Goal: Task Accomplishment & Management: Use online tool/utility

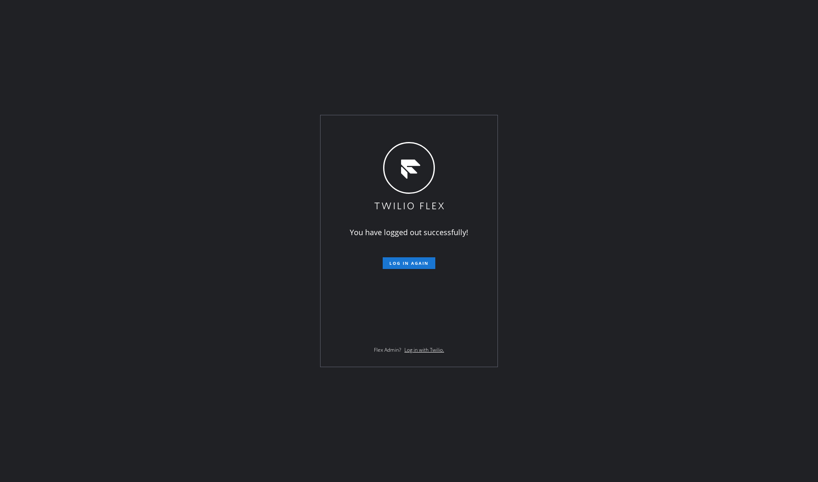
click at [416, 32] on div "You have logged out successfully! Log in again Flex Admin? Log in with Twilio." at bounding box center [409, 241] width 818 height 482
click at [409, 255] on form "Log in again" at bounding box center [408, 259] width 145 height 18
click at [414, 262] on span "Log in again" at bounding box center [408, 263] width 39 height 6
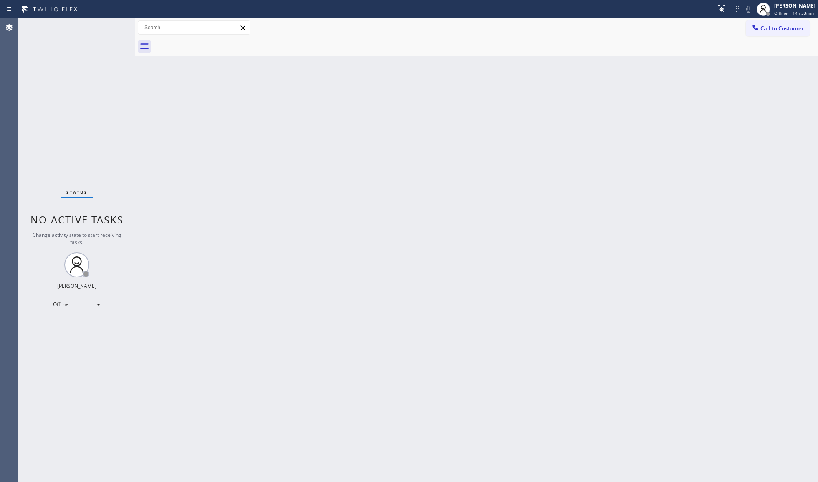
drag, startPoint x: 791, startPoint y: 13, endPoint x: 793, endPoint y: 24, distance: 11.0
click at [613, 13] on span "Offline | 14h 53min" at bounding box center [794, 13] width 40 height 6
click at [613, 54] on button "Unavailable" at bounding box center [776, 55] width 83 height 11
click at [394, 242] on div "Back to Dashboard Change Sender ID Customers Technicians Select a contact Outbo…" at bounding box center [476, 249] width 683 height 463
click at [613, 9] on div "[PERSON_NAME]" at bounding box center [794, 5] width 41 height 7
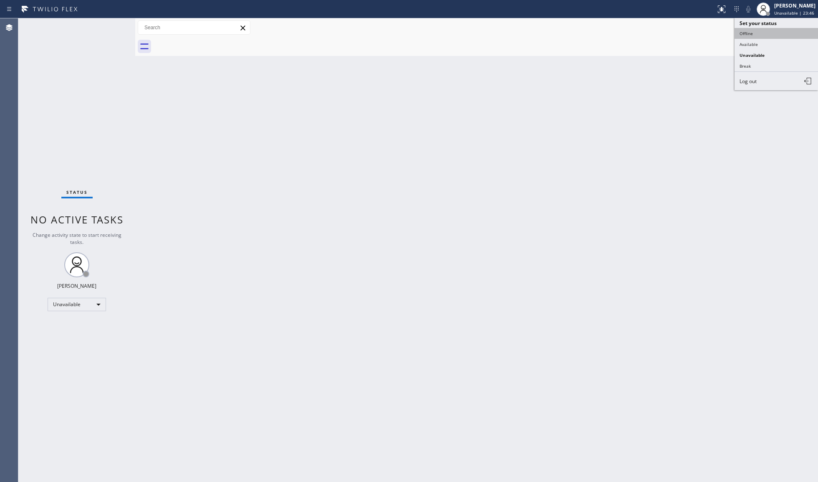
click at [613, 38] on button "Offline" at bounding box center [776, 33] width 83 height 11
click at [613, 10] on span "Unavailable | 23:47" at bounding box center [794, 13] width 40 height 6
click at [613, 40] on button "Available" at bounding box center [776, 44] width 83 height 11
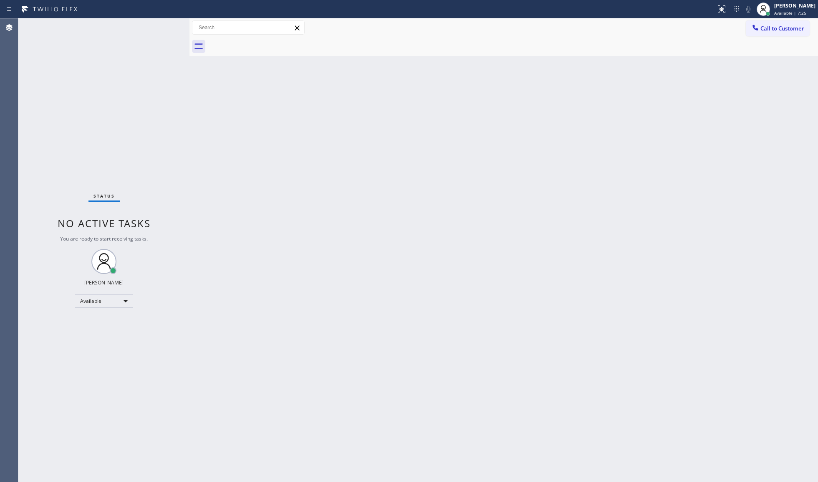
drag, startPoint x: 134, startPoint y: 66, endPoint x: 189, endPoint y: 67, distance: 55.5
click at [189, 66] on div at bounding box center [189, 249] width 0 height 463
click at [147, 70] on div "Status No active tasks You are ready to start receiving tasks. [PERSON_NAME] Av…" at bounding box center [104, 249] width 172 height 463
drag, startPoint x: 98, startPoint y: 256, endPoint x: 106, endPoint y: 259, distance: 8.8
click at [105, 258] on div at bounding box center [104, 261] width 25 height 25
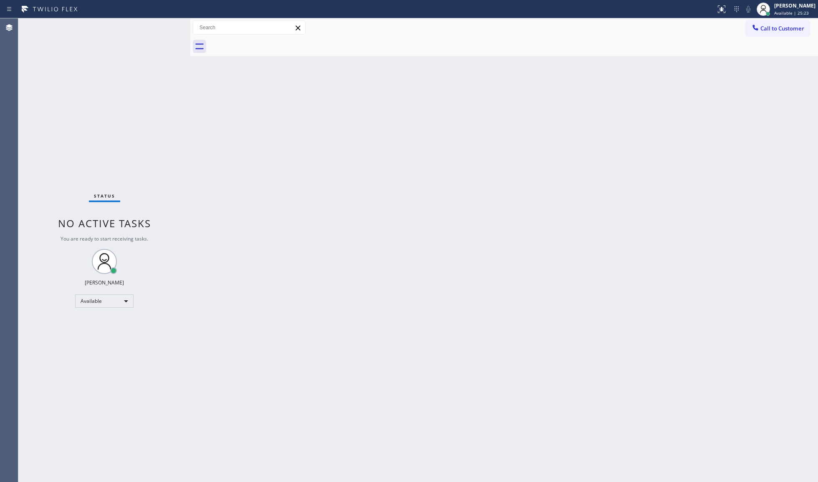
click at [348, 181] on div "Back to Dashboard Change Sender ID Customers Technicians Select a contact Outbo…" at bounding box center [504, 249] width 628 height 463
click at [613, 26] on button "Call to Customer" at bounding box center [778, 28] width 64 height 16
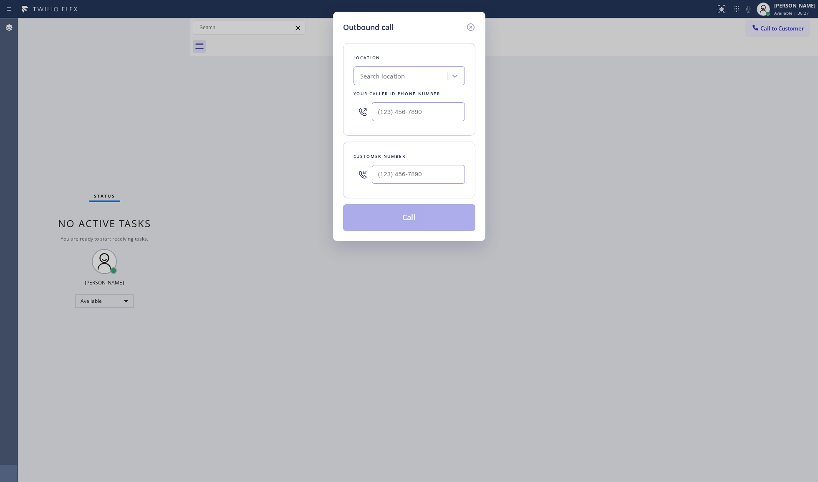
click at [613, 27] on div "Outbound call Location Search location Your caller id phone number Customer num…" at bounding box center [409, 241] width 818 height 482
drag, startPoint x: 420, startPoint y: 119, endPoint x: 343, endPoint y: 125, distance: 77.0
click at [343, 125] on div "Location Search location Your caller id phone number (___) ___-____" at bounding box center [409, 89] width 132 height 93
paste input "949) 523-3220"
type input "[PHONE_NUMBER]"
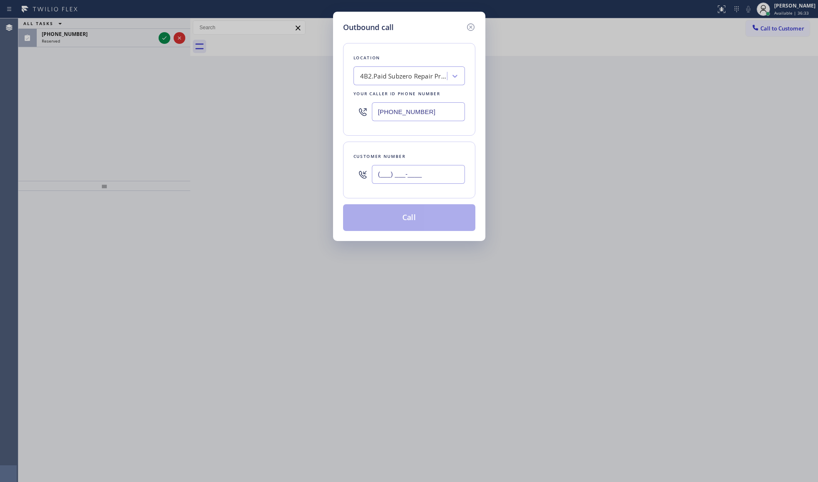
paste input "94"
click at [416, 176] on input "(___) ___-____" at bounding box center [418, 174] width 93 height 19
paste input "text"
click at [470, 28] on icon at bounding box center [471, 27] width 10 height 10
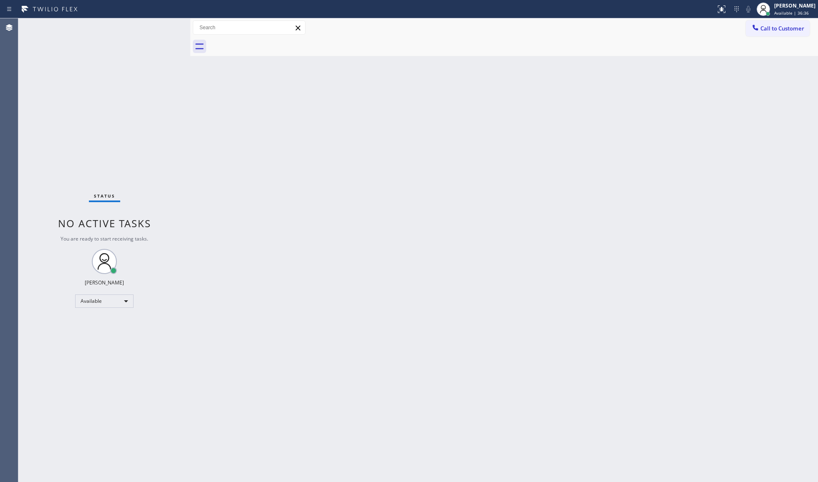
click at [161, 43] on div "Status No active tasks You are ready to start receiving tasks. [PERSON_NAME] Av…" at bounding box center [104, 249] width 172 height 463
drag, startPoint x: 782, startPoint y: 27, endPoint x: 760, endPoint y: 38, distance: 24.6
click at [613, 30] on span "Call to Customer" at bounding box center [782, 29] width 44 height 8
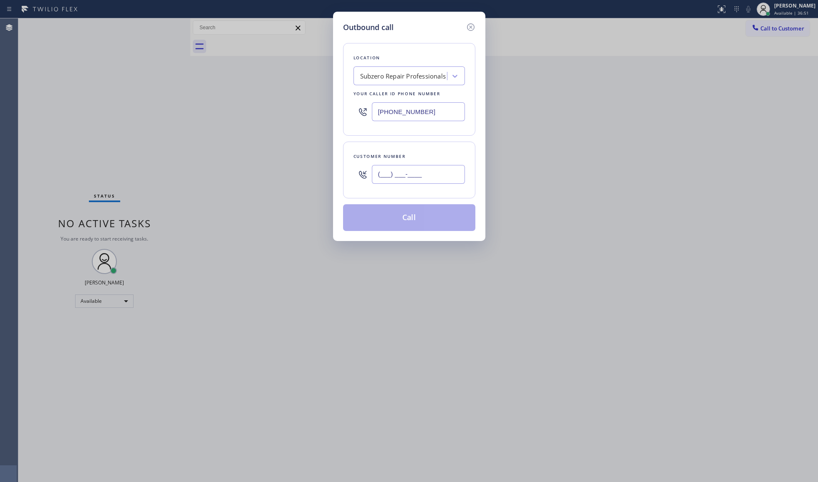
click at [426, 182] on input "(___) ___-____" at bounding box center [418, 174] width 93 height 19
paste input "949) 322-9650"
type input "[PHONE_NUMBER]"
click at [417, 220] on button "Call" at bounding box center [409, 217] width 132 height 27
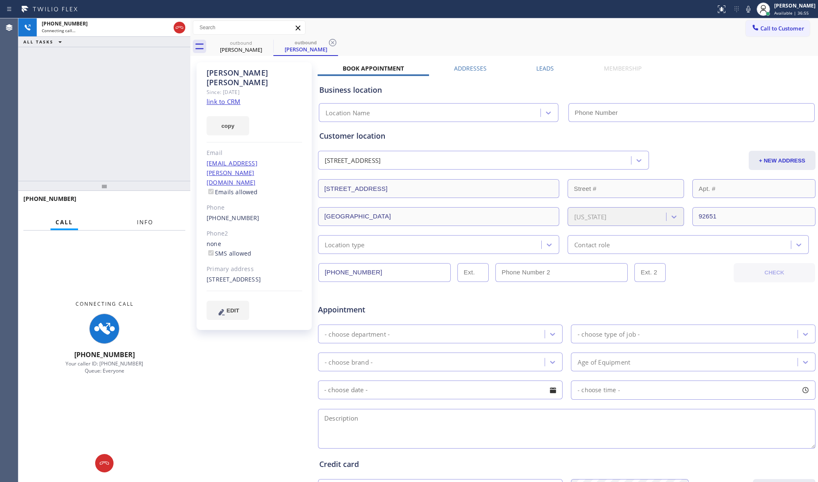
click at [144, 222] on span "Info" at bounding box center [145, 222] width 16 height 8
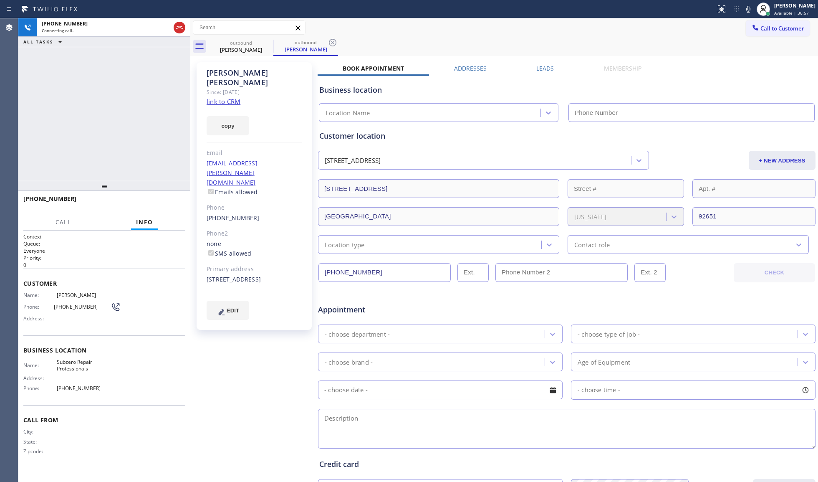
type input "[PHONE_NUMBER]"
click at [166, 202] on span "HANG UP" at bounding box center [165, 202] width 25 height 6
click at [167, 202] on span "HANG UP" at bounding box center [165, 202] width 25 height 6
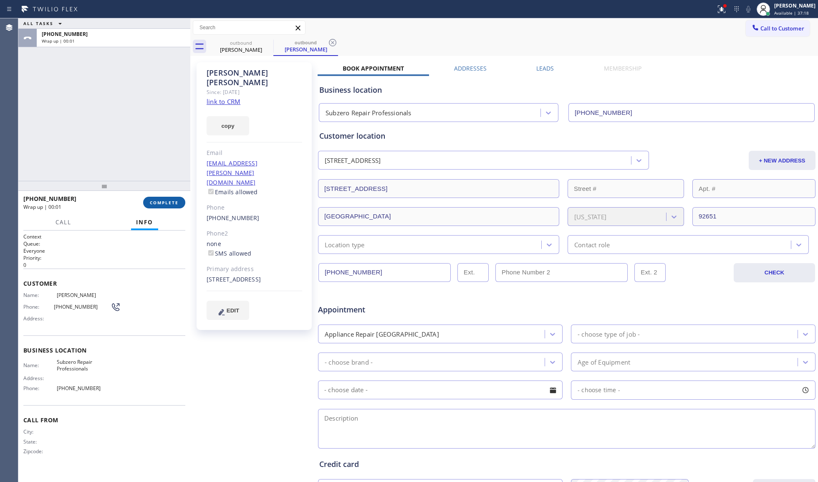
click at [168, 201] on span "COMPLETE" at bounding box center [164, 202] width 29 height 6
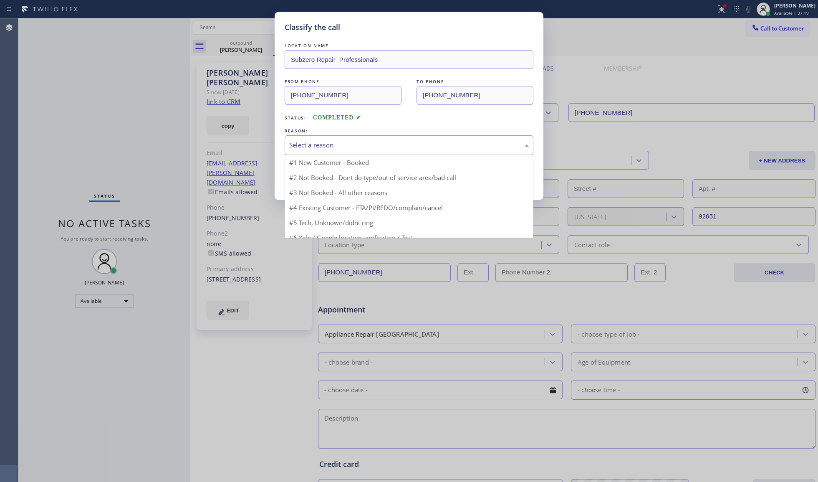
click at [371, 141] on div "Select a reason" at bounding box center [409, 145] width 240 height 10
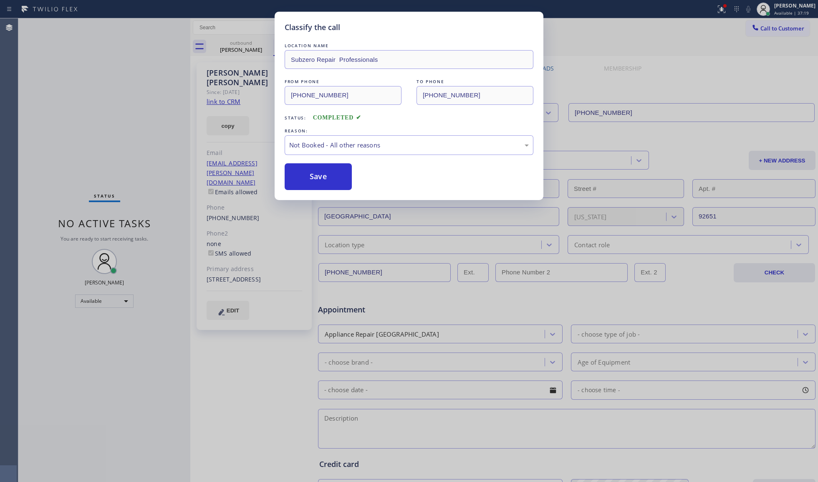
click at [318, 179] on button "Save" at bounding box center [318, 176] width 67 height 27
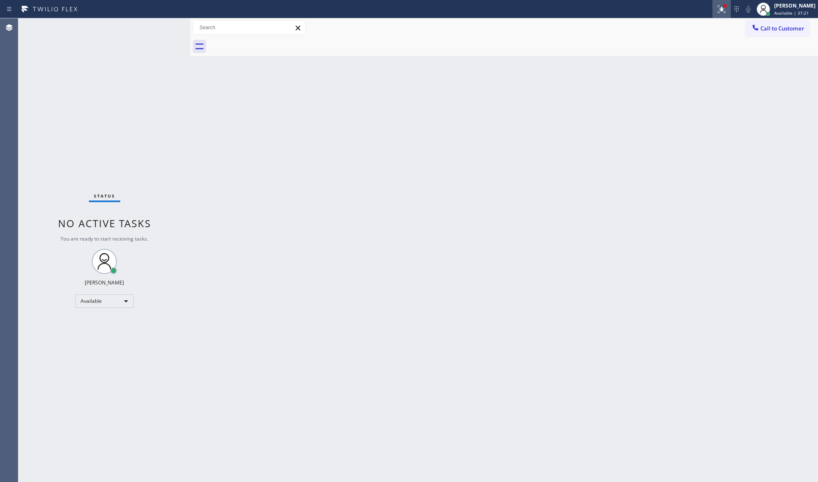
click at [613, 4] on div at bounding box center [721, 9] width 18 height 10
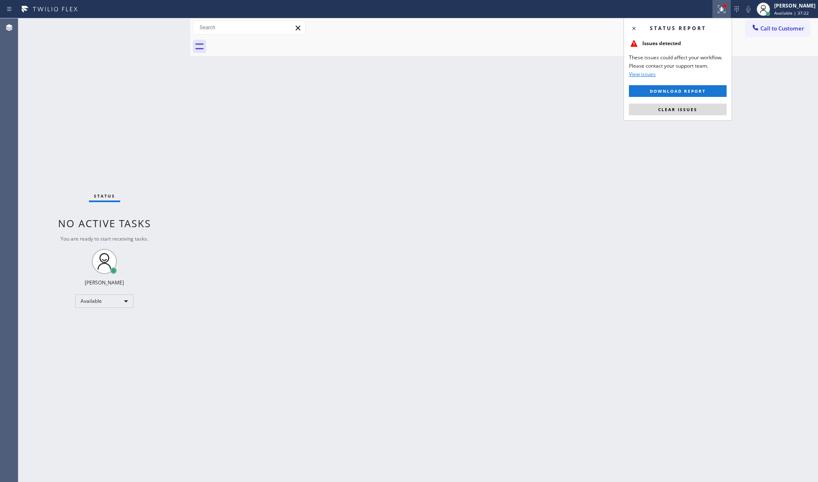
drag, startPoint x: 692, startPoint y: 112, endPoint x: 698, endPoint y: 114, distance: 6.1
click at [613, 111] on span "Clear issues" at bounding box center [677, 109] width 39 height 6
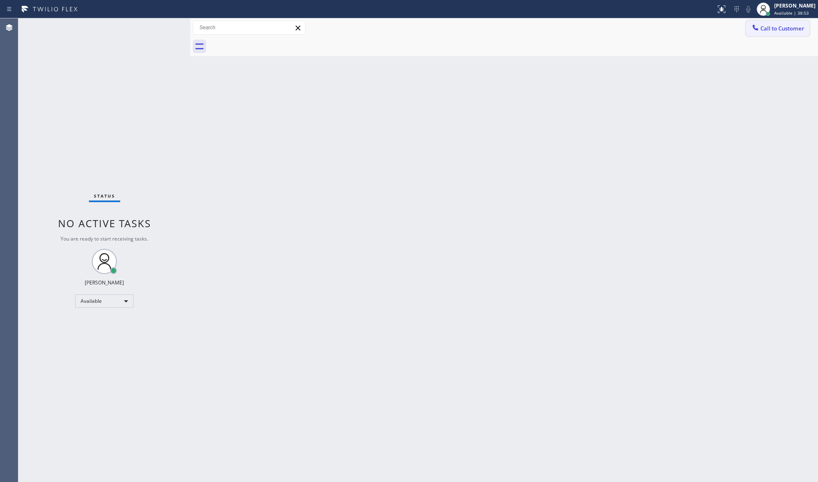
click at [613, 27] on icon at bounding box center [755, 27] width 8 height 8
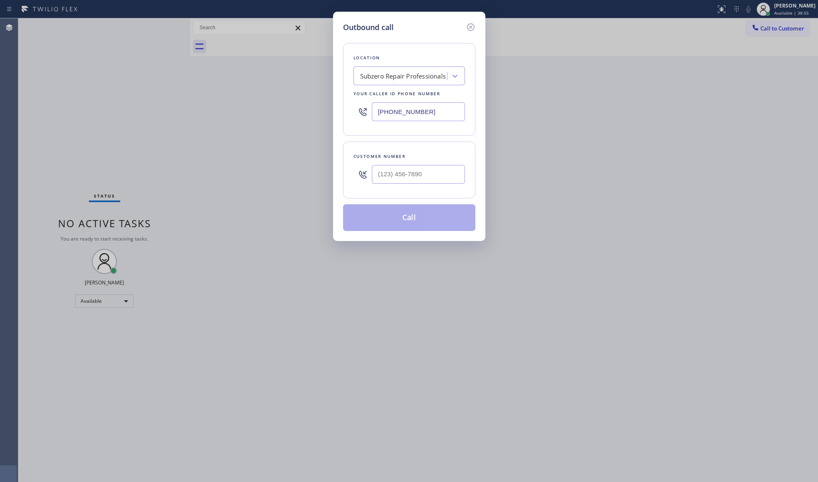
drag, startPoint x: 442, startPoint y: 103, endPoint x: 354, endPoint y: 105, distance: 88.5
click at [354, 105] on div "[PHONE_NUMBER]" at bounding box center [408, 111] width 111 height 27
paste input "424) 421-2429"
type input "[PHONE_NUMBER]"
click at [426, 192] on div "Customer number" at bounding box center [409, 169] width 132 height 57
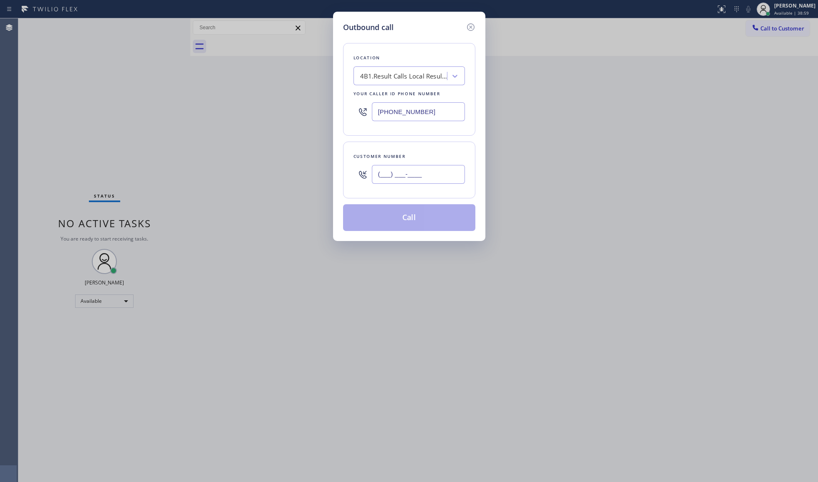
click at [436, 177] on input "(___) ___-____" at bounding box center [418, 174] width 93 height 19
paste input "562) 665-6093"
type input "[PHONE_NUMBER]"
click at [415, 220] on button "Call" at bounding box center [409, 217] width 132 height 27
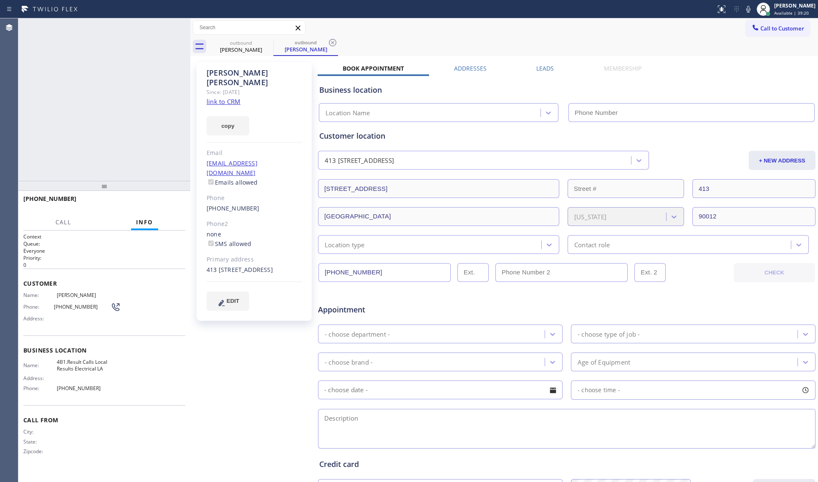
type input "[PHONE_NUMBER]"
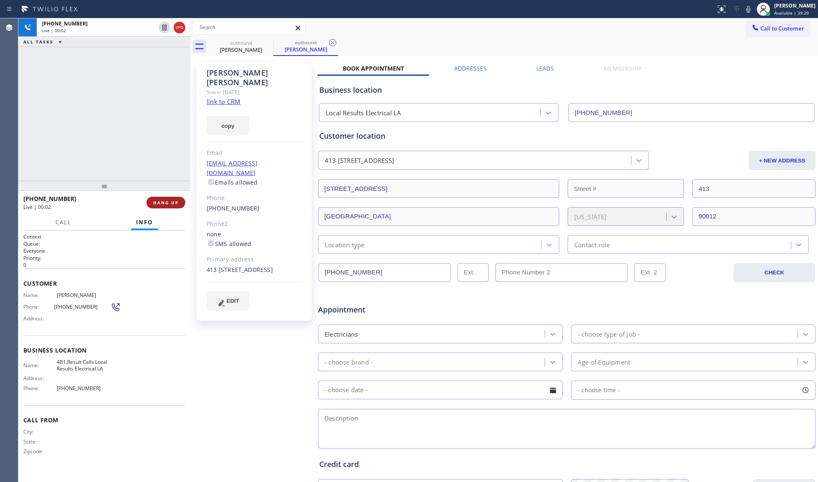
click at [159, 206] on button "HANG UP" at bounding box center [165, 203] width 39 height 12
click at [179, 204] on button "COMPLETE" at bounding box center [164, 203] width 42 height 12
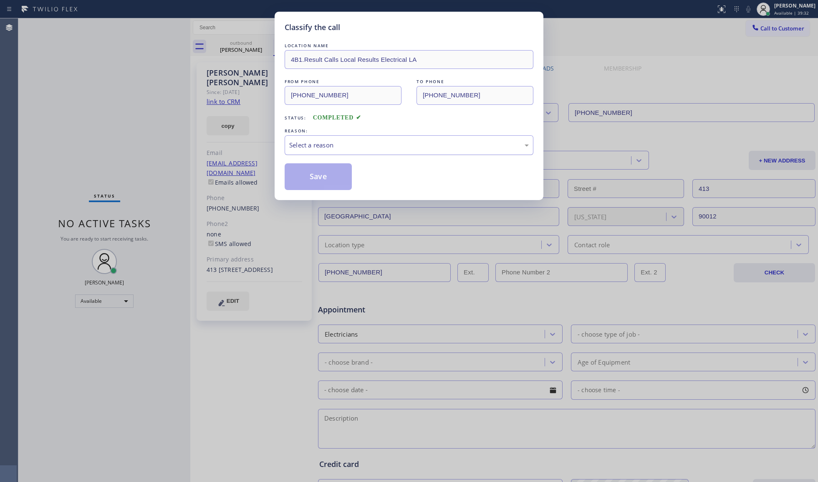
click at [372, 146] on div "Select a reason" at bounding box center [409, 145] width 240 height 10
click at [305, 179] on button "Save" at bounding box center [318, 176] width 67 height 27
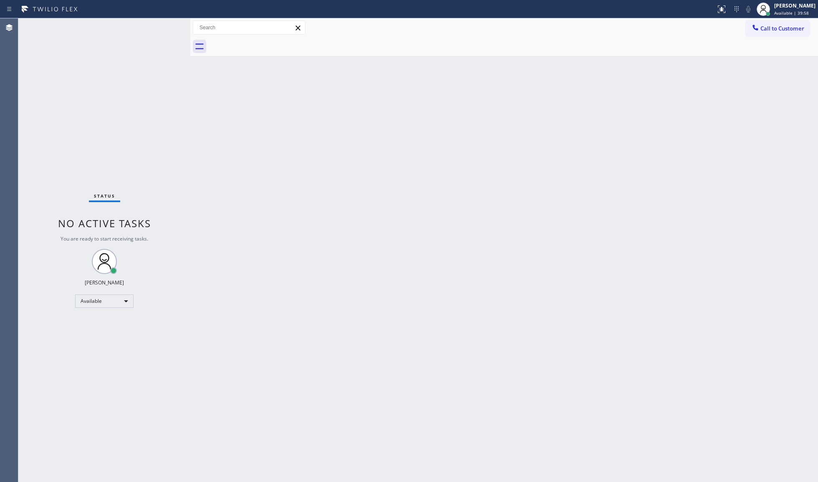
drag, startPoint x: 762, startPoint y: 32, endPoint x: 755, endPoint y: 28, distance: 7.7
click at [613, 30] on button "Call to Customer" at bounding box center [778, 28] width 64 height 16
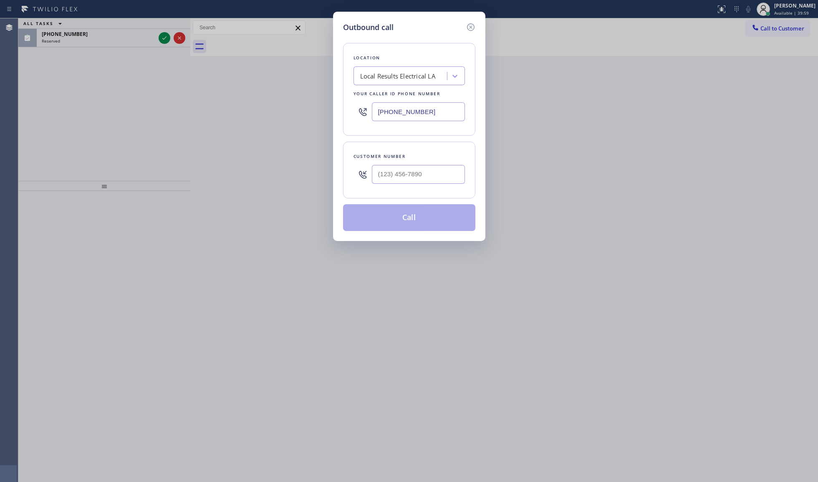
drag, startPoint x: 443, startPoint y: 108, endPoint x: 334, endPoint y: 112, distance: 108.6
click at [339, 114] on div "Outbound call Location Local Results Electrical LA Your caller id phone number …" at bounding box center [409, 126] width 152 height 229
paste input "855) 731-4952"
drag, startPoint x: 471, startPoint y: 24, endPoint x: 329, endPoint y: 44, distance: 143.3
click at [470, 25] on icon at bounding box center [471, 27] width 10 height 10
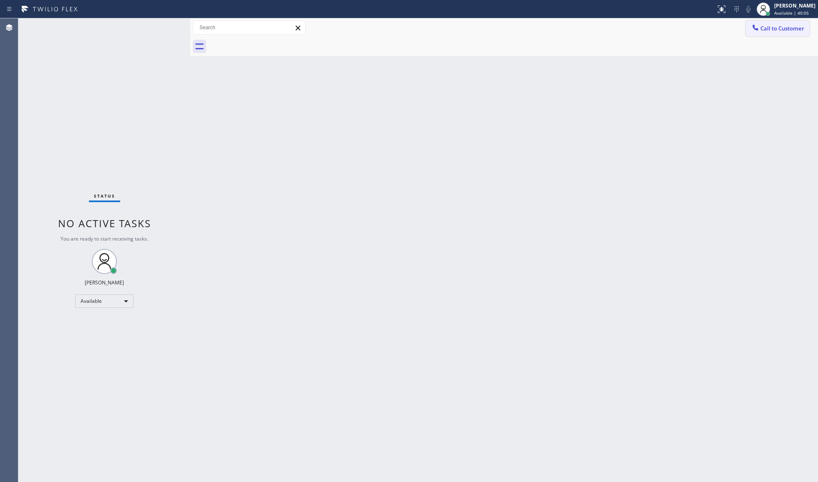
drag, startPoint x: 778, startPoint y: 26, endPoint x: 770, endPoint y: 25, distance: 8.4
click at [613, 27] on span "Call to Customer" at bounding box center [782, 29] width 44 height 8
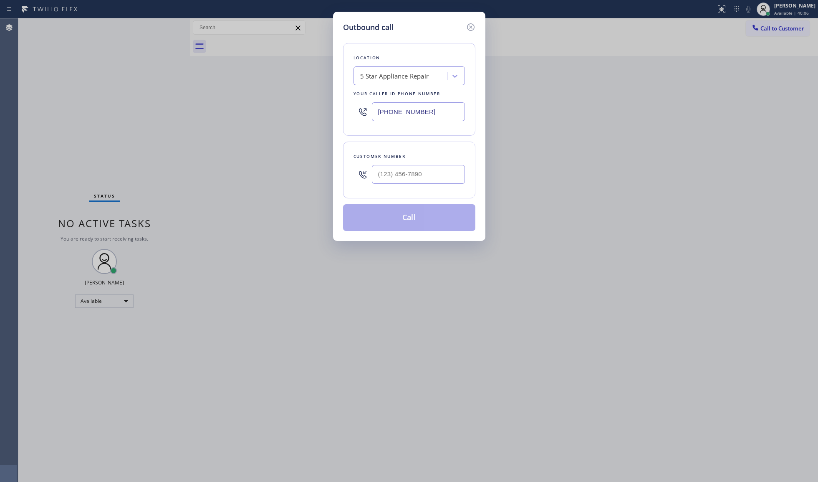
drag, startPoint x: 437, startPoint y: 112, endPoint x: 329, endPoint y: 114, distance: 108.1
click at [336, 114] on div "Outbound call Location 5 Star Appliance Repair Your caller id phone number [PHO…" at bounding box center [409, 126] width 152 height 229
paste input "text"
type input "[PHONE_NUMBER]"
click at [422, 172] on input "(___) ___-____" at bounding box center [418, 174] width 93 height 19
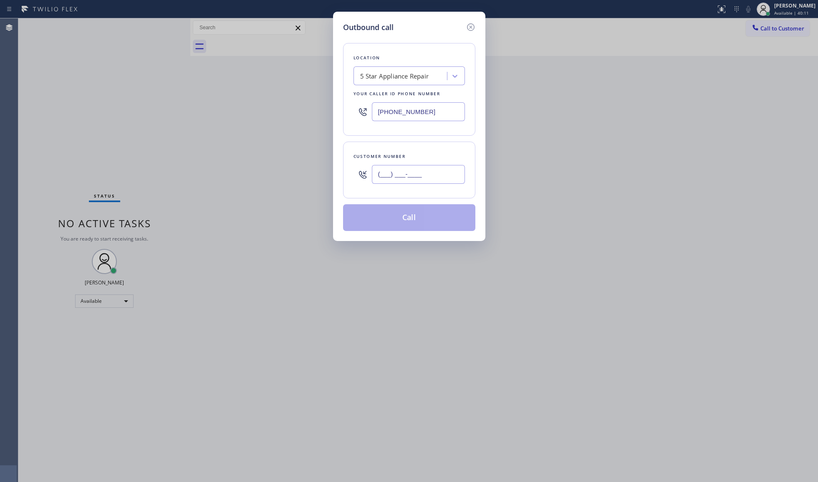
paste input "562) 537-8326"
type input "[PHONE_NUMBER]"
click at [411, 225] on button "Call" at bounding box center [409, 217] width 132 height 27
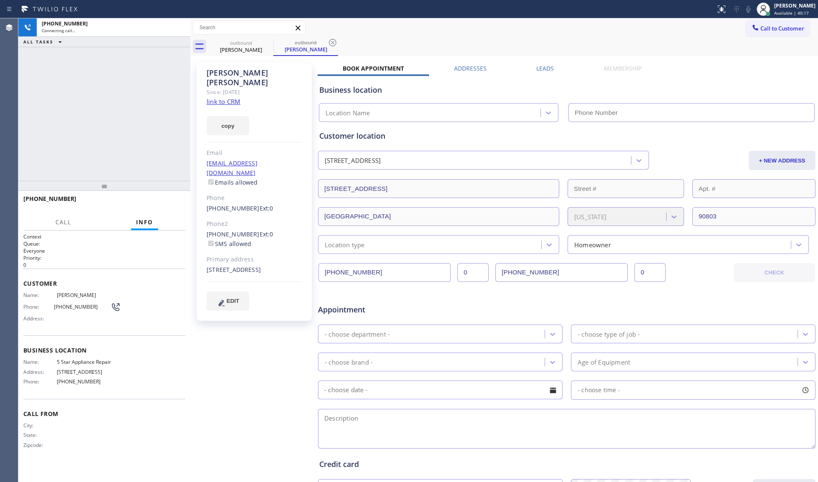
type input "[PHONE_NUMBER]"
click at [613, 7] on icon at bounding box center [763, 9] width 10 height 10
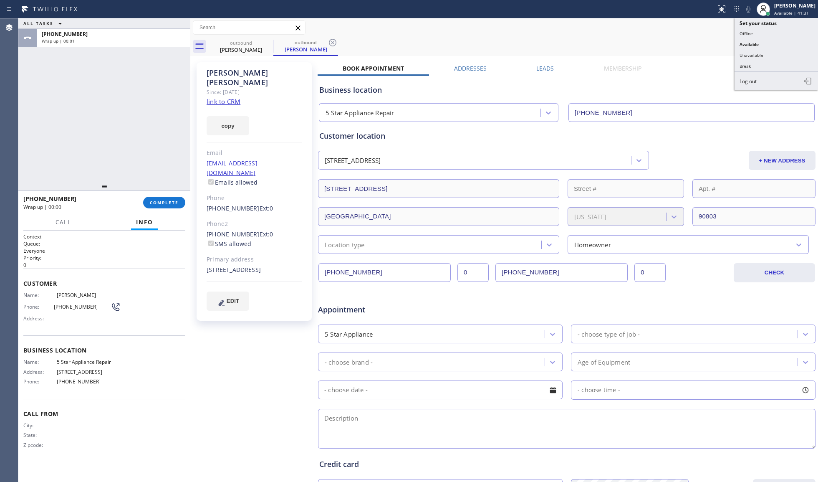
click at [547, 33] on div "Call to Customer Outbound call Location 5 Star Appliance Repair Your caller id …" at bounding box center [504, 27] width 628 height 15
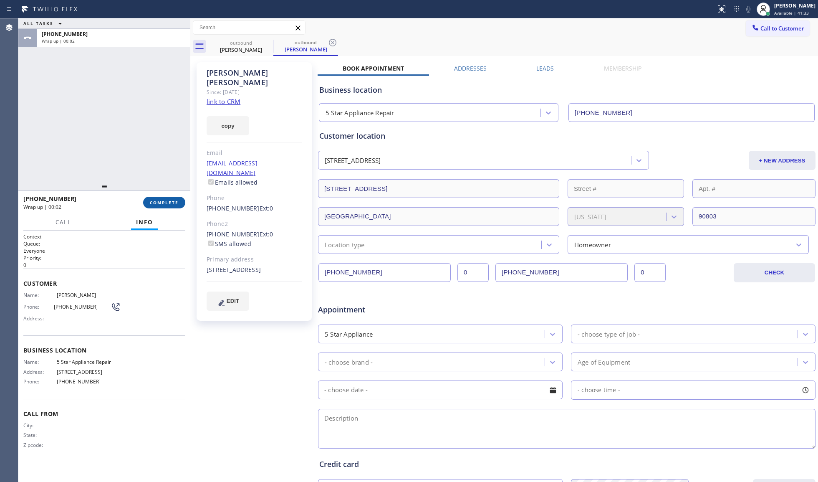
click at [174, 202] on span "COMPLETE" at bounding box center [164, 202] width 29 height 6
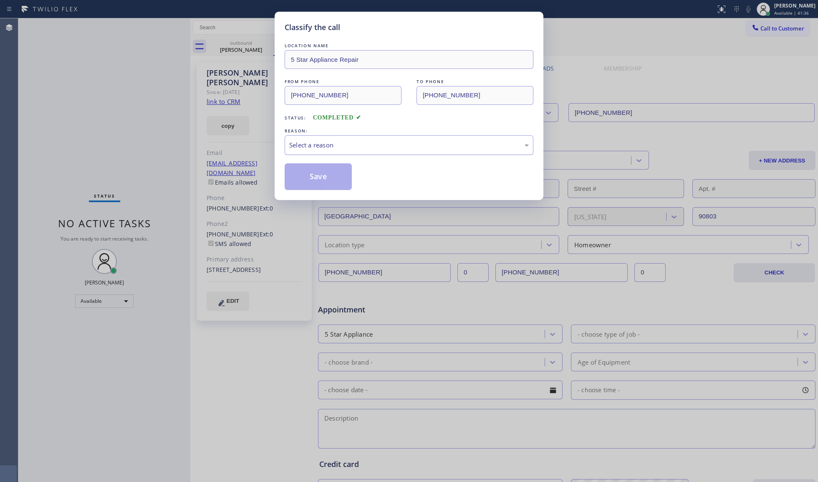
drag, startPoint x: 336, startPoint y: 145, endPoint x: 331, endPoint y: 153, distance: 9.0
click at [334, 148] on div "Select a reason" at bounding box center [409, 145] width 240 height 10
click at [313, 177] on button "Save" at bounding box center [318, 176] width 67 height 27
click at [314, 176] on button "Save" at bounding box center [318, 176] width 67 height 27
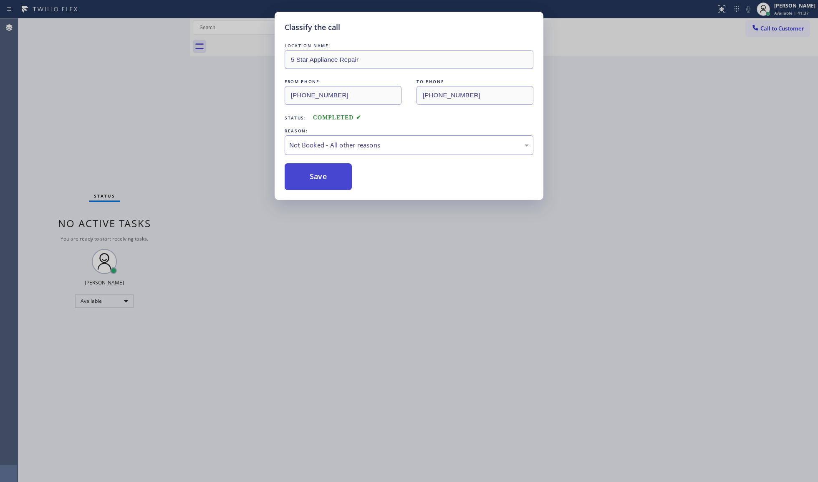
click at [314, 175] on button "Save" at bounding box center [318, 176] width 67 height 27
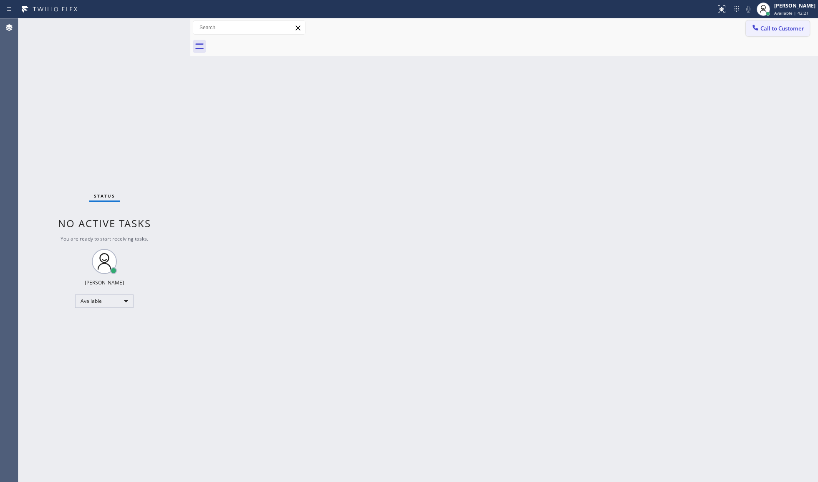
click at [613, 25] on span "Call to Customer" at bounding box center [782, 29] width 44 height 8
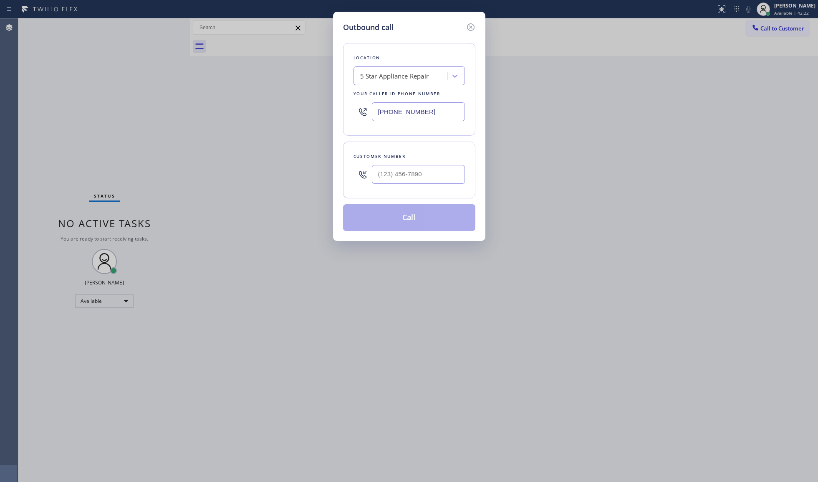
drag, startPoint x: 435, startPoint y: 114, endPoint x: 373, endPoint y: 116, distance: 62.2
click at [368, 115] on div "[PHONE_NUMBER]" at bounding box center [408, 111] width 111 height 27
paste input "___) ___-____"
type input "(___) ___-____"
paste input "855) 393-3634"
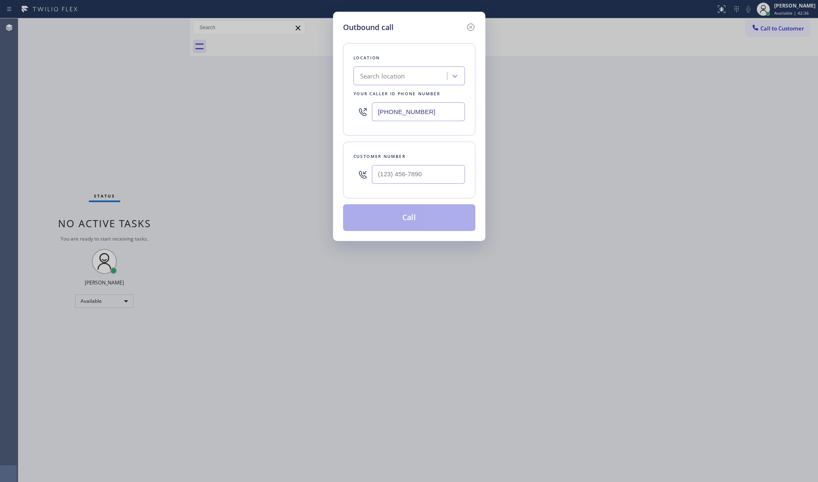
type input "[PHONE_NUMBER]"
click at [430, 172] on input "(___) ___-____" at bounding box center [418, 174] width 93 height 19
paste input "805) 450-6640"
type input "[PHONE_NUMBER]"
click at [423, 217] on button "Call" at bounding box center [409, 217] width 132 height 27
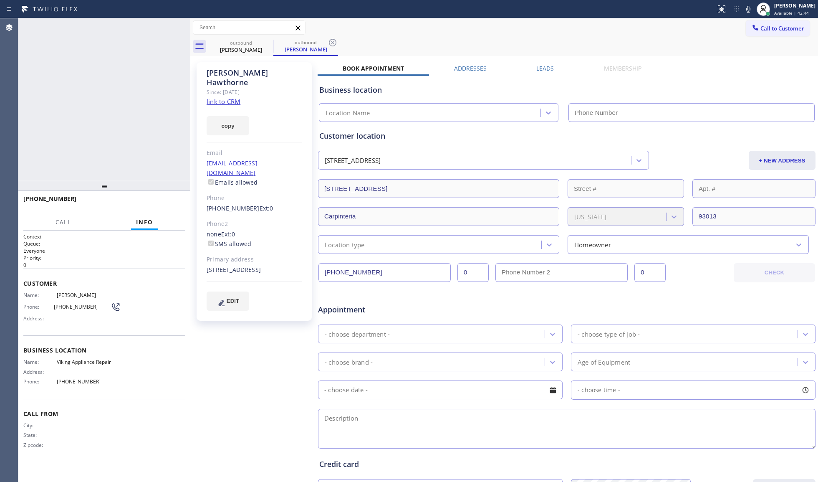
type input "[PHONE_NUMBER]"
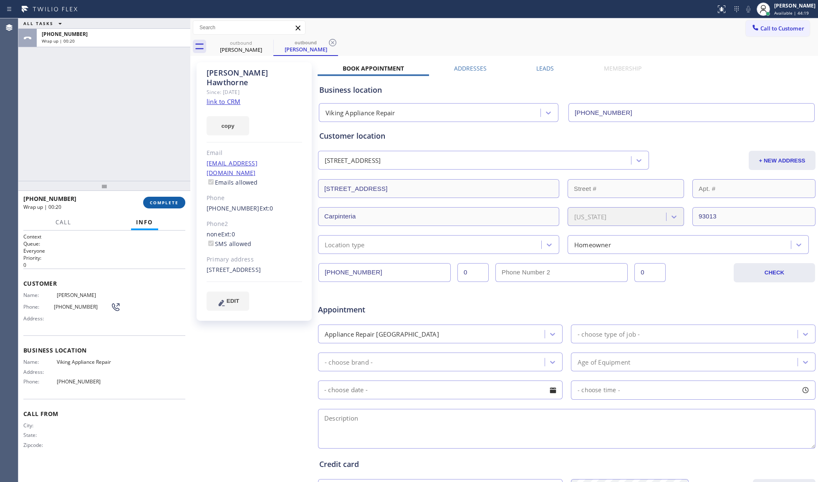
click at [161, 204] on span "COMPLETE" at bounding box center [164, 202] width 29 height 6
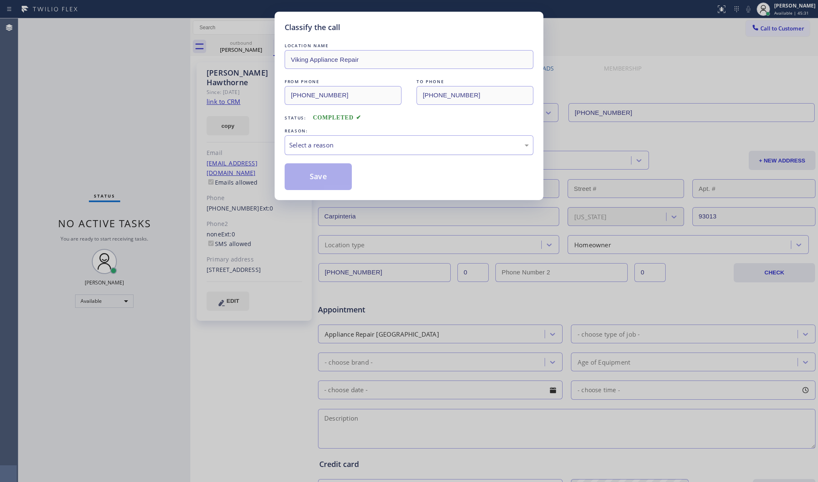
drag, startPoint x: 416, startPoint y: 149, endPoint x: 411, endPoint y: 149, distance: 5.0
click at [412, 149] on div "Select a reason" at bounding box center [409, 145] width 240 height 10
click at [309, 178] on button "Save" at bounding box center [318, 176] width 67 height 27
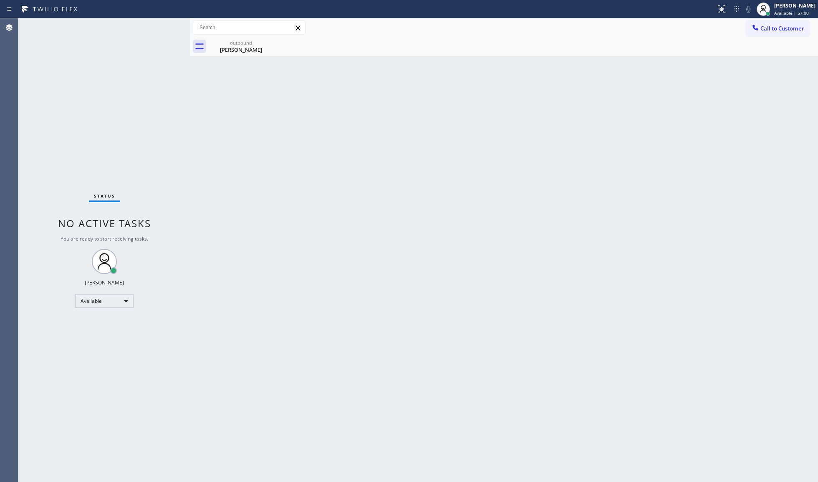
click at [401, 166] on div "Back to Dashboard Change Sender ID Customers Technicians Select a contact Outbo…" at bounding box center [504, 249] width 628 height 463
click at [267, 51] on div "[PERSON_NAME]" at bounding box center [241, 50] width 63 height 8
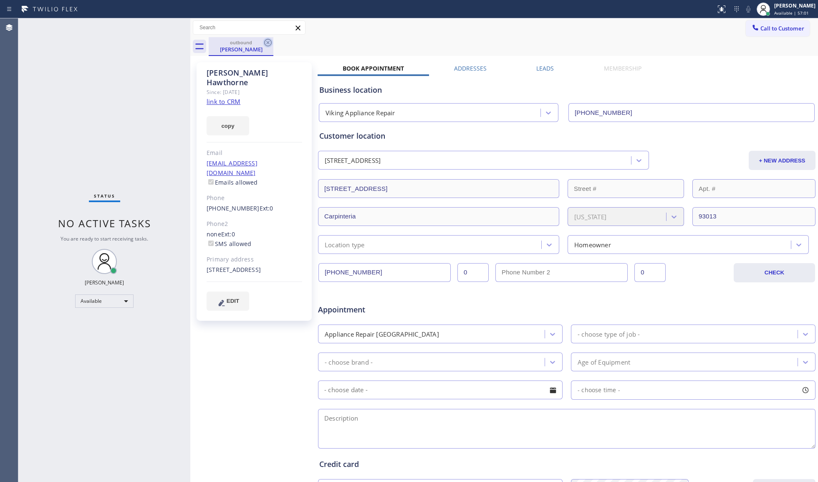
click at [270, 43] on icon at bounding box center [268, 43] width 10 height 10
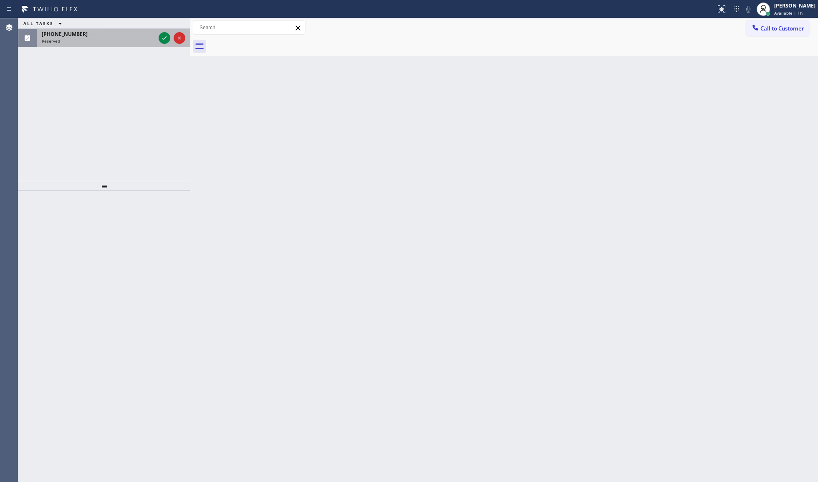
drag, startPoint x: 154, startPoint y: 22, endPoint x: 157, endPoint y: 33, distance: 11.2
click at [156, 27] on div "ALL TASKS ALL TASKS ACTIVE TASKS TASKS IN WRAP UP" at bounding box center [104, 23] width 172 height 10
click at [158, 34] on div at bounding box center [172, 38] width 30 height 18
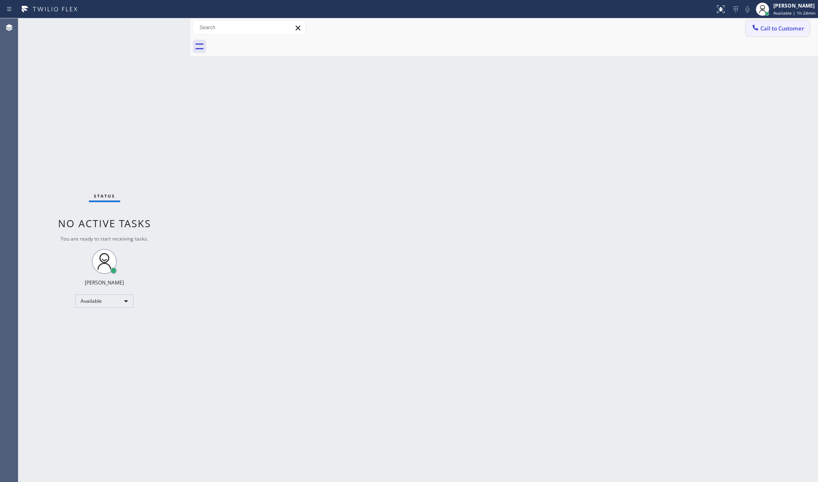
click at [613, 29] on icon at bounding box center [754, 27] width 5 height 5
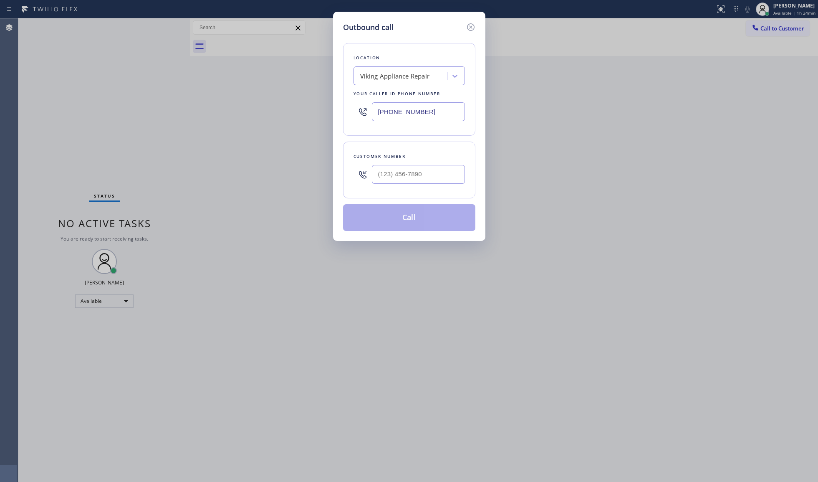
drag, startPoint x: 446, startPoint y: 114, endPoint x: 384, endPoint y: 110, distance: 61.9
click at [383, 113] on input "[PHONE_NUMBER]" at bounding box center [418, 111] width 93 height 19
paste input "88) 873-4440"
type input "[PHONE_NUMBER]"
paste input "954) 661-4147"
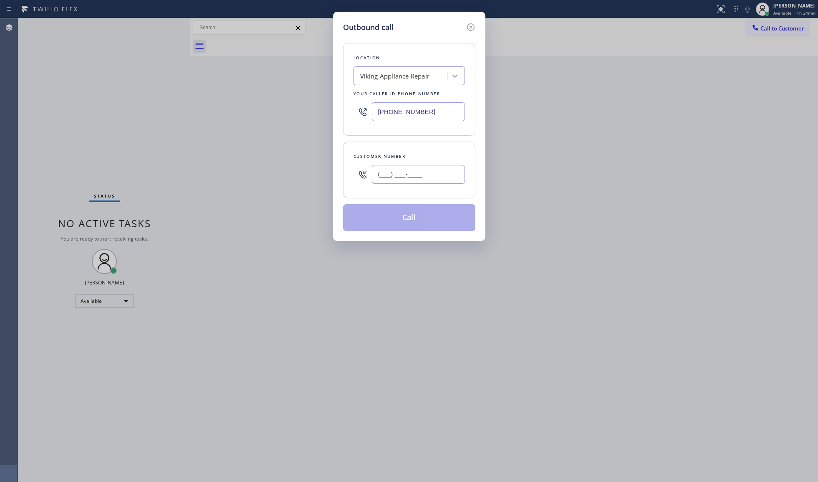
click at [434, 169] on input "(___) ___-____" at bounding box center [418, 174] width 93 height 19
type input "[PHONE_NUMBER]"
click at [416, 216] on button "Call" at bounding box center [409, 217] width 132 height 27
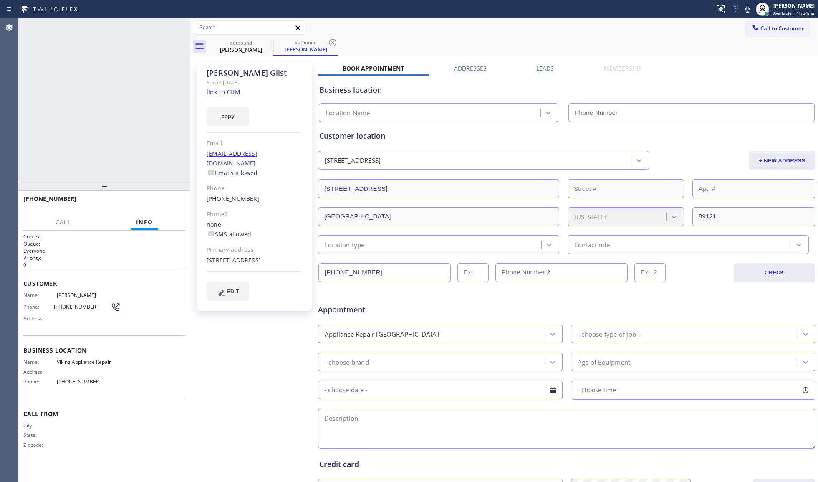
type input "[PHONE_NUMBER]"
click at [404, 36] on div "Call to Customer Outbound call Location Search location Your caller id phone nu…" at bounding box center [504, 27] width 628 height 19
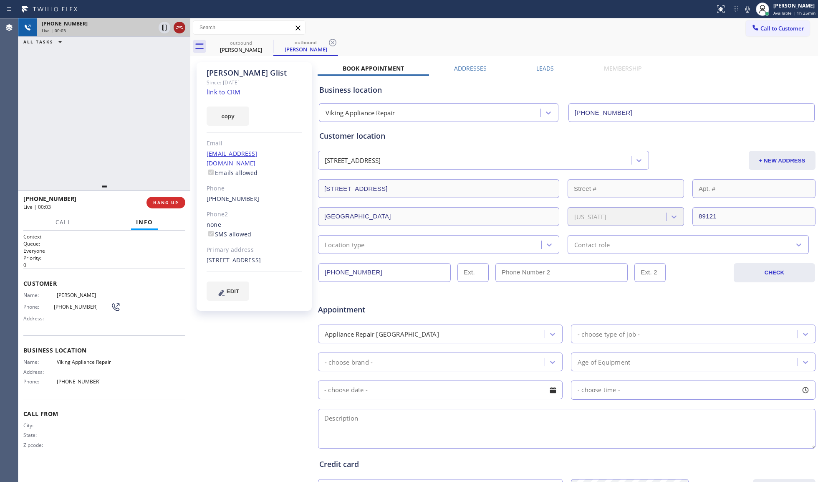
click at [184, 27] on div at bounding box center [180, 28] width 12 height 10
click at [184, 27] on div "[PHONE_NUMBER]" at bounding box center [114, 23] width 144 height 7
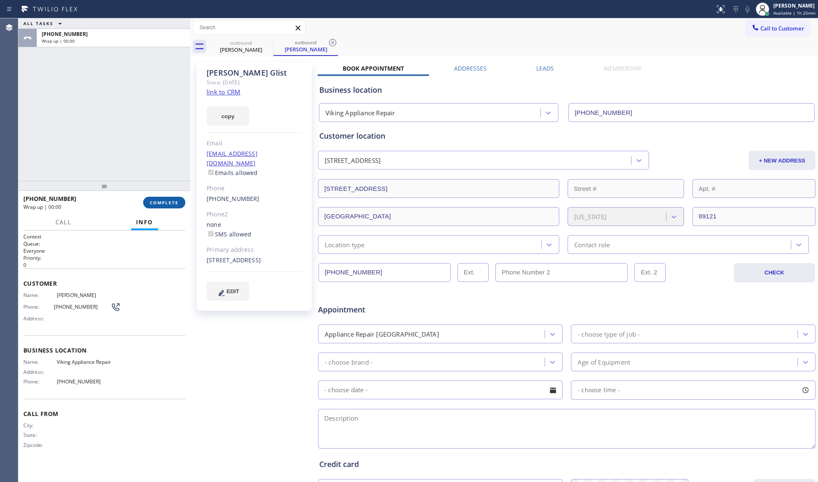
click at [179, 201] on button "COMPLETE" at bounding box center [164, 203] width 42 height 12
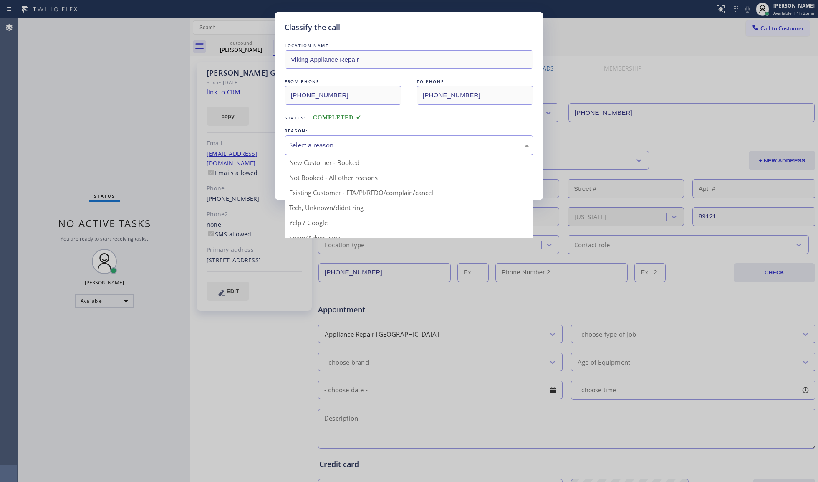
click at [295, 144] on div "Select a reason" at bounding box center [409, 145] width 240 height 10
drag, startPoint x: 295, startPoint y: 179, endPoint x: 301, endPoint y: 179, distance: 5.4
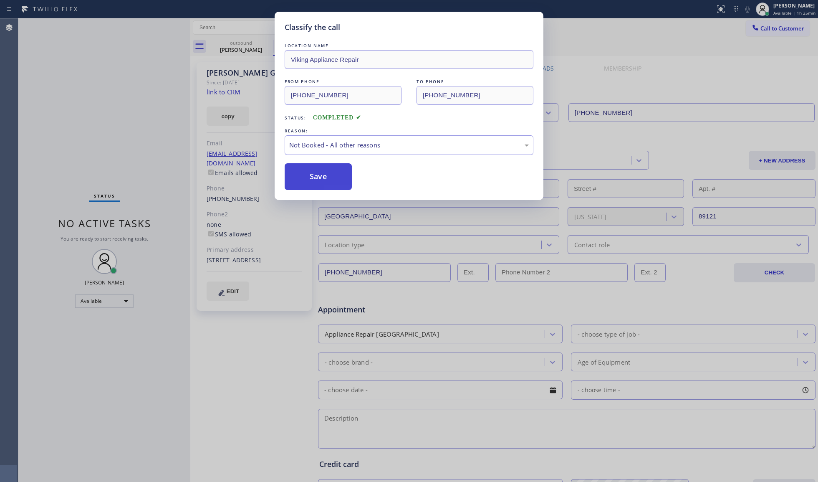
click at [301, 179] on button "Save" at bounding box center [318, 176] width 67 height 27
drag, startPoint x: 301, startPoint y: 179, endPoint x: 306, endPoint y: 177, distance: 4.9
click at [301, 178] on button "Save" at bounding box center [318, 176] width 67 height 27
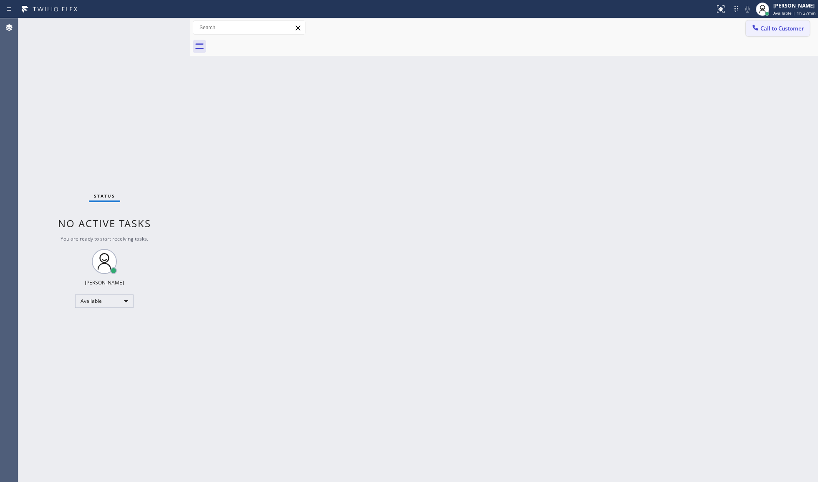
click at [613, 28] on span "Call to Customer" at bounding box center [782, 29] width 44 height 8
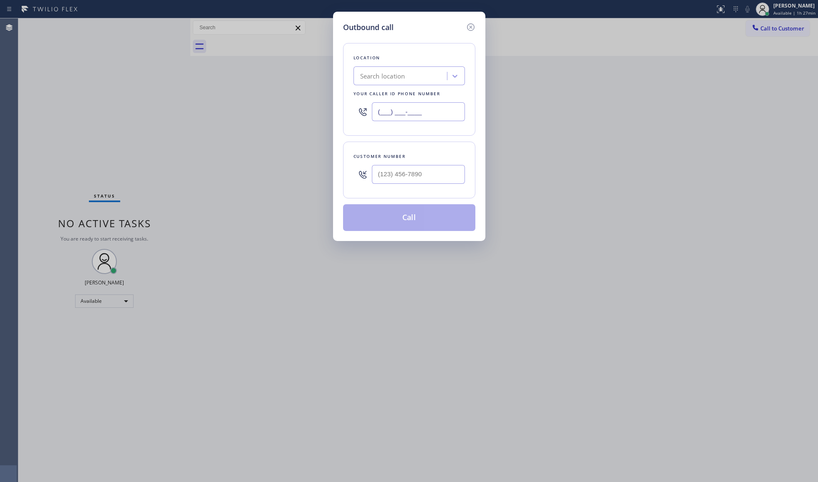
drag, startPoint x: 438, startPoint y: 112, endPoint x: 270, endPoint y: 112, distance: 168.6
click at [270, 112] on div "Outbound call Location Search location Your caller id phone number (___) ___-__…" at bounding box center [409, 241] width 818 height 482
paste input "800) 686-5038"
type input "[PHONE_NUMBER]"
click at [433, 179] on input "(___) ___-____" at bounding box center [418, 174] width 93 height 19
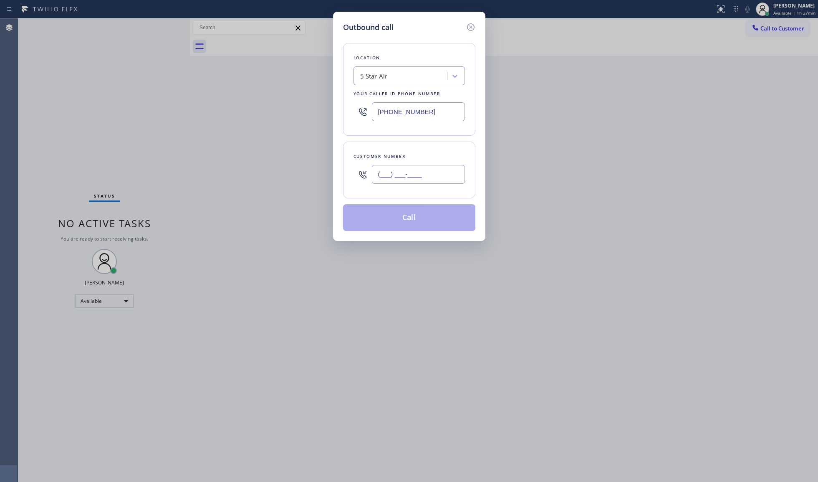
paste input "661) 312-5476"
type input "[PHONE_NUMBER]"
click at [406, 212] on button "Call" at bounding box center [409, 217] width 132 height 27
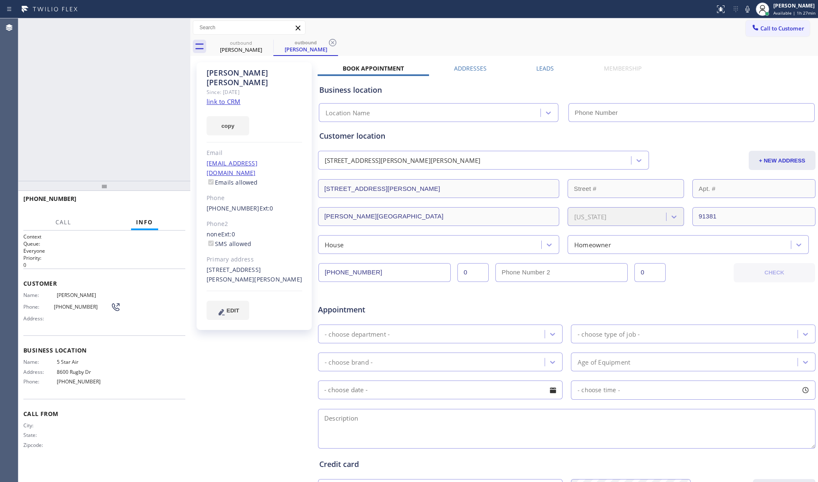
type input "[PHONE_NUMBER]"
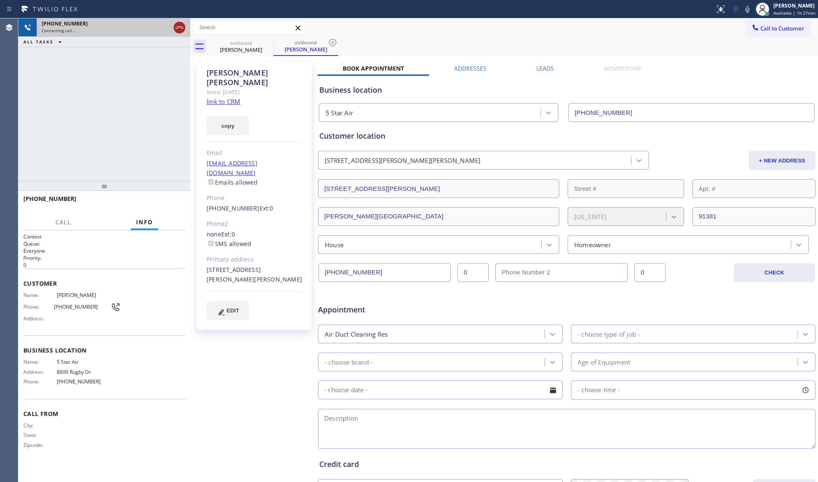
click at [180, 25] on icon at bounding box center [179, 28] width 10 height 10
click at [180, 25] on div "[PHONE_NUMBER]" at bounding box center [114, 23] width 144 height 7
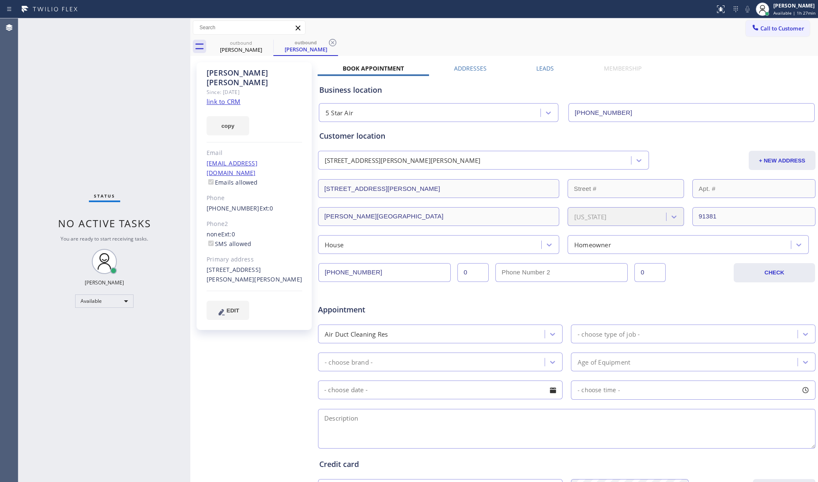
click at [180, 19] on div "Status No active tasks You are ready to start receiving tasks. [PERSON_NAME] Av…" at bounding box center [104, 249] width 172 height 463
click at [272, 44] on icon at bounding box center [268, 43] width 10 height 10
click at [271, 43] on icon at bounding box center [268, 43] width 8 height 8
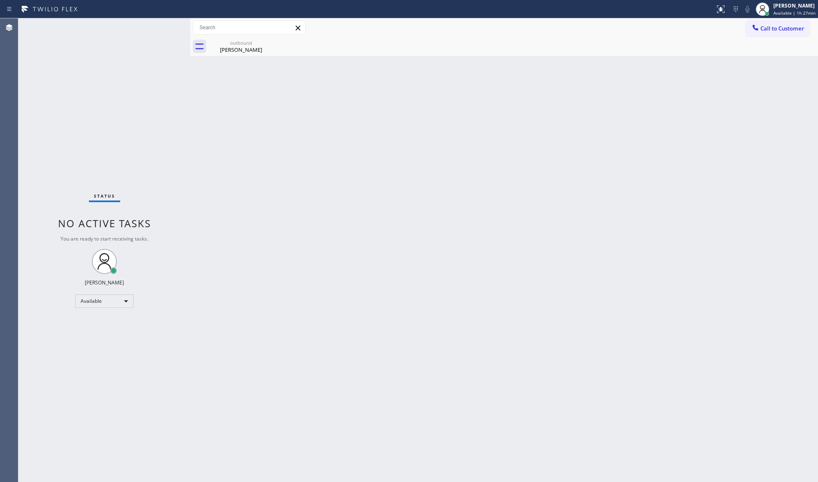
click at [0, 0] on icon at bounding box center [0, 0] width 0 height 0
click at [271, 43] on icon at bounding box center [268, 43] width 8 height 8
click at [254, 54] on div "outbound [PERSON_NAME]" at bounding box center [241, 46] width 63 height 19
click at [259, 49] on div at bounding box center [513, 46] width 609 height 19
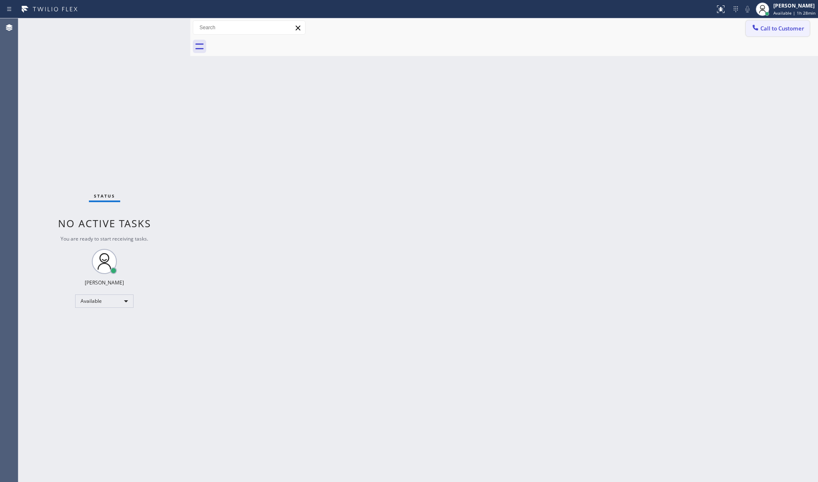
click at [613, 27] on span "Call to Customer" at bounding box center [782, 29] width 44 height 8
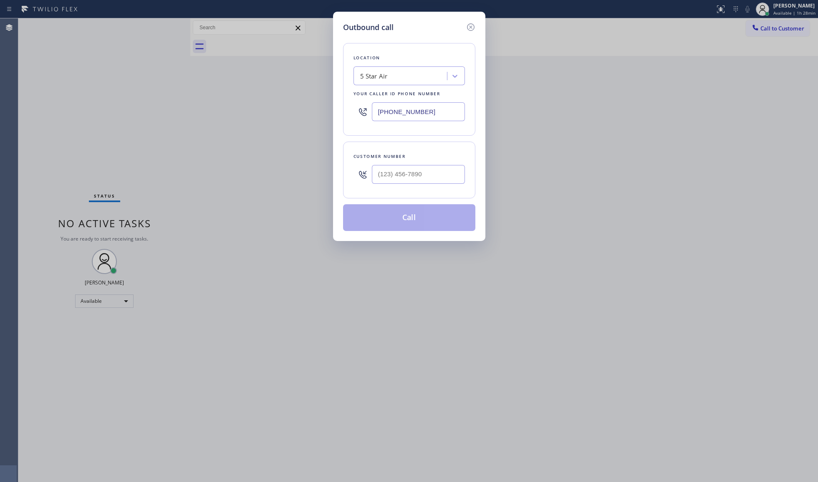
drag, startPoint x: 405, startPoint y: 116, endPoint x: 346, endPoint y: 116, distance: 58.8
click at [346, 116] on div "Location 5 Star Air Your caller id phone number [PHONE_NUMBER]" at bounding box center [409, 89] width 132 height 93
paste input "66) 517-7770"
type input "[PHONE_NUMBER]"
click at [399, 179] on input "(___) ___-____" at bounding box center [418, 174] width 93 height 19
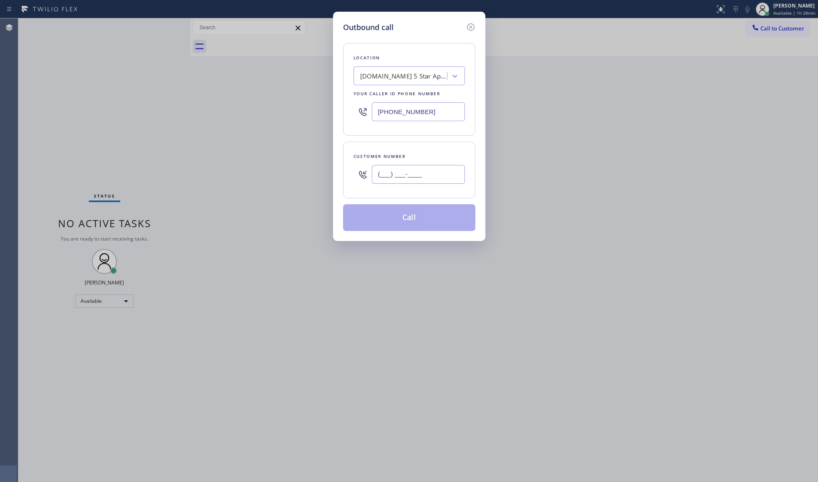
paste input "253) 988-4438"
type input "[PHONE_NUMBER]"
click at [410, 221] on button "Call" at bounding box center [409, 217] width 132 height 27
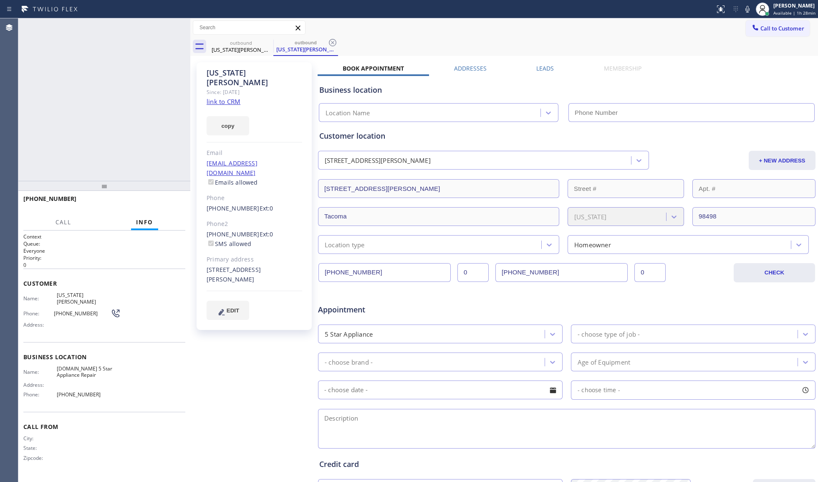
type input "[PHONE_NUMBER]"
click at [176, 197] on button "HANG UP" at bounding box center [165, 203] width 39 height 12
click at [176, 197] on button "COMPLETE" at bounding box center [164, 203] width 42 height 12
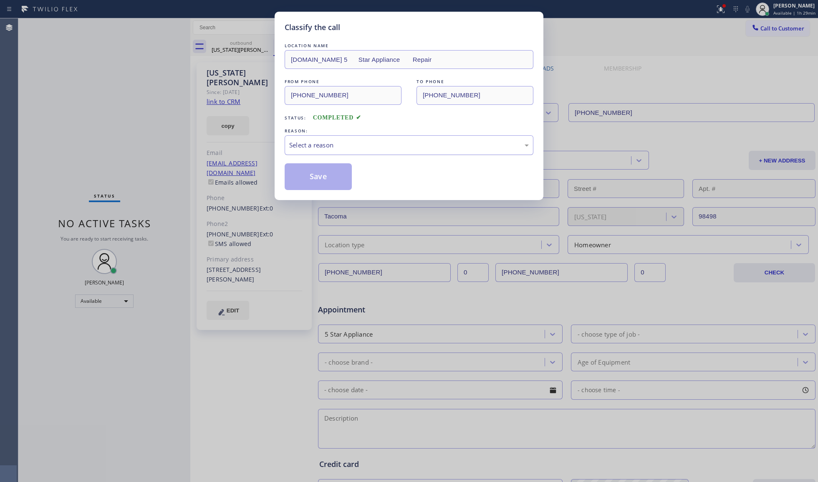
click at [321, 147] on div "Select a reason" at bounding box center [409, 145] width 240 height 10
click at [305, 181] on button "Save" at bounding box center [318, 176] width 67 height 27
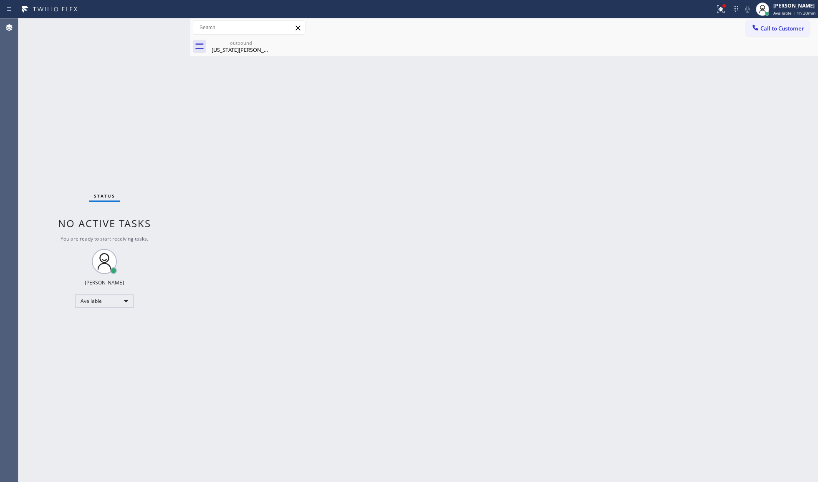
drag, startPoint x: 769, startPoint y: 23, endPoint x: 636, endPoint y: 77, distance: 142.7
click at [613, 25] on button "Call to Customer" at bounding box center [778, 28] width 64 height 16
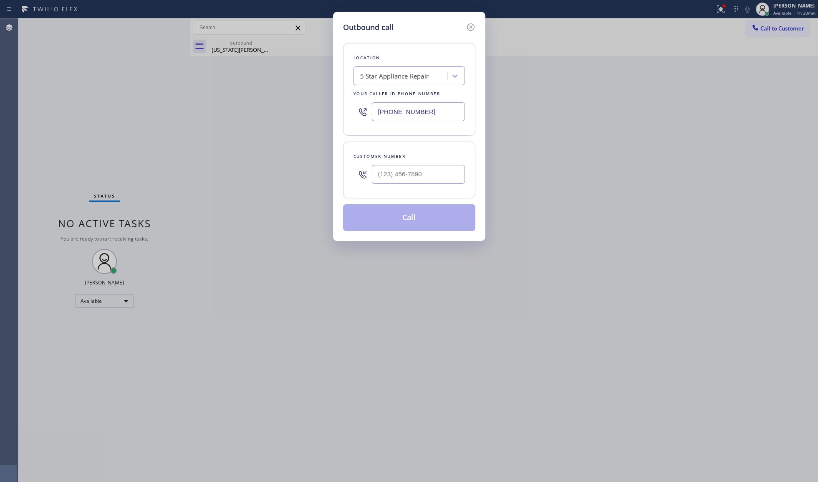
drag, startPoint x: 441, startPoint y: 116, endPoint x: 358, endPoint y: 107, distance: 83.5
click at [358, 107] on div "[PHONE_NUMBER]" at bounding box center [408, 111] width 111 height 27
paste input "55) 441-8057"
type input "[PHONE_NUMBER]"
paste input "408) 828-4365"
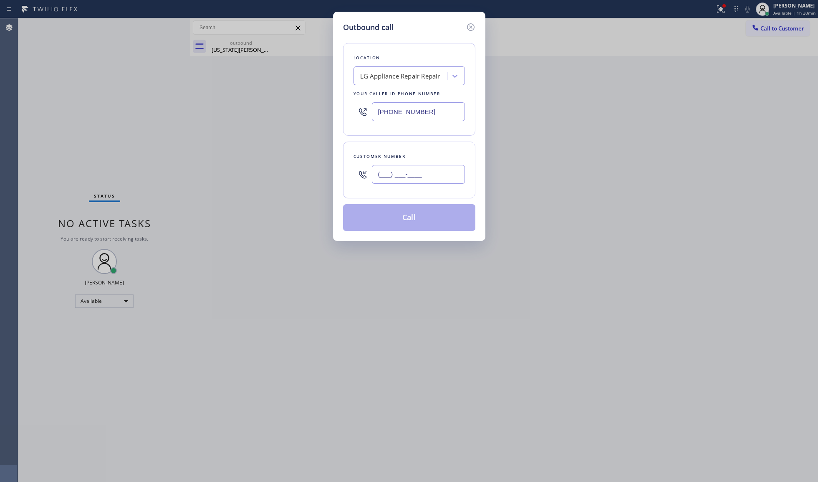
click at [396, 174] on input "(___) ___-____" at bounding box center [418, 174] width 93 height 19
type input "[PHONE_NUMBER]"
click at [416, 219] on button "Call" at bounding box center [409, 217] width 132 height 27
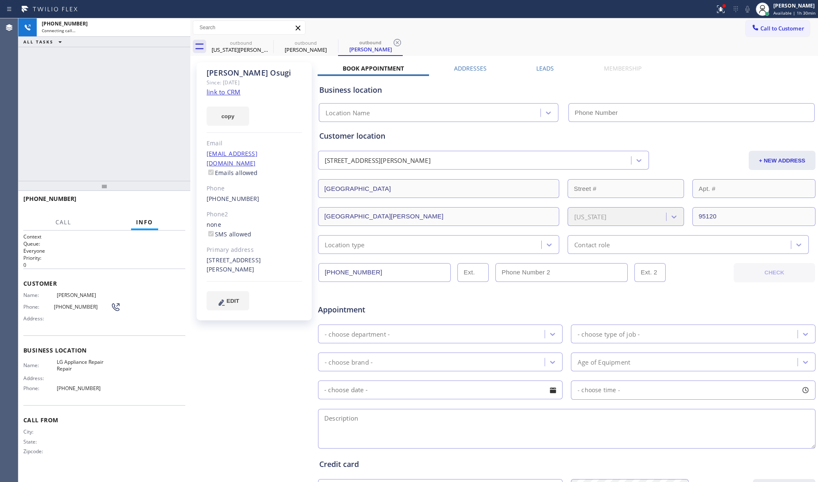
type input "[PHONE_NUMBER]"
click at [266, 45] on icon at bounding box center [268, 43] width 10 height 10
click at [268, 44] on icon at bounding box center [268, 43] width 10 height 10
click at [0, 0] on icon at bounding box center [0, 0] width 0 height 0
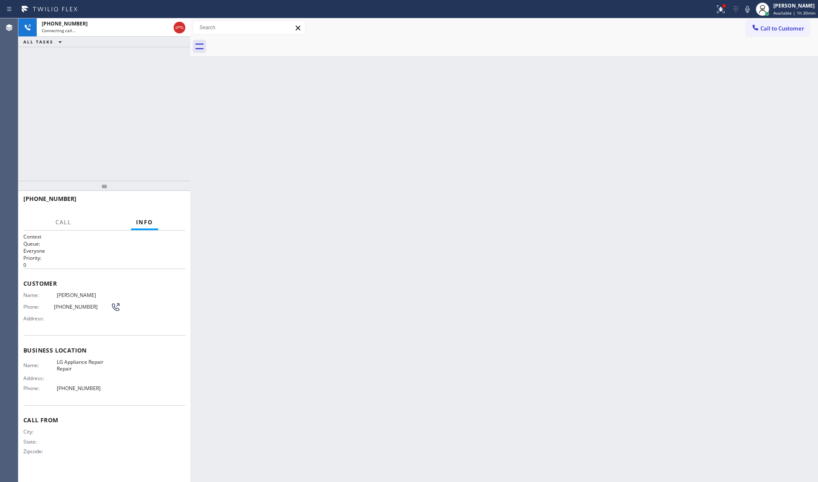
click at [268, 43] on div at bounding box center [513, 46] width 609 height 19
click at [138, 22] on div "[PHONE_NUMBER]" at bounding box center [106, 23] width 129 height 7
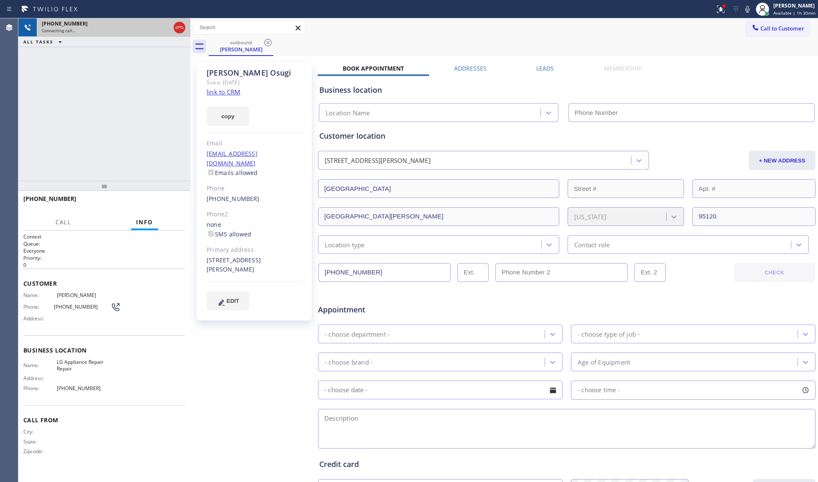
type input "[PHONE_NUMBER]"
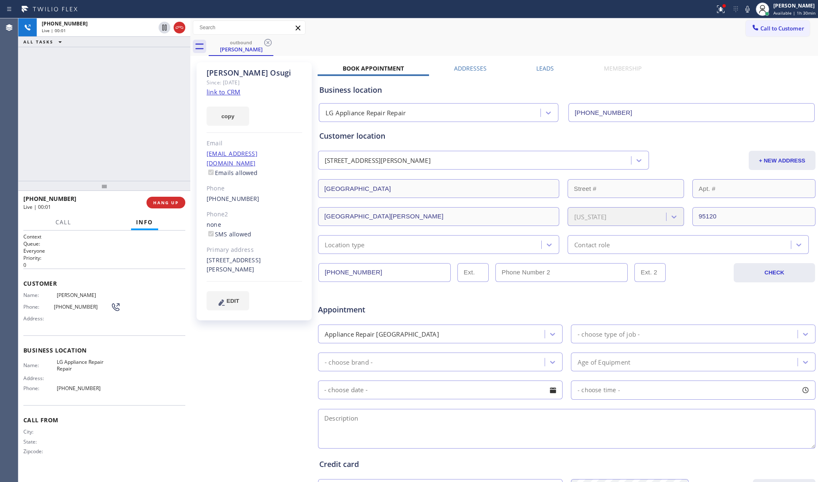
click at [562, 40] on div "outbound [PERSON_NAME]" at bounding box center [513, 46] width 609 height 19
drag, startPoint x: 728, startPoint y: 3, endPoint x: 703, endPoint y: 35, distance: 40.8
click at [613, 3] on div at bounding box center [721, 9] width 18 height 18
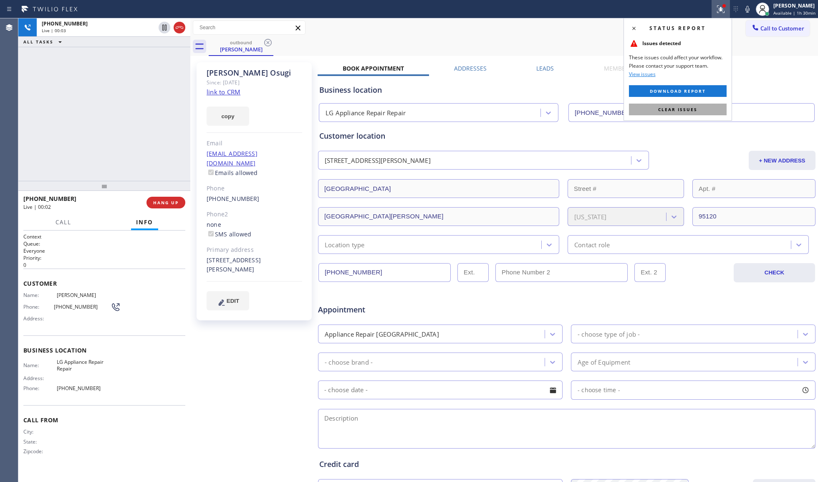
click at [613, 106] on button "Clear issues" at bounding box center [678, 109] width 98 height 12
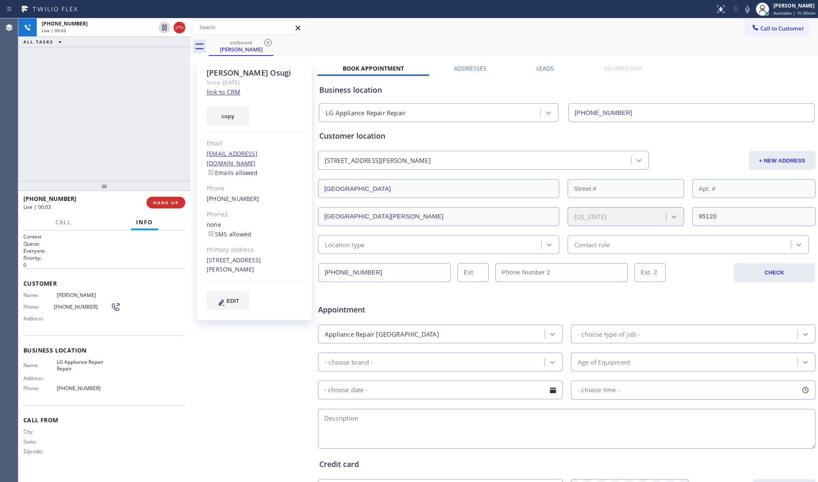
click at [601, 50] on div "outbound [PERSON_NAME]" at bounding box center [513, 46] width 609 height 19
drag, startPoint x: 179, startPoint y: 25, endPoint x: 179, endPoint y: 30, distance: 5.0
click at [180, 25] on icon at bounding box center [179, 28] width 10 height 10
click at [181, 209] on div "[PHONE_NUMBER] Wrap up | 00:00 COMPLETE" at bounding box center [104, 203] width 162 height 22
click at [177, 204] on span "COMPLETE" at bounding box center [164, 202] width 29 height 6
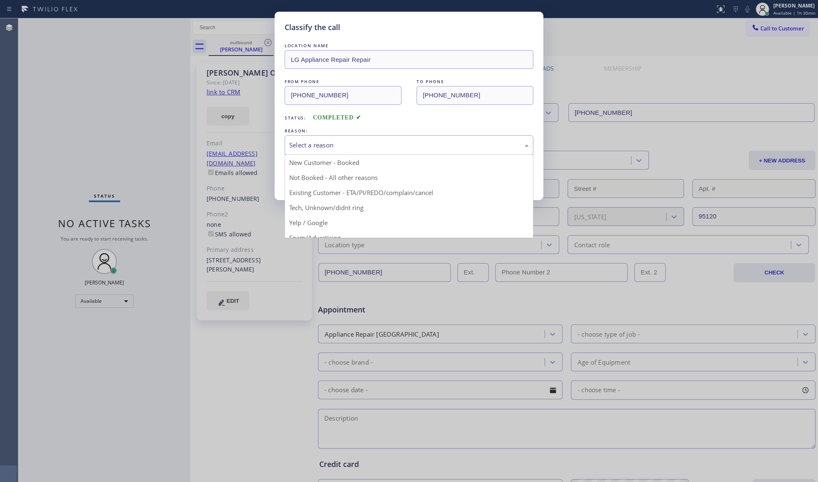
click at [327, 150] on div "Select a reason" at bounding box center [409, 145] width 249 height 20
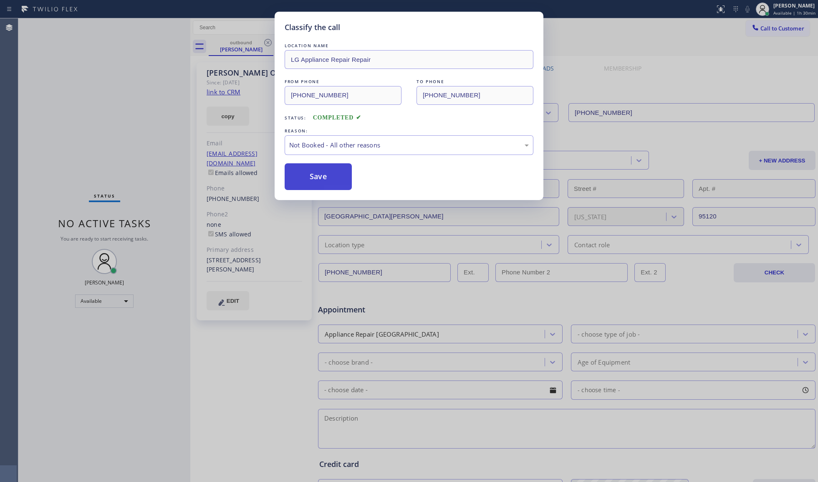
click at [319, 184] on button "Save" at bounding box center [318, 176] width 67 height 27
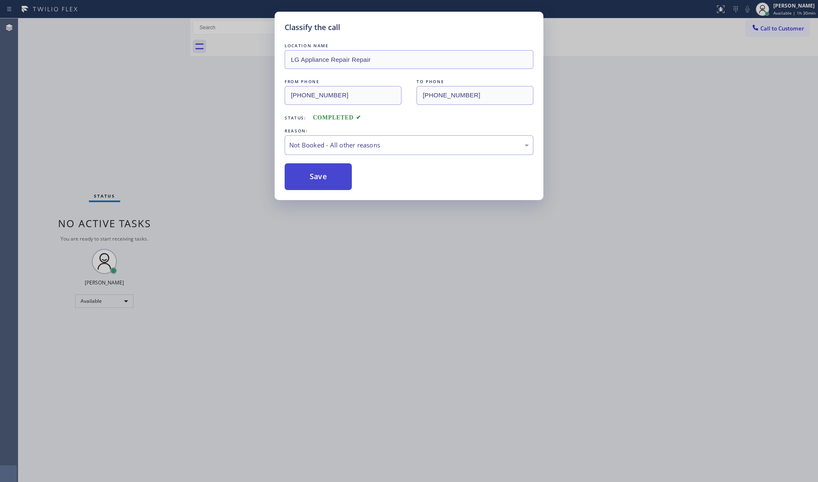
click at [319, 184] on button "Save" at bounding box center [318, 176] width 67 height 27
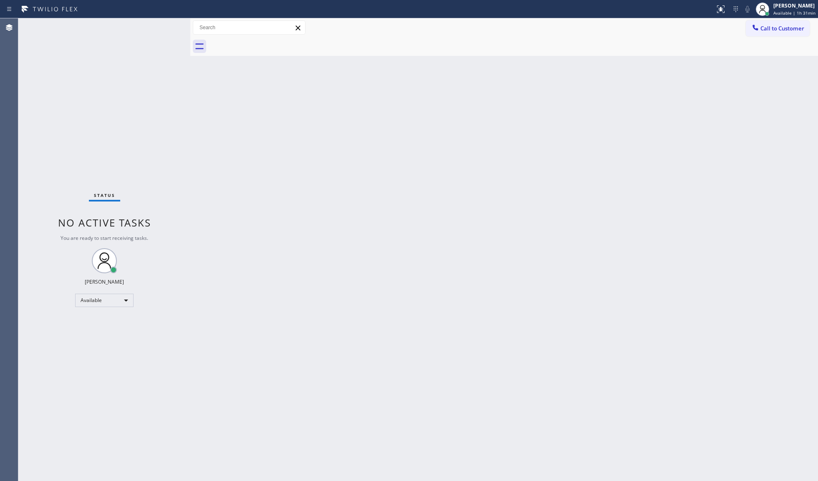
drag, startPoint x: 771, startPoint y: 27, endPoint x: 682, endPoint y: 49, distance: 92.0
click at [613, 28] on span "Call to Customer" at bounding box center [782, 29] width 44 height 8
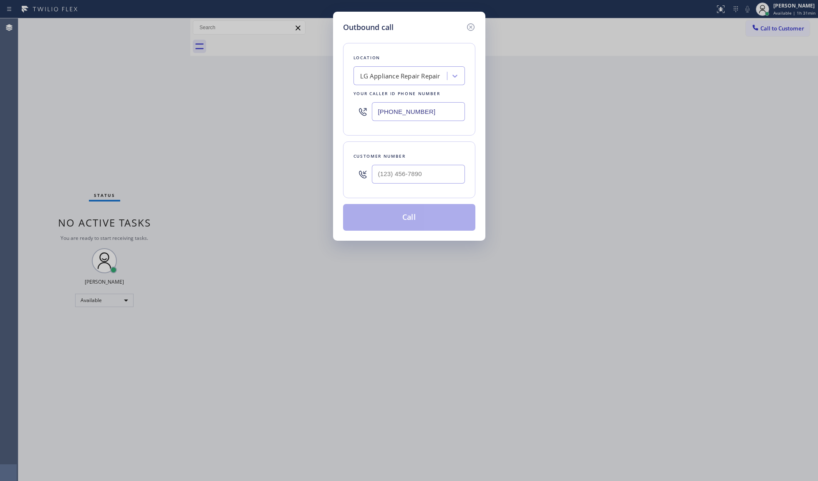
drag, startPoint x: 438, startPoint y: 118, endPoint x: 373, endPoint y: 114, distance: 65.2
click at [373, 114] on input "[PHONE_NUMBER]" at bounding box center [418, 111] width 93 height 19
paste input "05) 723-2421"
type input "[PHONE_NUMBER]"
click at [425, 174] on input "(___) ___-____" at bounding box center [418, 174] width 93 height 19
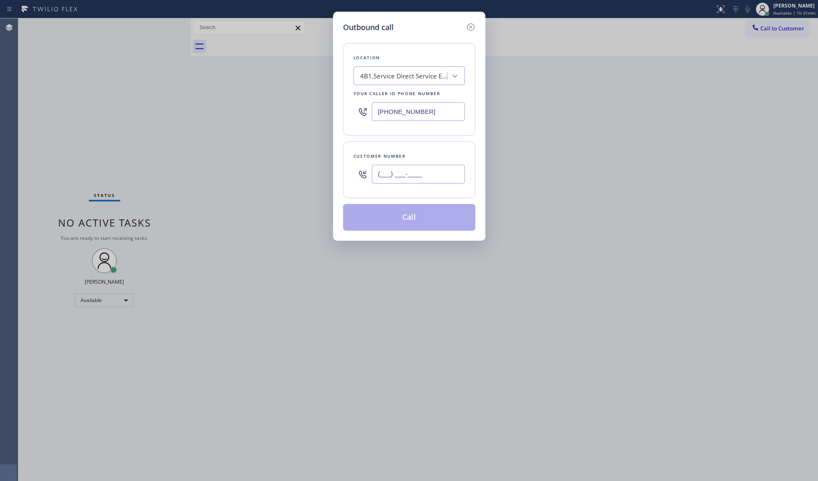
paste input "805) 519-1197"
type input "[PHONE_NUMBER]"
click at [403, 221] on button "Call" at bounding box center [409, 217] width 132 height 27
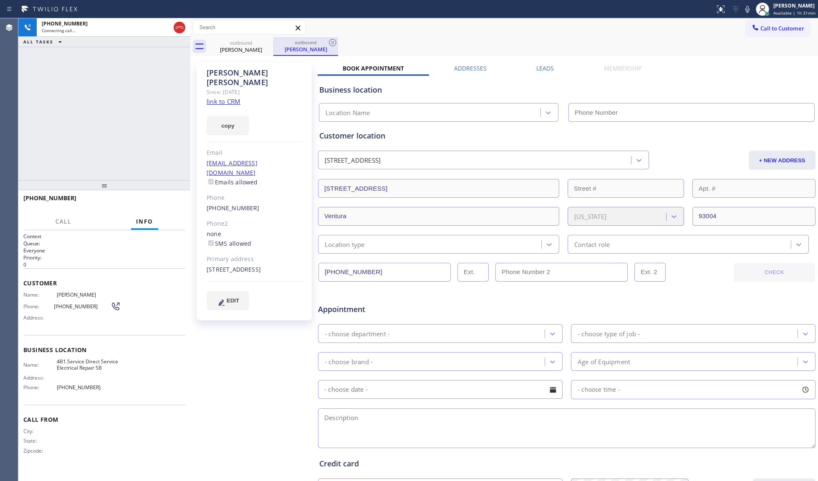
type input "[PHONE_NUMBER]"
drag, startPoint x: 329, startPoint y: 39, endPoint x: 333, endPoint y: 42, distance: 4.8
click at [331, 41] on icon at bounding box center [333, 43] width 10 height 10
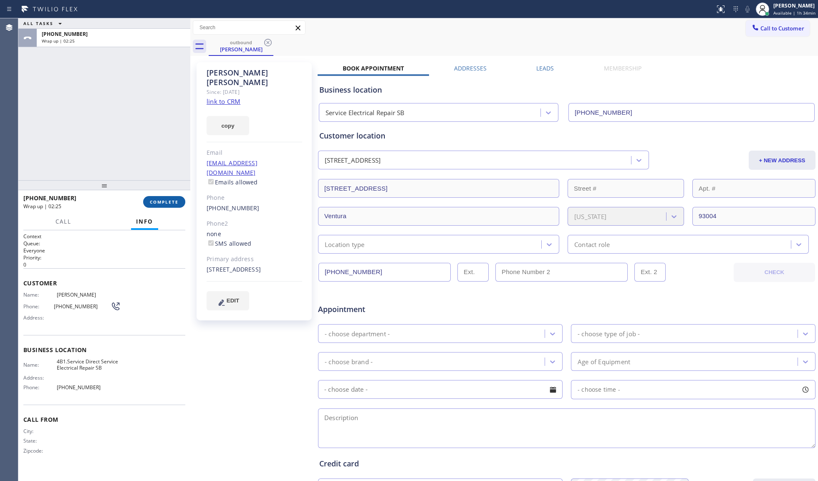
click at [164, 197] on button "COMPLETE" at bounding box center [164, 202] width 42 height 12
click at [293, 230] on div "none SMS allowed" at bounding box center [255, 239] width 96 height 19
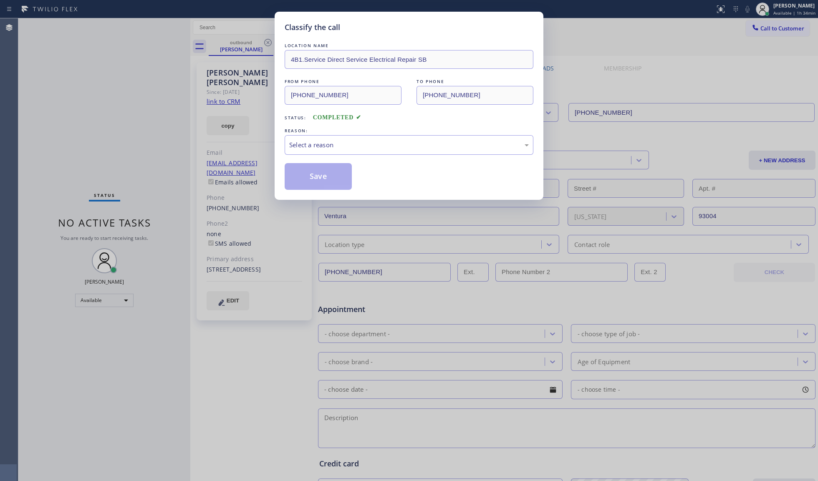
drag, startPoint x: 310, startPoint y: 134, endPoint x: 317, endPoint y: 156, distance: 23.5
click at [310, 135] on div "REASON: Select a reason" at bounding box center [409, 140] width 249 height 28
drag, startPoint x: 318, startPoint y: 141, endPoint x: 318, endPoint y: 153, distance: 12.1
click at [318, 142] on div "Select a reason" at bounding box center [409, 145] width 240 height 10
click at [323, 174] on button "Save" at bounding box center [318, 176] width 67 height 27
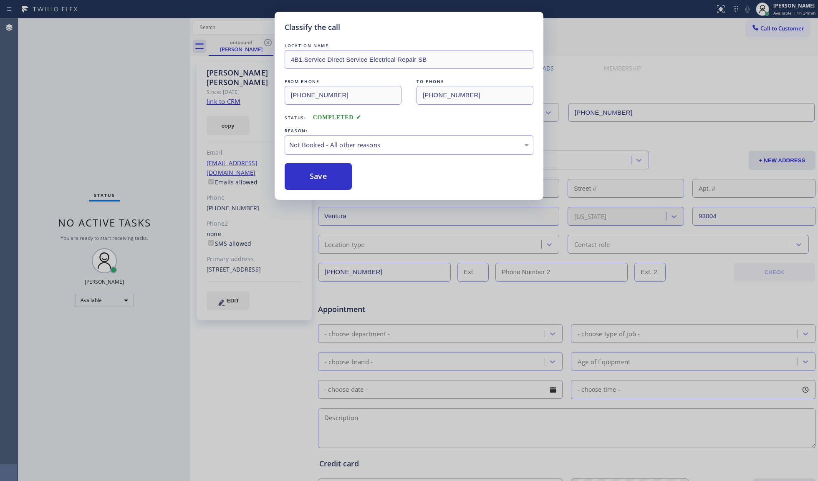
click at [323, 174] on button "Save" at bounding box center [318, 176] width 67 height 27
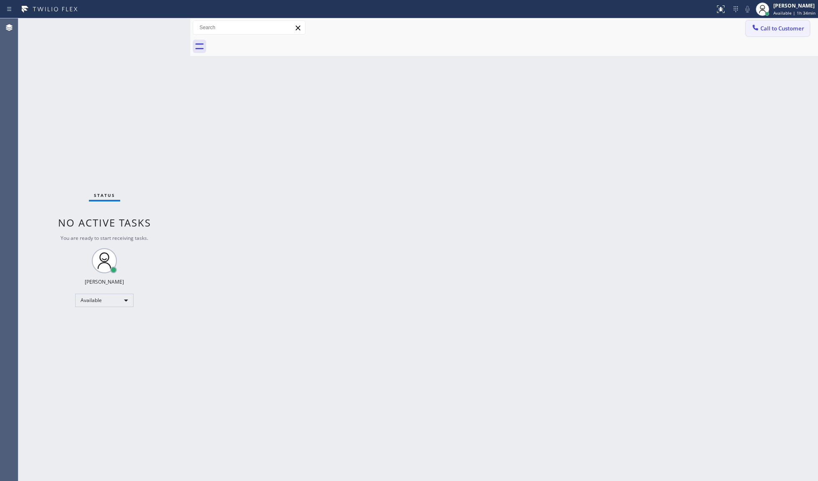
click at [613, 23] on button "Call to Customer" at bounding box center [778, 28] width 64 height 16
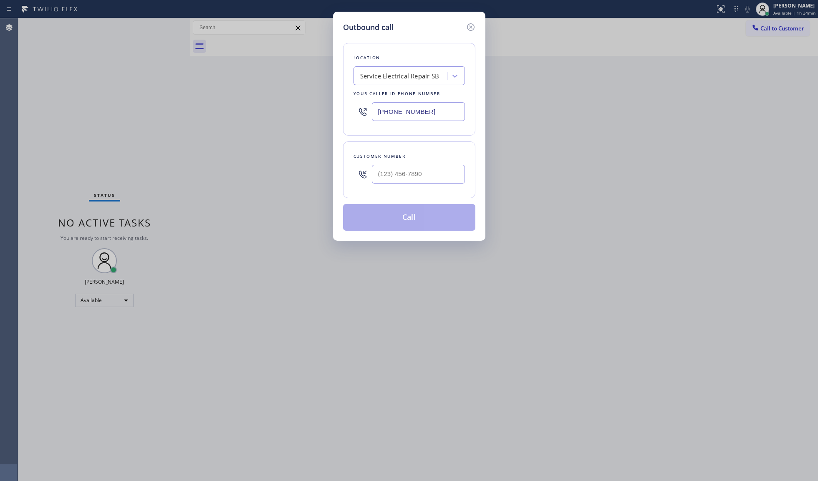
drag, startPoint x: 449, startPoint y: 112, endPoint x: 358, endPoint y: 109, distance: 91.5
click at [358, 109] on div "[PHONE_NUMBER]" at bounding box center [408, 111] width 111 height 27
paste input "646) 679-5825"
type input "[PHONE_NUMBER]"
click at [427, 177] on input "(___) ___-____" at bounding box center [418, 174] width 93 height 19
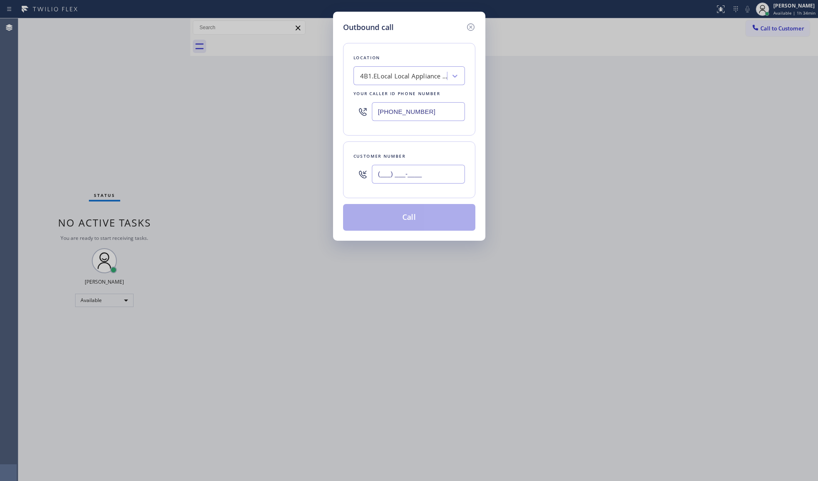
paste input "212) 884-9470"
type input "[PHONE_NUMBER]"
click at [418, 209] on button "Call" at bounding box center [409, 217] width 132 height 27
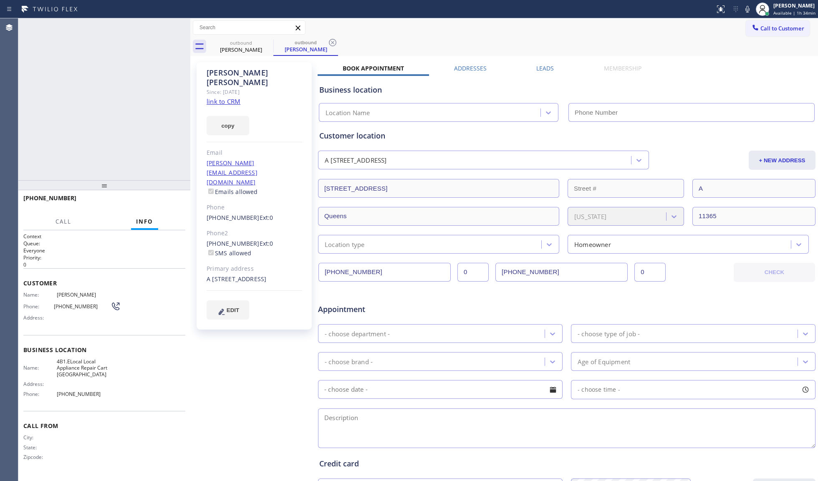
type input "[PHONE_NUMBER]"
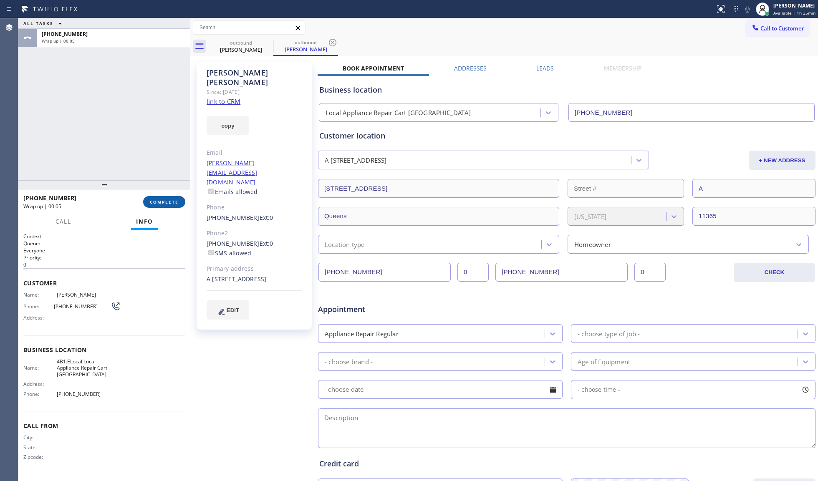
click at [156, 202] on span "COMPLETE" at bounding box center [164, 202] width 29 height 6
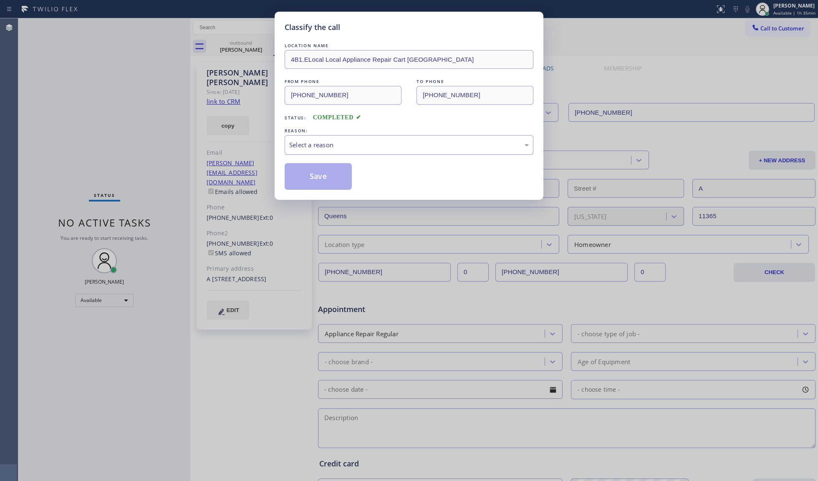
click at [295, 151] on div "Select a reason" at bounding box center [409, 145] width 249 height 20
click at [319, 179] on button "Save" at bounding box center [318, 176] width 67 height 27
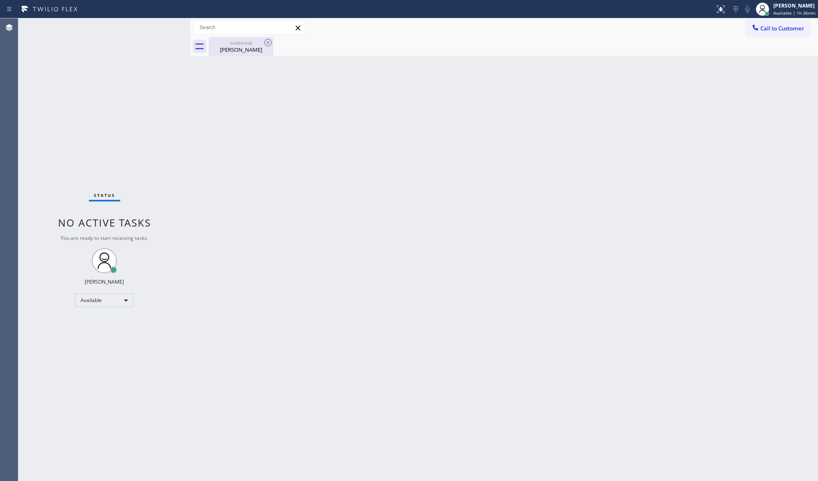
drag, startPoint x: 210, startPoint y: 41, endPoint x: 253, endPoint y: 44, distance: 42.7
click at [215, 42] on div "outbound" at bounding box center [241, 43] width 63 height 6
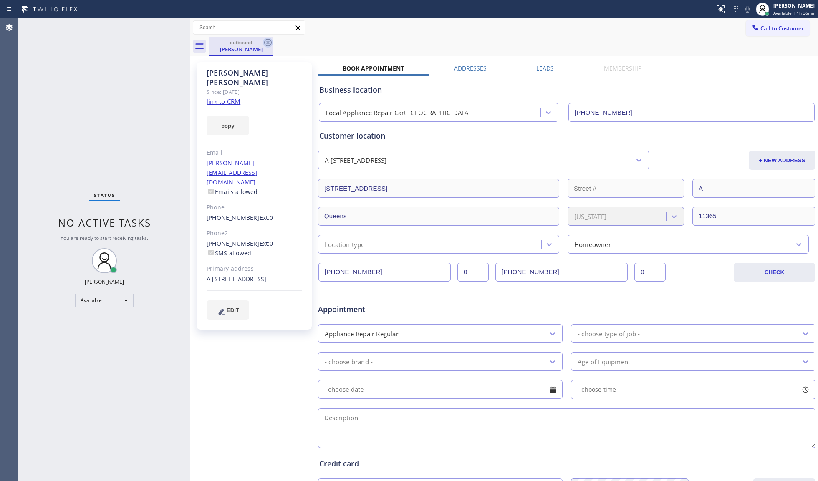
click at [265, 43] on icon at bounding box center [268, 43] width 8 height 8
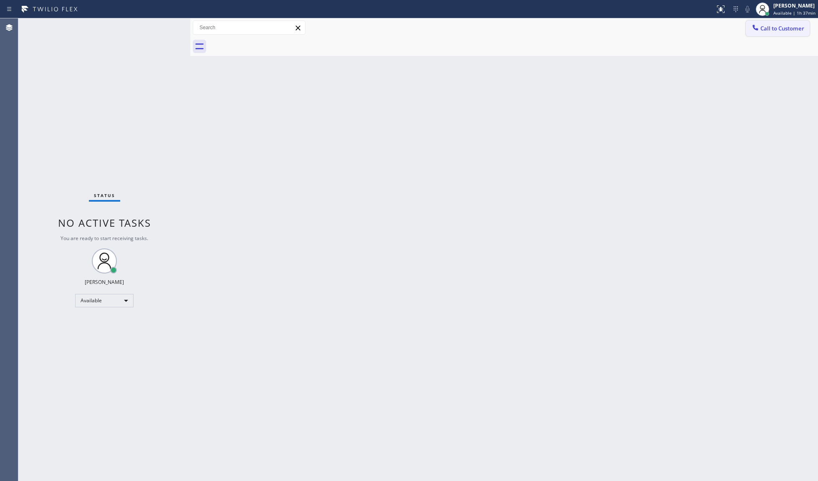
click at [613, 24] on button "Call to Customer" at bounding box center [778, 28] width 64 height 16
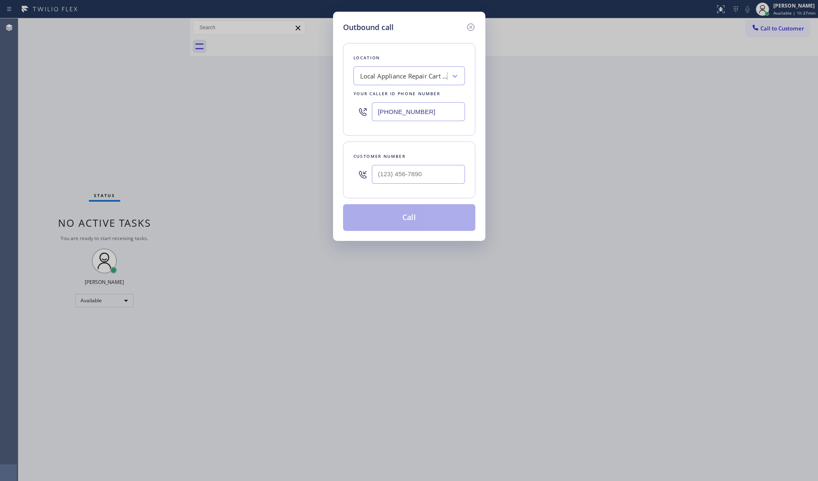
drag, startPoint x: 439, startPoint y: 112, endPoint x: 361, endPoint y: 102, distance: 78.7
click at [361, 102] on div "[PHONE_NUMBER]" at bounding box center [408, 111] width 111 height 27
paste input "855) 731-4952"
type input "[PHONE_NUMBER]"
paste input "408) 460-6785"
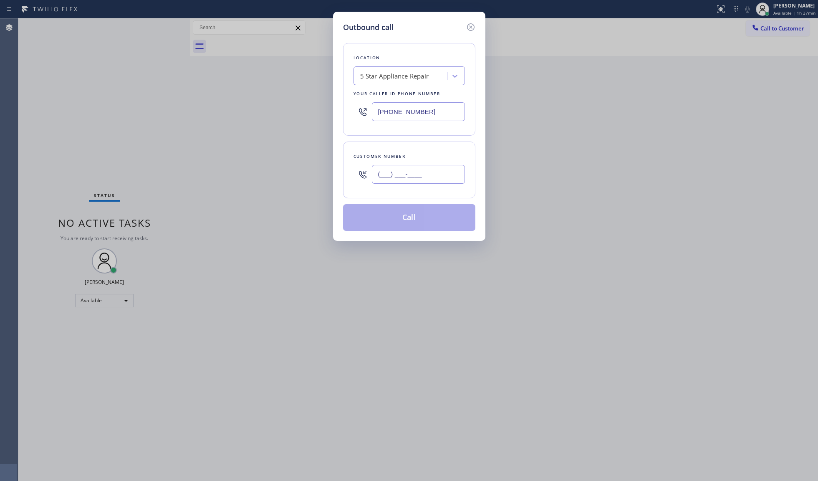
click at [400, 170] on input "(___) ___-____" at bounding box center [418, 174] width 93 height 19
type input "[PHONE_NUMBER]"
drag, startPoint x: 409, startPoint y: 216, endPoint x: 414, endPoint y: 215, distance: 5.7
click at [410, 216] on button "Call" at bounding box center [409, 217] width 132 height 27
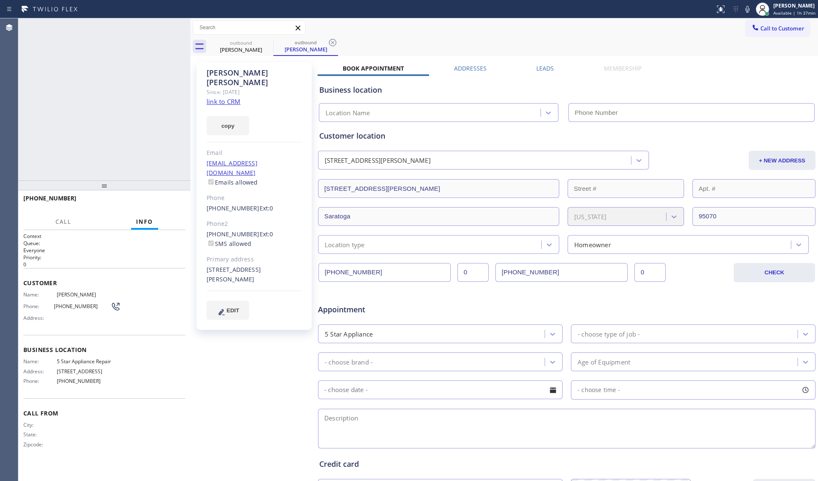
type input "[PHONE_NUMBER]"
click at [517, 266] on input "[PHONE_NUMBER]" at bounding box center [561, 272] width 132 height 19
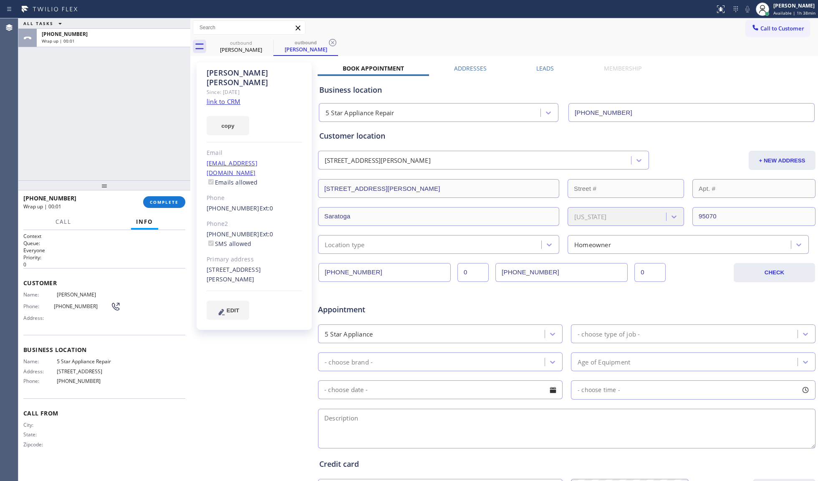
click at [174, 194] on div "[PHONE_NUMBER] Wrap up | 00:01 COMPLETE" at bounding box center [104, 202] width 162 height 22
click at [157, 196] on div "[PHONE_NUMBER] Wrap up | 00:02 COMPLETE" at bounding box center [104, 202] width 162 height 22
click at [160, 199] on span "COMPLETE" at bounding box center [164, 202] width 29 height 6
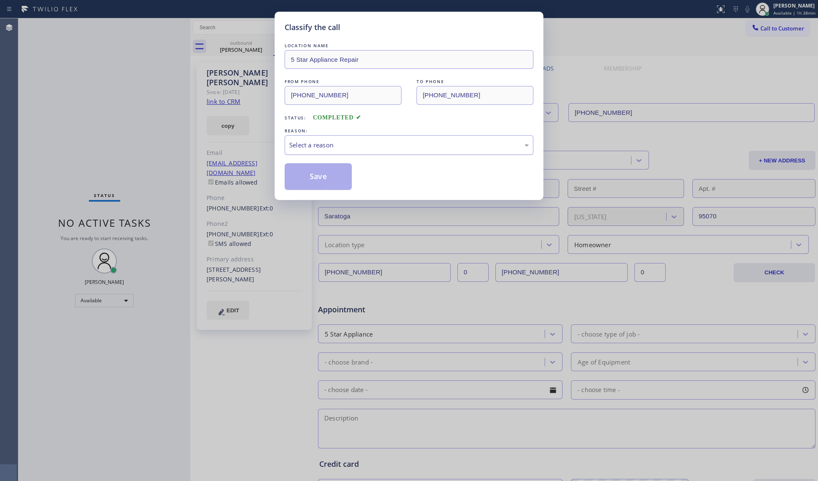
click at [308, 138] on div "Select a reason" at bounding box center [409, 145] width 249 height 20
click at [313, 177] on button "Save" at bounding box center [318, 176] width 67 height 27
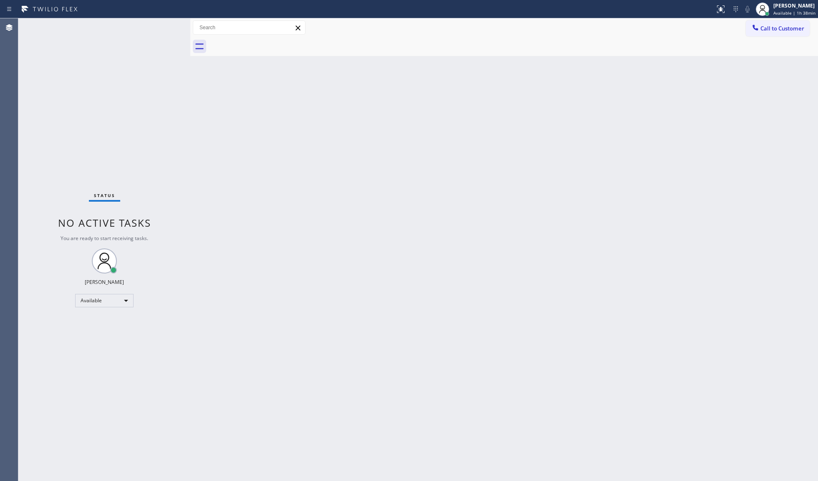
click at [613, 25] on span "Call to Customer" at bounding box center [782, 29] width 44 height 8
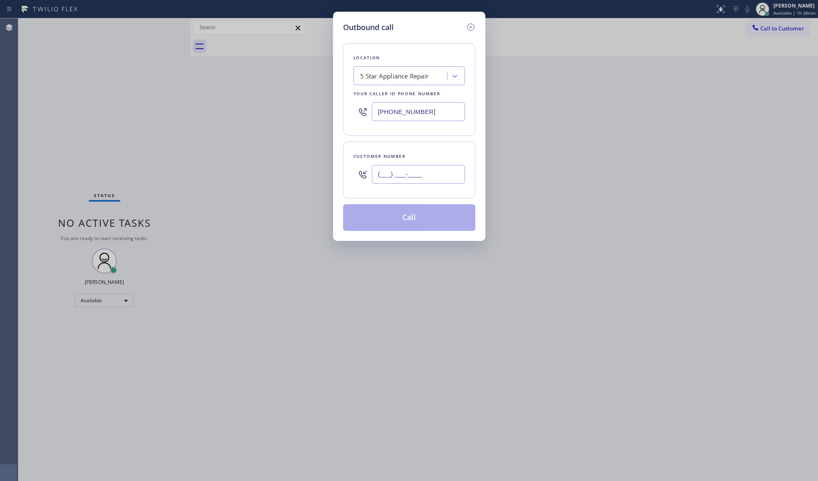
click at [444, 165] on input "(___) ___-____" at bounding box center [418, 174] width 93 height 19
paste input "408) 893-7055"
type input "[PHONE_NUMBER]"
click at [408, 216] on button "Call" at bounding box center [409, 217] width 132 height 27
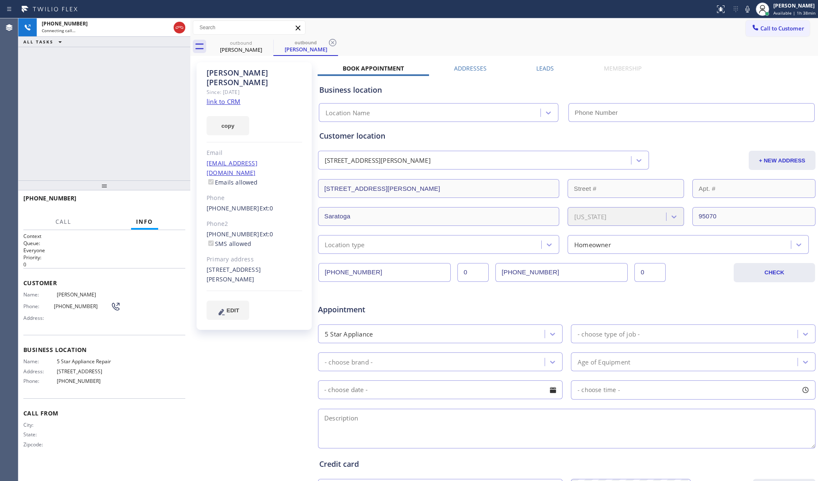
type input "[PHONE_NUMBER]"
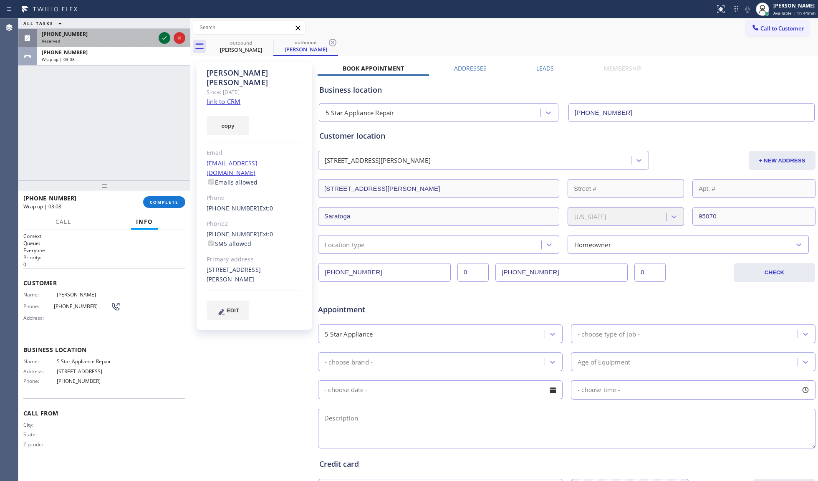
click at [166, 40] on icon at bounding box center [164, 38] width 10 height 10
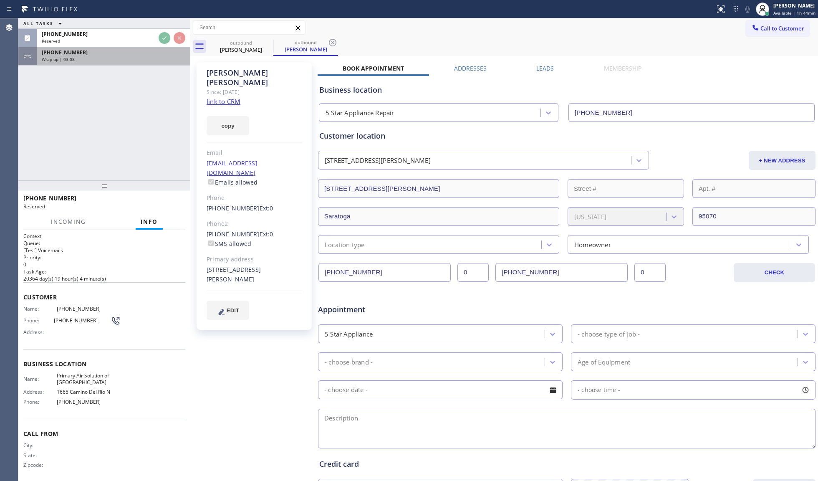
click at [153, 57] on div "Wrap up | 03:08" at bounding box center [114, 59] width 144 height 6
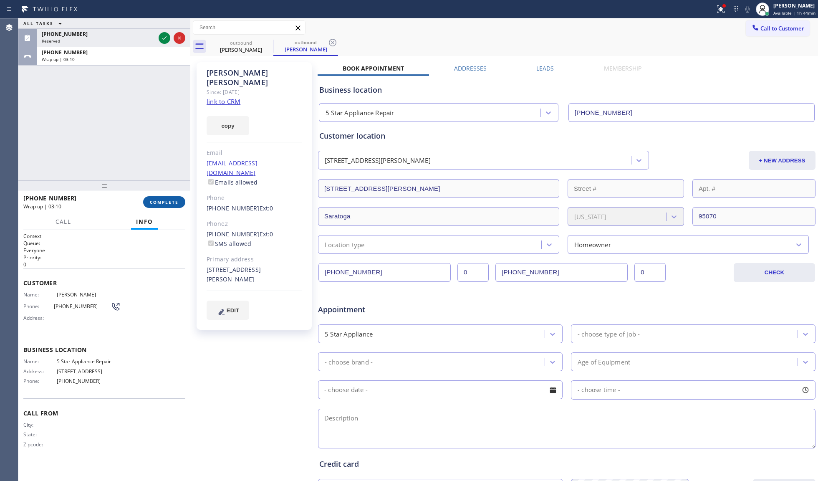
click at [157, 202] on span "COMPLETE" at bounding box center [164, 202] width 29 height 6
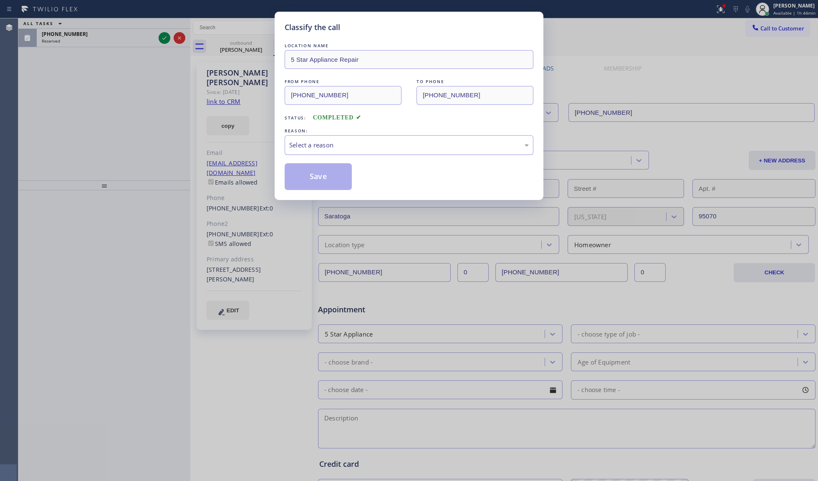
drag, startPoint x: 323, startPoint y: 138, endPoint x: 319, endPoint y: 154, distance: 16.2
click at [321, 146] on div "Select a reason" at bounding box center [409, 145] width 249 height 20
click at [309, 169] on button "Save" at bounding box center [318, 176] width 67 height 27
click at [159, 37] on div "Classify the call LOCATION NAME Subzero Repair Professionals FROM PHONE [PHONE_…" at bounding box center [418, 249] width 800 height 462
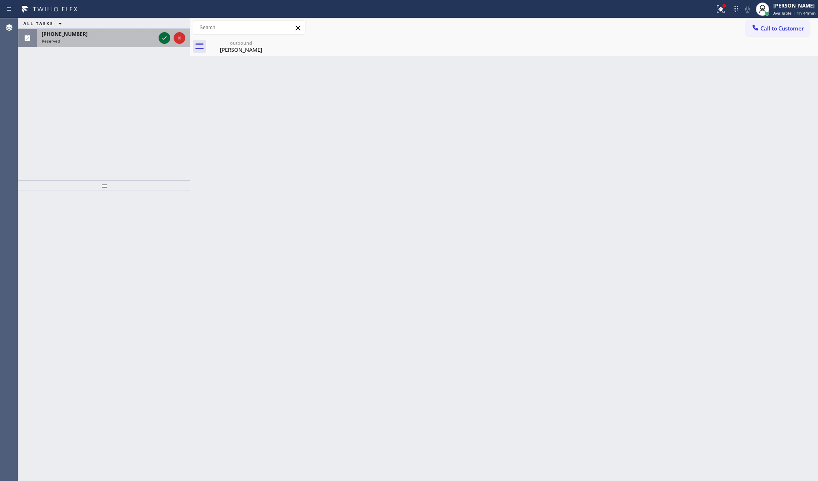
click at [161, 37] on icon at bounding box center [164, 38] width 10 height 10
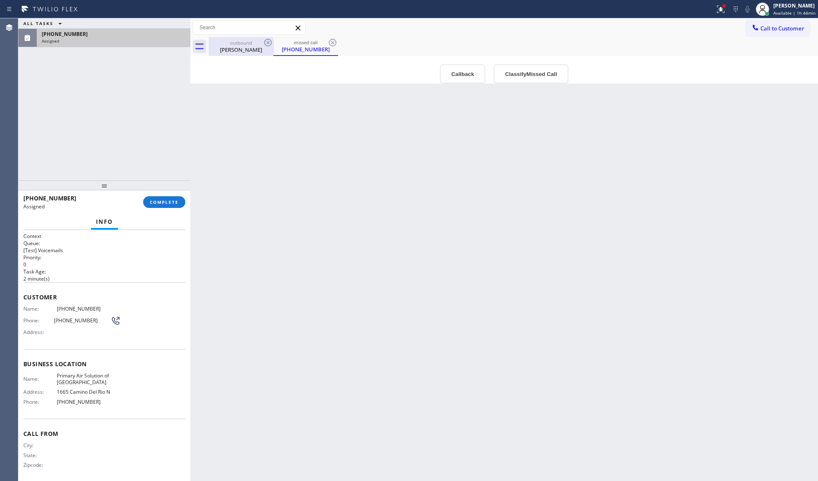
click at [256, 44] on div "outbound" at bounding box center [241, 43] width 63 height 6
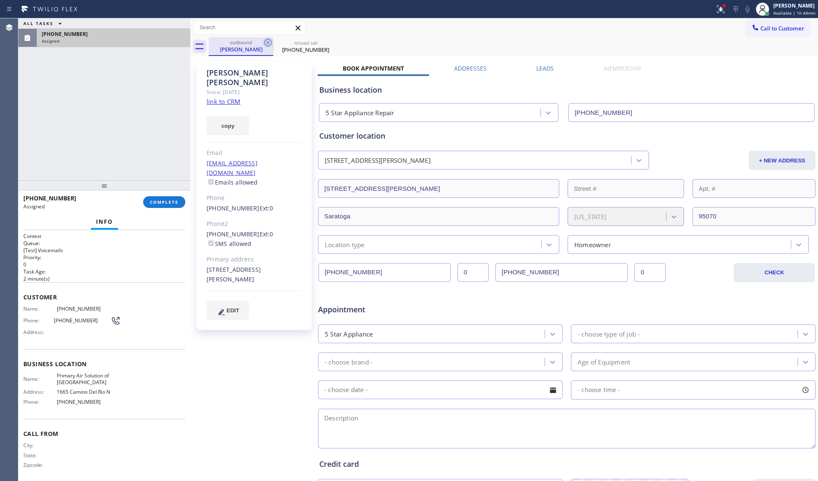
click at [266, 41] on icon at bounding box center [268, 43] width 8 height 8
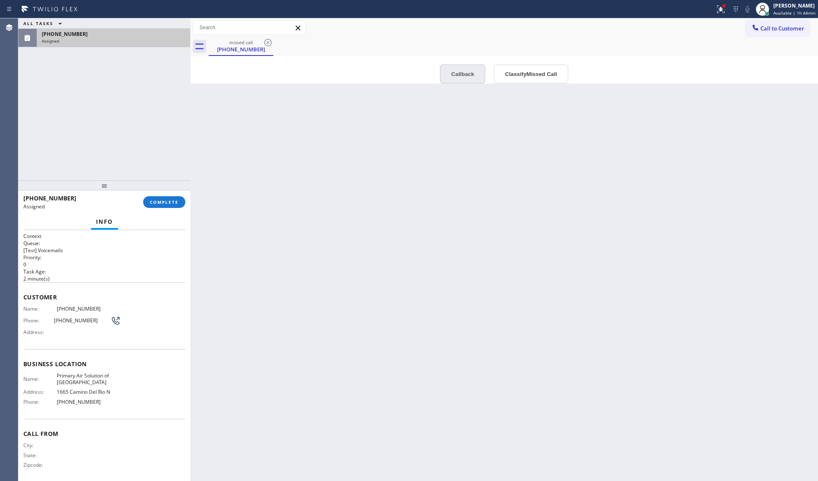
click at [456, 77] on button "Callback" at bounding box center [462, 73] width 45 height 19
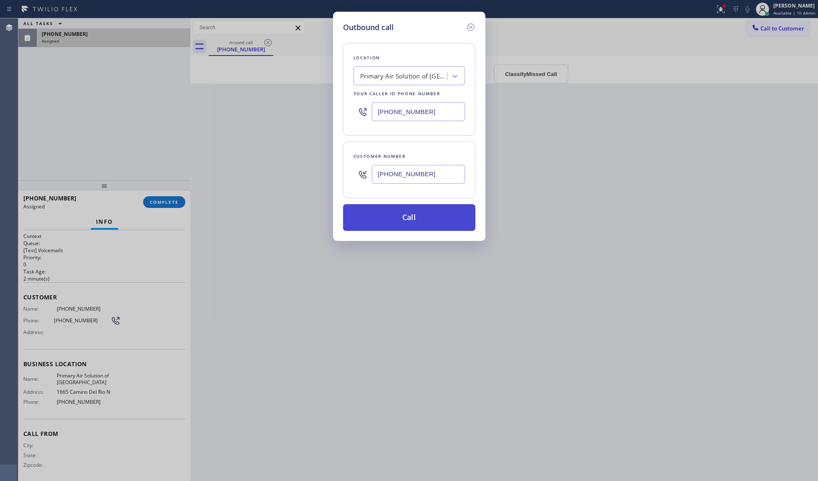
click at [416, 224] on button "Call" at bounding box center [409, 217] width 132 height 27
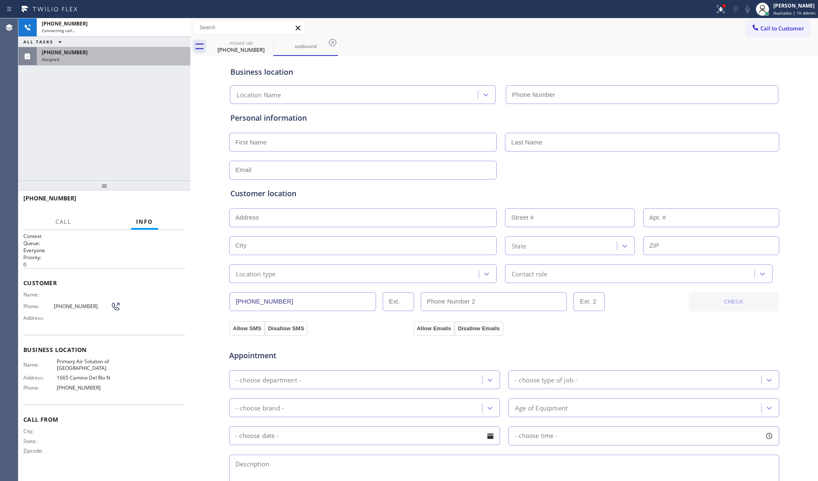
type input "[PHONE_NUMBER]"
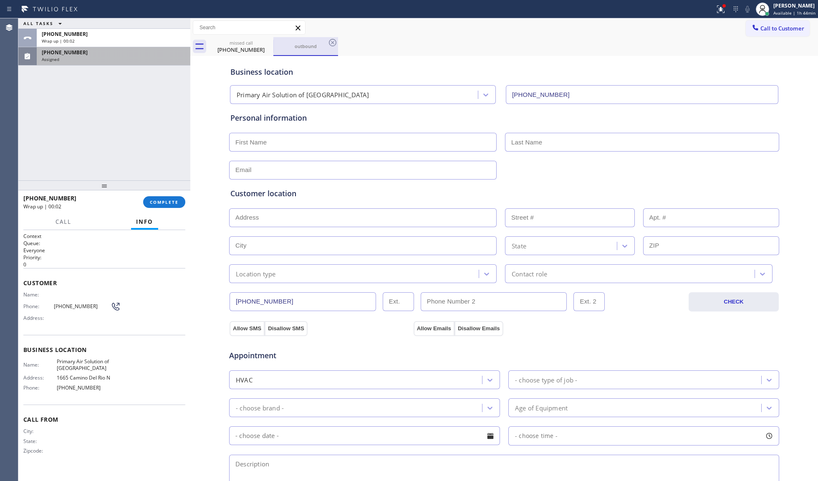
click at [297, 48] on div "outbound" at bounding box center [305, 46] width 63 height 6
click at [265, 49] on div "[PHONE_NUMBER]" at bounding box center [241, 50] width 63 height 8
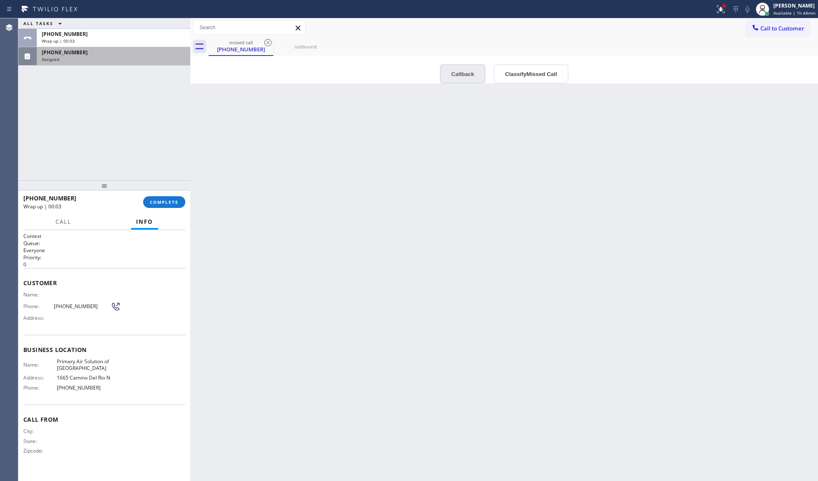
click at [463, 74] on button "Callback" at bounding box center [462, 73] width 45 height 19
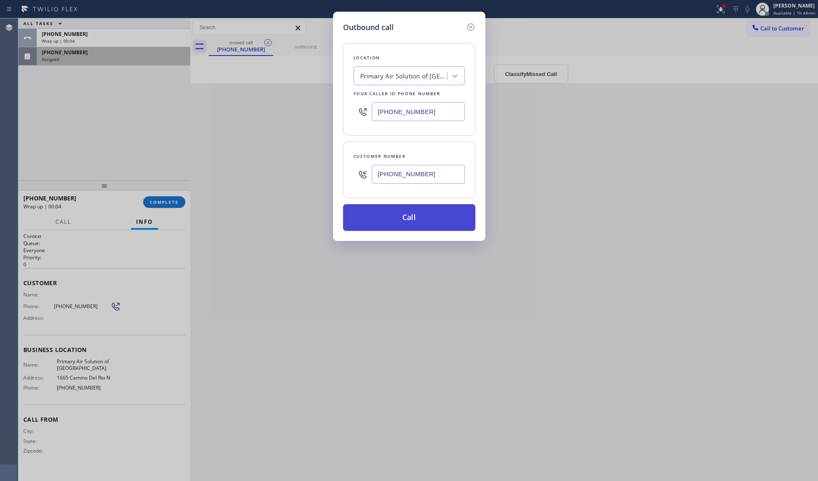
click at [437, 214] on button "Call" at bounding box center [409, 217] width 132 height 27
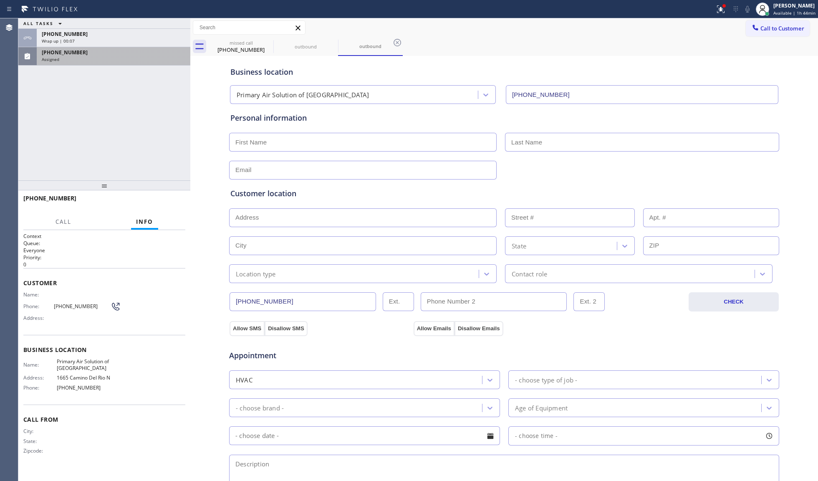
type input "[PHONE_NUMBER]"
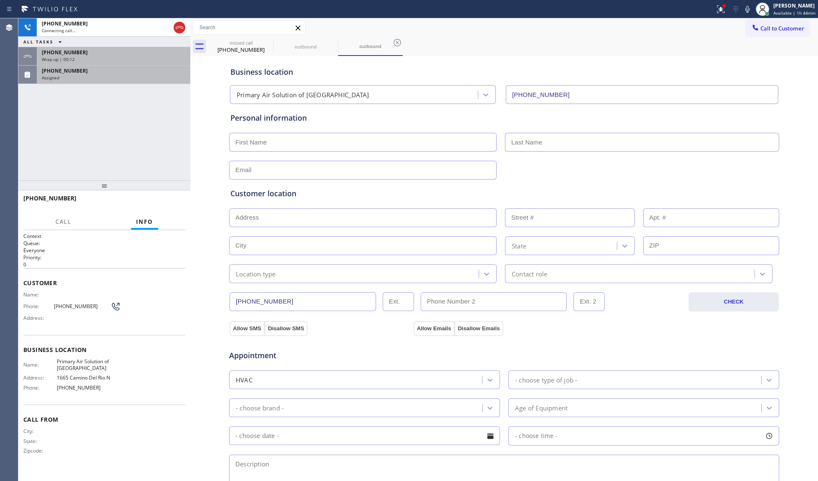
click at [123, 58] on div "Wrap up | 00:12" at bounding box center [114, 59] width 144 height 6
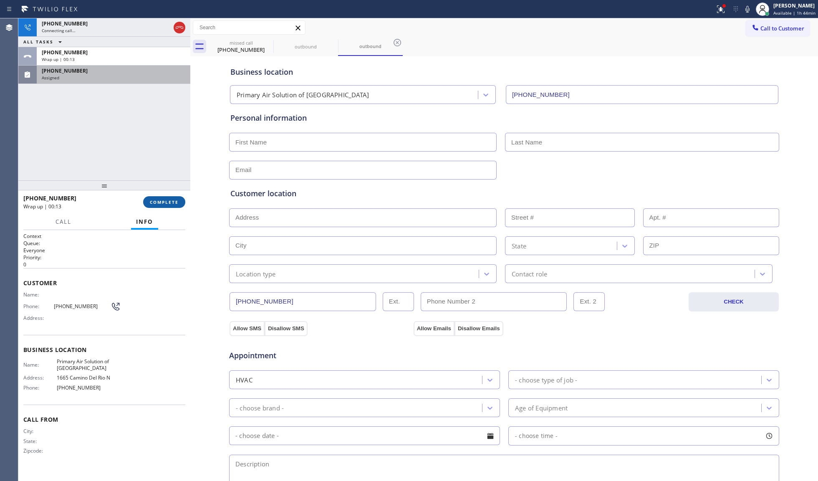
click at [174, 204] on button "COMPLETE" at bounding box center [164, 202] width 42 height 12
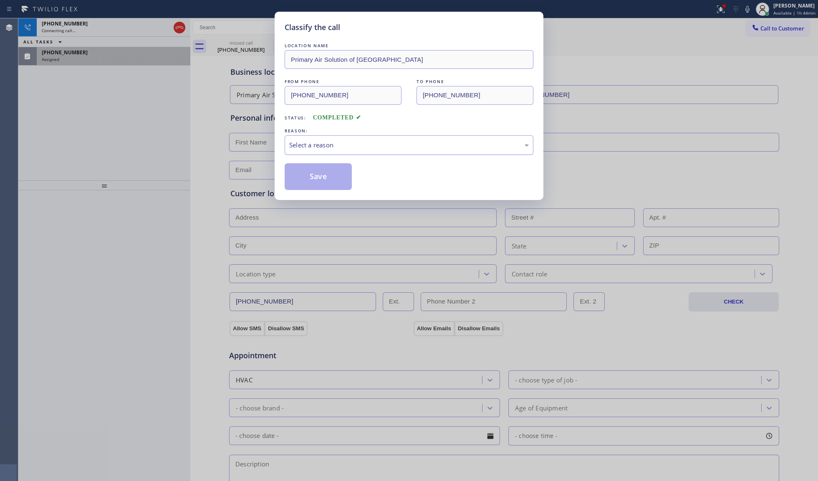
drag, startPoint x: 313, startPoint y: 132, endPoint x: 309, endPoint y: 142, distance: 11.2
click at [313, 134] on div "REASON:" at bounding box center [409, 130] width 249 height 9
click at [309, 144] on div "Select a reason" at bounding box center [409, 145] width 240 height 10
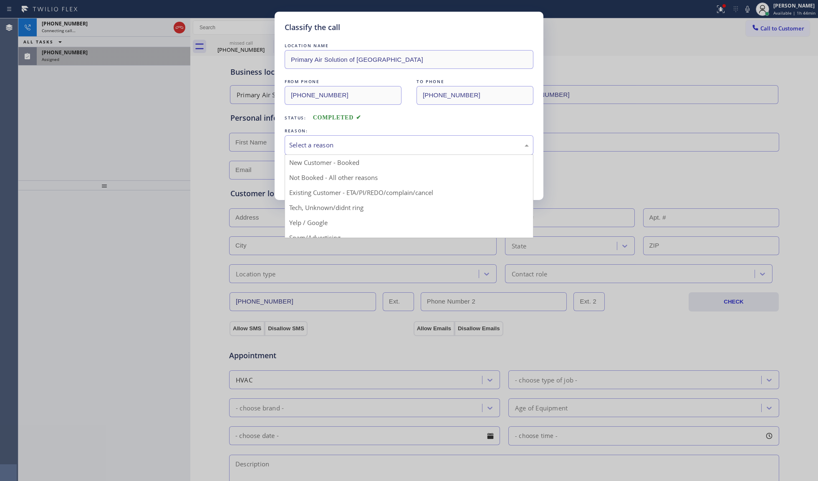
drag, startPoint x: 296, startPoint y: 159, endPoint x: 302, endPoint y: 170, distance: 12.5
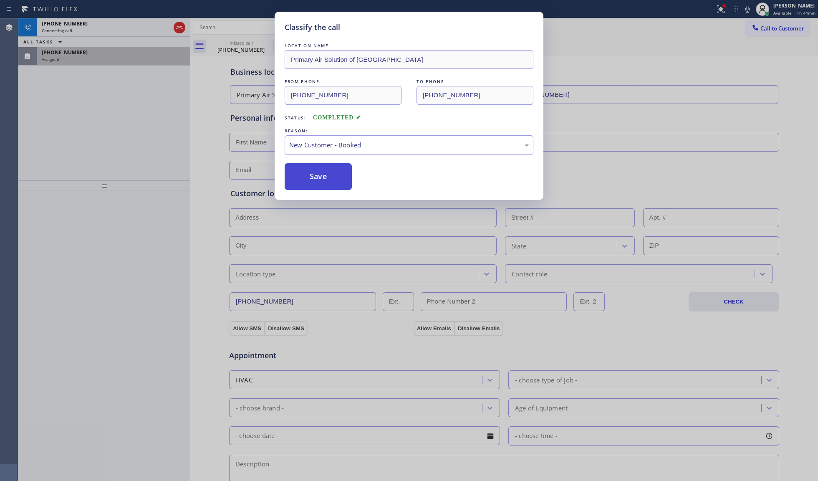
click at [303, 171] on button "Save" at bounding box center [318, 176] width 67 height 27
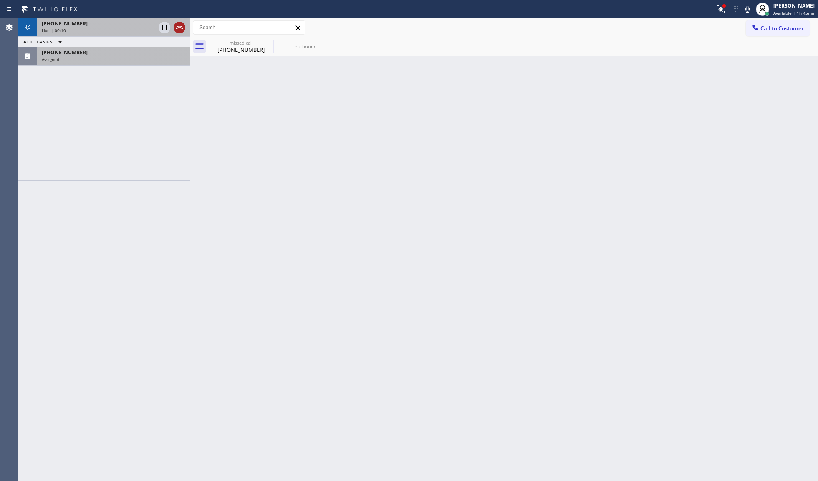
click at [177, 32] on icon at bounding box center [179, 28] width 10 height 10
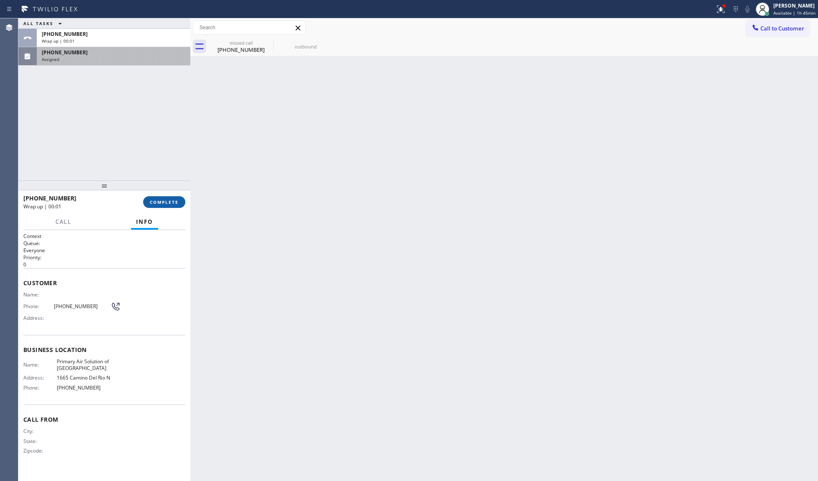
click at [168, 202] on span "COMPLETE" at bounding box center [164, 202] width 29 height 6
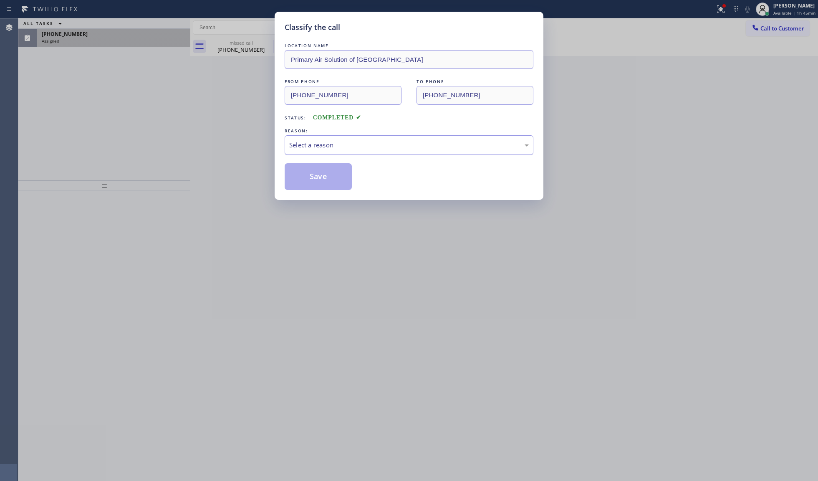
click at [324, 152] on div "Select a reason" at bounding box center [409, 145] width 249 height 20
click at [307, 176] on button "Save" at bounding box center [318, 176] width 67 height 27
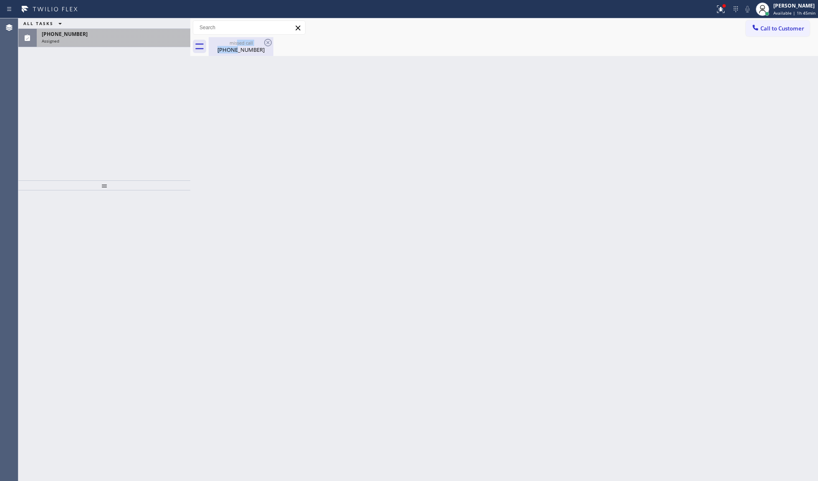
click at [237, 45] on div "missed call [PHONE_NUMBER]" at bounding box center [241, 46] width 63 height 19
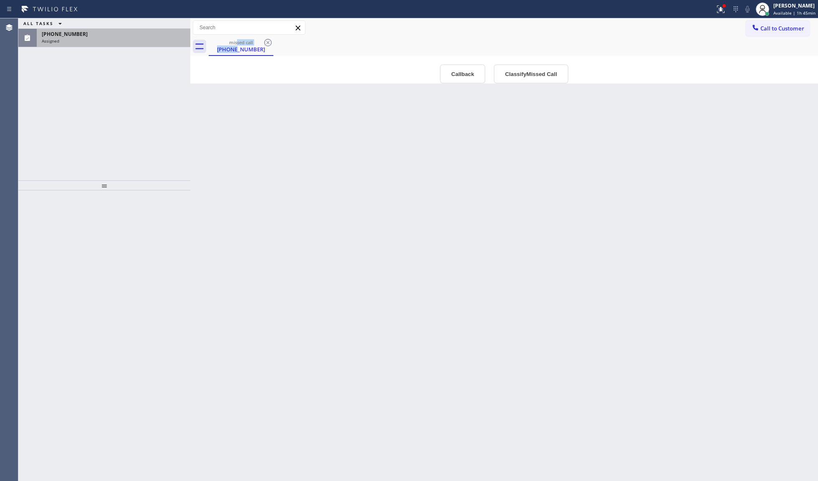
click at [101, 35] on div "[PHONE_NUMBER]" at bounding box center [114, 33] width 144 height 7
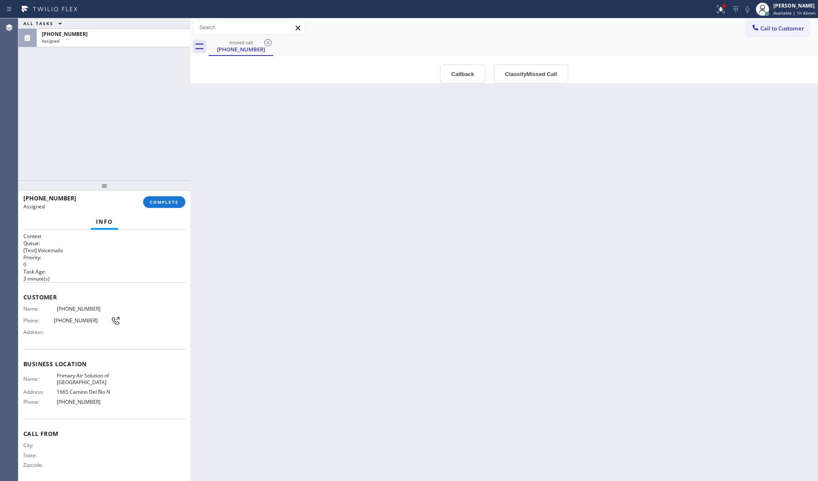
click at [78, 310] on span "[PHONE_NUMBER]" at bounding box center [88, 308] width 63 height 6
copy span "[PHONE_NUMBER]"
click at [88, 361] on span "[PHONE_NUMBER]" at bounding box center [88, 402] width 63 height 6
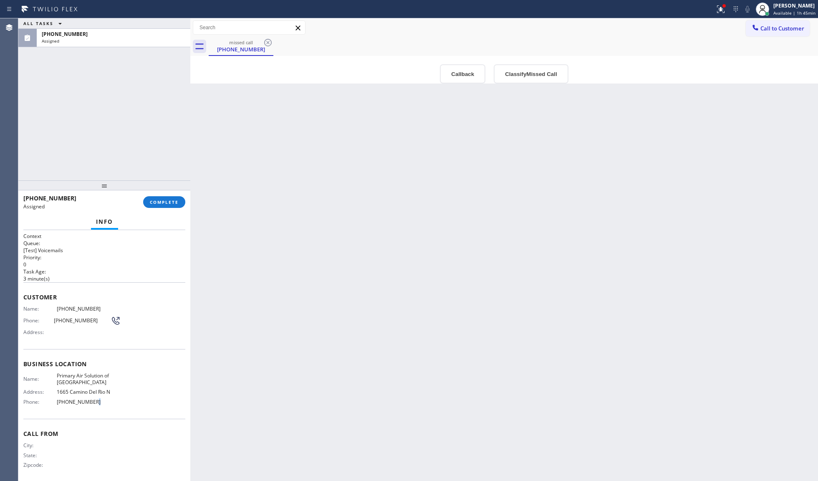
click at [88, 361] on span "[PHONE_NUMBER]" at bounding box center [88, 402] width 63 height 6
click at [87, 361] on span "[PHONE_NUMBER]" at bounding box center [88, 402] width 63 height 6
click at [87, 361] on div "Business location Name: Primary Air Solution of [GEOGRAPHIC_DATA] Address: [STR…" at bounding box center [104, 384] width 162 height 70
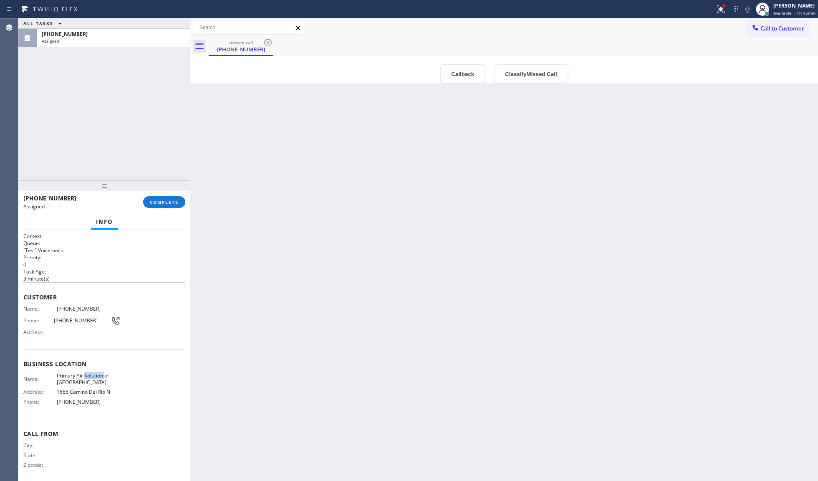
click at [87, 361] on div "Business location Name: Primary Air Solution of [GEOGRAPHIC_DATA] Address: [STR…" at bounding box center [104, 384] width 162 height 70
copy span "Primary Air Solution of [GEOGRAPHIC_DATA]"
drag, startPoint x: 153, startPoint y: 201, endPoint x: 162, endPoint y: 204, distance: 9.9
click at [154, 201] on span "COMPLETE" at bounding box center [164, 202] width 29 height 6
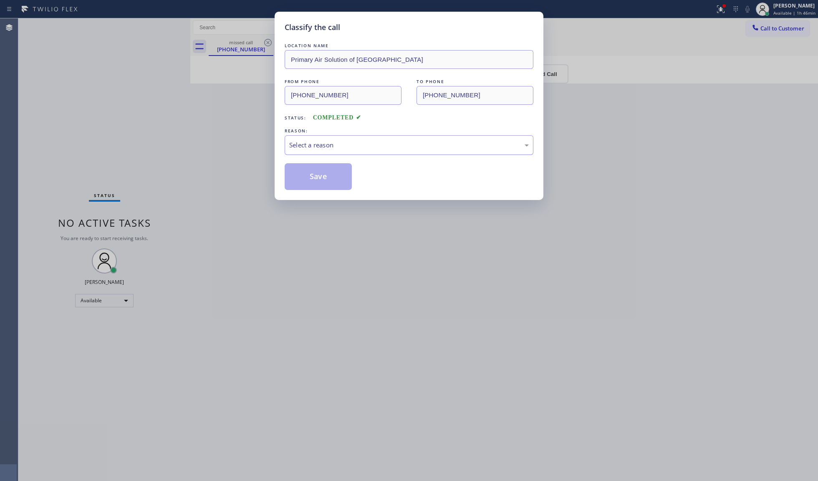
click at [353, 144] on div "Select a reason" at bounding box center [409, 145] width 240 height 10
click at [305, 177] on button "Save" at bounding box center [318, 176] width 67 height 27
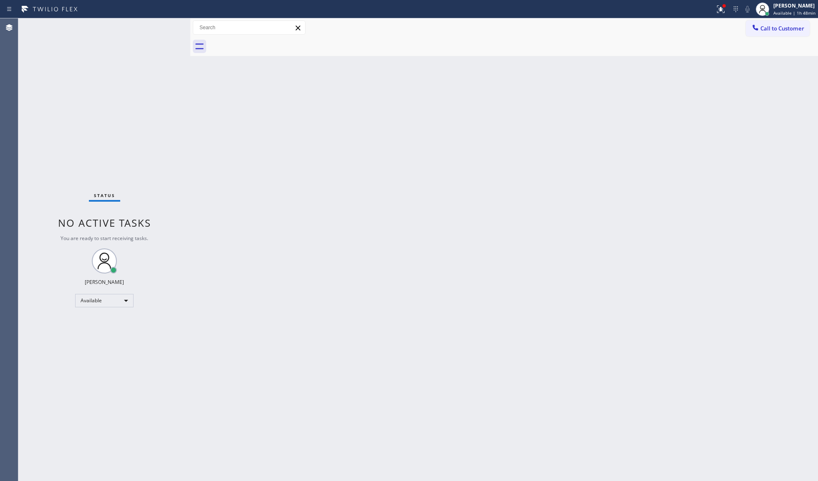
click at [613, 19] on div "Call to Customer Outbound call Location 5 Star Appliance Repair Your caller id …" at bounding box center [504, 27] width 628 height 19
click at [613, 8] on icon at bounding box center [721, 9] width 10 height 10
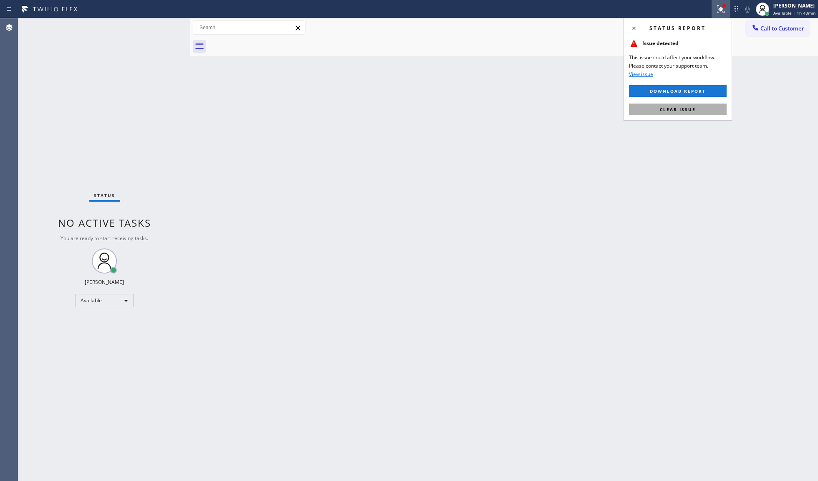
click at [613, 97] on div "Status report Issue detected This issue could affect your workflow. Please cont…" at bounding box center [677, 69] width 109 height 103
click at [613, 119] on div "Status report Issue detected This issue could affect your workflow. Please cont…" at bounding box center [677, 69] width 109 height 103
click at [613, 102] on div "Status report Issue detected This issue could affect your workflow. Please cont…" at bounding box center [677, 69] width 109 height 103
click at [613, 107] on button "Clear issue" at bounding box center [678, 109] width 98 height 12
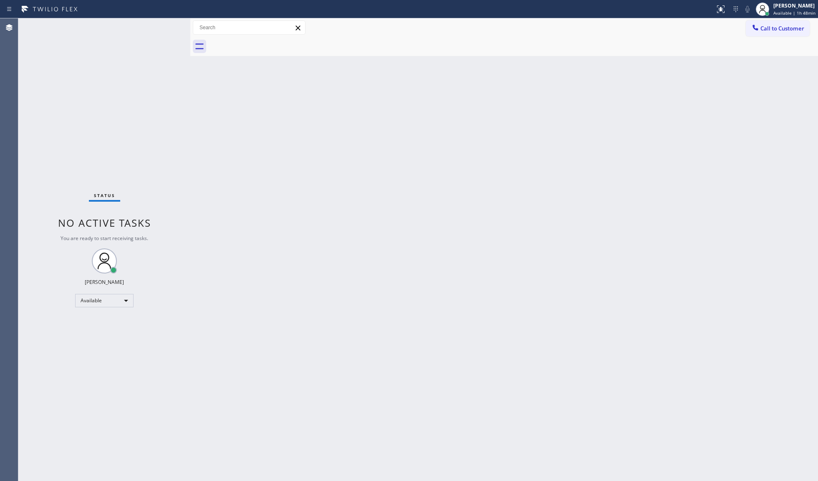
click at [613, 107] on div "Back to Dashboard Change Sender ID Customers Technicians Select a contact Outbo…" at bounding box center [504, 249] width 628 height 462
click at [263, 227] on div "Back to Dashboard Change Sender ID Customers Technicians Select a contact Outbo…" at bounding box center [504, 249] width 628 height 462
click at [613, 33] on div at bounding box center [755, 28] width 10 height 10
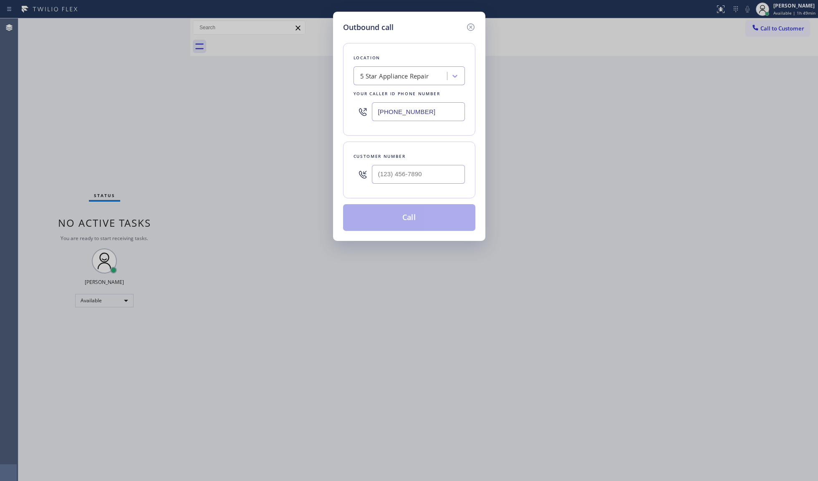
drag, startPoint x: 453, startPoint y: 112, endPoint x: 369, endPoint y: 112, distance: 83.5
click at [369, 112] on div "[PHONE_NUMBER]" at bounding box center [408, 111] width 111 height 27
paste input "213) 348-6148"
type input "[PHONE_NUMBER]"
click at [449, 171] on input "(___) ___-____" at bounding box center [418, 174] width 93 height 19
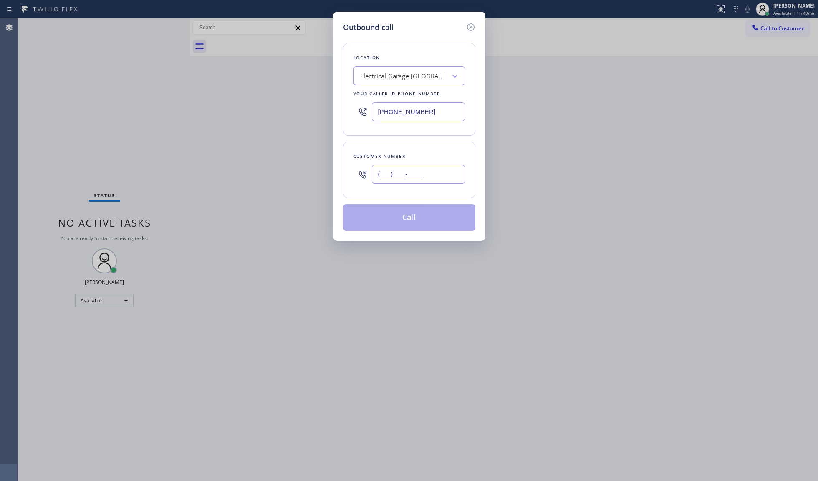
paste input "212) 477-1811"
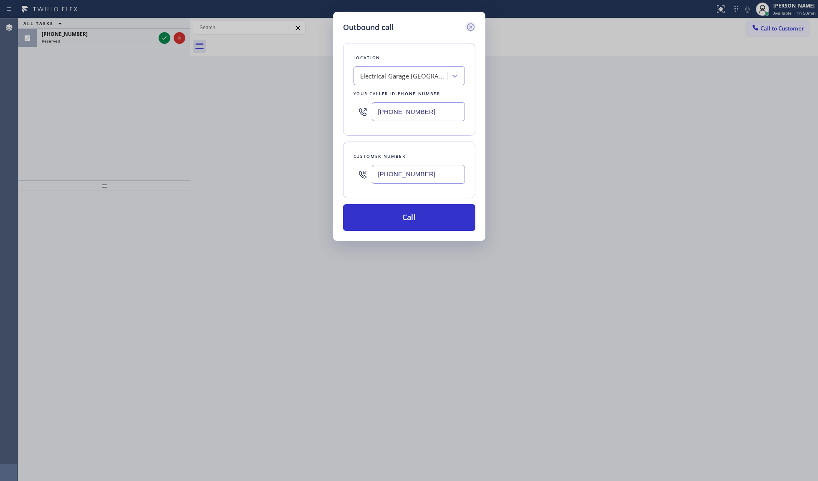
type input "[PHONE_NUMBER]"
click at [468, 23] on icon at bounding box center [471, 27] width 10 height 10
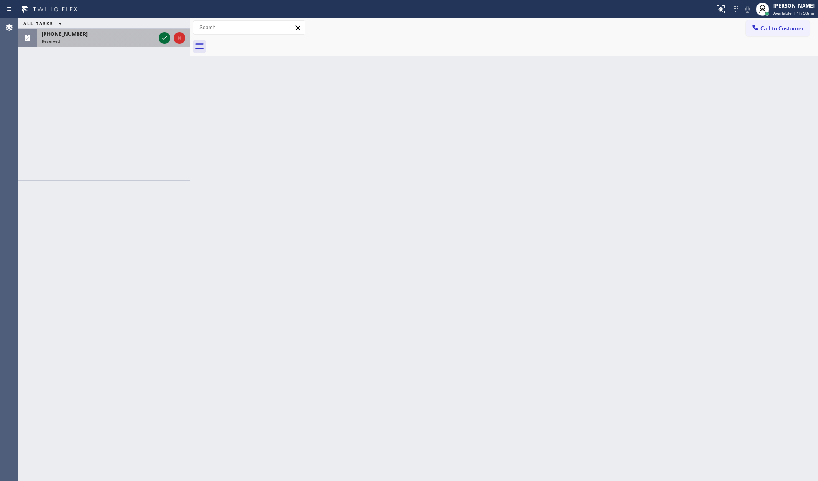
click at [164, 37] on icon at bounding box center [164, 38] width 10 height 10
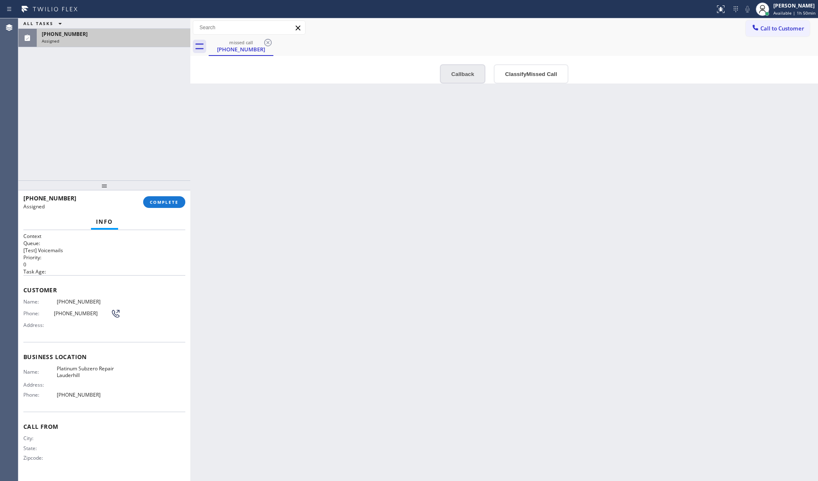
click at [453, 73] on button "Callback" at bounding box center [462, 73] width 45 height 19
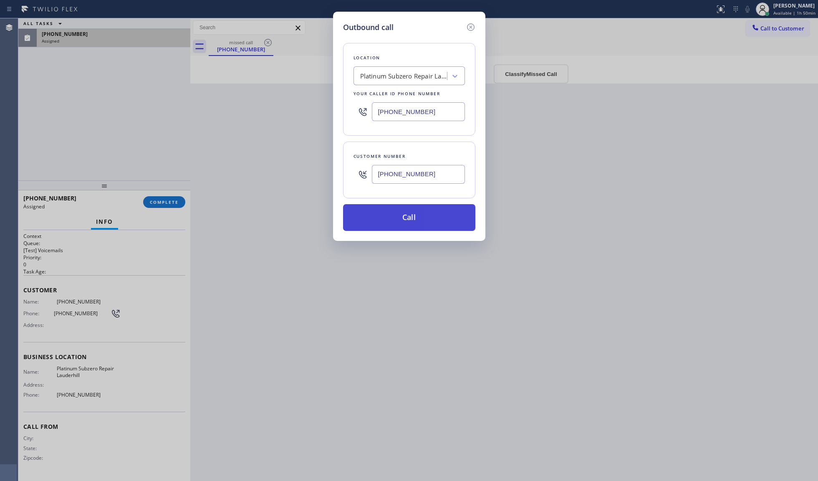
click at [399, 210] on button "Call" at bounding box center [409, 217] width 132 height 27
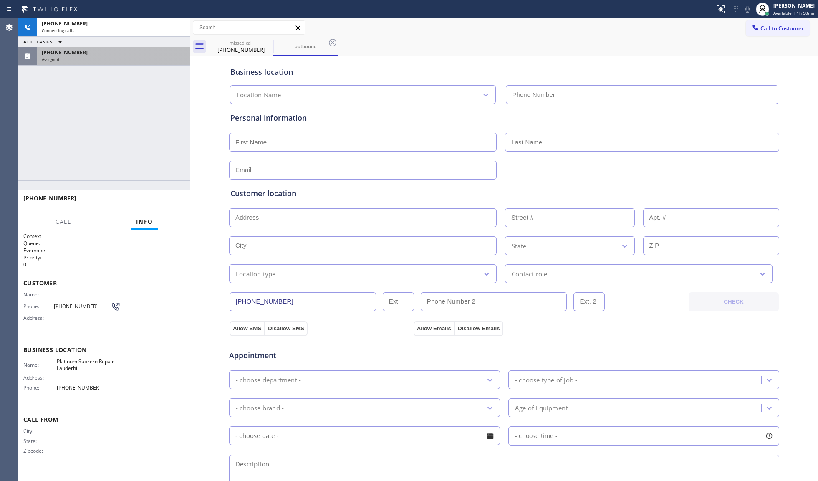
type input "[PHONE_NUMBER]"
click at [279, 304] on input "[PHONE_NUMBER]" at bounding box center [303, 301] width 146 height 19
click at [280, 304] on input "[PHONE_NUMBER]" at bounding box center [303, 301] width 146 height 19
click at [178, 201] on span "HANG UP" at bounding box center [165, 202] width 25 height 6
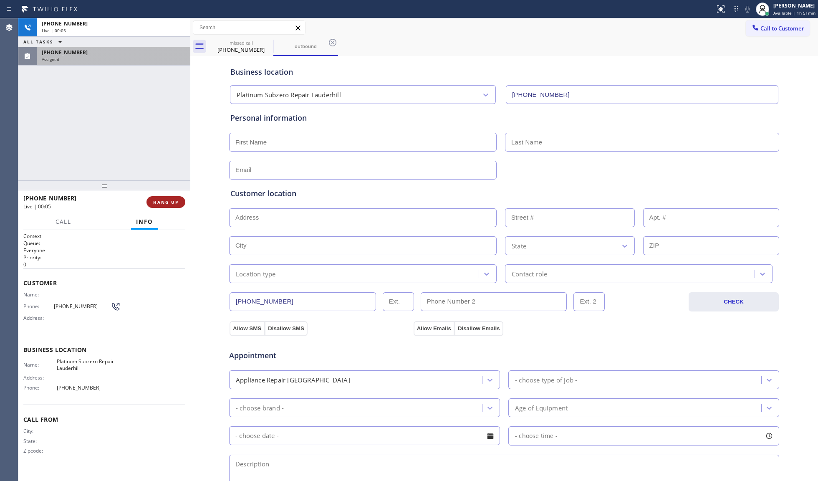
click at [179, 200] on button "HANG UP" at bounding box center [165, 202] width 39 height 12
drag, startPoint x: 204, startPoint y: 192, endPoint x: 177, endPoint y: 196, distance: 27.0
click at [195, 194] on div "Business location Platinum Subzero Repair [GEOGRAPHIC_DATA] [PHONE_NUMBER] Pers…" at bounding box center [503, 343] width 623 height 570
click at [174, 196] on button "COMPLETE" at bounding box center [164, 202] width 42 height 12
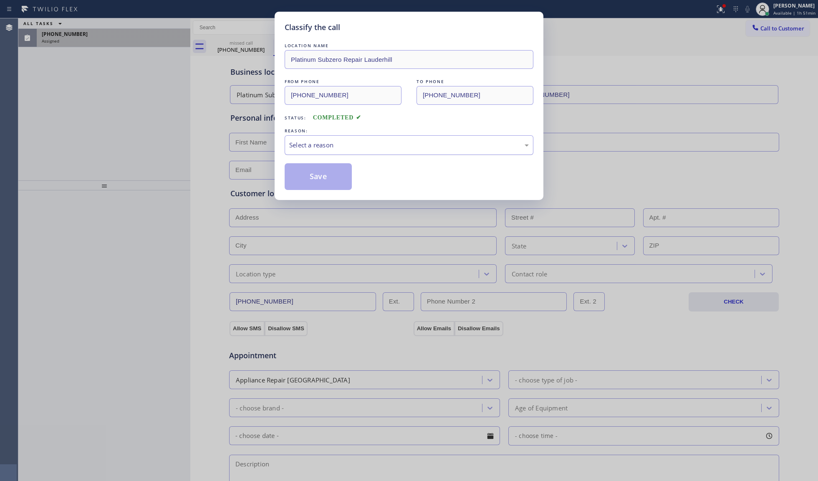
click at [331, 139] on div "Select a reason" at bounding box center [409, 145] width 249 height 20
click at [321, 174] on button "Save" at bounding box center [318, 176] width 67 height 27
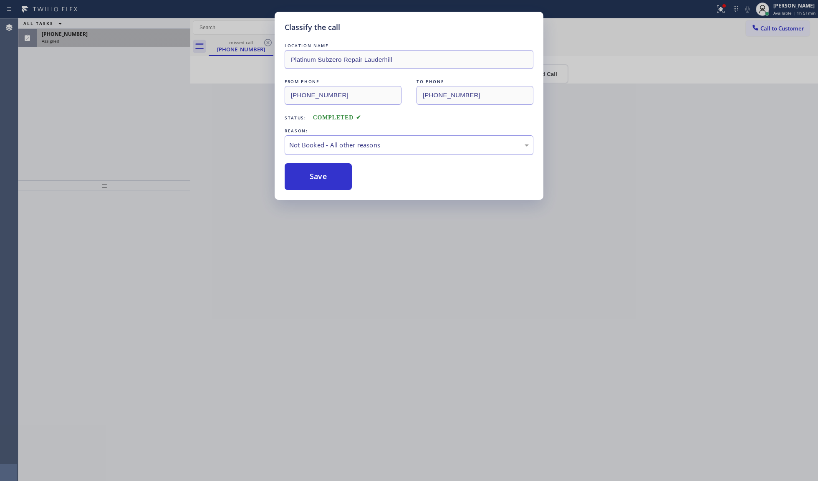
click at [321, 174] on button "Save" at bounding box center [318, 176] width 67 height 27
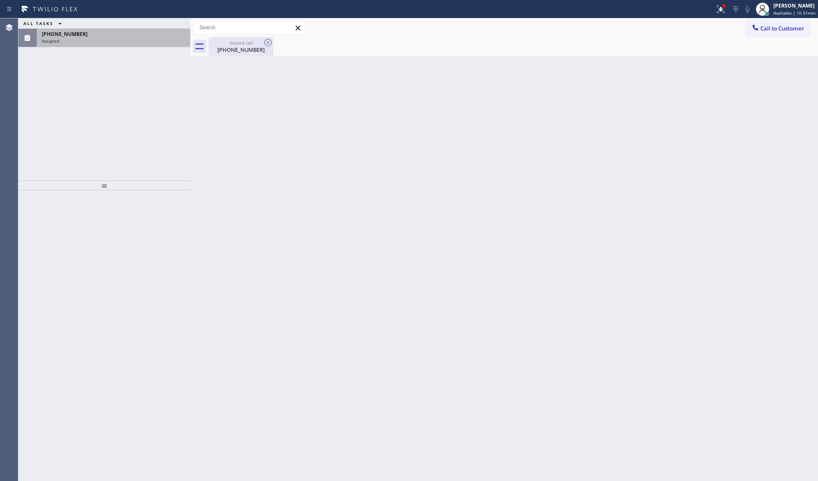
click at [265, 49] on div "[PHONE_NUMBER]" at bounding box center [241, 50] width 63 height 8
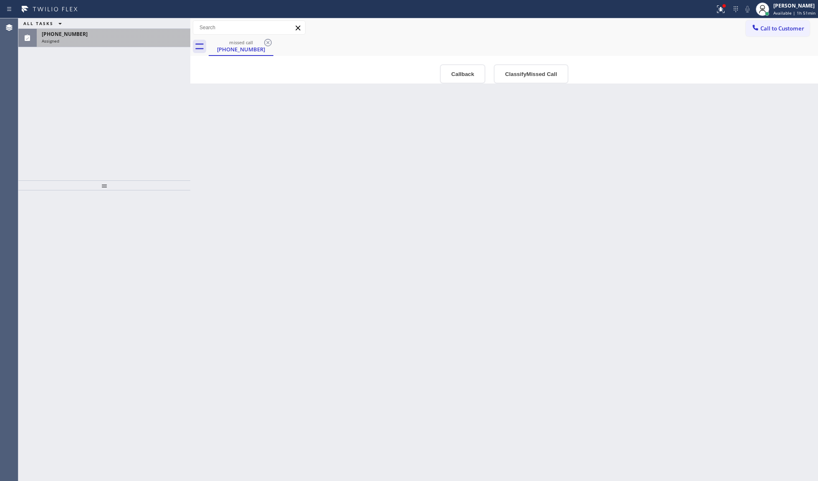
click at [147, 39] on div "Assigned" at bounding box center [114, 41] width 144 height 6
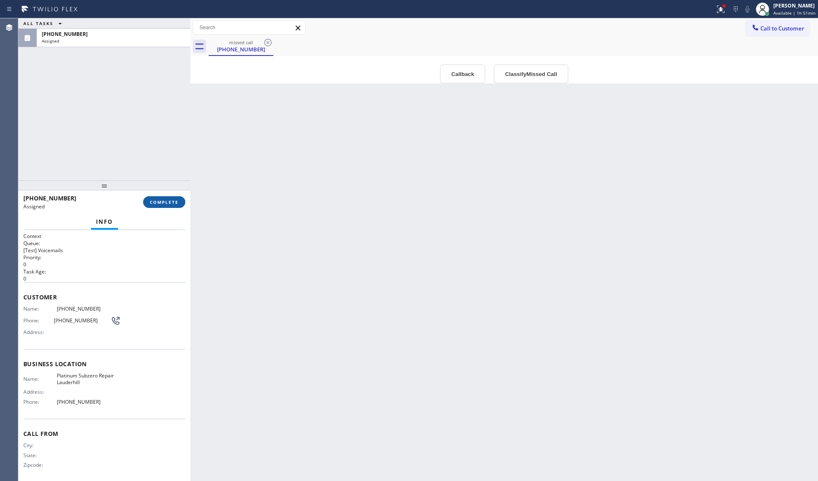
click at [169, 204] on span "COMPLETE" at bounding box center [164, 202] width 29 height 6
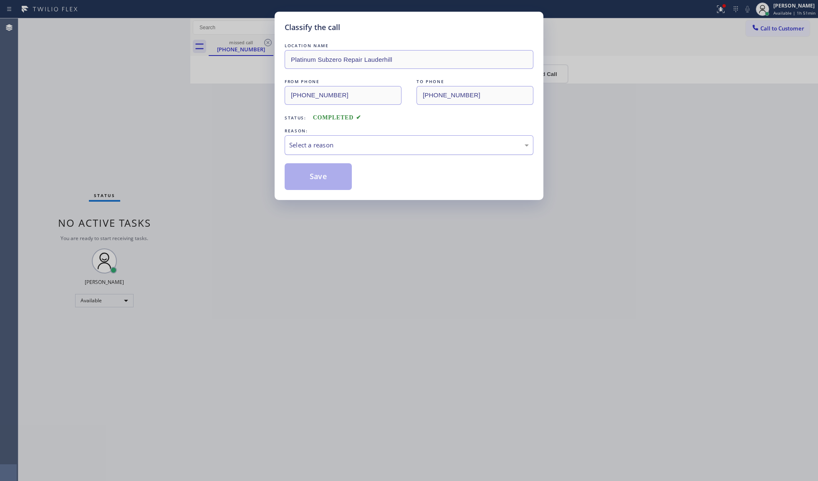
drag, startPoint x: 327, startPoint y: 137, endPoint x: 324, endPoint y: 147, distance: 10.2
click at [327, 139] on div "Select a reason" at bounding box center [409, 145] width 249 height 20
click at [306, 179] on button "Save" at bounding box center [318, 176] width 67 height 27
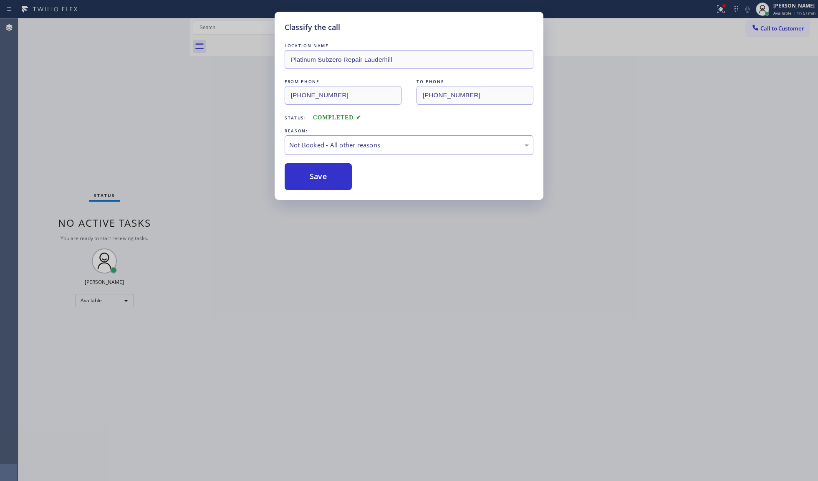
click at [174, 127] on div "Classify the call LOCATION NAME Platinum Subzero Repair Lauderhill FROM PHONE […" at bounding box center [409, 240] width 818 height 481
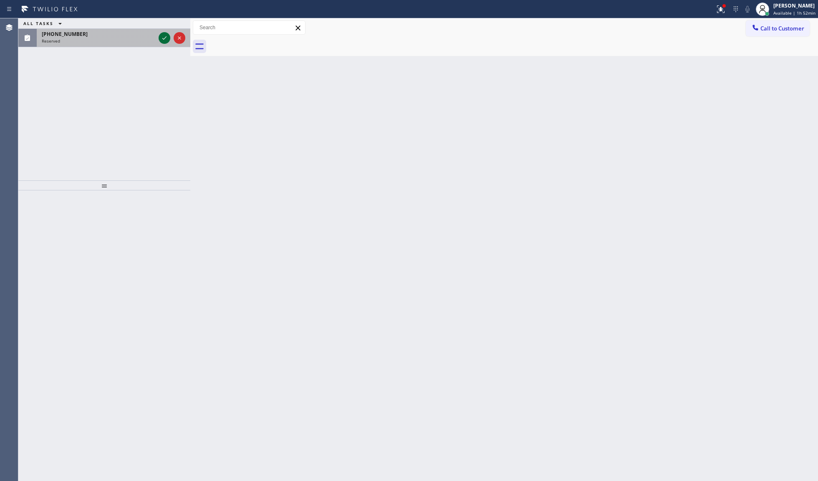
click at [166, 40] on icon at bounding box center [164, 38] width 10 height 10
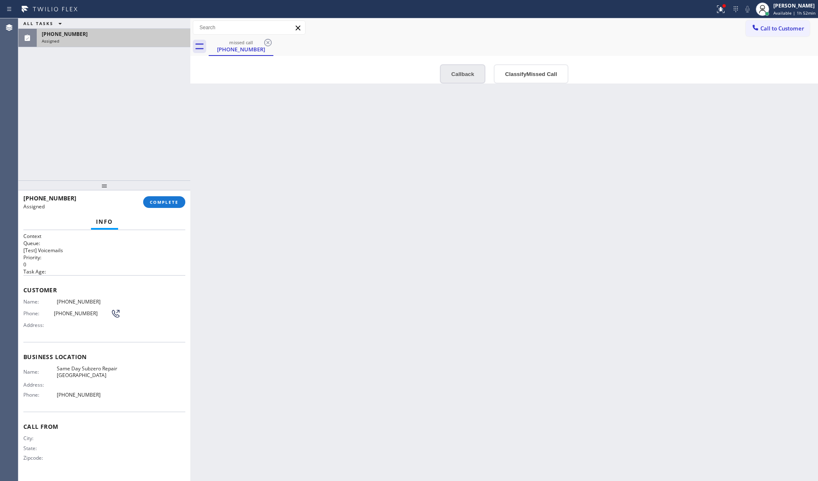
click at [465, 73] on button "Callback" at bounding box center [462, 73] width 45 height 19
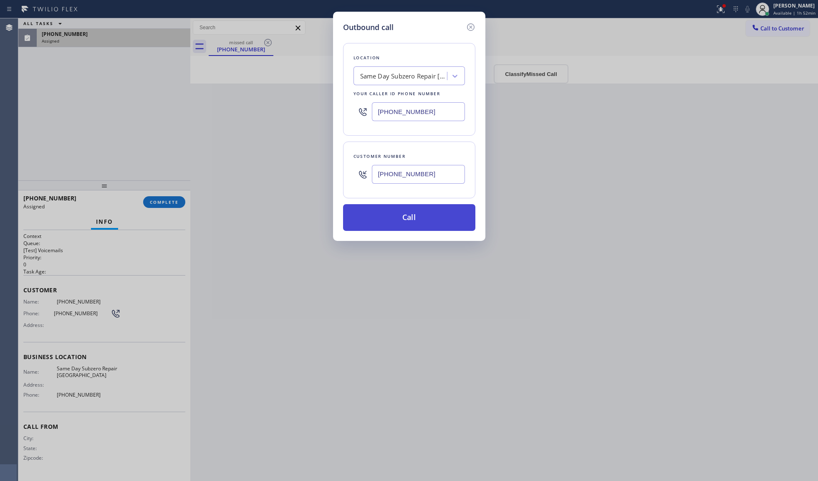
click at [416, 216] on button "Call" at bounding box center [409, 217] width 132 height 27
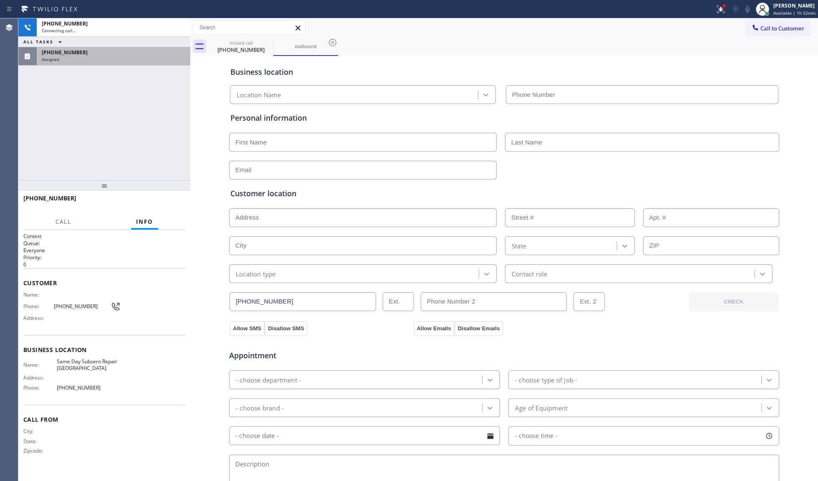
type input "[PHONE_NUMBER]"
drag, startPoint x: 489, startPoint y: 61, endPoint x: 422, endPoint y: 61, distance: 66.8
click at [488, 61] on div "Business location Same Day Subzero Repair [GEOGRAPHIC_DATA] [PHONE_NUMBER]" at bounding box center [504, 81] width 551 height 46
click at [168, 68] on div "[PHONE_NUMBER] Connecting call… ALL TASKS ALL TASKS ACTIVE TASKS TASKS IN WRAP …" at bounding box center [104, 99] width 172 height 162
click at [161, 54] on div "[PHONE_NUMBER]" at bounding box center [114, 52] width 144 height 7
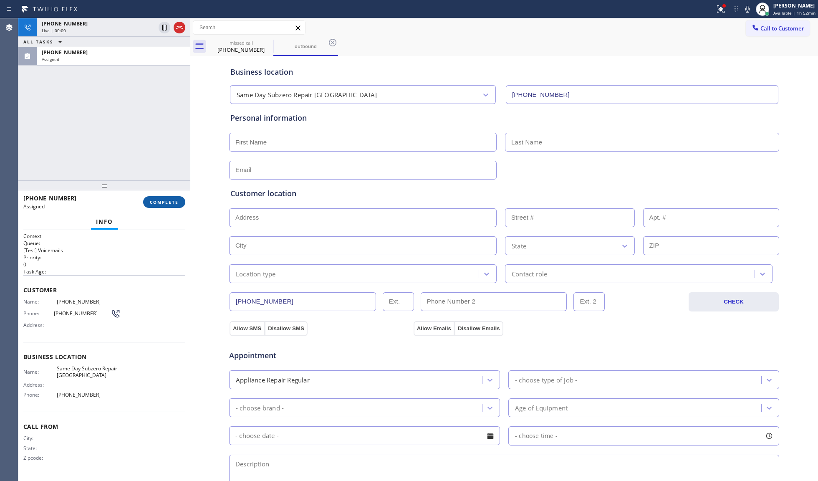
click at [164, 200] on button "COMPLETE" at bounding box center [164, 202] width 42 height 12
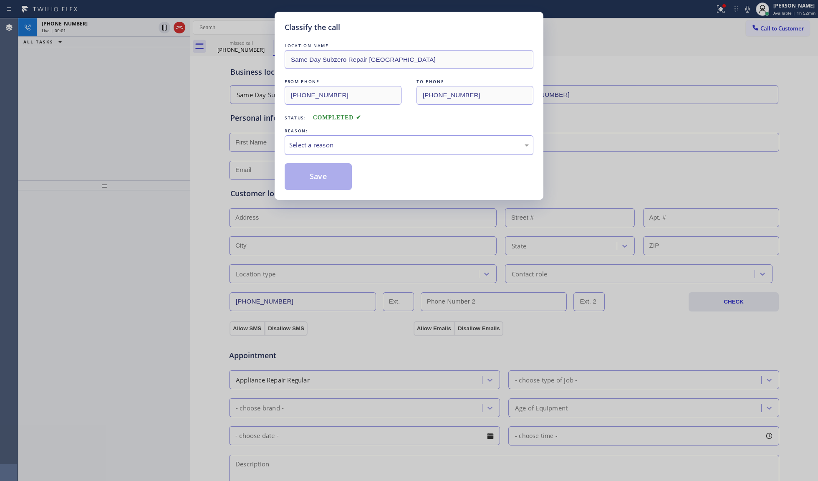
click at [294, 151] on div "Select a reason" at bounding box center [409, 145] width 249 height 20
click at [297, 176] on button "Save" at bounding box center [318, 176] width 67 height 27
click at [298, 176] on button "Save" at bounding box center [318, 176] width 67 height 27
drag, startPoint x: 164, startPoint y: 74, endPoint x: 156, endPoint y: 68, distance: 11.0
click at [156, 68] on div "Classify the call LOCATION NAME Same Day Subzero Repair Calabasas FROM PHONE [P…" at bounding box center [409, 240] width 818 height 481
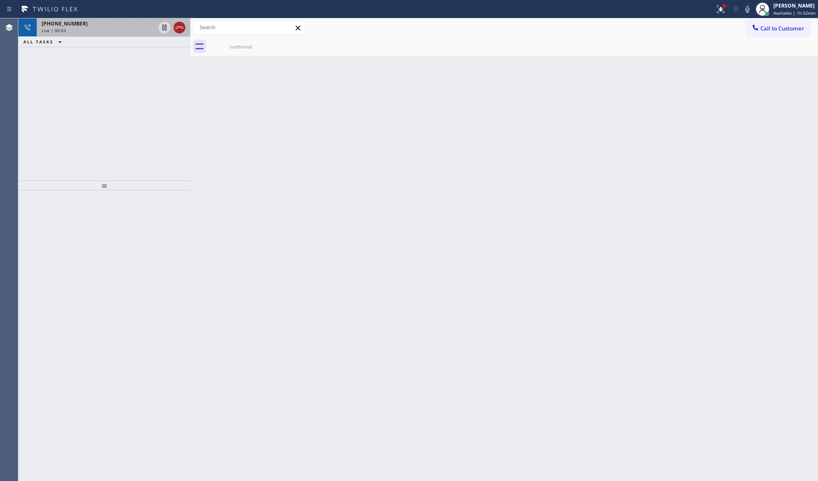
click at [182, 27] on icon at bounding box center [179, 28] width 10 height 10
click at [155, 28] on div "Live | 00:03" at bounding box center [99, 31] width 114 height 6
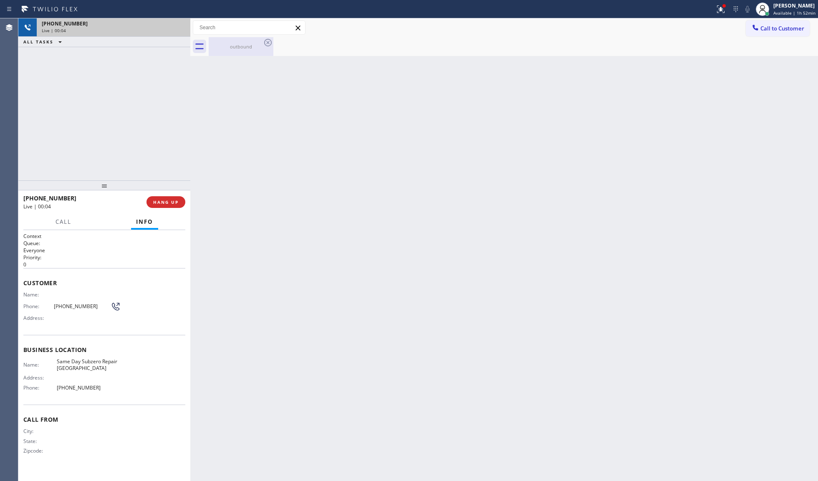
click at [241, 45] on div "outbound" at bounding box center [241, 46] width 63 height 6
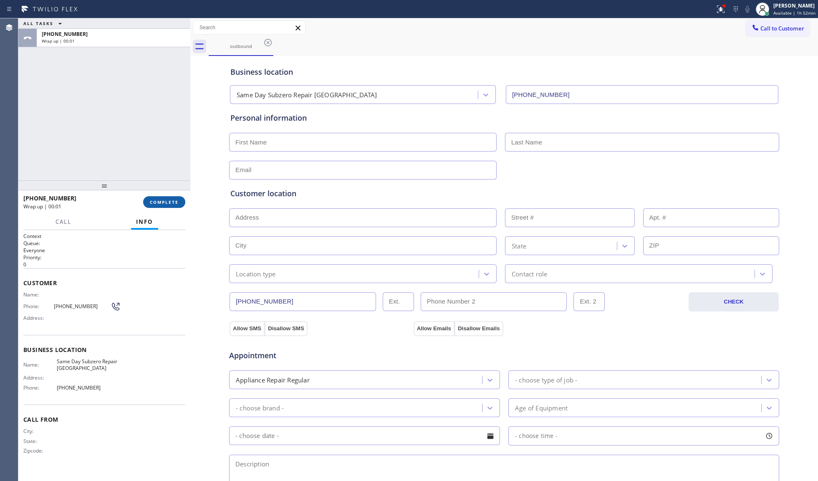
click at [167, 206] on button "COMPLETE" at bounding box center [164, 202] width 42 height 12
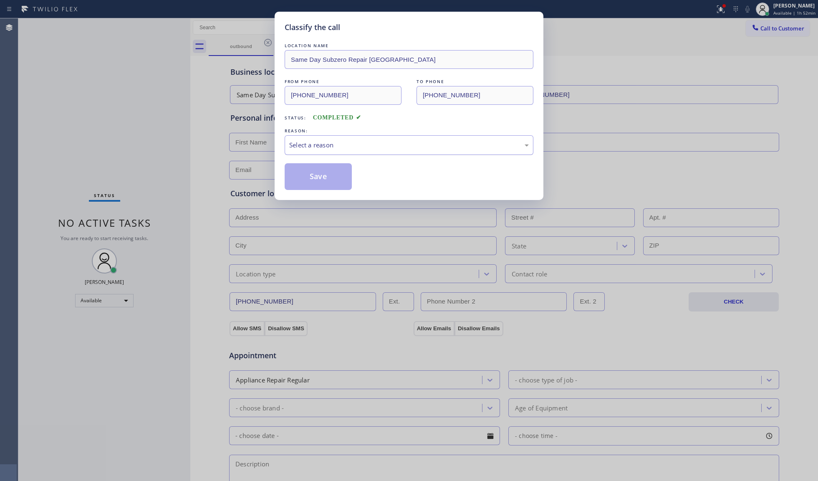
click at [343, 144] on div "Select a reason" at bounding box center [409, 145] width 240 height 10
click at [321, 177] on button "Save" at bounding box center [318, 176] width 67 height 27
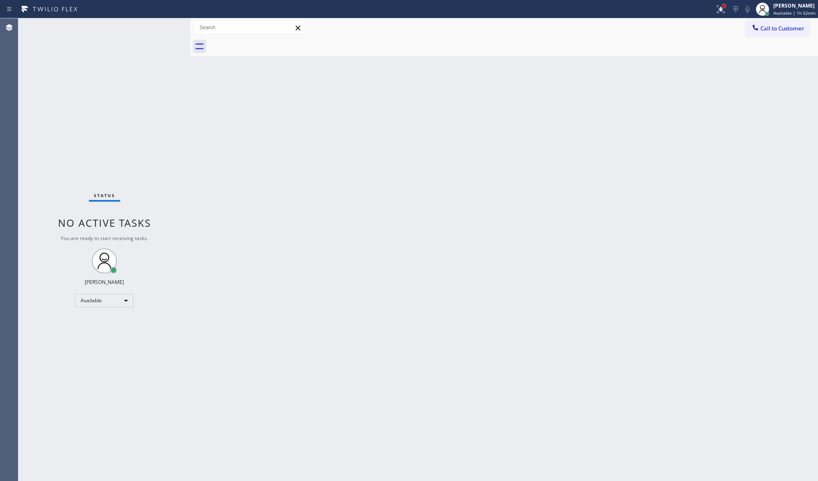
click at [613, 7] on div at bounding box center [723, 5] width 3 height 3
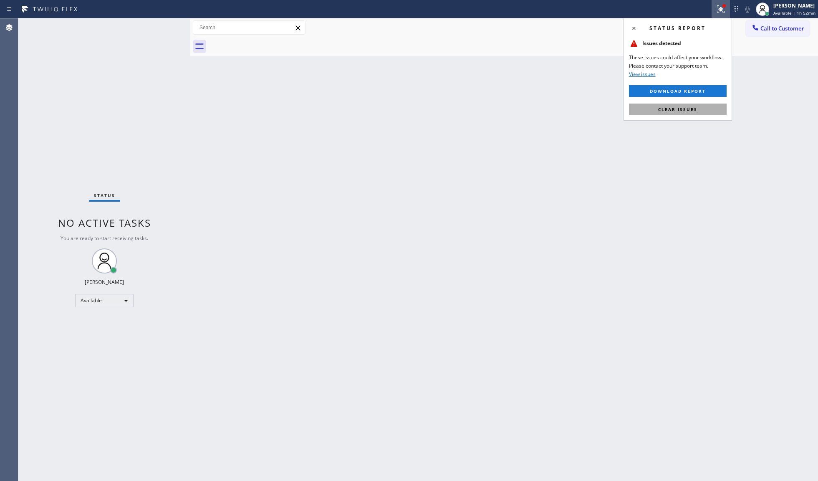
click at [613, 111] on button "Clear issues" at bounding box center [678, 109] width 98 height 12
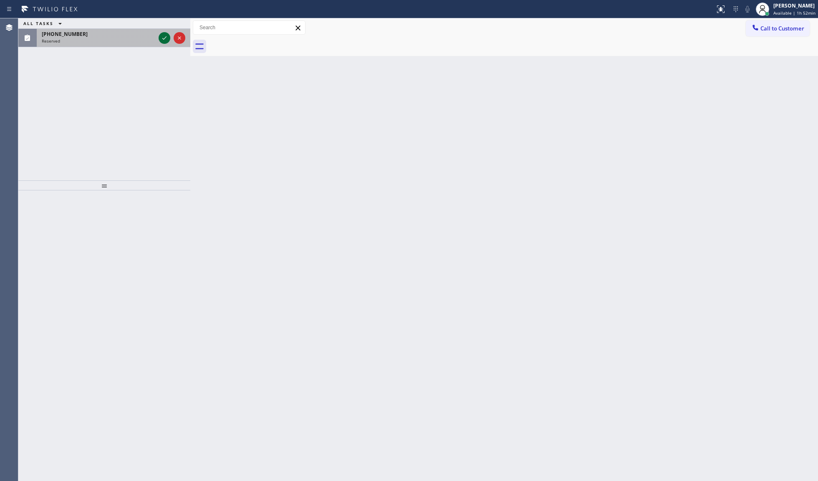
click at [164, 40] on icon at bounding box center [164, 38] width 10 height 10
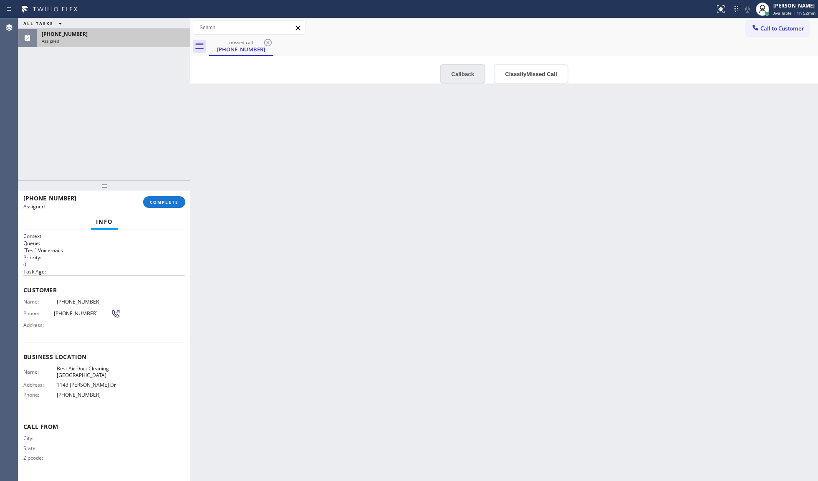
type input "[PHONE_NUMBER]"
click at [451, 77] on button "Callback" at bounding box center [462, 73] width 45 height 19
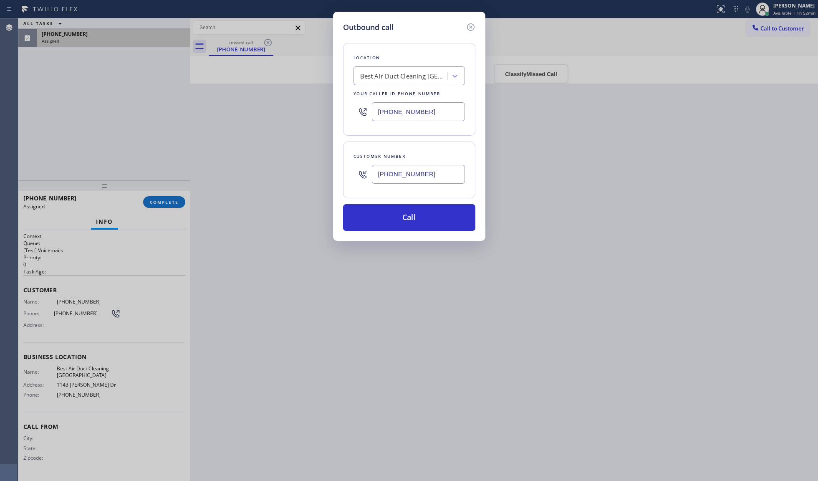
drag, startPoint x: 408, startPoint y: 217, endPoint x: 426, endPoint y: 201, distance: 24.3
click at [408, 216] on button "Call" at bounding box center [409, 217] width 132 height 27
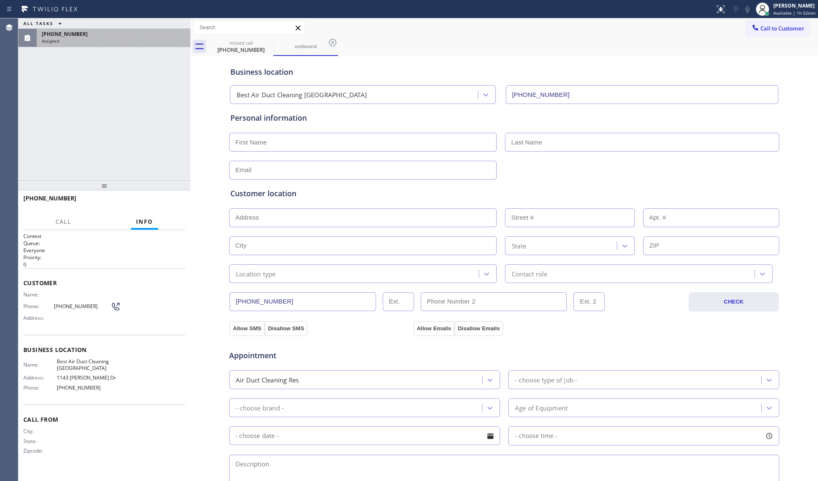
type input "[PHONE_NUMBER]"
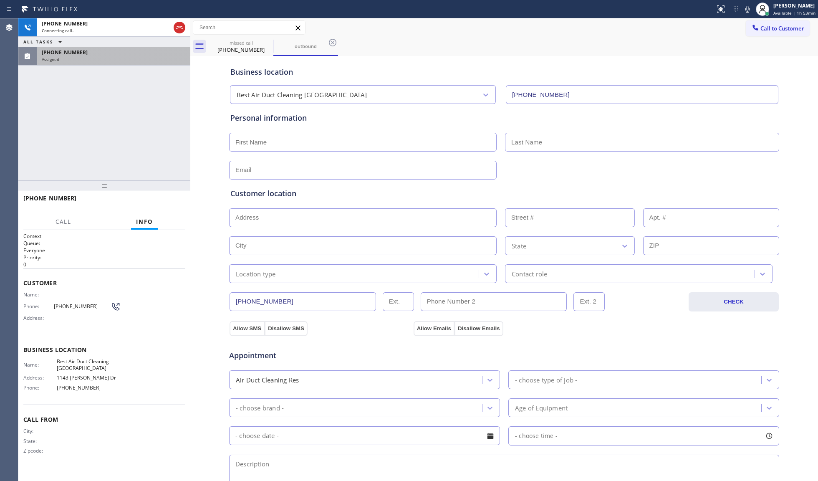
click at [103, 56] on div "Assigned" at bounding box center [114, 59] width 144 height 6
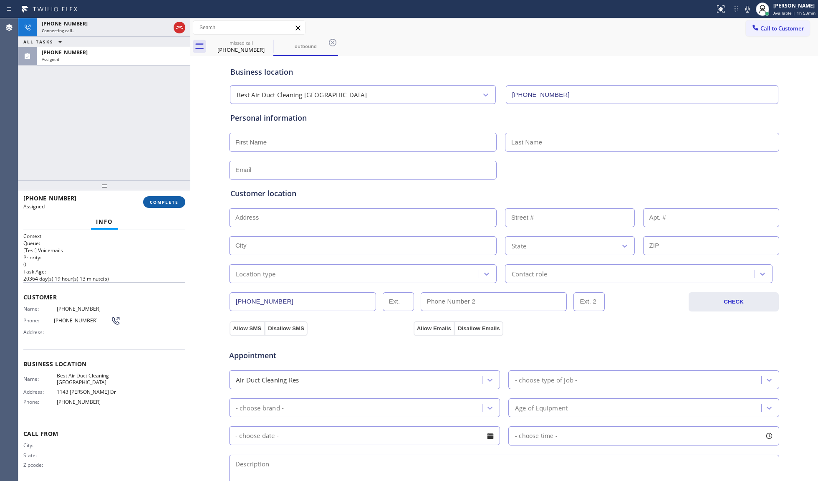
click at [168, 207] on button "COMPLETE" at bounding box center [164, 202] width 42 height 12
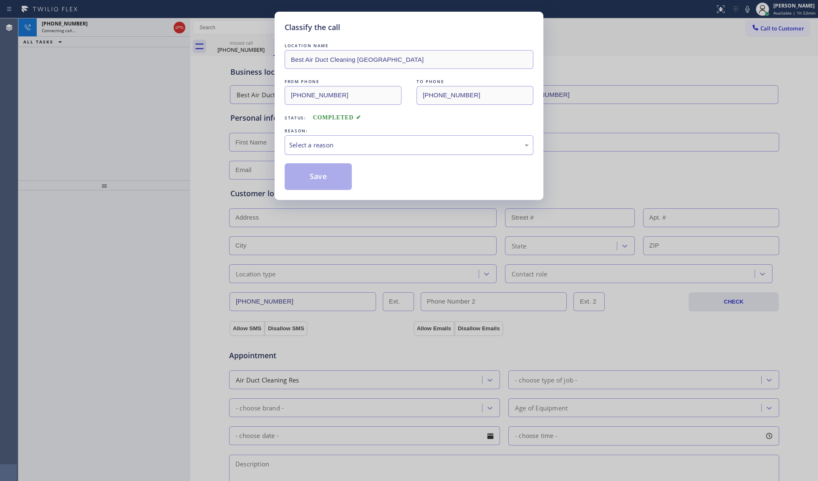
click at [300, 135] on div "Select a reason" at bounding box center [409, 145] width 249 height 20
click at [311, 177] on button "Save" at bounding box center [318, 176] width 67 height 27
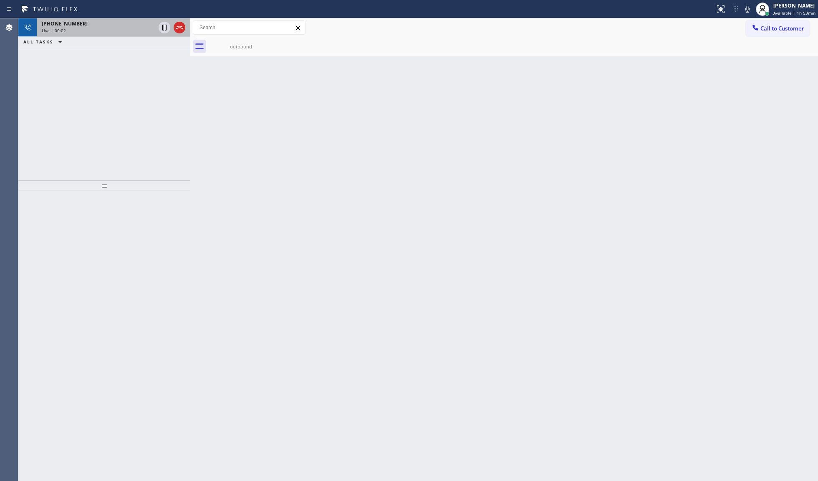
click at [184, 28] on icon at bounding box center [179, 28] width 10 height 10
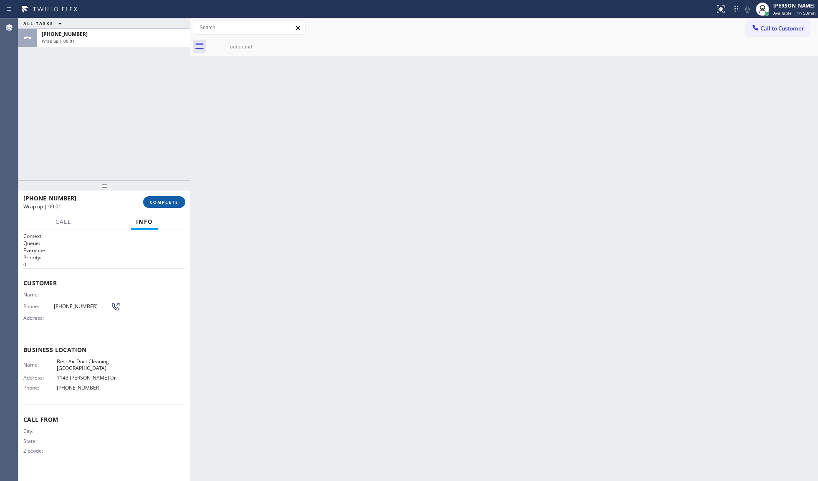
click at [162, 206] on button "COMPLETE" at bounding box center [164, 202] width 42 height 12
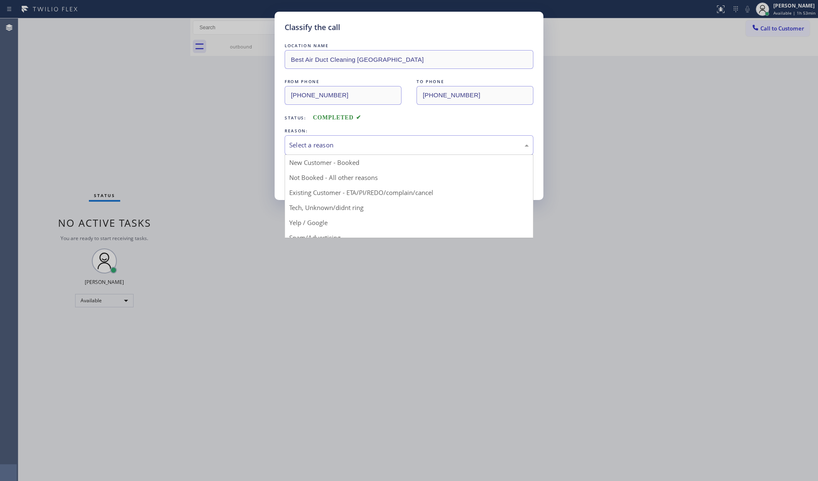
click at [348, 137] on div "Select a reason" at bounding box center [409, 145] width 249 height 20
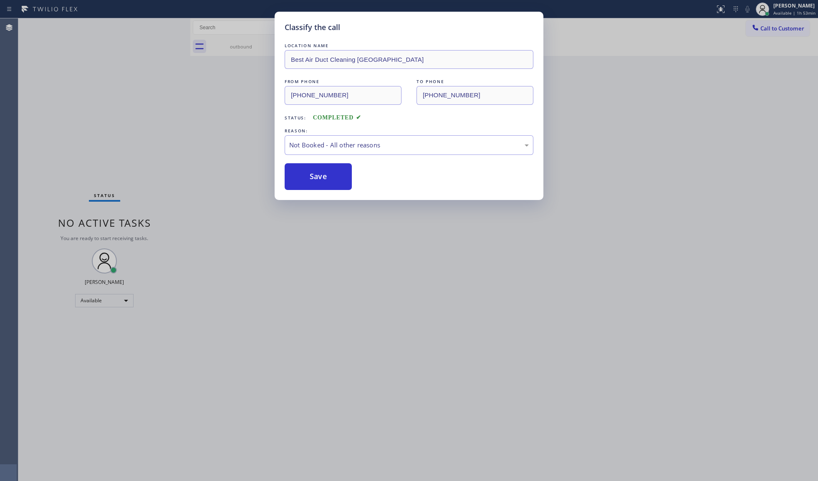
click at [323, 174] on button "Save" at bounding box center [318, 176] width 67 height 27
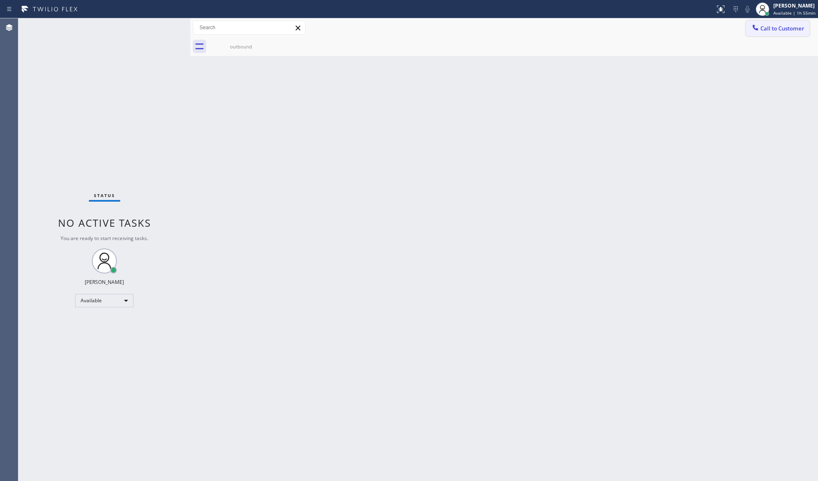
click at [613, 23] on button "Call to Customer" at bounding box center [778, 28] width 64 height 16
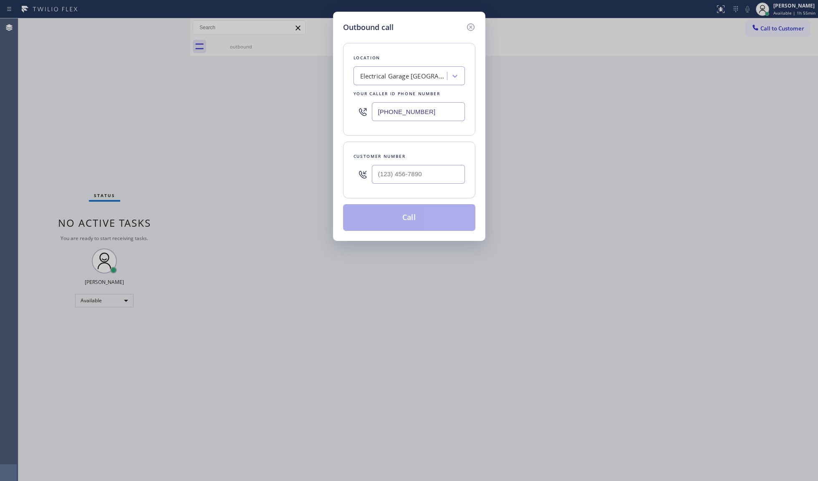
drag, startPoint x: 434, startPoint y: 107, endPoint x: 340, endPoint y: 110, distance: 94.4
click at [340, 110] on div "Outbound call Location Electrical Garage [GEOGRAPHIC_DATA] Your caller id phone…" at bounding box center [409, 126] width 152 height 229
paste input "631) 201-5239"
type input "[PHONE_NUMBER]"
click at [402, 177] on input "(___) ___-____" at bounding box center [418, 174] width 93 height 19
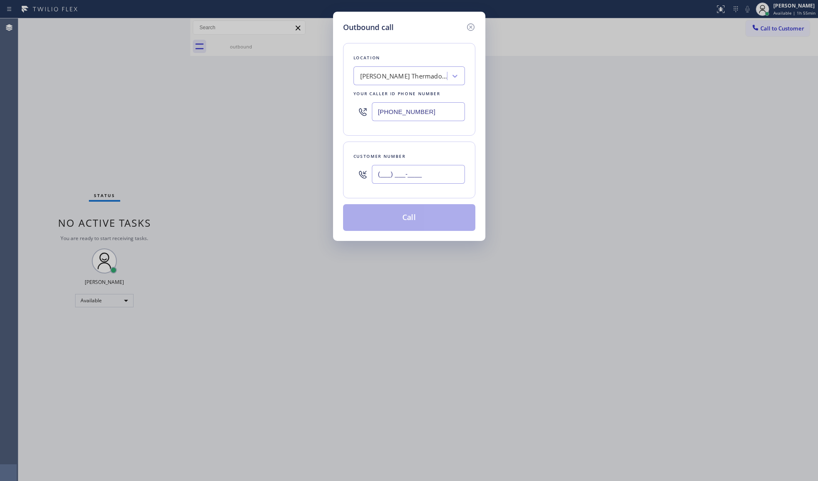
paste input "516) 661-7856"
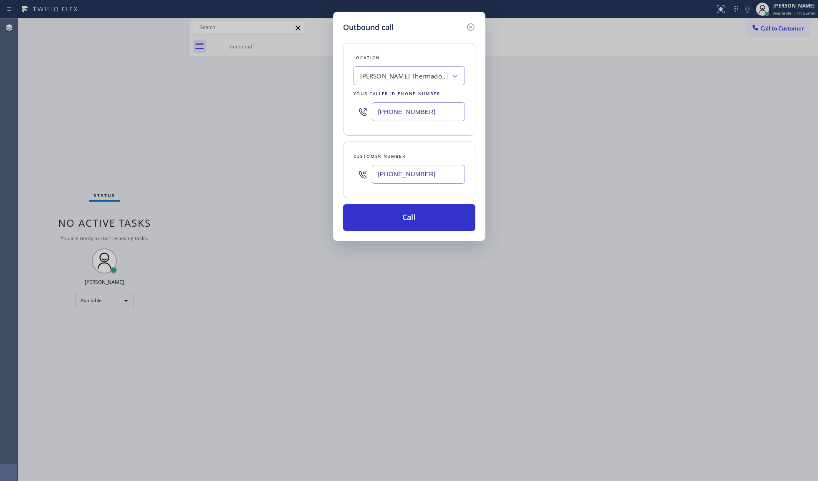
type input "[PHONE_NUMBER]"
click at [414, 218] on button "Call" at bounding box center [409, 217] width 132 height 27
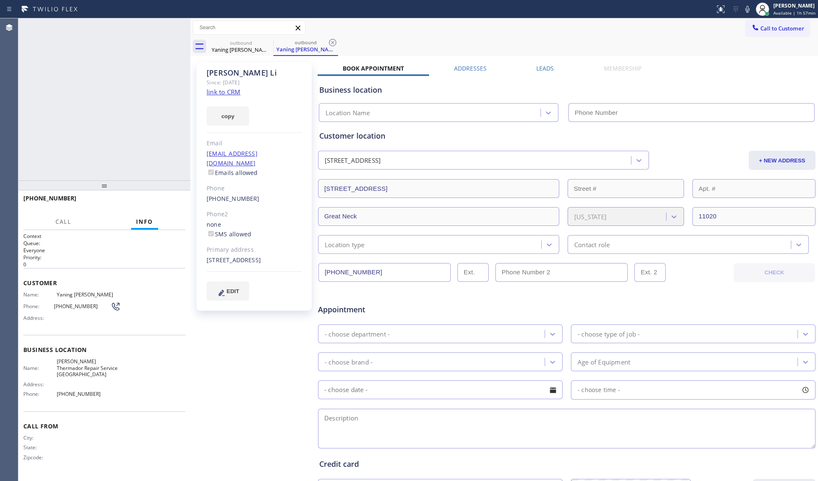
type input "[PHONE_NUMBER]"
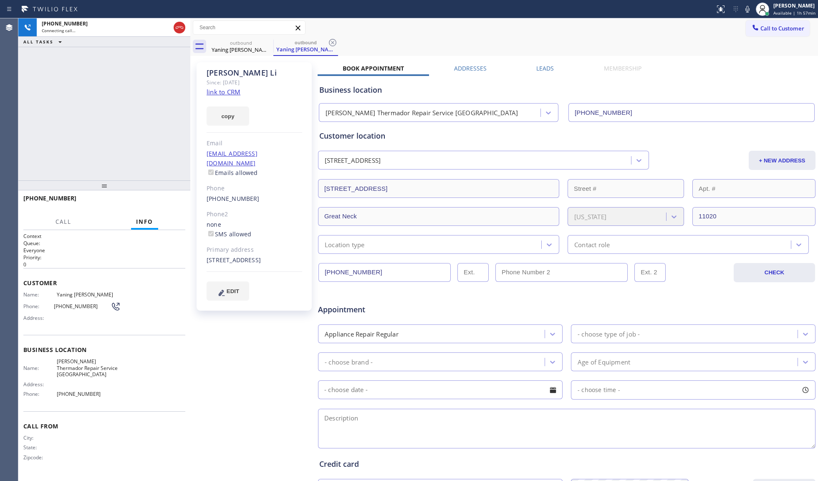
click at [553, 31] on div "Call to Customer Outbound call Location [PERSON_NAME] Thermador Repair Service …" at bounding box center [504, 27] width 628 height 15
click at [338, 41] on div "outbound [PERSON_NAME] outbound Yaning [PERSON_NAME]" at bounding box center [513, 46] width 609 height 19
click at [335, 43] on icon at bounding box center [333, 43] width 10 height 10
click at [336, 43] on div "outbound [PERSON_NAME]" at bounding box center [513, 46] width 609 height 19
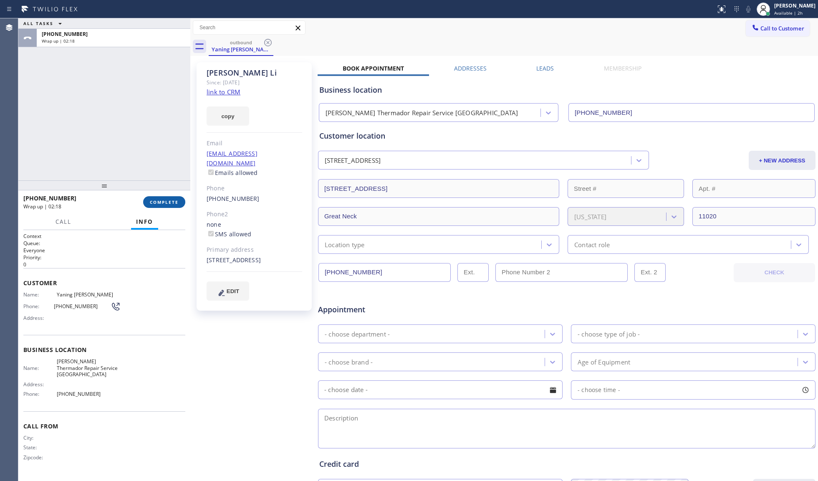
click at [174, 200] on span "COMPLETE" at bounding box center [164, 202] width 29 height 6
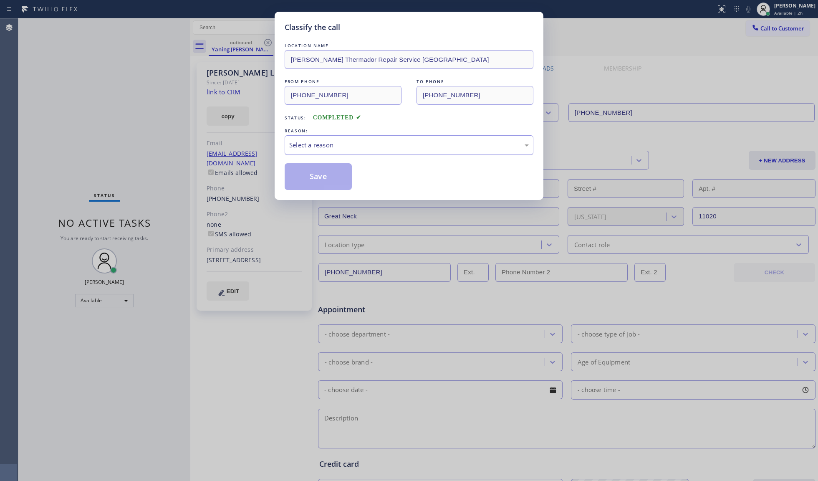
click at [308, 151] on div "Select a reason" at bounding box center [409, 145] width 249 height 20
click at [308, 175] on button "Save" at bounding box center [318, 176] width 67 height 27
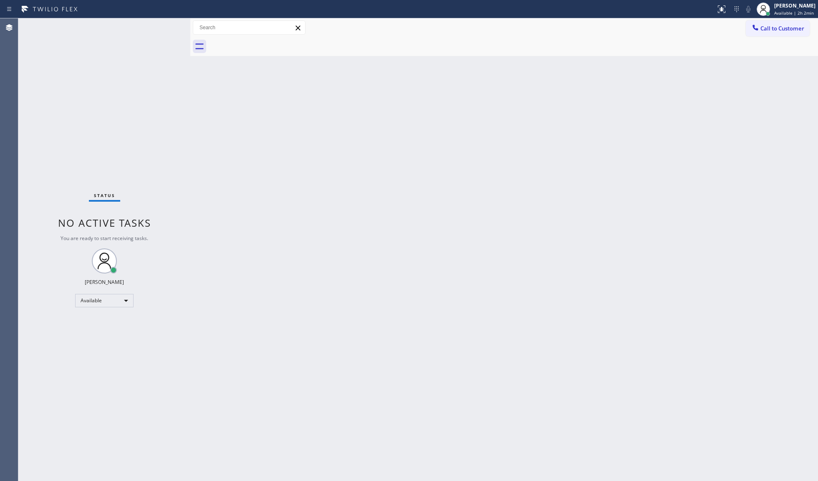
click at [485, 129] on div "Back to Dashboard Change Sender ID Customers Technicians Select a contact Outbo…" at bounding box center [504, 249] width 628 height 462
drag, startPoint x: 786, startPoint y: 28, endPoint x: 760, endPoint y: 32, distance: 26.3
click at [613, 28] on span "Call to Customer" at bounding box center [782, 29] width 44 height 8
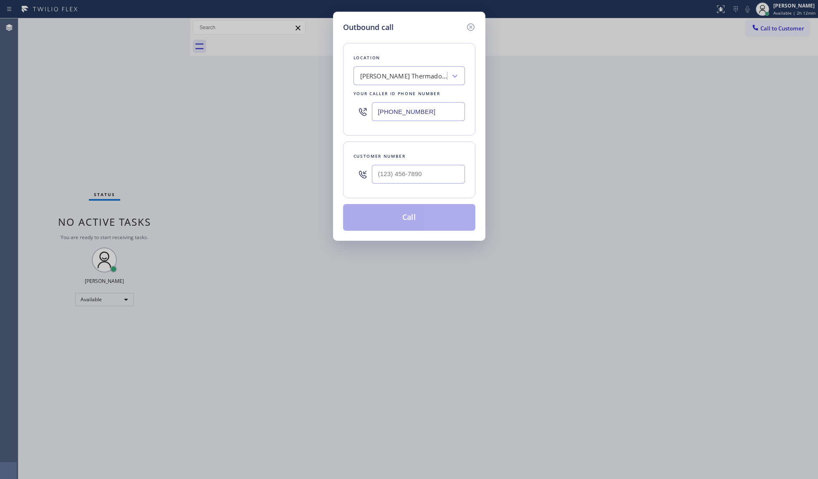
drag, startPoint x: 434, startPoint y: 108, endPoint x: 321, endPoint y: 109, distance: 113.1
click at [321, 109] on div "Outbound call Location [PERSON_NAME] Thermador Repair Service [GEOGRAPHIC_DATA]…" at bounding box center [409, 239] width 818 height 479
paste input "805) 572-7654"
type input "[PHONE_NUMBER]"
paste input "805) 625-1896"
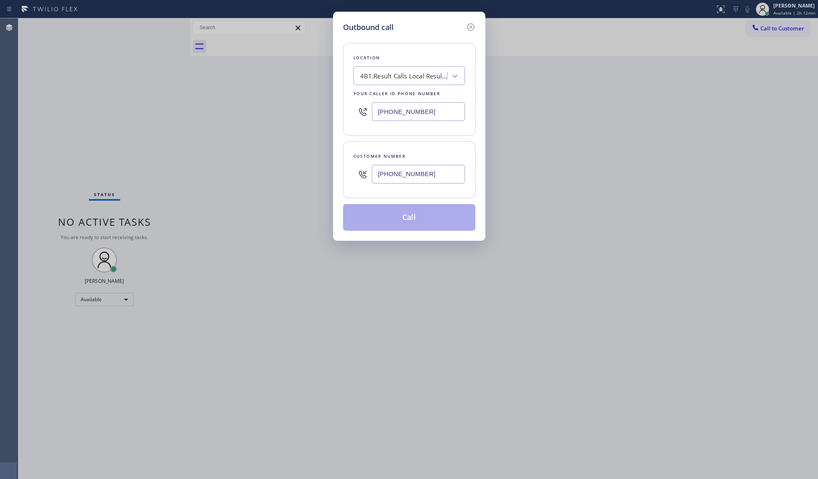
click at [395, 179] on input "[PHONE_NUMBER]" at bounding box center [418, 174] width 93 height 19
type input "[PHONE_NUMBER]"
click at [406, 184] on input "[PHONE_NUMBER]" at bounding box center [418, 174] width 93 height 19
click at [404, 216] on button "Call" at bounding box center [409, 217] width 132 height 27
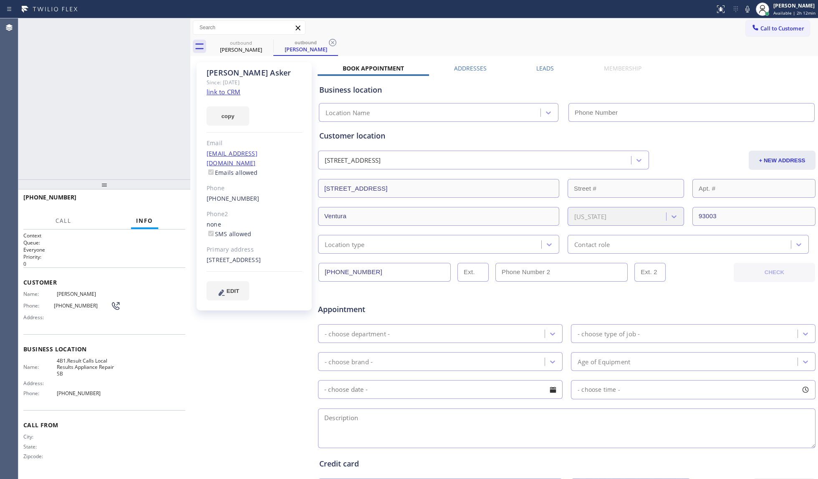
type input "[PHONE_NUMBER]"
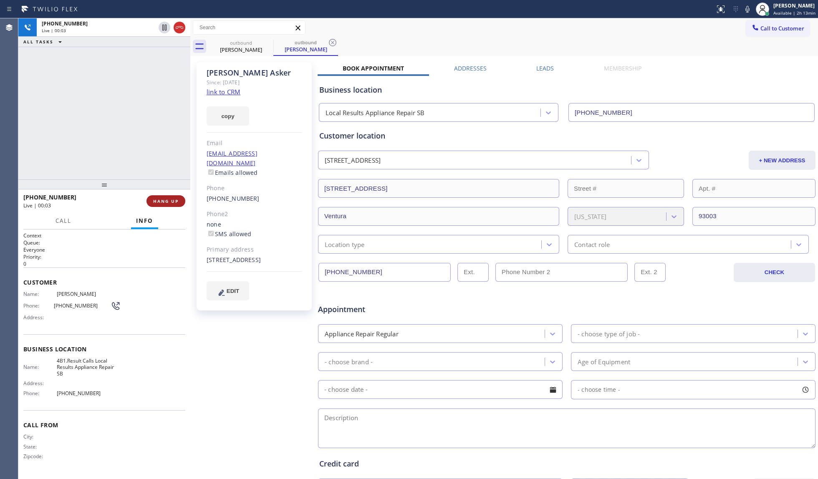
click at [172, 206] on button "HANG UP" at bounding box center [165, 201] width 39 height 12
click at [171, 204] on span "HANG UP" at bounding box center [165, 201] width 25 height 6
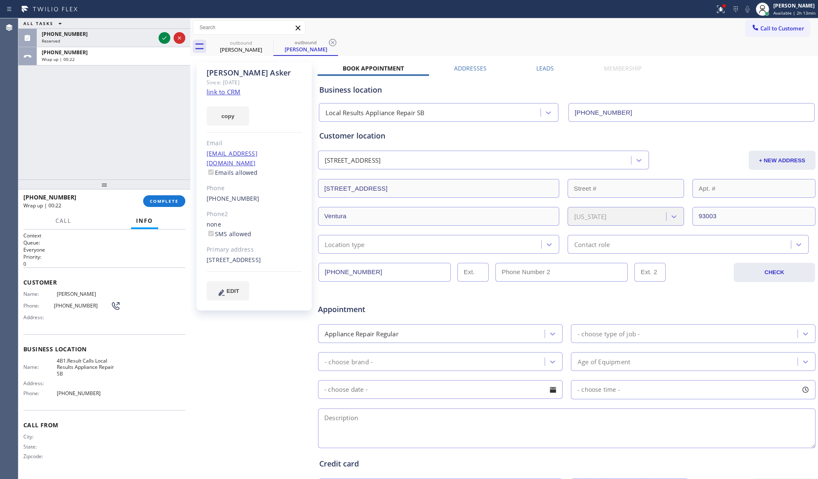
click at [183, 204] on button "COMPLETE" at bounding box center [164, 201] width 42 height 12
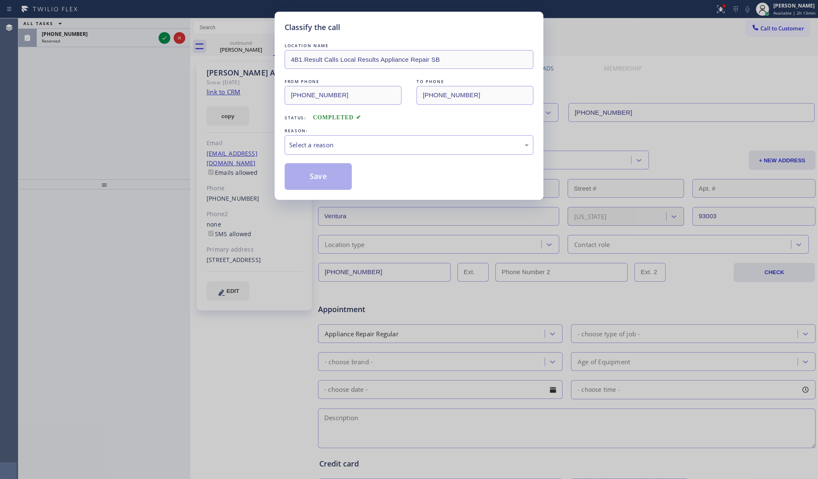
click at [169, 38] on div "Classify the call LOCATION NAME 4B1.Result Calls Local Results Appliance Repair…" at bounding box center [409, 239] width 818 height 479
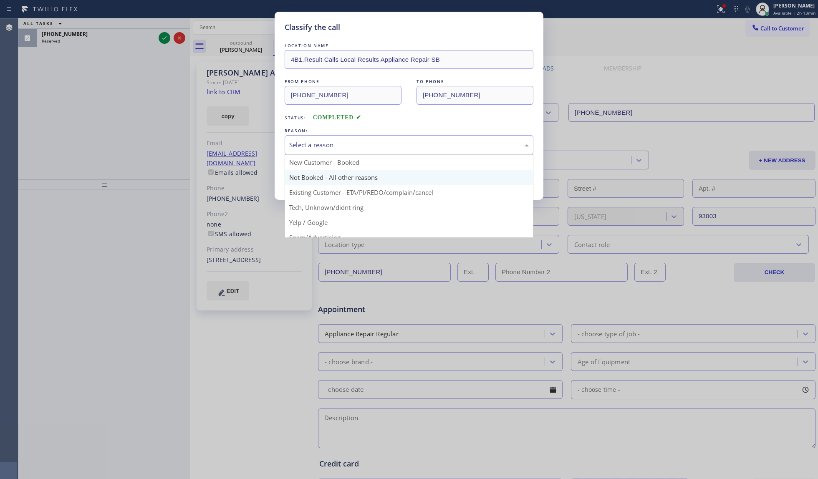
drag, startPoint x: 336, startPoint y: 144, endPoint x: 316, endPoint y: 171, distance: 33.1
click at [334, 145] on div "Select a reason" at bounding box center [409, 145] width 240 height 10
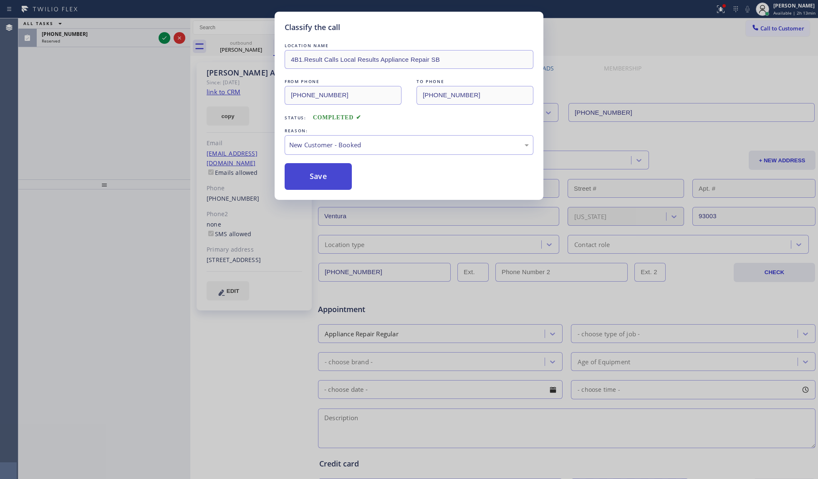
click at [304, 172] on button "Save" at bounding box center [318, 176] width 67 height 27
click at [164, 37] on div "Classify the call LOCATION NAME Subzero Repair Professionals FROM PHONE [PHONE_…" at bounding box center [418, 248] width 800 height 461
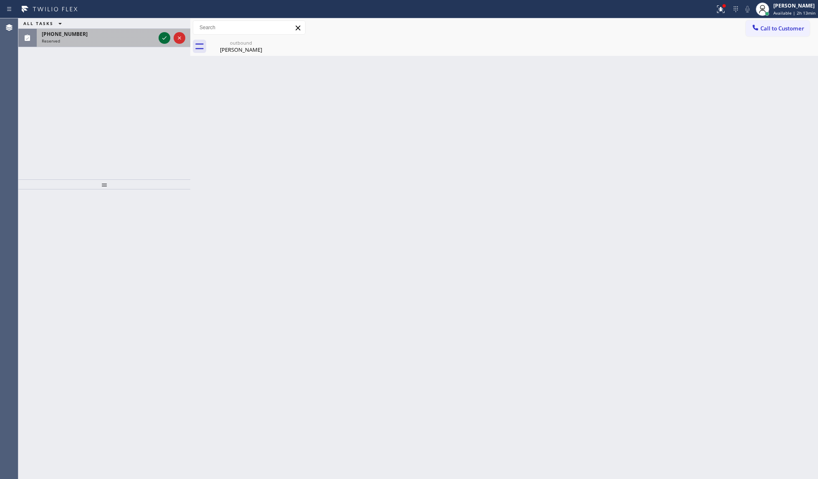
click at [164, 37] on icon at bounding box center [164, 38] width 10 height 10
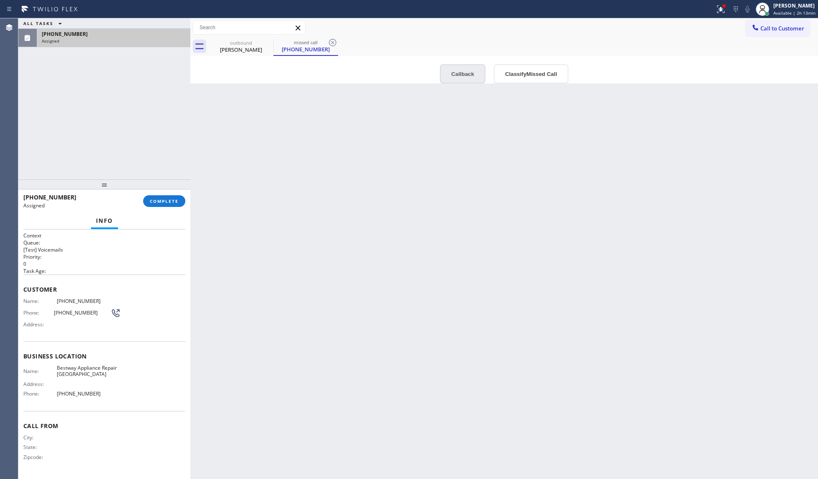
click at [462, 76] on button "Callback" at bounding box center [462, 73] width 45 height 19
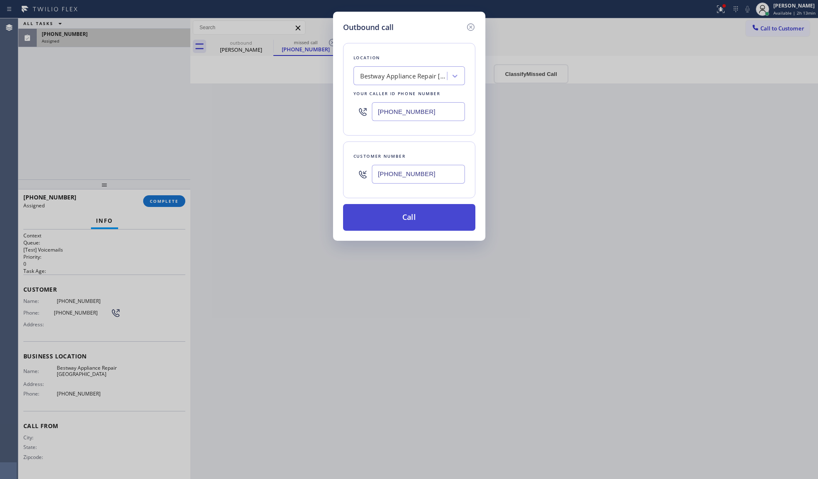
click at [413, 212] on button "Call" at bounding box center [409, 217] width 132 height 27
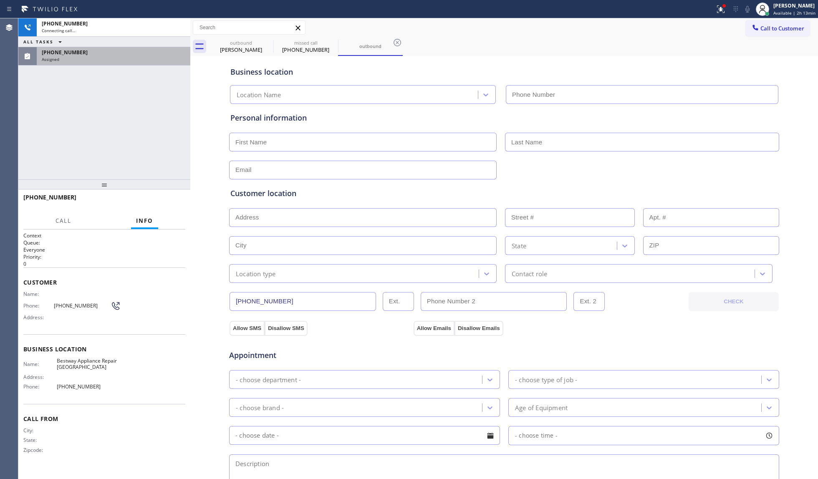
type input "[PHONE_NUMBER]"
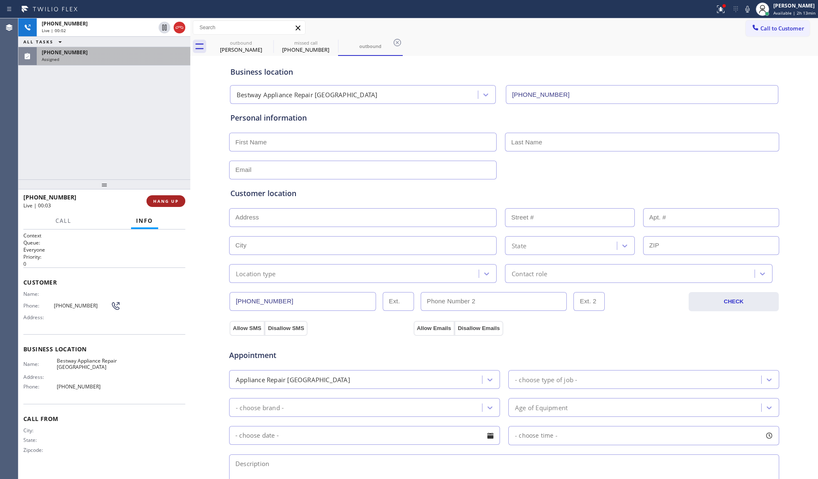
click at [169, 203] on span "HANG UP" at bounding box center [165, 201] width 25 height 6
click at [170, 202] on span "HANG UP" at bounding box center [165, 201] width 25 height 6
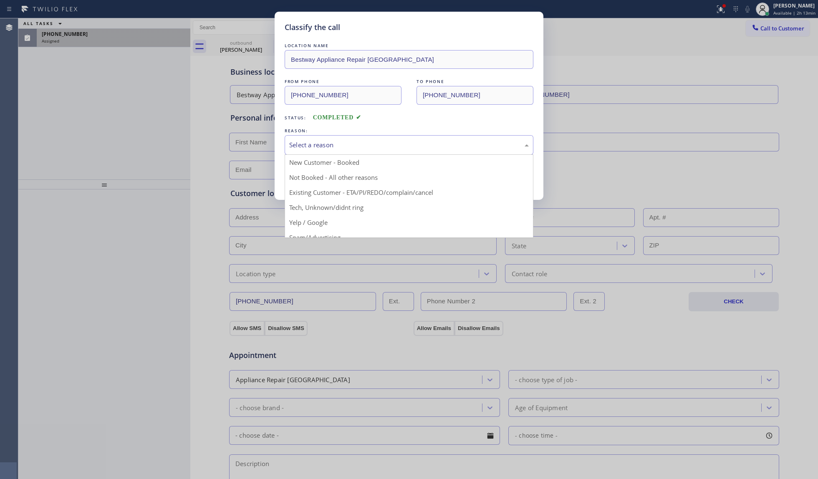
click at [308, 145] on div "Select a reason" at bounding box center [409, 145] width 240 height 10
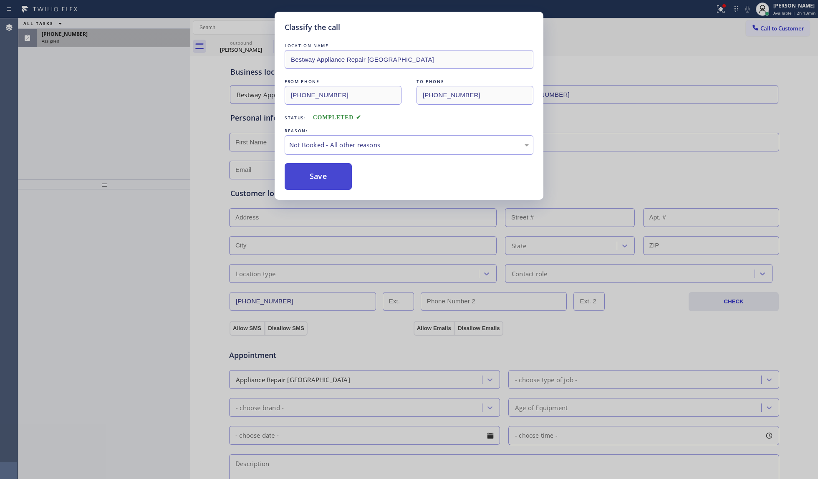
click at [305, 178] on button "Save" at bounding box center [318, 176] width 67 height 27
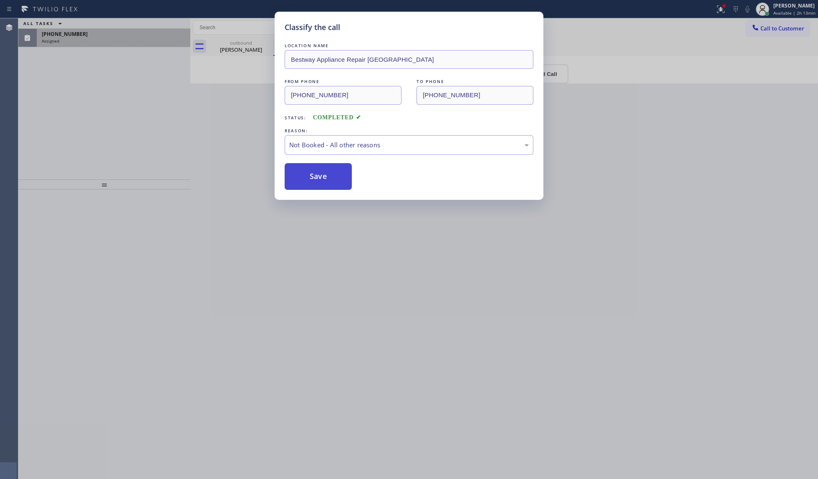
click at [306, 178] on button "Save" at bounding box center [318, 176] width 67 height 27
click at [309, 178] on button "Save" at bounding box center [318, 176] width 67 height 27
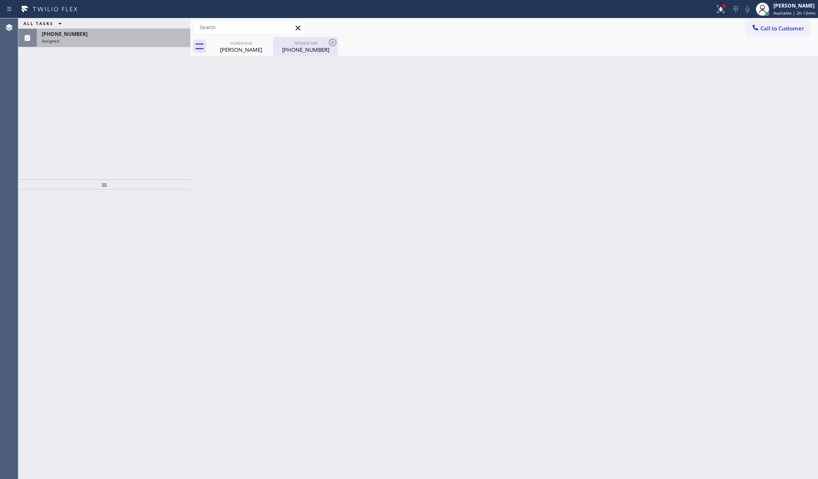
click at [294, 56] on div "missed call [PHONE_NUMBER]" at bounding box center [305, 46] width 63 height 19
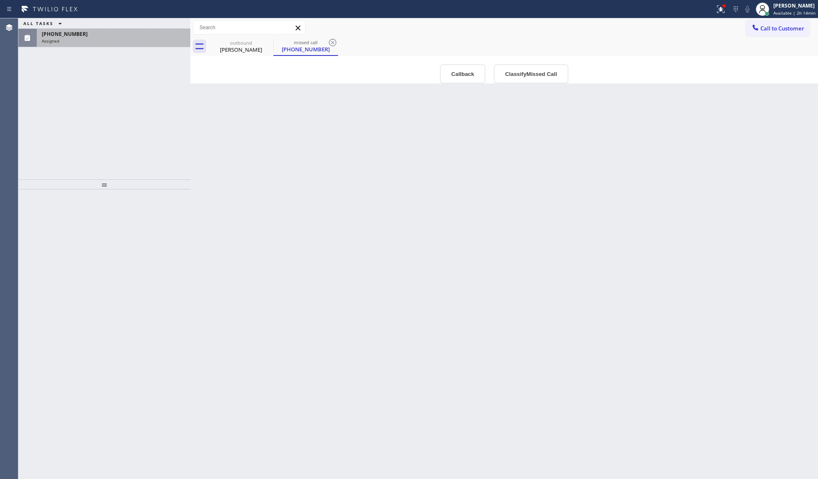
click at [68, 38] on div "Assigned" at bounding box center [114, 41] width 144 height 6
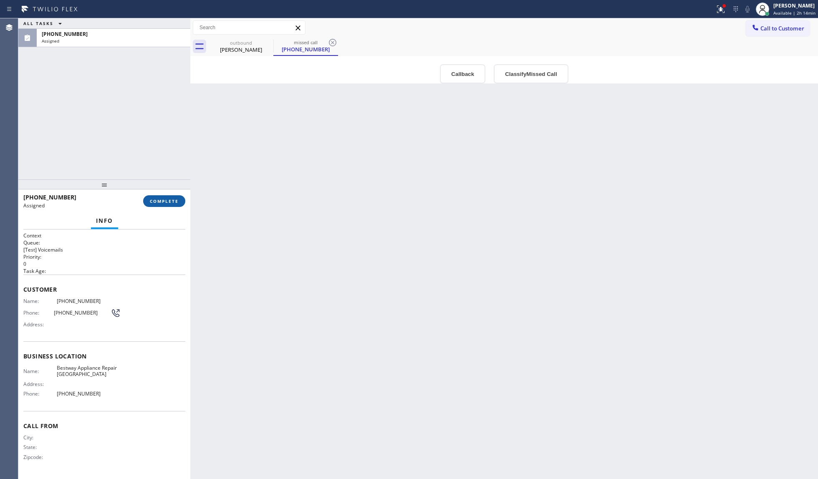
click at [171, 200] on span "COMPLETE" at bounding box center [164, 201] width 29 height 6
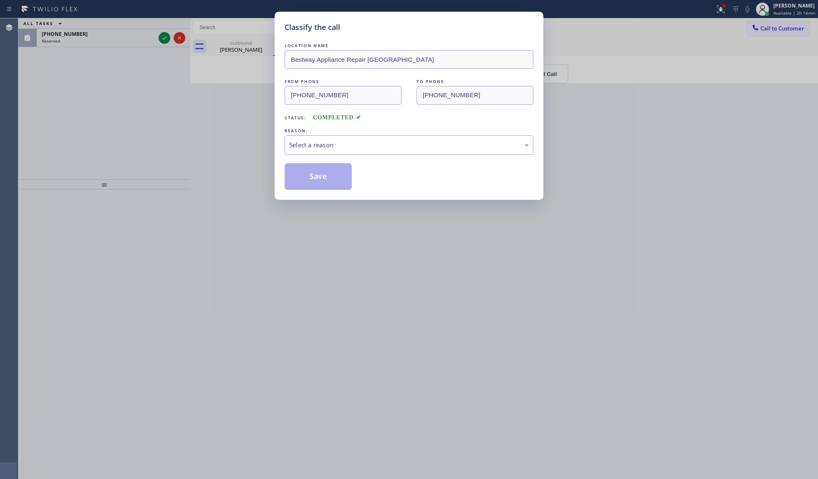
click at [343, 147] on div "Select a reason" at bounding box center [409, 145] width 240 height 10
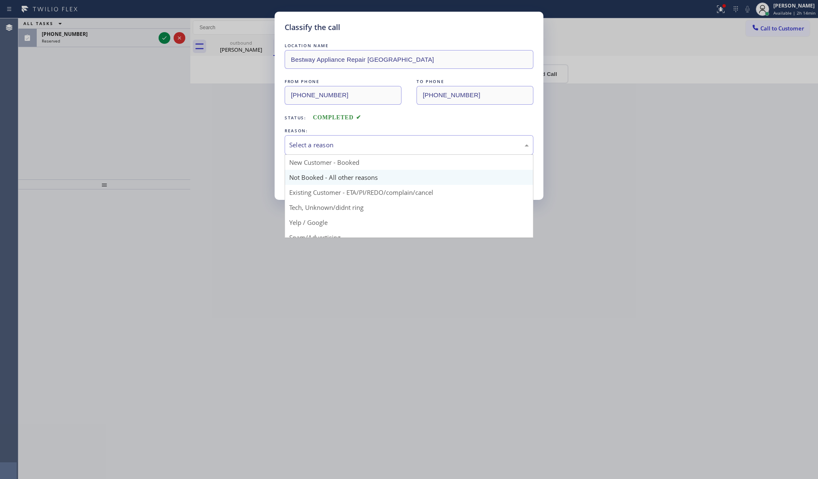
click at [319, 181] on button "Save" at bounding box center [318, 176] width 67 height 27
type input "[PHONE_NUMBER]"
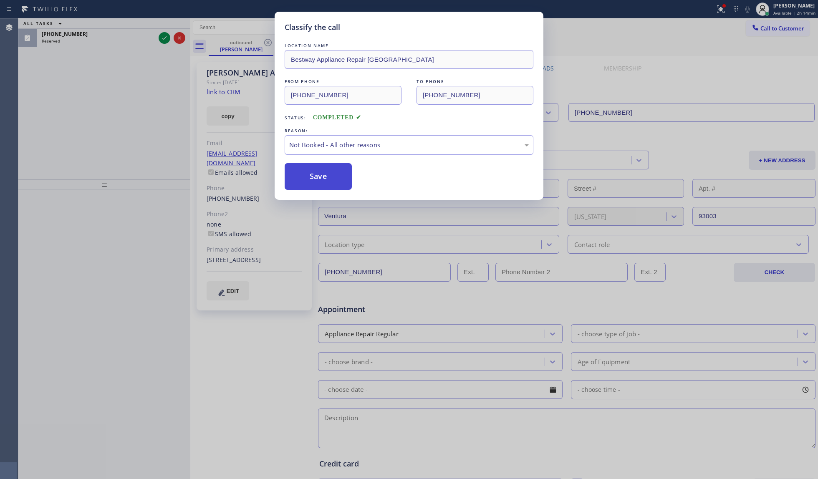
drag, startPoint x: 319, startPoint y: 181, endPoint x: 318, endPoint y: 176, distance: 5.2
click at [319, 179] on button "Save" at bounding box center [318, 176] width 67 height 27
drag, startPoint x: 318, startPoint y: 176, endPoint x: 295, endPoint y: 176, distance: 23.0
click at [318, 175] on button "Save" at bounding box center [318, 176] width 67 height 27
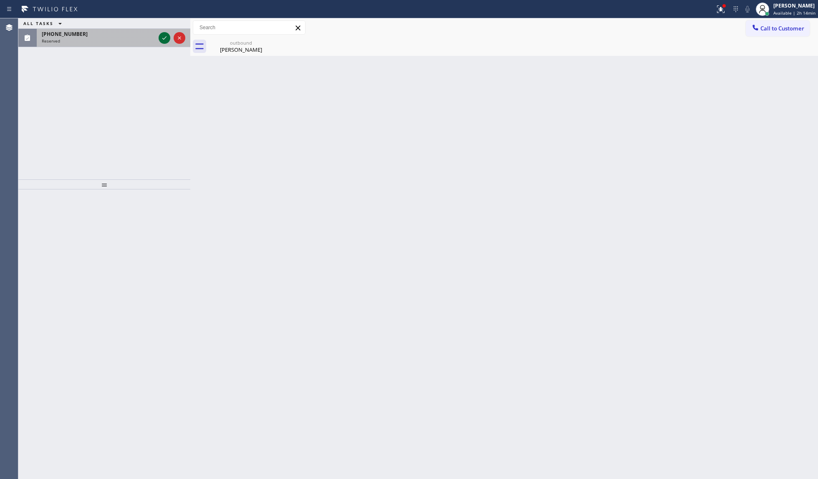
click at [163, 36] on icon at bounding box center [164, 38] width 10 height 10
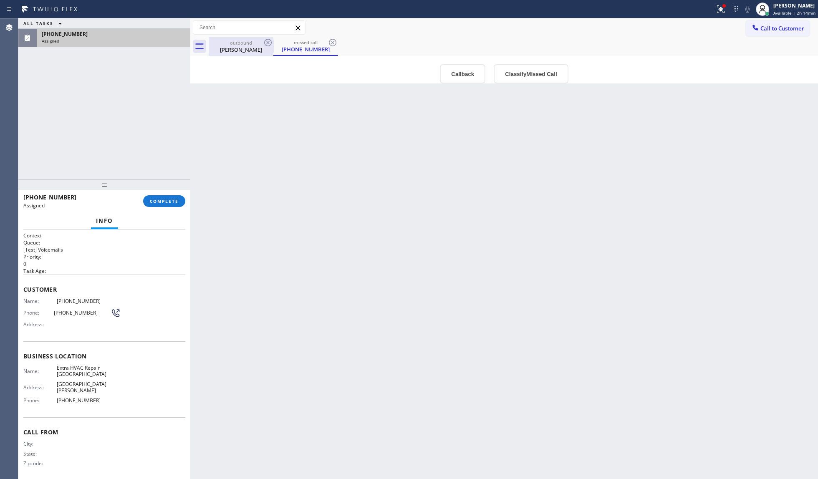
click at [249, 43] on div "outbound" at bounding box center [241, 43] width 63 height 6
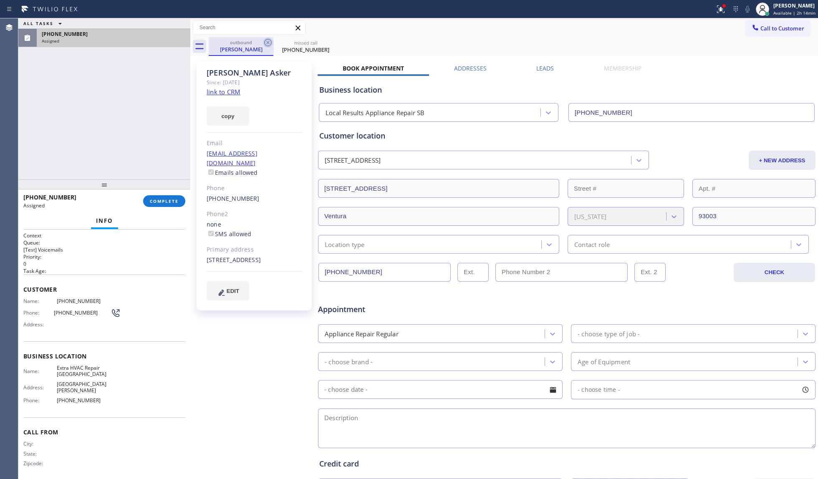
click at [265, 38] on icon at bounding box center [268, 43] width 10 height 10
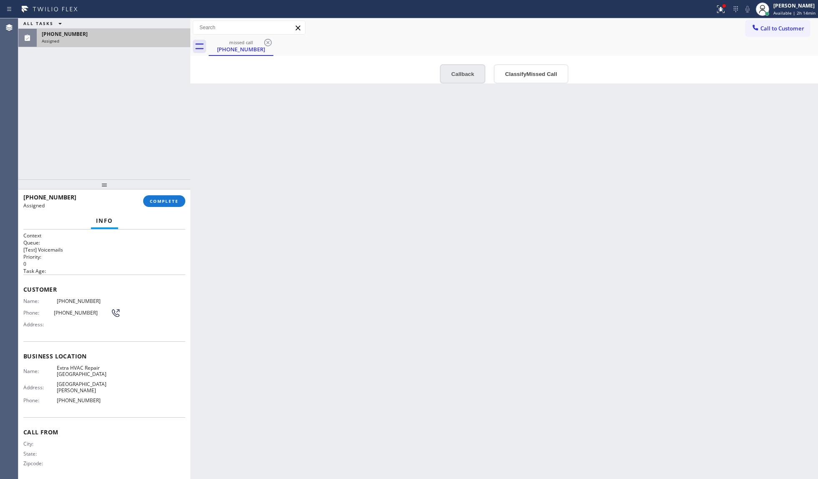
click at [467, 77] on button "Callback" at bounding box center [462, 73] width 45 height 19
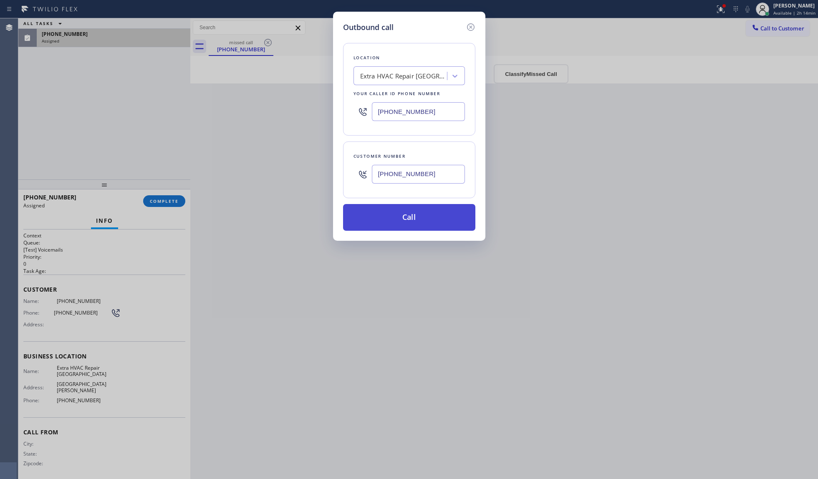
click at [399, 214] on button "Call" at bounding box center [409, 217] width 132 height 27
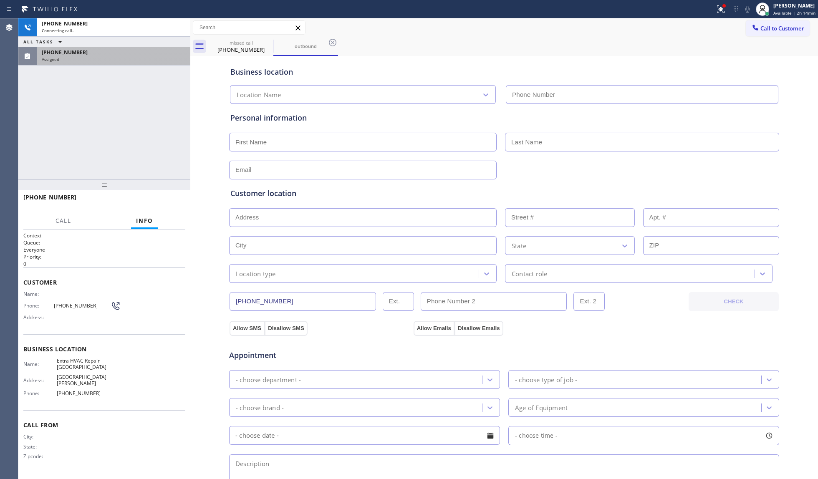
type input "[PHONE_NUMBER]"
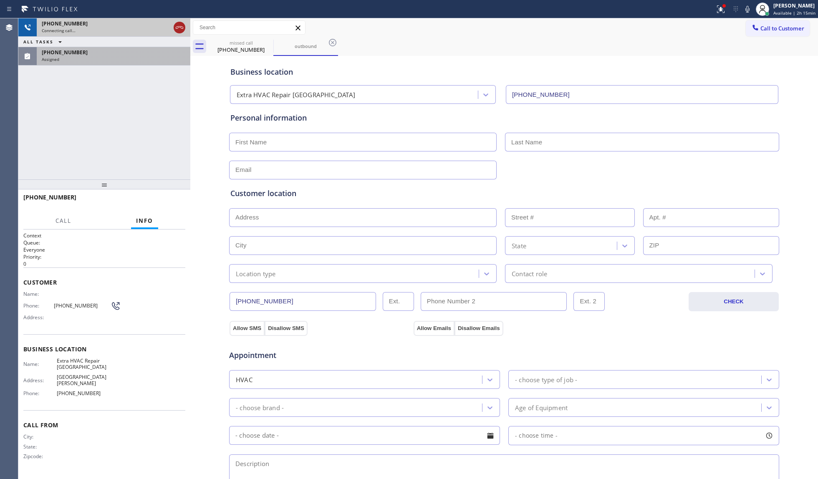
drag, startPoint x: 184, startPoint y: 26, endPoint x: 176, endPoint y: 60, distance: 35.0
click at [183, 26] on icon at bounding box center [179, 28] width 10 height 10
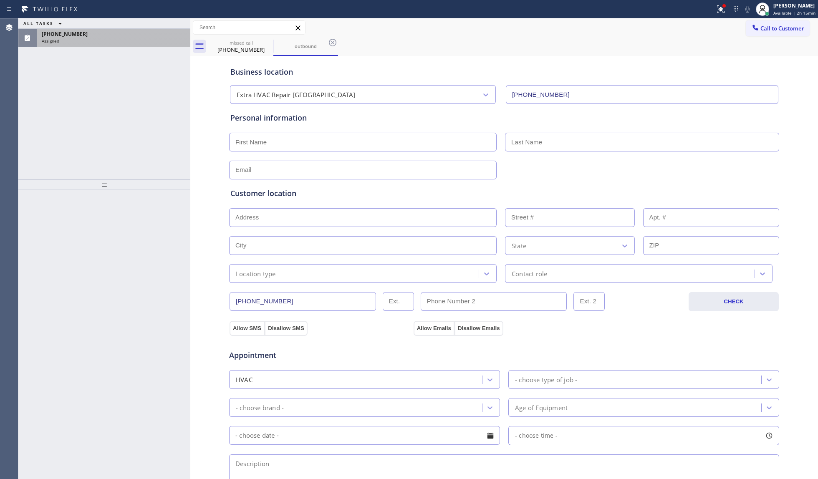
click at [101, 30] on div "[PHONE_NUMBER] Assigned" at bounding box center [112, 38] width 150 height 18
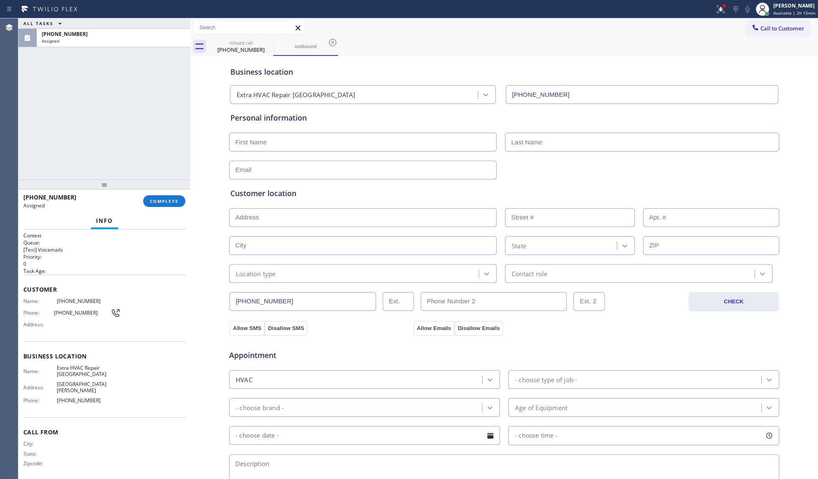
click at [168, 194] on div "[PHONE_NUMBER] Assigned COMPLETE" at bounding box center [104, 201] width 162 height 22
click at [175, 201] on span "COMPLETE" at bounding box center [164, 201] width 29 height 6
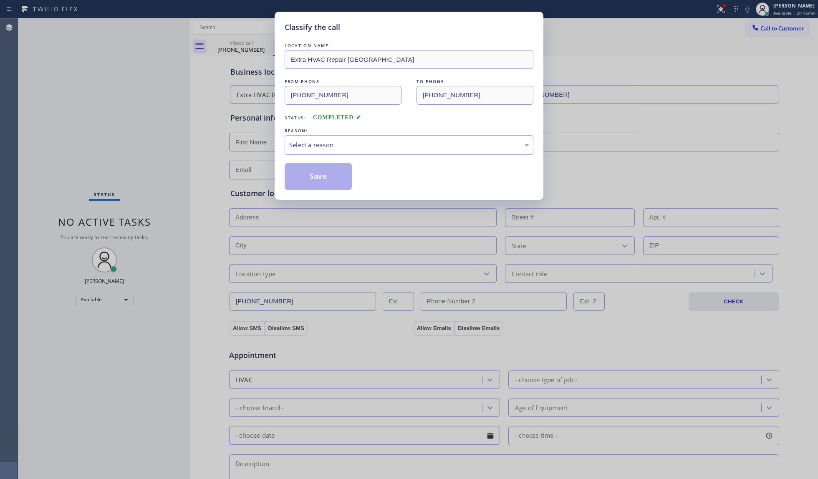
drag, startPoint x: 367, startPoint y: 139, endPoint x: 351, endPoint y: 149, distance: 18.5
click at [364, 140] on div "Select a reason" at bounding box center [409, 145] width 249 height 20
click at [313, 174] on button "Save" at bounding box center [318, 176] width 67 height 27
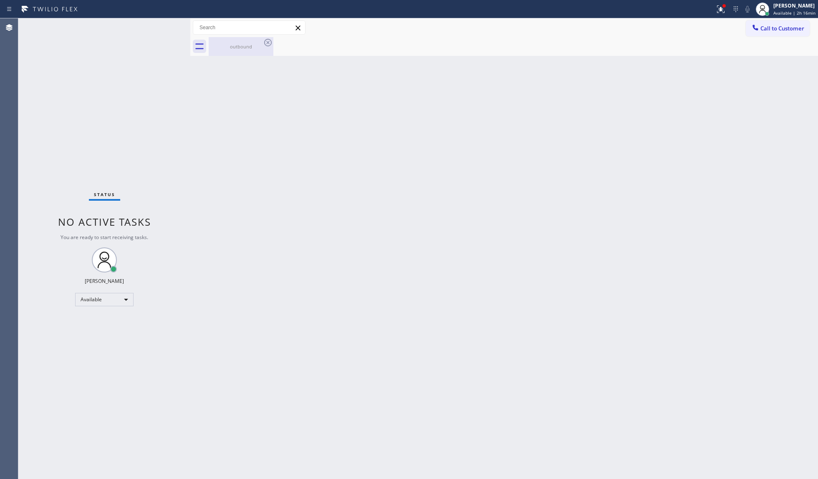
click at [245, 44] on div "outbound" at bounding box center [241, 46] width 63 height 6
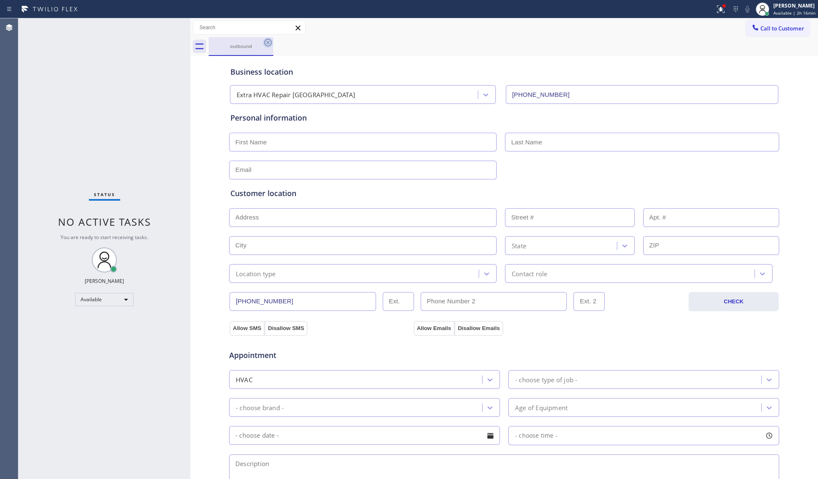
click at [271, 43] on icon at bounding box center [268, 43] width 8 height 8
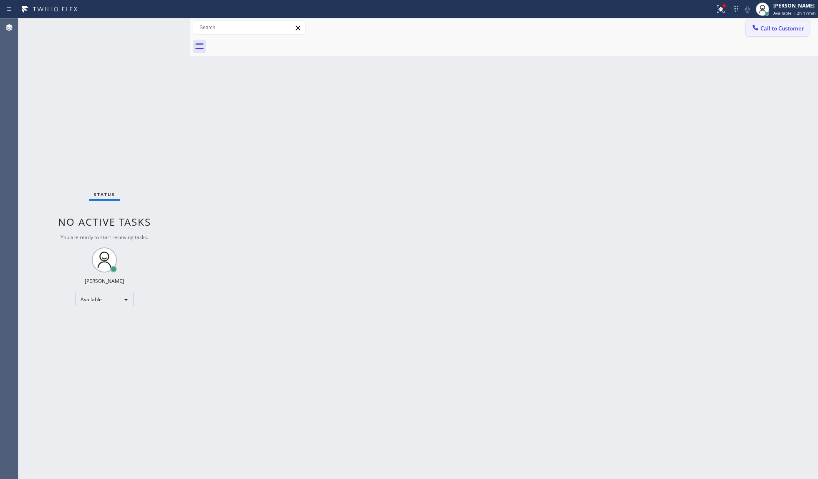
click at [613, 28] on span "Call to Customer" at bounding box center [782, 29] width 44 height 8
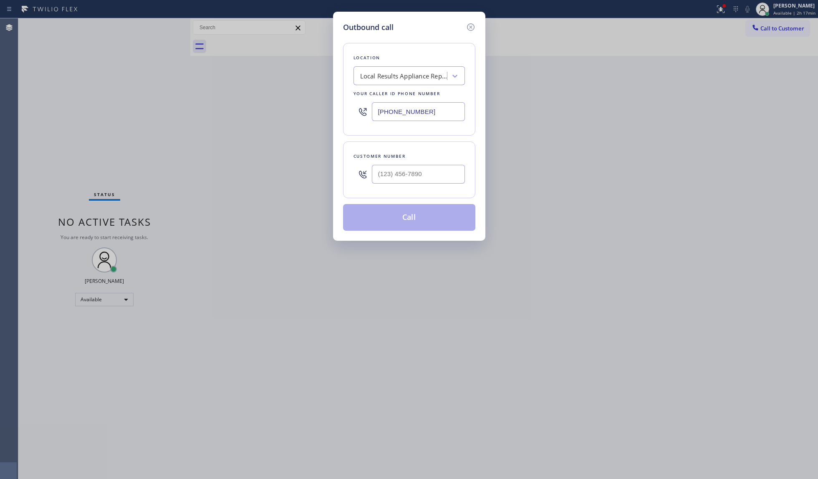
drag, startPoint x: 432, startPoint y: 116, endPoint x: 313, endPoint y: 111, distance: 118.6
click at [289, 115] on div "Outbound call Location Local Results Appliance Repair SB Your caller id phone n…" at bounding box center [409, 239] width 818 height 479
paste input "510) 737-7858"
type input "[PHONE_NUMBER]"
paste input "916) 335-6260"
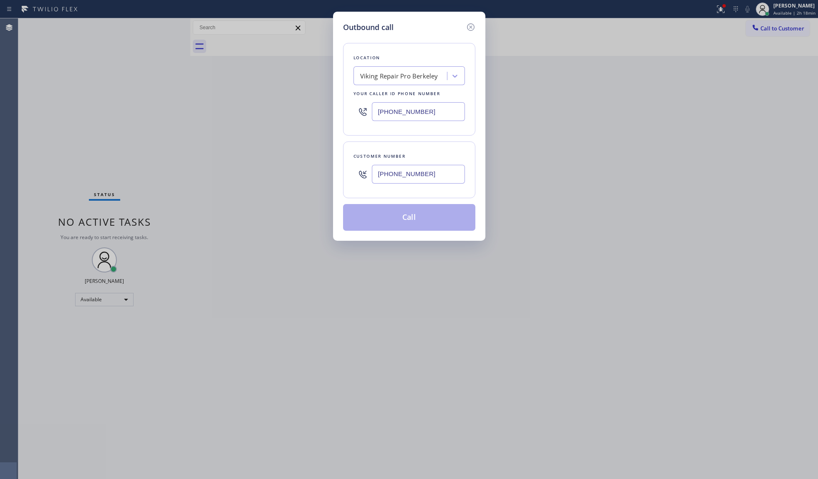
click at [437, 173] on input "[PHONE_NUMBER]" at bounding box center [418, 174] width 93 height 19
type input "[PHONE_NUMBER]"
drag, startPoint x: 413, startPoint y: 221, endPoint x: 420, endPoint y: 215, distance: 9.5
click at [413, 220] on button "Call" at bounding box center [409, 217] width 132 height 27
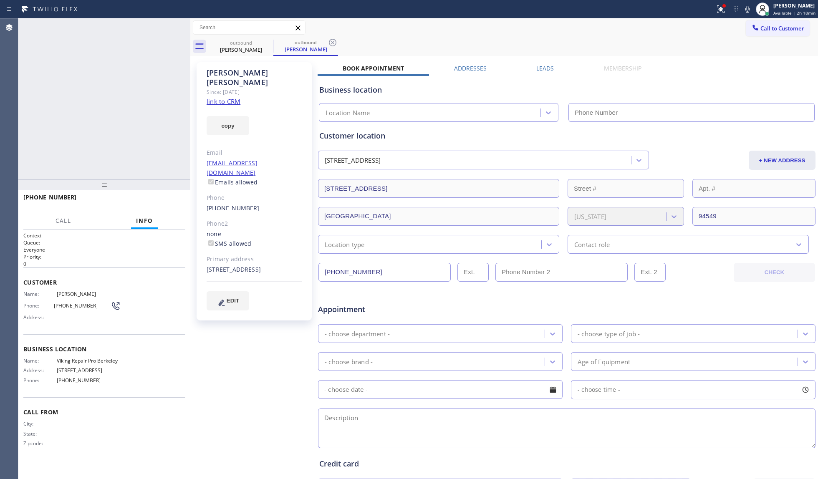
type input "[PHONE_NUMBER]"
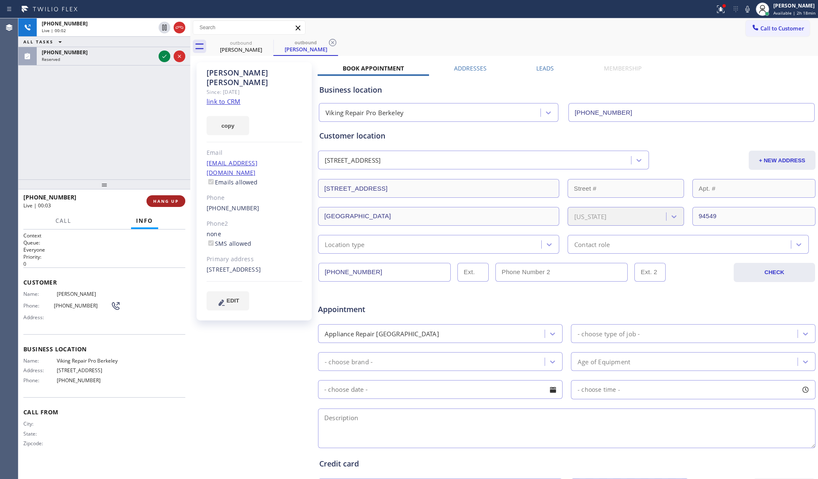
drag, startPoint x: 181, startPoint y: 201, endPoint x: 177, endPoint y: 204, distance: 4.8
click at [181, 202] on div "[PHONE_NUMBER] Live | 00:03 HANG UP" at bounding box center [104, 201] width 162 height 22
click at [177, 204] on span "HANG UP" at bounding box center [165, 201] width 25 height 6
click at [177, 203] on span "HANG UP" at bounding box center [165, 201] width 25 height 6
click at [177, 202] on span "HANG UP" at bounding box center [165, 201] width 25 height 6
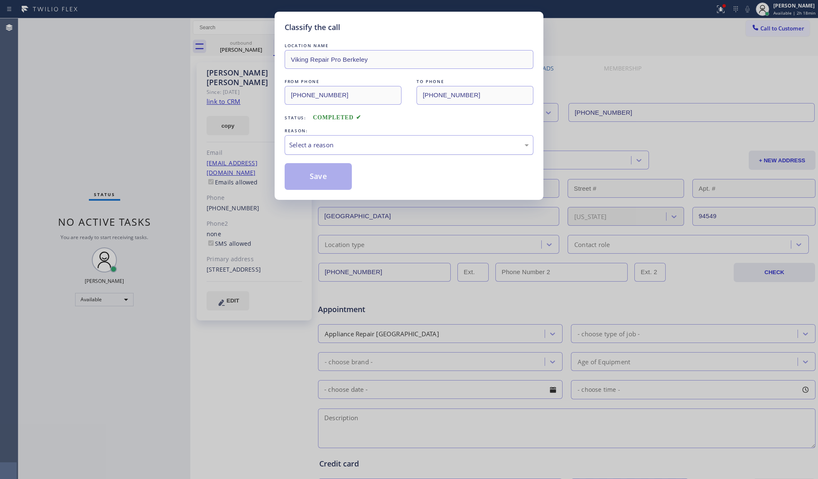
click at [331, 151] on div "Select a reason" at bounding box center [409, 145] width 249 height 20
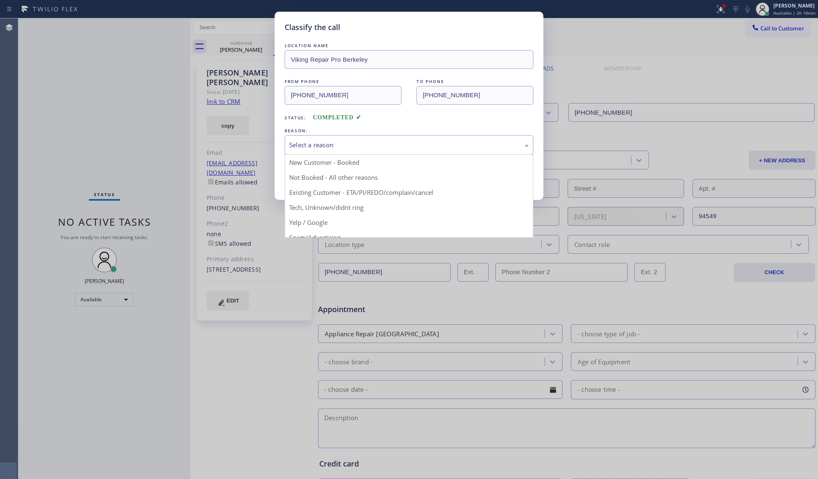
click at [306, 179] on button "Save" at bounding box center [318, 176] width 67 height 27
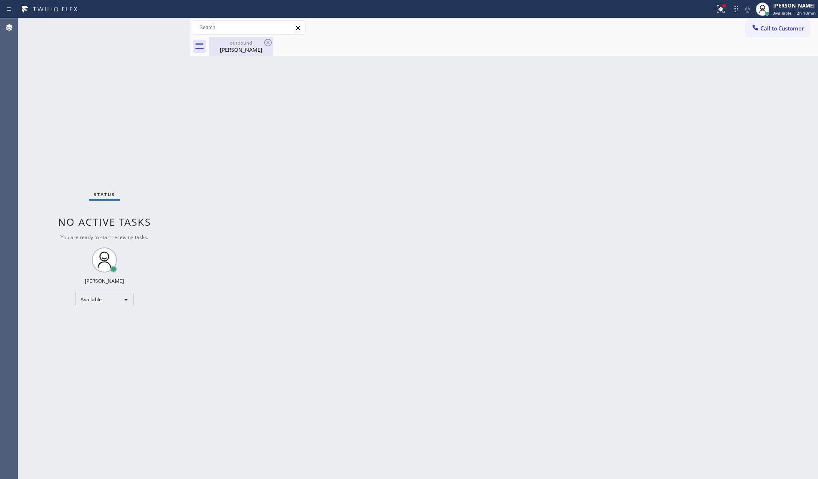
click at [259, 47] on div "[PERSON_NAME]" at bounding box center [241, 50] width 63 height 8
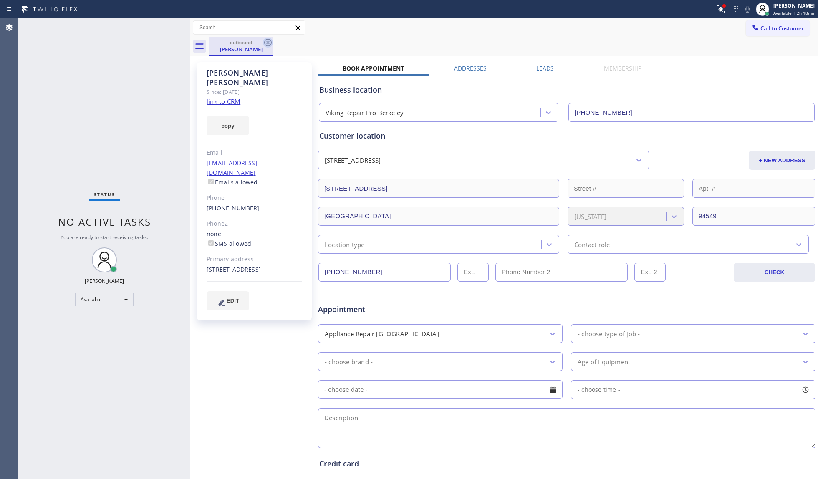
click at [266, 43] on icon at bounding box center [268, 43] width 10 height 10
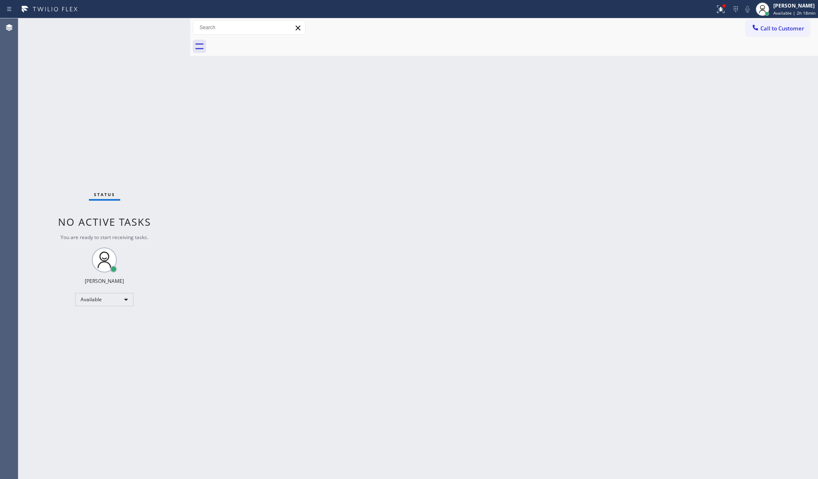
click at [613, 17] on div "Status report Issues detected These issues could affect your workflow. Please c…" at bounding box center [409, 9] width 818 height 18
click at [613, 12] on icon at bounding box center [721, 9] width 8 height 8
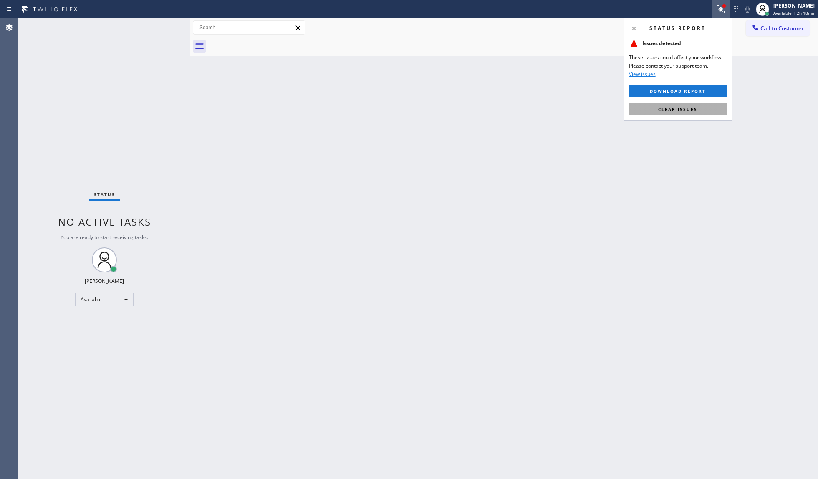
click at [613, 109] on span "Clear issues" at bounding box center [677, 109] width 39 height 6
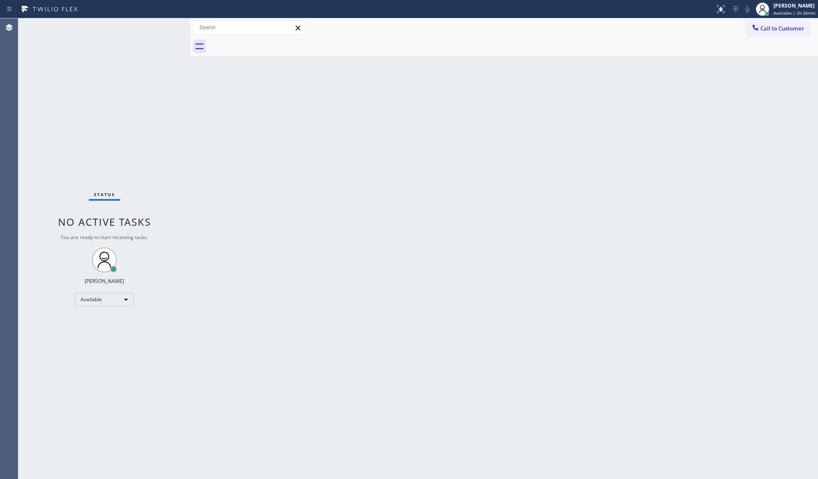
click at [613, 24] on icon at bounding box center [755, 27] width 8 height 8
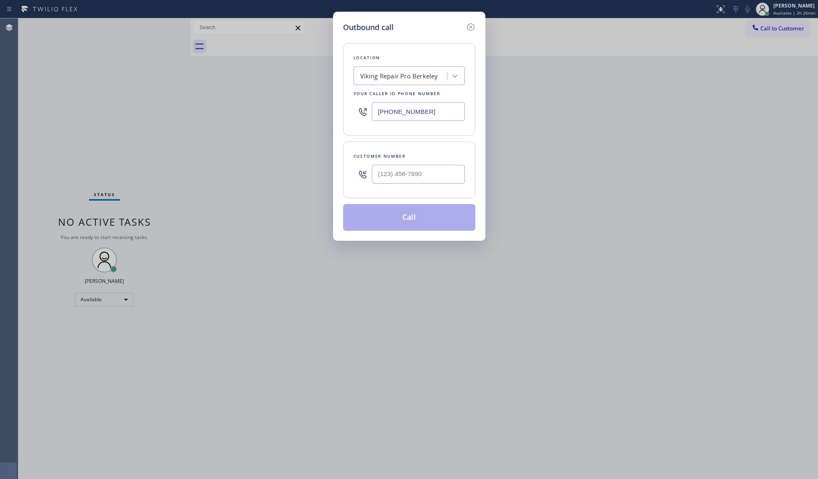
drag, startPoint x: 447, startPoint y: 109, endPoint x: 355, endPoint y: 113, distance: 91.9
click at [354, 114] on div "[PHONE_NUMBER]" at bounding box center [408, 111] width 111 height 27
paste input "323) 870-9914"
type input "[PHONE_NUMBER]"
drag, startPoint x: 398, startPoint y: 171, endPoint x: 403, endPoint y: 171, distance: 4.6
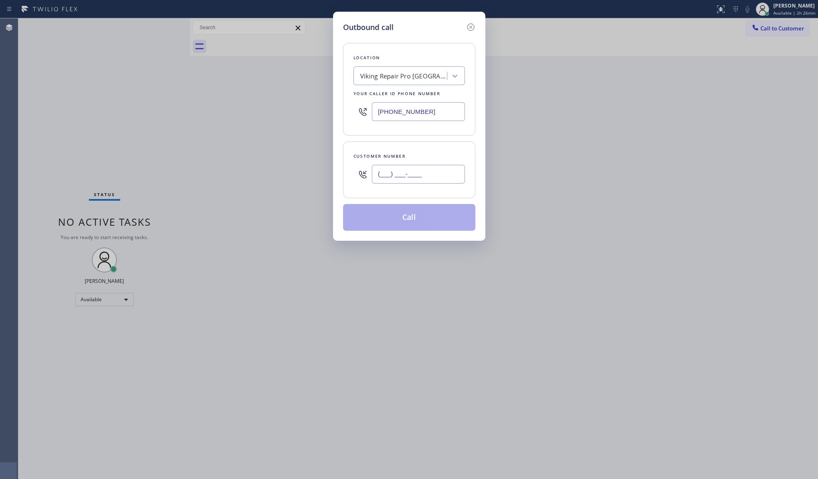
click at [399, 171] on input "(___) ___-____" at bounding box center [418, 174] width 93 height 19
paste input "973) 715-5552"
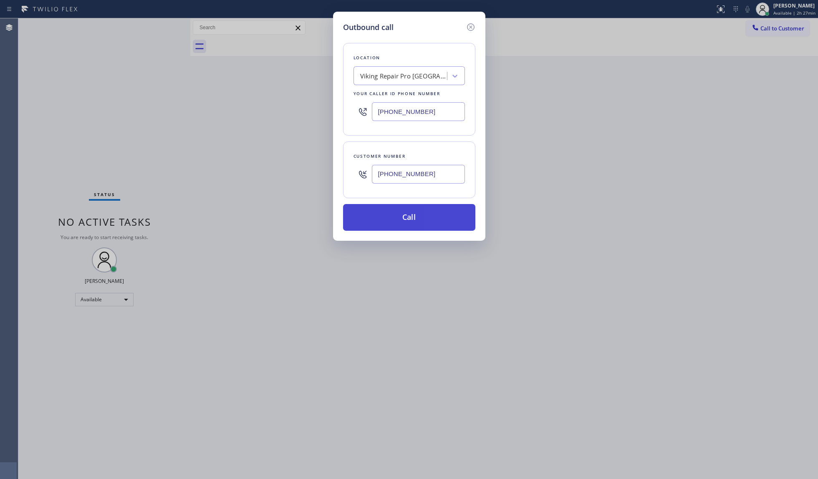
type input "[PHONE_NUMBER]"
click at [411, 219] on button "Call" at bounding box center [409, 217] width 132 height 27
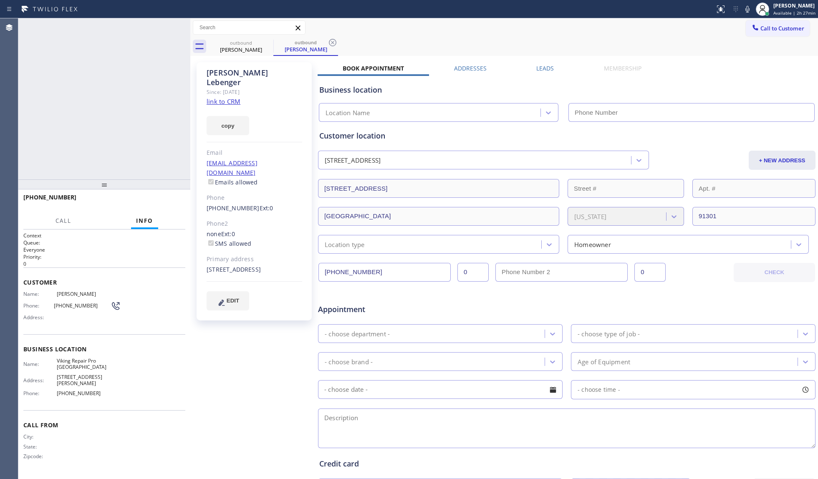
type input "[PHONE_NUMBER]"
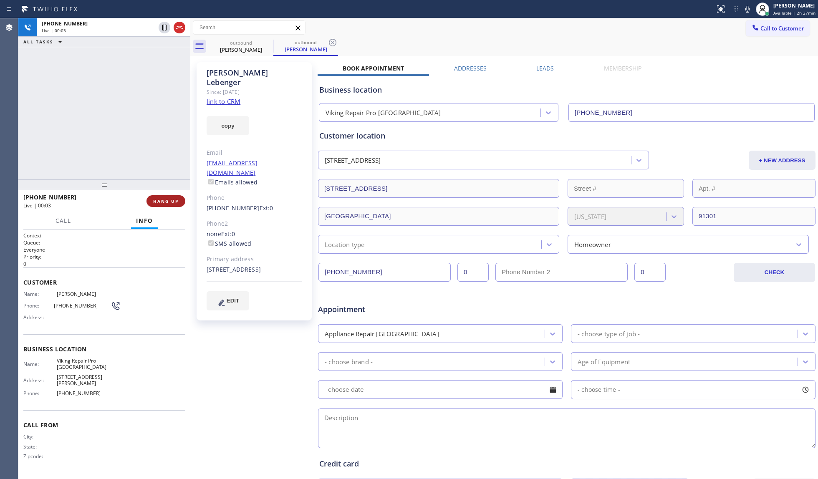
click at [164, 202] on span "HANG UP" at bounding box center [165, 201] width 25 height 6
click at [165, 202] on span "HANG UP" at bounding box center [165, 201] width 25 height 6
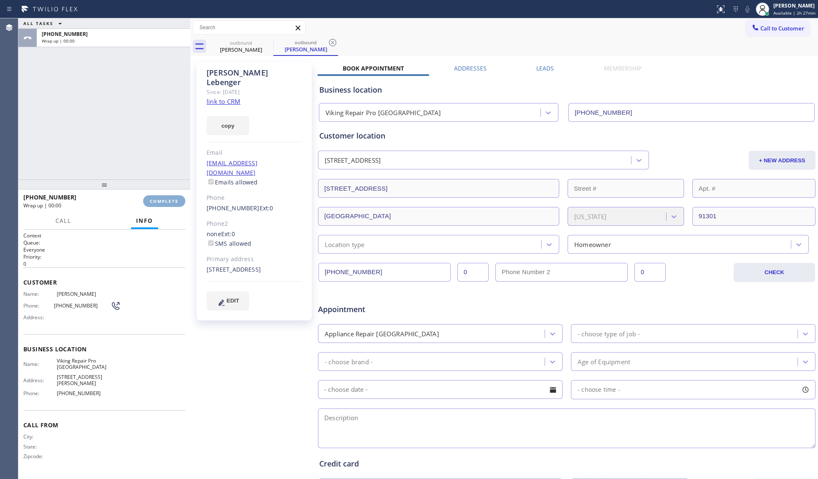
click at [166, 202] on span "COMPLETE" at bounding box center [164, 201] width 29 height 6
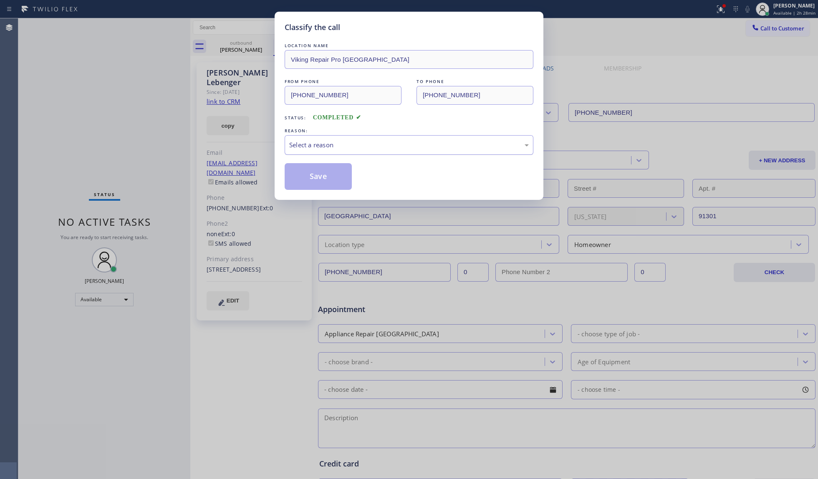
click at [346, 154] on div "Select a reason" at bounding box center [409, 145] width 249 height 20
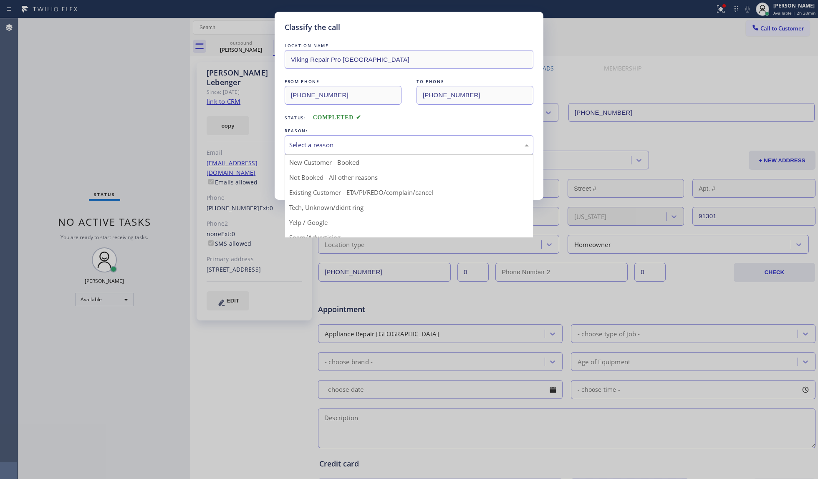
click at [342, 145] on div "Select a reason" at bounding box center [409, 145] width 240 height 10
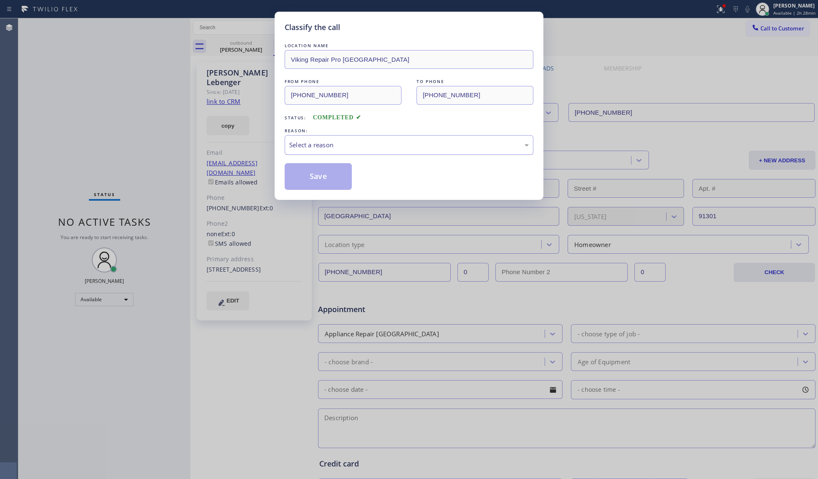
click at [326, 144] on div "Select a reason" at bounding box center [409, 145] width 240 height 10
click at [311, 179] on button "Save" at bounding box center [318, 176] width 67 height 27
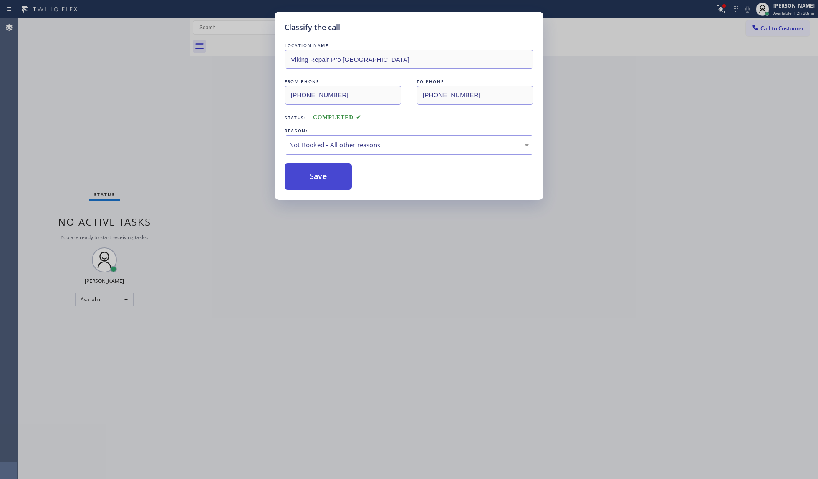
click at [312, 179] on button "Save" at bounding box center [318, 176] width 67 height 27
click at [313, 179] on button "Save" at bounding box center [318, 176] width 67 height 27
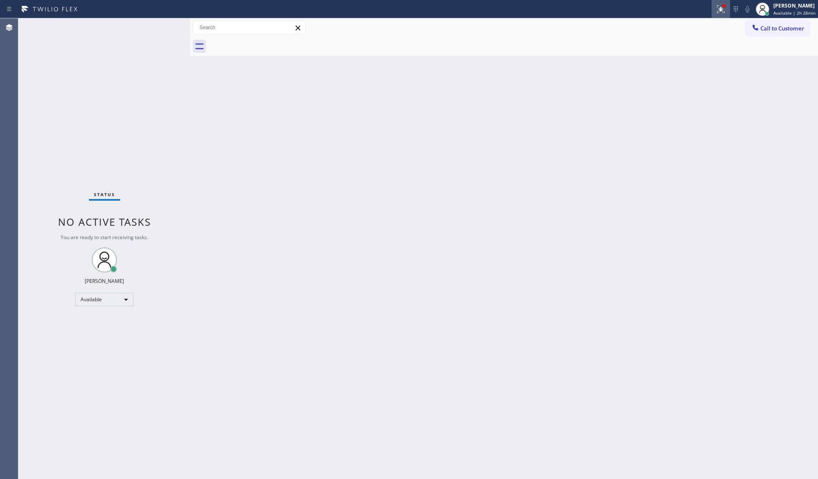
drag, startPoint x: 725, startPoint y: 7, endPoint x: 726, endPoint y: 13, distance: 6.7
click at [613, 13] on div at bounding box center [721, 9] width 18 height 18
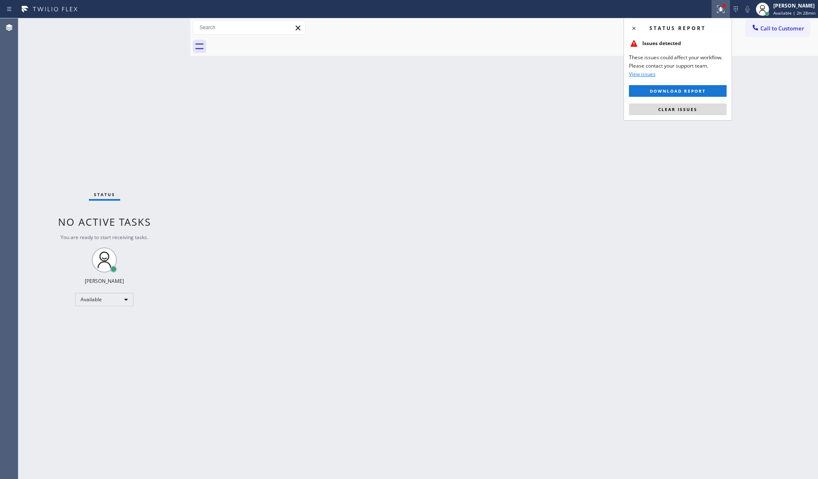
drag, startPoint x: 699, startPoint y: 103, endPoint x: 690, endPoint y: 95, distance: 12.1
click at [613, 104] on button "Clear issues" at bounding box center [678, 109] width 98 height 12
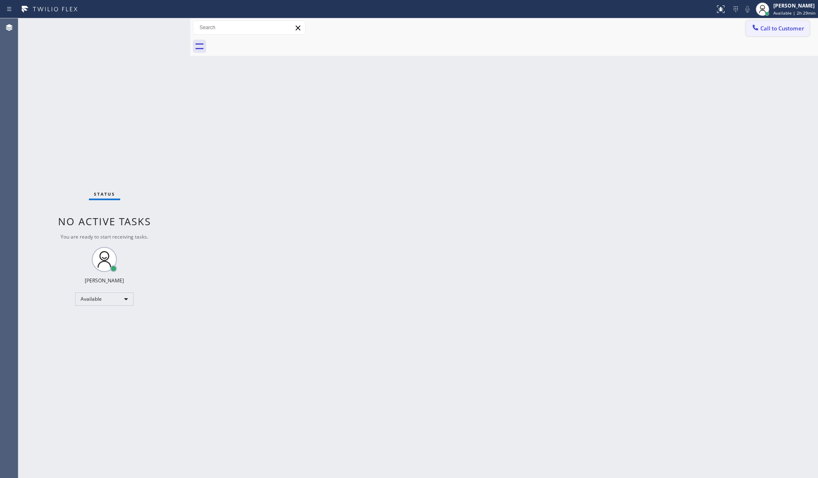
click at [613, 34] on button "Call to Customer" at bounding box center [778, 28] width 64 height 16
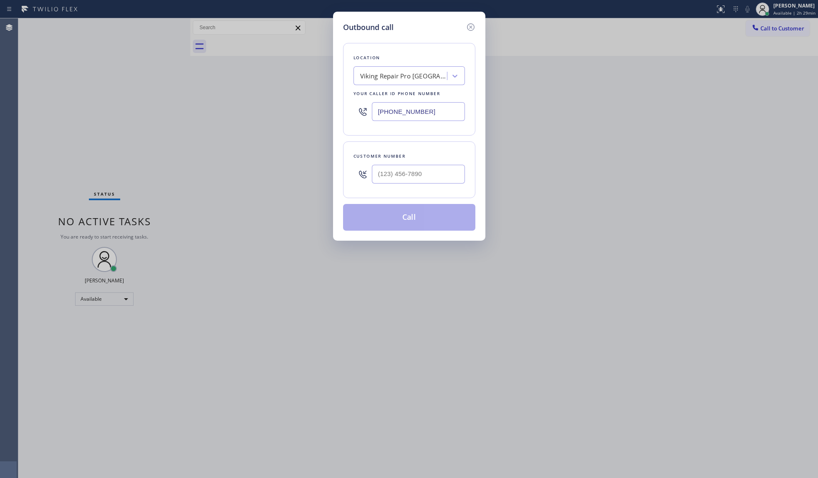
drag, startPoint x: 439, startPoint y: 119, endPoint x: 368, endPoint y: 105, distance: 72.8
click at [369, 121] on div "[PHONE_NUMBER]" at bounding box center [408, 111] width 111 height 27
paste input "844) 899-7462"
type input "[PHONE_NUMBER]"
paste input "619) 888-1677"
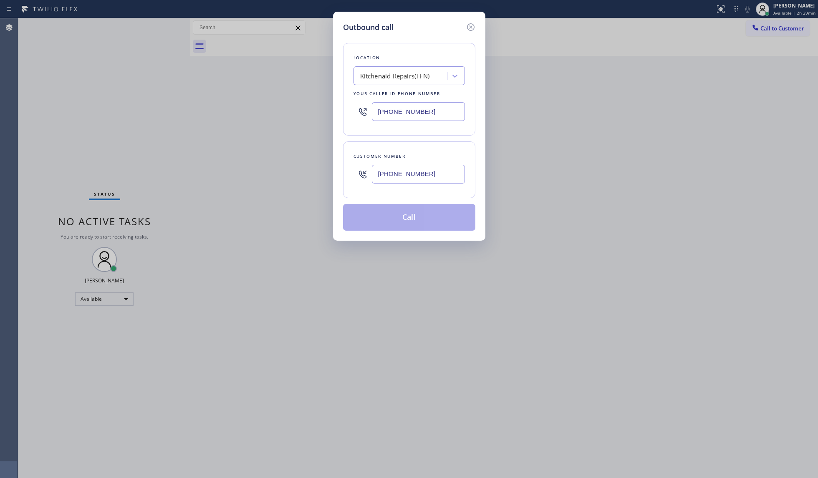
click at [421, 167] on input "[PHONE_NUMBER]" at bounding box center [418, 174] width 93 height 19
type input "[PHONE_NUMBER]"
click at [434, 215] on button "Call" at bounding box center [409, 217] width 132 height 27
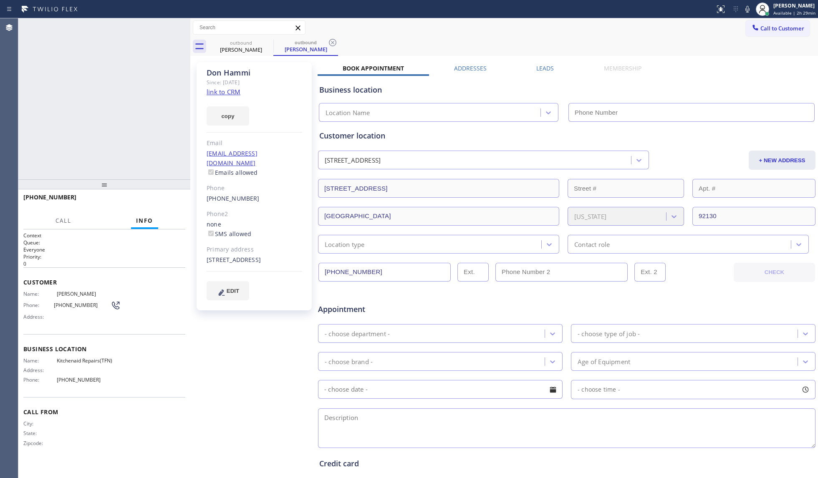
type input "[PHONE_NUMBER]"
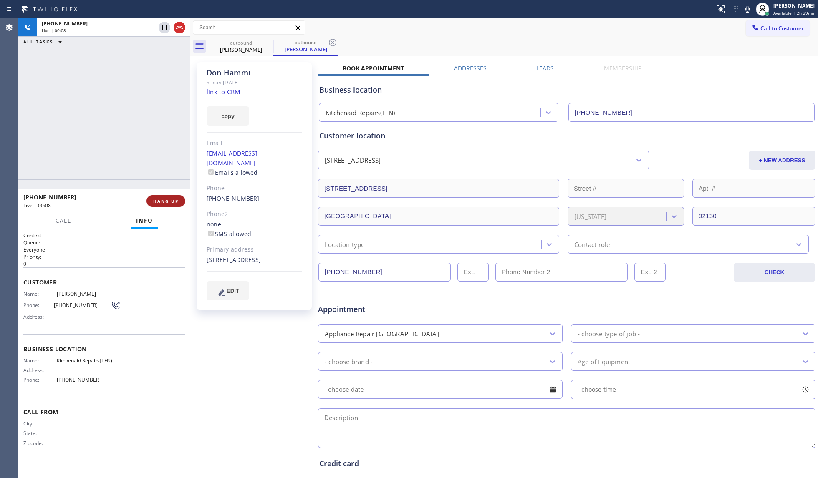
click at [154, 201] on span "HANG UP" at bounding box center [165, 201] width 25 height 6
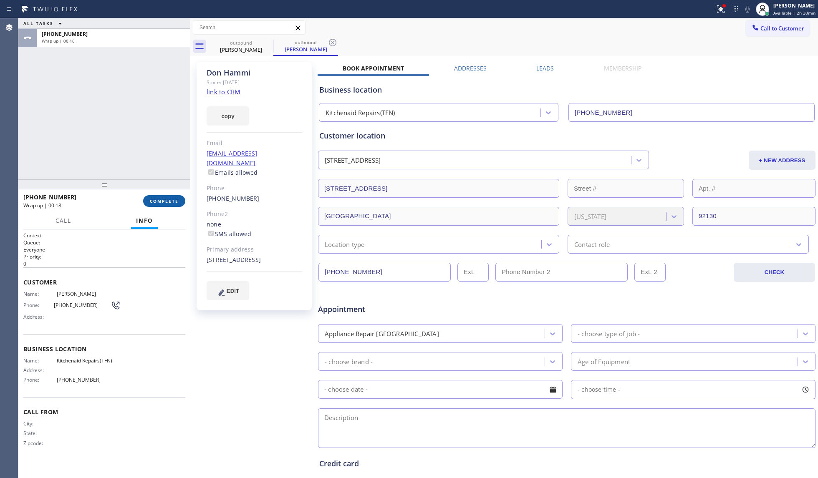
click at [164, 199] on span "COMPLETE" at bounding box center [164, 201] width 29 height 6
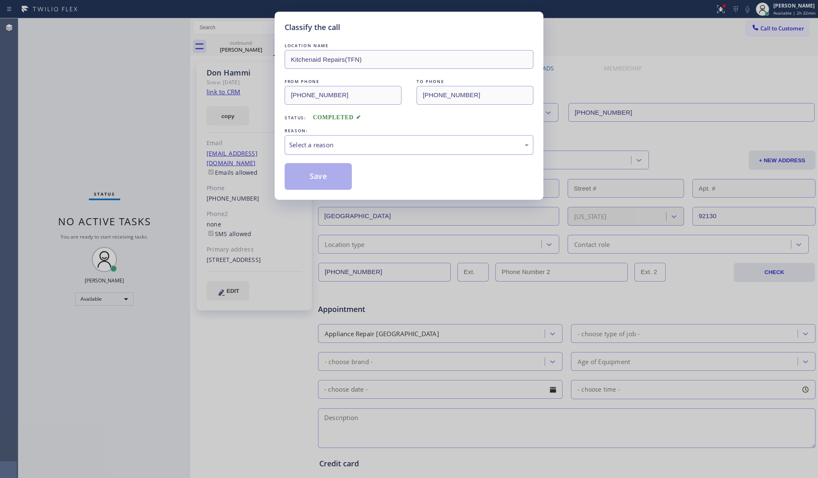
click at [310, 142] on div "Select a reason" at bounding box center [409, 145] width 240 height 10
click at [302, 178] on button "Save" at bounding box center [318, 176] width 67 height 27
click at [302, 177] on button "Save" at bounding box center [318, 176] width 67 height 27
click at [302, 176] on button "Save" at bounding box center [318, 176] width 67 height 27
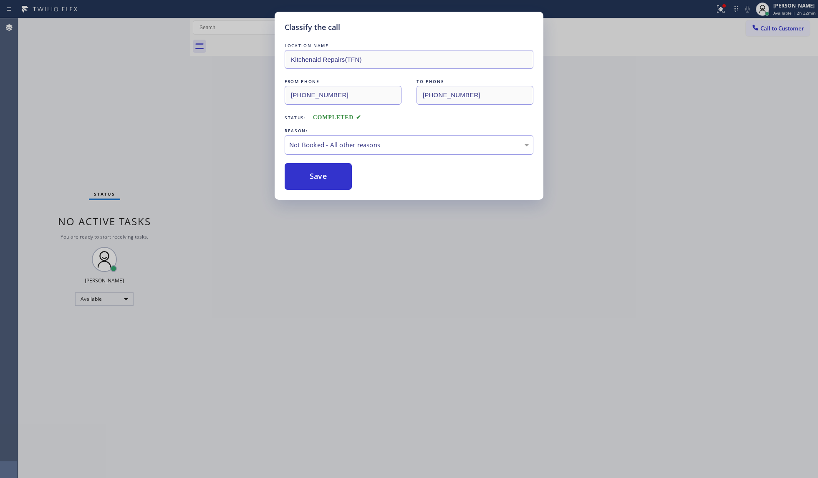
click at [118, 112] on div "Classify the call LOCATION NAME Kitchenaid Repairs(TFN) FROM PHONE [PHONE_NUMBE…" at bounding box center [409, 239] width 818 height 478
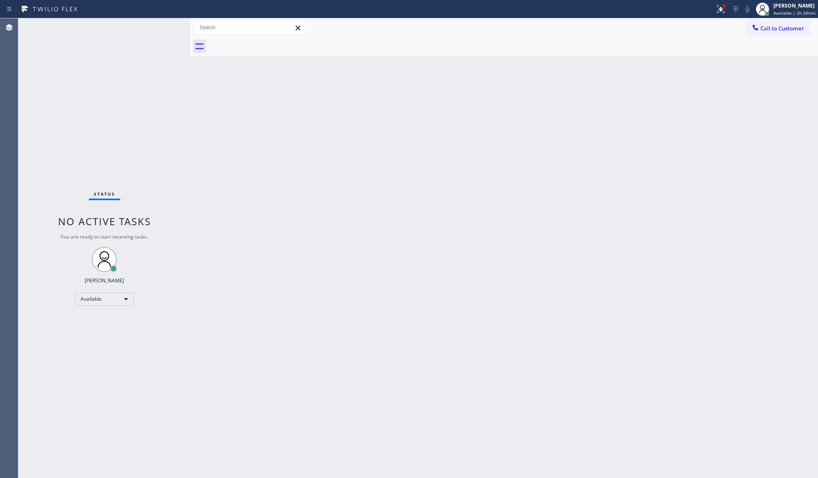
drag, startPoint x: 723, startPoint y: 7, endPoint x: 713, endPoint y: 19, distance: 16.0
click at [613, 13] on icon at bounding box center [721, 9] width 10 height 10
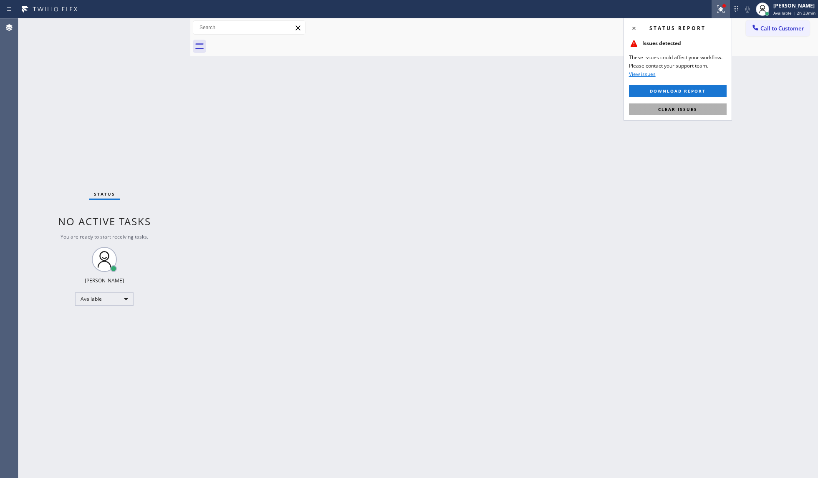
click at [613, 104] on button "Clear issues" at bounding box center [678, 109] width 98 height 12
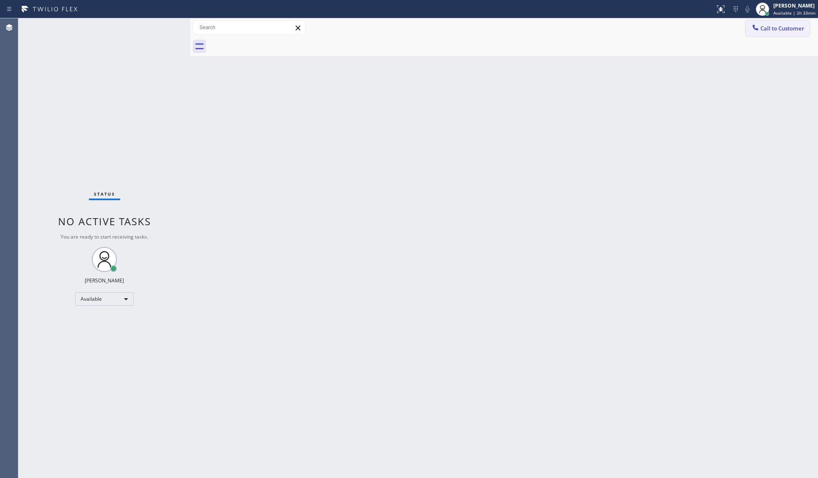
click at [613, 35] on button "Call to Customer" at bounding box center [778, 28] width 64 height 16
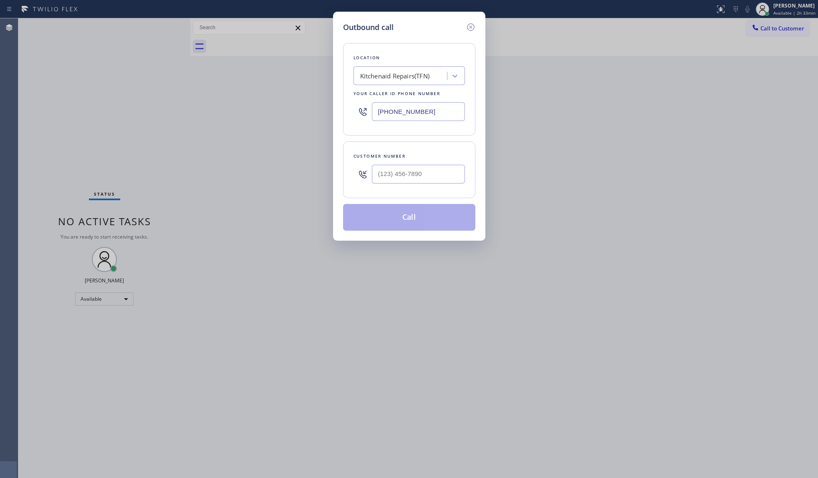
drag, startPoint x: 783, startPoint y: 29, endPoint x: 636, endPoint y: 76, distance: 154.4
click at [613, 30] on div "Outbound call Location Kitchenaid Repairs(TFN) Your caller id phone number [PHO…" at bounding box center [409, 239] width 818 height 478
drag, startPoint x: 423, startPoint y: 114, endPoint x: 341, endPoint y: 116, distance: 81.4
click at [341, 117] on div "Outbound call Location Kitchenaid Repairs(TFN) Your caller id phone number [PHO…" at bounding box center [409, 126] width 152 height 229
paste input "05) 420-7474"
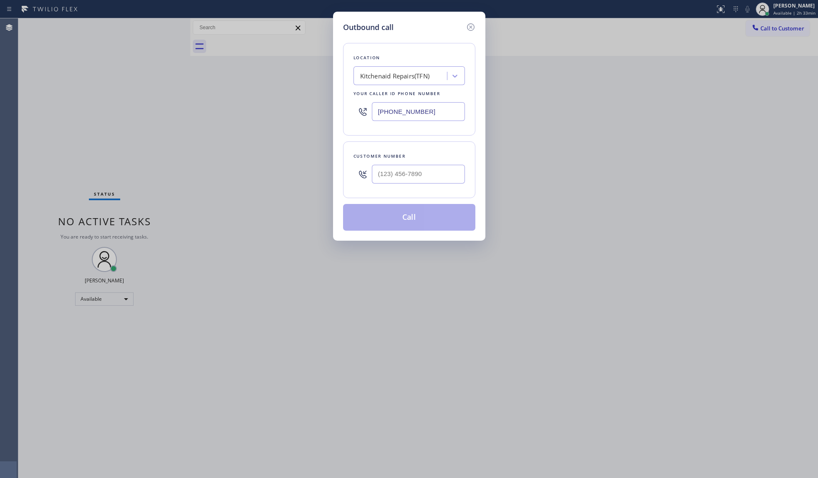
type input "[PHONE_NUMBER]"
click at [433, 184] on input "(___) ___-____" at bounding box center [418, 174] width 93 height 19
paste input "415) 812-8103"
type input "[PHONE_NUMBER]"
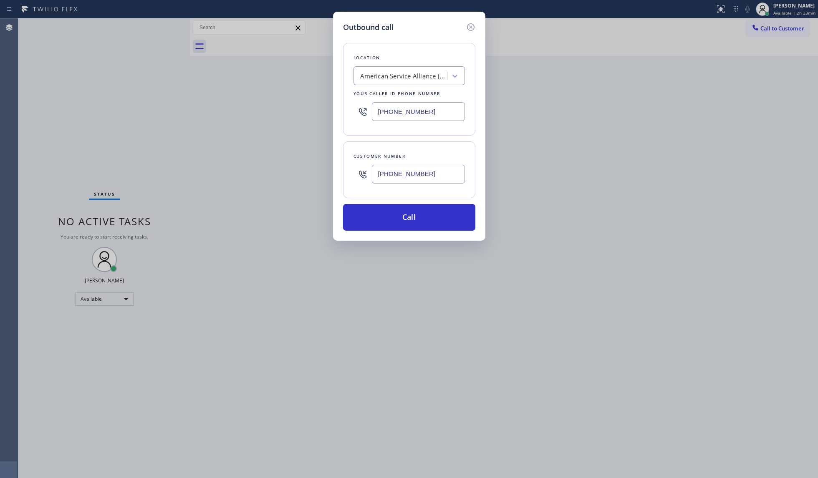
click at [434, 193] on div "Customer number [PHONE_NUMBER]" at bounding box center [409, 169] width 132 height 57
click at [416, 213] on button "Call" at bounding box center [409, 217] width 132 height 27
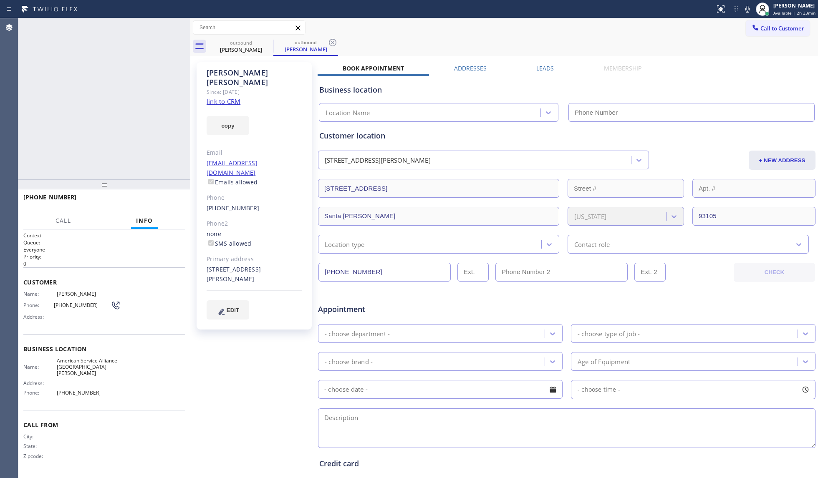
type input "[PHONE_NUMBER]"
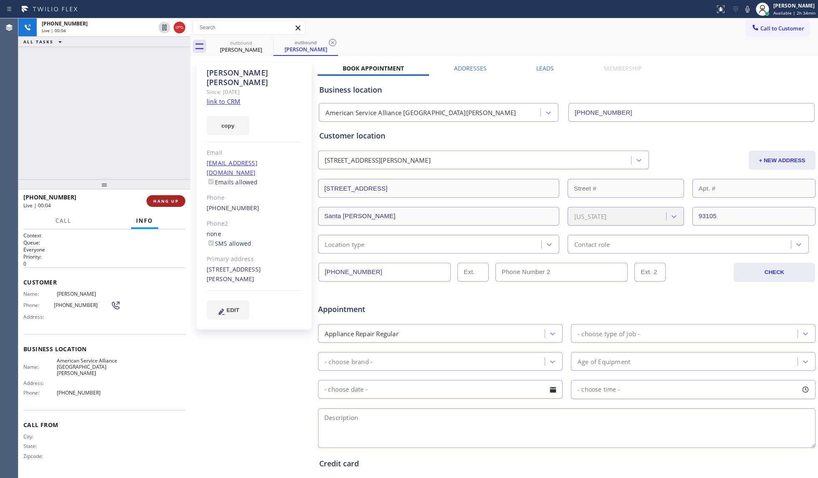
click at [169, 197] on button "HANG UP" at bounding box center [165, 201] width 39 height 12
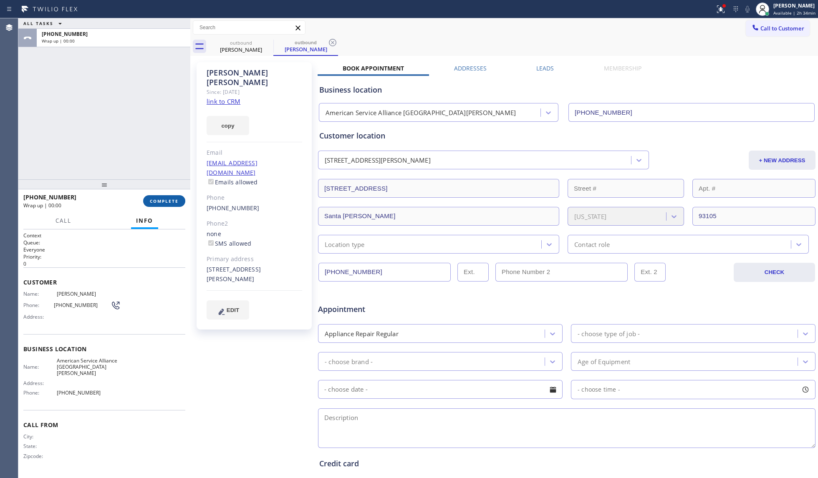
click at [171, 196] on button "COMPLETE" at bounding box center [164, 201] width 42 height 12
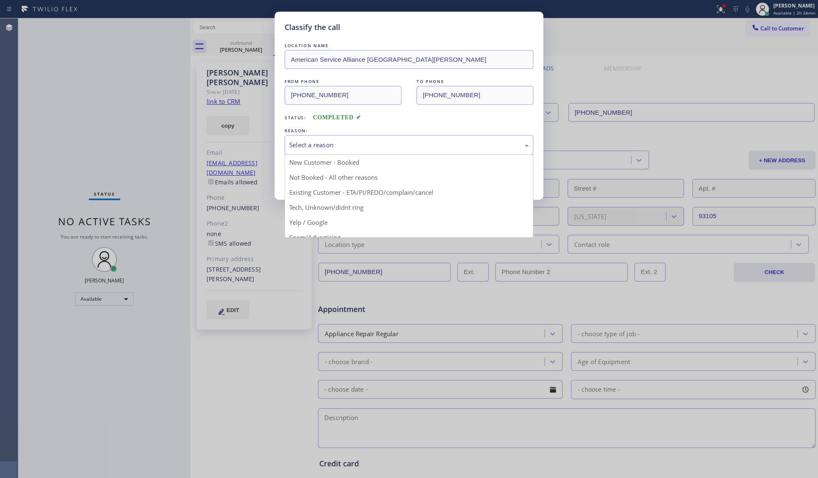
click at [316, 148] on div "Select a reason" at bounding box center [409, 145] width 240 height 10
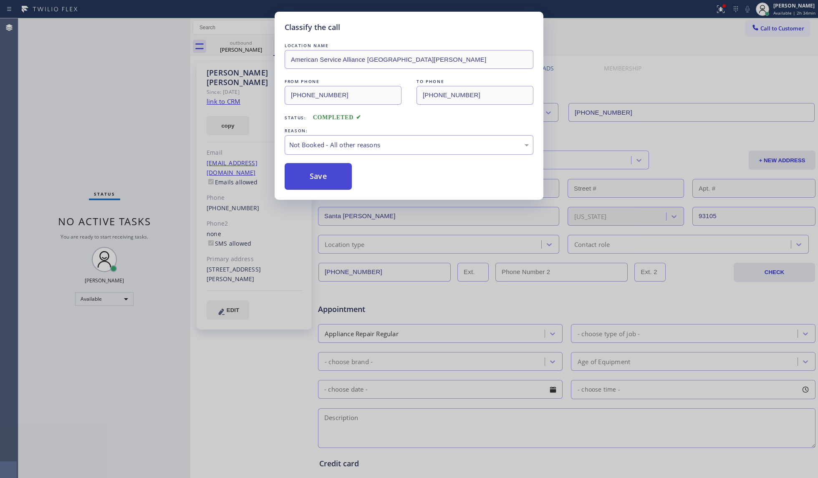
click at [303, 177] on button "Save" at bounding box center [318, 176] width 67 height 27
click at [304, 176] on button "Save" at bounding box center [318, 176] width 67 height 27
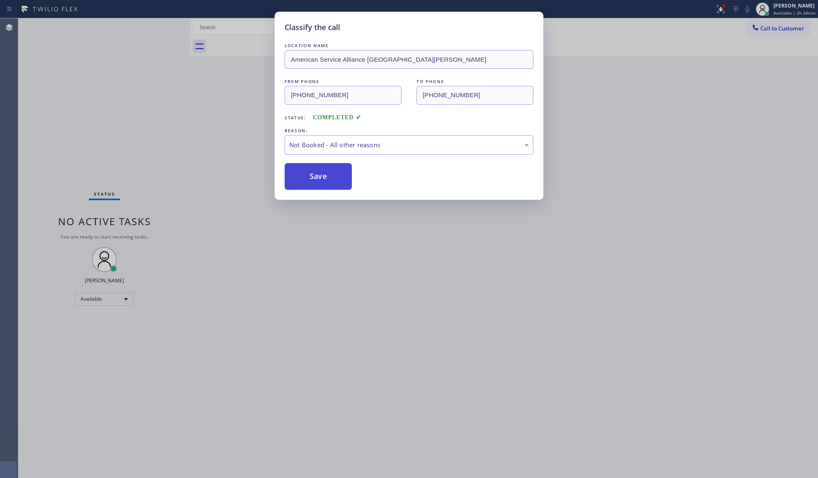
click at [305, 176] on button "Save" at bounding box center [318, 176] width 67 height 27
click at [306, 176] on button "Save" at bounding box center [318, 176] width 67 height 27
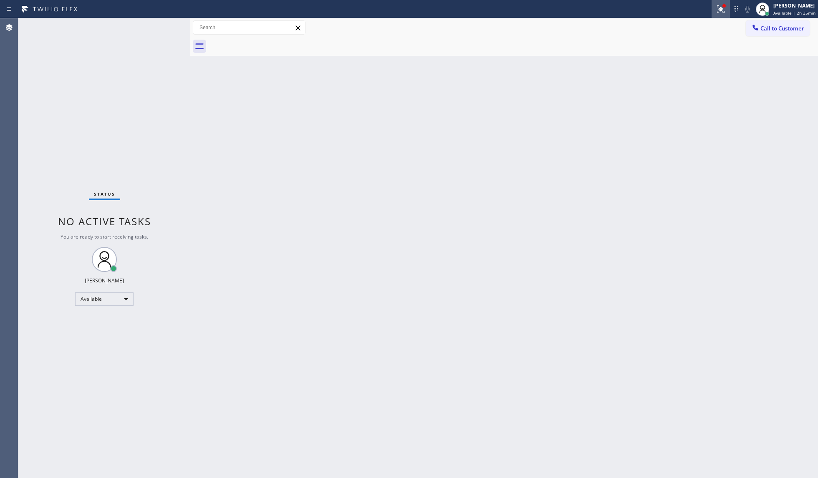
drag, startPoint x: 717, startPoint y: 4, endPoint x: 722, endPoint y: 12, distance: 9.7
click at [613, 5] on div at bounding box center [721, 9] width 18 height 10
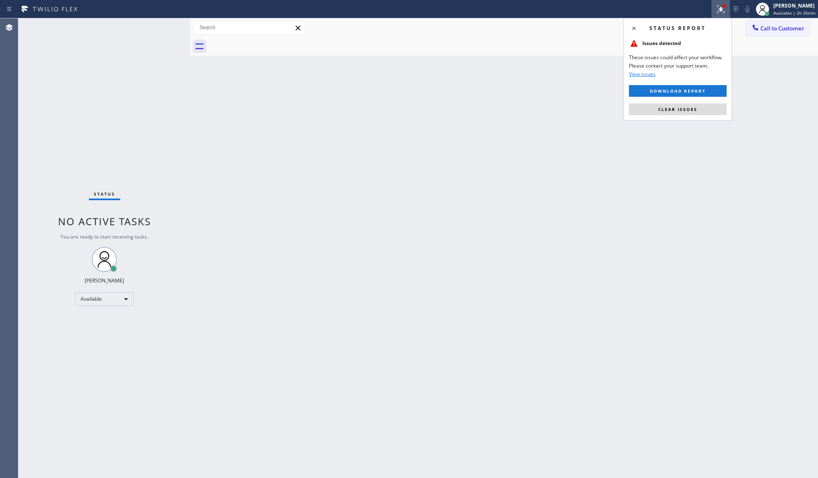
click at [613, 116] on div "Status report Issues detected These issues could affect your workflow. Please c…" at bounding box center [677, 69] width 109 height 103
click at [613, 109] on span "Clear issues" at bounding box center [677, 109] width 39 height 6
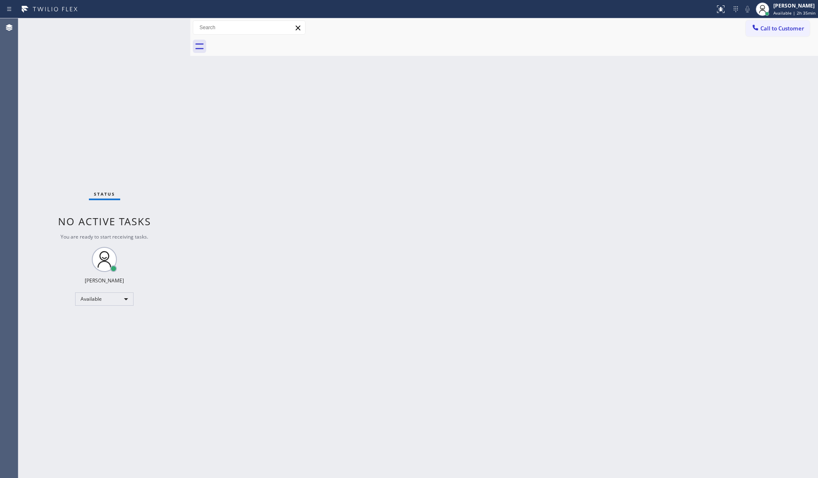
drag, startPoint x: 782, startPoint y: 24, endPoint x: 629, endPoint y: 86, distance: 165.3
click at [613, 24] on button "Call to Customer" at bounding box center [778, 28] width 64 height 16
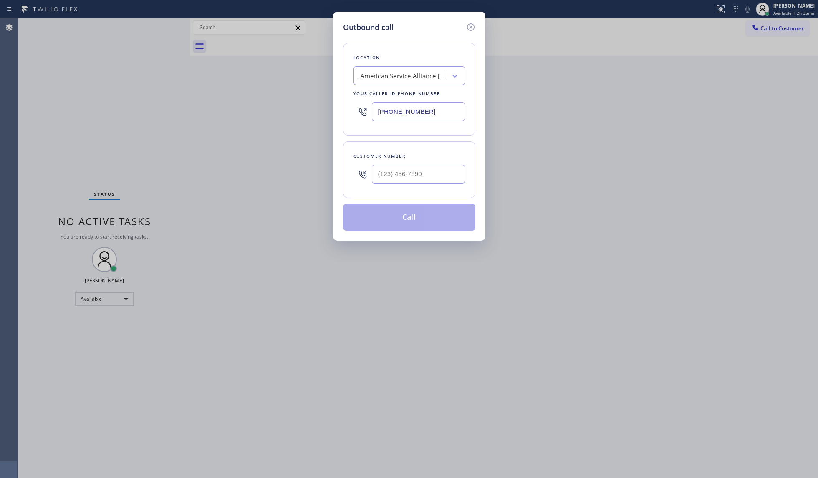
paste input "602) 755-6398"
drag, startPoint x: 416, startPoint y: 114, endPoint x: 364, endPoint y: 116, distance: 51.8
click at [320, 116] on div "Outbound call Location American Service Alliance [GEOGRAPHIC_DATA][PERSON_NAME]…" at bounding box center [409, 239] width 818 height 478
type input "[PHONE_NUMBER]"
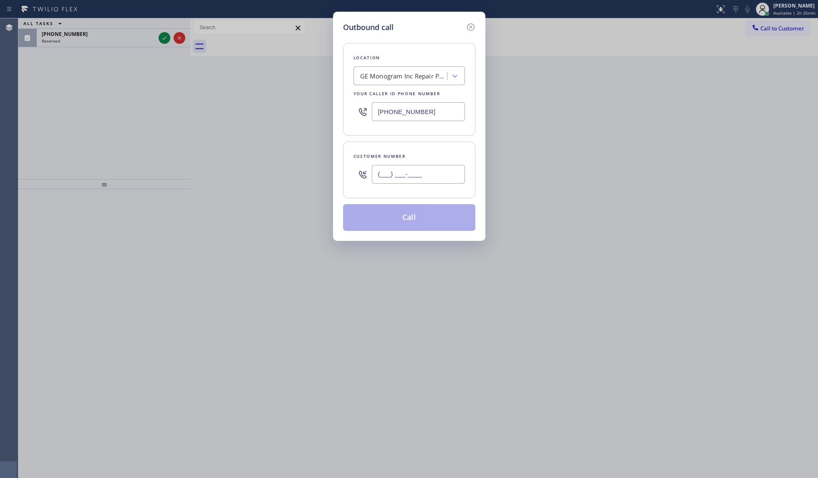
click at [420, 181] on input "(___) ___-____" at bounding box center [418, 174] width 93 height 19
paste input "937) 708-1723"
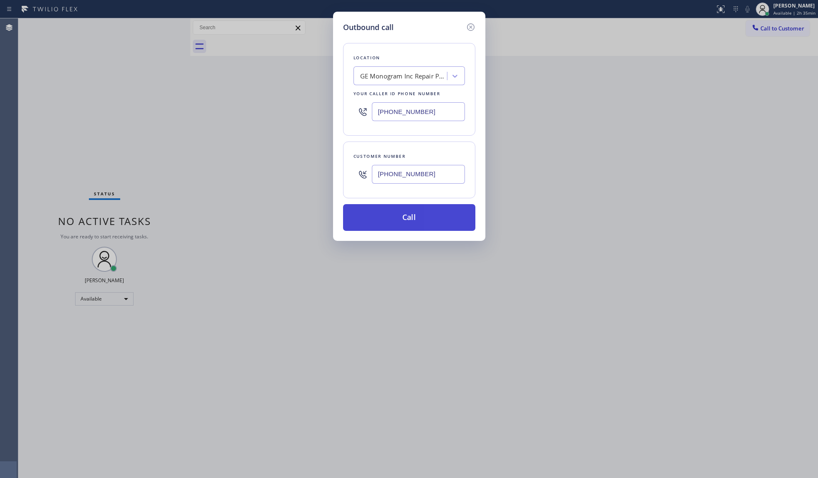
type input "[PHONE_NUMBER]"
click at [411, 221] on button "Call" at bounding box center [409, 217] width 132 height 27
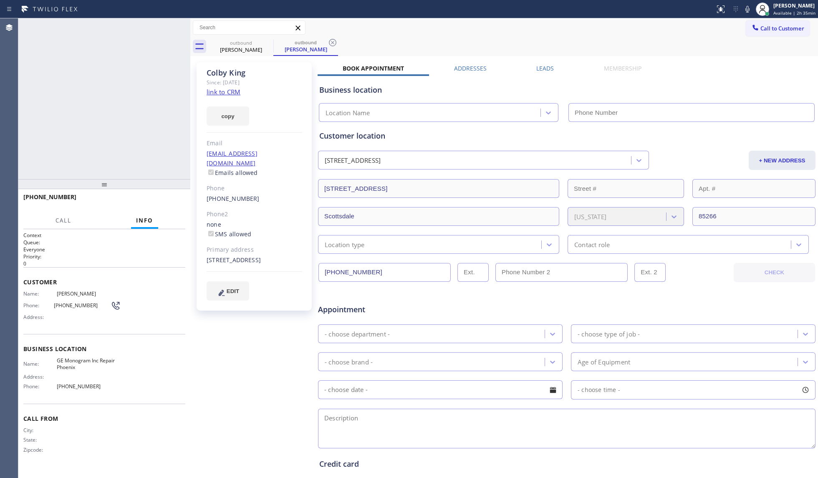
type input "[PHONE_NUMBER]"
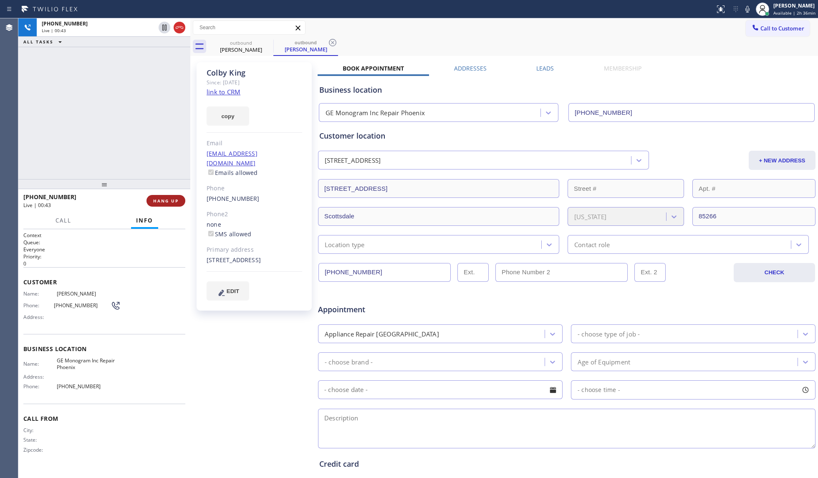
click at [176, 203] on span "HANG UP" at bounding box center [165, 201] width 25 height 6
click at [176, 202] on span "HANG UP" at bounding box center [165, 201] width 25 height 6
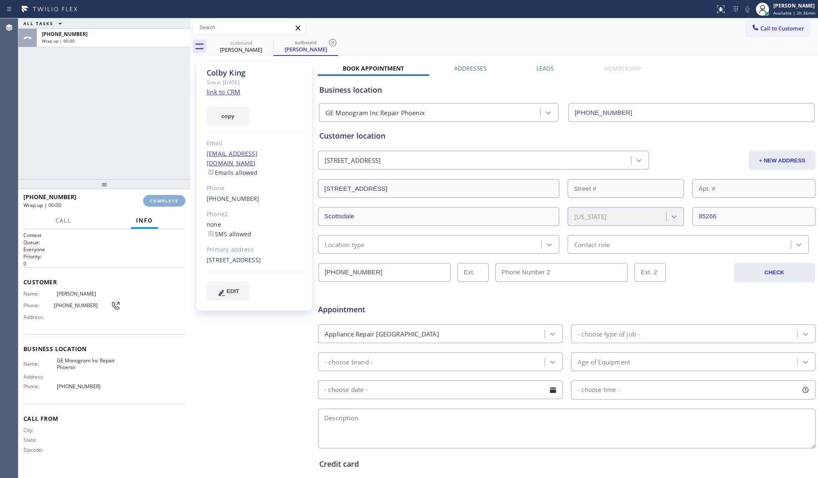
click at [175, 201] on span "COMPLETE" at bounding box center [164, 201] width 29 height 6
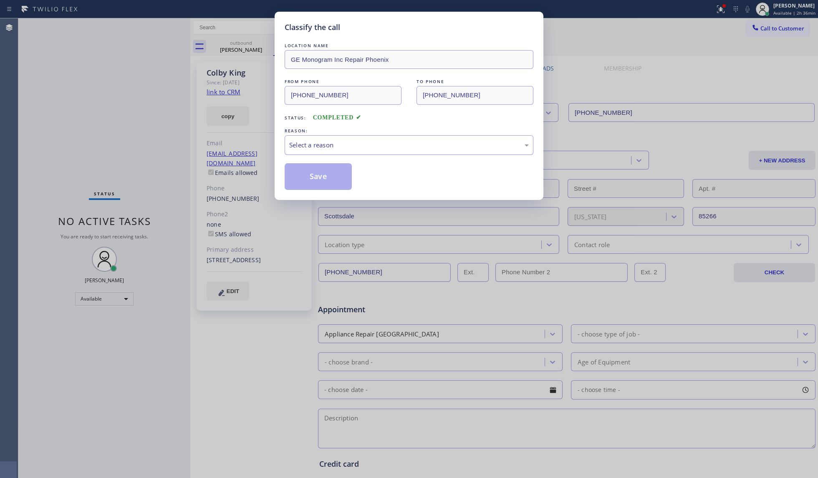
drag, startPoint x: 378, startPoint y: 144, endPoint x: 366, endPoint y: 154, distance: 15.1
click at [377, 144] on div "Select a reason" at bounding box center [409, 145] width 240 height 10
click at [338, 176] on button "Save" at bounding box center [318, 176] width 67 height 27
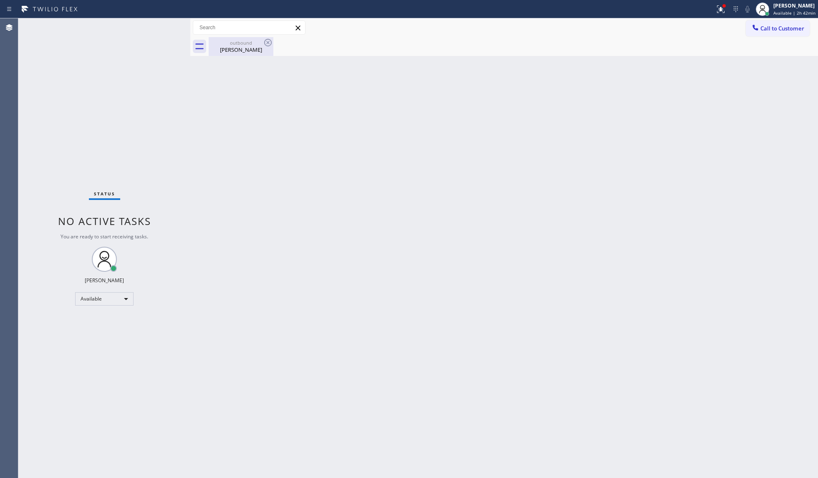
click at [271, 41] on icon at bounding box center [268, 43] width 10 height 10
click at [284, 40] on div "outbound [PERSON_NAME]" at bounding box center [513, 46] width 609 height 19
click at [268, 42] on icon at bounding box center [268, 43] width 10 height 10
click at [259, 46] on div "[PERSON_NAME]" at bounding box center [241, 50] width 63 height 8
drag, startPoint x: 761, startPoint y: 23, endPoint x: 645, endPoint y: 57, distance: 121.0
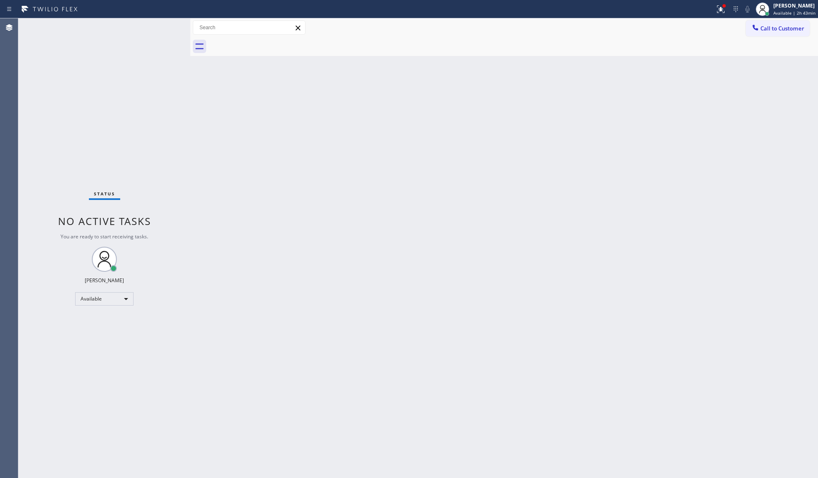
click at [613, 24] on button "Call to Customer" at bounding box center [778, 28] width 64 height 16
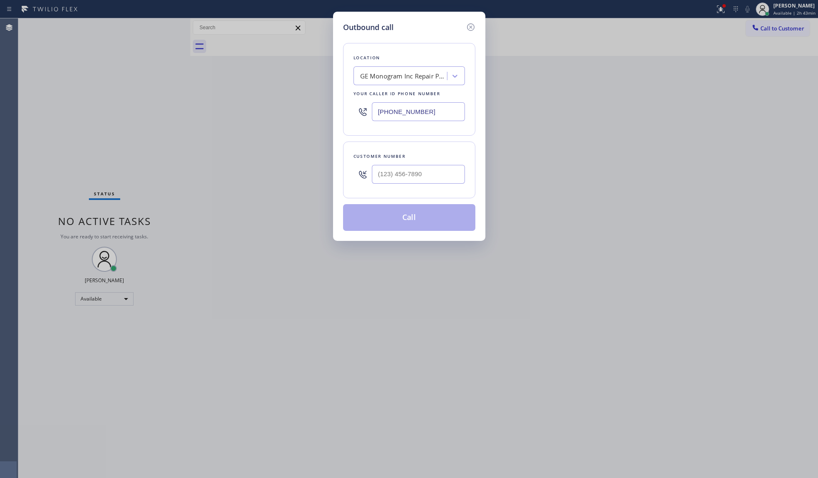
drag, startPoint x: 420, startPoint y: 119, endPoint x: 366, endPoint y: 106, distance: 55.7
click at [366, 107] on div "[PHONE_NUMBER]" at bounding box center [408, 111] width 111 height 27
paste input "855) 731-4952"
type input "[PHONE_NUMBER]"
paste input "text"
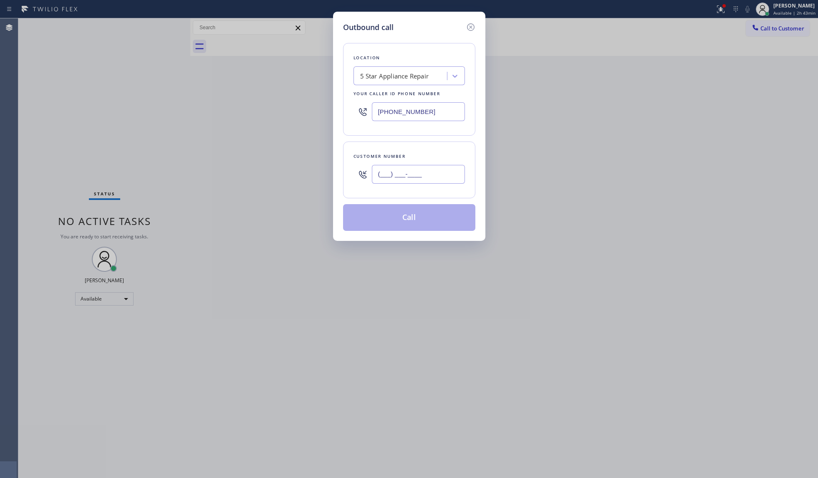
click at [432, 169] on input "(___) ___-____" at bounding box center [418, 174] width 93 height 19
paste input "818) 557-1247"
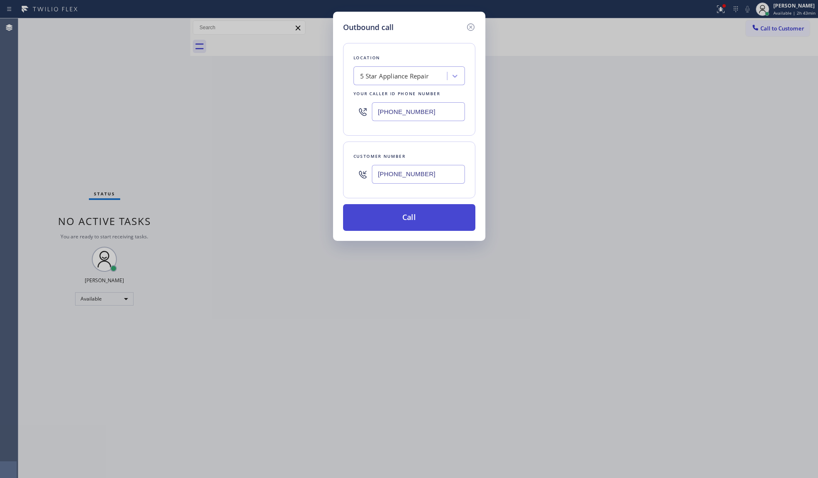
type input "[PHONE_NUMBER]"
click at [412, 207] on button "Call" at bounding box center [409, 217] width 132 height 27
drag, startPoint x: 417, startPoint y: 212, endPoint x: 508, endPoint y: 58, distance: 178.6
click at [417, 209] on button "Call" at bounding box center [409, 217] width 132 height 27
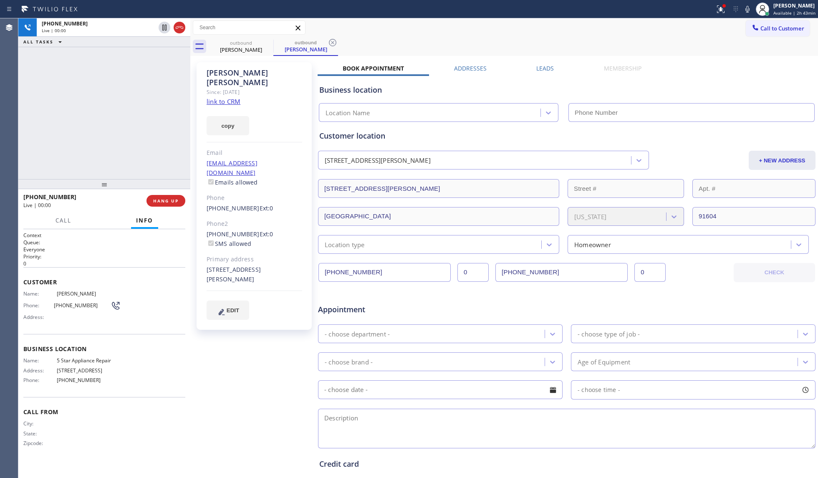
type input "[PHONE_NUMBER]"
drag, startPoint x: 328, startPoint y: 43, endPoint x: 338, endPoint y: 42, distance: 10.1
click at [331, 43] on icon at bounding box center [333, 43] width 10 height 10
click at [157, 202] on span "HANG UP" at bounding box center [165, 201] width 25 height 6
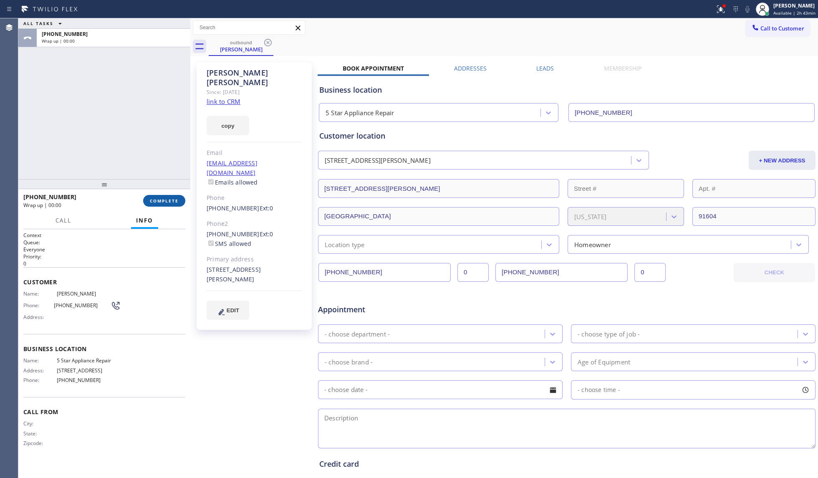
click at [166, 198] on span "COMPLETE" at bounding box center [164, 201] width 29 height 6
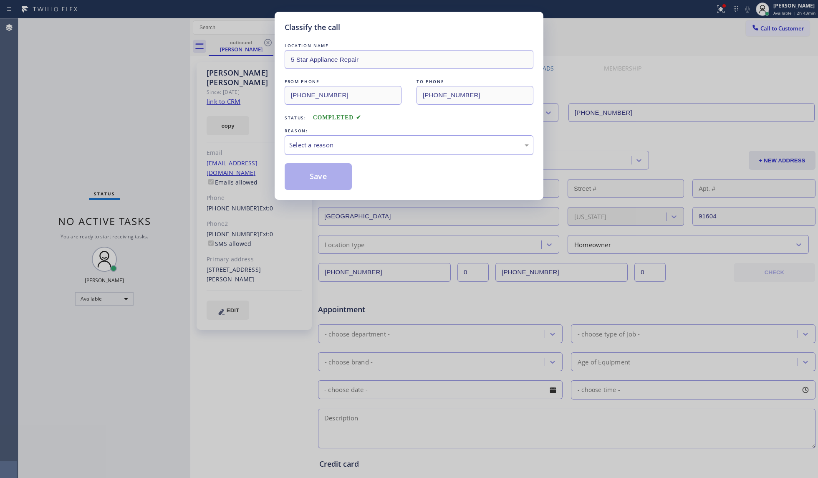
drag, startPoint x: 294, startPoint y: 139, endPoint x: 300, endPoint y: 153, distance: 14.8
click at [298, 147] on div "Select a reason" at bounding box center [409, 145] width 249 height 20
click at [311, 176] on button "Save" at bounding box center [318, 176] width 67 height 27
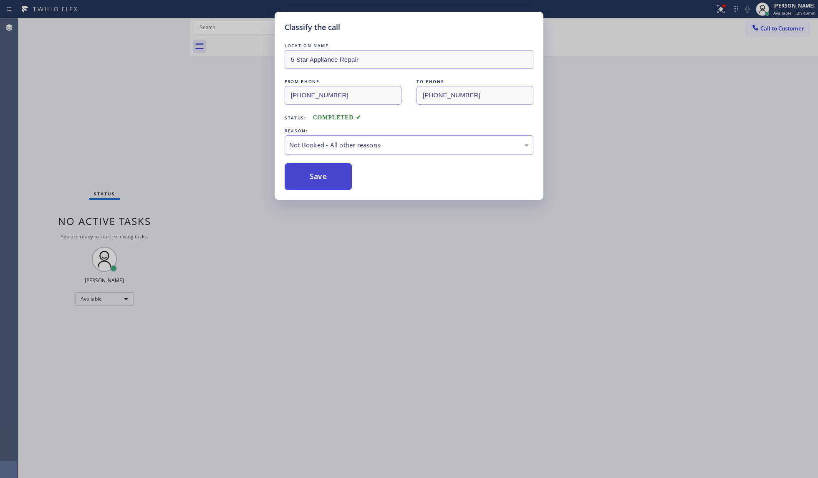
click at [311, 175] on button "Save" at bounding box center [318, 176] width 67 height 27
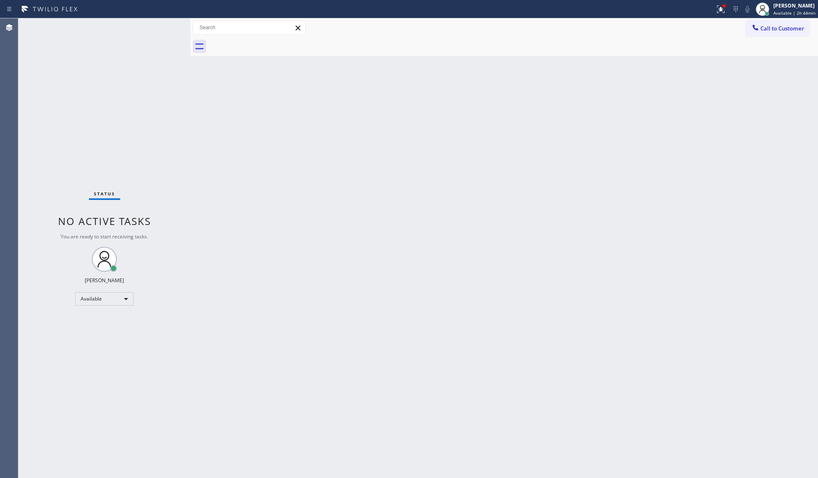
drag, startPoint x: 720, startPoint y: 9, endPoint x: 707, endPoint y: 56, distance: 48.6
click at [613, 12] on icon at bounding box center [721, 9] width 10 height 10
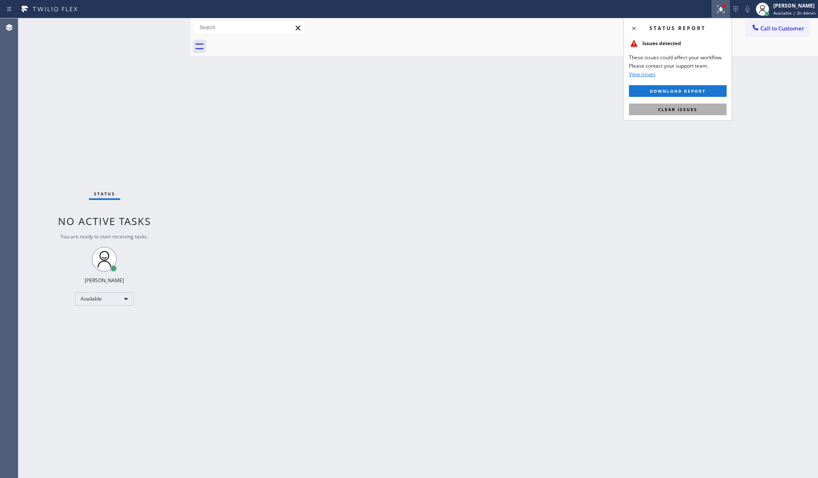
click at [613, 109] on button "Clear issues" at bounding box center [678, 109] width 98 height 12
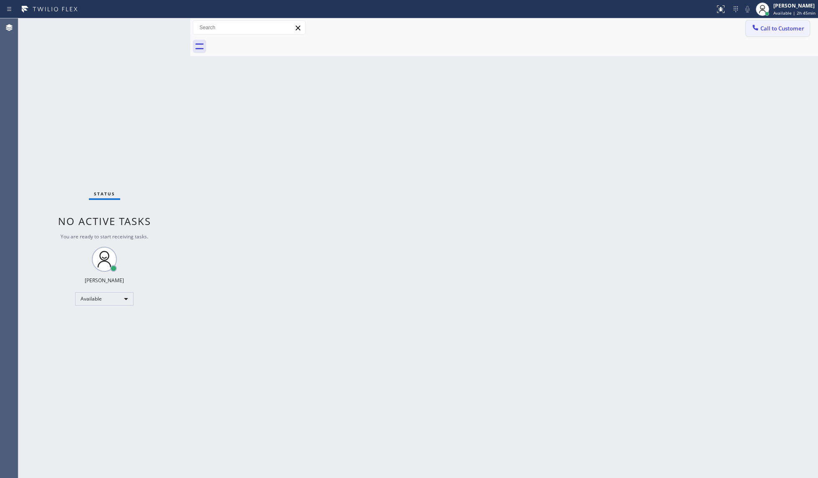
click at [613, 21] on button "Call to Customer" at bounding box center [778, 28] width 64 height 16
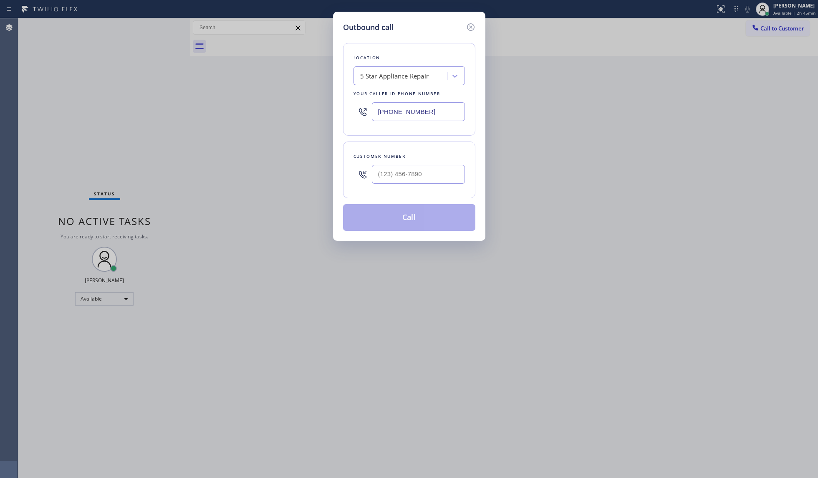
drag, startPoint x: 433, startPoint y: 112, endPoint x: 286, endPoint y: 99, distance: 147.4
click at [288, 99] on div "Outbound call Location 5 Star Appliance Repair Your caller id phone number [PHO…" at bounding box center [409, 239] width 818 height 478
paste input "206) 203-392"
type input "[PHONE_NUMBER]"
paste input "text"
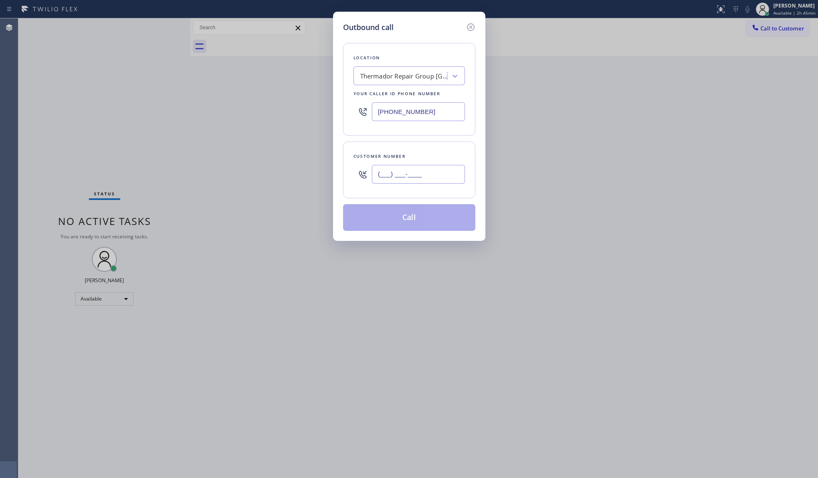
drag, startPoint x: 462, startPoint y: 169, endPoint x: 458, endPoint y: 166, distance: 5.1
click at [461, 169] on input "(___) ___-____" at bounding box center [418, 174] width 93 height 19
paste input "206) 747-7927"
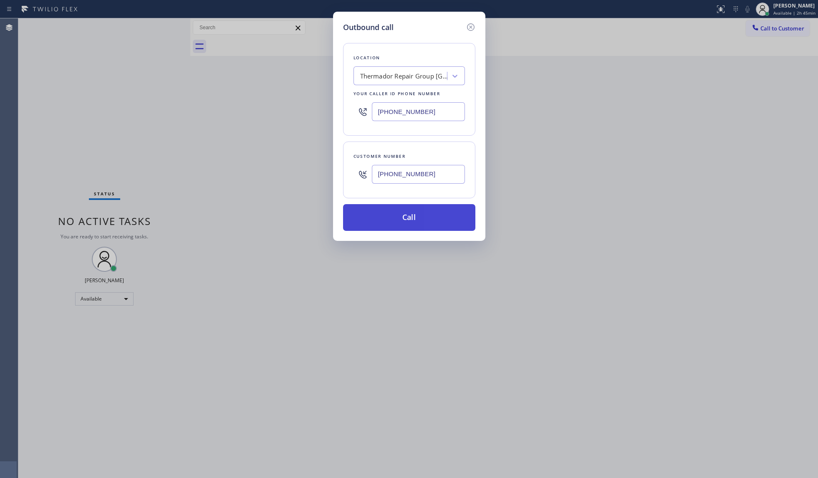
type input "[PHONE_NUMBER]"
drag, startPoint x: 422, startPoint y: 223, endPoint x: 497, endPoint y: 152, distance: 103.3
click at [434, 214] on button "Call" at bounding box center [409, 217] width 132 height 27
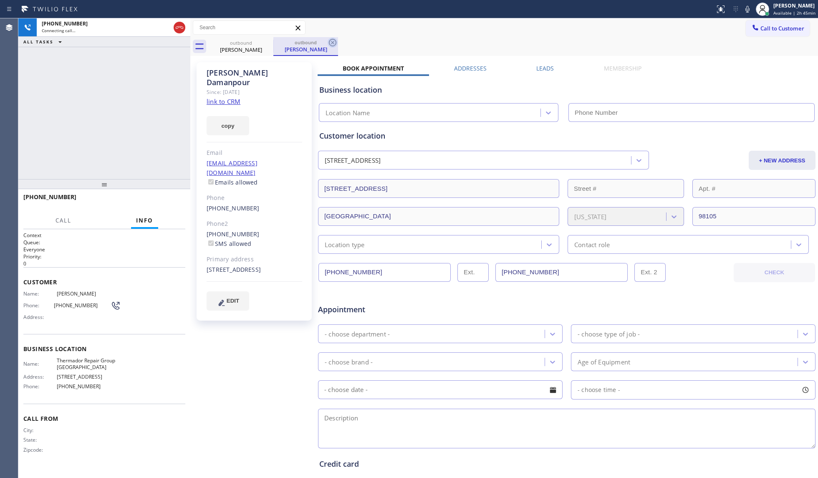
type input "[PHONE_NUMBER]"
click at [335, 38] on icon at bounding box center [333, 43] width 10 height 10
drag, startPoint x: 354, startPoint y: 38, endPoint x: 362, endPoint y: 36, distance: 8.3
click at [356, 38] on div "outbound [PERSON_NAME]" at bounding box center [513, 46] width 609 height 19
click at [174, 196] on button "HANG UP" at bounding box center [165, 201] width 39 height 12
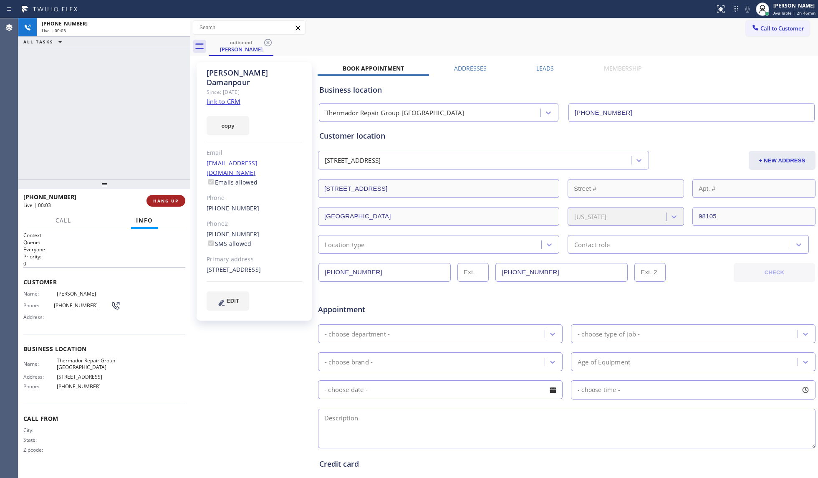
click at [174, 196] on button "HANG UP" at bounding box center [165, 201] width 39 height 12
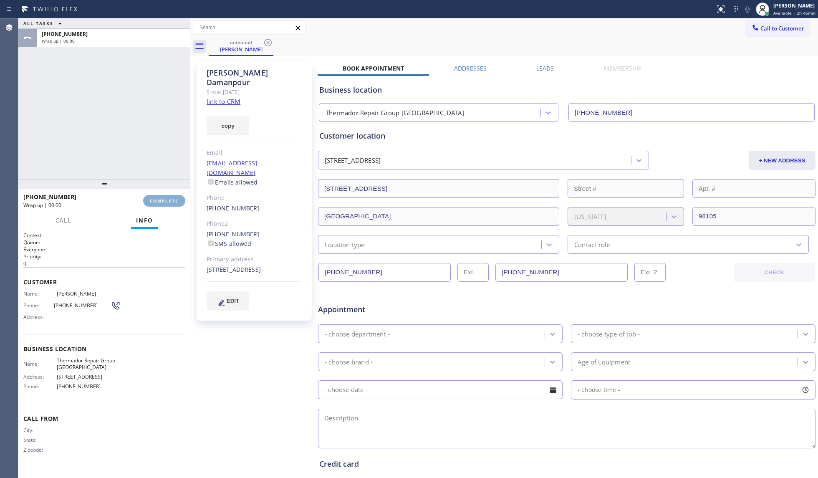
click at [175, 195] on button "COMPLETE" at bounding box center [164, 201] width 42 height 12
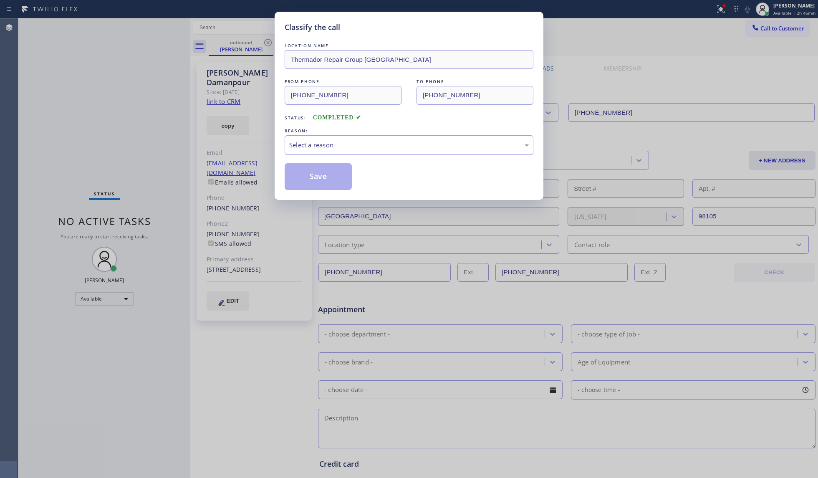
drag, startPoint x: 328, startPoint y: 142, endPoint x: 334, endPoint y: 153, distance: 12.2
click at [331, 144] on div "Select a reason" at bounding box center [409, 145] width 240 height 10
click at [328, 177] on button "Save" at bounding box center [318, 176] width 67 height 27
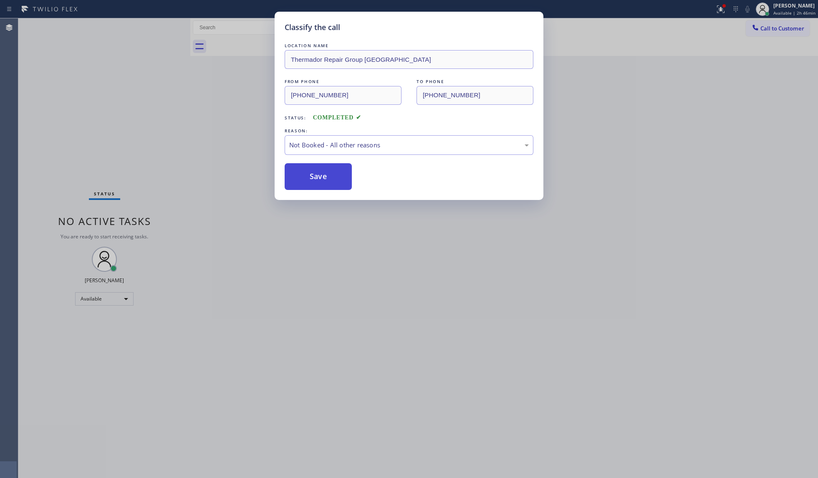
click at [328, 177] on button "Save" at bounding box center [318, 176] width 67 height 27
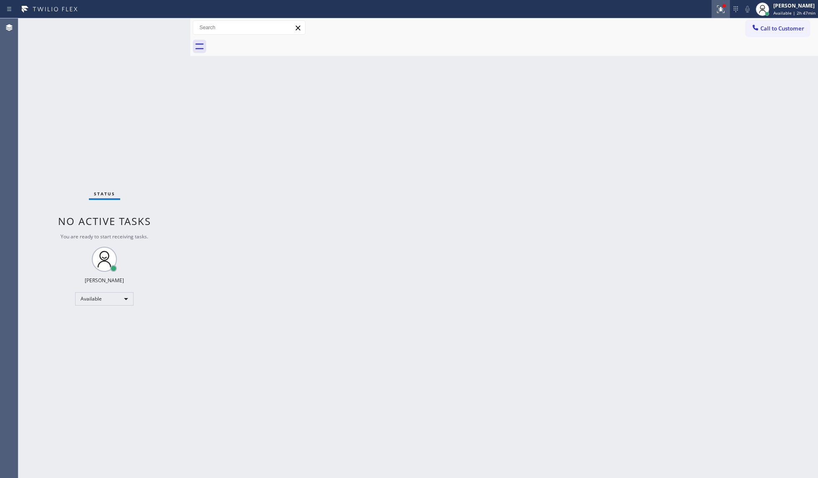
click at [613, 10] on icon at bounding box center [721, 9] width 10 height 10
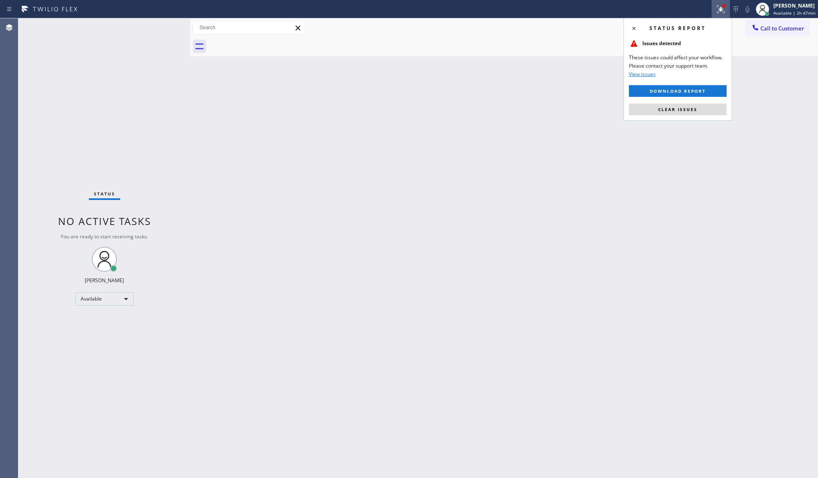
click at [613, 106] on button "Clear issues" at bounding box center [678, 109] width 98 height 12
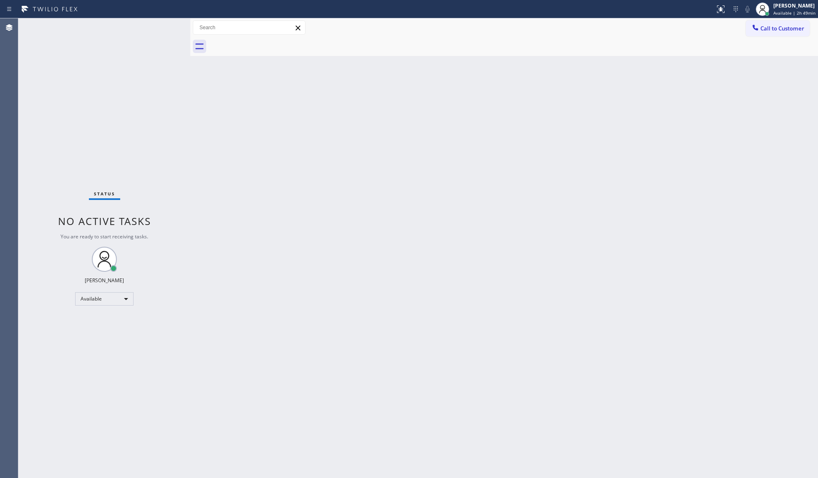
drag, startPoint x: 765, startPoint y: 36, endPoint x: 756, endPoint y: 37, distance: 9.3
click at [613, 37] on div "Call to Customer Outbound call Location Thermador Repair Group [GEOGRAPHIC_DATA…" at bounding box center [504, 37] width 628 height 38
drag, startPoint x: 756, startPoint y: 29, endPoint x: 563, endPoint y: 73, distance: 198.7
click at [613, 29] on div "Call to Customer Outbound call Location Thermador Repair Group [GEOGRAPHIC_DATA…" at bounding box center [504, 27] width 628 height 15
drag, startPoint x: 774, startPoint y: 27, endPoint x: 766, endPoint y: 30, distance: 8.4
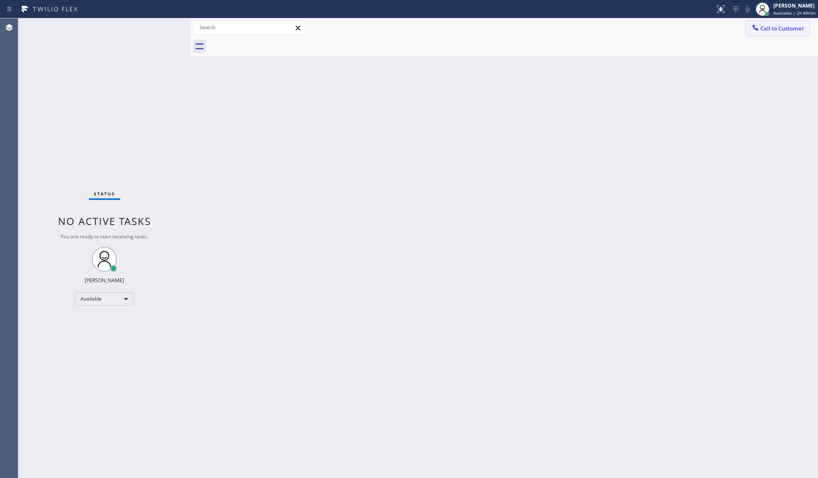
click at [613, 27] on span "Call to Customer" at bounding box center [782, 29] width 44 height 8
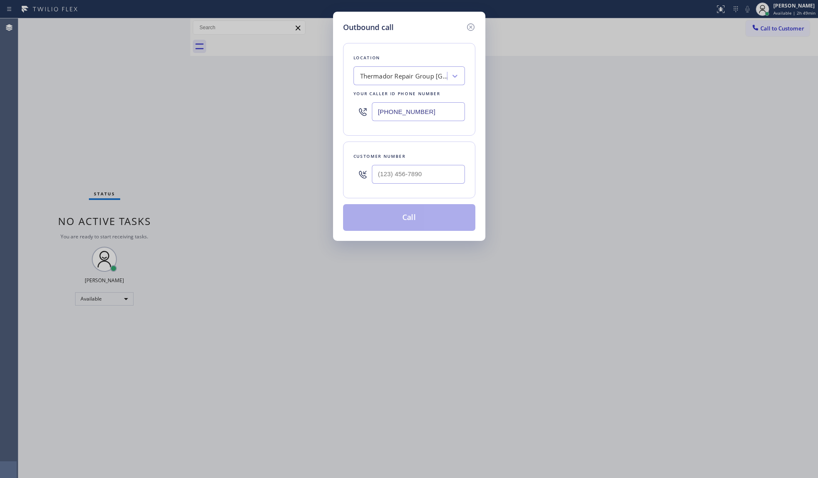
drag, startPoint x: 444, startPoint y: 119, endPoint x: 341, endPoint y: 119, distance: 103.1
click at [331, 121] on div "Outbound call Location Thermador Repair Group [GEOGRAPHIC_DATA] Your caller id …" at bounding box center [409, 239] width 818 height 478
paste input "480) 418-9915"
type input "[PHONE_NUMBER]"
click at [422, 168] on input "(___) ___-____" at bounding box center [418, 174] width 93 height 19
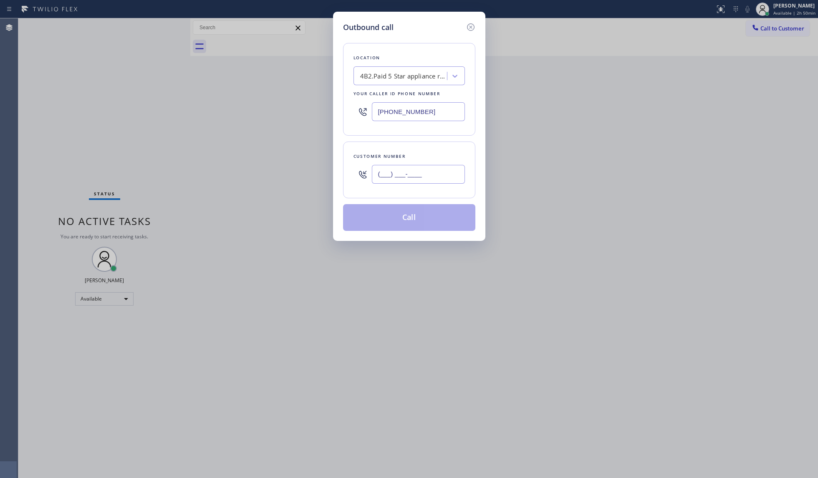
paste input "949) 307-4925"
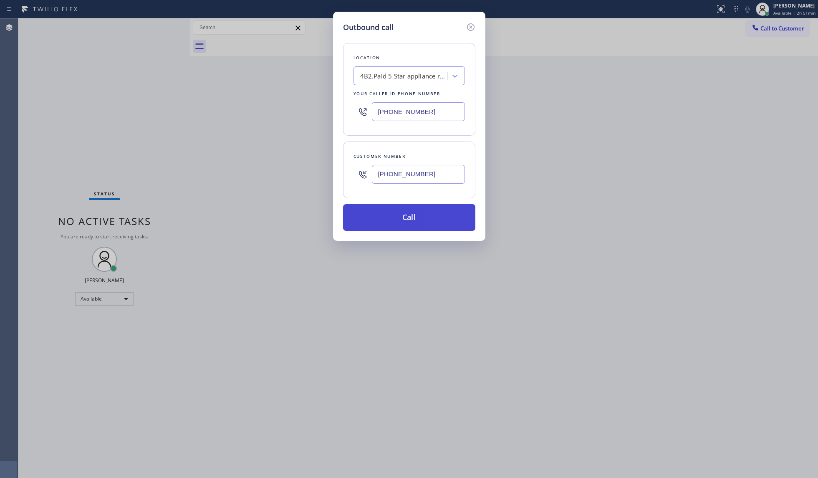
type input "[PHONE_NUMBER]"
click at [393, 215] on button "Call" at bounding box center [409, 217] width 132 height 27
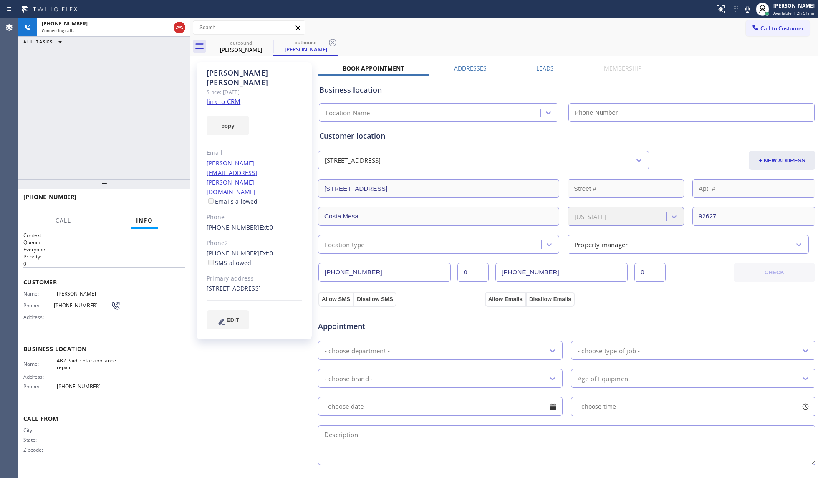
type input "[PHONE_NUMBER]"
click at [159, 198] on span "HANG UP" at bounding box center [165, 201] width 25 height 6
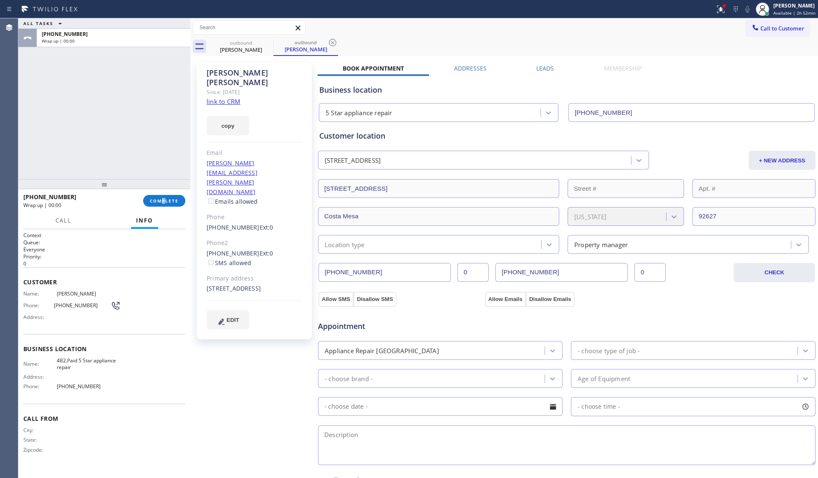
click at [164, 192] on div "[PHONE_NUMBER] Wrap up | 00:00 COMPLETE" at bounding box center [104, 201] width 162 height 22
click at [169, 200] on span "COMPLETE" at bounding box center [164, 201] width 29 height 6
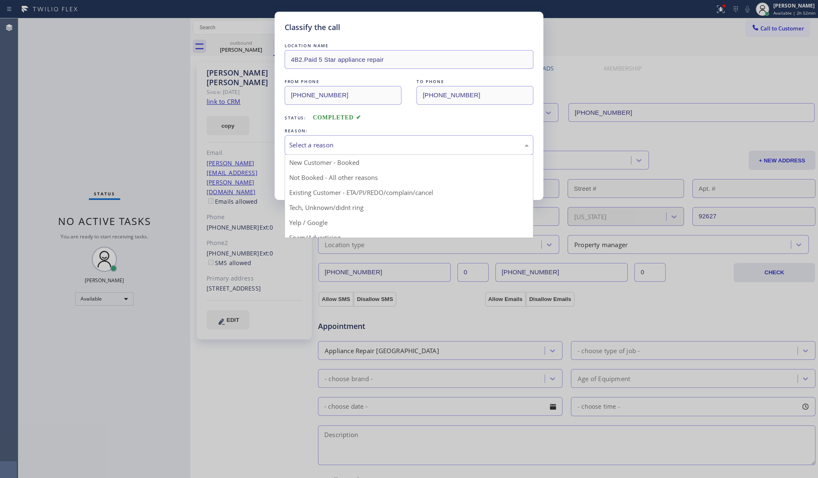
drag, startPoint x: 292, startPoint y: 139, endPoint x: 298, endPoint y: 164, distance: 25.2
click at [293, 139] on div "Select a reason" at bounding box center [409, 145] width 249 height 20
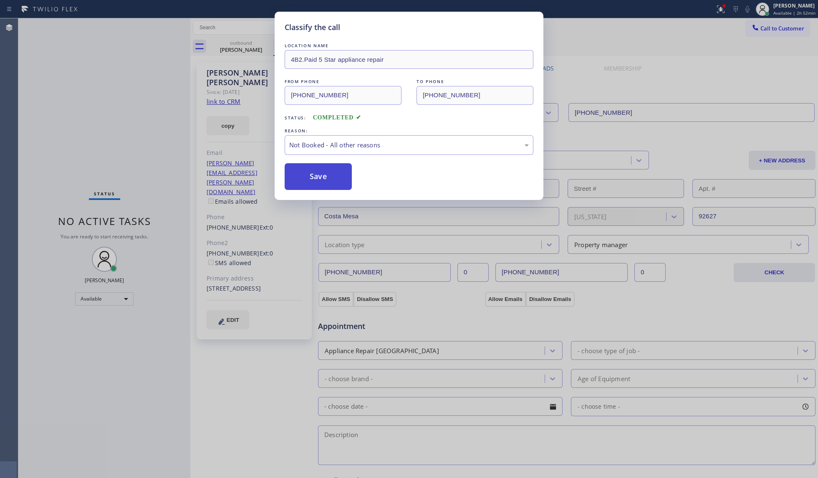
click at [300, 181] on button "Save" at bounding box center [318, 176] width 67 height 27
click at [301, 181] on button "Save" at bounding box center [318, 176] width 67 height 27
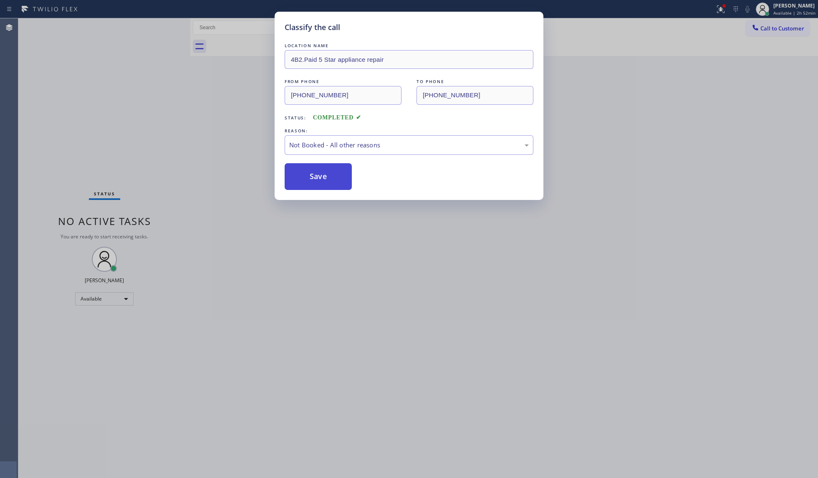
click at [301, 179] on button "Save" at bounding box center [318, 176] width 67 height 27
click at [166, 136] on div "Classify the call LOCATION NAME 4B2.Paid 5 Star appliance repair FROM PHONE [PH…" at bounding box center [409, 239] width 818 height 478
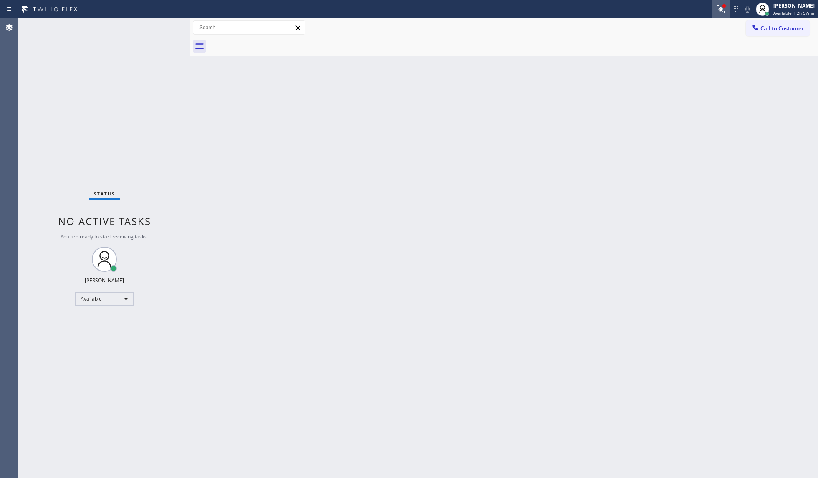
click at [613, 14] on button at bounding box center [721, 9] width 18 height 18
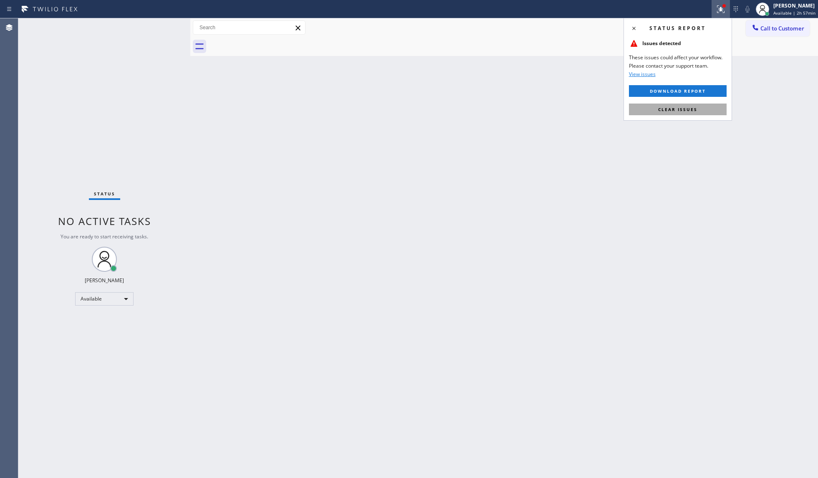
click at [613, 107] on span "Clear issues" at bounding box center [677, 109] width 39 height 6
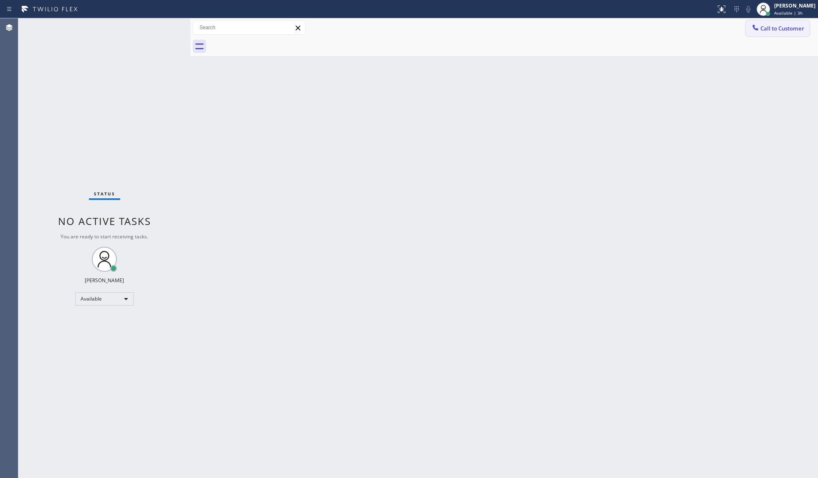
click at [613, 30] on span "Call to Customer" at bounding box center [782, 29] width 44 height 8
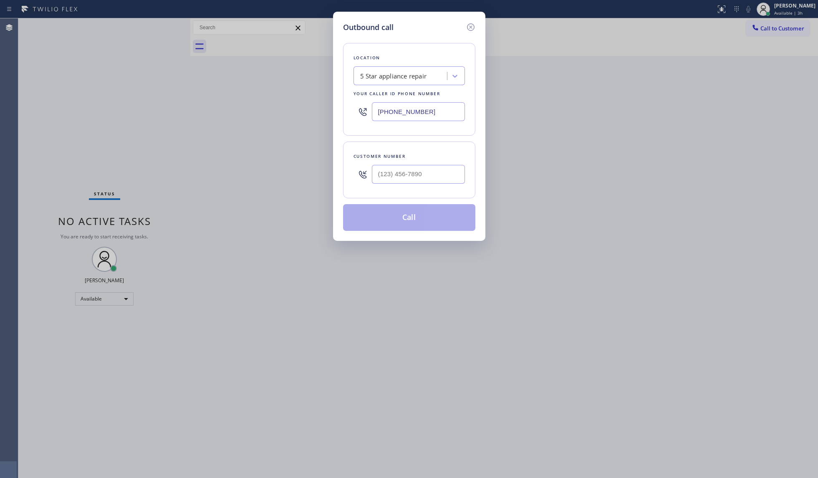
drag, startPoint x: 441, startPoint y: 110, endPoint x: 357, endPoint y: 117, distance: 83.8
click at [357, 117] on div "[PHONE_NUMBER]" at bounding box center [408, 111] width 111 height 27
paste input "25) 728-6779"
type input "[PHONE_NUMBER]"
click at [443, 169] on input "(___) ___-____" at bounding box center [418, 174] width 93 height 19
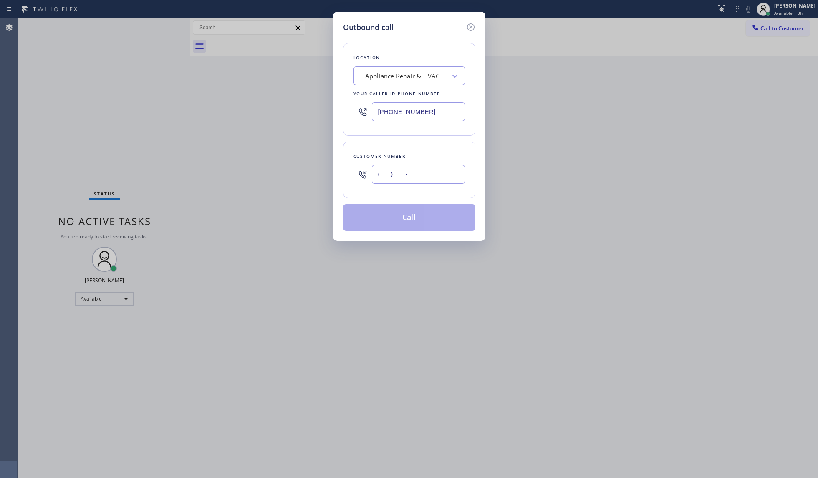
paste input "206) 818-9653"
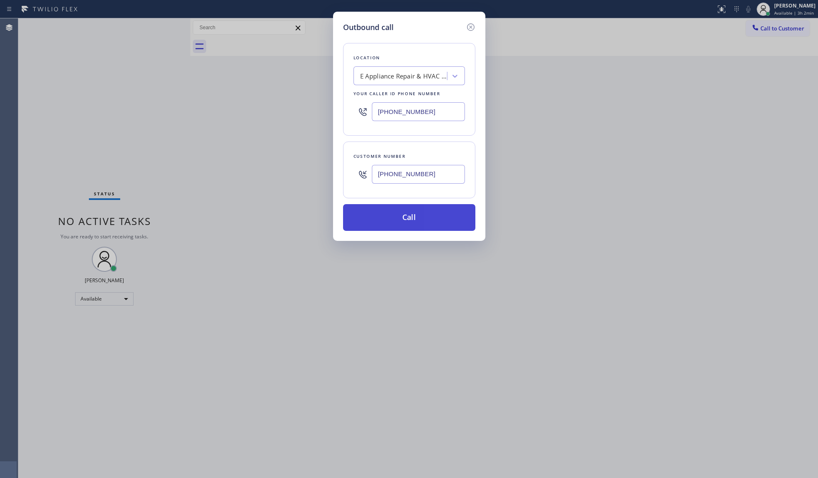
type input "[PHONE_NUMBER]"
click at [411, 217] on button "Call" at bounding box center [409, 217] width 132 height 27
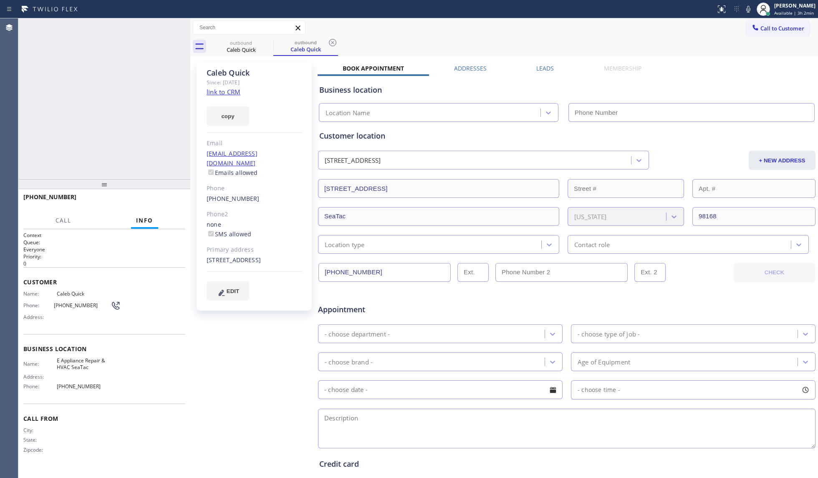
type input "[PHONE_NUMBER]"
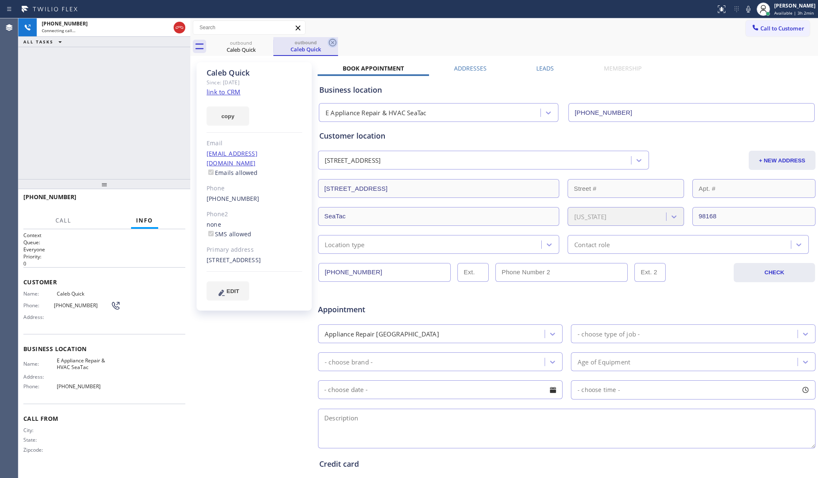
click at [336, 39] on icon at bounding box center [333, 43] width 10 height 10
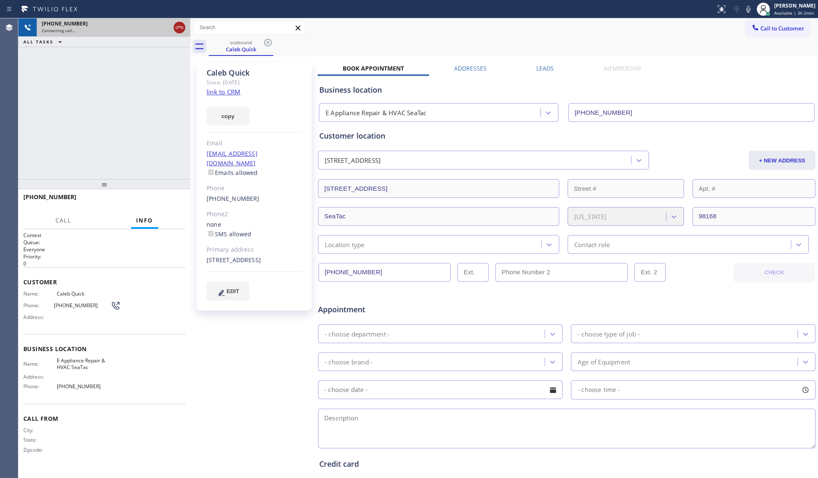
click at [179, 25] on icon at bounding box center [179, 28] width 10 height 10
click at [170, 25] on div "[PHONE_NUMBER]" at bounding box center [106, 23] width 129 height 7
click at [179, 25] on div "[PHONE_NUMBER]" at bounding box center [114, 23] width 144 height 7
click at [179, 27] on div "[PHONE_NUMBER]" at bounding box center [114, 23] width 144 height 7
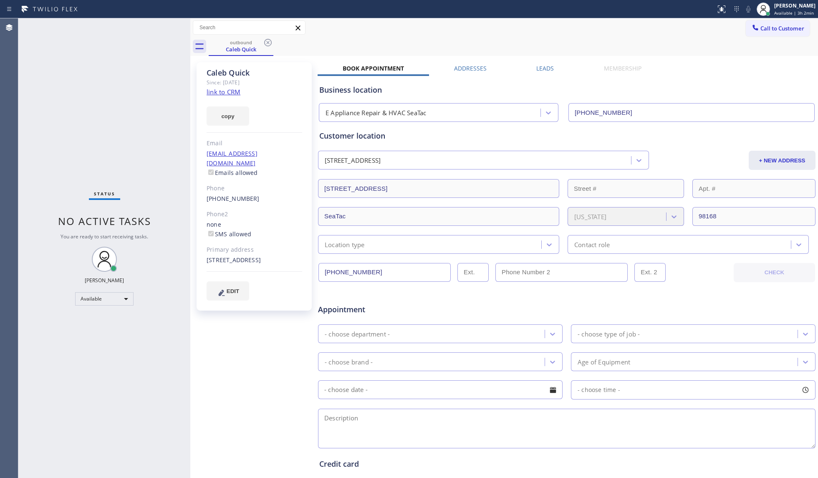
click at [181, 28] on div "Status No active tasks You are ready to start receiving tasks. [PERSON_NAME] Av…" at bounding box center [104, 247] width 172 height 459
drag, startPoint x: 271, startPoint y: 42, endPoint x: 279, endPoint y: 49, distance: 10.7
click at [270, 44] on icon at bounding box center [268, 43] width 8 height 8
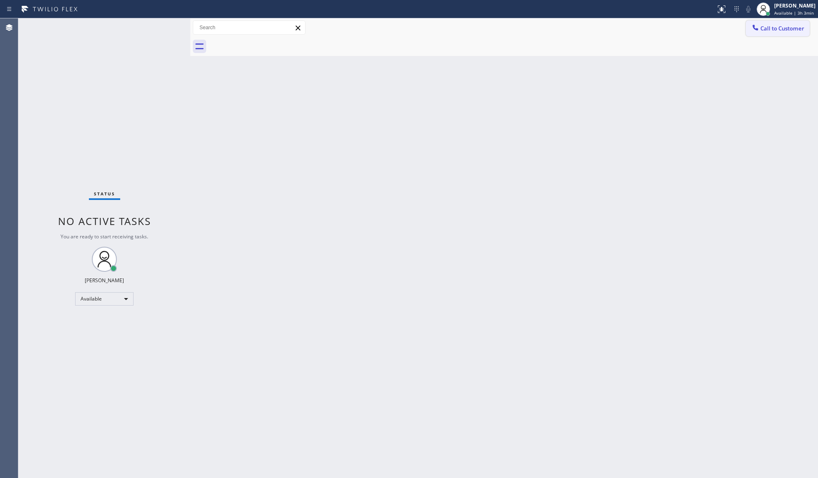
click at [613, 25] on icon at bounding box center [754, 27] width 5 height 5
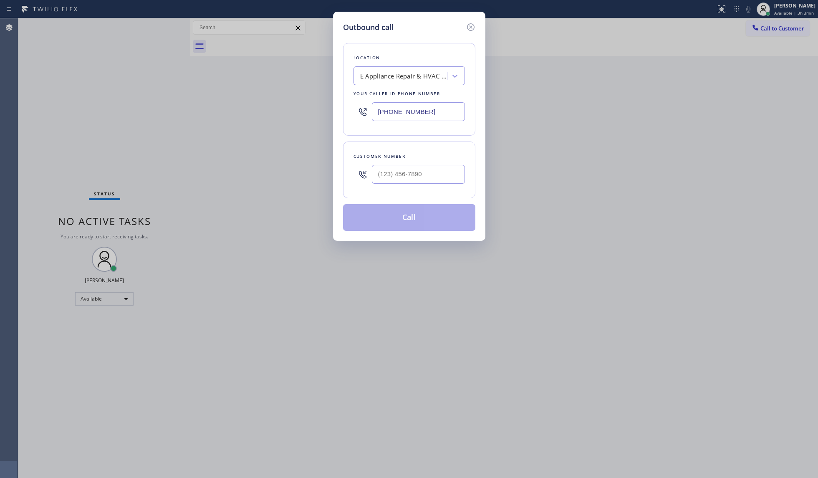
drag, startPoint x: 421, startPoint y: 115, endPoint x: 351, endPoint y: 119, distance: 70.7
click at [351, 119] on div "Location E Appliance Repair & HVAC SeaTac Your caller id phone number [PHONE_NU…" at bounding box center [409, 89] width 132 height 93
paste input "954) 835-4535"
type input "[PHONE_NUMBER]"
click at [422, 164] on div at bounding box center [418, 174] width 93 height 27
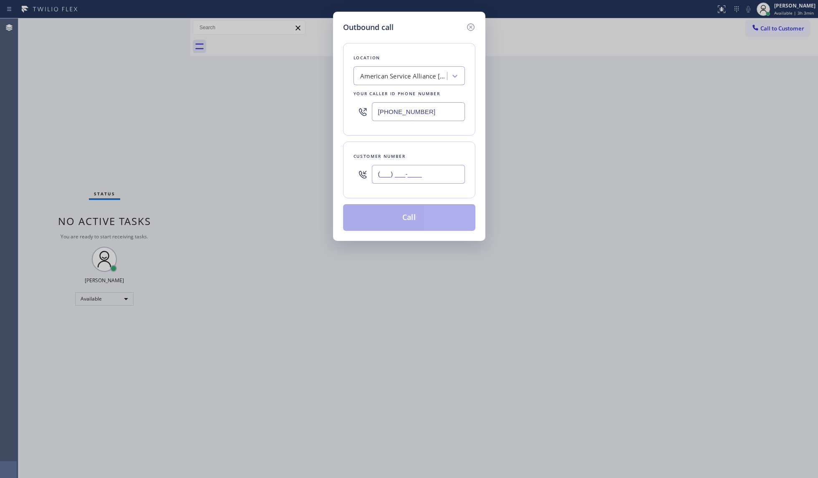
click at [428, 174] on input "(___) ___-____" at bounding box center [418, 174] width 93 height 19
paste input "786) 406-9746"
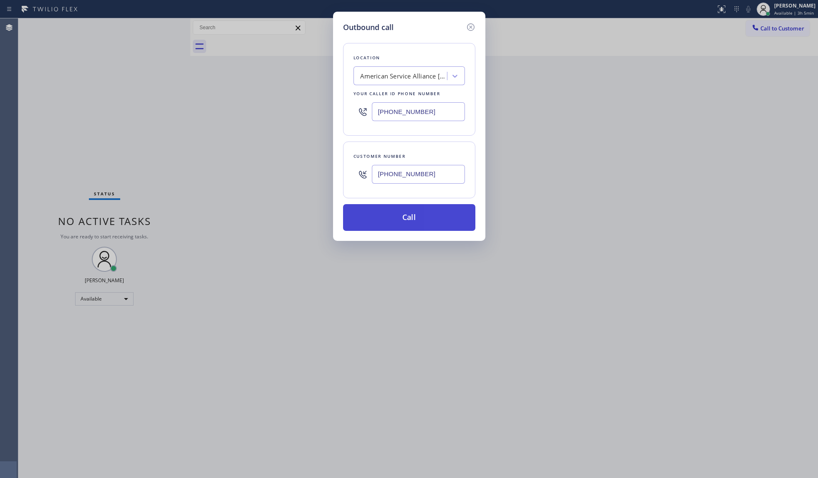
type input "[PHONE_NUMBER]"
click at [408, 211] on button "Call" at bounding box center [409, 217] width 132 height 27
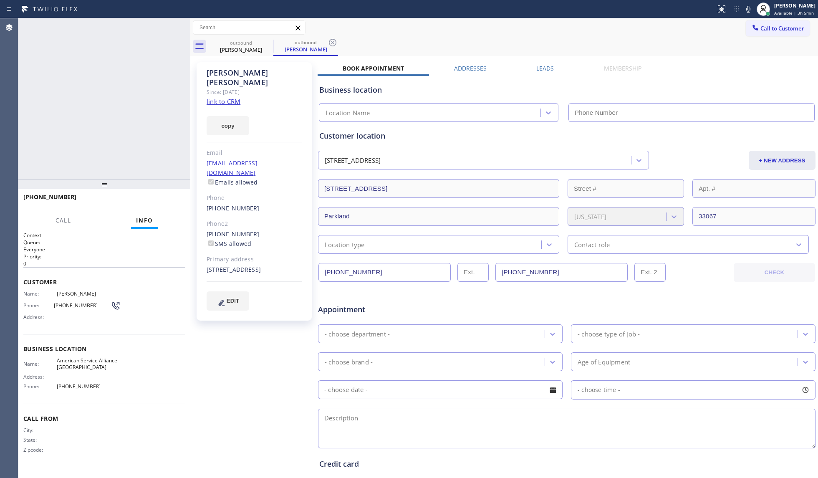
type input "[PHONE_NUMBER]"
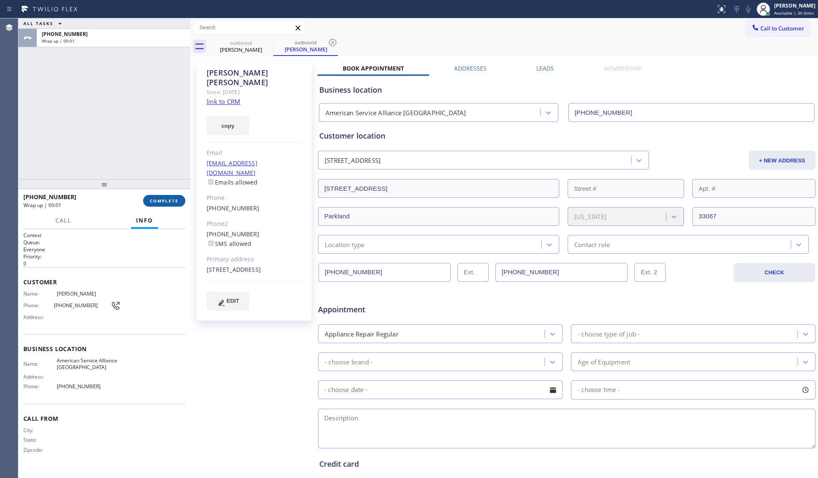
click at [178, 199] on button "COMPLETE" at bounding box center [164, 201] width 42 height 12
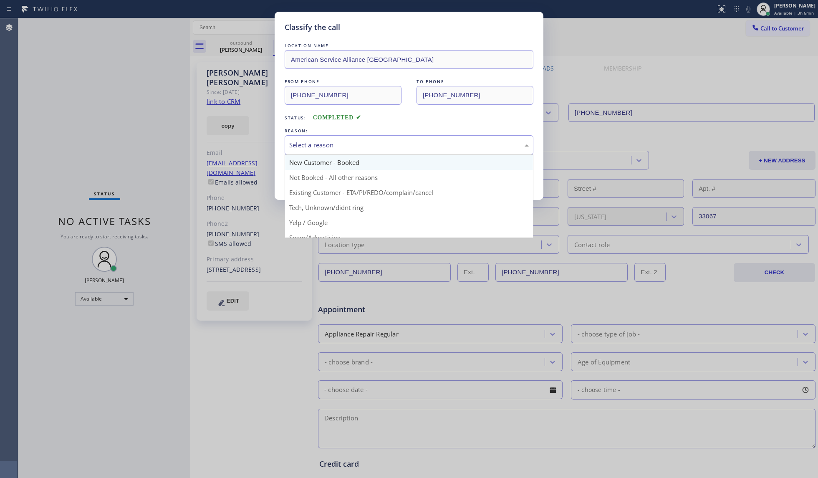
drag, startPoint x: 331, startPoint y: 144, endPoint x: 321, endPoint y: 156, distance: 16.3
click at [326, 149] on div "Select a reason" at bounding box center [409, 145] width 240 height 10
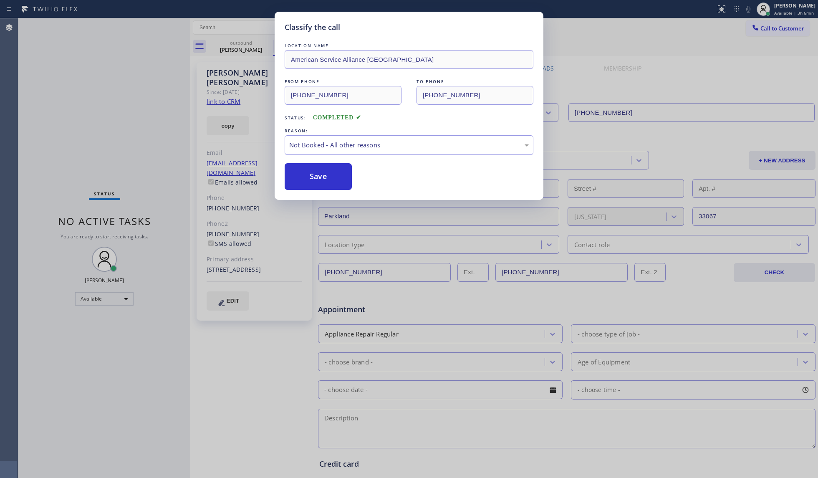
click at [315, 174] on button "Save" at bounding box center [318, 176] width 67 height 27
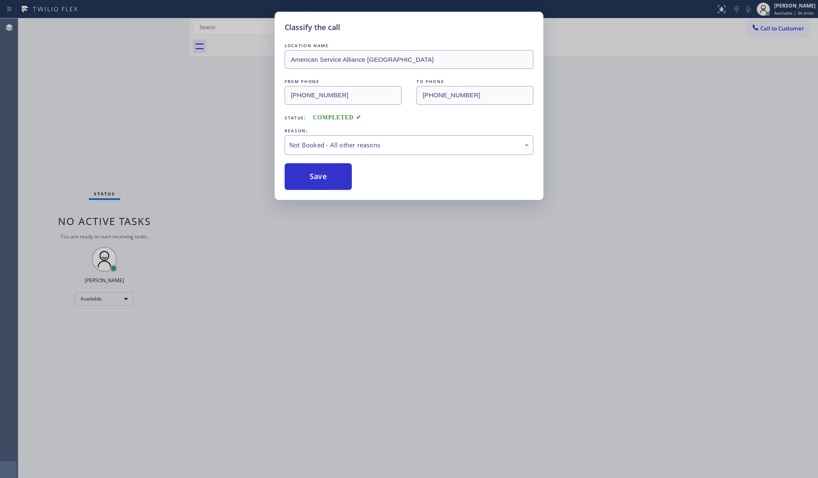
click at [315, 174] on button "Save" at bounding box center [318, 176] width 67 height 27
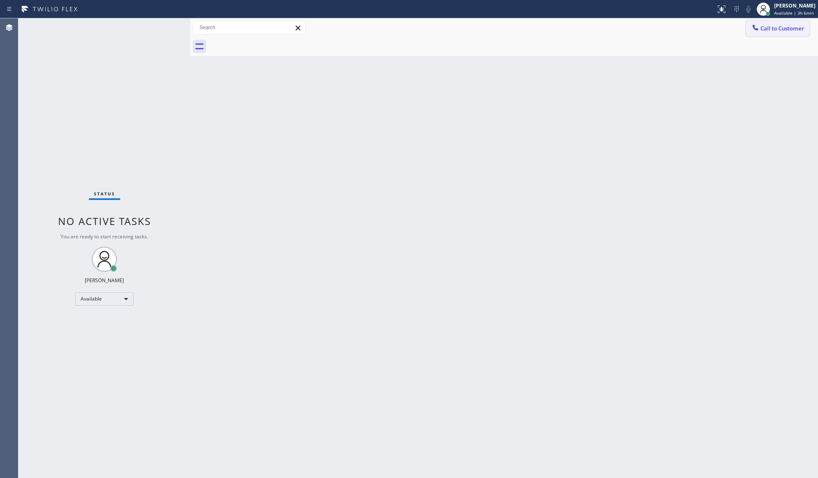
drag, startPoint x: 770, startPoint y: 29, endPoint x: 713, endPoint y: 47, distance: 60.3
click at [613, 30] on span "Call to Customer" at bounding box center [782, 29] width 44 height 8
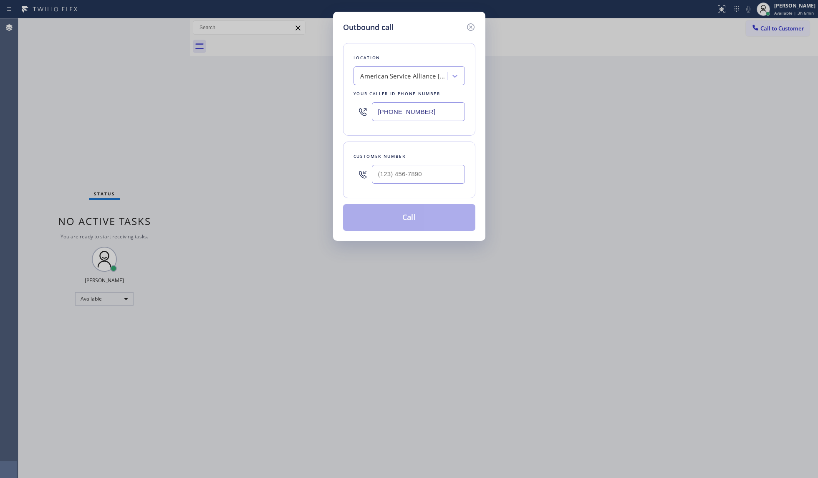
drag, startPoint x: 431, startPoint y: 112, endPoint x: 344, endPoint y: 116, distance: 86.5
click at [344, 116] on div "Location American Service Alliance [GEOGRAPHIC_DATA] Your caller id phone numbe…" at bounding box center [409, 89] width 132 height 93
paste input "833) 692-2271"
type input "[PHONE_NUMBER]"
click at [395, 178] on input "(___) ___-____" at bounding box center [418, 174] width 93 height 19
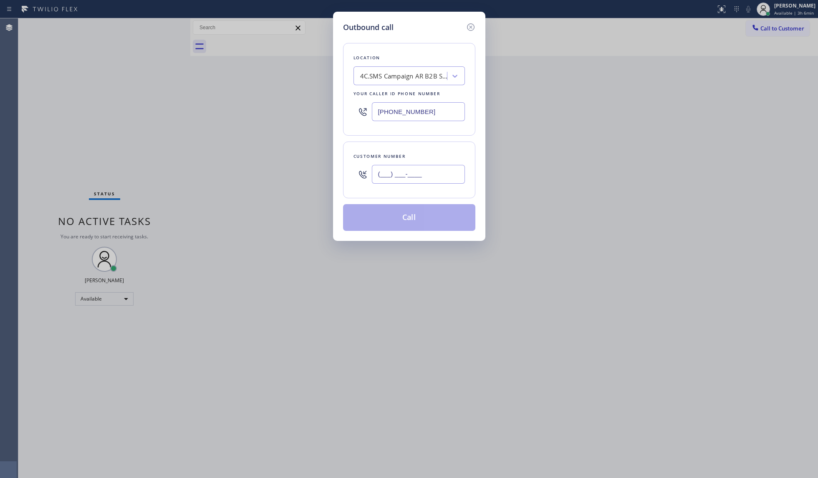
paste input "602) 577-9394"
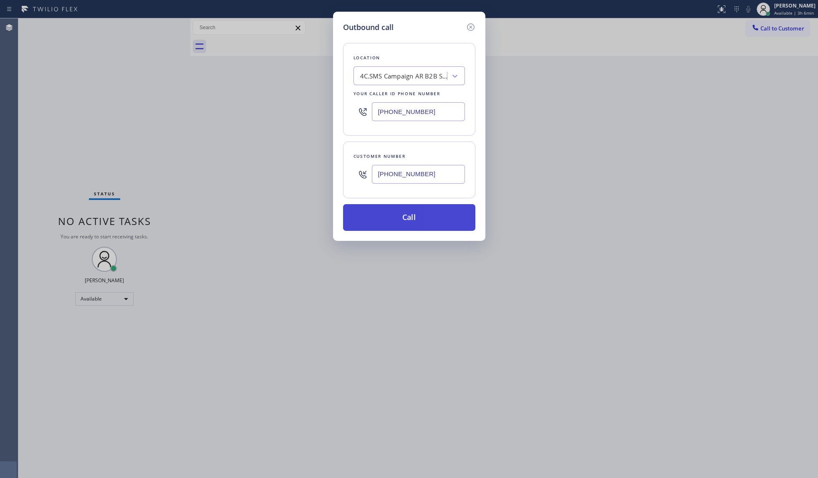
type input "[PHONE_NUMBER]"
click at [404, 215] on button "Call" at bounding box center [409, 217] width 132 height 27
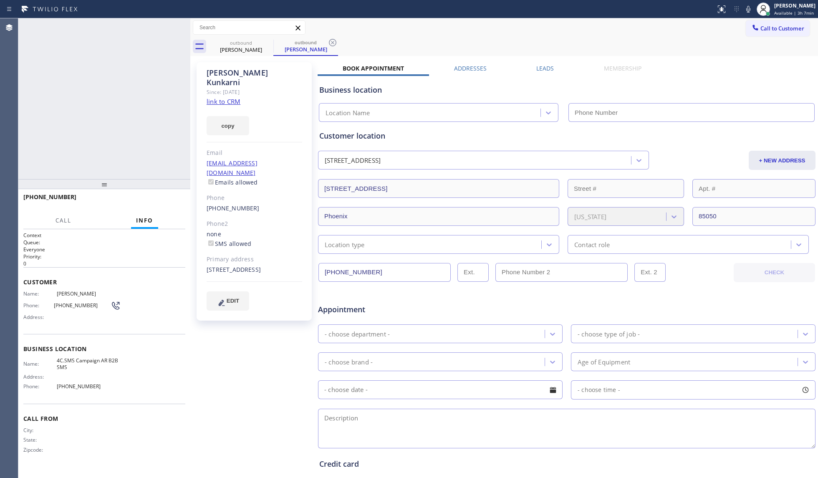
type input "[PHONE_NUMBER]"
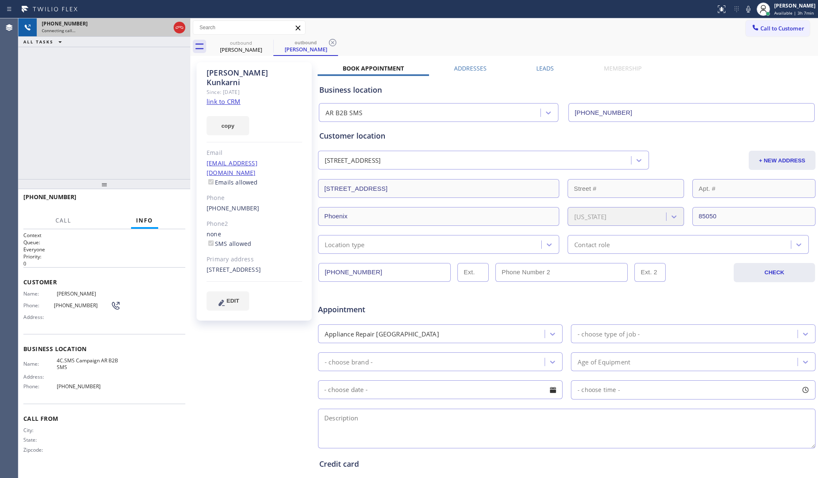
drag, startPoint x: 181, startPoint y: 25, endPoint x: 186, endPoint y: 31, distance: 7.7
click at [181, 25] on icon at bounding box center [179, 28] width 10 height 10
drag, startPoint x: 199, startPoint y: 76, endPoint x: 494, endPoint y: 0, distance: 304.2
click at [204, 78] on div "[PERSON_NAME] Since: [DATE] link to CRM copy Email [EMAIL_ADDRESS][DOMAIN_NAME]…" at bounding box center [254, 191] width 115 height 258
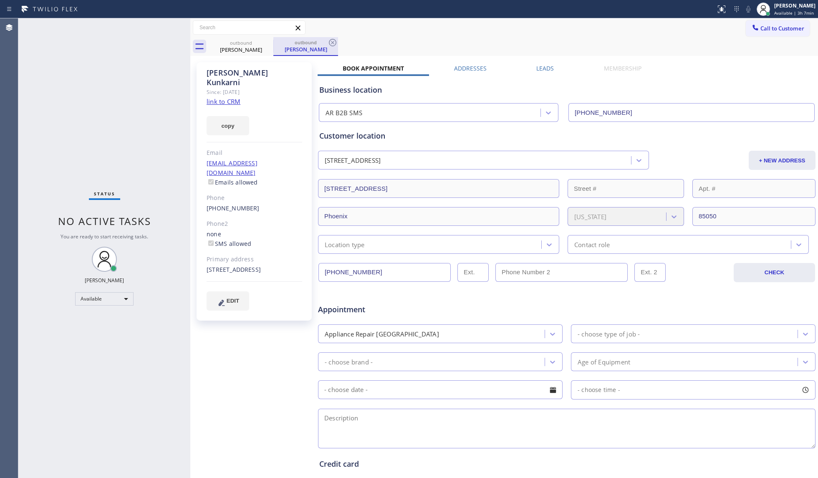
drag, startPoint x: 280, startPoint y: 35, endPoint x: 277, endPoint y: 48, distance: 12.6
click at [280, 37] on div "Call to Customer Outbound call Location AR B2B SMS Your caller id phone number …" at bounding box center [504, 37] width 628 height 38
click at [270, 48] on div "[PERSON_NAME]" at bounding box center [241, 50] width 63 height 8
click at [268, 47] on icon at bounding box center [268, 43] width 10 height 10
click at [0, 0] on icon at bounding box center [0, 0] width 0 height 0
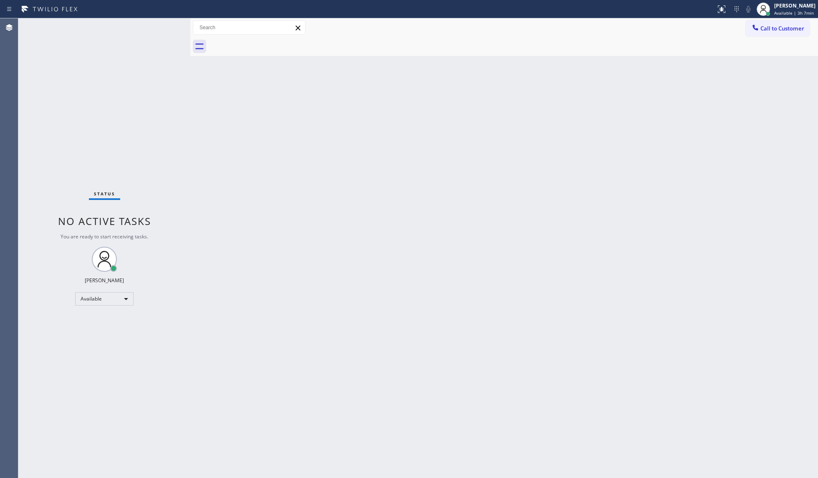
click at [268, 44] on div at bounding box center [513, 46] width 609 height 19
click at [268, 43] on div at bounding box center [513, 46] width 609 height 19
drag, startPoint x: 704, startPoint y: 205, endPoint x: 712, endPoint y: 183, distance: 23.6
click at [613, 194] on div "Back to Dashboard Change Sender ID Customers Technicians Select a contact Outbo…" at bounding box center [504, 247] width 628 height 459
click at [613, 33] on button "Call to Customer" at bounding box center [778, 28] width 64 height 16
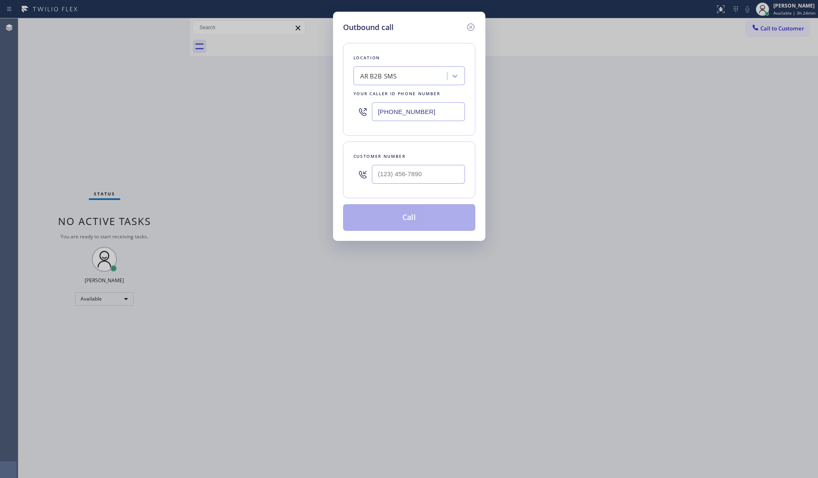
drag, startPoint x: 433, startPoint y: 111, endPoint x: 356, endPoint y: 107, distance: 77.3
click at [356, 107] on div "[PHONE_NUMBER]" at bounding box center [408, 111] width 111 height 27
paste input "714) 463-181"
type input "[PHONE_NUMBER]"
click at [460, 179] on input "(___) ___-____" at bounding box center [418, 174] width 93 height 19
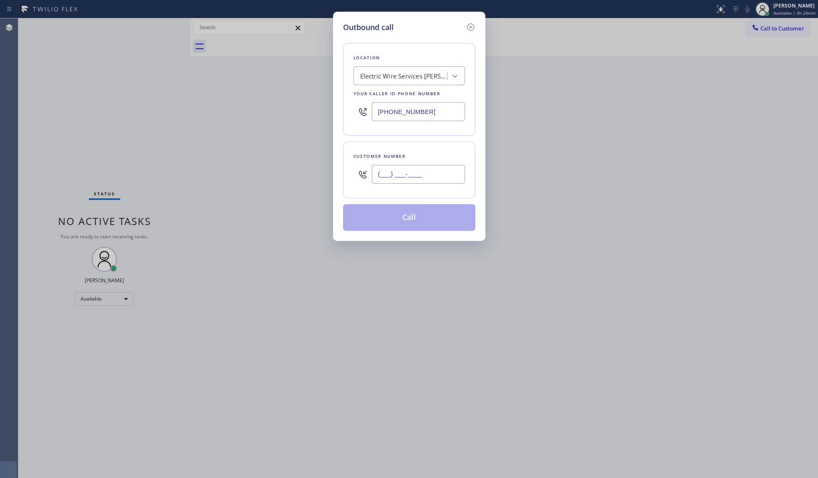
paste input "304) 486-8416"
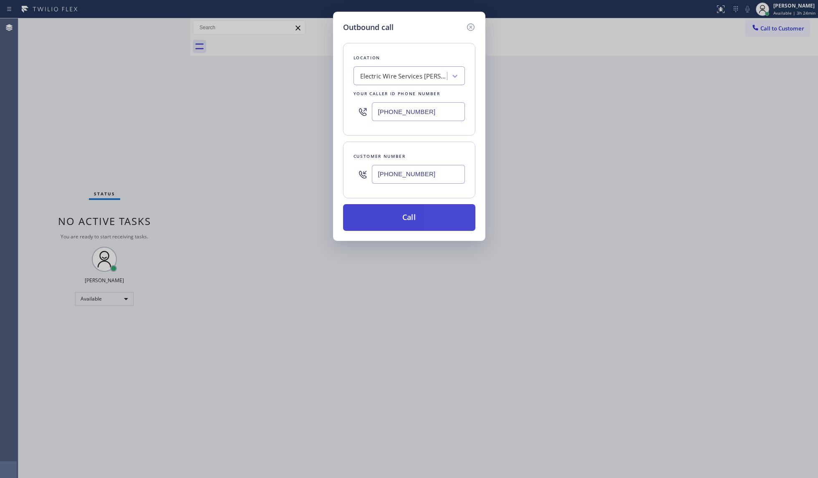
type input "[PHONE_NUMBER]"
click at [423, 219] on button "Call" at bounding box center [409, 217] width 132 height 27
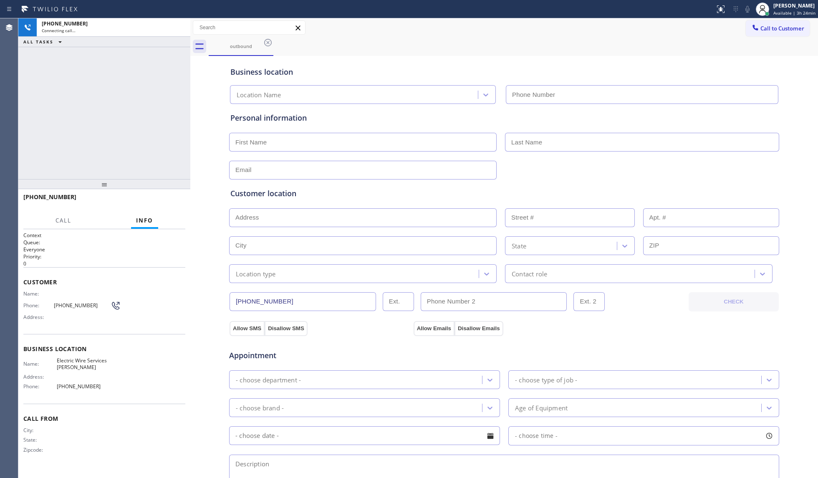
type input "[PHONE_NUMBER]"
click at [480, 63] on div "Business location Electric Wire Services [PERSON_NAME] [PHONE_NUMBER]" at bounding box center [504, 81] width 551 height 46
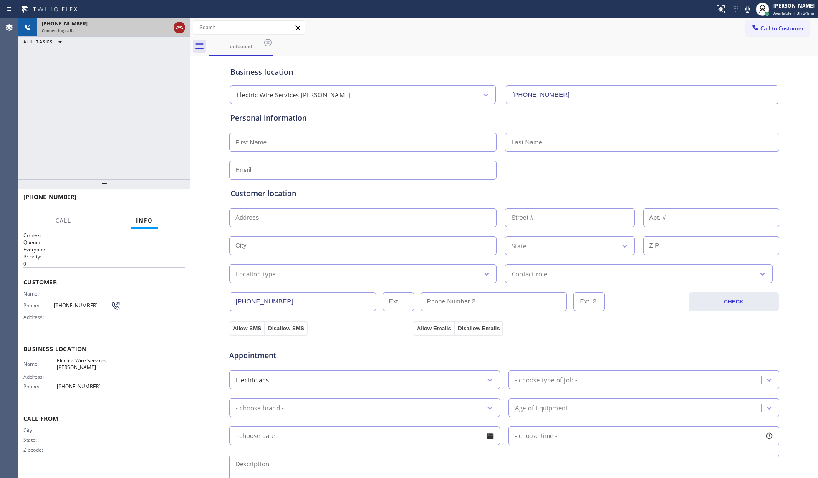
click at [179, 28] on icon at bounding box center [179, 28] width 10 height 10
click at [271, 42] on icon at bounding box center [268, 43] width 8 height 8
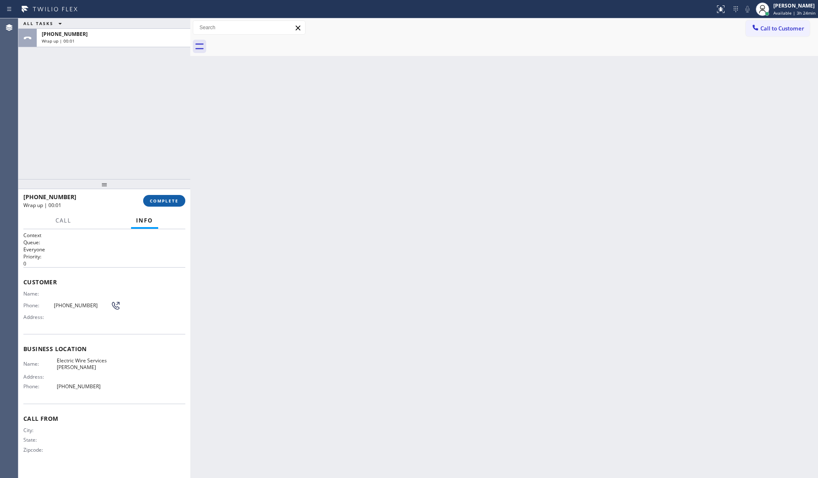
drag, startPoint x: 171, startPoint y: 191, endPoint x: 170, endPoint y: 201, distance: 10.4
click at [171, 189] on div at bounding box center [104, 184] width 172 height 10
click at [170, 201] on span "COMPLETE" at bounding box center [164, 201] width 29 height 6
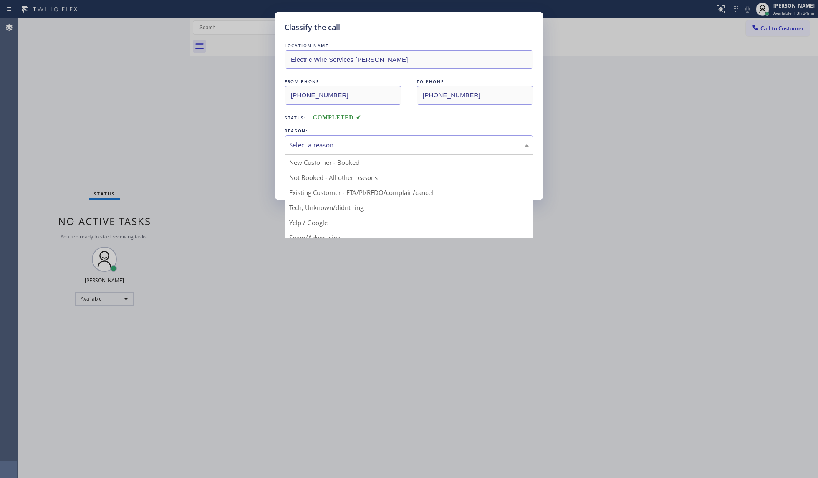
click at [321, 139] on div "Select a reason" at bounding box center [409, 145] width 249 height 20
click at [306, 171] on button "Save" at bounding box center [318, 176] width 67 height 27
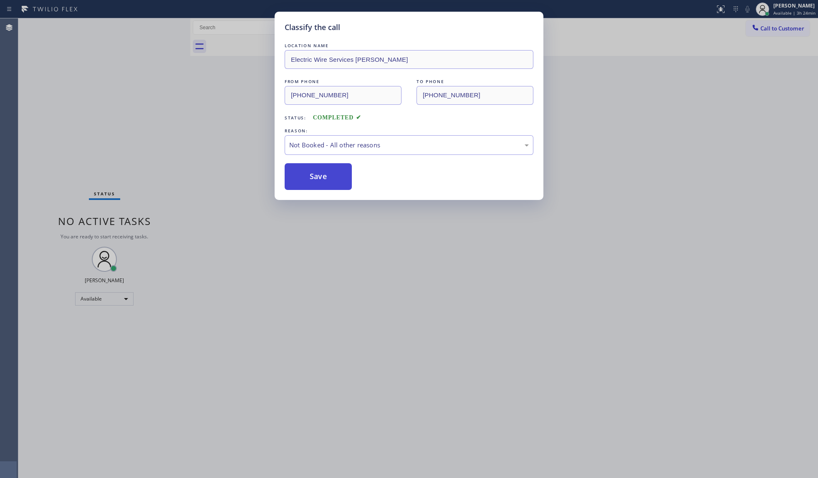
drag, startPoint x: 306, startPoint y: 171, endPoint x: 288, endPoint y: 164, distance: 19.4
click at [306, 171] on button "Save" at bounding box center [318, 176] width 67 height 27
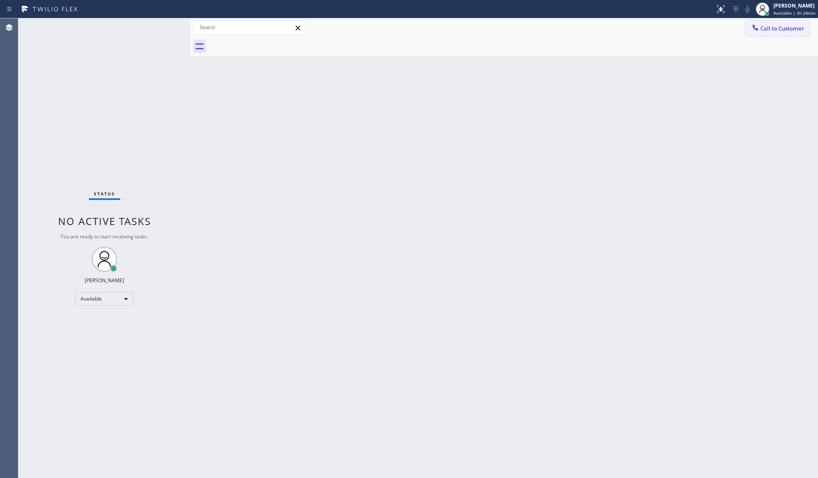
click at [613, 32] on span "Call to Customer" at bounding box center [782, 29] width 44 height 8
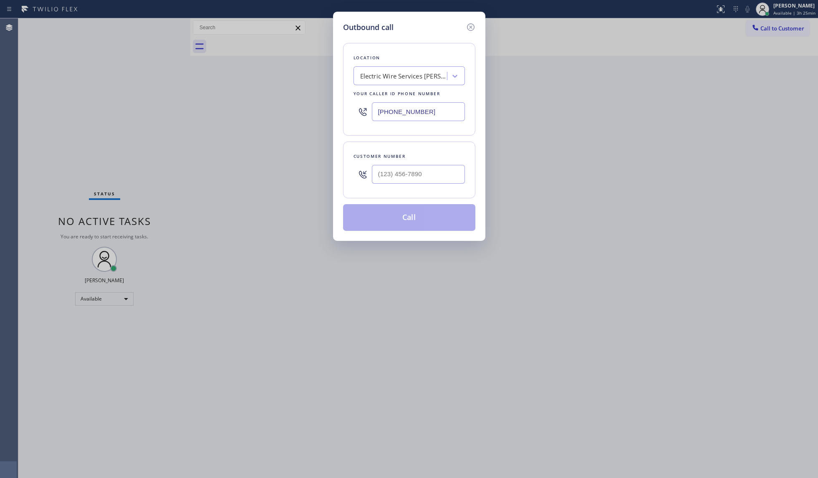
drag, startPoint x: 423, startPoint y: 110, endPoint x: 347, endPoint y: 113, distance: 76.0
click at [347, 113] on div "Location Electric Wire Services [PERSON_NAME] Your caller id phone number [PHON…" at bounding box center [409, 89] width 132 height 93
paste input "213) 699-2398"
type input "[PHONE_NUMBER]"
click at [454, 178] on input "(___) ___-____" at bounding box center [418, 174] width 93 height 19
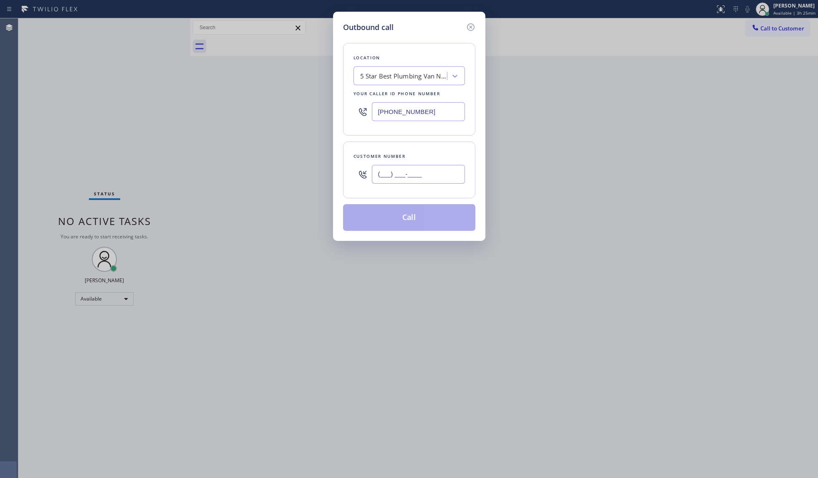
paste input "240) 303-7965"
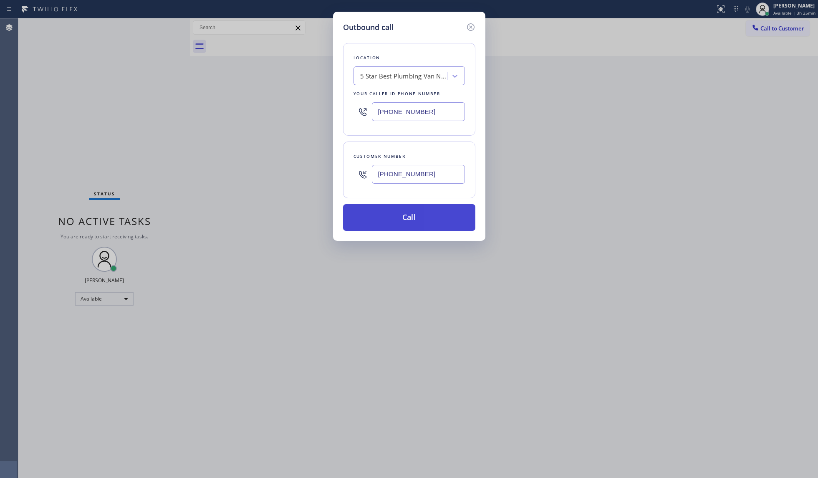
type input "[PHONE_NUMBER]"
click at [408, 215] on button "Call" at bounding box center [409, 217] width 132 height 27
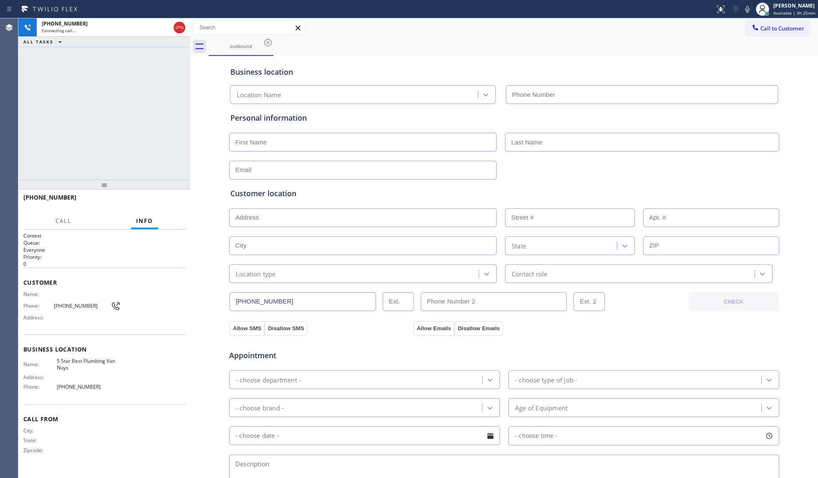
type input "[PHONE_NUMBER]"
drag, startPoint x: 630, startPoint y: 61, endPoint x: 623, endPoint y: 58, distance: 7.1
click at [613, 61] on div "Business location 5 Star Best Plumbing Van Nuys [PHONE_NUMBER]" at bounding box center [504, 81] width 551 height 46
click at [154, 201] on span "HANG UP" at bounding box center [165, 201] width 25 height 6
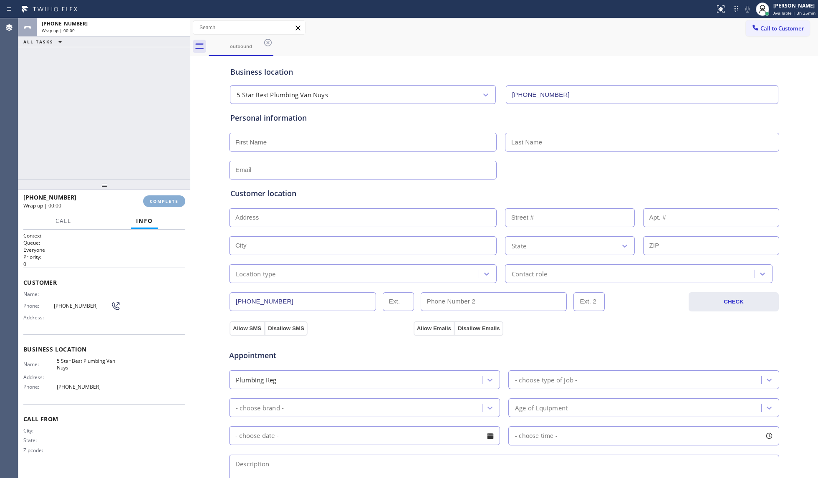
click at [156, 200] on span "COMPLETE" at bounding box center [164, 201] width 29 height 6
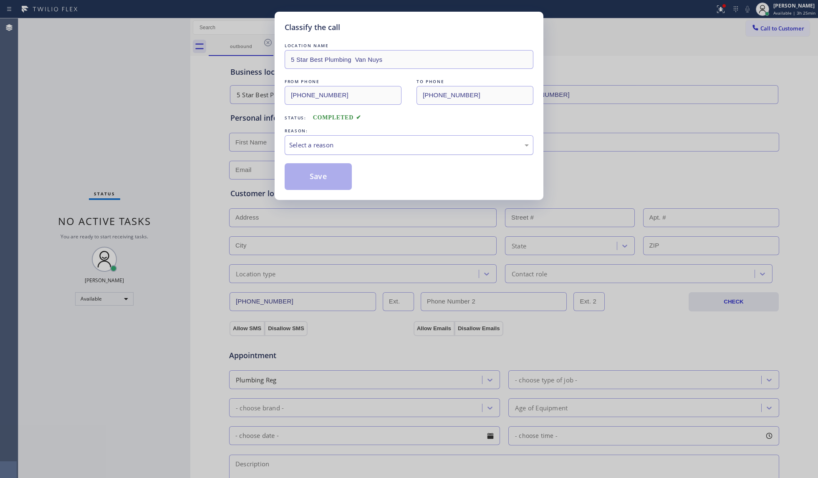
click at [359, 149] on div "Select a reason" at bounding box center [409, 145] width 240 height 10
click at [326, 180] on button "Save" at bounding box center [318, 176] width 67 height 27
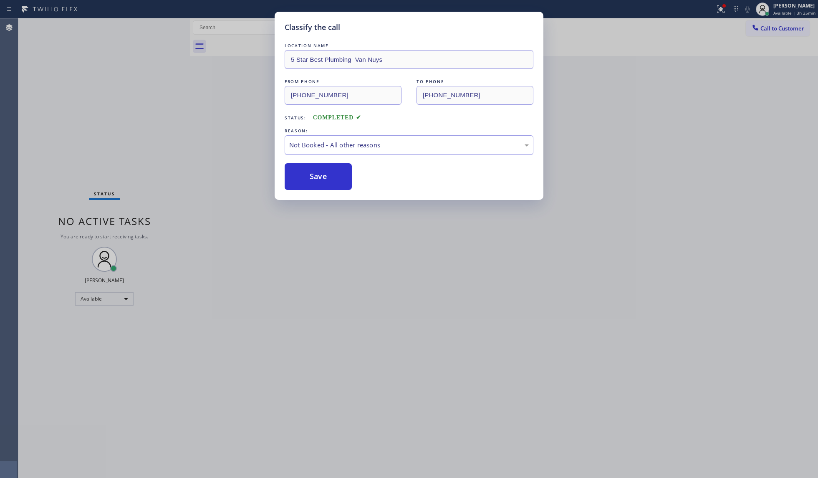
click at [326, 180] on button "Save" at bounding box center [318, 176] width 67 height 27
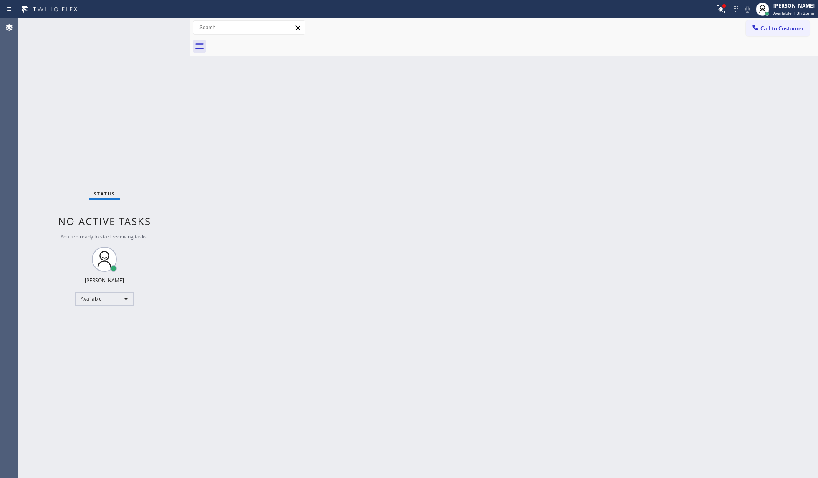
click at [613, 24] on div at bounding box center [755, 28] width 10 height 10
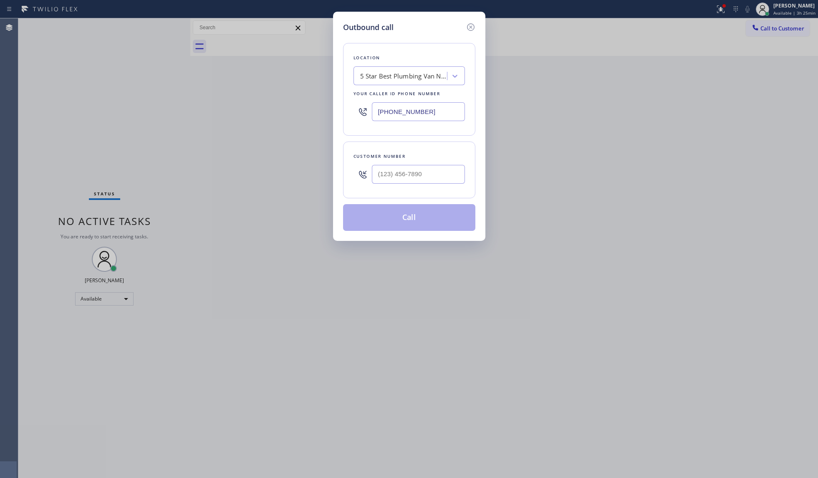
drag, startPoint x: 454, startPoint y: 118, endPoint x: 355, endPoint y: 114, distance: 99.4
click at [361, 117] on div "[PHONE_NUMBER]" at bounding box center [408, 111] width 111 height 27
paste input "714) 752-4815"
type input "[PHONE_NUMBER]"
click at [443, 179] on input "(___) ___-____" at bounding box center [418, 174] width 93 height 19
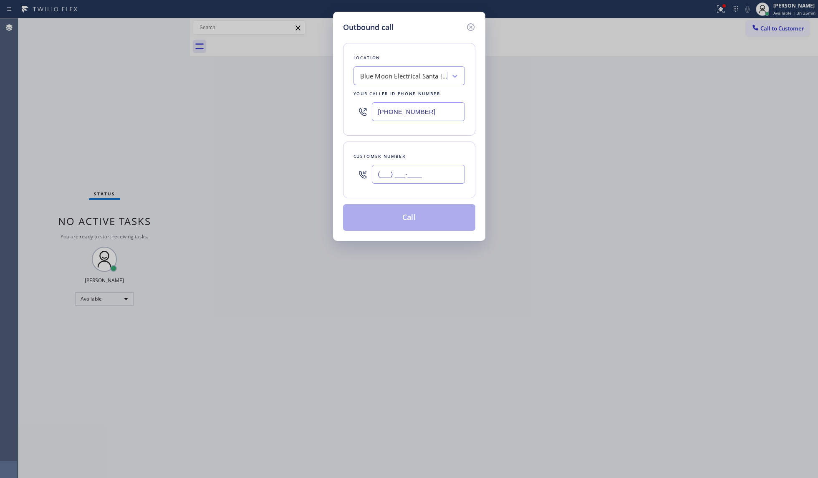
paste input "253) 281-4220"
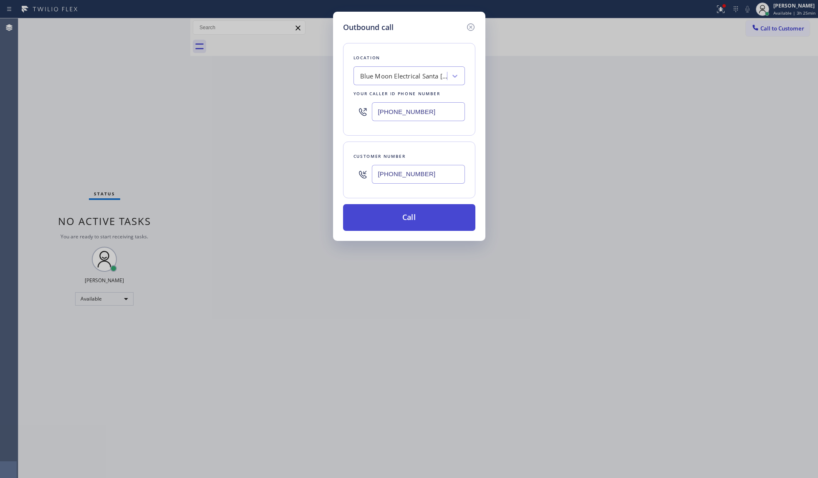
type input "[PHONE_NUMBER]"
click at [411, 224] on button "Call" at bounding box center [409, 217] width 132 height 27
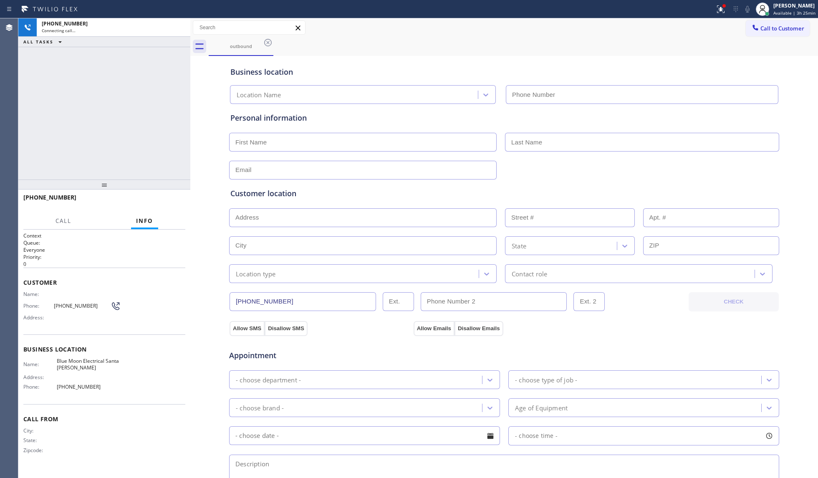
type input "[PHONE_NUMBER]"
click at [530, 55] on div "Business location Blue Moon Electrical [GEOGRAPHIC_DATA][PERSON_NAME] [PHONE_NU…" at bounding box center [504, 79] width 551 height 49
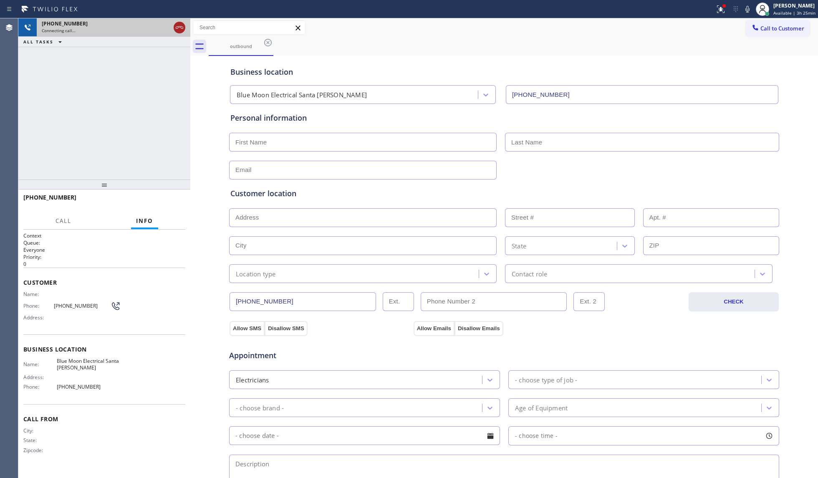
click at [182, 28] on icon at bounding box center [179, 28] width 10 height 10
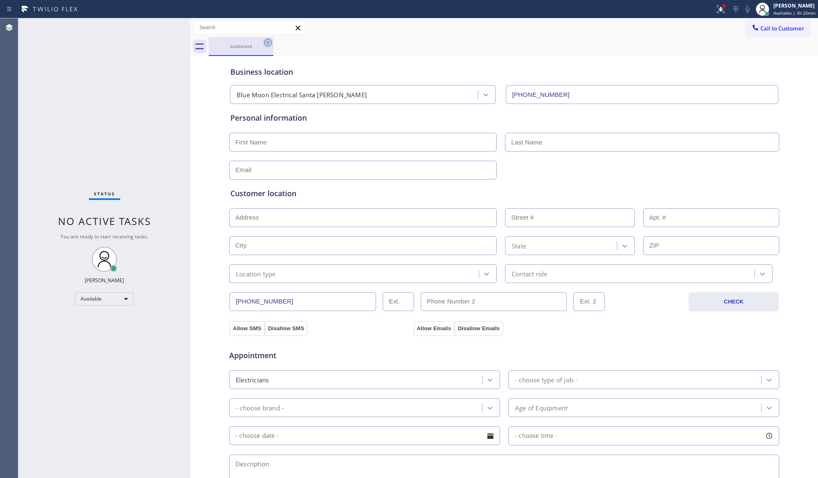
click at [269, 44] on icon at bounding box center [268, 43] width 10 height 10
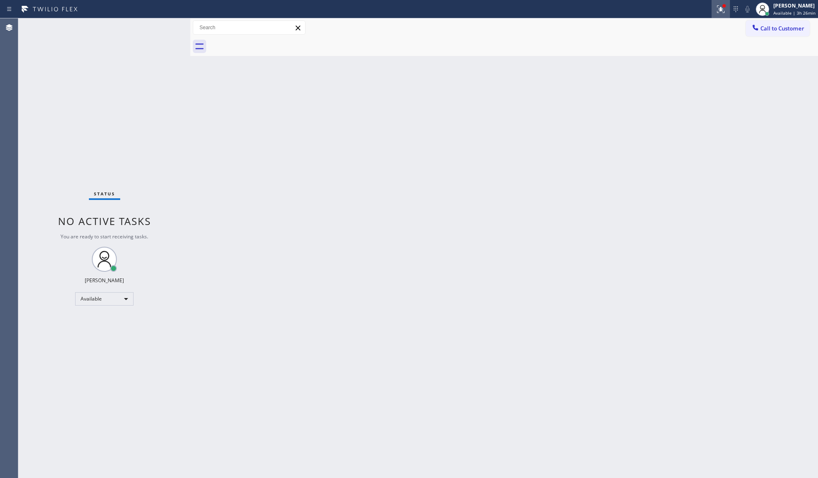
click at [613, 9] on icon at bounding box center [719, 8] width 5 height 6
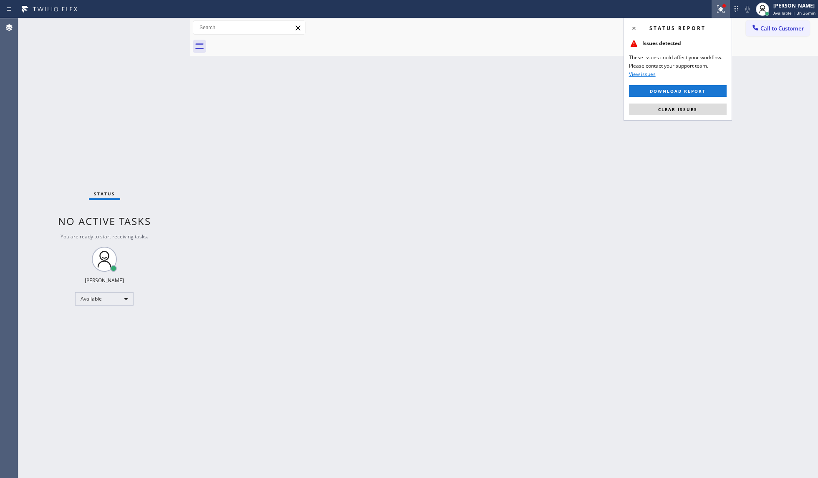
click at [613, 108] on button "Clear issues" at bounding box center [678, 109] width 98 height 12
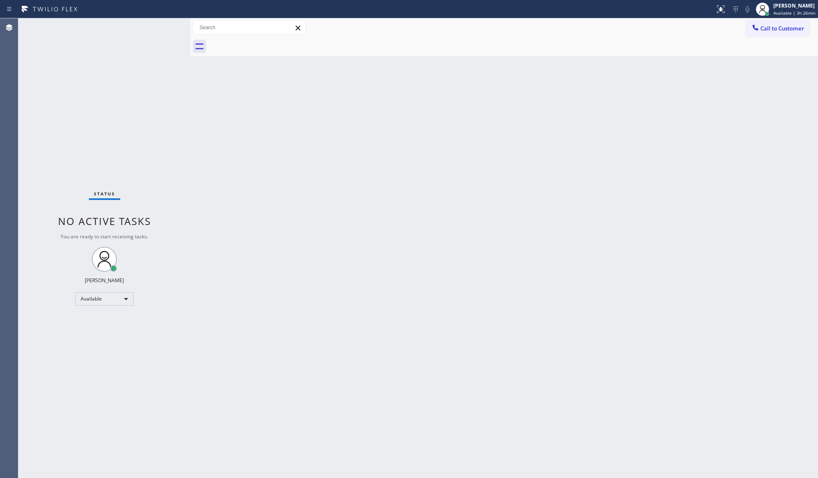
drag, startPoint x: 601, startPoint y: 155, endPoint x: 600, endPoint y: 150, distance: 5.2
click at [600, 151] on div "Back to Dashboard Change Sender ID Customers Technicians Select a contact Outbo…" at bounding box center [504, 247] width 628 height 459
click at [613, 32] on button "Call to Customer" at bounding box center [778, 28] width 64 height 16
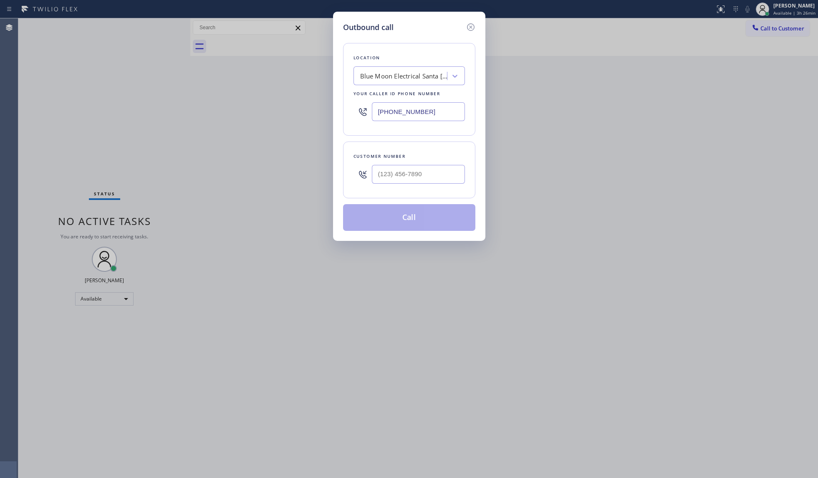
drag, startPoint x: 437, startPoint y: 109, endPoint x: 354, endPoint y: 106, distance: 82.7
click at [354, 107] on div "[PHONE_NUMBER]" at bounding box center [408, 111] width 111 height 27
paste input "602) 755-4468"
type input "[PHONE_NUMBER]"
click at [613, 134] on div "Outbound call Location Whirlpool Appliance Repair [GEOGRAPHIC_DATA] Your caller…" at bounding box center [409, 239] width 818 height 478
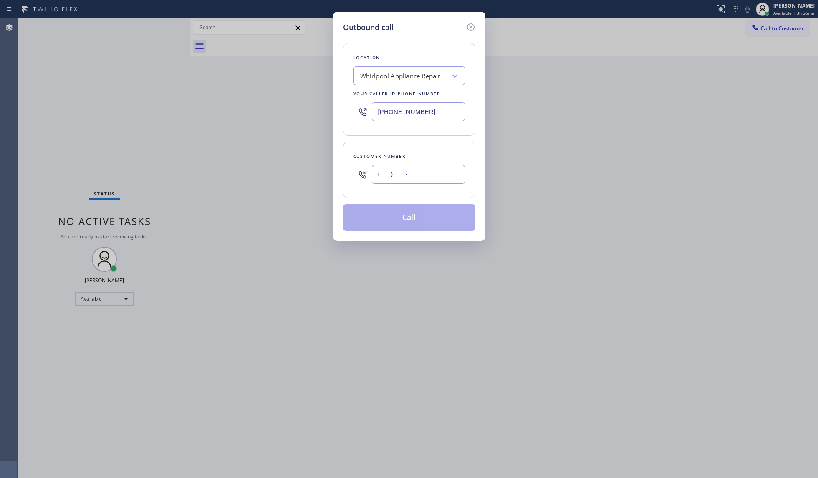
click at [411, 168] on input "(___) ___-____" at bounding box center [418, 174] width 93 height 19
paste input "602) 698-8520"
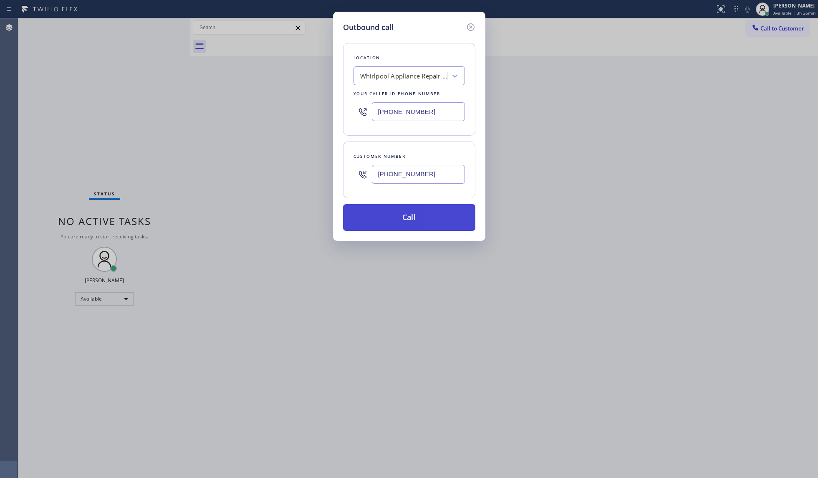
type input "[PHONE_NUMBER]"
click at [426, 220] on button "Call" at bounding box center [409, 217] width 132 height 27
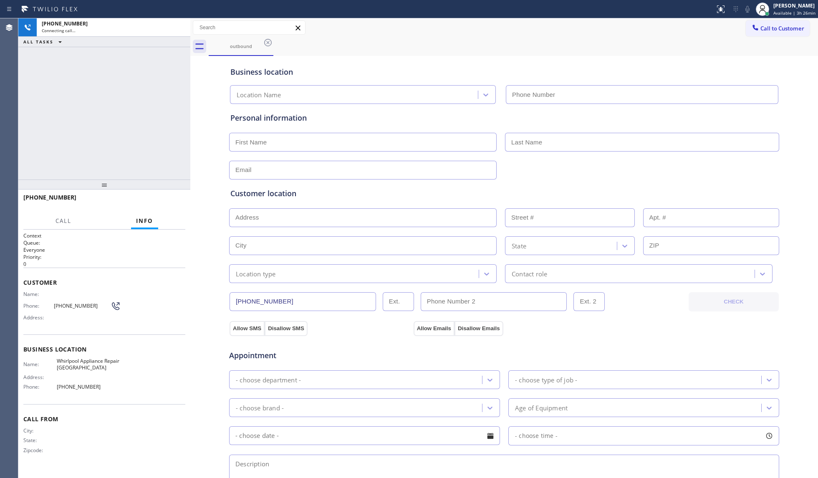
type input "[PHONE_NUMBER]"
click at [613, 33] on div "Call to Customer Outbound call Location Whirlpool Appliance Repair [GEOGRAPHIC_…" at bounding box center [504, 27] width 628 height 15
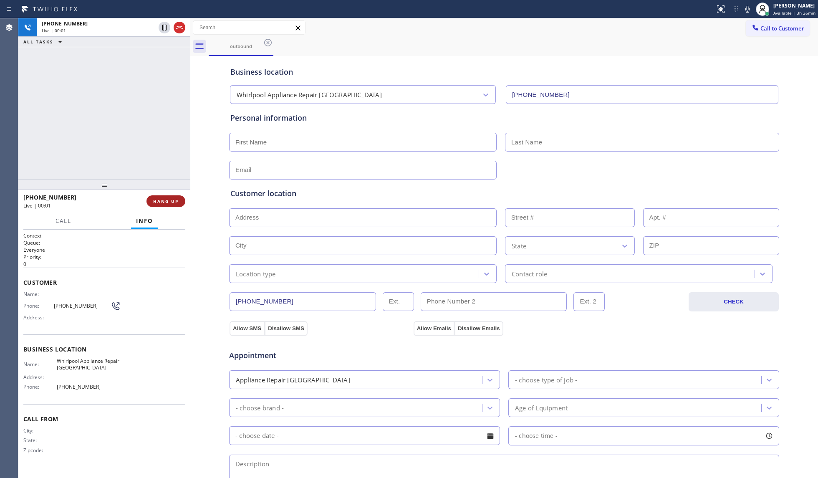
click at [172, 199] on span "HANG UP" at bounding box center [165, 201] width 25 height 6
click at [172, 200] on span "HANG UP" at bounding box center [165, 201] width 25 height 6
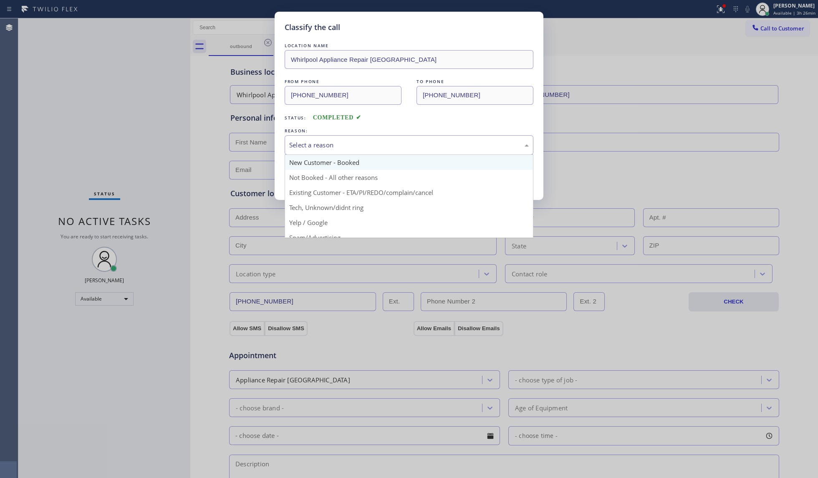
drag, startPoint x: 444, startPoint y: 149, endPoint x: 408, endPoint y: 161, distance: 38.3
click at [443, 149] on div "Select a reason" at bounding box center [409, 145] width 240 height 10
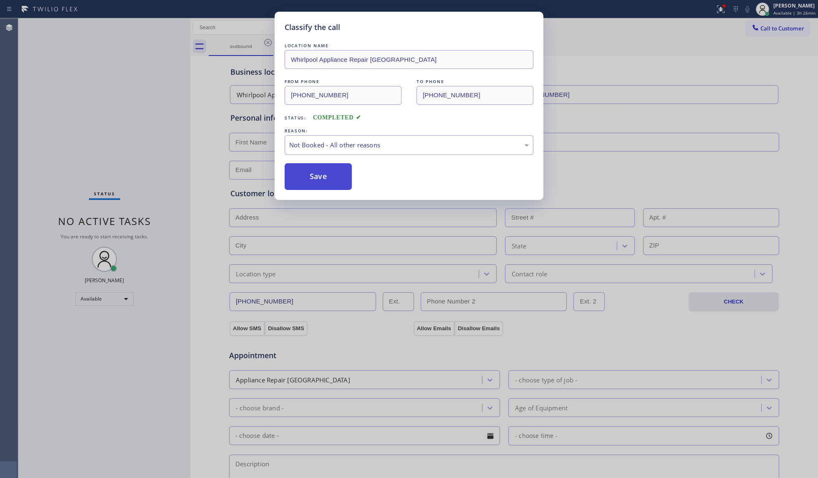
drag, startPoint x: 344, startPoint y: 177, endPoint x: 338, endPoint y: 177, distance: 5.8
click at [330, 177] on button "Save" at bounding box center [318, 176] width 67 height 27
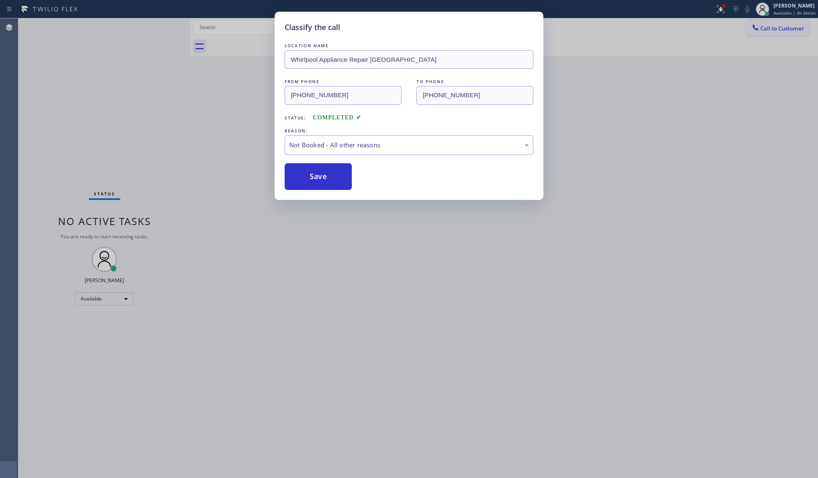
click at [613, 25] on span "Call to Customer" at bounding box center [782, 29] width 44 height 8
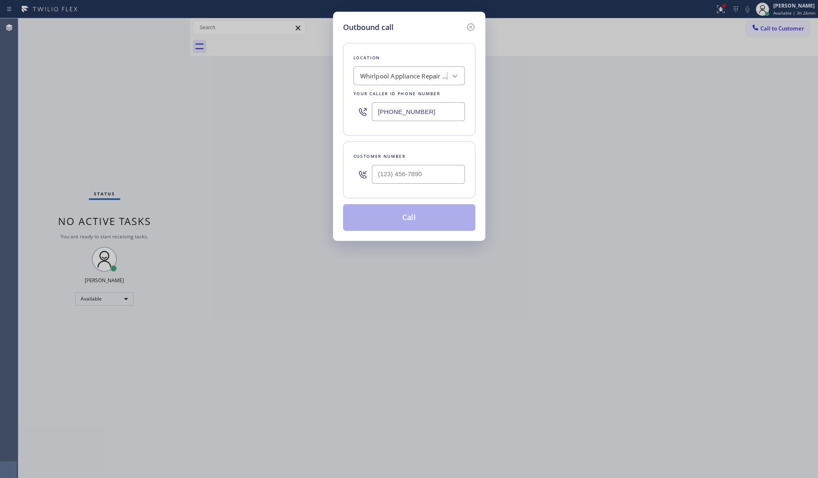
drag, startPoint x: 417, startPoint y: 111, endPoint x: 381, endPoint y: 111, distance: 36.7
click at [381, 111] on input "[PHONE_NUMBER]" at bounding box center [418, 111] width 93 height 19
paste input "561) 621-2277"
type input "[PHONE_NUMBER]"
click at [435, 171] on input "(___) ___-____" at bounding box center [418, 174] width 93 height 19
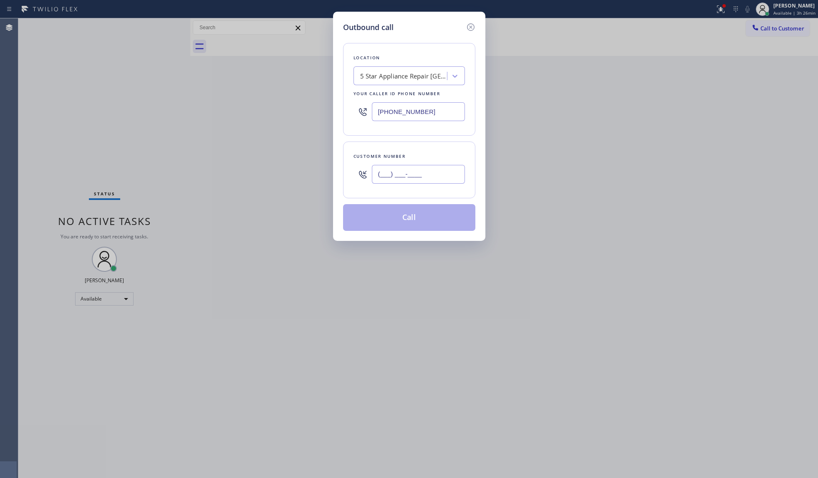
paste input "214) 216-9179"
type input "[PHONE_NUMBER]"
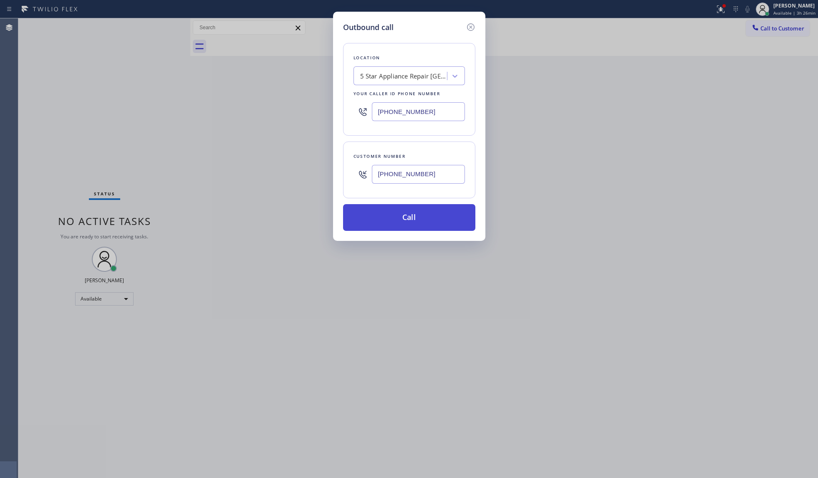
click at [413, 214] on button "Call" at bounding box center [409, 217] width 132 height 27
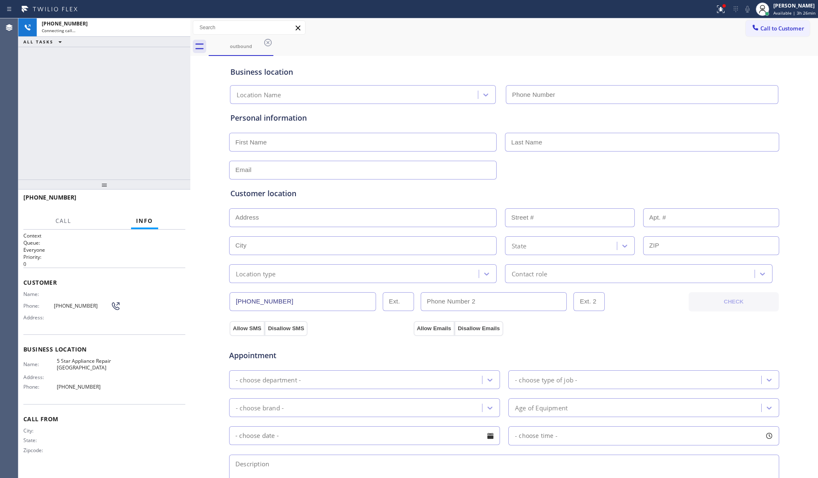
type input "[PHONE_NUMBER]"
drag, startPoint x: 624, startPoint y: 66, endPoint x: 621, endPoint y: 62, distance: 5.0
click at [613, 65] on div "Business location 5 Star Appliance Repair [GEOGRAPHIC_DATA] (561) 621-2277" at bounding box center [504, 81] width 551 height 46
click at [613, 7] on div at bounding box center [721, 9] width 18 height 10
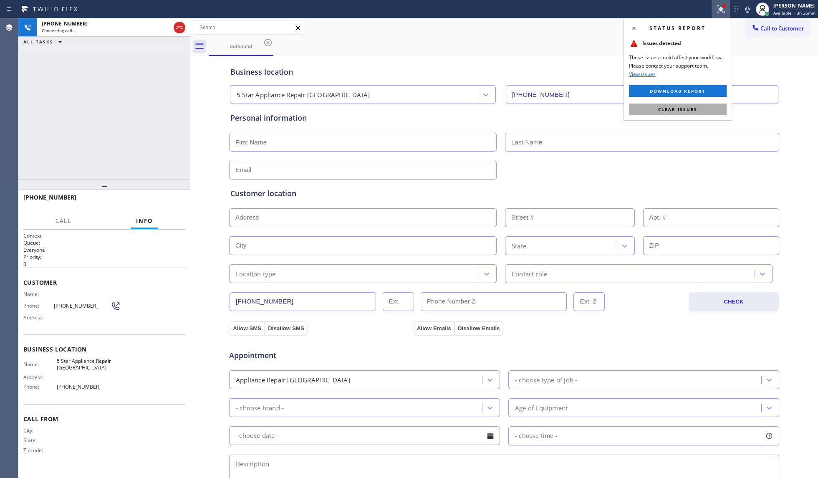
click at [613, 104] on button "Clear issues" at bounding box center [678, 109] width 98 height 12
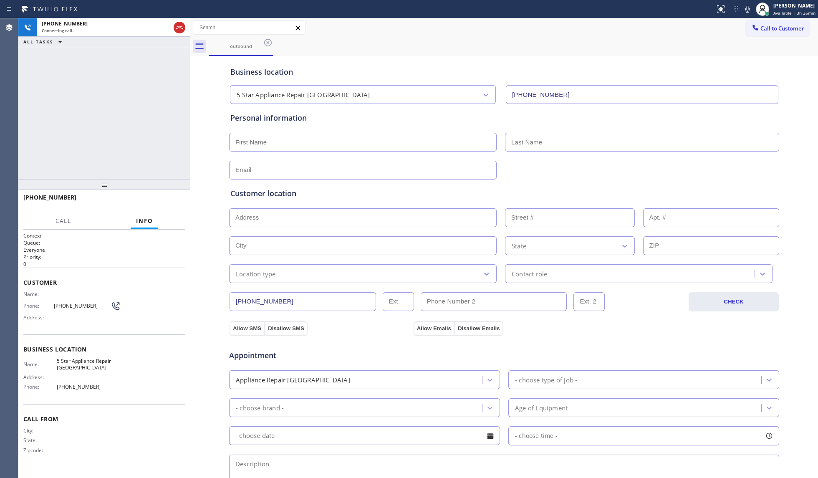
click at [613, 65] on div "Business location 5 Star Appliance Repair [GEOGRAPHIC_DATA] (561) 621-2277" at bounding box center [504, 81] width 551 height 46
click at [141, 110] on div "[PHONE_NUMBER] Live | 00:01 ALL TASKS ALL TASKS ACTIVE TASKS TASKS IN WRAP UP" at bounding box center [104, 98] width 172 height 161
click at [171, 196] on button "HANG UP" at bounding box center [165, 201] width 39 height 12
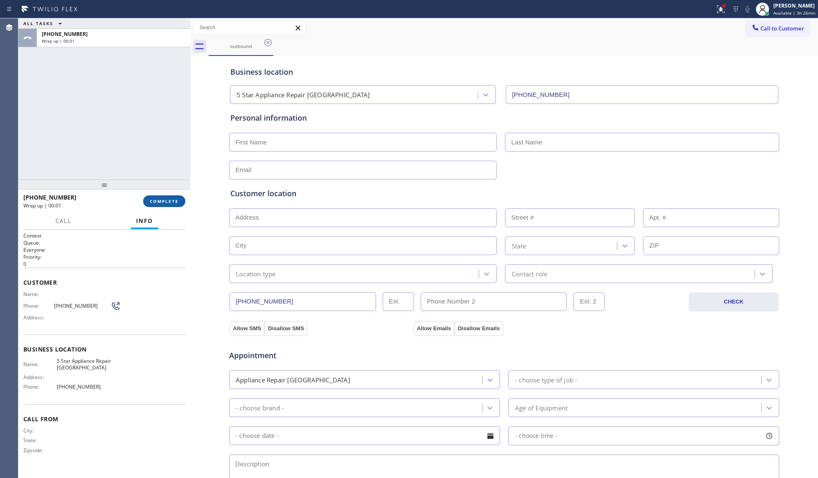
click at [173, 199] on span "COMPLETE" at bounding box center [164, 201] width 29 height 6
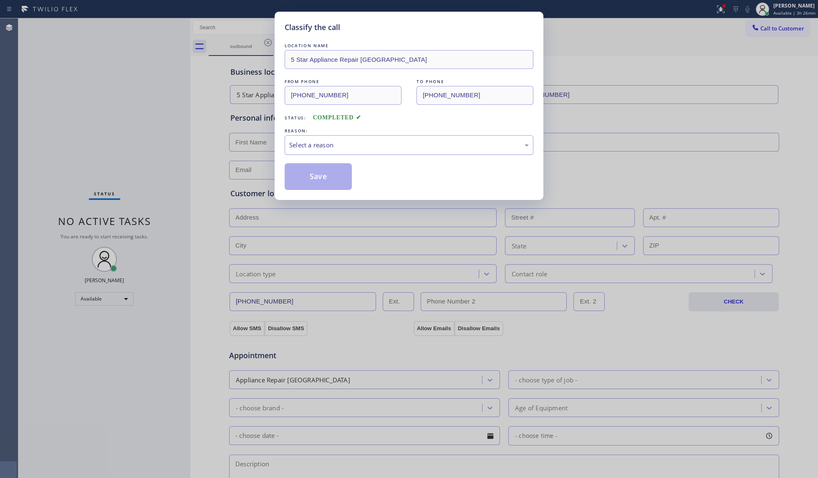
drag, startPoint x: 394, startPoint y: 139, endPoint x: 391, endPoint y: 144, distance: 5.1
click at [391, 144] on div "Select a reason" at bounding box center [409, 145] width 249 height 20
click at [314, 173] on button "Save" at bounding box center [318, 176] width 67 height 27
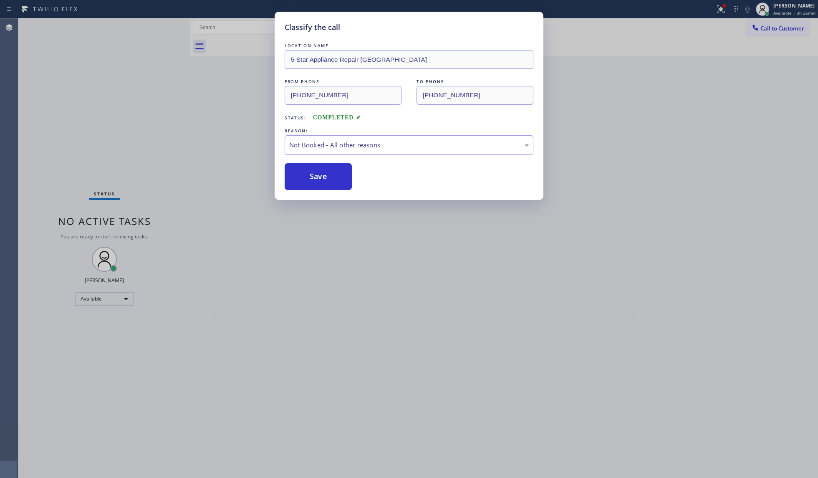
click at [314, 173] on button "Save" at bounding box center [318, 176] width 67 height 27
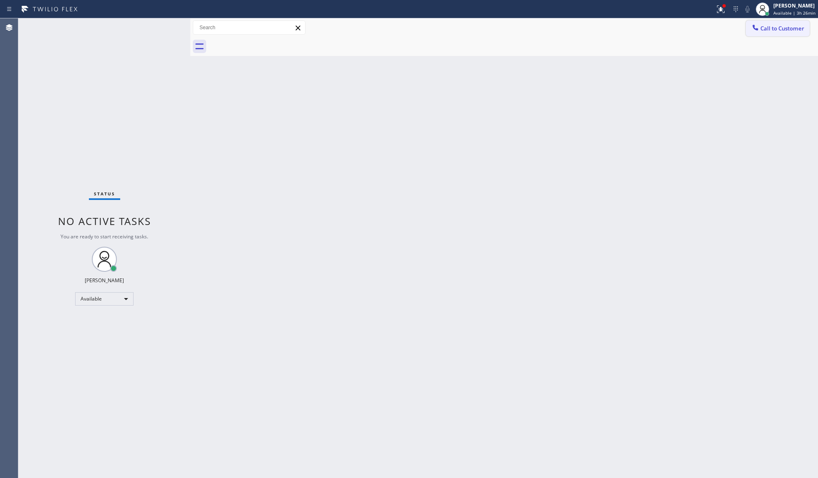
click at [613, 29] on span "Call to Customer" at bounding box center [782, 29] width 44 height 8
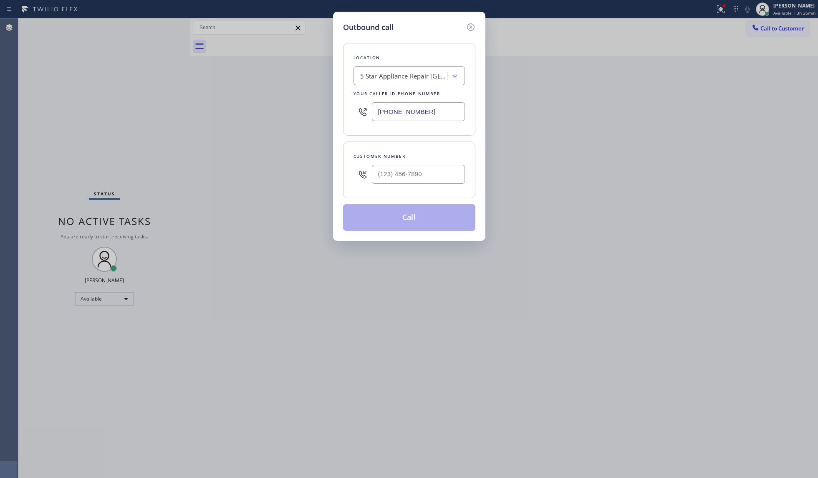
drag, startPoint x: 435, startPoint y: 107, endPoint x: 355, endPoint y: 114, distance: 80.4
click at [356, 116] on div "[PHONE_NUMBER]" at bounding box center [408, 111] width 111 height 27
paste input "267) 662-1875"
type input "[PHONE_NUMBER]"
drag, startPoint x: 463, startPoint y: 176, endPoint x: 452, endPoint y: 172, distance: 11.5
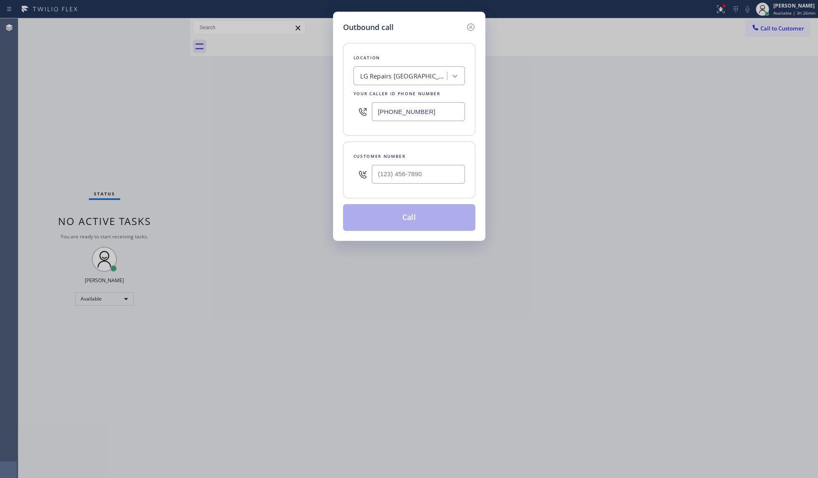
click at [458, 174] on div "Customer number" at bounding box center [409, 169] width 132 height 57
click at [446, 174] on input "(___) ___-____" at bounding box center [418, 174] width 93 height 19
paste input "609) 827-4555"
type input "[PHONE_NUMBER]"
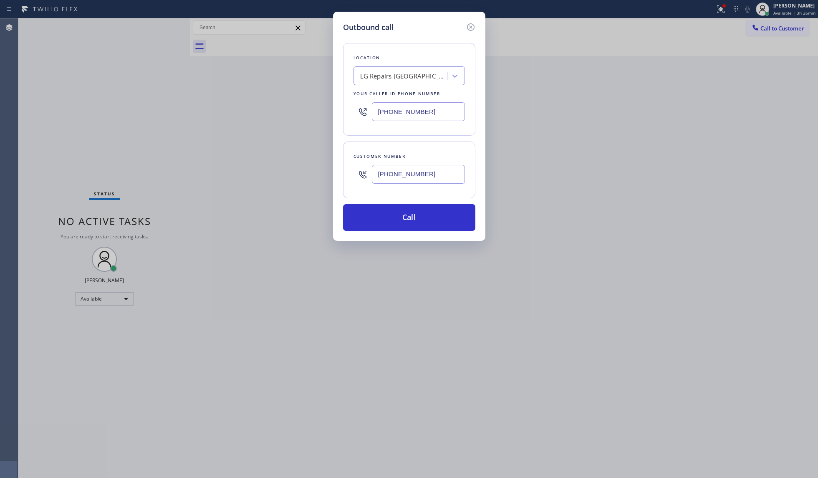
drag, startPoint x: 619, startPoint y: 280, endPoint x: 608, endPoint y: 271, distance: 14.9
click at [613, 278] on div "Outbound call Location LG Repairs [GEOGRAPHIC_DATA] Your caller id phone number…" at bounding box center [409, 239] width 818 height 478
click at [441, 221] on button "Call" at bounding box center [409, 217] width 132 height 27
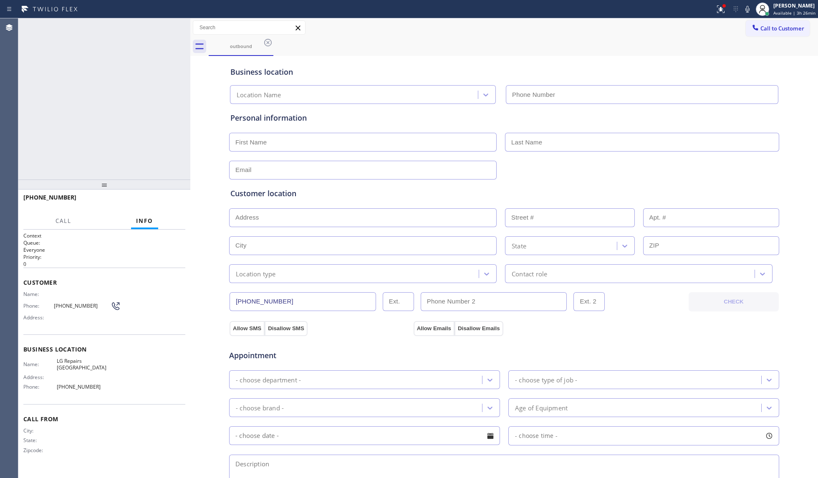
type input "[PHONE_NUMBER]"
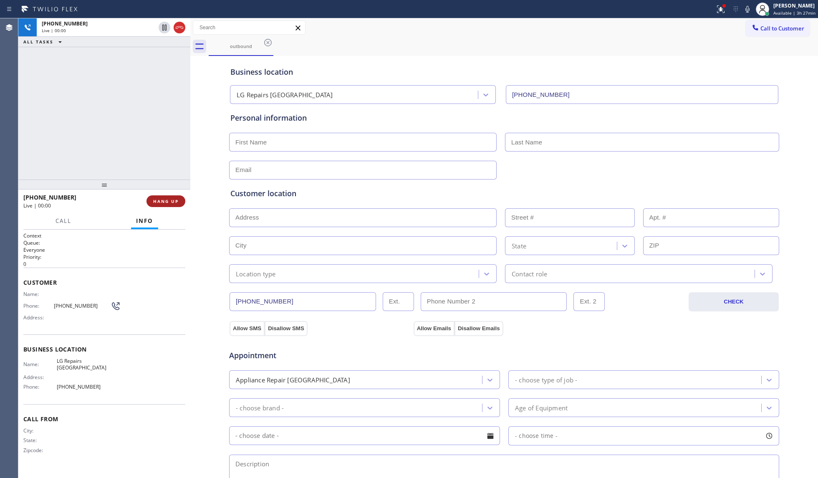
click at [162, 197] on button "HANG UP" at bounding box center [165, 201] width 39 height 12
click at [164, 197] on button "HANG UP" at bounding box center [165, 201] width 39 height 12
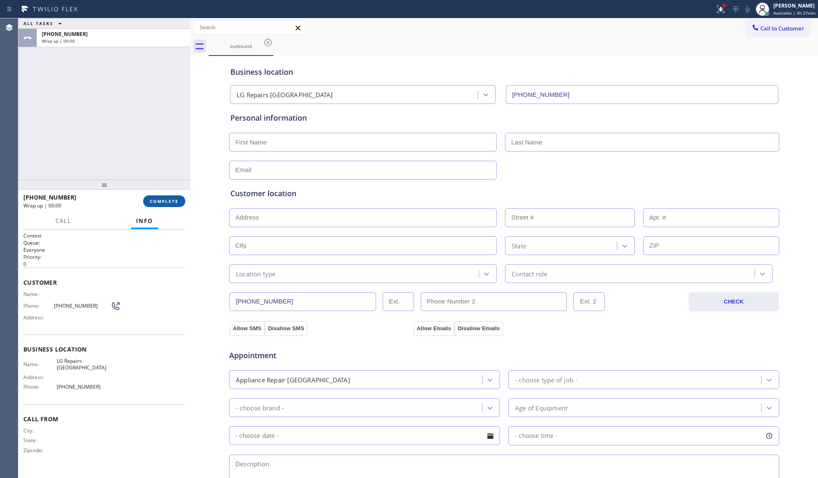
click at [163, 196] on button "COMPLETE" at bounding box center [164, 201] width 42 height 12
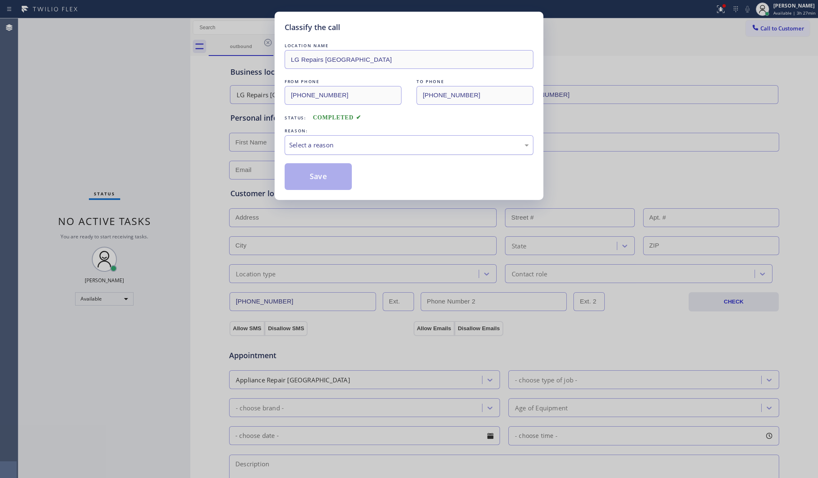
drag, startPoint x: 356, startPoint y: 140, endPoint x: 351, endPoint y: 153, distance: 13.5
click at [356, 141] on div "Select a reason" at bounding box center [409, 145] width 240 height 10
click at [311, 176] on button "Save" at bounding box center [318, 176] width 67 height 27
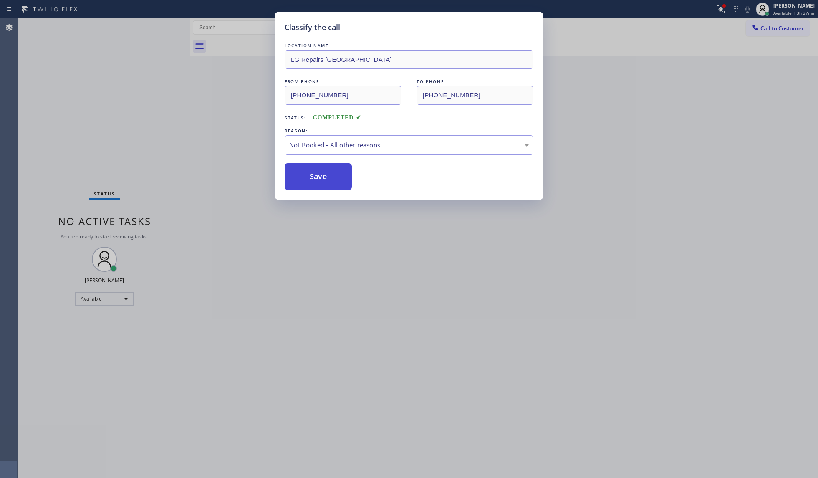
click at [311, 176] on button "Save" at bounding box center [318, 176] width 67 height 27
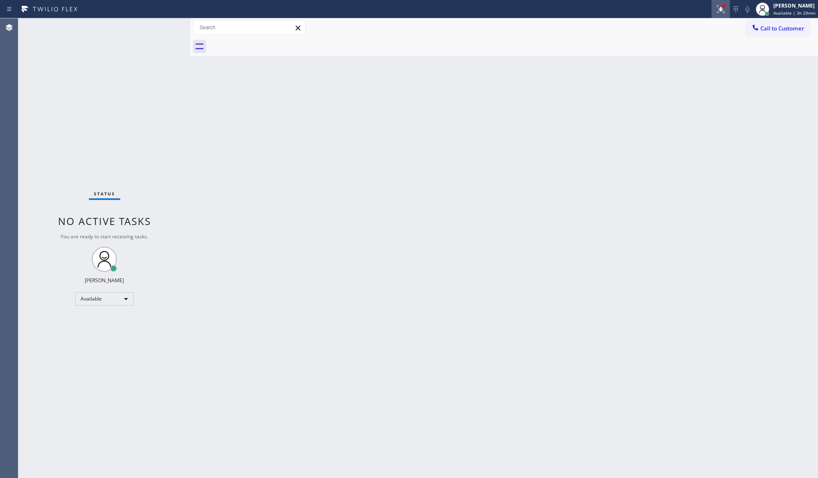
click at [613, 10] on icon at bounding box center [721, 9] width 10 height 10
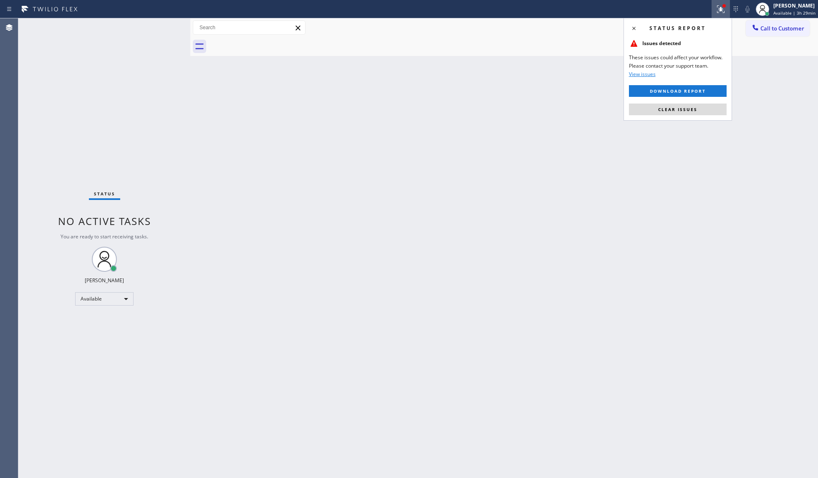
click at [613, 112] on button "Clear issues" at bounding box center [678, 109] width 98 height 12
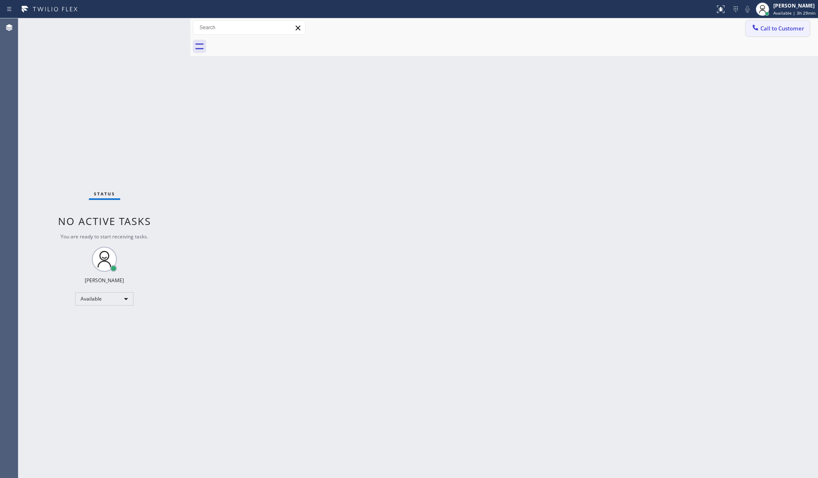
click at [613, 30] on span "Call to Customer" at bounding box center [782, 29] width 44 height 8
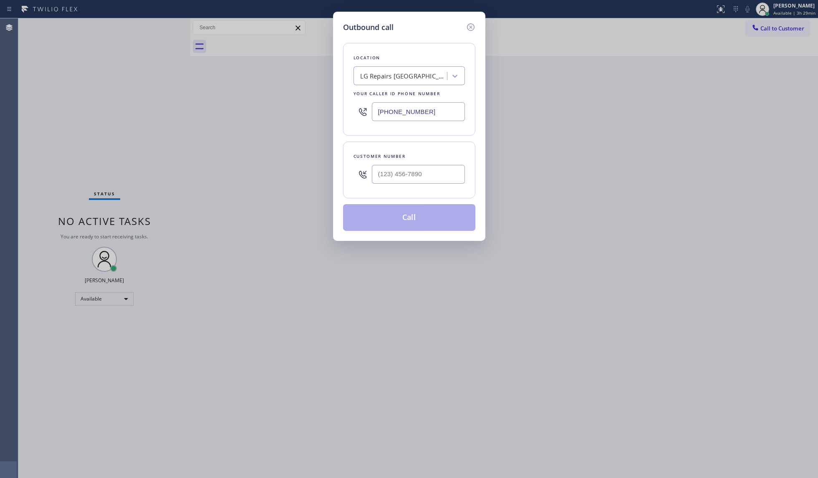
drag, startPoint x: 440, startPoint y: 117, endPoint x: 351, endPoint y: 114, distance: 88.9
click at [358, 114] on div "[PHONE_NUMBER]" at bounding box center [408, 111] width 111 height 27
paste input "561) 658-4414"
type input "[PHONE_NUMBER]"
paste input "561) 956-5818"
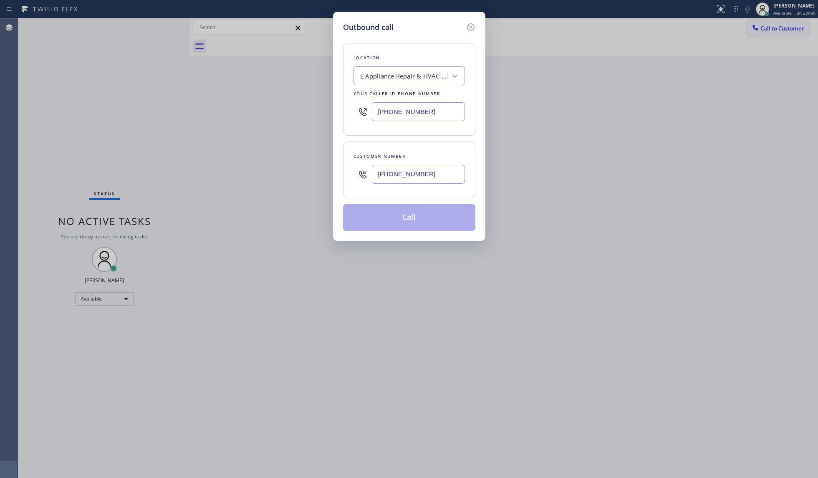
click at [419, 171] on input "[PHONE_NUMBER]" at bounding box center [418, 174] width 93 height 19
type input "[PHONE_NUMBER]"
drag, startPoint x: 422, startPoint y: 212, endPoint x: 526, endPoint y: 212, distance: 104.8
click at [423, 212] on button "Call" at bounding box center [409, 217] width 132 height 27
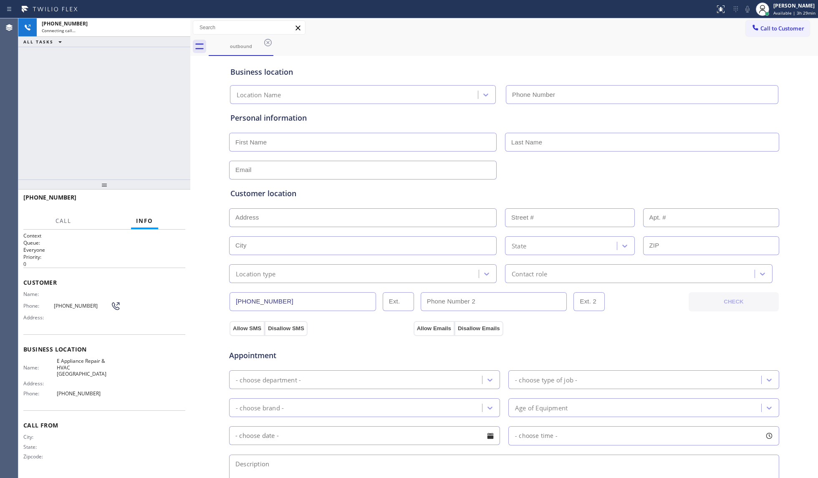
type input "[PHONE_NUMBER]"
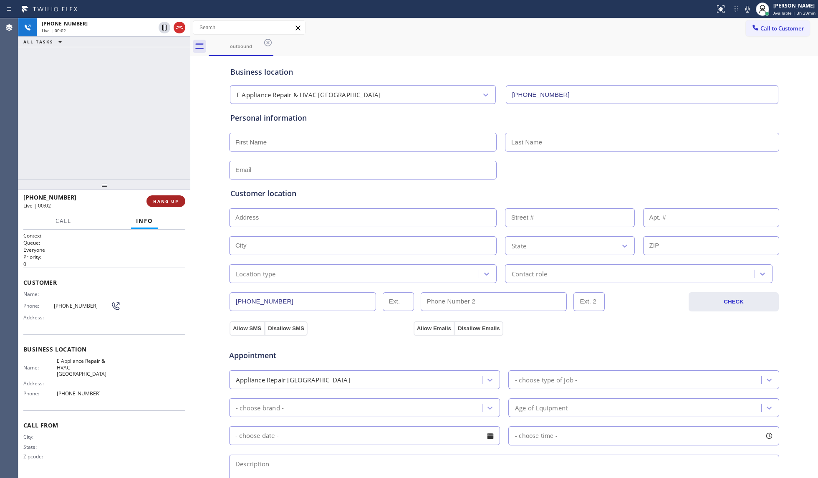
click at [173, 206] on button "HANG UP" at bounding box center [165, 201] width 39 height 12
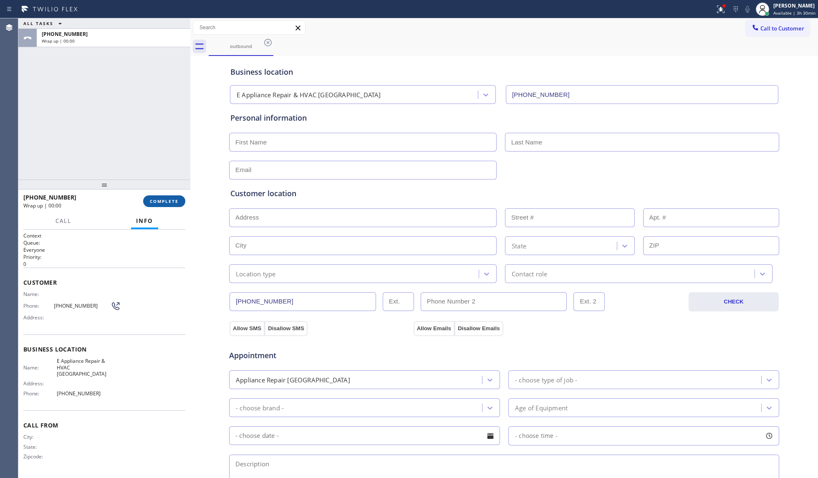
click at [173, 205] on button "COMPLETE" at bounding box center [164, 201] width 42 height 12
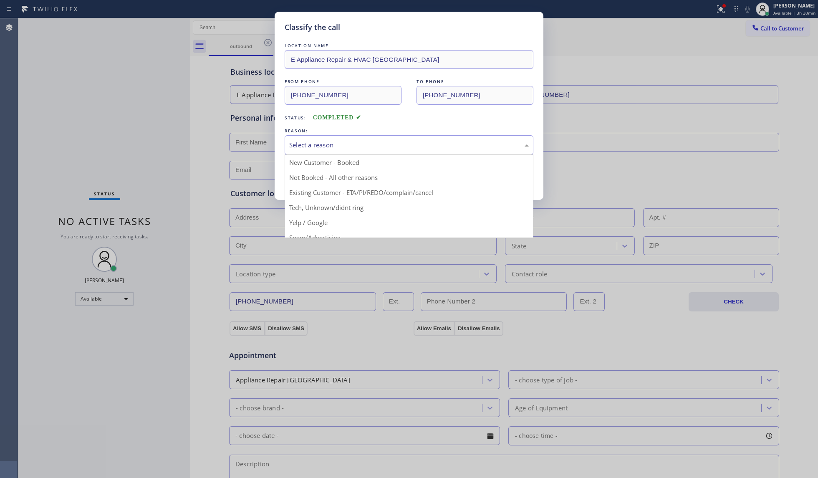
click at [331, 138] on div "Select a reason" at bounding box center [409, 145] width 249 height 20
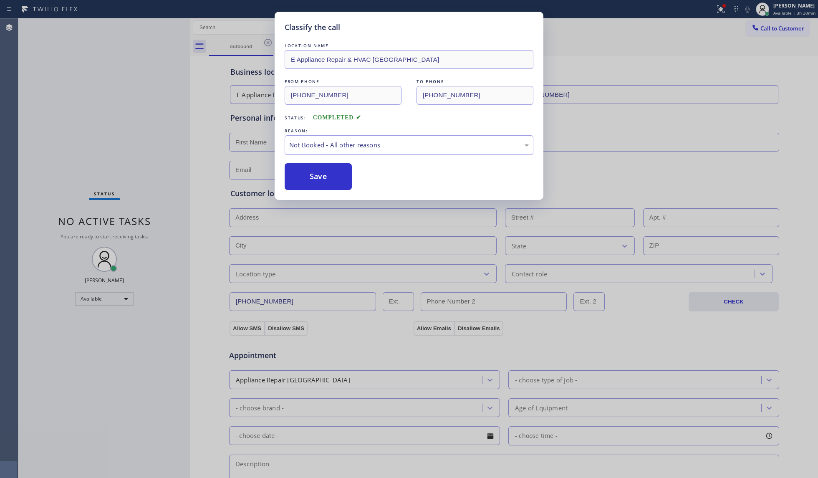
drag, startPoint x: 319, startPoint y: 174, endPoint x: 364, endPoint y: 174, distance: 45.5
click at [321, 174] on button "Save" at bounding box center [318, 176] width 67 height 27
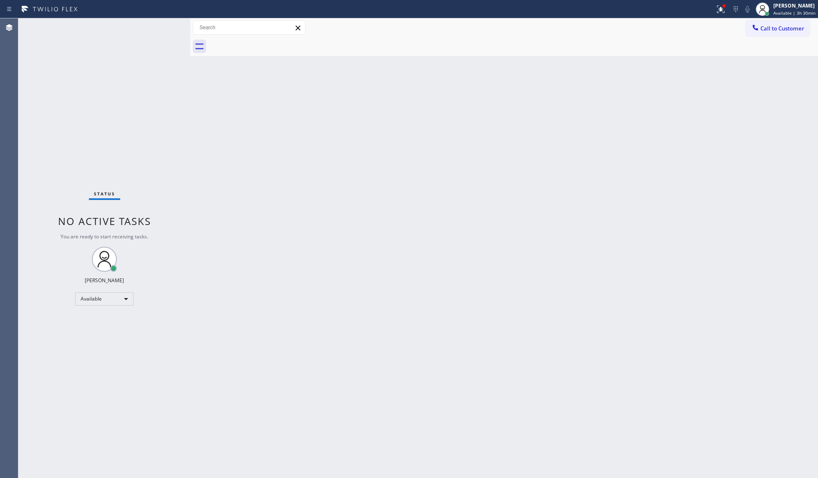
click at [613, 139] on div "Back to Dashboard Change Sender ID Customers Technicians Select a contact Outbo…" at bounding box center [504, 247] width 628 height 459
click at [613, 32] on button "Call to Customer" at bounding box center [778, 28] width 64 height 16
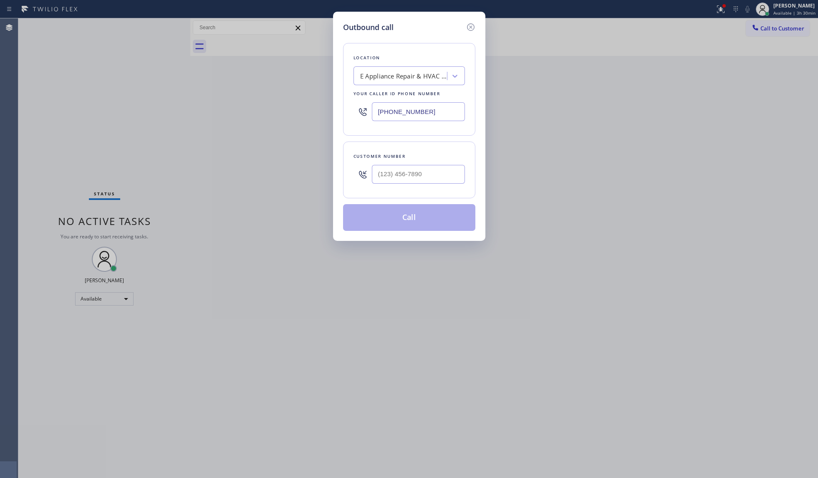
drag, startPoint x: 445, startPoint y: 116, endPoint x: 380, endPoint y: 113, distance: 65.2
click at [369, 113] on div "[PHONE_NUMBER]" at bounding box center [408, 111] width 111 height 27
paste input "424) 352-8655"
type input "[PHONE_NUMBER]"
click at [458, 176] on input "(___) ___-____" at bounding box center [418, 174] width 93 height 19
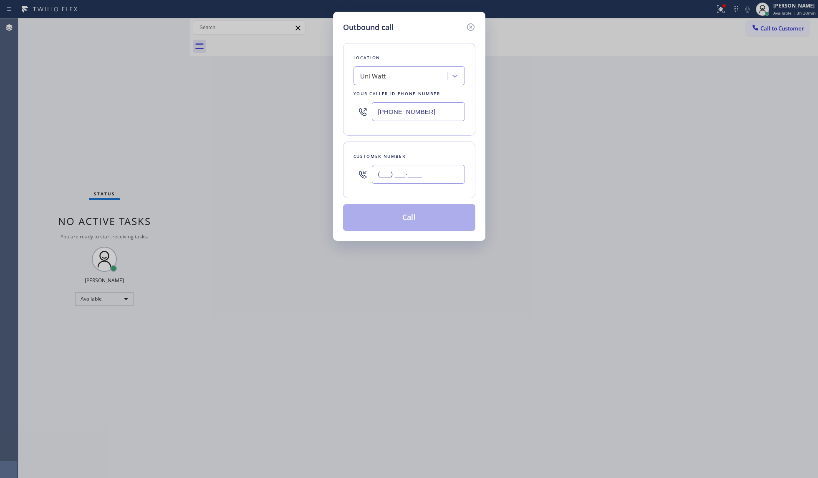
paste input "310) 463-4521"
type input "[PHONE_NUMBER]"
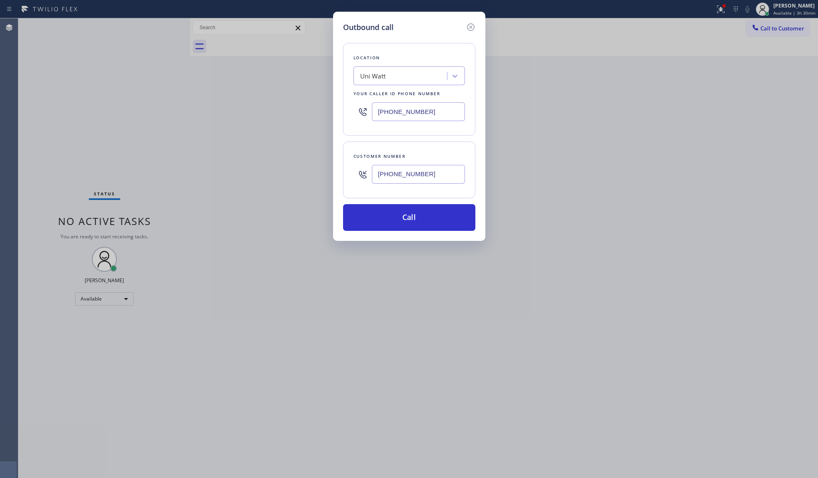
click at [424, 185] on div "[PHONE_NUMBER]" at bounding box center [418, 174] width 93 height 27
drag, startPoint x: 420, startPoint y: 203, endPoint x: 419, endPoint y: 208, distance: 5.0
click at [420, 207] on div "Location Uni Watt Your caller id phone number [PHONE_NUMBER] Customer number [P…" at bounding box center [409, 132] width 132 height 198
click at [413, 216] on button "Call" at bounding box center [409, 217] width 132 height 27
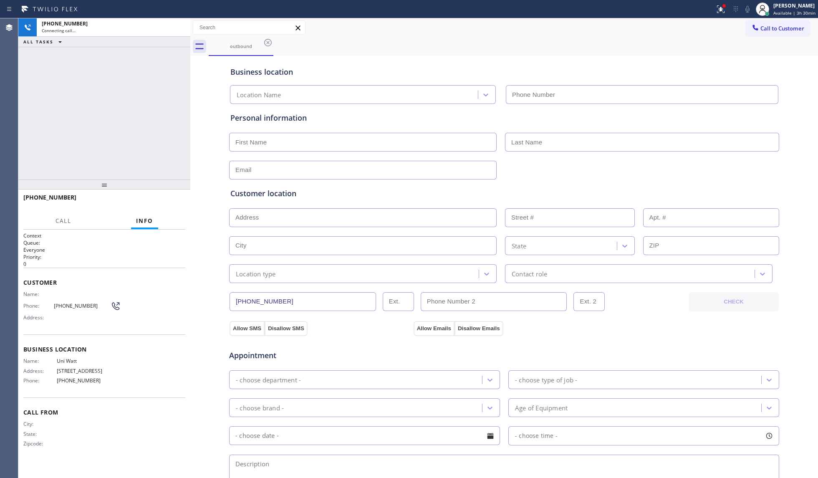
type input "[PHONE_NUMBER]"
click at [363, 44] on div "outbound" at bounding box center [513, 46] width 609 height 19
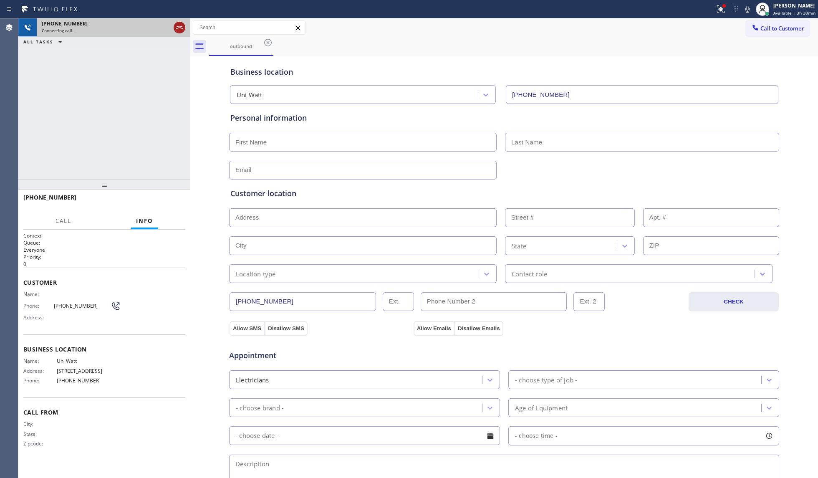
click at [175, 25] on icon at bounding box center [179, 28] width 10 height 10
click at [278, 46] on div "outbound" at bounding box center [513, 46] width 609 height 19
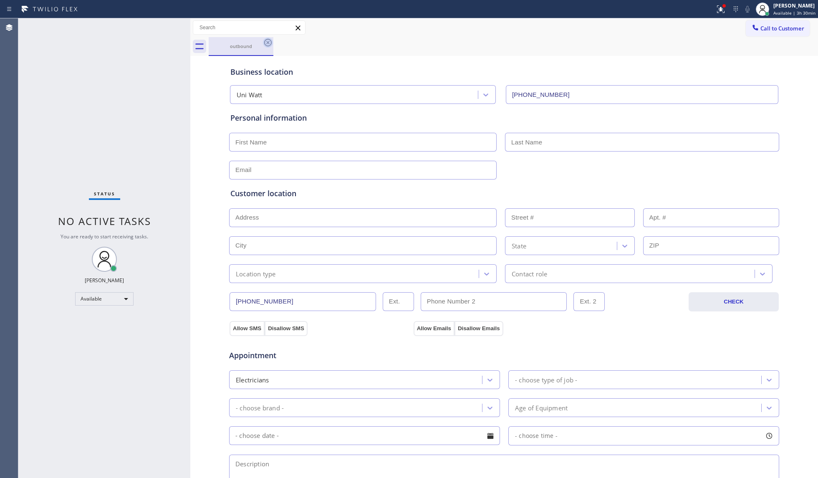
click at [271, 45] on icon at bounding box center [268, 43] width 10 height 10
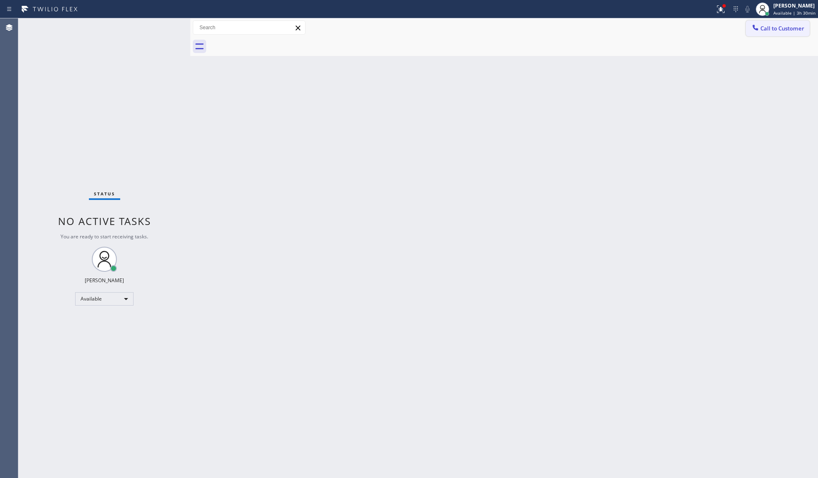
click at [613, 26] on span "Call to Customer" at bounding box center [782, 29] width 44 height 8
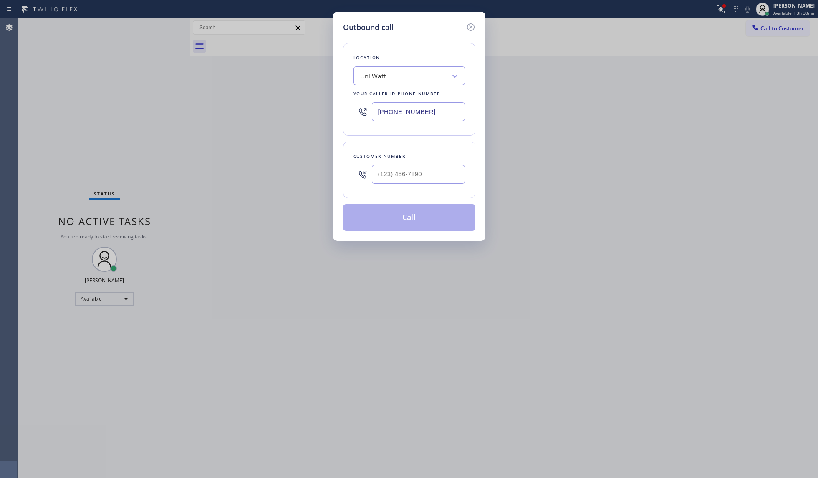
drag, startPoint x: 419, startPoint y: 104, endPoint x: 293, endPoint y: 97, distance: 126.3
click at [290, 97] on div "Outbound call Location Uni Watt Your caller id phone number [PHONE_NUMBER] Cust…" at bounding box center [409, 239] width 818 height 478
paste input "305) 239-8487"
type input "[PHONE_NUMBER]"
click at [451, 171] on input "(___) ___-____" at bounding box center [418, 174] width 93 height 19
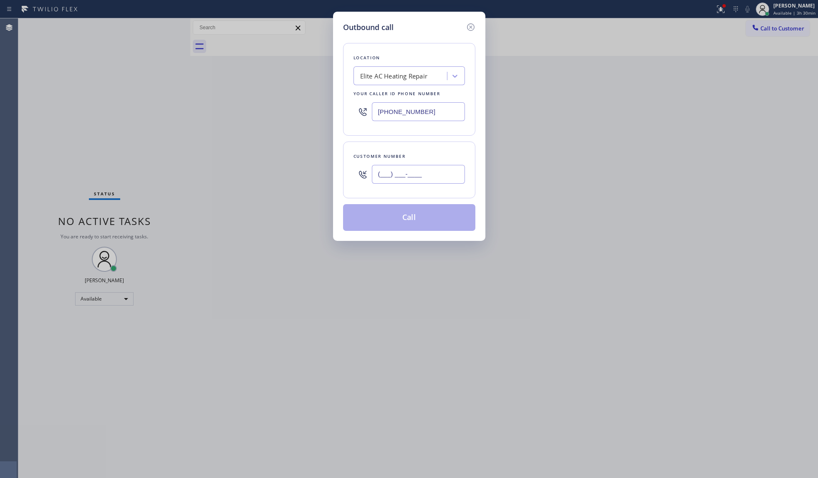
paste input "305) 848-3182"
type input "[PHONE_NUMBER]"
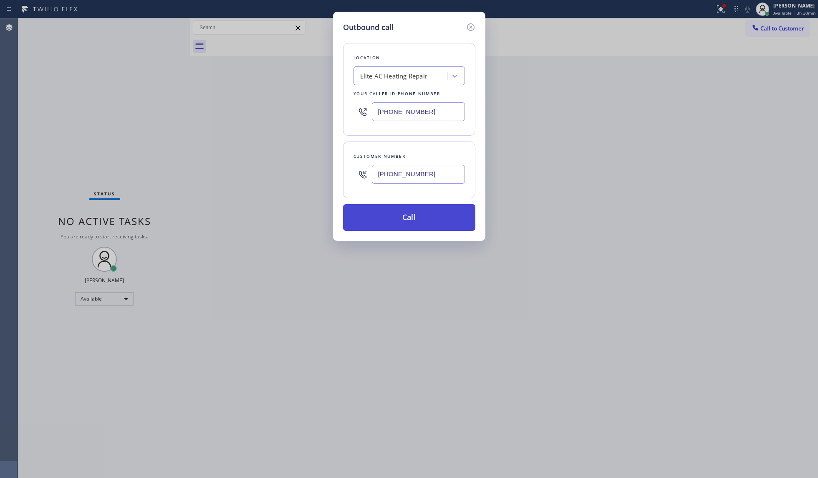
click at [409, 215] on button "Call" at bounding box center [409, 217] width 132 height 27
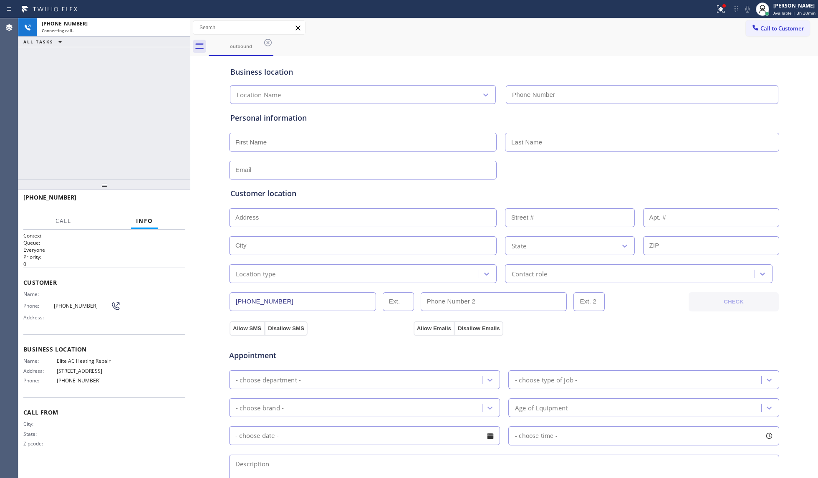
type input "[PHONE_NUMBER]"
drag, startPoint x: 477, startPoint y: 60, endPoint x: 470, endPoint y: 59, distance: 6.8
click at [475, 60] on div "Business location Elite AC Heating Repair [PHONE_NUMBER]" at bounding box center [504, 81] width 551 height 46
drag, startPoint x: 179, startPoint y: 25, endPoint x: 260, endPoint y: 42, distance: 82.7
click at [182, 29] on icon at bounding box center [179, 28] width 10 height 10
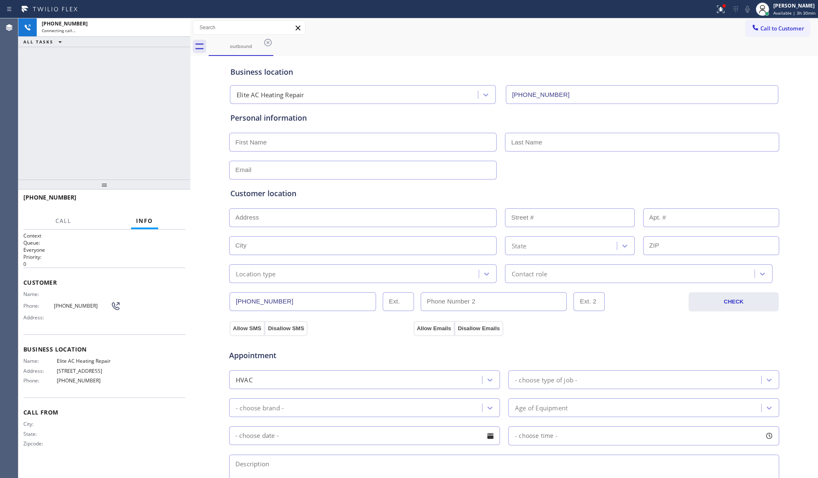
drag, startPoint x: 269, startPoint y: 40, endPoint x: 276, endPoint y: 41, distance: 7.6
click at [269, 40] on icon at bounding box center [268, 43] width 10 height 10
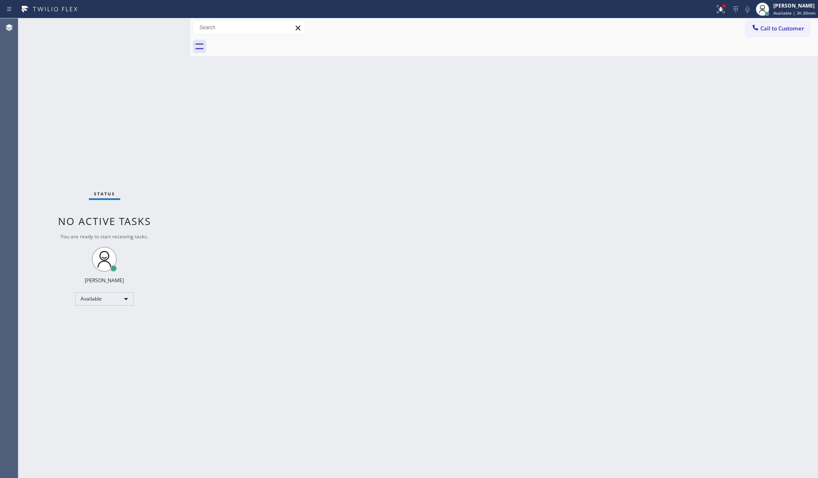
drag, startPoint x: 786, startPoint y: 20, endPoint x: 767, endPoint y: 37, distance: 25.2
click at [613, 23] on button "Call to Customer" at bounding box center [778, 28] width 64 height 16
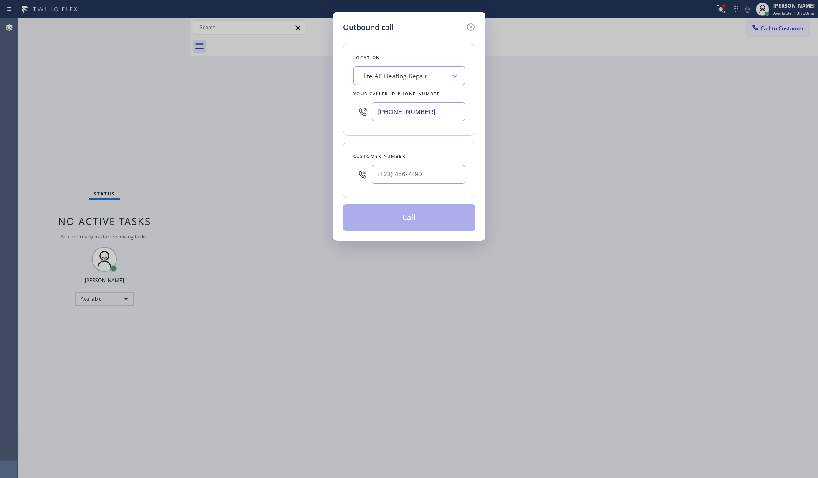
drag, startPoint x: 426, startPoint y: 105, endPoint x: 459, endPoint y: 103, distance: 33.1
click at [302, 93] on div "Outbound call Location Elite AC Heating Repair Your caller id phone number [PHO…" at bounding box center [409, 239] width 818 height 478
paste input "408) 539-284"
type input "[PHONE_NUMBER]"
click at [422, 165] on input "(___) ___-____" at bounding box center [418, 174] width 93 height 19
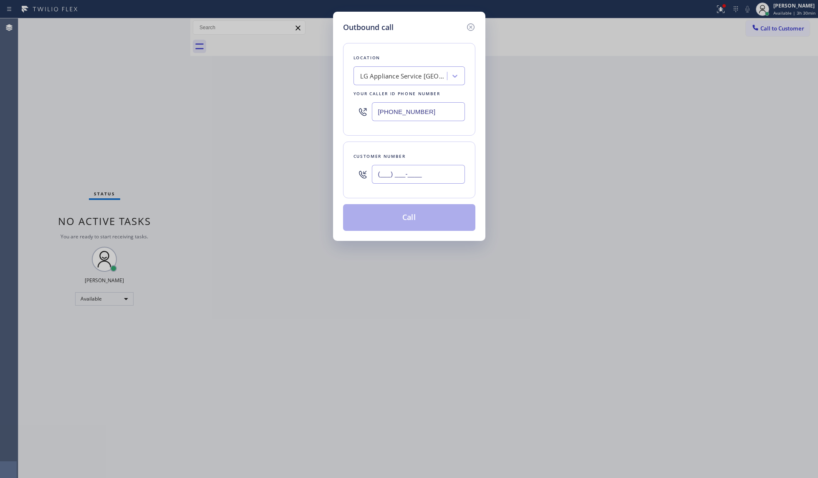
click at [432, 179] on input "(___) ___-____" at bounding box center [418, 174] width 93 height 19
paste input "text"
click at [386, 181] on input "(___) ___-____" at bounding box center [418, 174] width 93 height 19
click at [381, 181] on input "(___) ___-____" at bounding box center [418, 174] width 93 height 19
paste input "408) 234-5759"
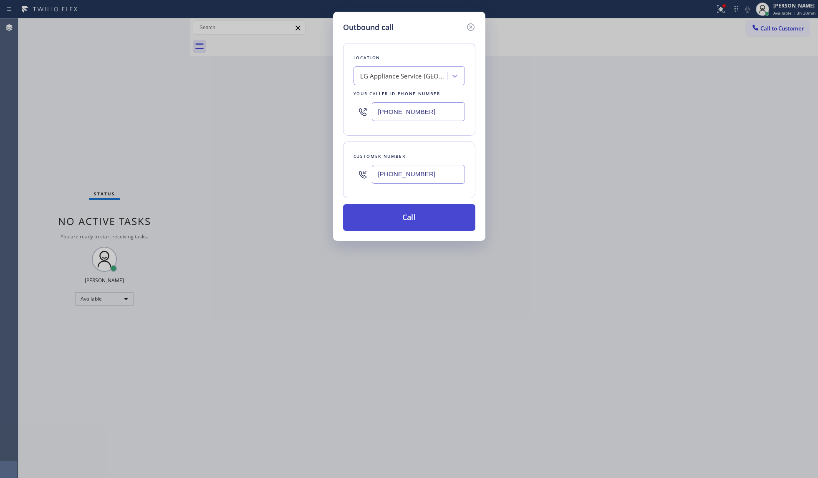
type input "[PHONE_NUMBER]"
click at [411, 217] on button "Call" at bounding box center [409, 217] width 132 height 27
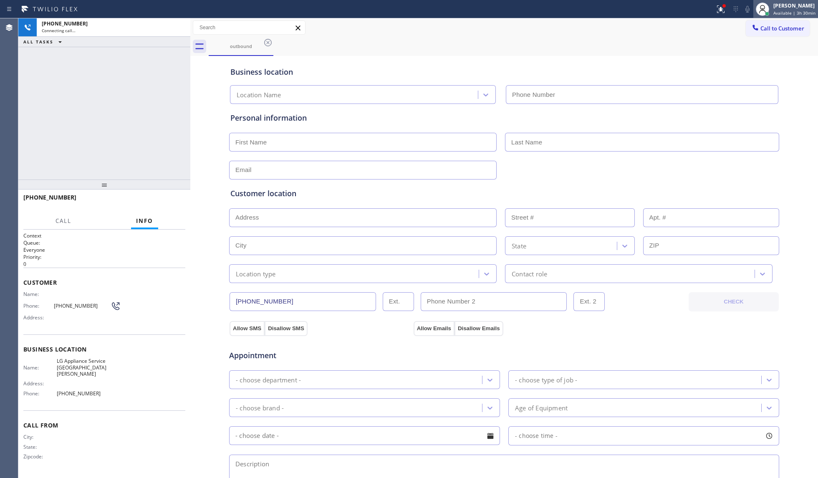
type input "[PHONE_NUMBER]"
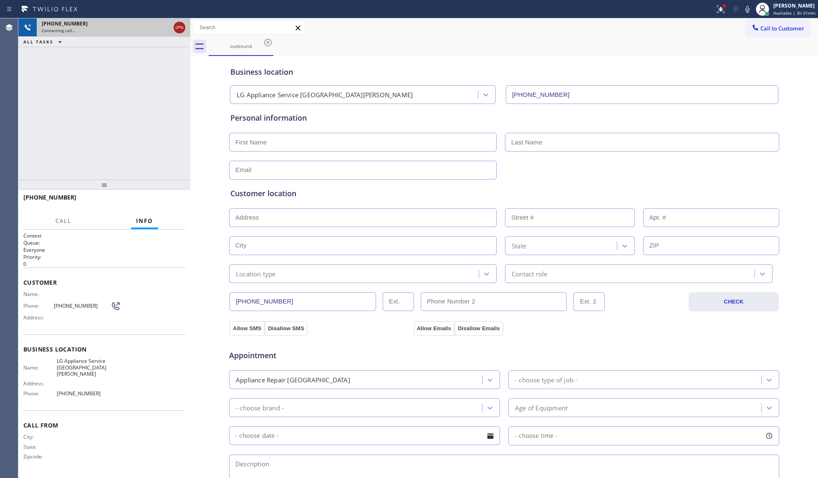
click at [179, 25] on icon at bounding box center [179, 28] width 10 height 10
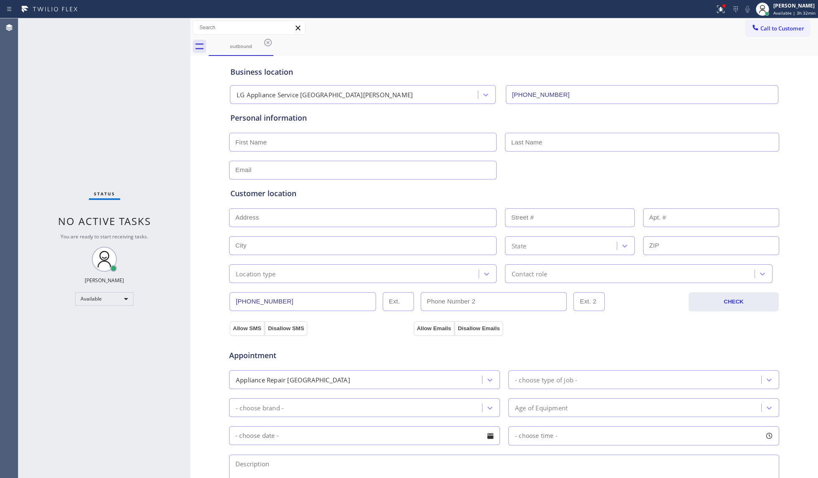
drag, startPoint x: 456, startPoint y: 68, endPoint x: 536, endPoint y: 54, distance: 80.8
click at [458, 68] on div "Business location" at bounding box center [504, 71] width 548 height 11
drag, startPoint x: 725, startPoint y: 7, endPoint x: 716, endPoint y: 31, distance: 25.9
click at [613, 7] on div at bounding box center [723, 5] width 3 height 3
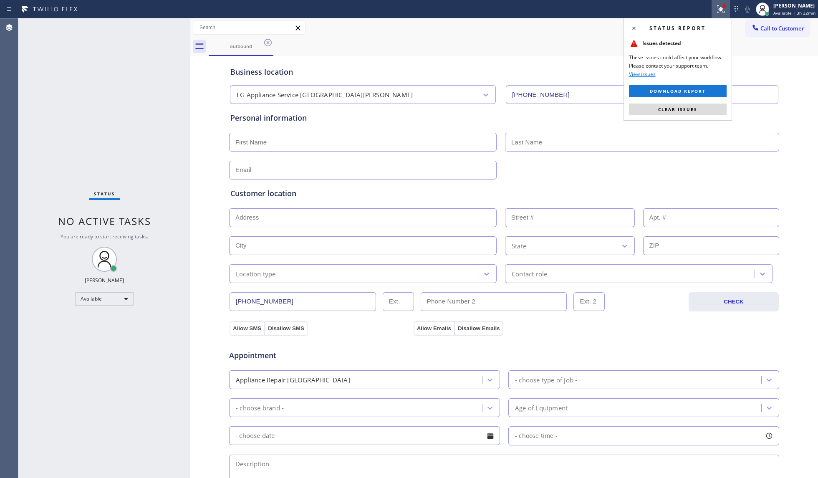
click at [613, 104] on button "Clear issues" at bounding box center [678, 109] width 98 height 12
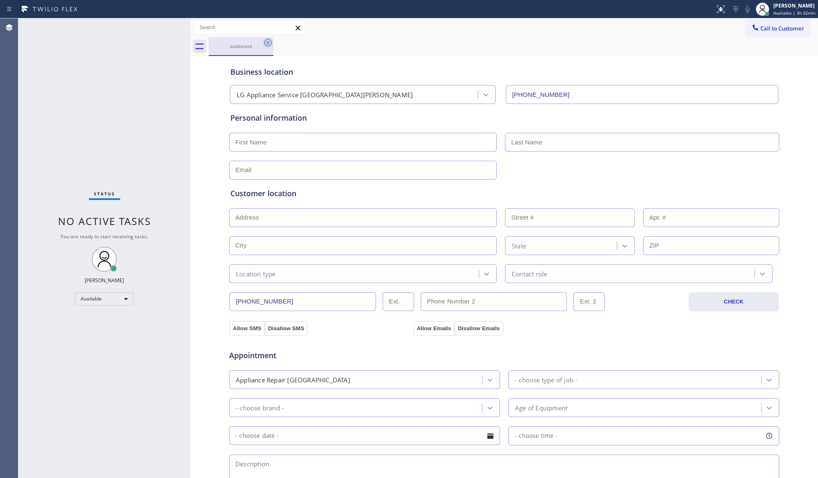
click at [266, 43] on icon at bounding box center [268, 43] width 10 height 10
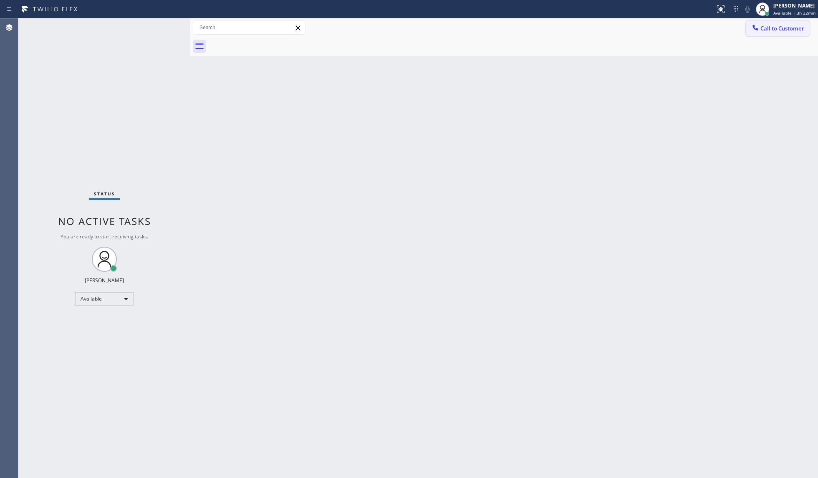
click at [613, 32] on button "Call to Customer" at bounding box center [778, 28] width 64 height 16
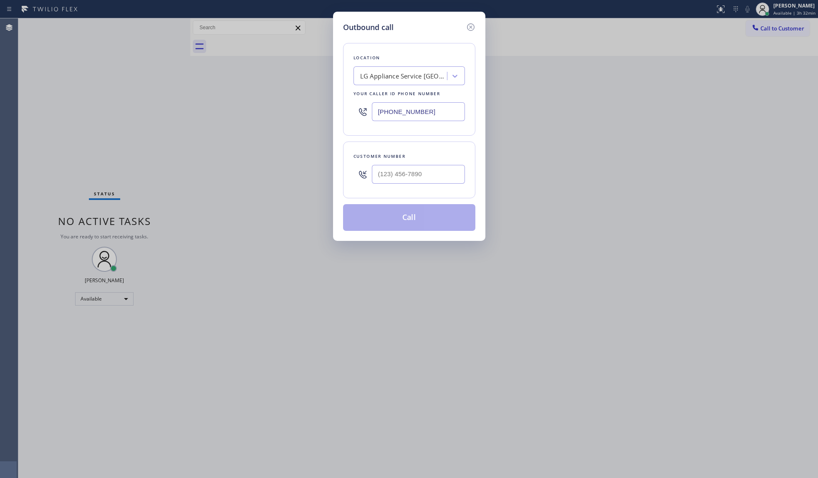
drag, startPoint x: 430, startPoint y: 117, endPoint x: 328, endPoint y: 119, distance: 102.3
click at [327, 117] on div "Outbound call Location LG Appliance Service [GEOGRAPHIC_DATA][PERSON_NAME] Your…" at bounding box center [409, 239] width 818 height 478
paste input "80) 550-9294"
drag, startPoint x: 439, startPoint y: 114, endPoint x: 354, endPoint y: 114, distance: 84.7
click at [349, 114] on div "Location Viking Appliance Repair Tempe Your caller id phone number [PHONE_NUMBE…" at bounding box center [409, 89] width 132 height 93
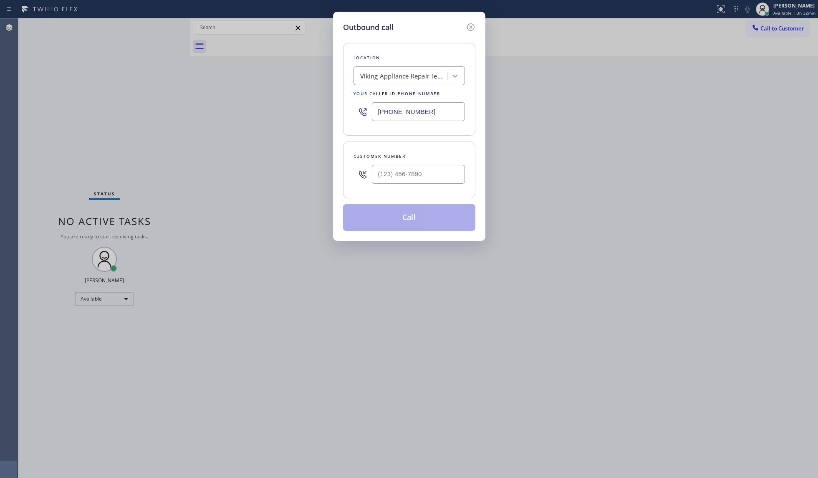
paste input "571) 520-3020"
click at [420, 114] on input "[PHONE_NUMBER]" at bounding box center [418, 111] width 93 height 19
drag, startPoint x: 430, startPoint y: 114, endPoint x: 378, endPoint y: 112, distance: 51.8
click at [379, 112] on input "[PHONE_NUMBER]" at bounding box center [418, 111] width 93 height 19
drag, startPoint x: 381, startPoint y: 115, endPoint x: 356, endPoint y: 114, distance: 25.1
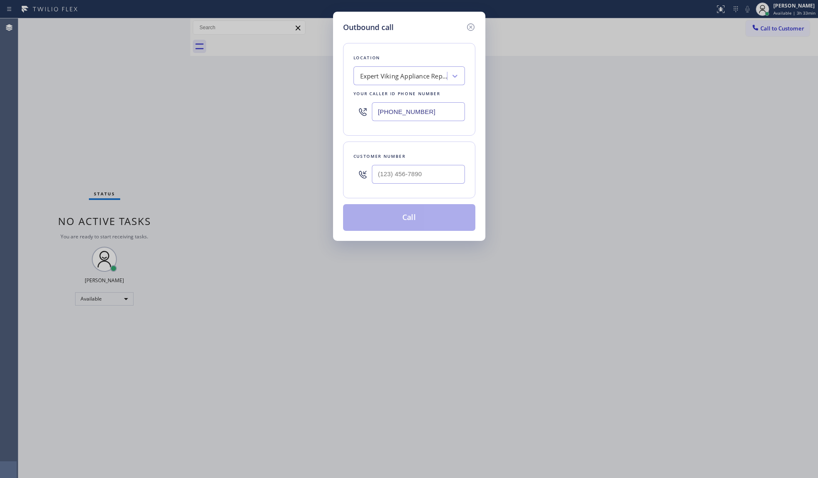
click at [357, 116] on div "[PHONE_NUMBER]" at bounding box center [408, 111] width 111 height 27
paste input "text"
type input "[PHONE_NUMBER]"
click at [406, 171] on input "(___) ___-____" at bounding box center [418, 174] width 93 height 19
paste input "574) 993-9143"
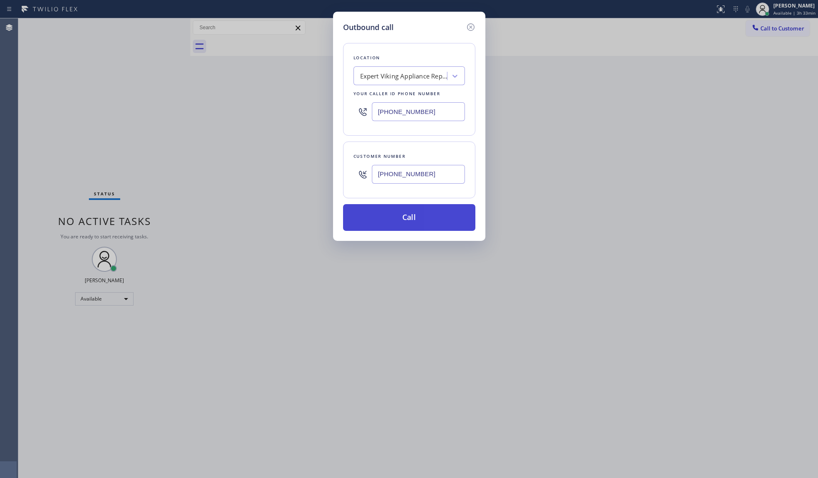
type input "[PHONE_NUMBER]"
click at [408, 215] on button "Call" at bounding box center [409, 217] width 132 height 27
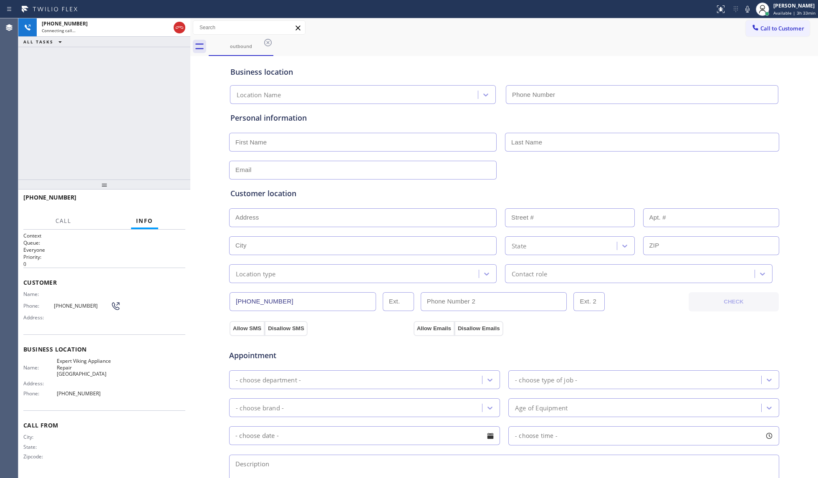
type input "[PHONE_NUMBER]"
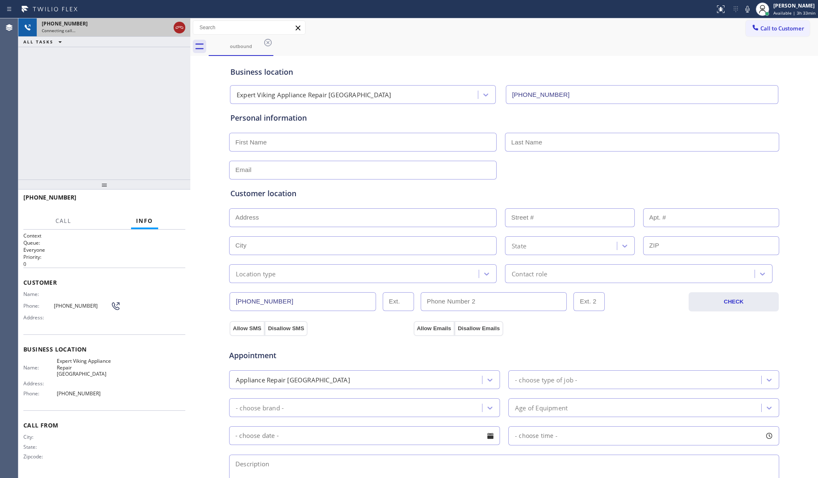
click at [177, 29] on icon at bounding box center [179, 28] width 10 height 10
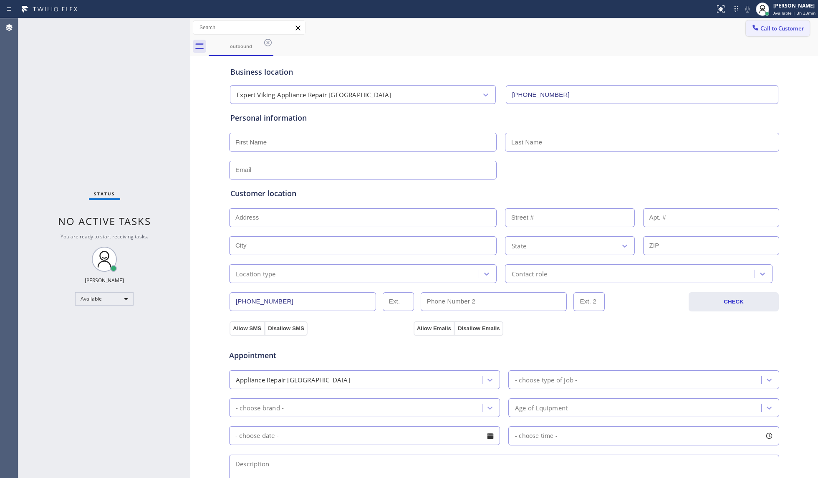
click at [613, 25] on span "Call to Customer" at bounding box center [782, 29] width 44 height 8
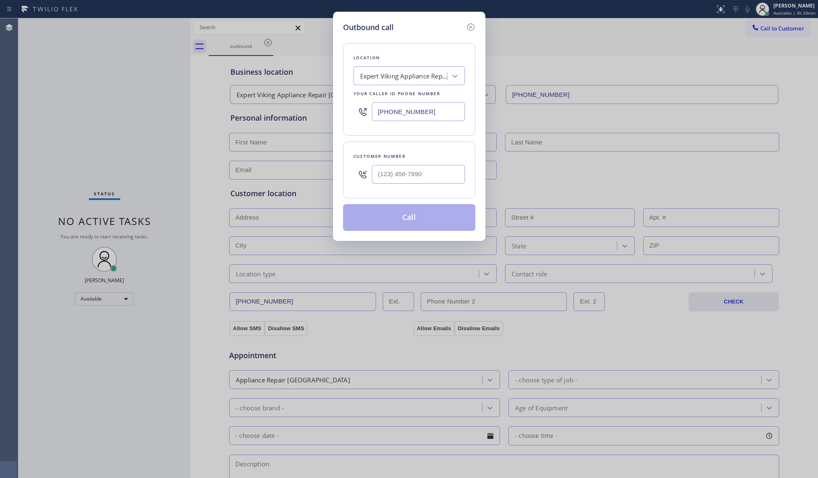
drag, startPoint x: 419, startPoint y: 109, endPoint x: 358, endPoint y: 110, distance: 61.8
click at [358, 110] on div "[PHONE_NUMBER]" at bounding box center [408, 111] width 111 height 27
paste input "805) 590-9131"
type input "[PHONE_NUMBER]"
click at [427, 179] on input "(___) ___-____" at bounding box center [418, 174] width 93 height 19
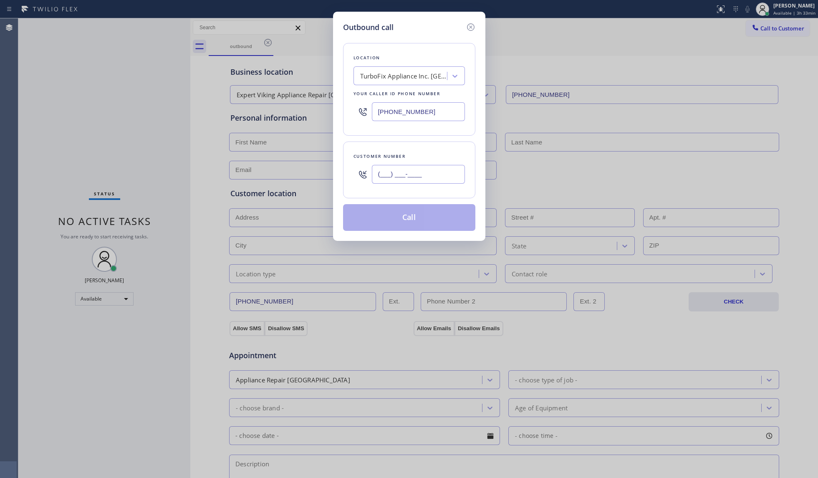
paste input "563) 872-8128"
type input "[PHONE_NUMBER]"
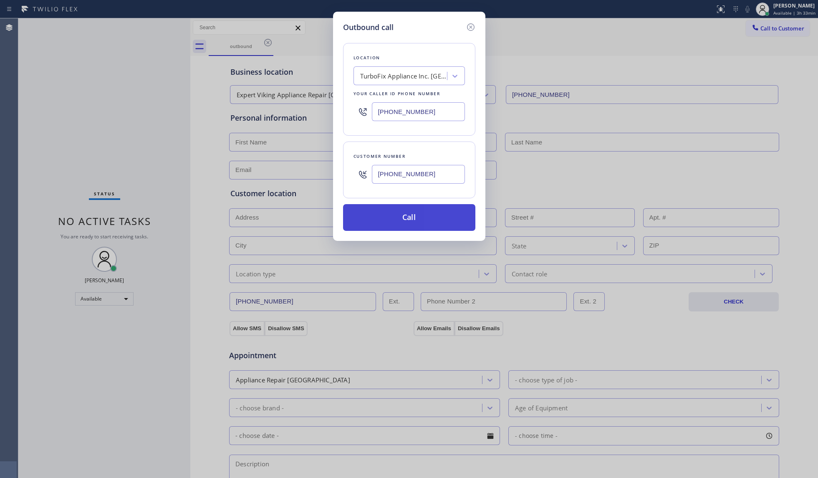
click at [404, 222] on button "Call" at bounding box center [409, 217] width 132 height 27
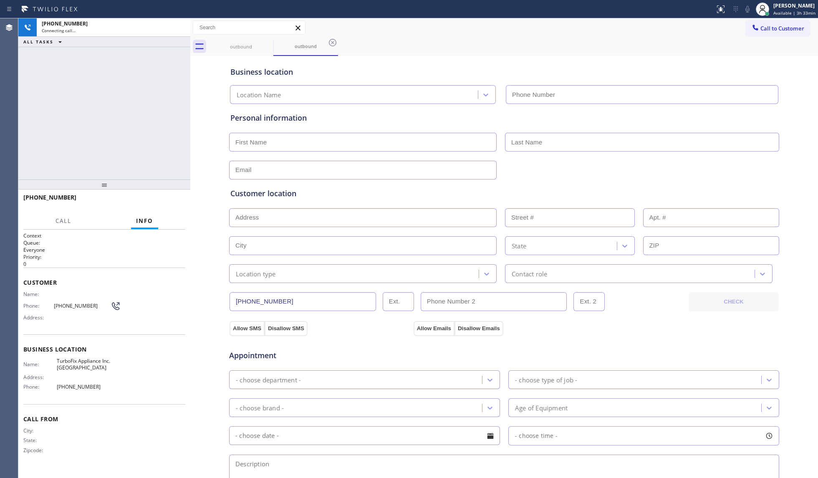
type input "[PHONE_NUMBER]"
drag, startPoint x: 522, startPoint y: 50, endPoint x: 536, endPoint y: 67, distance: 21.7
click at [522, 50] on div "outbound outbound" at bounding box center [513, 46] width 609 height 19
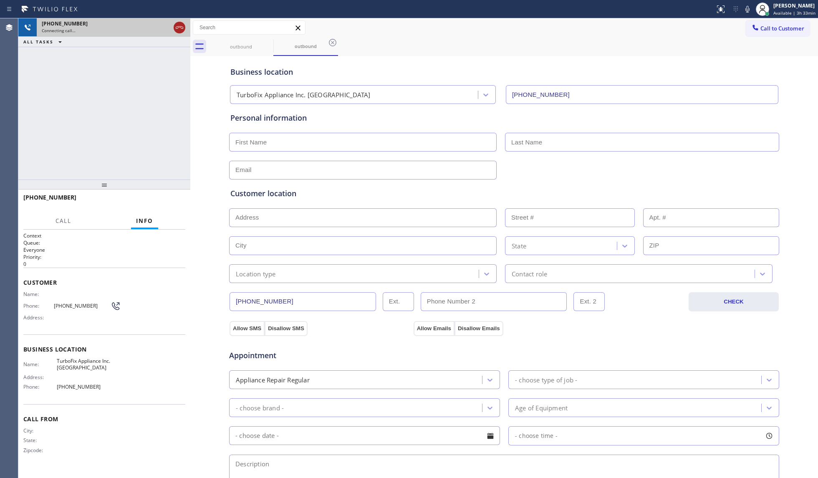
click at [181, 28] on icon at bounding box center [180, 27] width 8 height 3
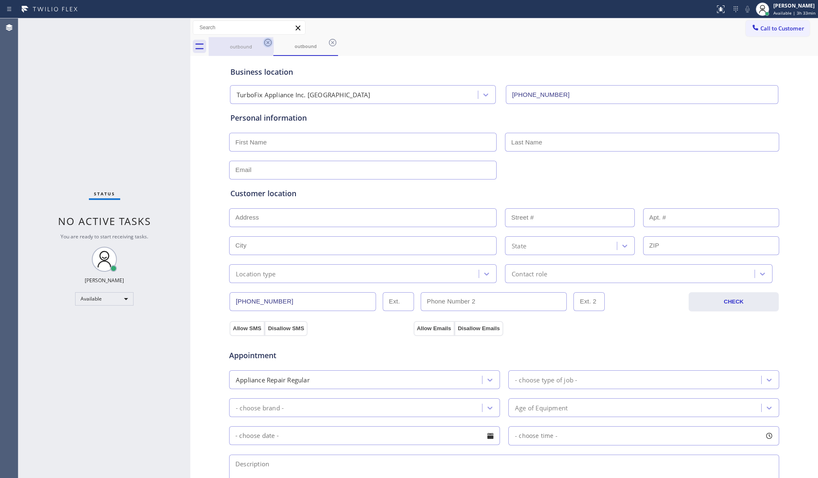
click at [269, 41] on icon at bounding box center [268, 43] width 8 height 8
click at [328, 40] on icon at bounding box center [333, 43] width 10 height 10
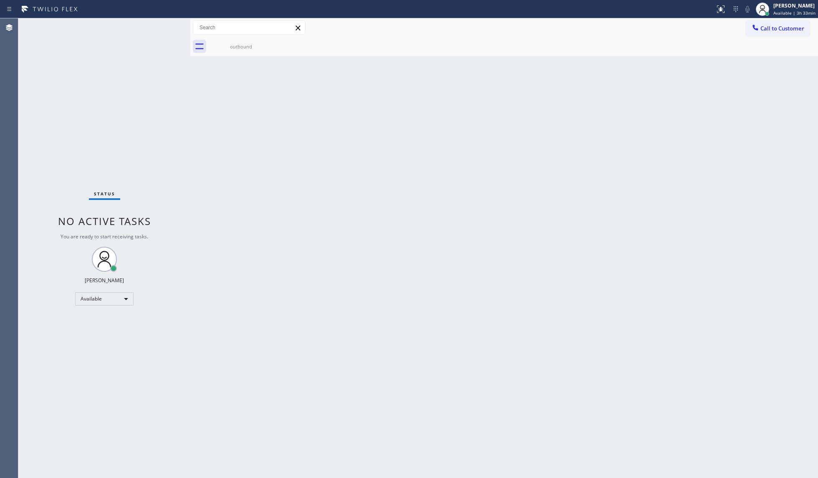
drag, startPoint x: 768, startPoint y: 27, endPoint x: 649, endPoint y: 55, distance: 121.9
click at [613, 27] on span "Call to Customer" at bounding box center [782, 29] width 44 height 8
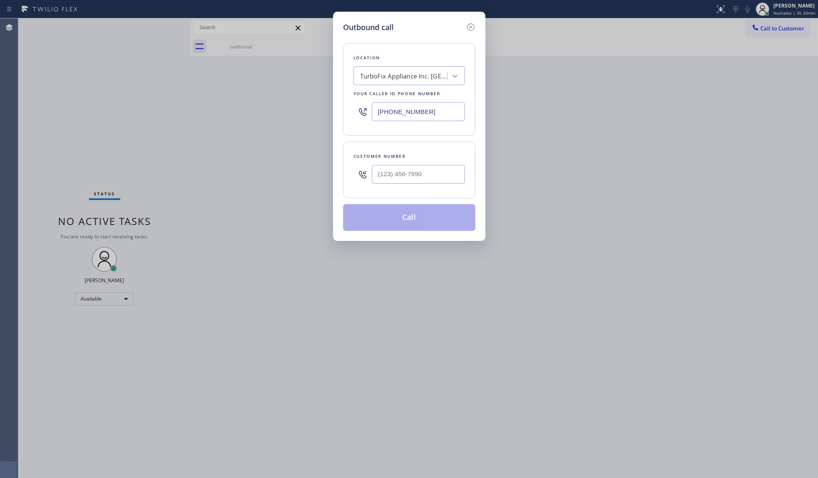
drag, startPoint x: 442, startPoint y: 111, endPoint x: 293, endPoint y: 110, distance: 149.0
click at [293, 110] on div "Outbound call Location TurboFix Appliance Inc. [GEOGRAPHIC_DATA] Your caller id…" at bounding box center [409, 239] width 818 height 478
paste input "360) 205-18"
type input "[PHONE_NUMBER]"
click at [451, 179] on input "(___) ___-____" at bounding box center [418, 174] width 93 height 19
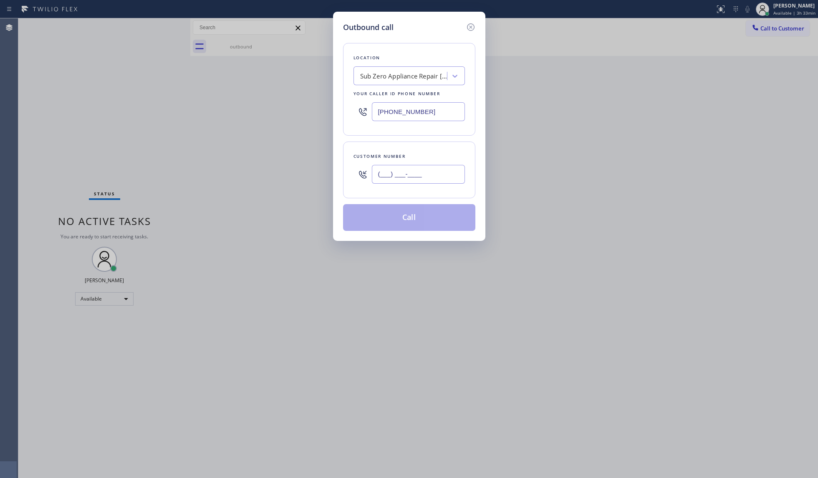
paste input "251) 438-4526"
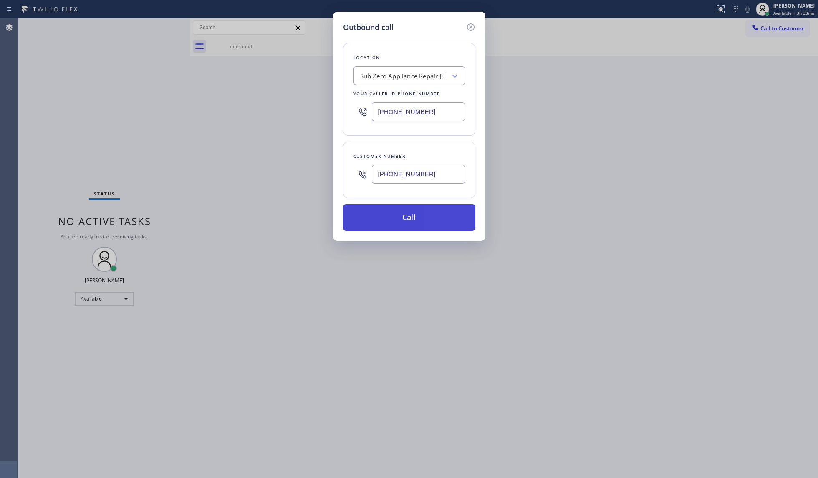
type input "[PHONE_NUMBER]"
click at [409, 207] on button "Call" at bounding box center [409, 217] width 132 height 27
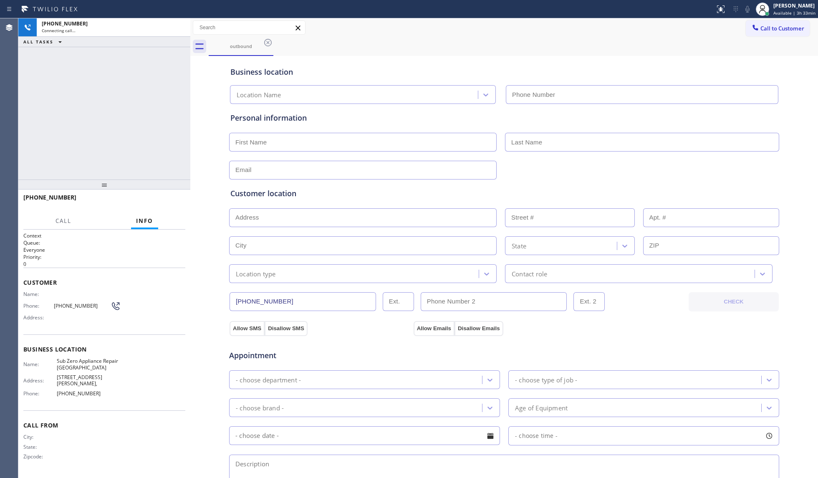
type input "[PHONE_NUMBER]"
drag, startPoint x: 449, startPoint y: 41, endPoint x: 442, endPoint y: 41, distance: 7.1
click at [449, 41] on div "outbound" at bounding box center [513, 46] width 609 height 19
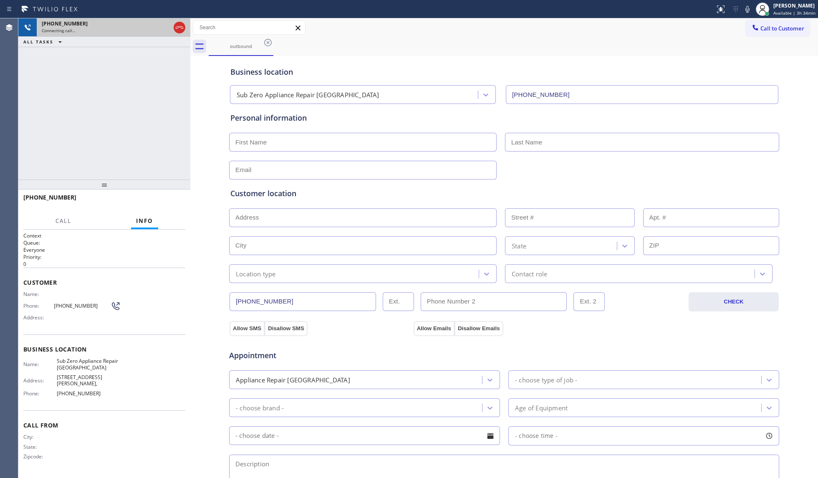
click at [179, 27] on icon at bounding box center [179, 28] width 10 height 10
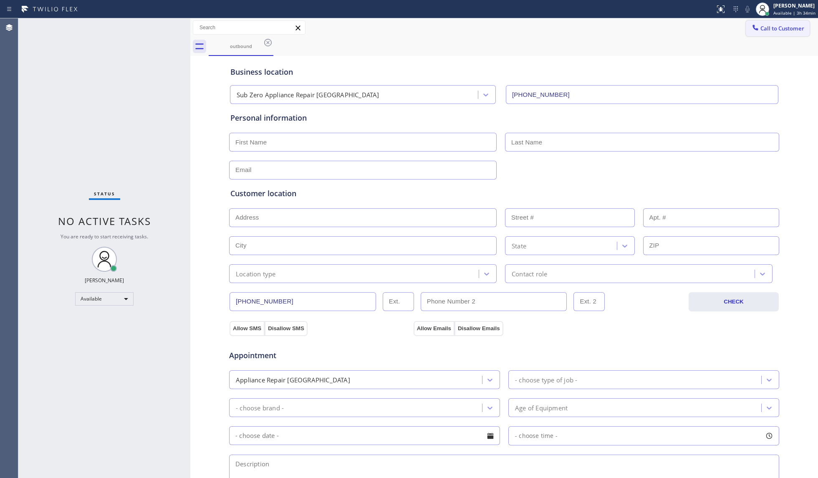
click at [613, 28] on span "Call to Customer" at bounding box center [782, 29] width 44 height 8
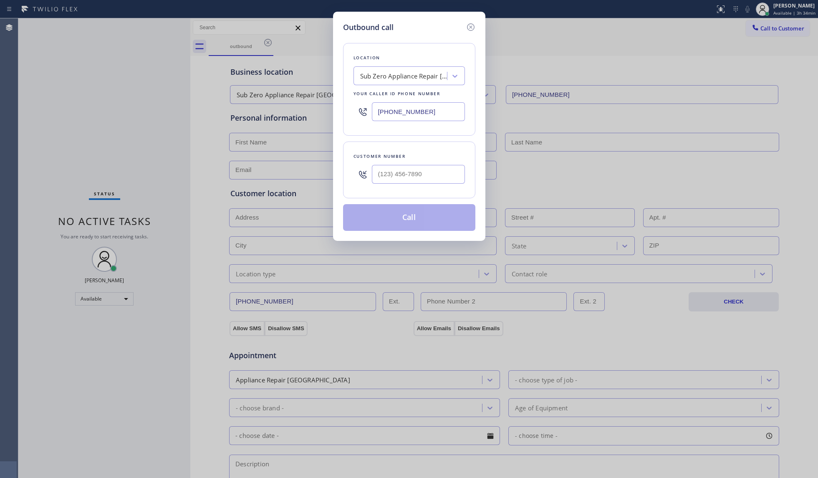
drag, startPoint x: 434, startPoint y: 104, endPoint x: 379, endPoint y: 110, distance: 55.4
click at [381, 112] on input "[PHONE_NUMBER]" at bounding box center [418, 111] width 93 height 19
paste input "714) 930-2090"
type input "[PHONE_NUMBER]"
click at [436, 166] on input "(___) ___-____" at bounding box center [418, 174] width 93 height 19
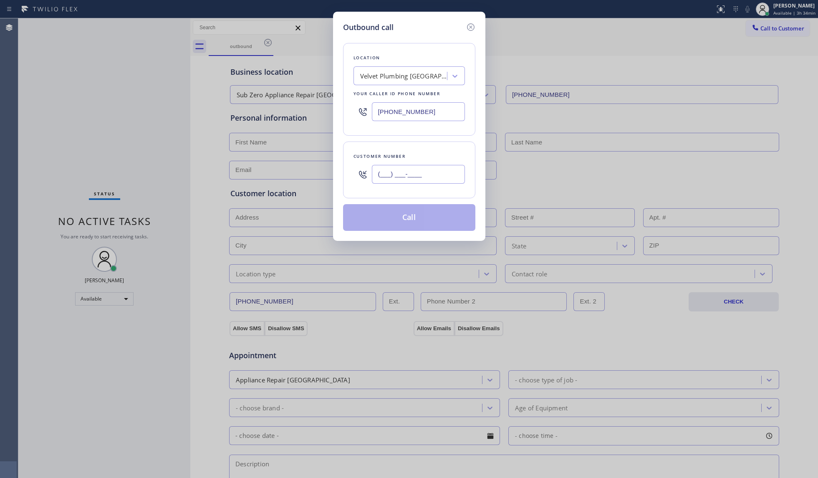
click at [436, 169] on input "(___) ___-____" at bounding box center [418, 174] width 93 height 19
paste input "text"
click at [381, 174] on input "(___) ___-____" at bounding box center [418, 174] width 93 height 19
paste input "714) 210-1361"
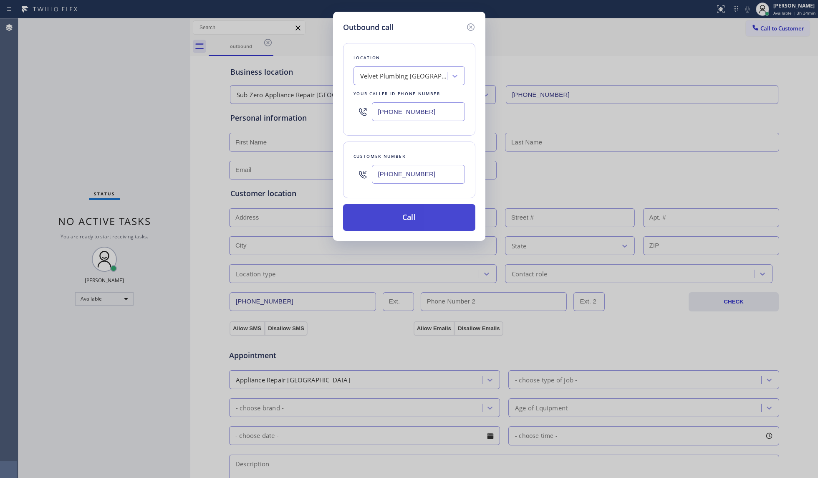
type input "[PHONE_NUMBER]"
click at [403, 214] on button "Call" at bounding box center [409, 217] width 132 height 27
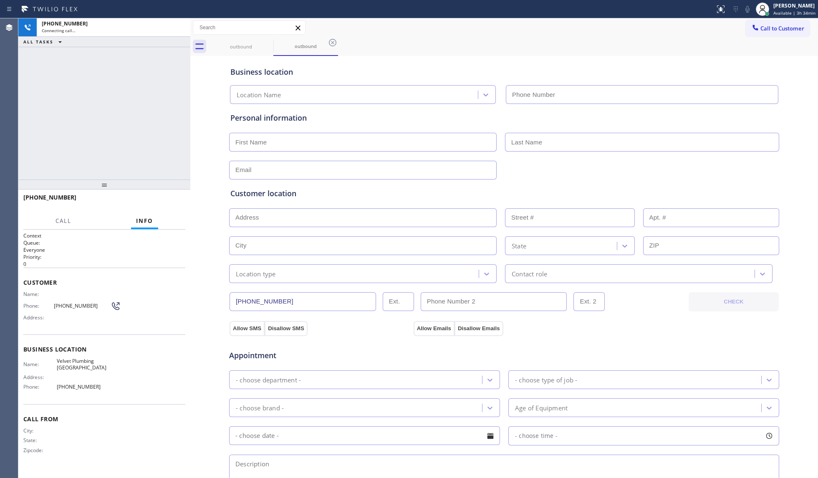
type input "[PHONE_NUMBER]"
click at [169, 200] on span "HANG UP" at bounding box center [165, 201] width 25 height 6
click at [168, 199] on span "HANG UP" at bounding box center [165, 201] width 25 height 6
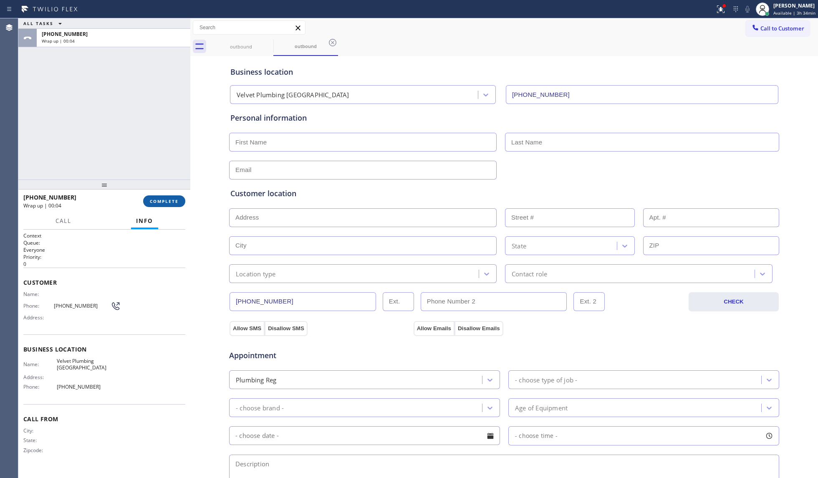
click at [152, 203] on span "COMPLETE" at bounding box center [164, 201] width 29 height 6
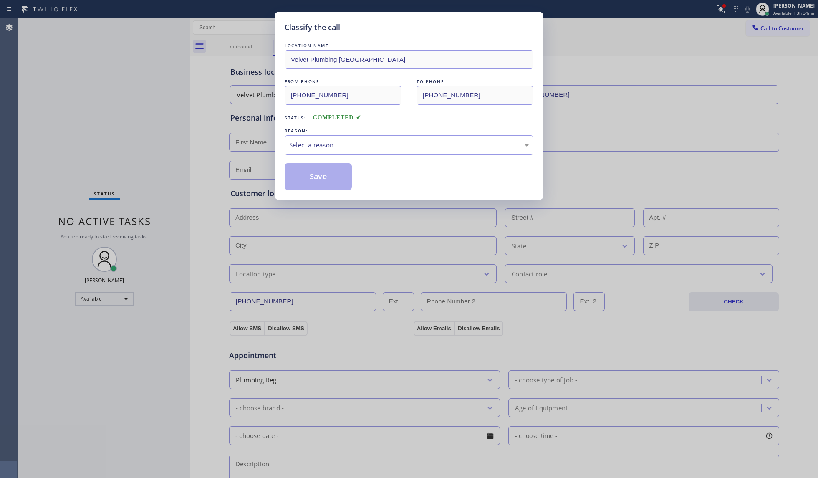
drag, startPoint x: 293, startPoint y: 139, endPoint x: 299, endPoint y: 152, distance: 14.4
click at [294, 139] on div "Select a reason" at bounding box center [409, 145] width 249 height 20
click at [308, 174] on button "Save" at bounding box center [318, 176] width 67 height 27
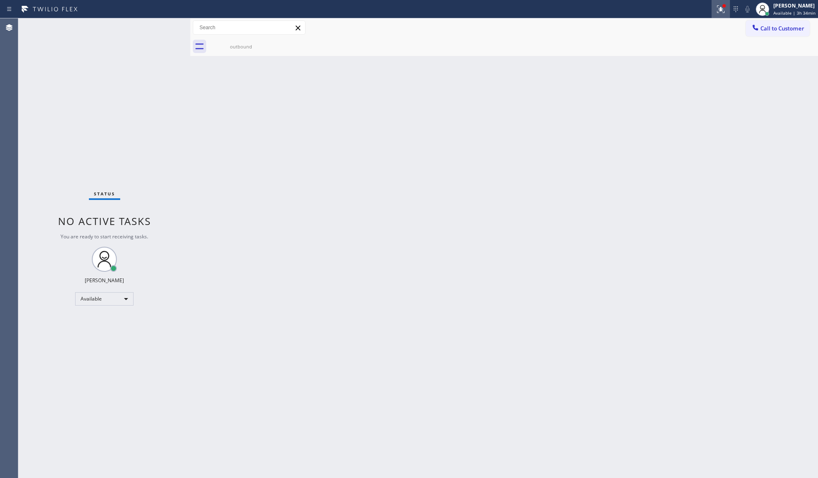
click at [613, 10] on icon at bounding box center [721, 9] width 8 height 8
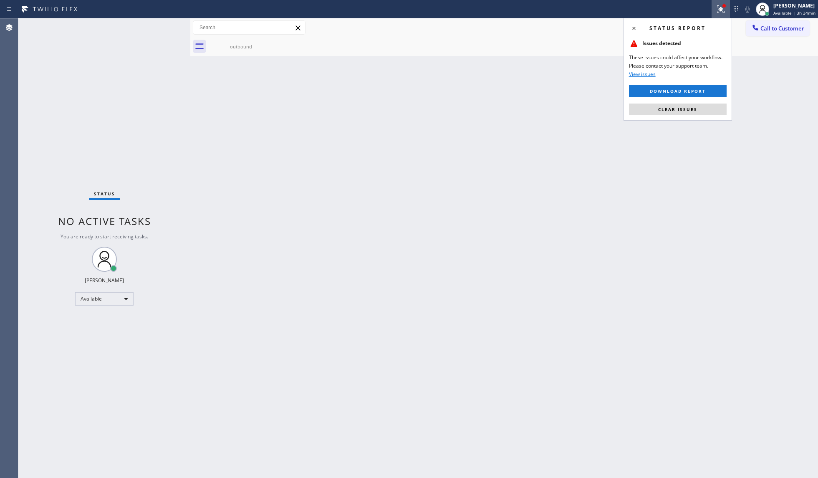
click at [613, 102] on div "Status report Issues detected These issues could affect your workflow. Please c…" at bounding box center [677, 69] width 109 height 103
drag, startPoint x: 680, startPoint y: 106, endPoint x: 699, endPoint y: 103, distance: 19.3
click at [613, 106] on button "Clear issues" at bounding box center [678, 109] width 98 height 12
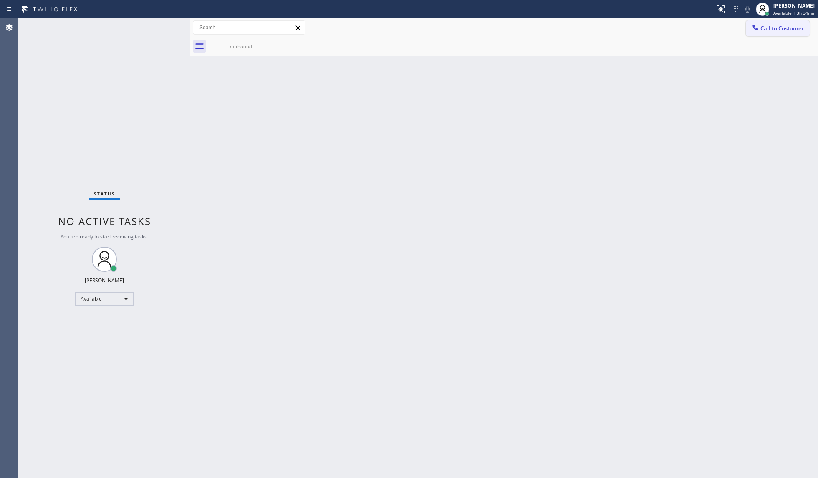
drag, startPoint x: 772, startPoint y: 25, endPoint x: 762, endPoint y: 38, distance: 16.7
click at [613, 25] on span "Call to Customer" at bounding box center [782, 29] width 44 height 8
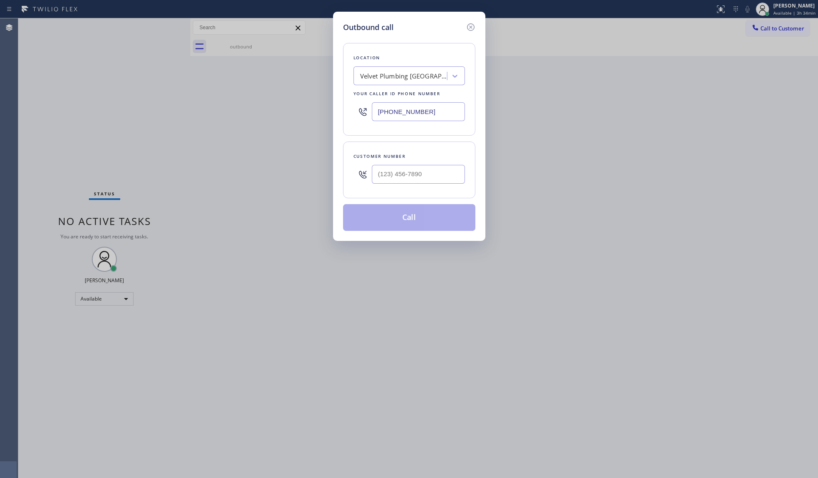
drag, startPoint x: 447, startPoint y: 112, endPoint x: 358, endPoint y: 111, distance: 88.5
click at [358, 111] on div "[PHONE_NUMBER]" at bounding box center [408, 111] width 111 height 27
paste input "814) 261-0878"
type input "[PHONE_NUMBER]"
click at [456, 171] on input "(___) ___-____" at bounding box center [418, 174] width 93 height 19
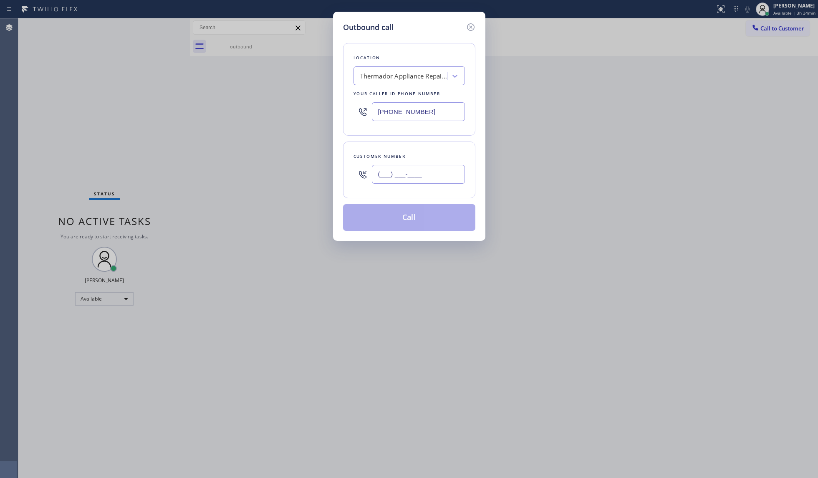
paste input "814) 298-6021"
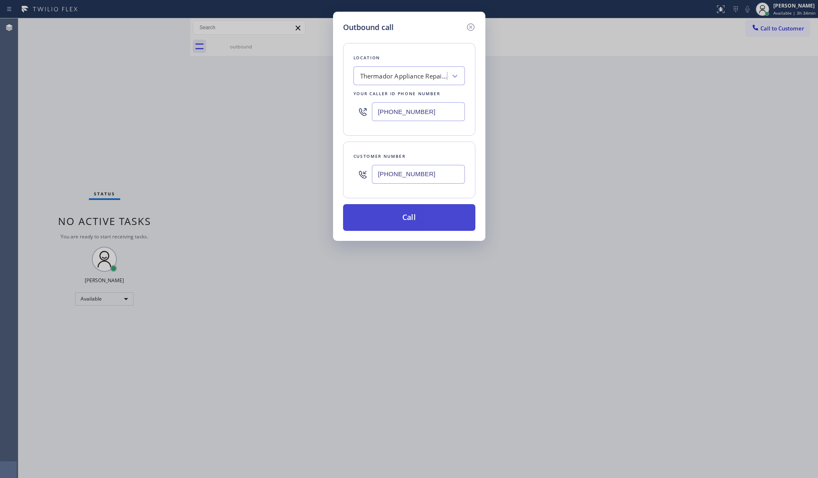
type input "[PHONE_NUMBER]"
click at [418, 212] on button "Call" at bounding box center [409, 217] width 132 height 27
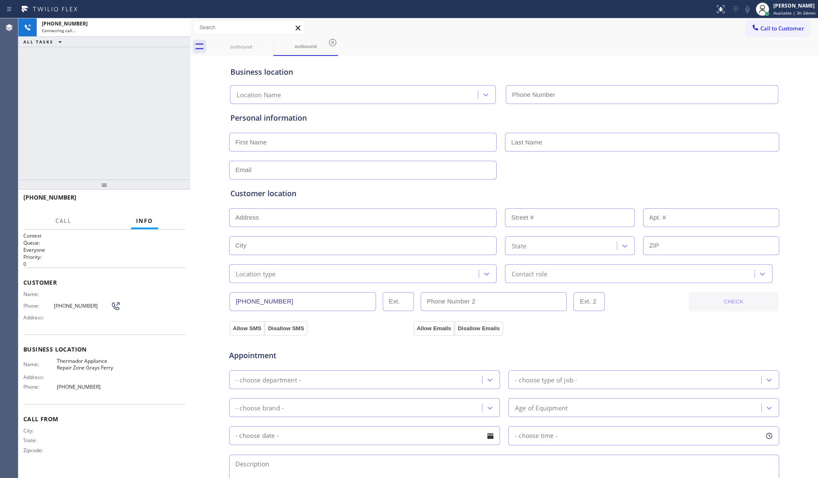
type input "[PHONE_NUMBER]"
click at [172, 202] on span "HANG UP" at bounding box center [165, 201] width 25 height 6
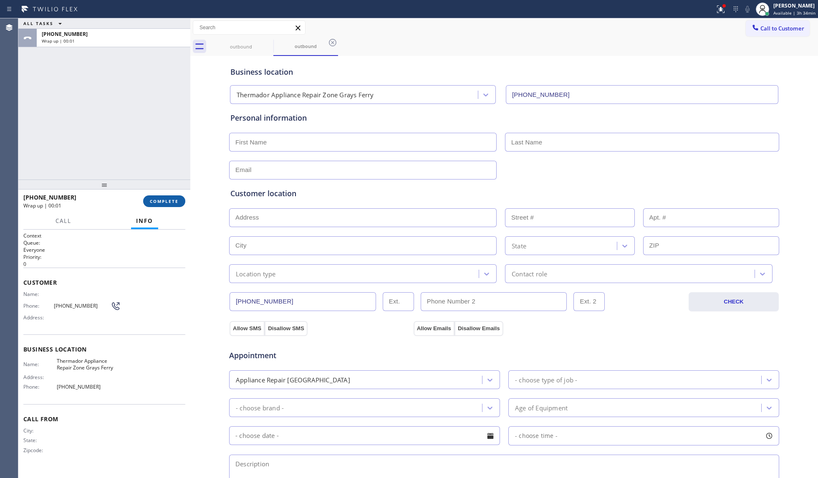
click at [174, 201] on span "COMPLETE" at bounding box center [164, 201] width 29 height 6
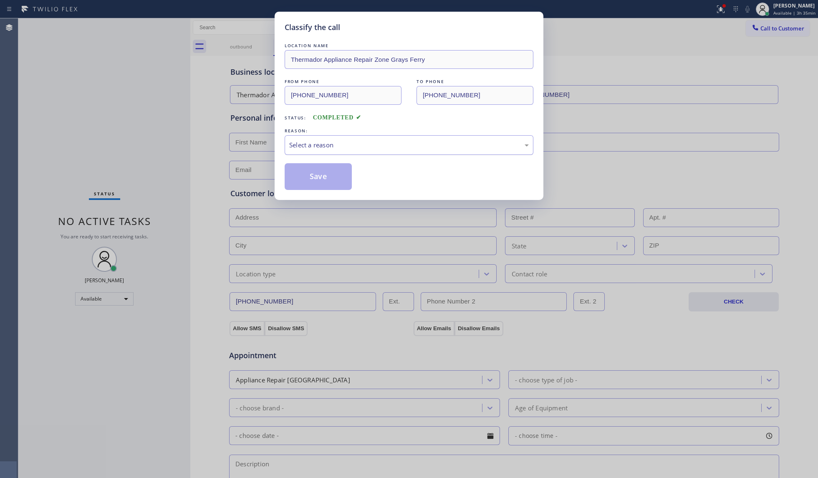
click at [317, 146] on div "Select a reason" at bounding box center [409, 145] width 240 height 10
click at [315, 171] on button "Save" at bounding box center [318, 176] width 67 height 27
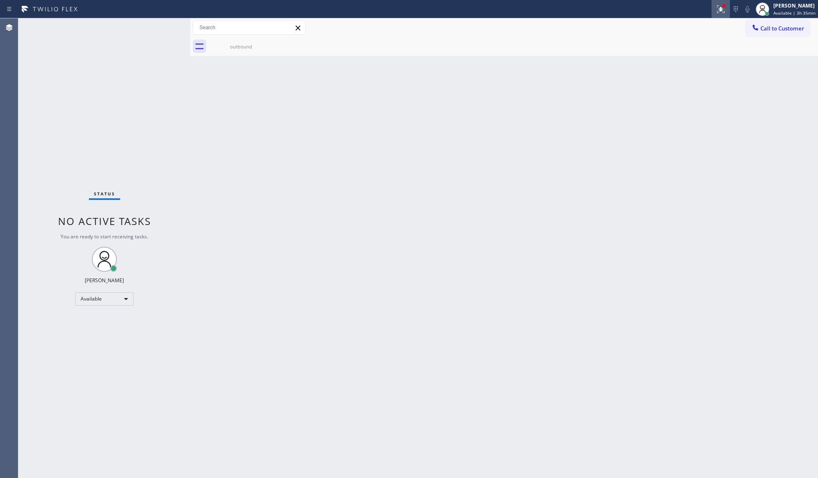
drag, startPoint x: 718, startPoint y: 8, endPoint x: 669, endPoint y: 83, distance: 89.8
click at [613, 8] on icon at bounding box center [721, 9] width 10 height 10
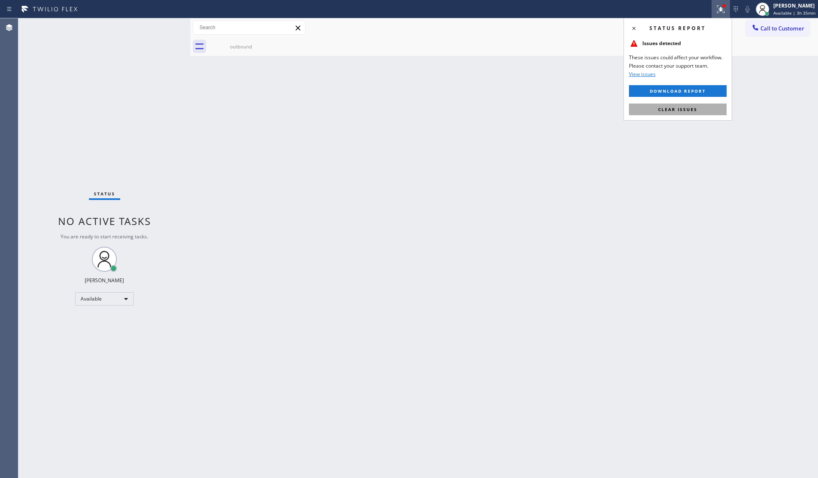
click at [613, 111] on span "Clear issues" at bounding box center [677, 109] width 39 height 6
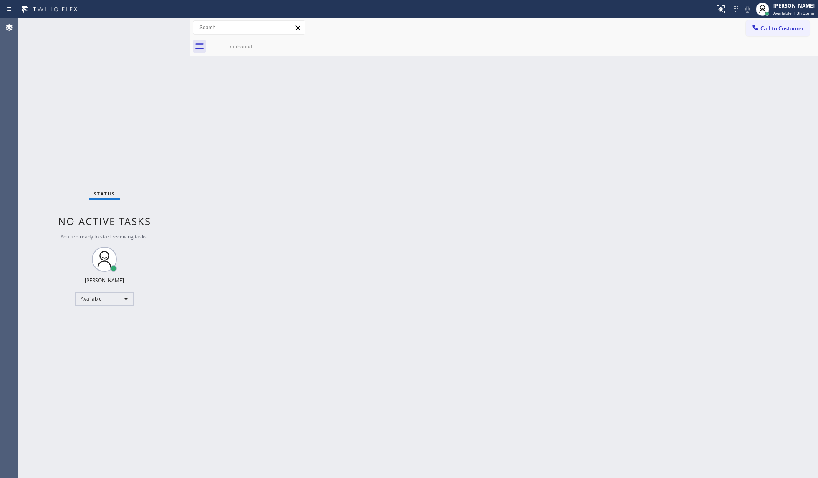
drag, startPoint x: 709, startPoint y: 45, endPoint x: 743, endPoint y: 45, distance: 34.2
click at [613, 45] on div "outbound" at bounding box center [513, 46] width 609 height 19
click at [613, 30] on span "Call to Customer" at bounding box center [782, 29] width 44 height 8
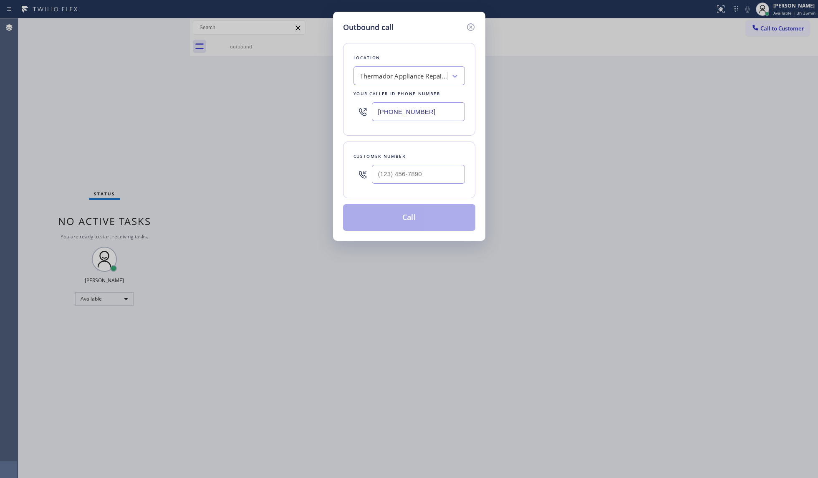
drag, startPoint x: 451, startPoint y: 107, endPoint x: 365, endPoint y: 109, distance: 86.4
click at [361, 110] on div "[PHONE_NUMBER]" at bounding box center [408, 111] width 111 height 27
paste input "619) 737-398"
type input "[PHONE_NUMBER]"
click at [434, 179] on input "(___) ___-____" at bounding box center [418, 174] width 93 height 19
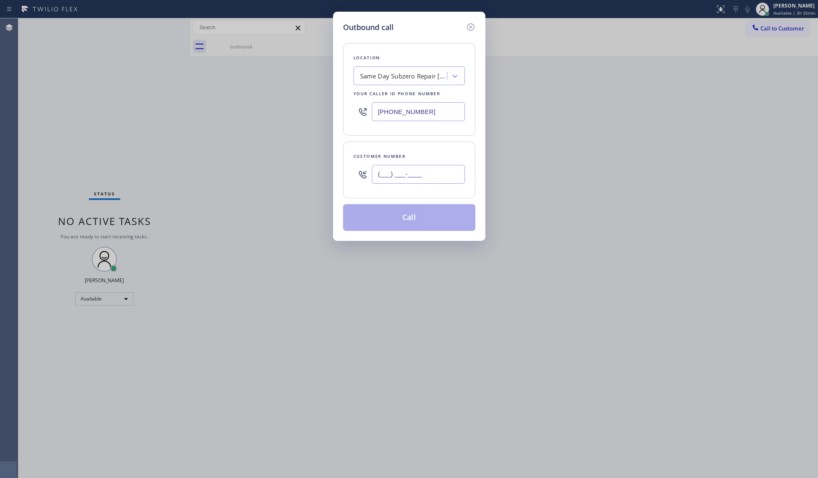
paste input "858) 387-3291"
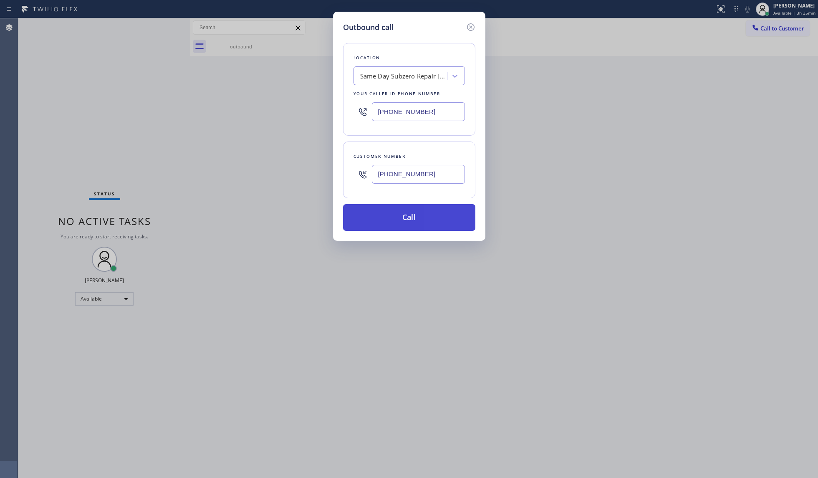
type input "[PHONE_NUMBER]"
click at [423, 220] on button "Call" at bounding box center [409, 217] width 132 height 27
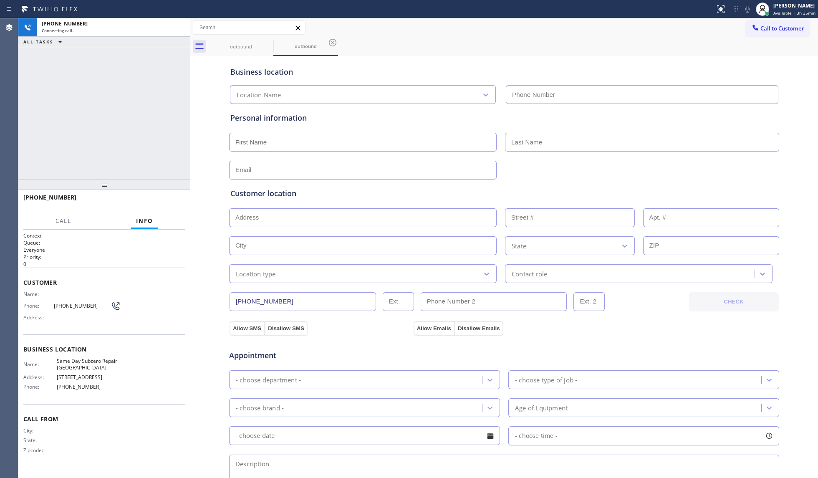
type input "[PHONE_NUMBER]"
click at [560, 56] on div "Business location Same Day Subzero Repair [GEOGRAPHIC_DATA] [PHONE_NUMBER]" at bounding box center [504, 79] width 551 height 49
click at [173, 201] on span "HANG UP" at bounding box center [165, 201] width 25 height 6
click at [173, 200] on span "HANG UP" at bounding box center [165, 201] width 25 height 6
click at [174, 199] on span "HANG UP" at bounding box center [165, 201] width 25 height 6
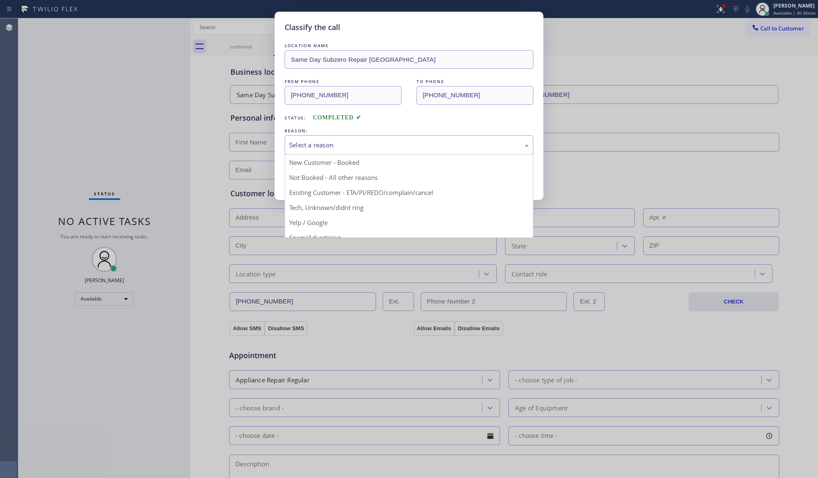
click at [328, 148] on div "Select a reason" at bounding box center [409, 145] width 240 height 10
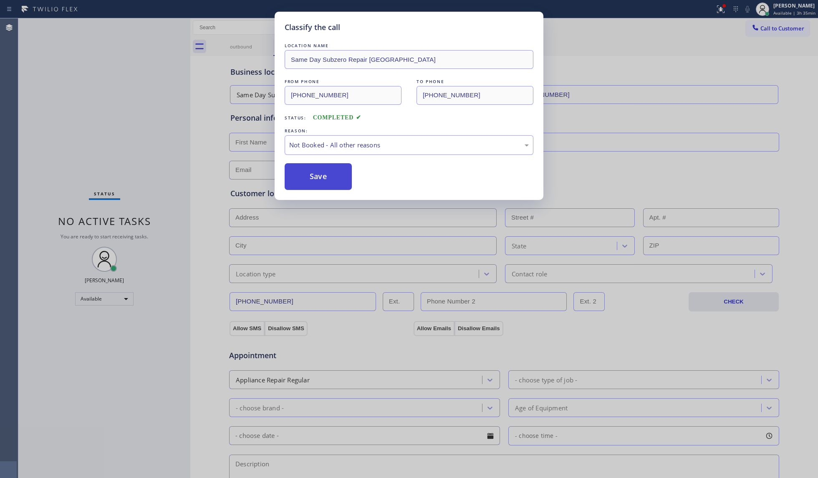
click at [313, 174] on button "Save" at bounding box center [318, 176] width 67 height 27
click at [313, 172] on button "Save" at bounding box center [318, 176] width 67 height 27
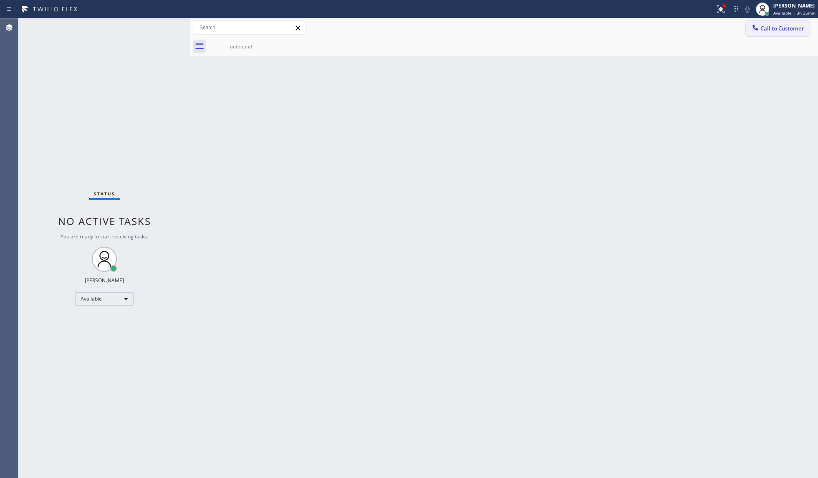
click at [613, 29] on span "Call to Customer" at bounding box center [782, 29] width 44 height 8
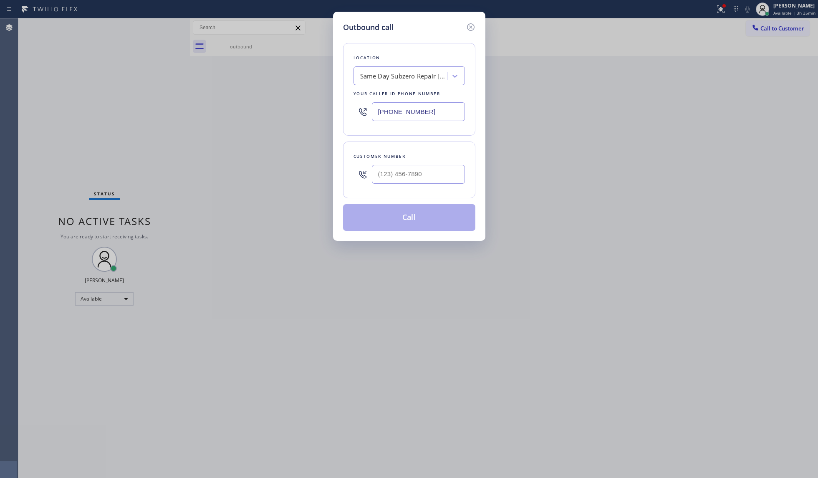
drag, startPoint x: 444, startPoint y: 116, endPoint x: 343, endPoint y: 114, distance: 101.4
click at [344, 114] on div "Location Same Day Subzero Repair [GEOGRAPHIC_DATA] Your caller id phone number …" at bounding box center [409, 89] width 132 height 93
paste input "408) 549-7996"
type input "[PHONE_NUMBER]"
click at [423, 174] on input "(___) ___-____" at bounding box center [418, 174] width 93 height 19
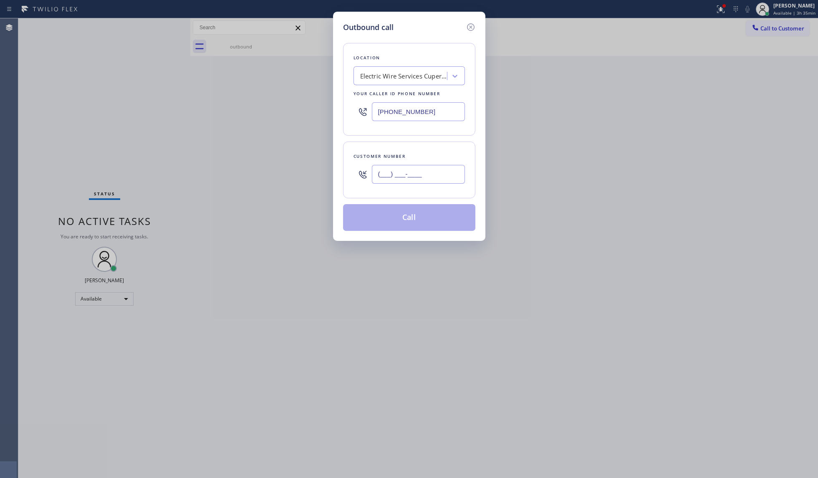
paste input "408) 516-1643"
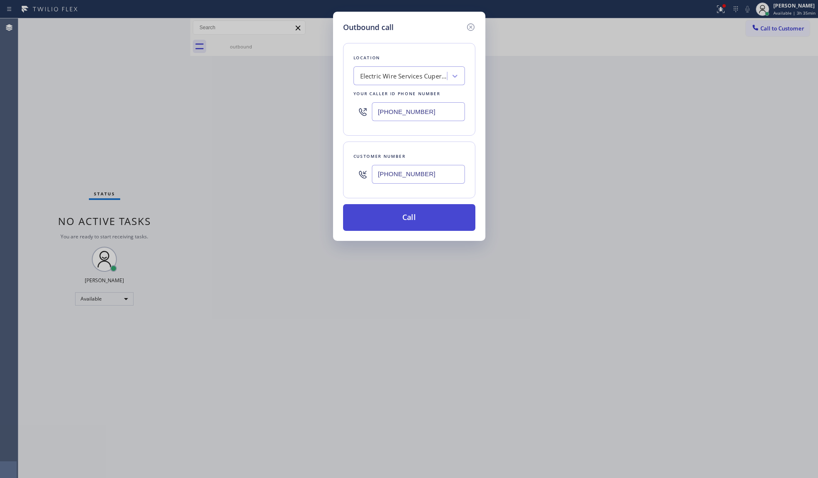
type input "[PHONE_NUMBER]"
click at [404, 220] on button "Call" at bounding box center [409, 217] width 132 height 27
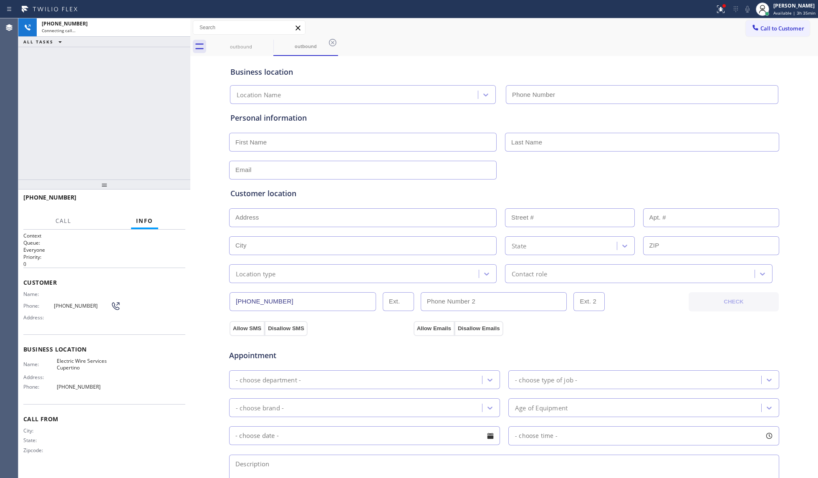
type input "[PHONE_NUMBER]"
click at [613, 55] on div "Business location Electric Wire Services Cupertino [PHONE_NUMBER]" at bounding box center [504, 79] width 551 height 49
click at [613, 8] on div at bounding box center [721, 9] width 18 height 10
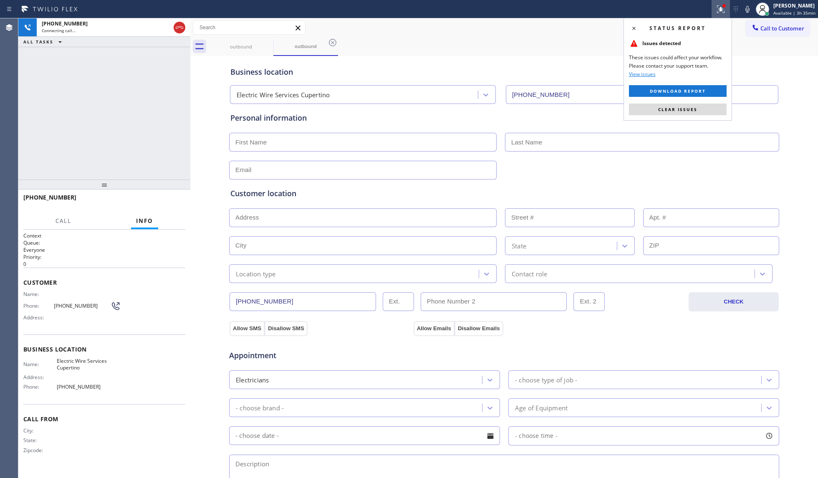
click at [613, 123] on div "Personal information" at bounding box center [504, 117] width 548 height 11
click at [613, 114] on button "Clear issues" at bounding box center [678, 109] width 98 height 12
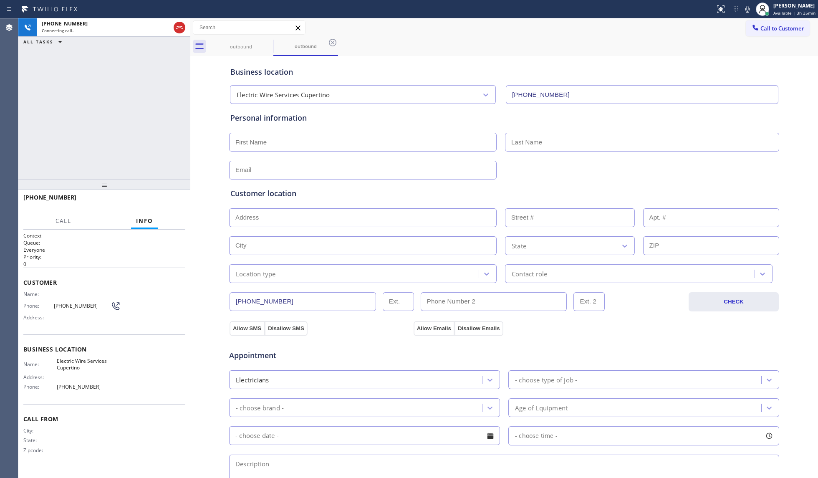
click at [613, 32] on div "Call to Customer Outbound call Location Electric Wire Services [GEOGRAPHIC_DATA…" at bounding box center [504, 27] width 628 height 15
click at [166, 63] on div "[PHONE_NUMBER] Connecting call… ALL TASKS ALL TASKS ACTIVE TASKS TASKS IN WRAP …" at bounding box center [104, 98] width 172 height 161
click at [178, 32] on icon at bounding box center [179, 28] width 10 height 10
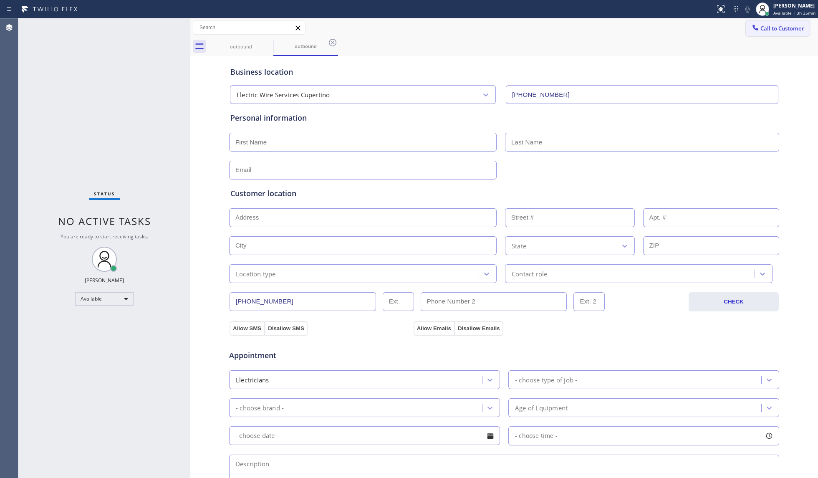
click at [613, 30] on span "Call to Customer" at bounding box center [782, 29] width 44 height 8
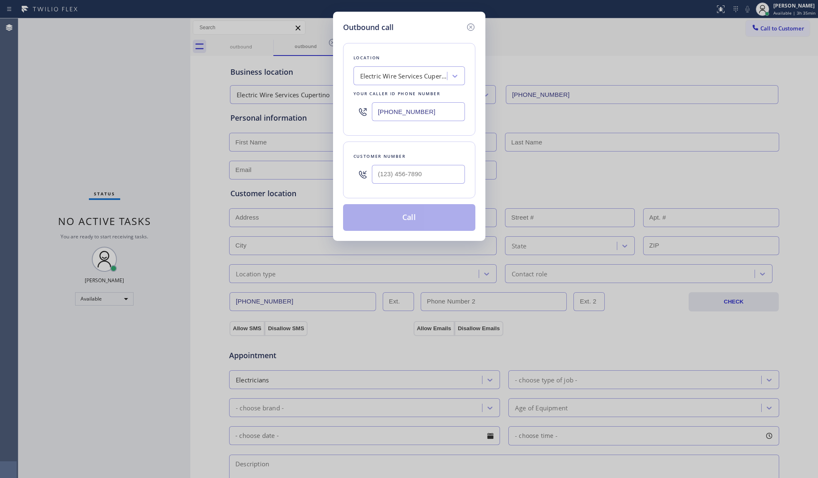
drag, startPoint x: 426, startPoint y: 109, endPoint x: 361, endPoint y: 109, distance: 65.1
click at [361, 109] on div "[PHONE_NUMBER]" at bounding box center [408, 111] width 111 height 27
paste input "626) 240-5454"
type input "[PHONE_NUMBER]"
click at [445, 162] on div at bounding box center [418, 174] width 93 height 27
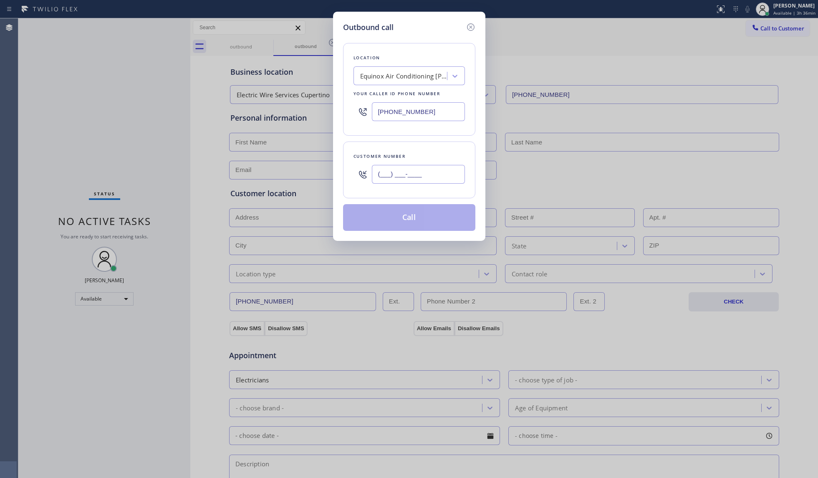
drag, startPoint x: 441, startPoint y: 169, endPoint x: 429, endPoint y: 197, distance: 30.7
click at [441, 170] on input "(___) ___-____" at bounding box center [418, 174] width 93 height 19
paste input "626) 203-0605"
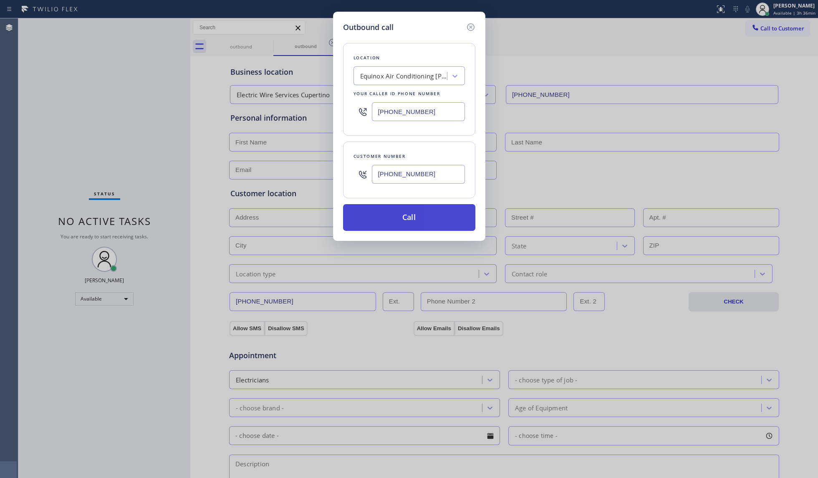
type input "[PHONE_NUMBER]"
click at [408, 215] on button "Call" at bounding box center [409, 217] width 132 height 27
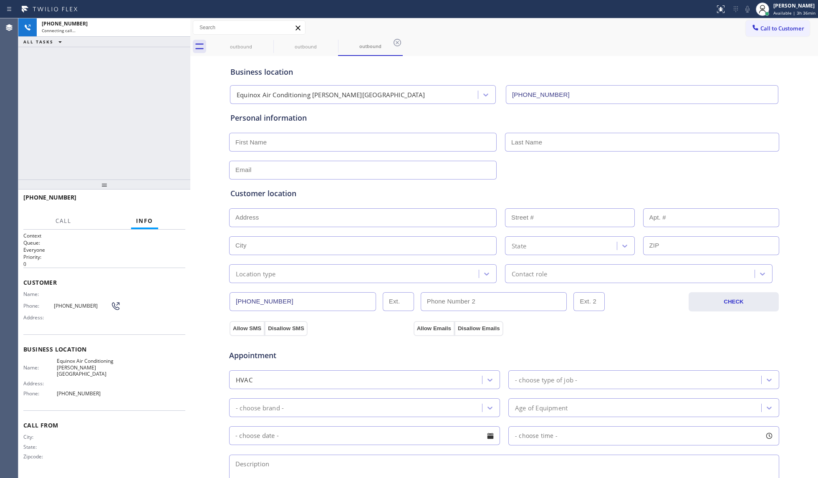
type input "[PHONE_NUMBER]"
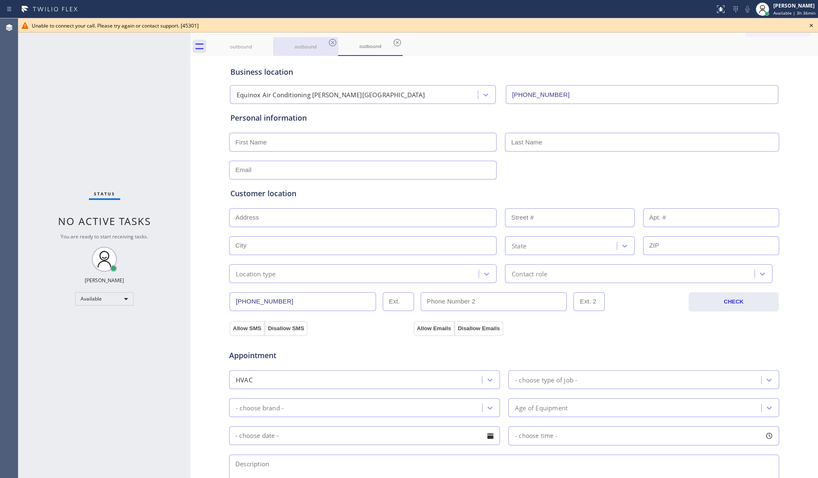
click at [279, 50] on div "outbound" at bounding box center [305, 46] width 63 height 19
click at [269, 48] on div at bounding box center [268, 43] width 10 height 10
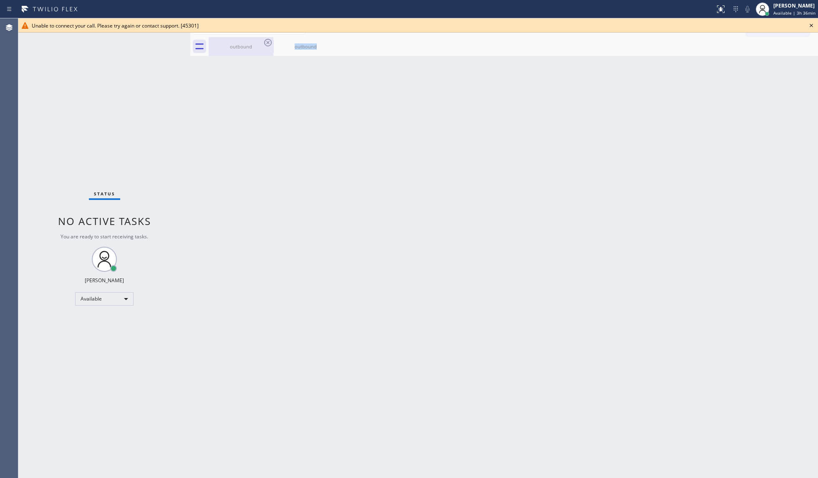
click at [269, 47] on icon at bounding box center [268, 43] width 10 height 10
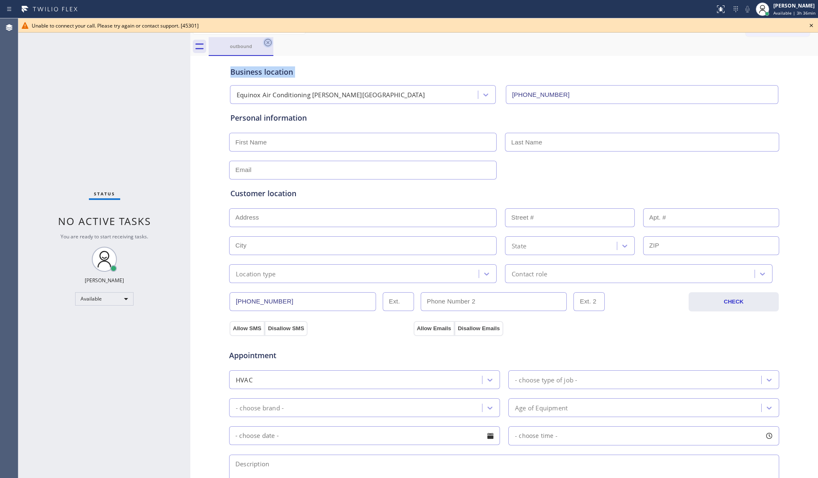
click at [270, 47] on icon at bounding box center [268, 43] width 10 height 10
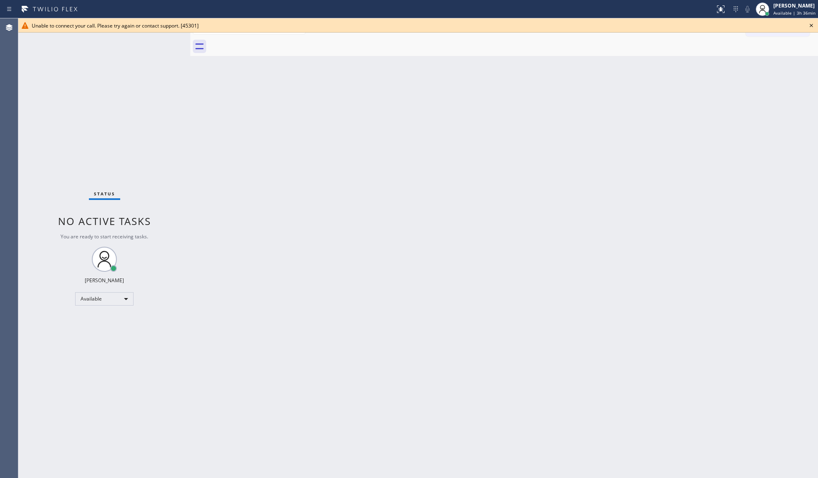
click at [613, 25] on icon at bounding box center [811, 25] width 10 height 10
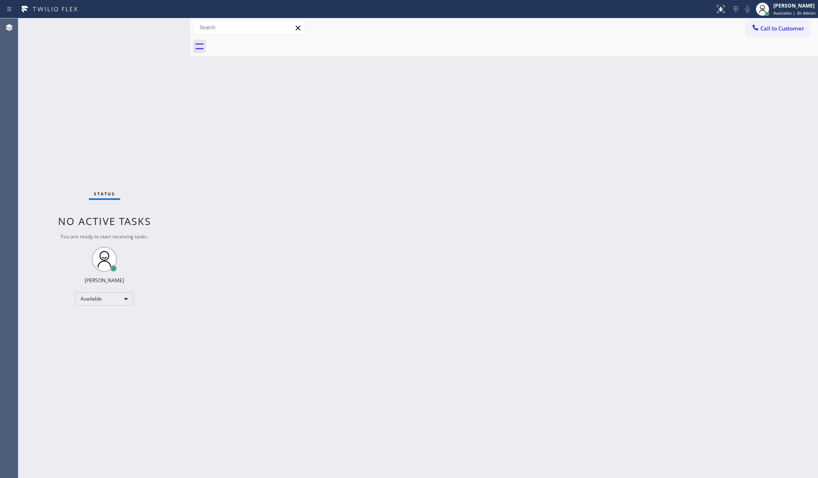
drag, startPoint x: 665, startPoint y: 117, endPoint x: 668, endPoint y: 113, distance: 5.1
click at [613, 113] on div "Back to Dashboard Change Sender ID Customers Technicians Select a contact Outbo…" at bounding box center [504, 247] width 628 height 459
click at [613, 30] on span "Call to Customer" at bounding box center [782, 29] width 44 height 8
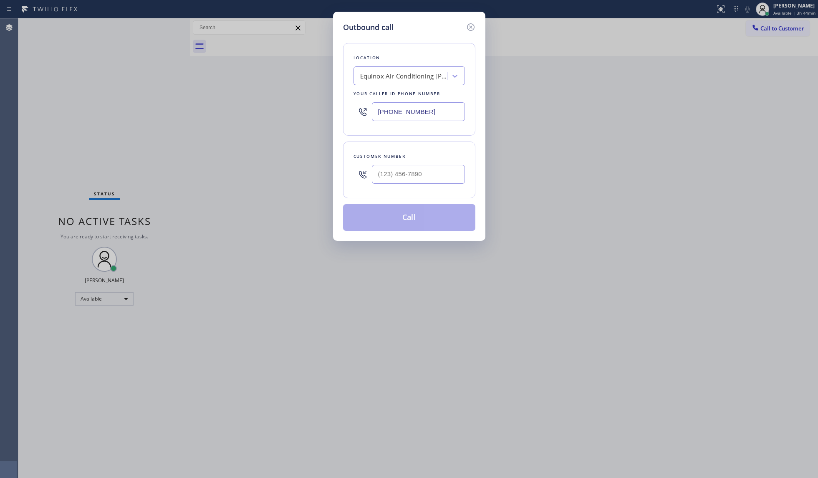
drag, startPoint x: 440, startPoint y: 115, endPoint x: 373, endPoint y: 120, distance: 67.4
click at [377, 123] on div "[PHONE_NUMBER]" at bounding box center [408, 111] width 111 height 27
paste input "562) 469-5090"
type input "[PHONE_NUMBER]"
click at [440, 172] on input "(___) ___-____" at bounding box center [418, 174] width 93 height 19
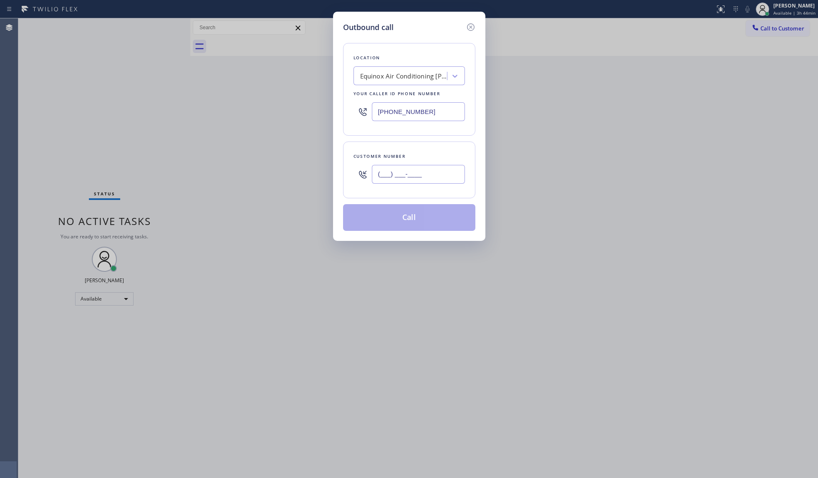
paste input "310) 256-1006"
type input "[PHONE_NUMBER]"
click at [406, 213] on button "Call" at bounding box center [409, 217] width 132 height 27
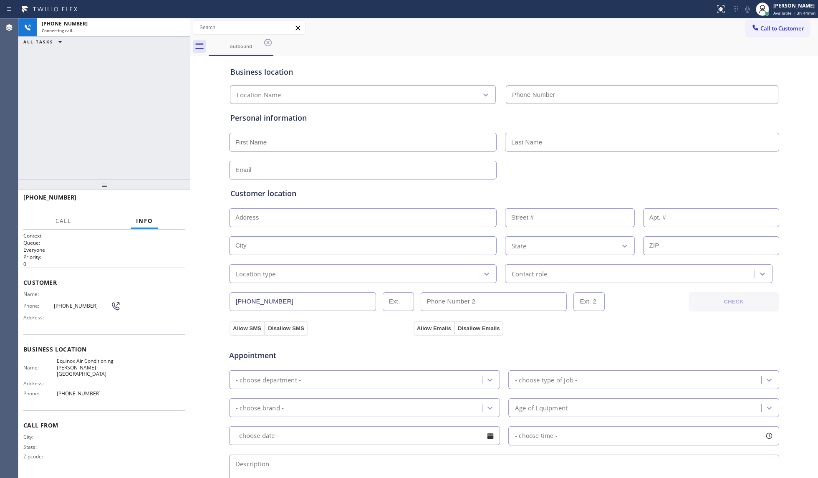
type input "[PHONE_NUMBER]"
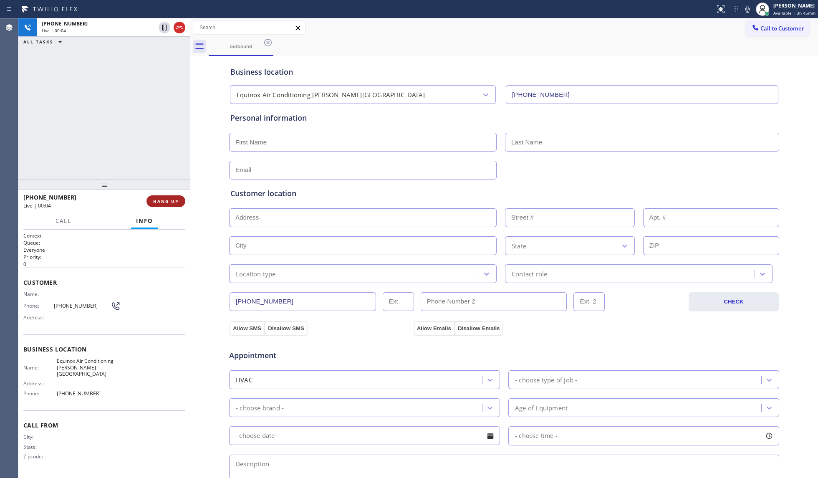
click at [162, 204] on button "HANG UP" at bounding box center [165, 201] width 39 height 12
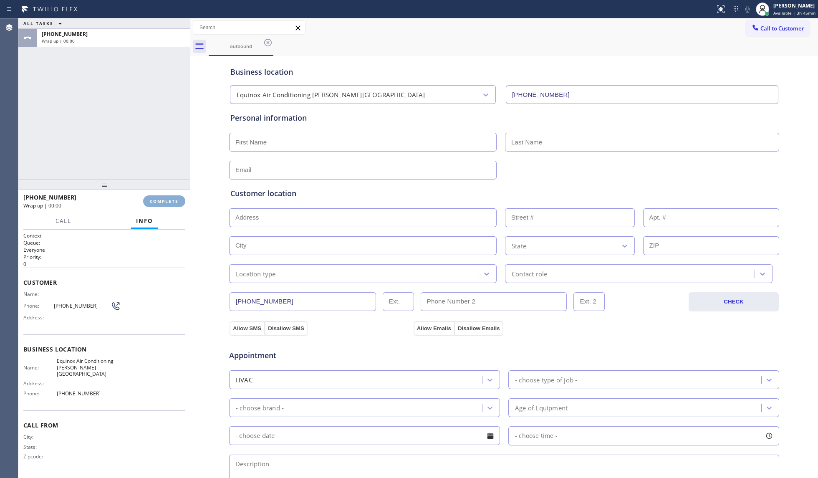
click at [166, 204] on button "COMPLETE" at bounding box center [164, 201] width 42 height 12
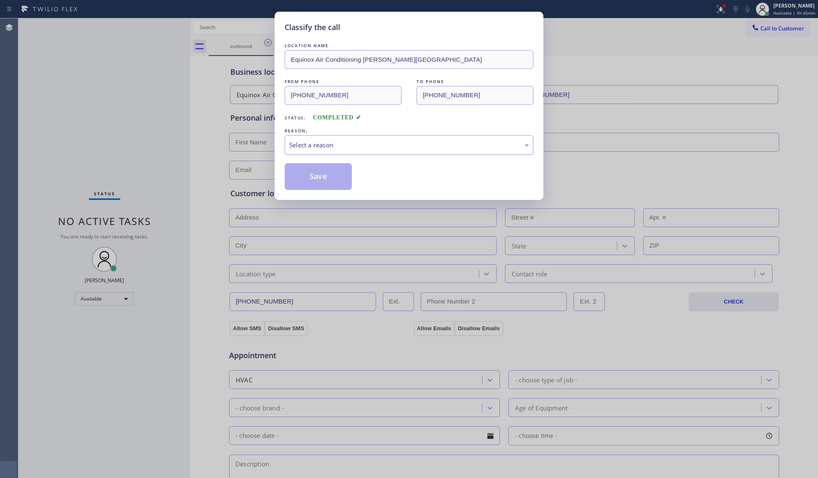
click at [299, 140] on div "Select a reason" at bounding box center [409, 145] width 240 height 10
click at [305, 174] on button "Save" at bounding box center [318, 176] width 67 height 27
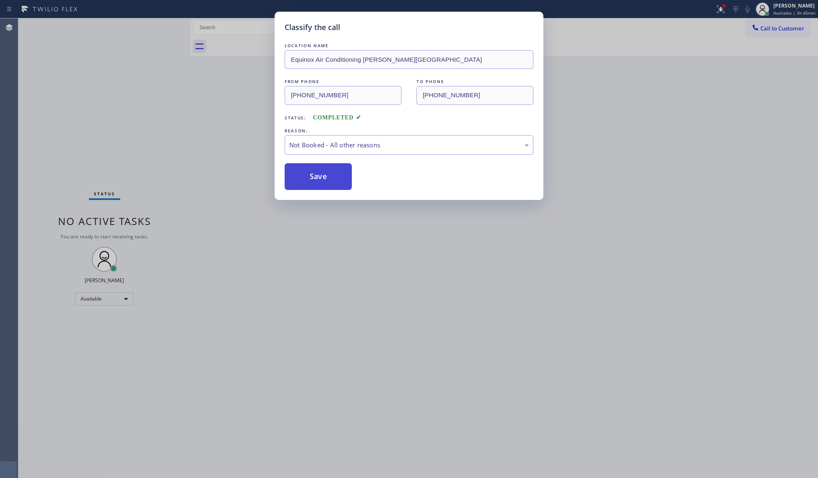
click at [305, 174] on button "Save" at bounding box center [318, 176] width 67 height 27
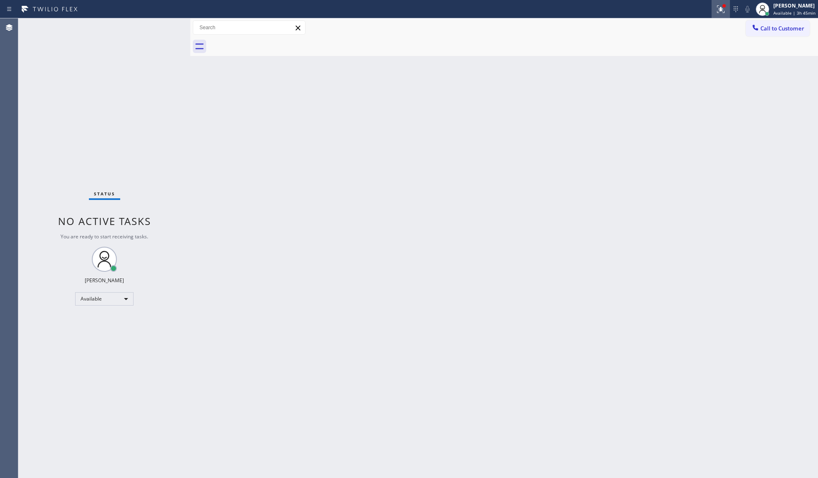
click at [613, 4] on icon at bounding box center [721, 9] width 10 height 10
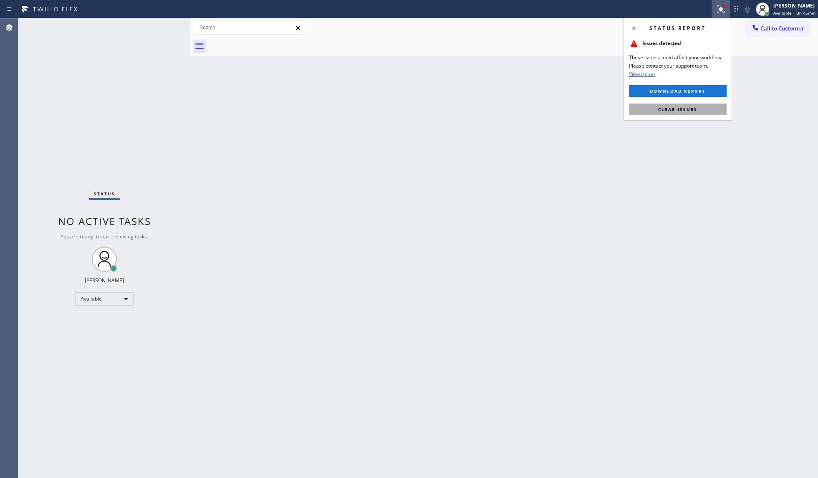
click at [613, 112] on button "Clear issues" at bounding box center [678, 109] width 98 height 12
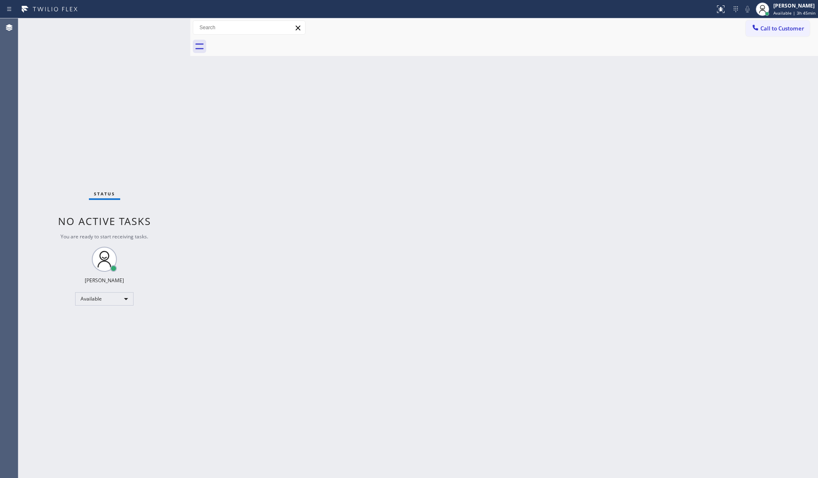
click at [613, 30] on span "Call to Customer" at bounding box center [782, 29] width 44 height 8
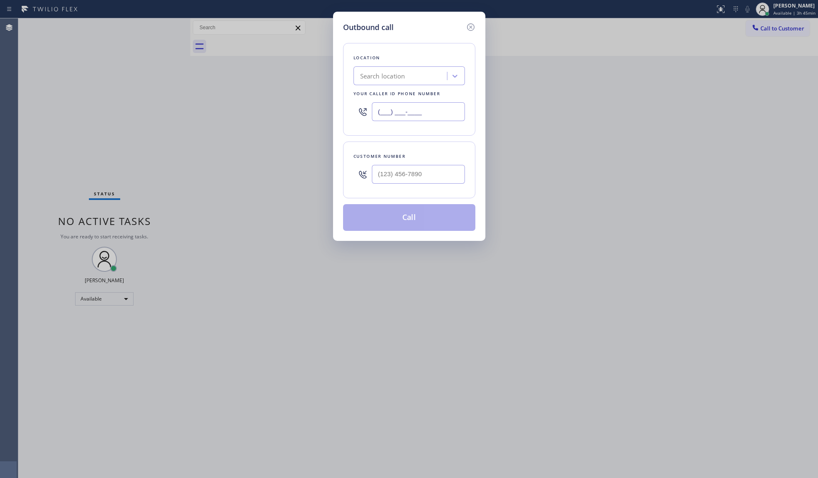
drag, startPoint x: 429, startPoint y: 115, endPoint x: 373, endPoint y: 112, distance: 56.4
click at [373, 112] on input "(___) ___-____" at bounding box center [418, 111] width 93 height 19
paste input "562) 469-5090"
type input "[PHONE_NUMBER]"
click at [453, 169] on input "(___) ___-____" at bounding box center [418, 174] width 93 height 19
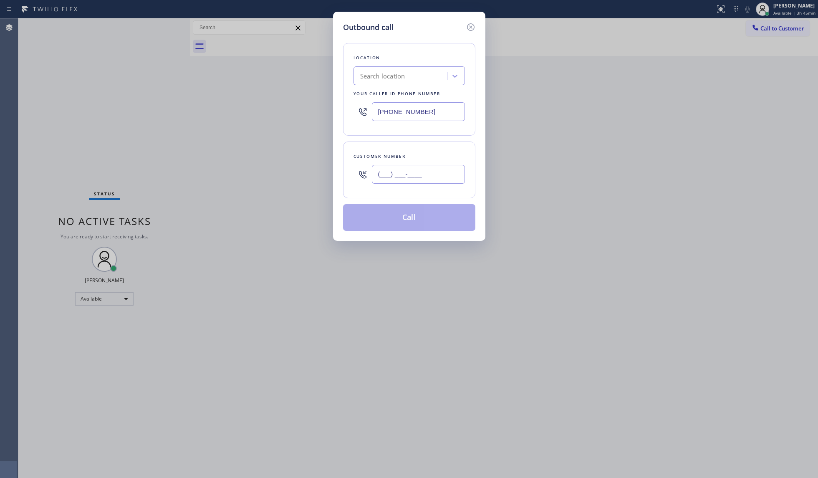
paste
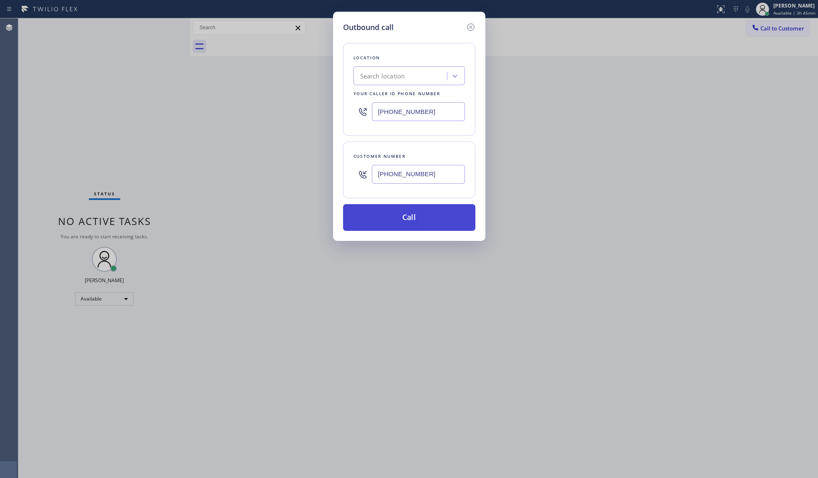
type input "[PHONE_NUMBER]"
click at [401, 215] on button "Call" at bounding box center [409, 217] width 132 height 27
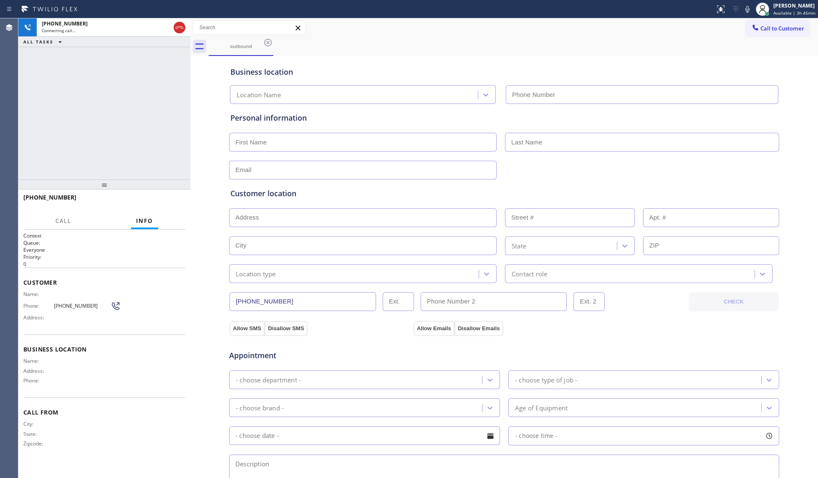
click at [605, 50] on div "outbound" at bounding box center [513, 46] width 609 height 19
click at [168, 200] on span "HANG UP" at bounding box center [165, 201] width 25 height 6
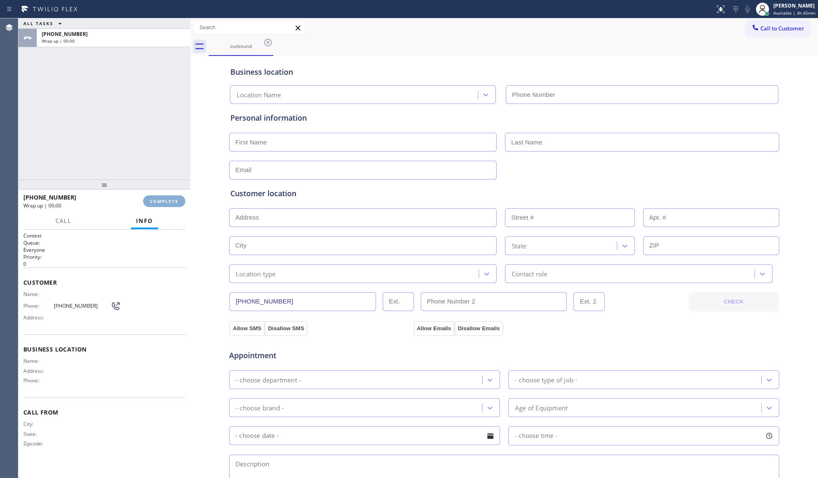
click at [169, 200] on span "COMPLETE" at bounding box center [164, 201] width 29 height 6
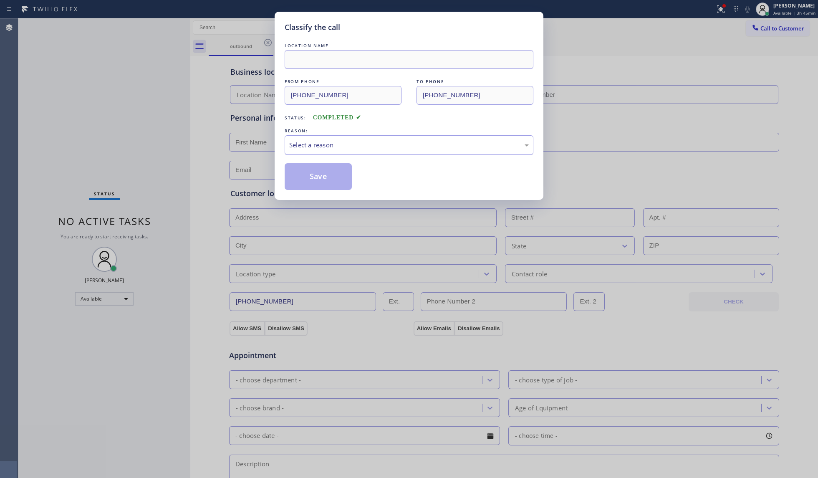
click at [368, 144] on div "Select a reason" at bounding box center [409, 145] width 240 height 10
click at [306, 172] on button "Save" at bounding box center [318, 176] width 67 height 27
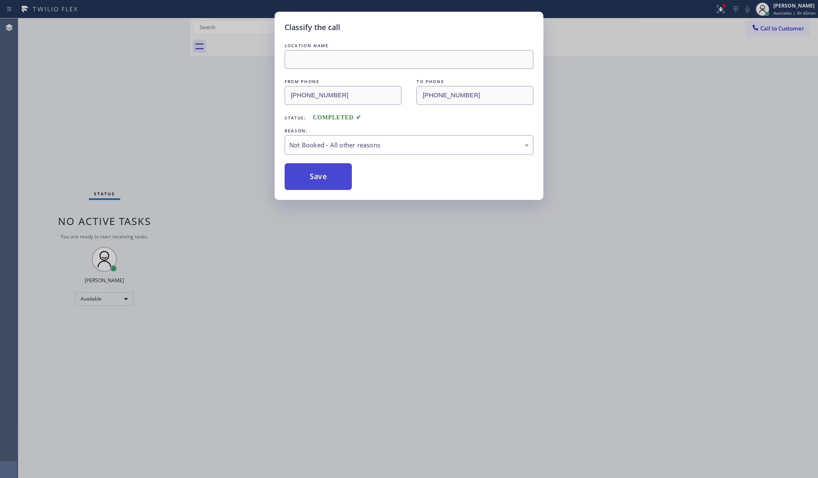
click at [306, 172] on button "Save" at bounding box center [318, 176] width 67 height 27
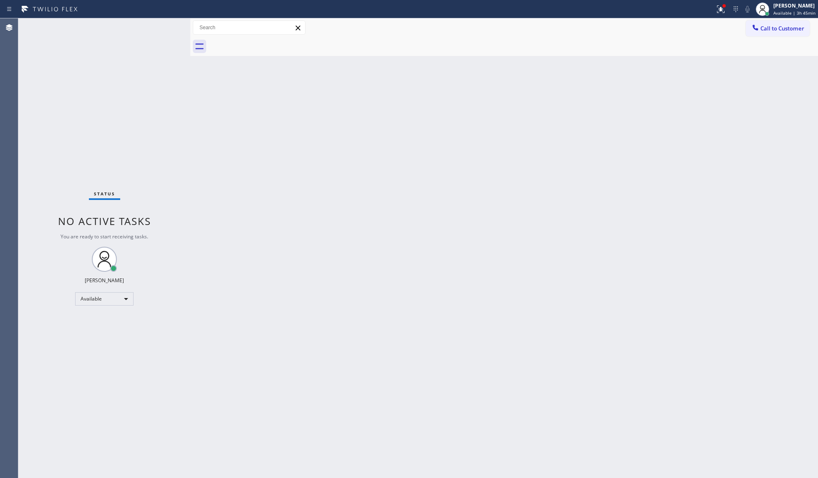
click at [613, 10] on div at bounding box center [357, 9] width 708 height 13
click at [613, 15] on button at bounding box center [721, 9] width 18 height 18
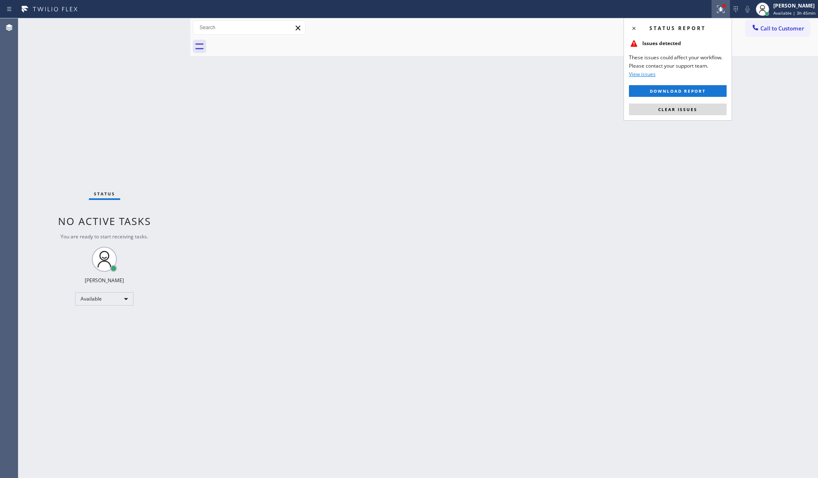
click at [613, 110] on button "Clear issues" at bounding box center [678, 109] width 98 height 12
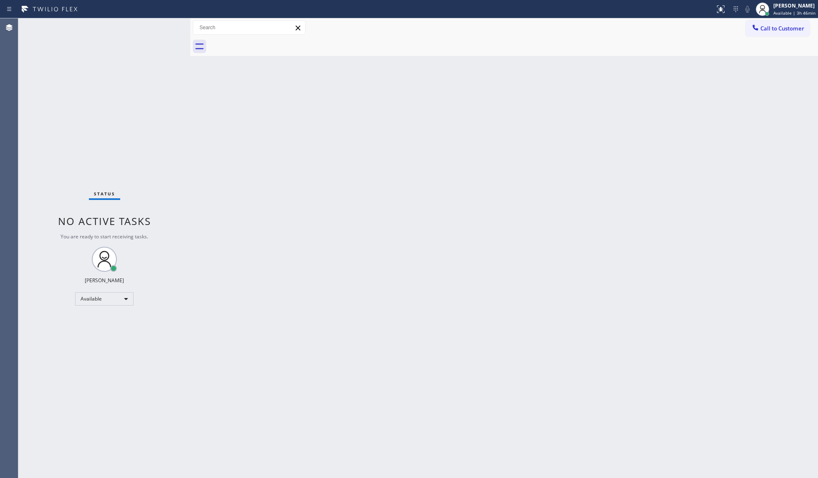
drag, startPoint x: 685, startPoint y: 42, endPoint x: 715, endPoint y: 43, distance: 29.6
click at [613, 44] on div at bounding box center [513, 46] width 609 height 19
drag, startPoint x: 745, startPoint y: 30, endPoint x: 725, endPoint y: 36, distance: 20.4
click at [613, 30] on div "Call to Customer Outbound call Location Search location Your caller id phone nu…" at bounding box center [504, 27] width 628 height 15
drag, startPoint x: 783, startPoint y: 25, endPoint x: 778, endPoint y: 28, distance: 6.4
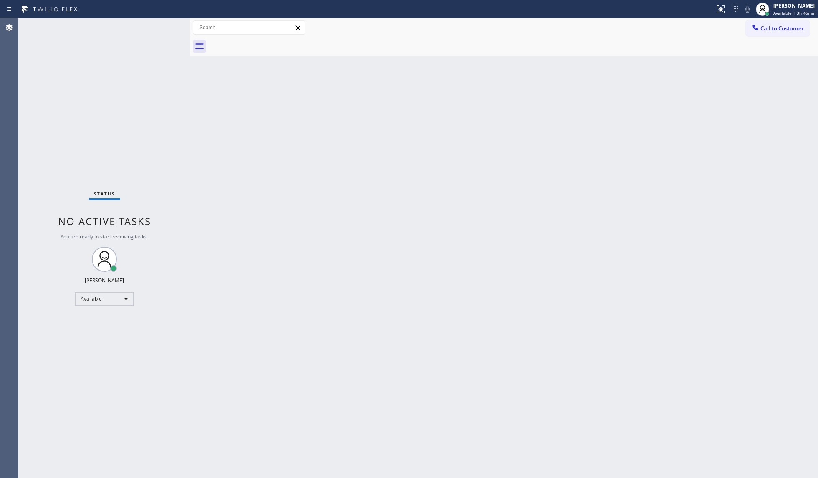
click at [613, 25] on span "Call to Customer" at bounding box center [782, 29] width 44 height 8
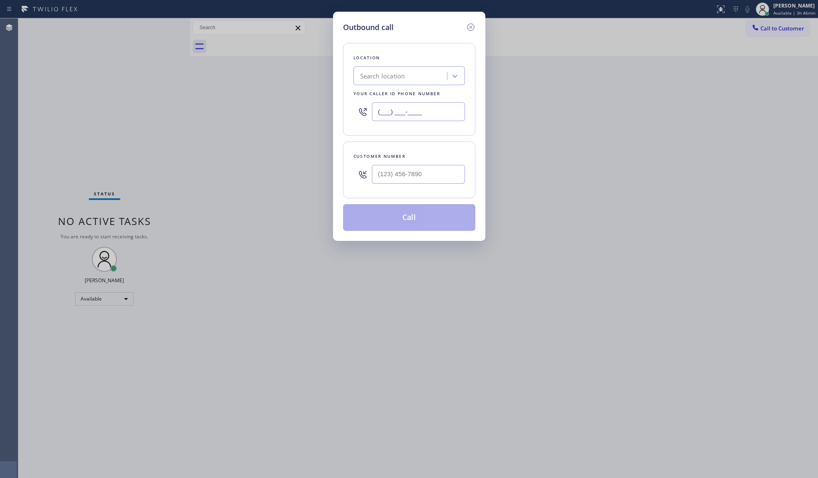
drag, startPoint x: 452, startPoint y: 116, endPoint x: 275, endPoint y: 117, distance: 177.0
click at [276, 117] on div "Outbound call Location Search location Your caller id phone number (___) ___-__…" at bounding box center [409, 239] width 818 height 478
type input "[PHONE_NUMBER]"
click at [438, 178] on input "(___) ___-____" at bounding box center [418, 174] width 93 height 19
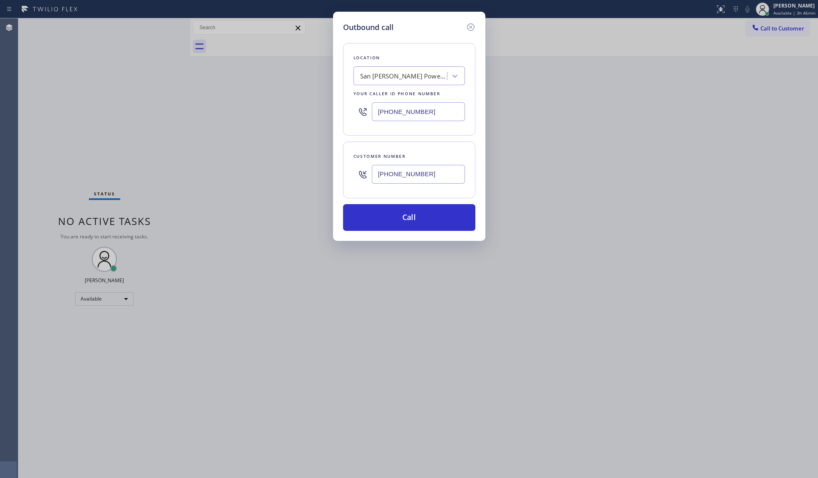
type input "[PHONE_NUMBER]"
click at [403, 215] on button "Call" at bounding box center [409, 217] width 132 height 27
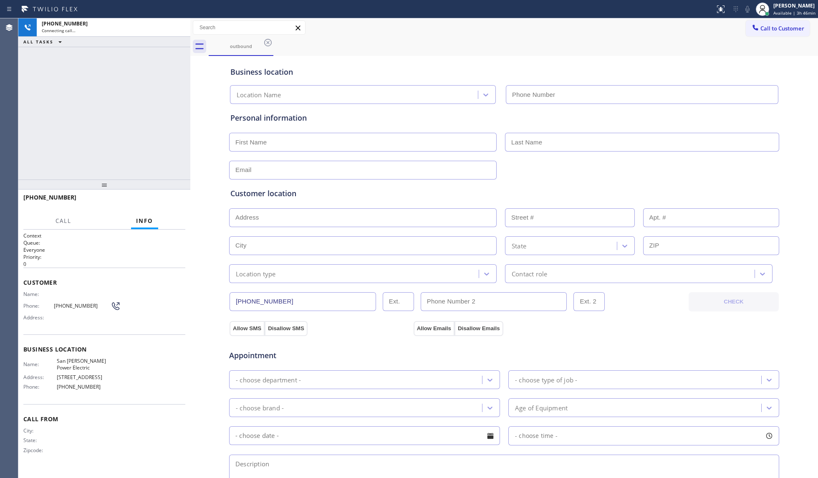
type input "[PHONE_NUMBER]"
click at [170, 199] on span "HANG UP" at bounding box center [165, 201] width 25 height 6
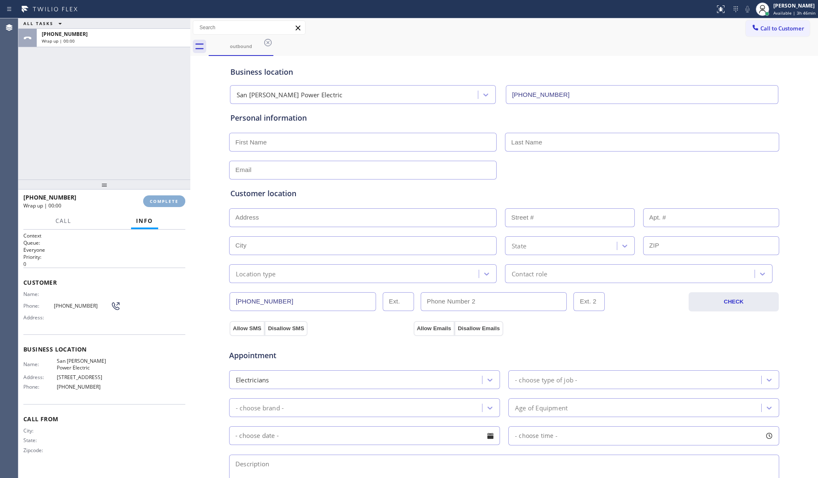
click at [170, 199] on span "COMPLETE" at bounding box center [164, 201] width 29 height 6
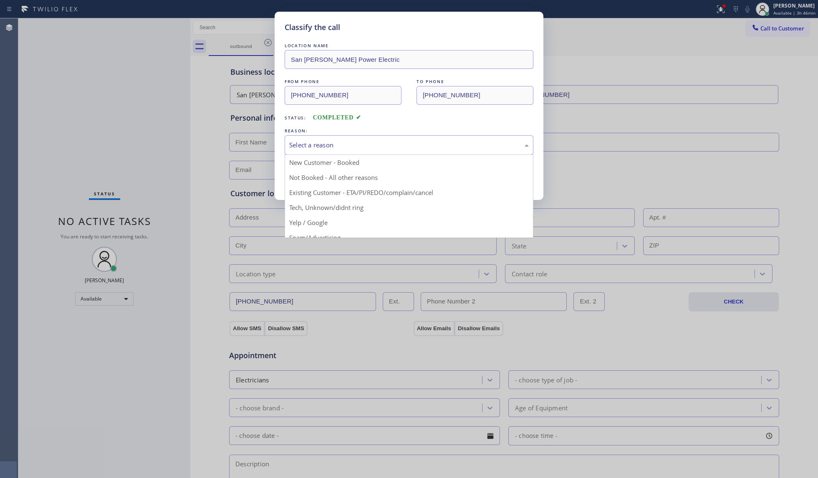
click at [323, 154] on div "Select a reason" at bounding box center [409, 145] width 249 height 20
click at [319, 180] on button "Save" at bounding box center [318, 176] width 67 height 27
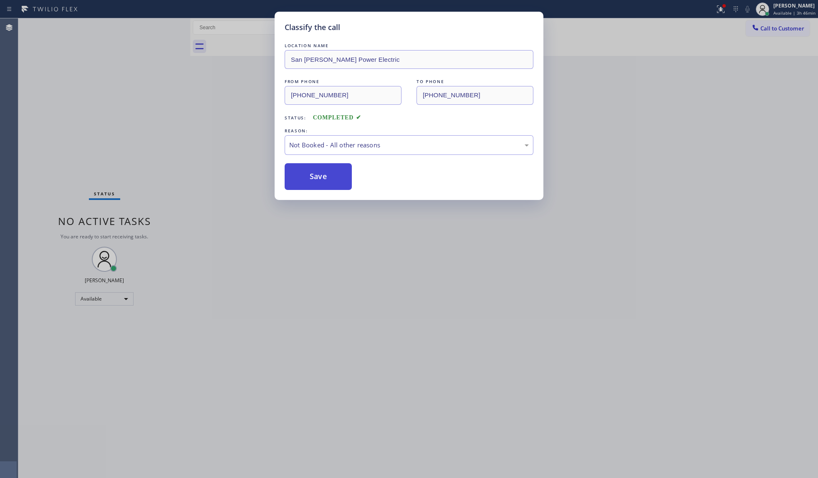
click at [320, 179] on button "Save" at bounding box center [318, 176] width 67 height 27
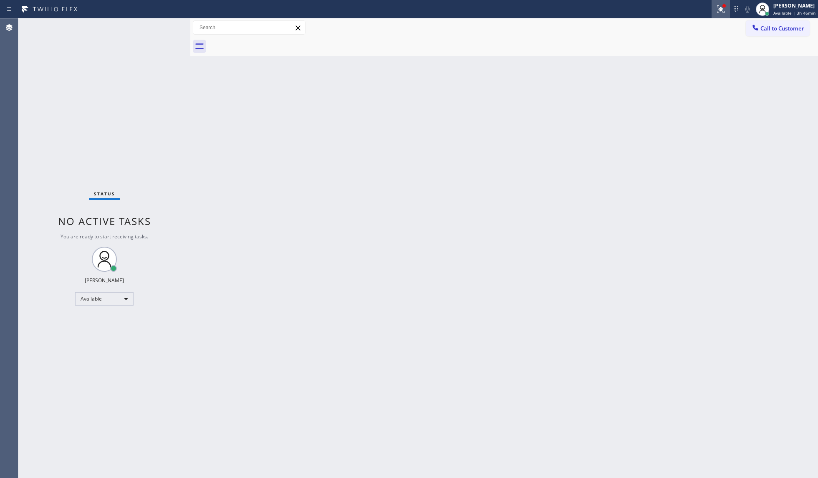
click at [613, 8] on div at bounding box center [721, 9] width 18 height 10
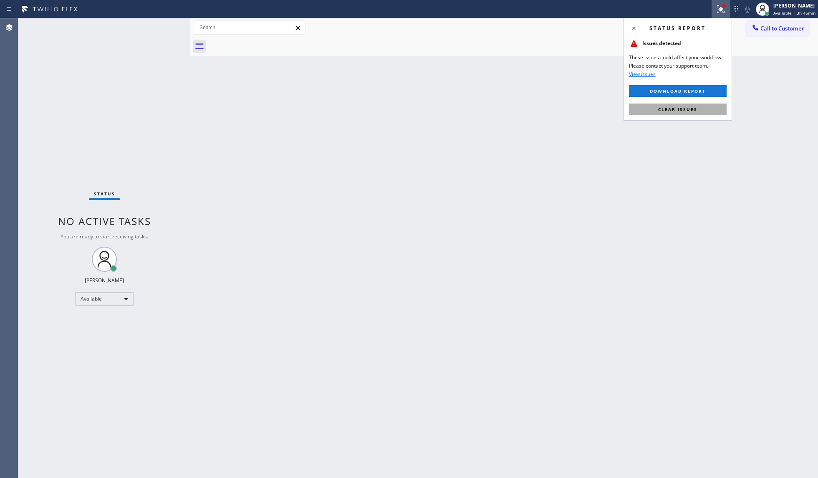
click at [613, 114] on button "Clear issues" at bounding box center [678, 109] width 98 height 12
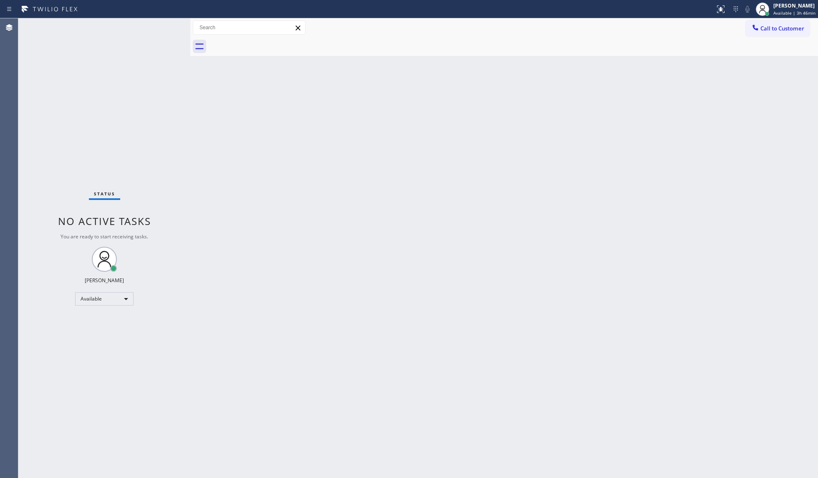
click at [613, 25] on span "Call to Customer" at bounding box center [782, 29] width 44 height 8
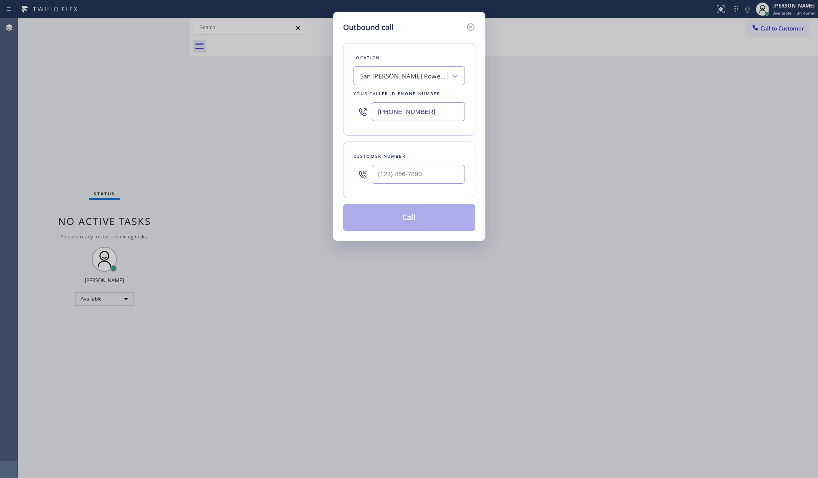
drag, startPoint x: 424, startPoint y: 111, endPoint x: 371, endPoint y: 111, distance: 53.4
click at [371, 111] on div "[PHONE_NUMBER]" at bounding box center [408, 111] width 111 height 27
type input "[PHONE_NUMBER]"
click at [448, 174] on input "(___) ___-____" at bounding box center [418, 174] width 93 height 19
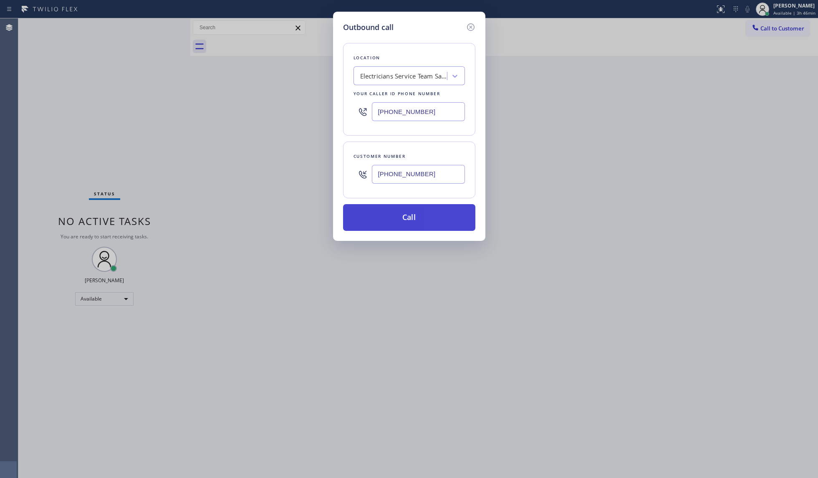
type input "[PHONE_NUMBER]"
click at [425, 223] on button "Call" at bounding box center [409, 217] width 132 height 27
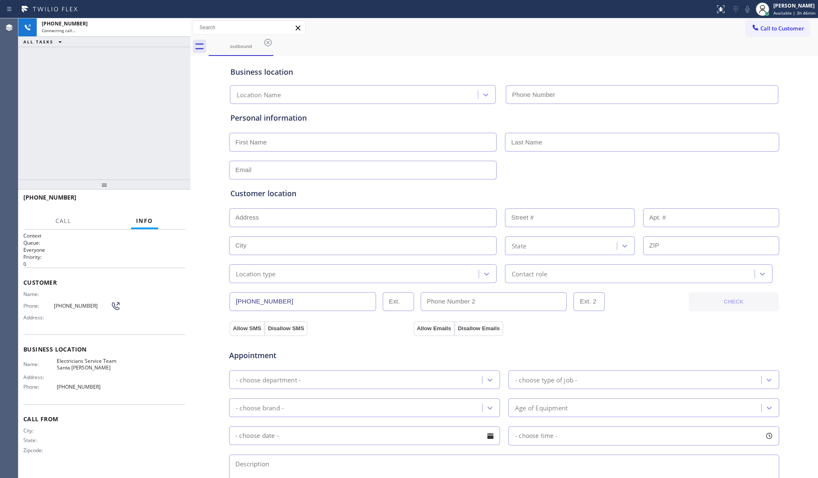
type input "[PHONE_NUMBER]"
click at [480, 32] on div "Call to Customer Outbound call Location Electricians Service Team [GEOGRAPHIC_D…" at bounding box center [504, 27] width 628 height 15
click at [161, 200] on span "HANG UP" at bounding box center [165, 201] width 25 height 6
click at [162, 200] on span "HANG UP" at bounding box center [165, 201] width 25 height 6
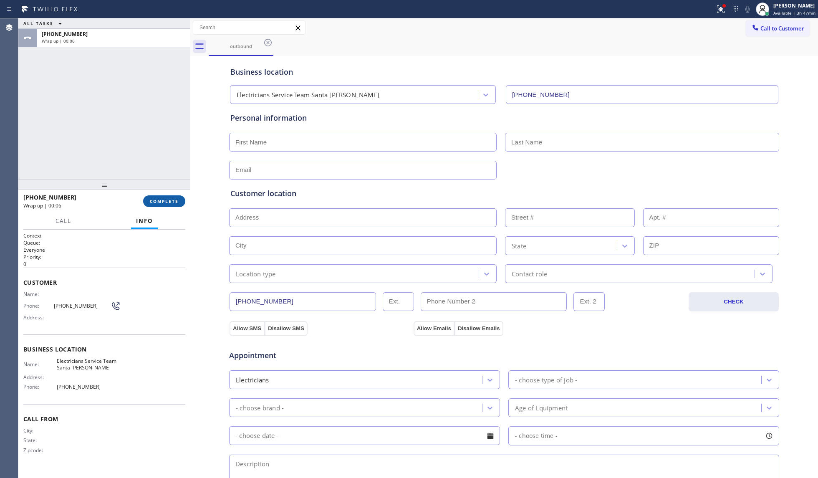
click at [159, 203] on span "COMPLETE" at bounding box center [164, 201] width 29 height 6
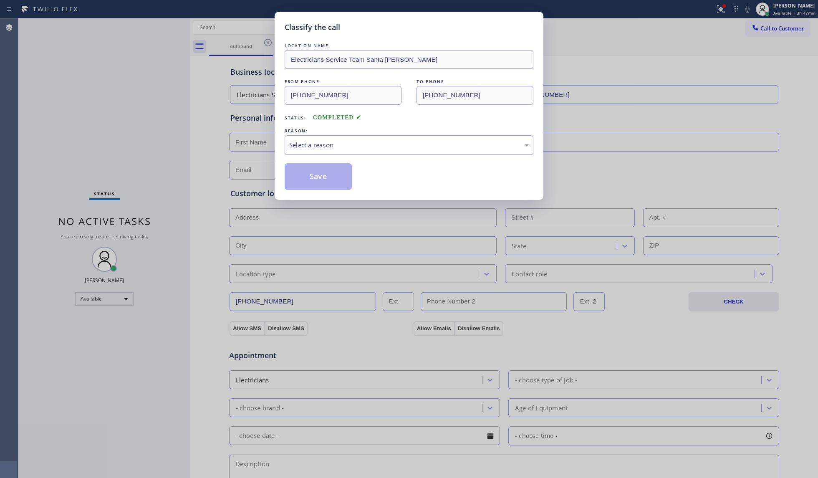
click at [162, 203] on div "Classify the call LOCATION NAME Electricians Service Team Santa [PERSON_NAME] F…" at bounding box center [409, 239] width 818 height 478
drag, startPoint x: 417, startPoint y: 134, endPoint x: 363, endPoint y: 161, distance: 60.8
click at [416, 136] on div "REASON: Select a reason" at bounding box center [409, 140] width 249 height 28
click at [354, 144] on div "Select a reason" at bounding box center [409, 145] width 240 height 10
click at [334, 176] on button "Save" at bounding box center [318, 176] width 67 height 27
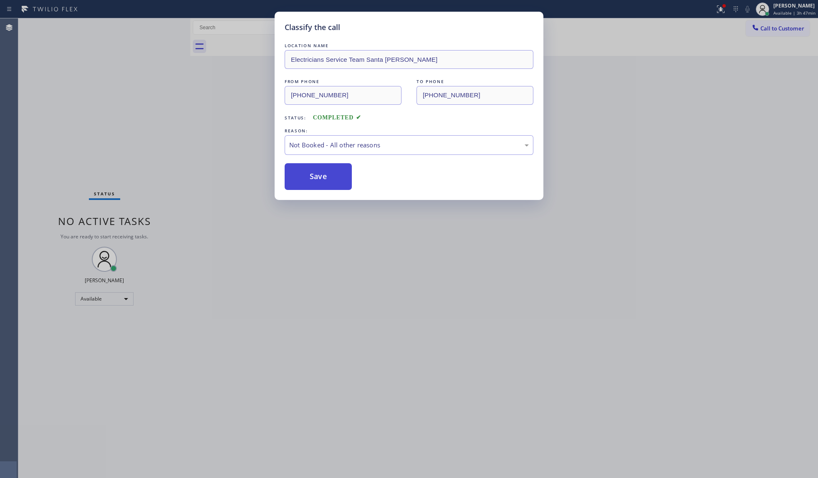
click at [334, 175] on button "Save" at bounding box center [318, 176] width 67 height 27
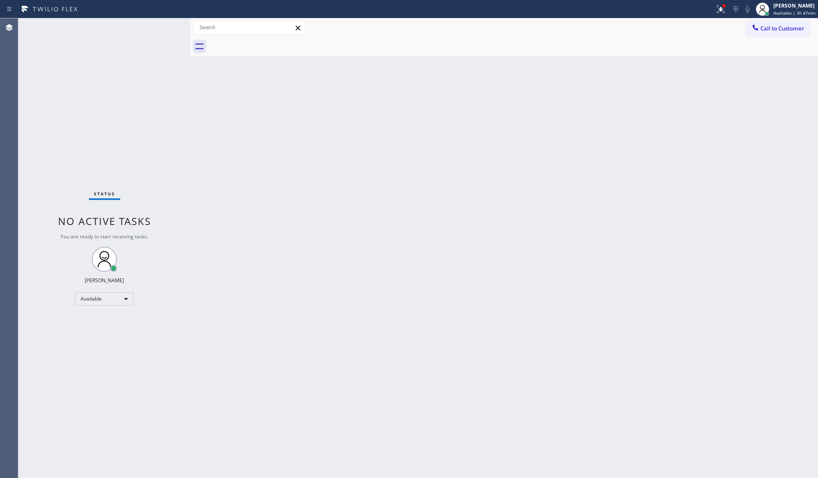
drag, startPoint x: 723, startPoint y: 8, endPoint x: 708, endPoint y: 21, distance: 19.6
click at [613, 8] on icon at bounding box center [721, 9] width 8 height 8
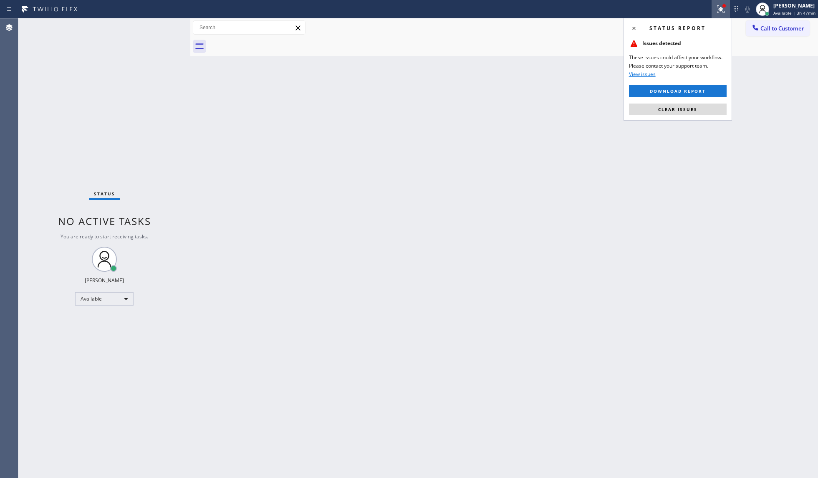
click at [613, 103] on div "Status report Issues detected These issues could affect your workflow. Please c…" at bounding box center [677, 69] width 109 height 103
click at [613, 107] on button "Clear issues" at bounding box center [678, 109] width 98 height 12
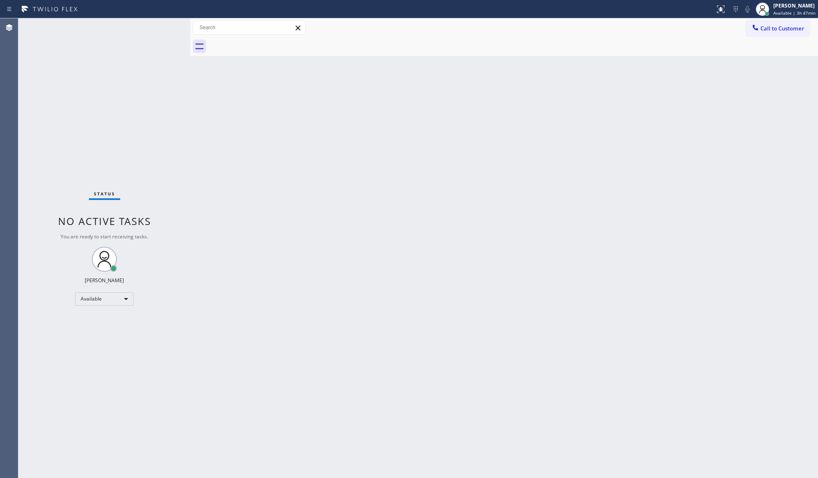
click at [613, 3] on div at bounding box center [357, 9] width 708 height 13
drag, startPoint x: 798, startPoint y: 39, endPoint x: 785, endPoint y: 33, distance: 14.9
click at [613, 39] on div at bounding box center [513, 46] width 609 height 19
click at [613, 32] on button "Call to Customer" at bounding box center [778, 28] width 64 height 16
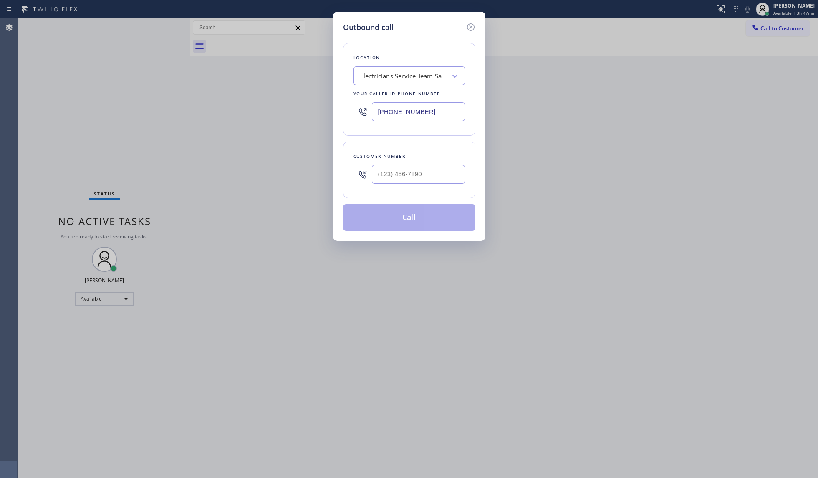
drag, startPoint x: 444, startPoint y: 114, endPoint x: 351, endPoint y: 107, distance: 93.7
click at [346, 107] on div "Location Electricians Service Team [GEOGRAPHIC_DATA][PERSON_NAME] Your caller i…" at bounding box center [409, 89] width 132 height 93
type input "[PHONE_NUMBER]"
drag, startPoint x: 449, startPoint y: 166, endPoint x: 446, endPoint y: 171, distance: 6.4
click at [449, 166] on input "(___) ___-____" at bounding box center [418, 174] width 93 height 19
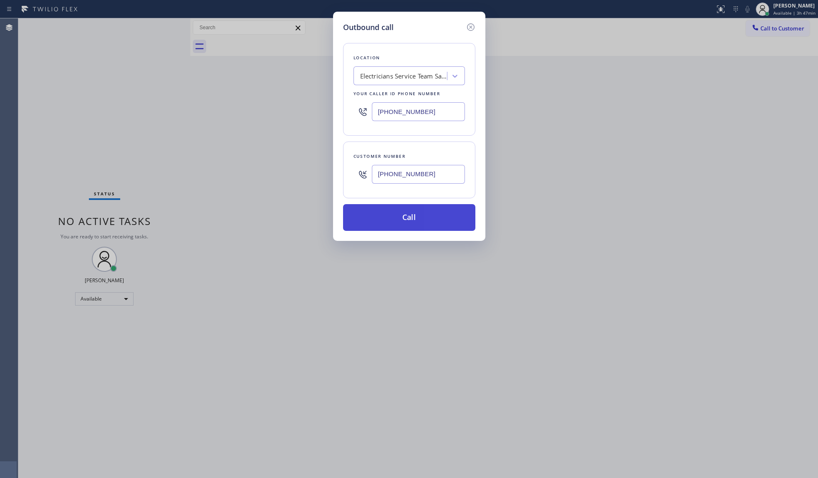
type input "[PHONE_NUMBER]"
click at [416, 219] on button "Call" at bounding box center [409, 217] width 132 height 27
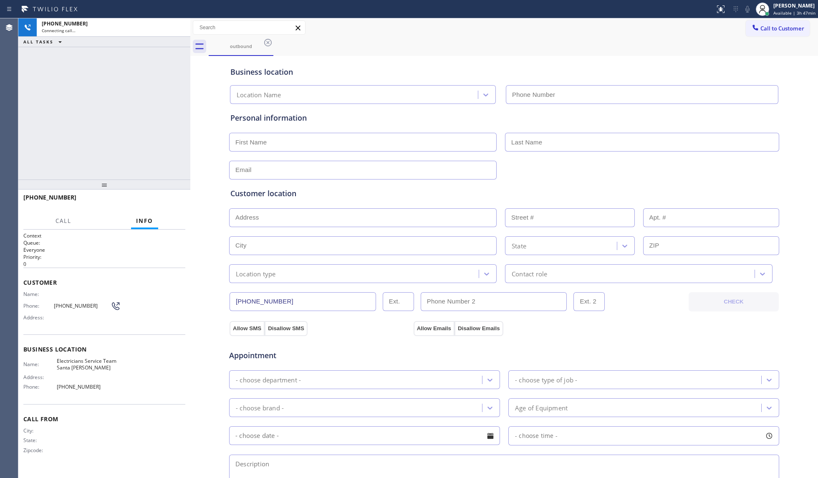
type input "[PHONE_NUMBER]"
drag, startPoint x: 538, startPoint y: 34, endPoint x: 626, endPoint y: 40, distance: 88.3
click at [558, 38] on div "Call to Customer Outbound call Location Electricians Service Team [GEOGRAPHIC_D…" at bounding box center [504, 37] width 628 height 38
drag, startPoint x: 753, startPoint y: 28, endPoint x: 750, endPoint y: 30, distance: 4.3
click at [613, 28] on span "Call to Customer" at bounding box center [782, 29] width 44 height 8
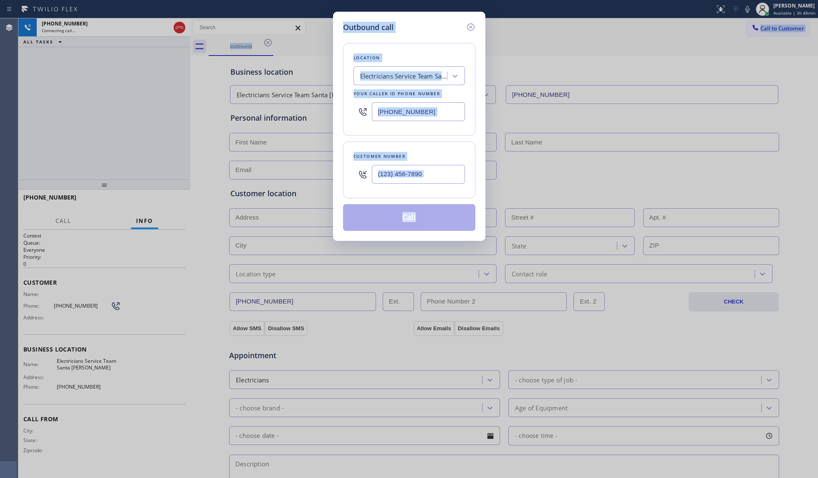
click at [548, 55] on div "Outbound call Location Electricians Service Team [GEOGRAPHIC_DATA][PERSON_NAME]…" at bounding box center [409, 239] width 818 height 478
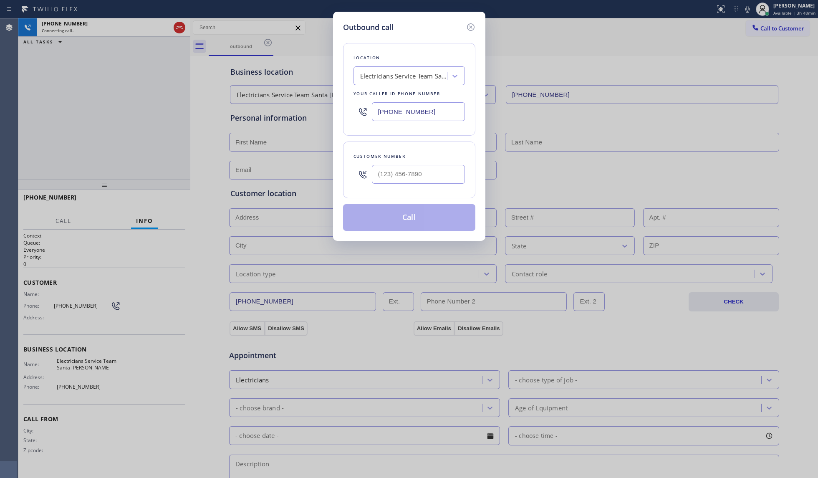
click at [548, 55] on div "Outbound call Location Electricians Service Team [GEOGRAPHIC_DATA][PERSON_NAME]…" at bounding box center [409, 239] width 818 height 478
drag, startPoint x: 401, startPoint y: 115, endPoint x: 353, endPoint y: 105, distance: 49.0
click at [356, 107] on div "[PHONE_NUMBER]" at bounding box center [408, 111] width 111 height 27
type input "[PHONE_NUMBER]"
click at [449, 179] on input "(___) ___-____" at bounding box center [418, 174] width 93 height 19
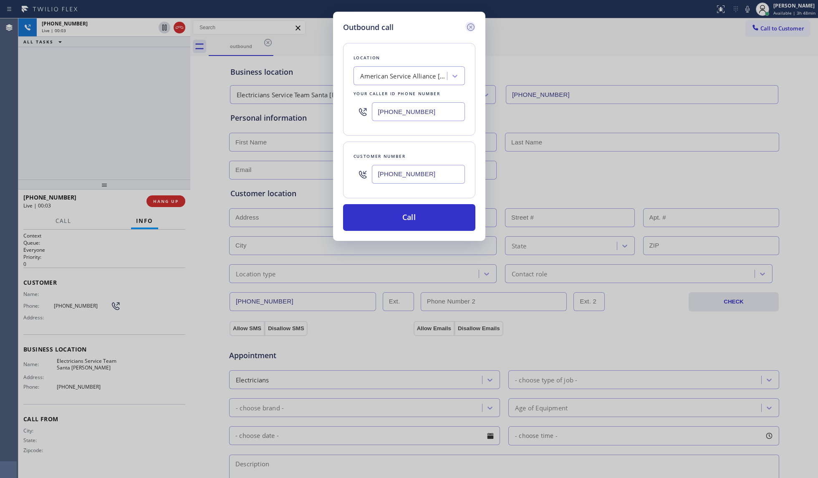
click at [471, 26] on icon at bounding box center [471, 27] width 8 height 8
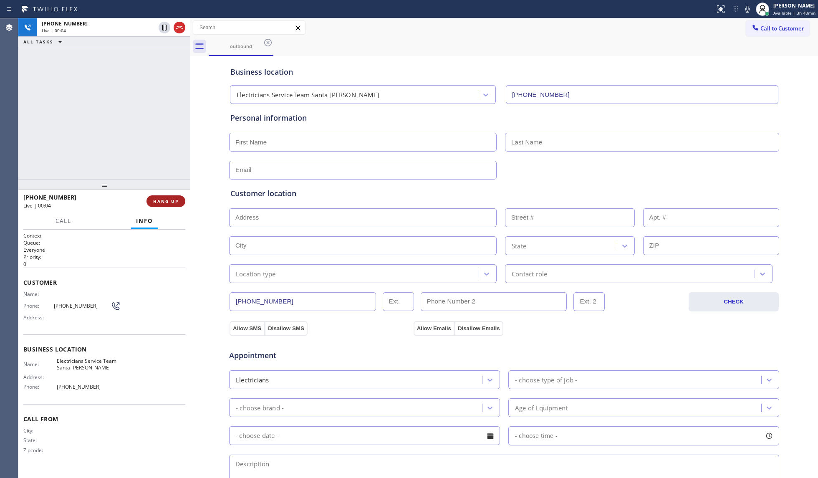
click at [158, 195] on button "HANG UP" at bounding box center [165, 201] width 39 height 12
click at [158, 194] on div "[PHONE_NUMBER] Live | 00:05 HANG UP" at bounding box center [104, 201] width 162 height 22
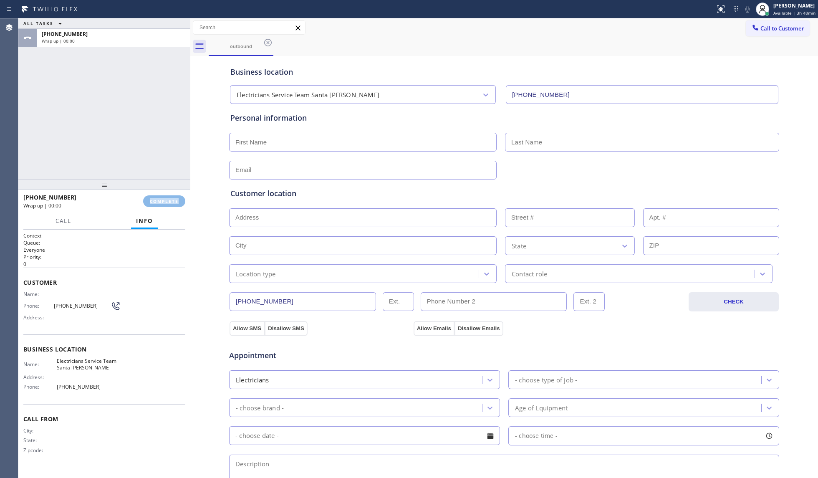
click at [158, 194] on div "[PHONE_NUMBER] Wrap up | 00:00 COMPLETE" at bounding box center [104, 201] width 162 height 22
click at [159, 194] on div "[PHONE_NUMBER] Wrap up | 00:00 COMPLETE" at bounding box center [104, 201] width 162 height 22
click at [160, 194] on div "[PHONE_NUMBER] Wrap up | 00:00 COMPLETE" at bounding box center [104, 201] width 162 height 22
click at [160, 194] on div "[PHONE_NUMBER] Wrap up | 00:01 COMPLETE" at bounding box center [104, 201] width 162 height 22
click at [174, 194] on div "[PHONE_NUMBER] Wrap up | 00:04 COMPLETE" at bounding box center [104, 201] width 162 height 22
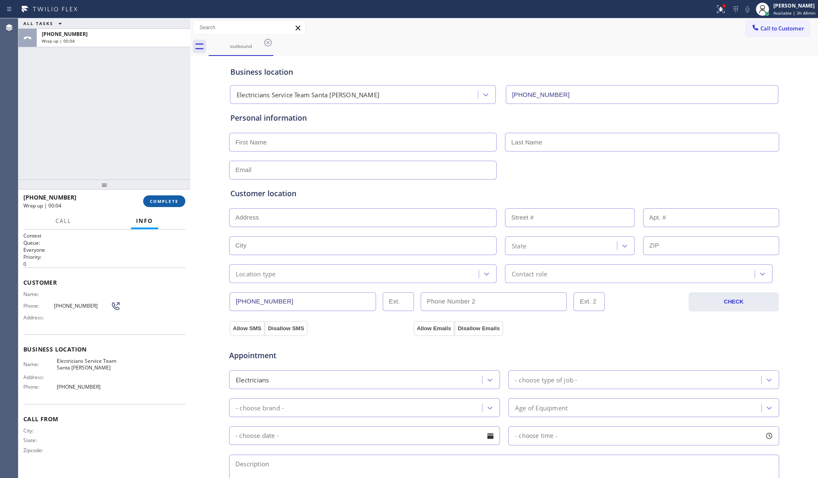
click at [171, 200] on span "COMPLETE" at bounding box center [164, 201] width 29 height 6
click at [183, 150] on div "ALL TASKS ALL TASKS ACTIVE TASKS TASKS IN WRAP UP [PHONE_NUMBER] Wrap up | 00:04" at bounding box center [104, 98] width 172 height 161
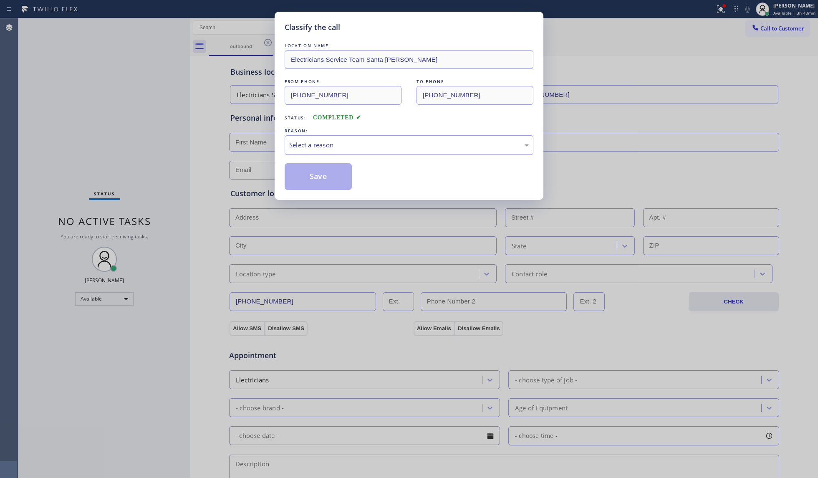
click at [303, 151] on div "Select a reason" at bounding box center [409, 145] width 249 height 20
click at [317, 182] on button "Save" at bounding box center [318, 176] width 67 height 27
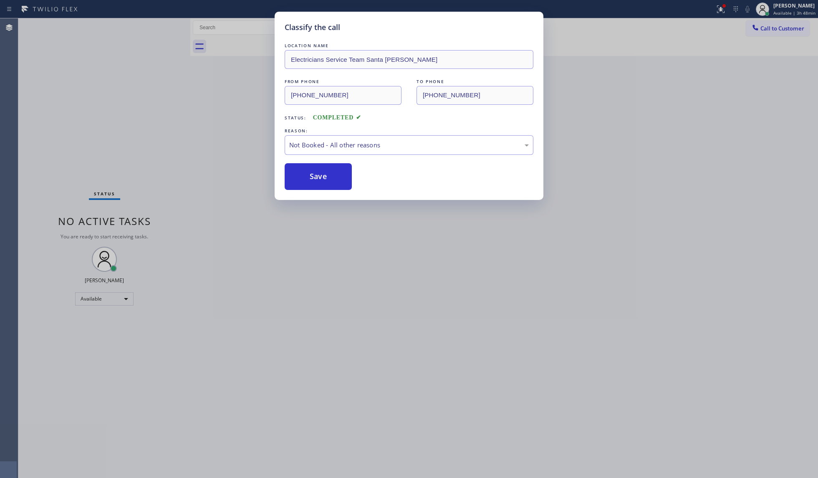
click at [317, 182] on button "Save" at bounding box center [318, 176] width 67 height 27
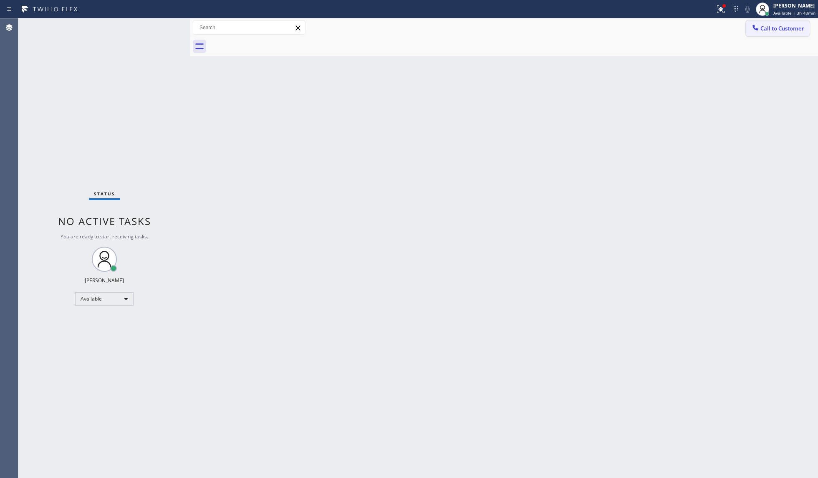
click at [613, 29] on span "Call to Customer" at bounding box center [782, 29] width 44 height 8
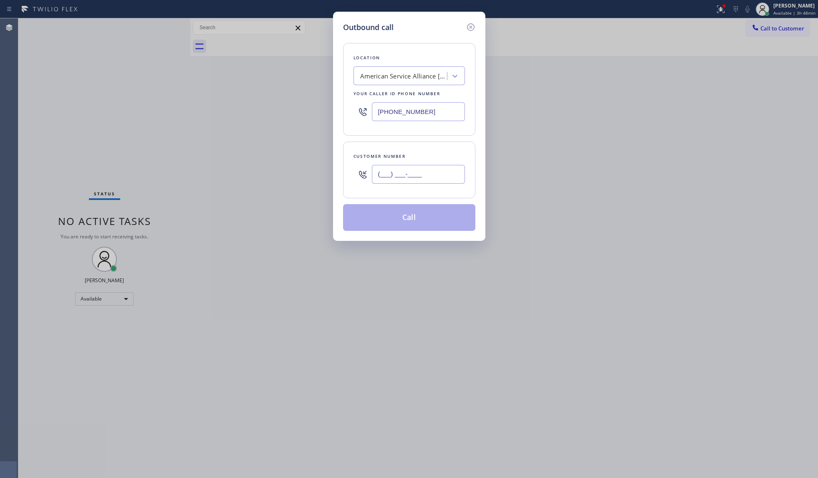
click at [444, 170] on input "(___) ___-____" at bounding box center [418, 174] width 93 height 19
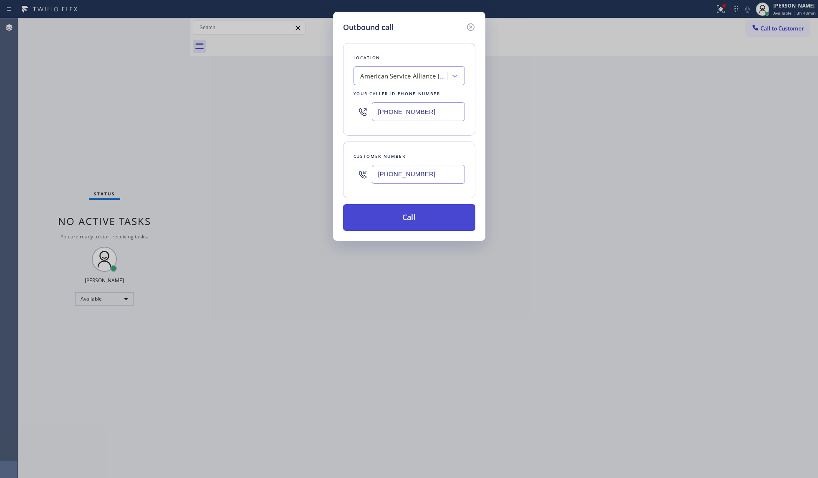
type input "[PHONE_NUMBER]"
click at [406, 221] on button "Call" at bounding box center [409, 217] width 132 height 27
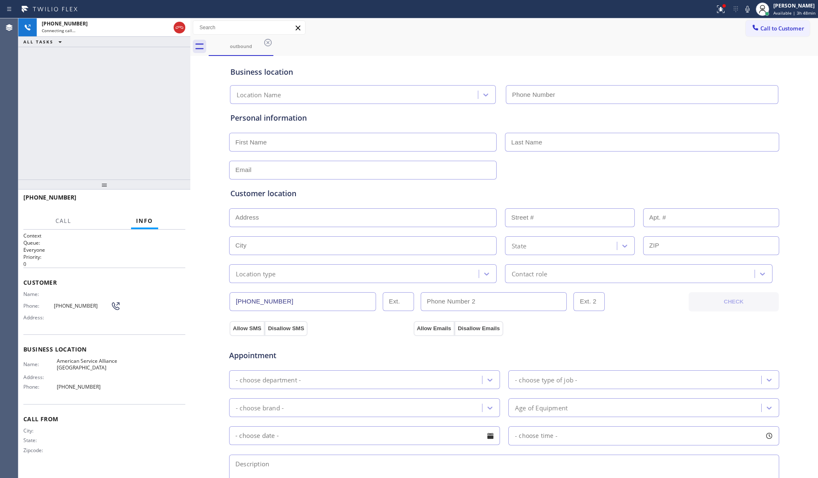
type input "[PHONE_NUMBER]"
click at [157, 201] on span "HANG UP" at bounding box center [165, 201] width 25 height 6
click at [162, 201] on span "HANG UP" at bounding box center [165, 201] width 25 height 6
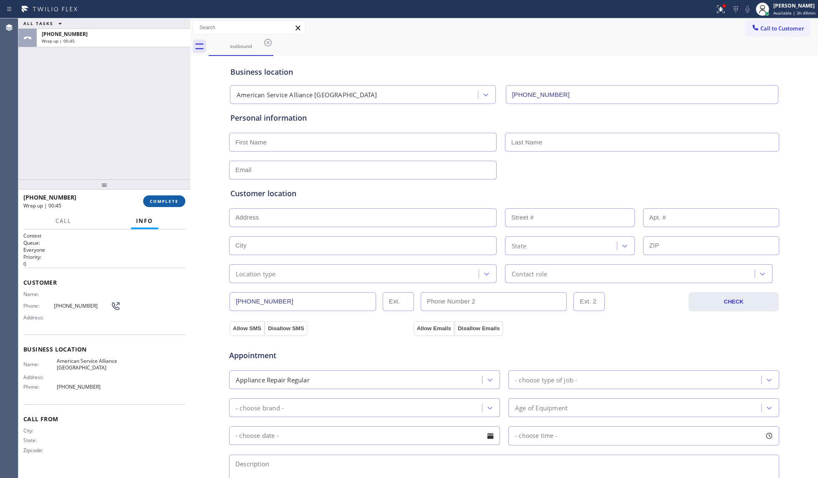
click at [167, 201] on span "COMPLETE" at bounding box center [164, 201] width 29 height 6
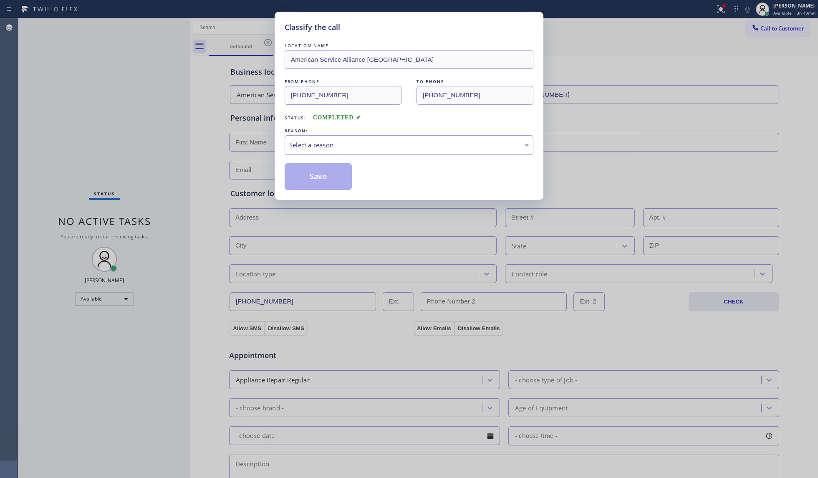
click at [304, 147] on div "Select a reason" at bounding box center [409, 145] width 240 height 10
drag, startPoint x: 307, startPoint y: 173, endPoint x: 315, endPoint y: 179, distance: 9.8
click at [308, 174] on button "Save" at bounding box center [318, 176] width 67 height 27
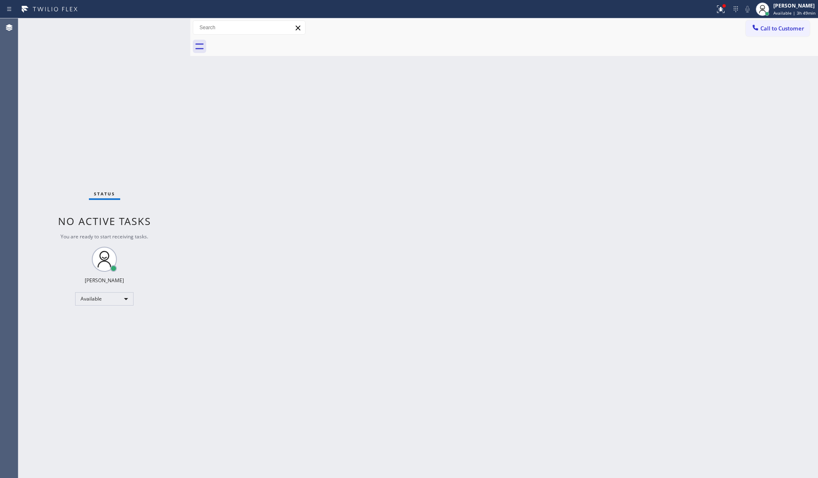
click at [604, 96] on div "Back to Dashboard Change Sender ID Customers Technicians Select a contact Outbo…" at bounding box center [504, 247] width 628 height 459
click at [613, 9] on icon at bounding box center [721, 9] width 10 height 10
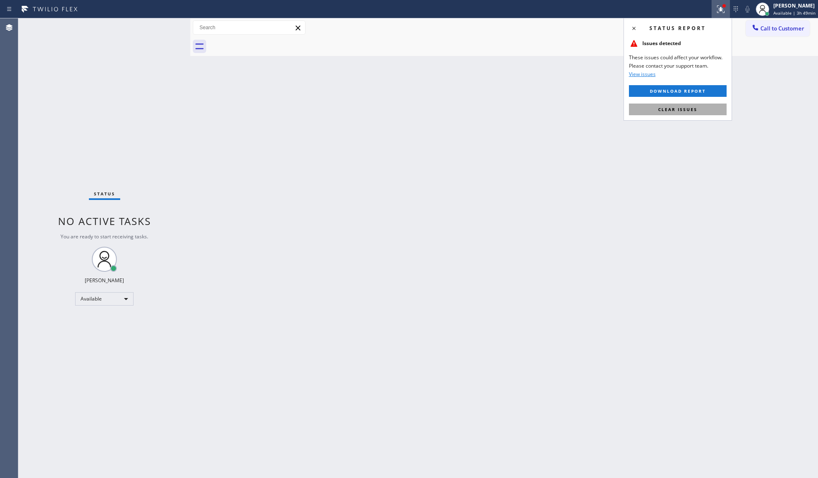
click at [613, 112] on button "Clear issues" at bounding box center [678, 109] width 98 height 12
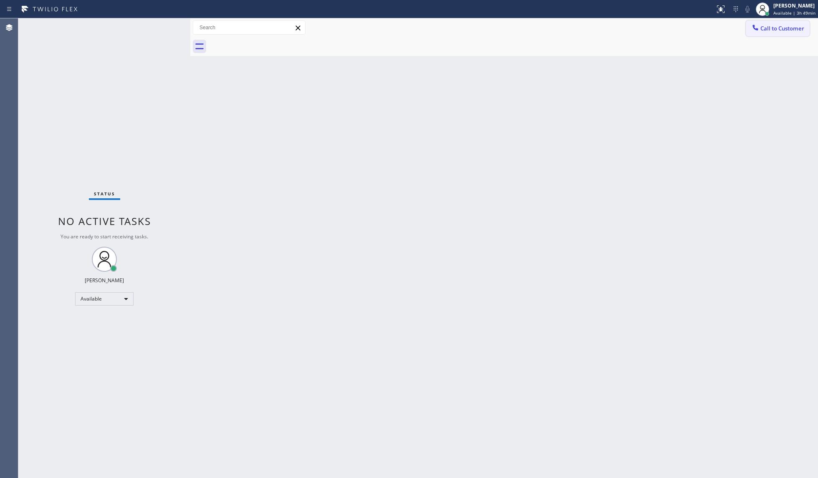
click at [613, 33] on button "Call to Customer" at bounding box center [778, 28] width 64 height 16
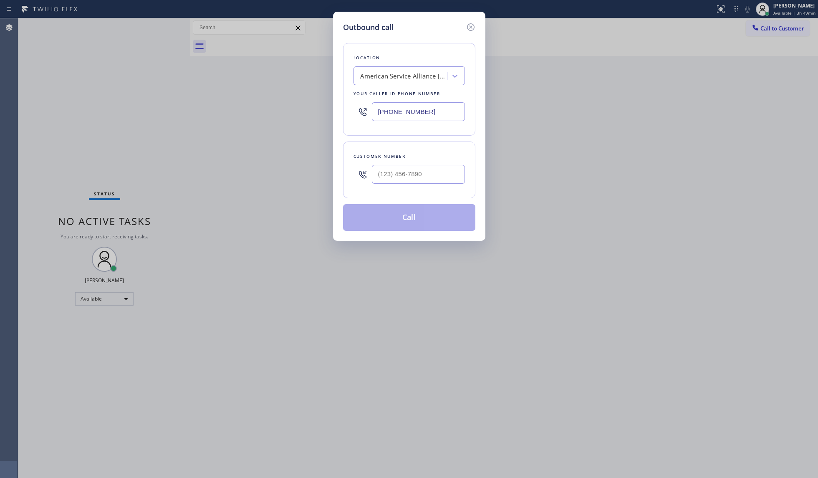
drag, startPoint x: 434, startPoint y: 112, endPoint x: 363, endPoint y: 111, distance: 71.0
click at [361, 112] on div "[PHONE_NUMBER]" at bounding box center [408, 111] width 111 height 27
type input "[PHONE_NUMBER]"
click at [447, 175] on input "(___) ___-____" at bounding box center [418, 174] width 93 height 19
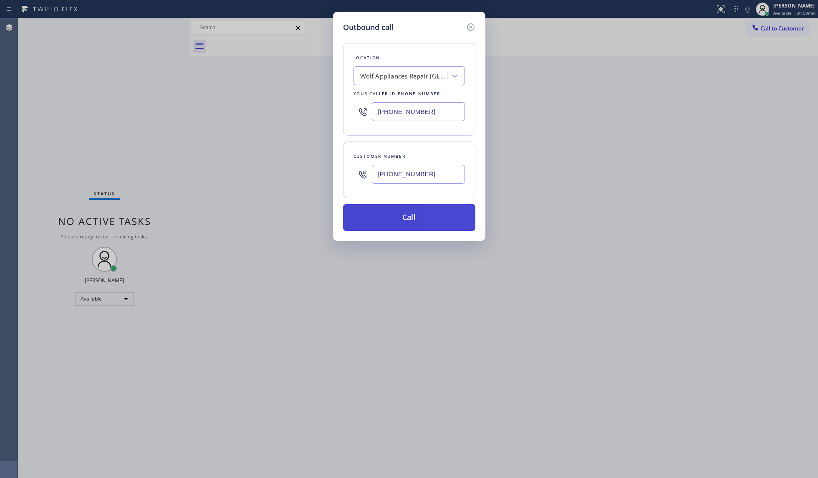
type input "[PHONE_NUMBER]"
click at [435, 222] on button "Call" at bounding box center [409, 217] width 132 height 27
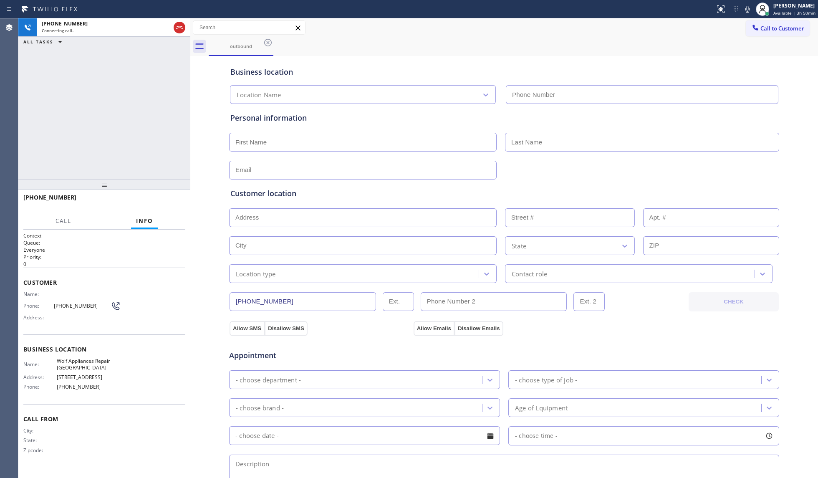
type input "[PHONE_NUMBER]"
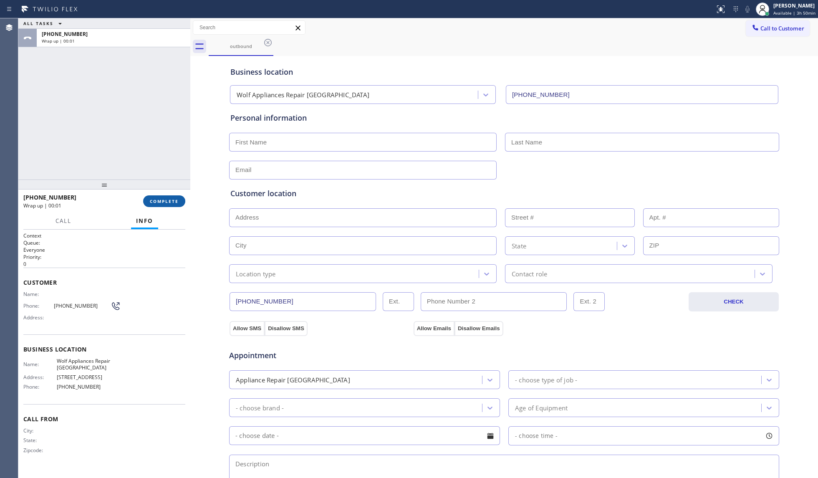
click at [165, 198] on span "COMPLETE" at bounding box center [164, 201] width 29 height 6
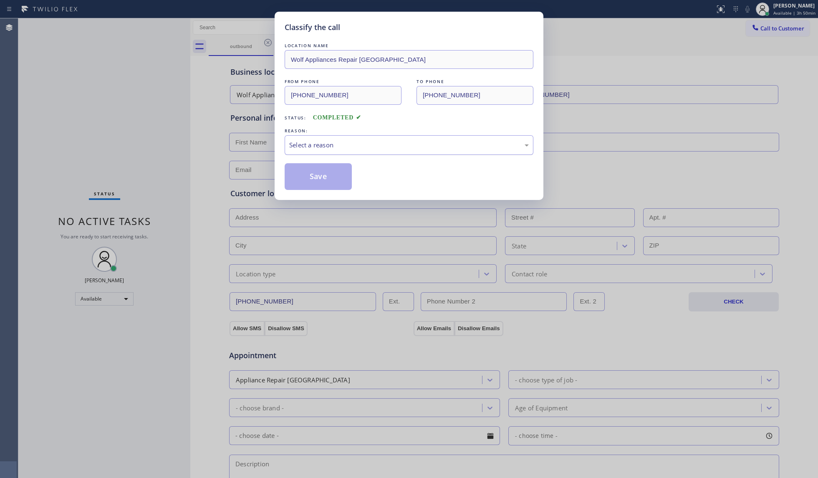
click at [292, 152] on div "Select a reason" at bounding box center [409, 145] width 249 height 20
click at [293, 175] on button "Save" at bounding box center [318, 176] width 67 height 27
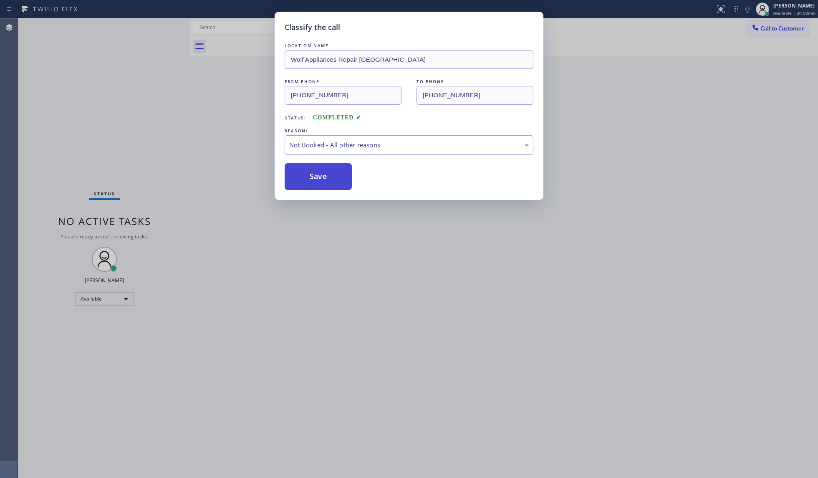
click at [294, 175] on button "Save" at bounding box center [318, 176] width 67 height 27
click at [295, 175] on button "Save" at bounding box center [318, 176] width 67 height 27
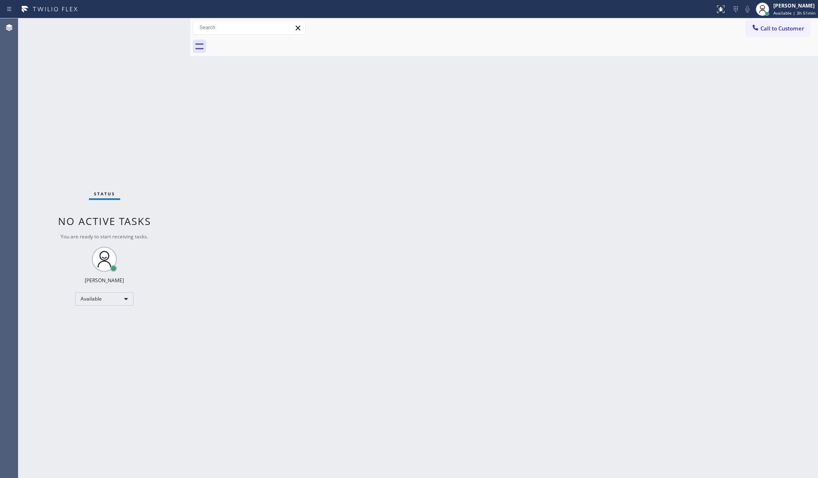
drag, startPoint x: 275, startPoint y: 189, endPoint x: 278, endPoint y: 171, distance: 18.9
drag, startPoint x: 278, startPoint y: 171, endPoint x: 363, endPoint y: 114, distance: 102.1
click at [363, 114] on div "Back to Dashboard Change Sender ID Customers Technicians Select a contact Outbo…" at bounding box center [504, 247] width 628 height 459
drag, startPoint x: 333, startPoint y: 133, endPoint x: 610, endPoint y: 202, distance: 285.2
click at [595, 202] on div "Back to Dashboard Change Sender ID Customers Technicians Select a contact Outbo…" at bounding box center [504, 247] width 628 height 459
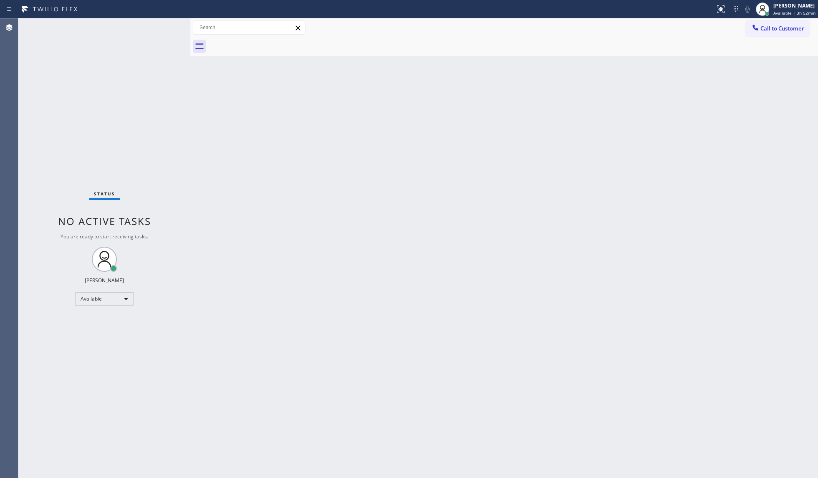
click at [608, 118] on div "Back to Dashboard Change Sender ID Customers Technicians Select a contact Outbo…" at bounding box center [504, 247] width 628 height 459
click at [613, 27] on span "Call to Customer" at bounding box center [782, 29] width 44 height 8
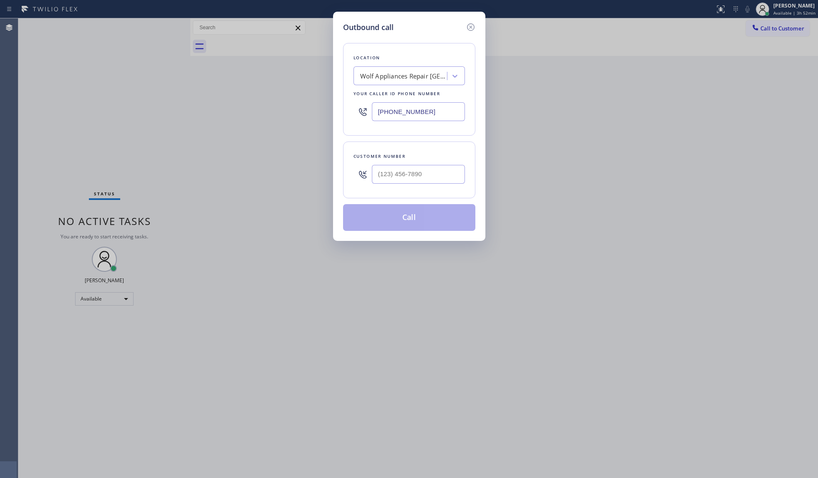
drag, startPoint x: 374, startPoint y: 113, endPoint x: 304, endPoint y: 111, distance: 70.1
click at [279, 113] on div "Outbound call Location Wolf Appliances Repair [GEOGRAPHIC_DATA] Your caller id …" at bounding box center [409, 239] width 818 height 478
type input "[PHONE_NUMBER]"
click at [391, 169] on input "(___) ___-____" at bounding box center [418, 174] width 93 height 19
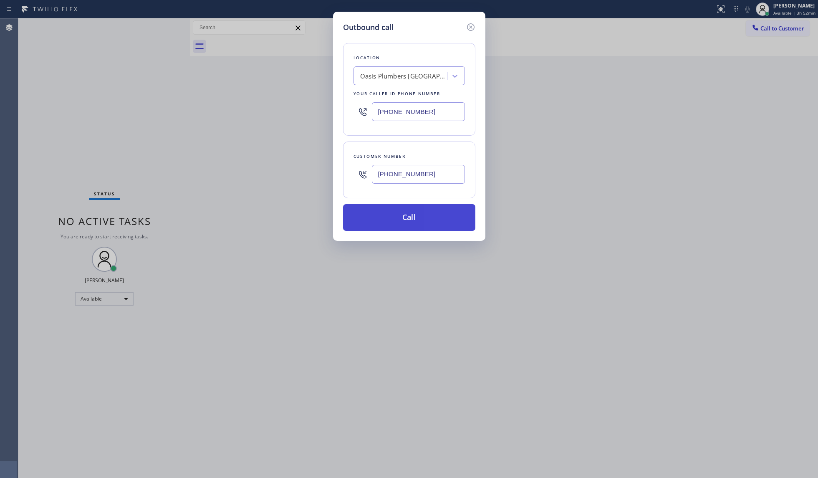
type input "[PHONE_NUMBER]"
click at [408, 218] on button "Call" at bounding box center [409, 217] width 132 height 27
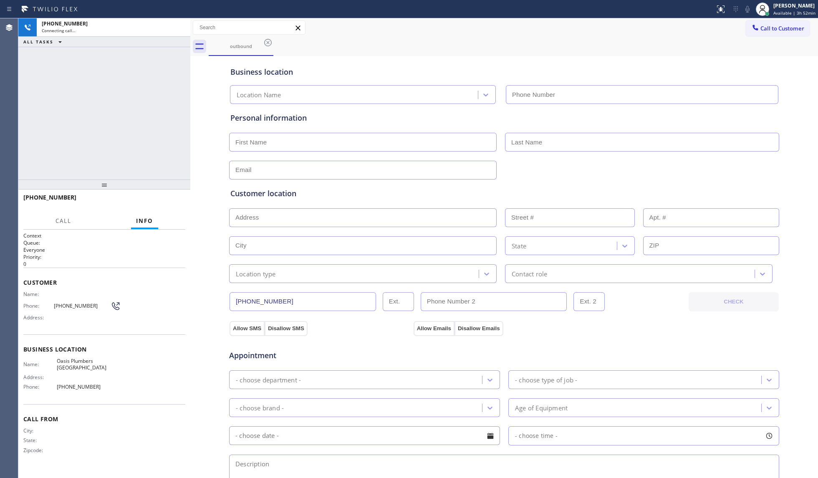
type input "[PHONE_NUMBER]"
click at [162, 197] on button "HANG UP" at bounding box center [165, 201] width 39 height 12
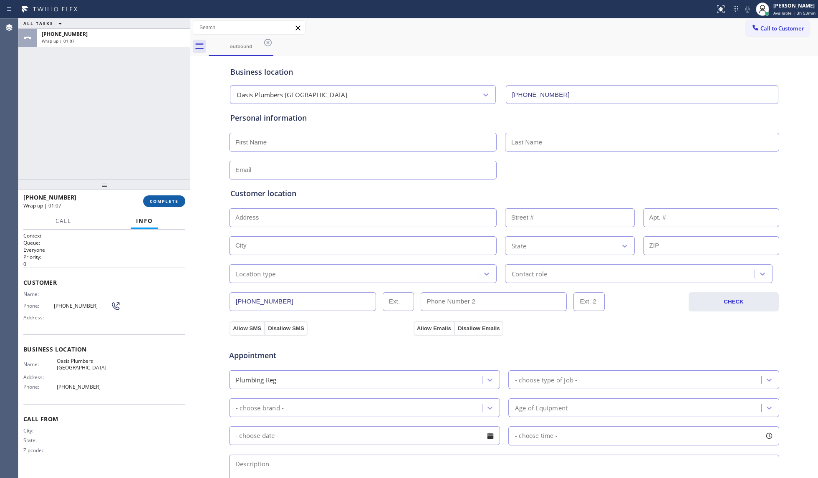
click at [174, 198] on span "COMPLETE" at bounding box center [164, 201] width 29 height 6
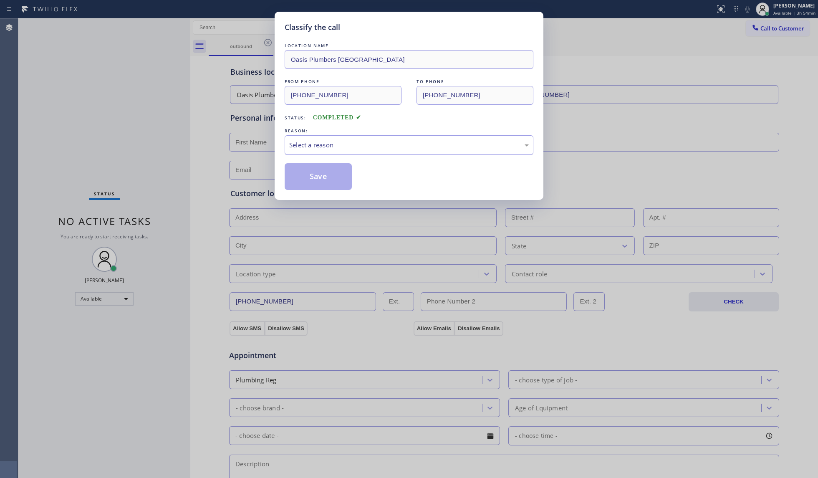
drag, startPoint x: 365, startPoint y: 139, endPoint x: 338, endPoint y: 153, distance: 30.1
click at [364, 139] on div "Select a reason" at bounding box center [409, 145] width 249 height 20
click at [302, 174] on button "Save" at bounding box center [318, 176] width 67 height 27
drag, startPoint x: 302, startPoint y: 174, endPoint x: 310, endPoint y: 174, distance: 7.6
click at [303, 174] on button "Save" at bounding box center [318, 176] width 67 height 27
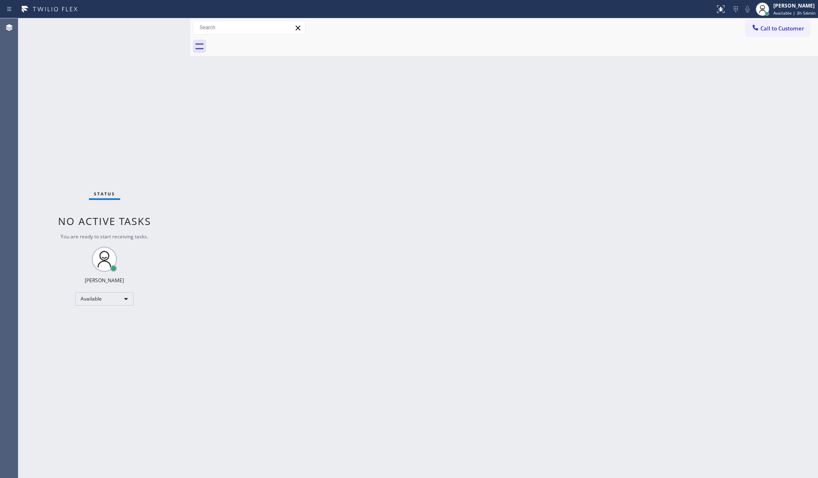
drag, startPoint x: 545, startPoint y: 112, endPoint x: 624, endPoint y: 58, distance: 95.8
click at [558, 106] on div "Back to Dashboard Change Sender ID Customers Technicians Select a contact Outbo…" at bounding box center [504, 247] width 628 height 459
drag, startPoint x: 766, startPoint y: 29, endPoint x: 557, endPoint y: 83, distance: 216.5
click at [613, 29] on button "Call to Customer" at bounding box center [778, 28] width 64 height 16
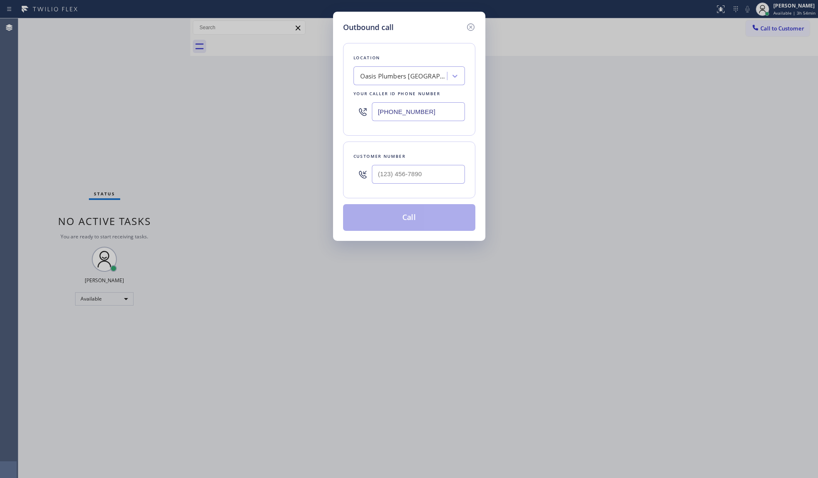
drag, startPoint x: 444, startPoint y: 114, endPoint x: 353, endPoint y: 113, distance: 91.4
click at [353, 113] on div "Location [GEOGRAPHIC_DATA] Your caller id phone number [PHONE_NUMBER]" at bounding box center [409, 89] width 132 height 93
type input "[PHONE_NUMBER]"
click at [440, 179] on input "(___) ___-____" at bounding box center [418, 174] width 93 height 19
type input "[PHONE_NUMBER]"
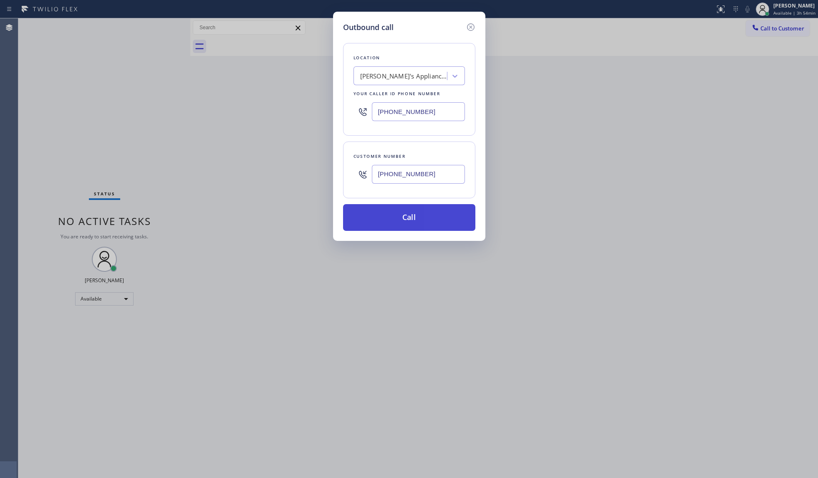
click at [418, 217] on button "Call" at bounding box center [409, 217] width 132 height 27
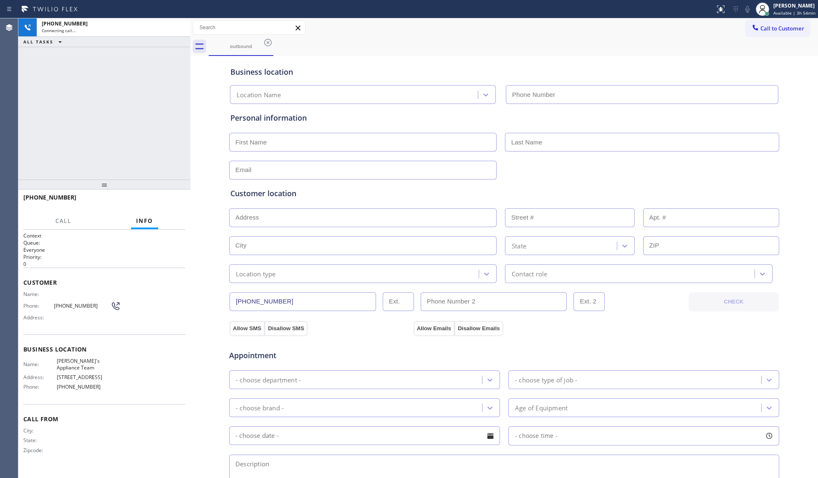
type input "[PHONE_NUMBER]"
click at [605, 76] on div "Business location" at bounding box center [504, 71] width 548 height 11
click at [167, 208] on div "[PHONE_NUMBER] Live | 00:02 HANG UP" at bounding box center [104, 201] width 162 height 22
click at [168, 205] on div "[PHONE_NUMBER] Live | 00:02 HANG UP" at bounding box center [104, 201] width 162 height 22
click at [168, 204] on button "HANG UP" at bounding box center [165, 201] width 39 height 12
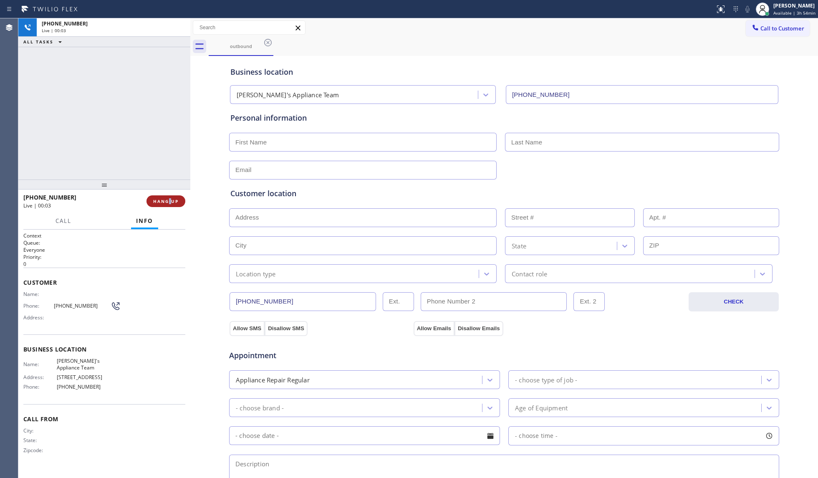
click at [167, 202] on span "HANG UP" at bounding box center [165, 201] width 25 height 6
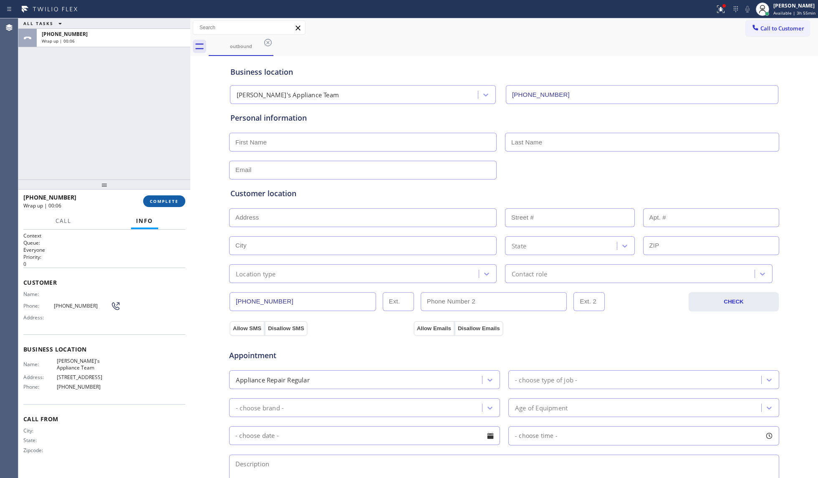
click at [166, 203] on span "COMPLETE" at bounding box center [164, 201] width 29 height 6
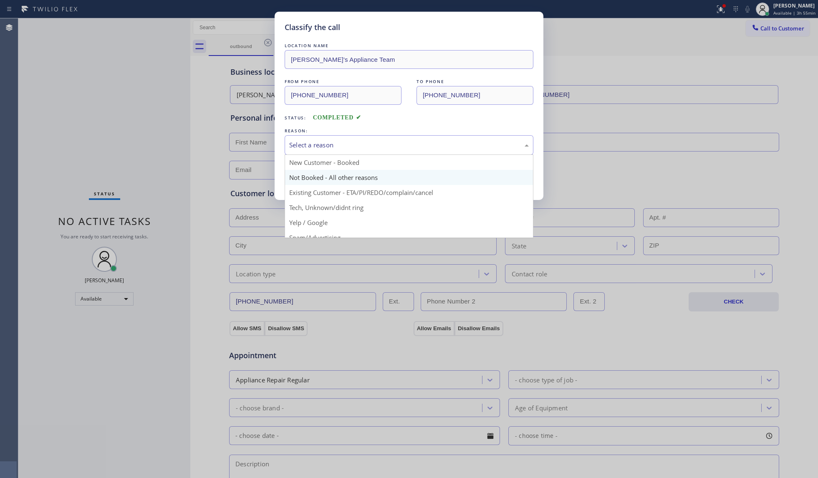
drag, startPoint x: 328, startPoint y: 142, endPoint x: 302, endPoint y: 181, distance: 47.0
click at [326, 142] on div "Select a reason" at bounding box center [409, 145] width 240 height 10
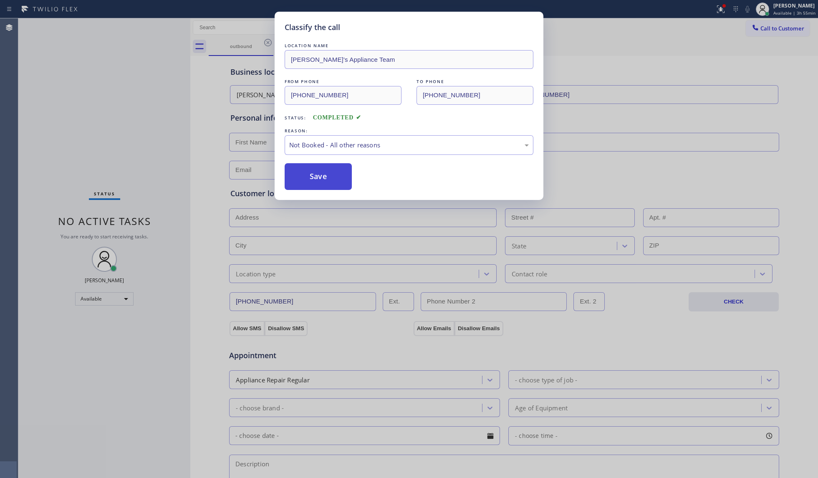
click at [304, 183] on button "Save" at bounding box center [318, 176] width 67 height 27
click at [304, 182] on button "Save" at bounding box center [318, 176] width 67 height 27
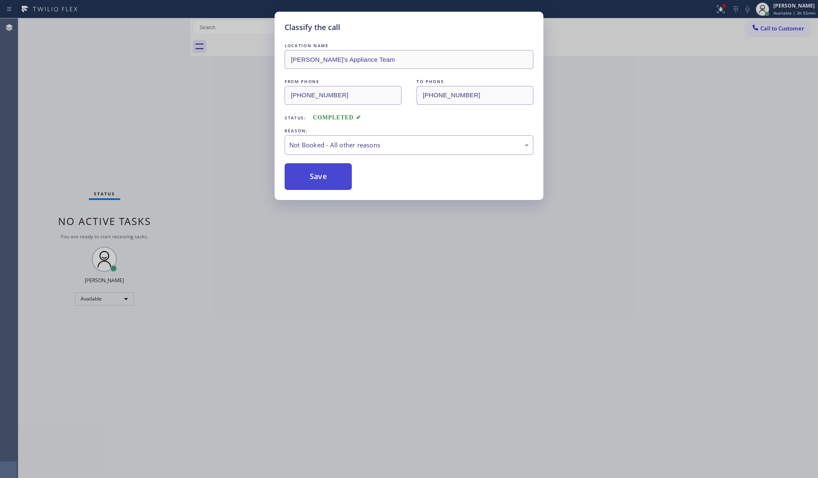
click at [304, 182] on button "Save" at bounding box center [318, 176] width 67 height 27
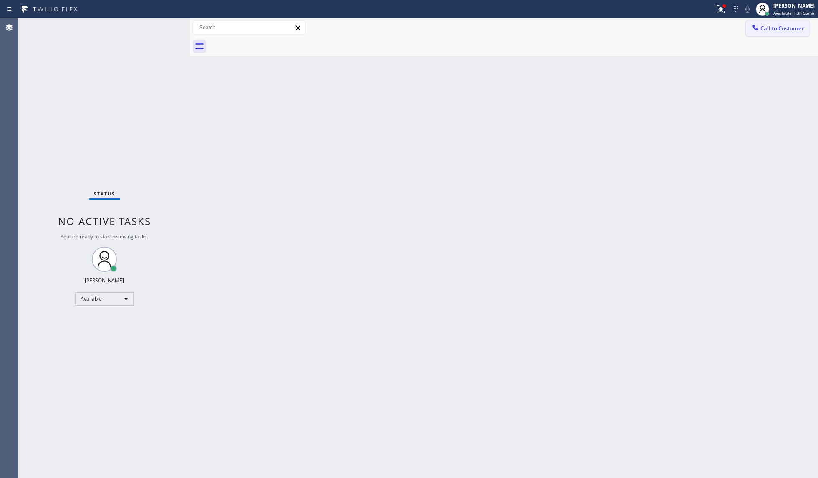
drag, startPoint x: 773, startPoint y: 32, endPoint x: 767, endPoint y: 34, distance: 6.2
click at [613, 32] on span "Call to Customer" at bounding box center [782, 29] width 44 height 8
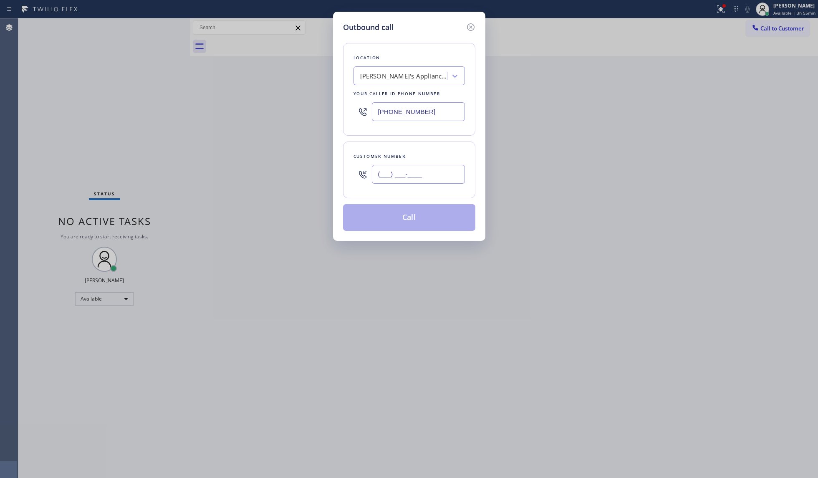
click at [433, 181] on input "(___) ___-____" at bounding box center [418, 174] width 93 height 19
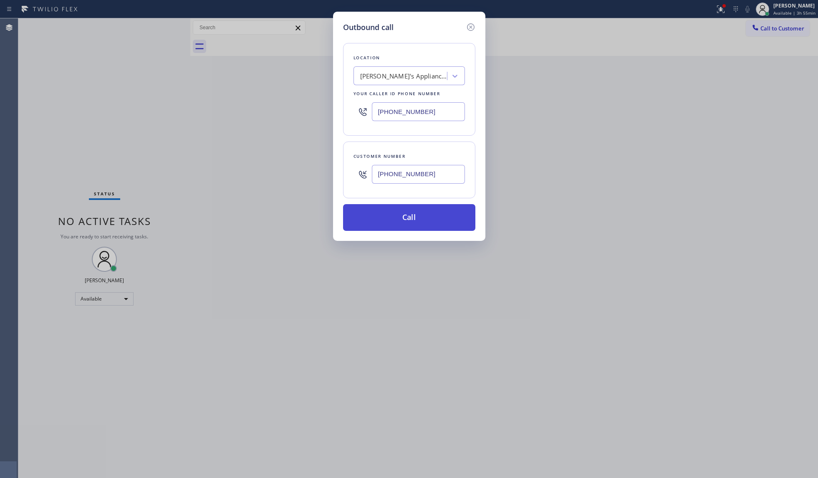
type input "[PHONE_NUMBER]"
click at [404, 219] on button "Call" at bounding box center [409, 217] width 132 height 27
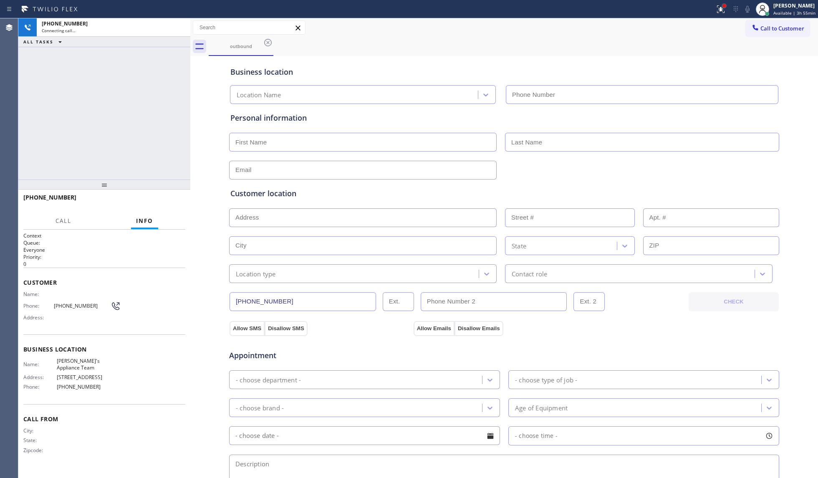
drag, startPoint x: 720, startPoint y: 4, endPoint x: 725, endPoint y: 6, distance: 5.4
click at [613, 4] on icon at bounding box center [721, 9] width 10 height 10
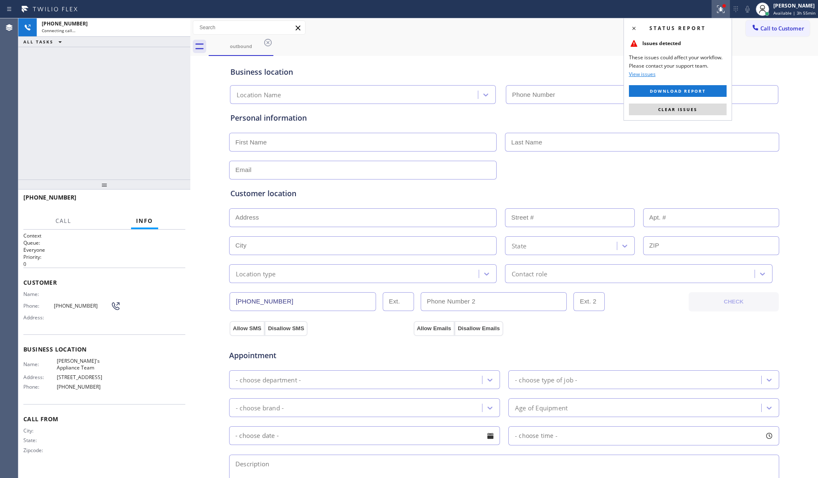
type input "[PHONE_NUMBER]"
click at [161, 204] on button "HANG UP" at bounding box center [165, 201] width 39 height 12
click at [162, 202] on span "HANG UP" at bounding box center [165, 201] width 25 height 6
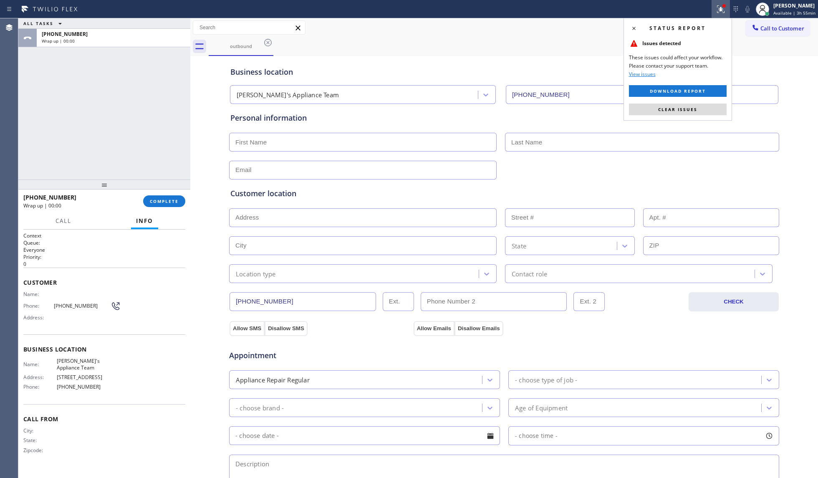
drag, startPoint x: 709, startPoint y: 109, endPoint x: 697, endPoint y: 109, distance: 12.1
click at [613, 109] on button "Clear issues" at bounding box center [678, 109] width 98 height 12
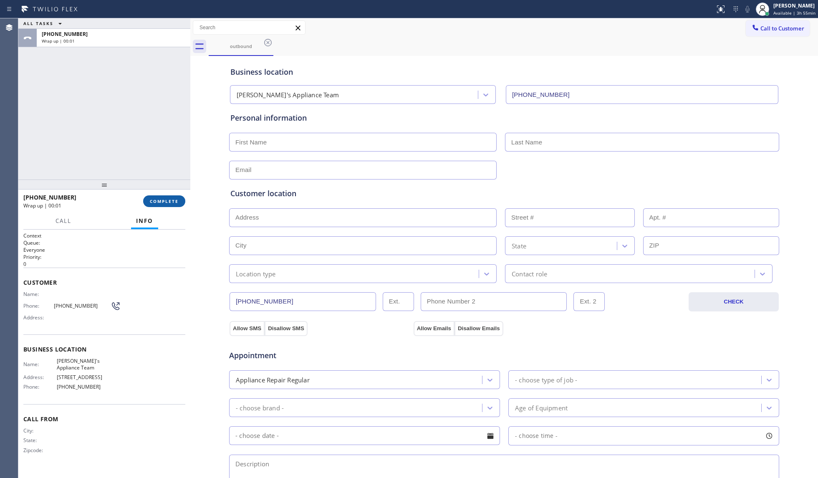
click at [174, 198] on button "COMPLETE" at bounding box center [164, 201] width 42 height 12
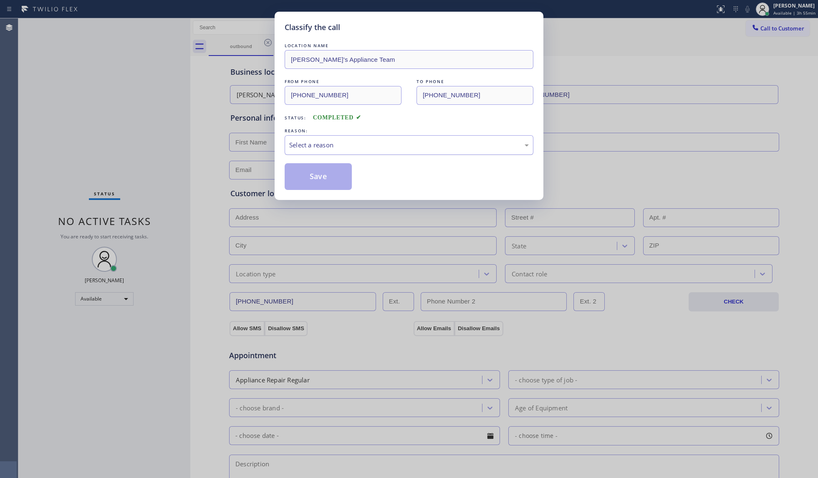
click at [305, 142] on div "Select a reason" at bounding box center [409, 145] width 240 height 10
click at [305, 176] on button "Save" at bounding box center [318, 176] width 67 height 27
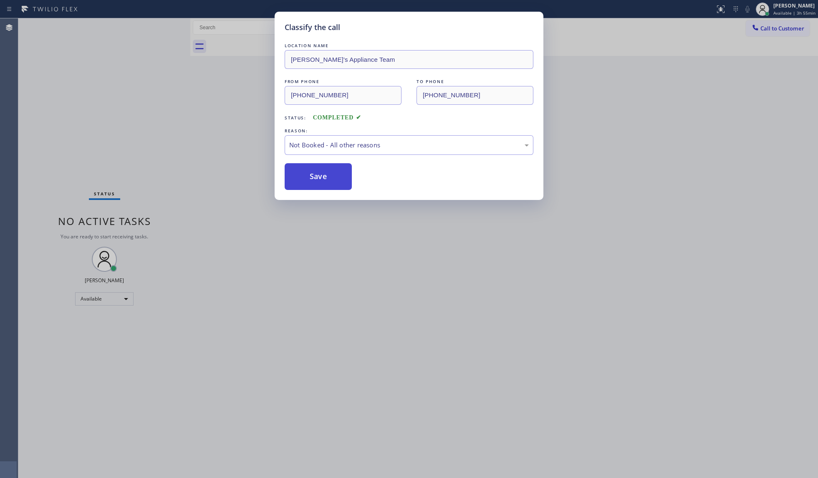
click at [305, 176] on button "Save" at bounding box center [318, 176] width 67 height 27
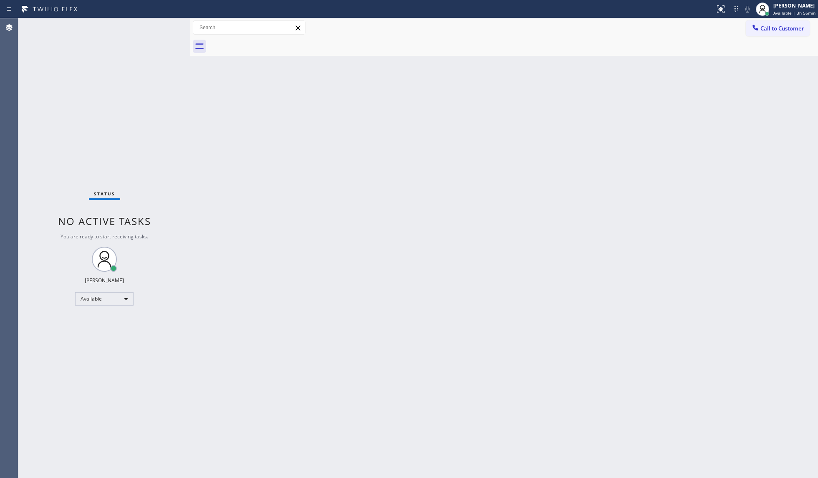
drag, startPoint x: 551, startPoint y: 106, endPoint x: 577, endPoint y: 98, distance: 26.8
click at [555, 105] on div "Back to Dashboard Change Sender ID Customers Technicians Select a contact Outbo…" at bounding box center [504, 247] width 628 height 459
drag, startPoint x: 767, startPoint y: 22, endPoint x: 687, endPoint y: 65, distance: 90.6
click at [613, 22] on button "Call to Customer" at bounding box center [778, 28] width 64 height 16
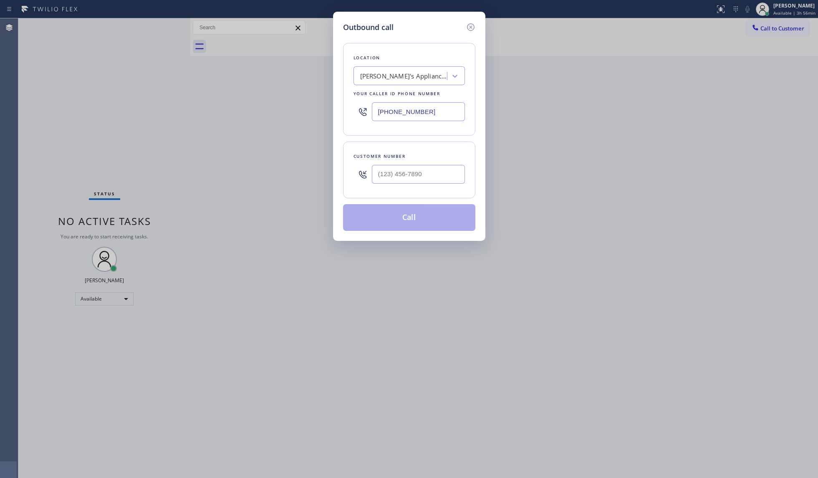
drag, startPoint x: 438, startPoint y: 109, endPoint x: 344, endPoint y: 108, distance: 93.9
click at [351, 108] on div "Location [PERSON_NAME]'s Appliance Team Your caller id phone number [PHONE_NUMB…" at bounding box center [409, 89] width 132 height 93
type input "[PHONE_NUMBER]"
click at [425, 171] on input "(___) ___-____" at bounding box center [418, 174] width 93 height 19
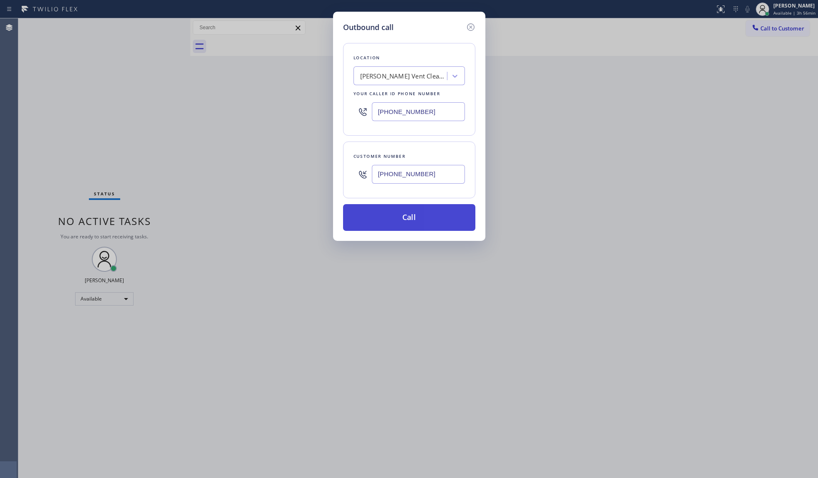
type input "[PHONE_NUMBER]"
drag, startPoint x: 406, startPoint y: 218, endPoint x: 576, endPoint y: 220, distance: 169.9
click at [408, 219] on button "Call" at bounding box center [409, 217] width 132 height 27
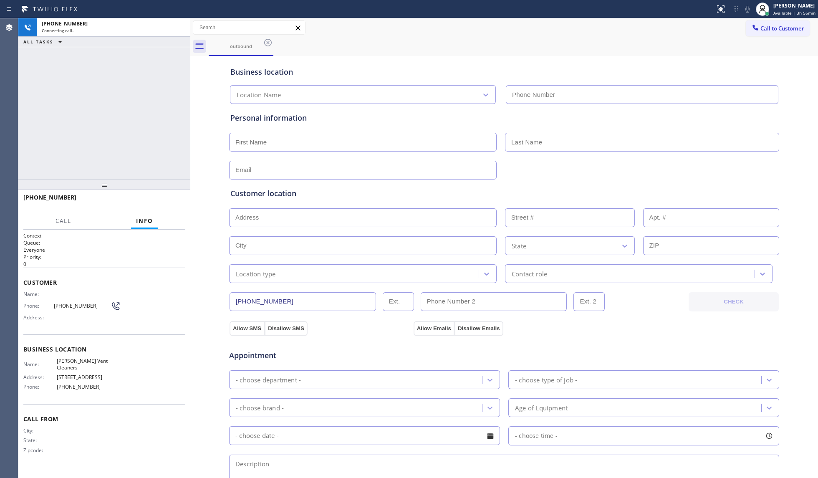
type input "[PHONE_NUMBER]"
click at [172, 199] on span "HANG UP" at bounding box center [165, 201] width 25 height 6
click at [172, 198] on span "HANG UP" at bounding box center [165, 201] width 25 height 6
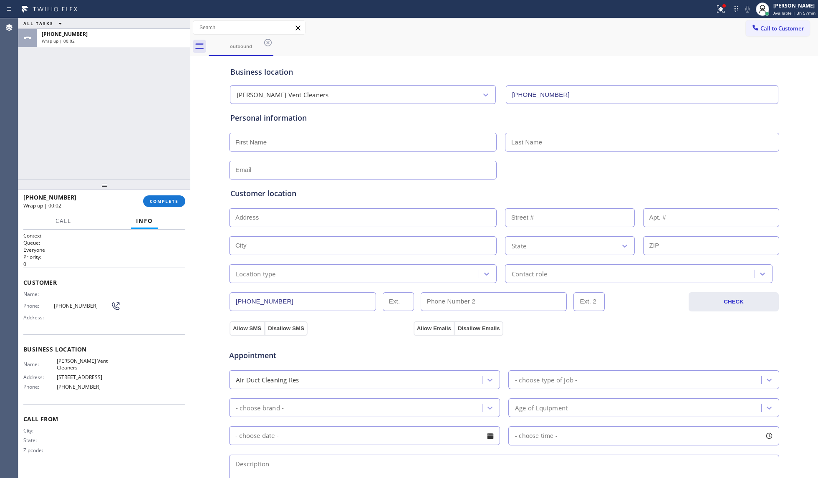
drag, startPoint x: 176, startPoint y: 181, endPoint x: 184, endPoint y: 185, distance: 9.9
click at [177, 181] on div at bounding box center [104, 184] width 172 height 10
click at [170, 202] on span "COMPLETE" at bounding box center [164, 202] width 29 height 6
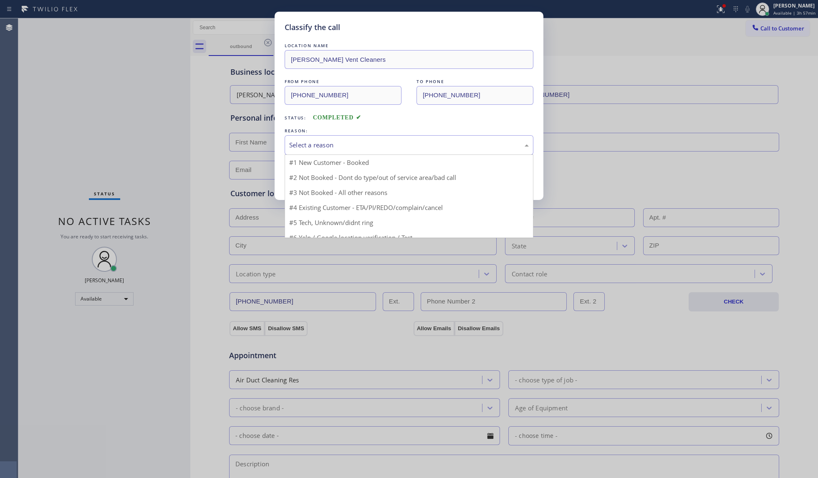
click at [339, 137] on div "Select a reason" at bounding box center [409, 145] width 249 height 20
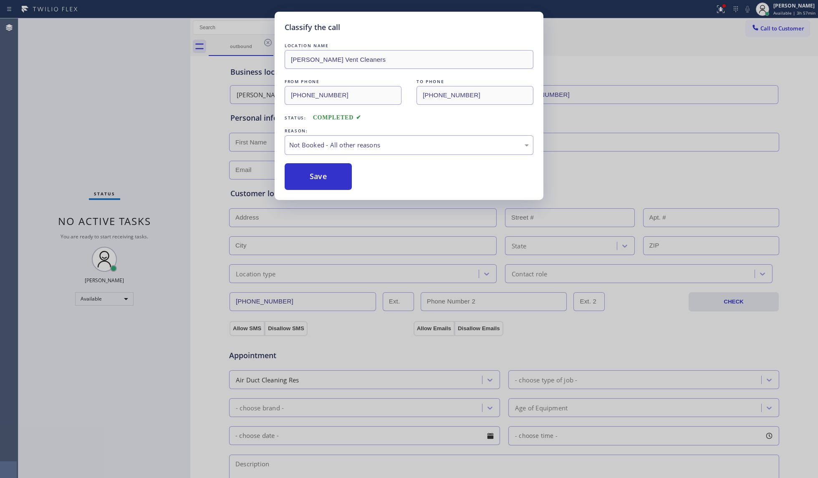
click at [316, 174] on button "Save" at bounding box center [318, 176] width 67 height 27
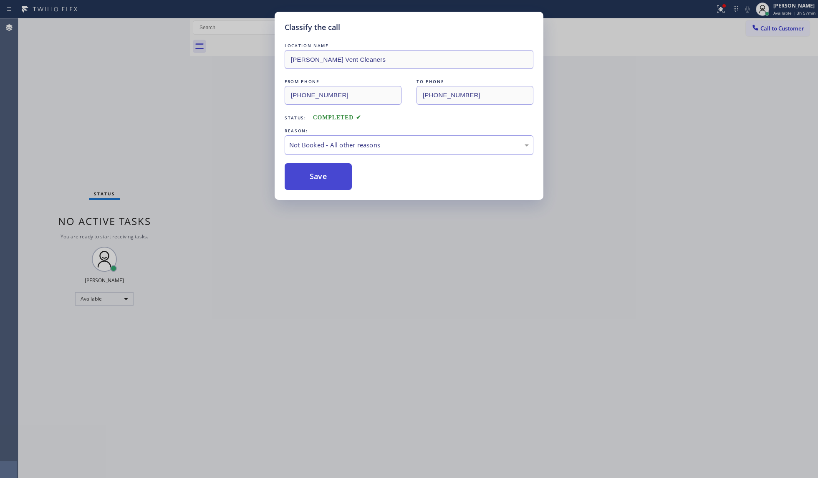
click at [318, 172] on button "Save" at bounding box center [318, 176] width 67 height 27
drag, startPoint x: 318, startPoint y: 171, endPoint x: 331, endPoint y: 169, distance: 13.1
click at [319, 171] on button "Save" at bounding box center [318, 176] width 67 height 27
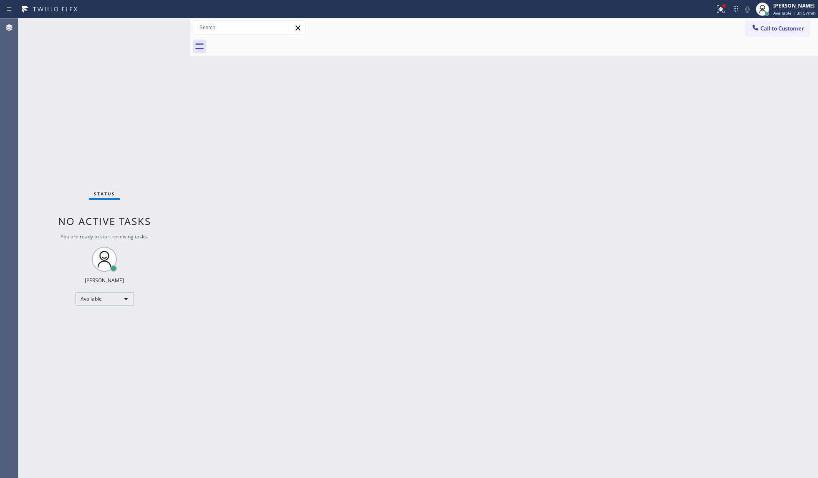
drag, startPoint x: 648, startPoint y: 146, endPoint x: 676, endPoint y: 81, distance: 71.6
click at [613, 136] on div "Back to Dashboard Change Sender ID Customers Technicians Select a contact Outbo…" at bounding box center [504, 247] width 628 height 459
click at [613, 8] on icon at bounding box center [721, 9] width 10 height 10
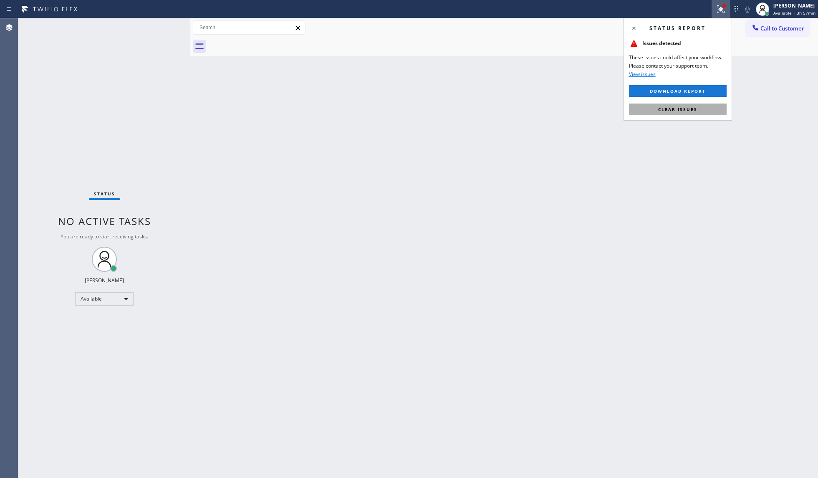
drag, startPoint x: 694, startPoint y: 108, endPoint x: 721, endPoint y: 87, distance: 34.6
click at [613, 108] on span "Clear issues" at bounding box center [677, 109] width 39 height 6
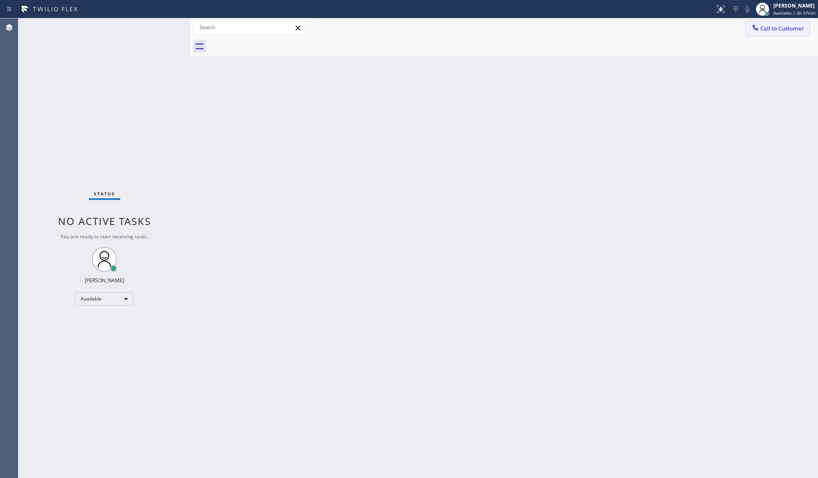
drag, startPoint x: 788, startPoint y: 25, endPoint x: 720, endPoint y: 62, distance: 77.1
click at [613, 27] on span "Call to Customer" at bounding box center [782, 29] width 44 height 8
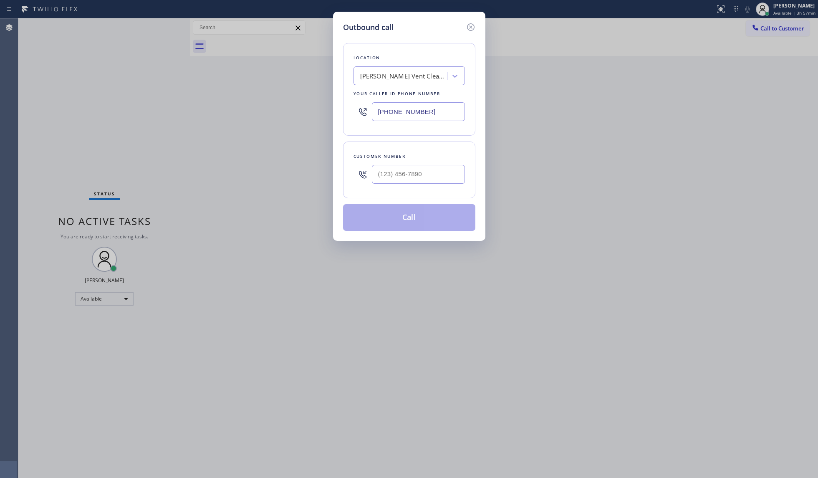
drag, startPoint x: 427, startPoint y: 108, endPoint x: 373, endPoint y: 106, distance: 53.9
click at [336, 107] on div "Outbound call Location [PERSON_NAME] Vent Cleaners Your caller id phone number …" at bounding box center [409, 126] width 152 height 229
type input "[PHONE_NUMBER]"
click at [450, 165] on input "[PHONE_NUMBER]" at bounding box center [418, 174] width 93 height 19
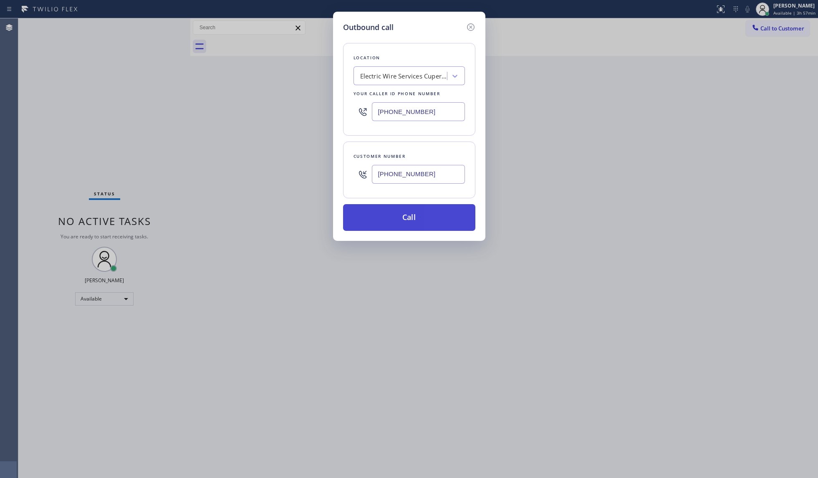
type input "[PHONE_NUMBER]"
click at [398, 216] on button "Call" at bounding box center [409, 217] width 132 height 27
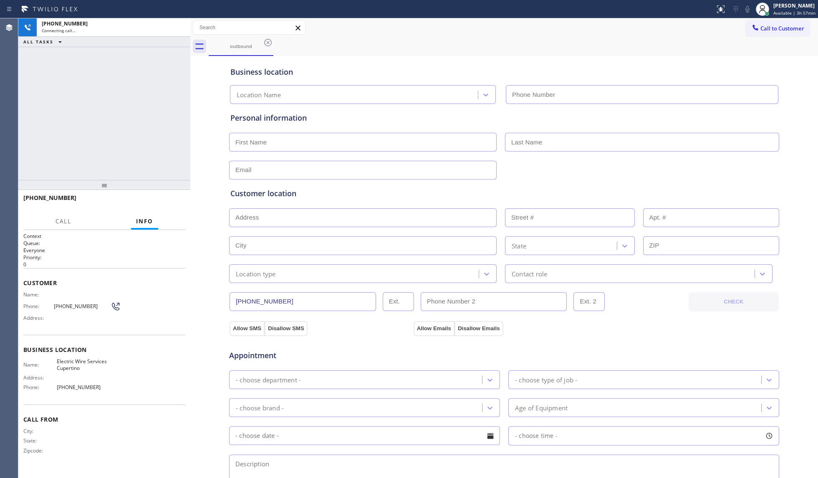
type input "[PHONE_NUMBER]"
drag, startPoint x: 688, startPoint y: 89, endPoint x: 684, endPoint y: 86, distance: 5.0
click at [613, 88] on input "[PHONE_NUMBER]" at bounding box center [642, 94] width 273 height 19
click at [613, 22] on button "Call to Customer" at bounding box center [778, 28] width 64 height 16
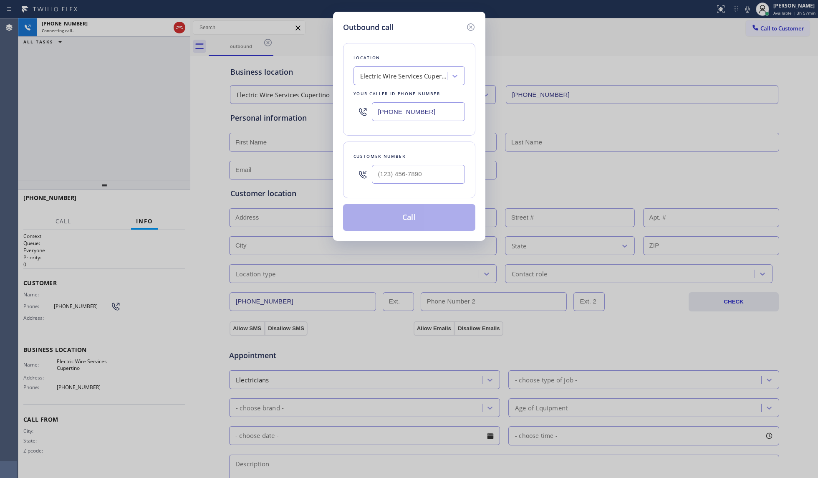
click at [473, 26] on icon at bounding box center [471, 27] width 10 height 10
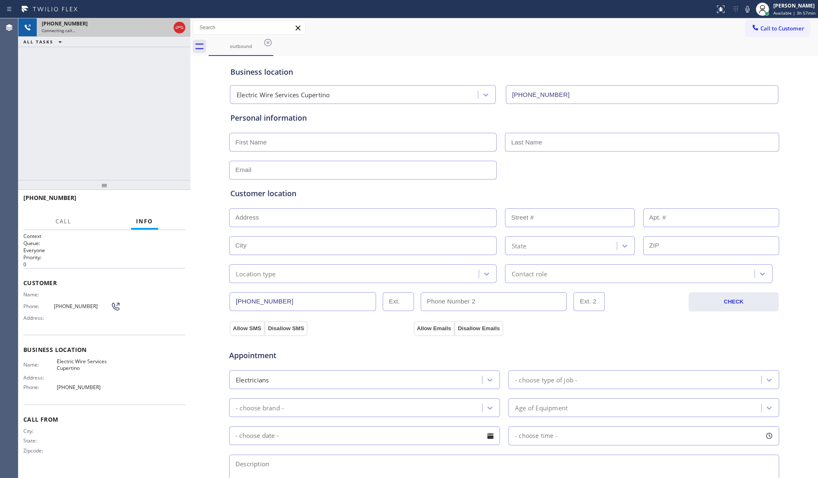
click at [187, 28] on div "[PHONE_NUMBER] Connecting call…" at bounding box center [104, 27] width 172 height 18
click at [186, 28] on div at bounding box center [179, 27] width 15 height 18
click at [184, 28] on div at bounding box center [180, 28] width 12 height 10
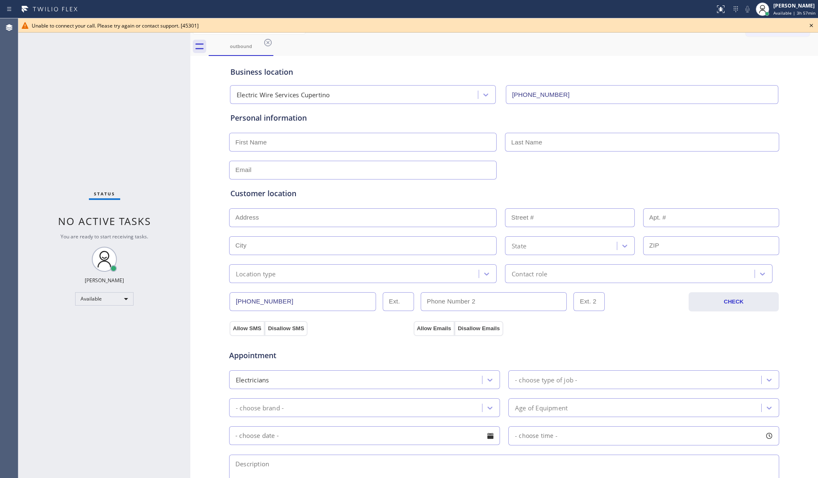
drag, startPoint x: 271, startPoint y: 42, endPoint x: 283, endPoint y: 44, distance: 11.5
click at [271, 42] on icon at bounding box center [268, 43] width 8 height 8
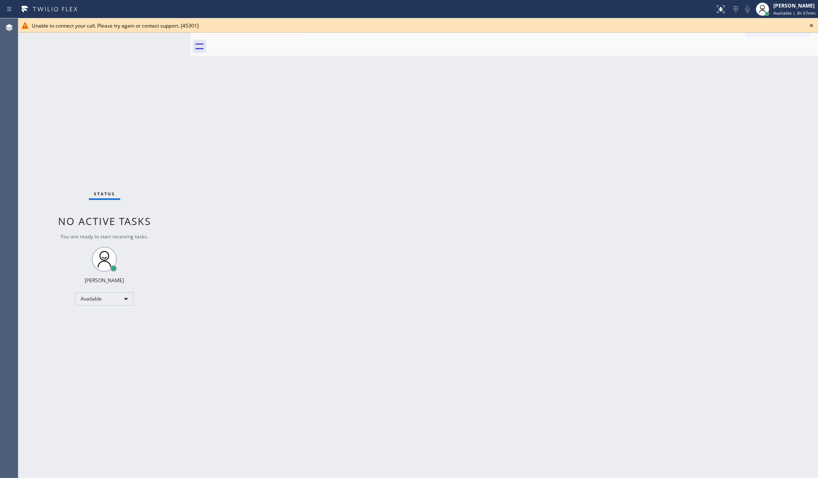
click at [613, 29] on icon at bounding box center [811, 25] width 10 height 10
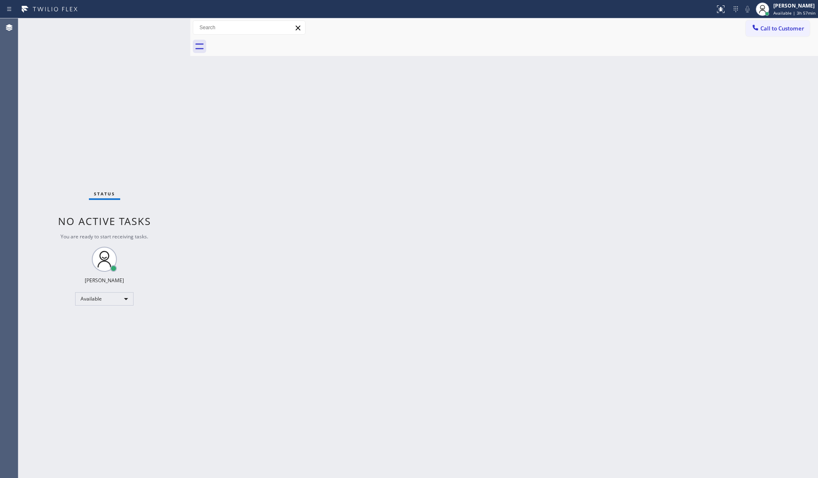
click at [613, 30] on button "Call to Customer" at bounding box center [778, 28] width 64 height 16
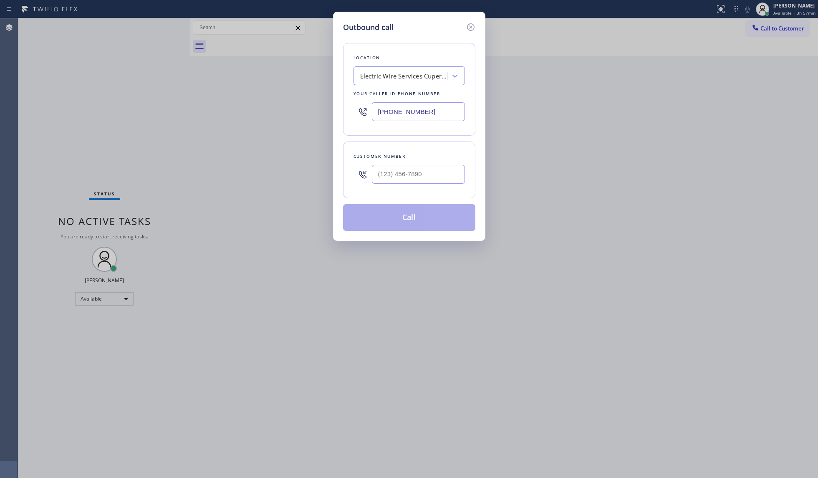
drag, startPoint x: 401, startPoint y: 111, endPoint x: 330, endPoint y: 111, distance: 70.9
click at [330, 111] on div "Outbound call Location Electric Wire Services [GEOGRAPHIC_DATA] Your caller id …" at bounding box center [409, 239] width 818 height 478
type input "[PHONE_NUMBER]"
click at [462, 159] on div "Customer number" at bounding box center [408, 156] width 111 height 9
click at [451, 169] on input "(___) ___-____" at bounding box center [418, 174] width 93 height 19
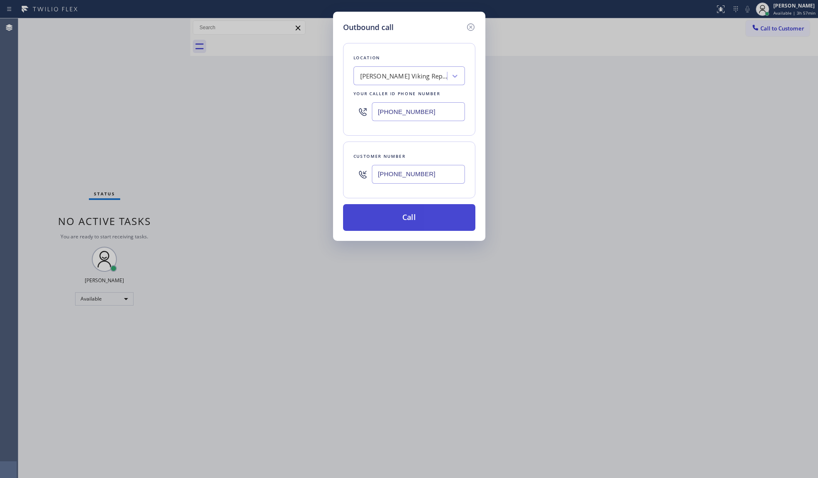
type input "[PHONE_NUMBER]"
click at [398, 215] on button "Call" at bounding box center [409, 217] width 132 height 27
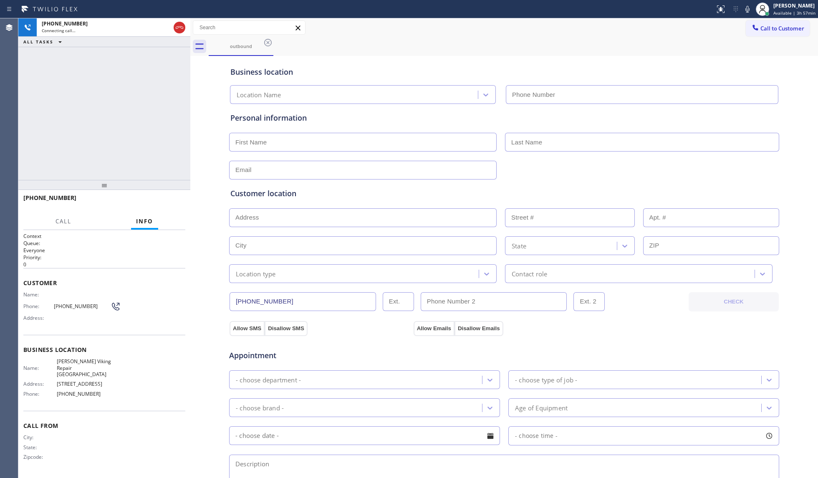
type input "[PHONE_NUMBER]"
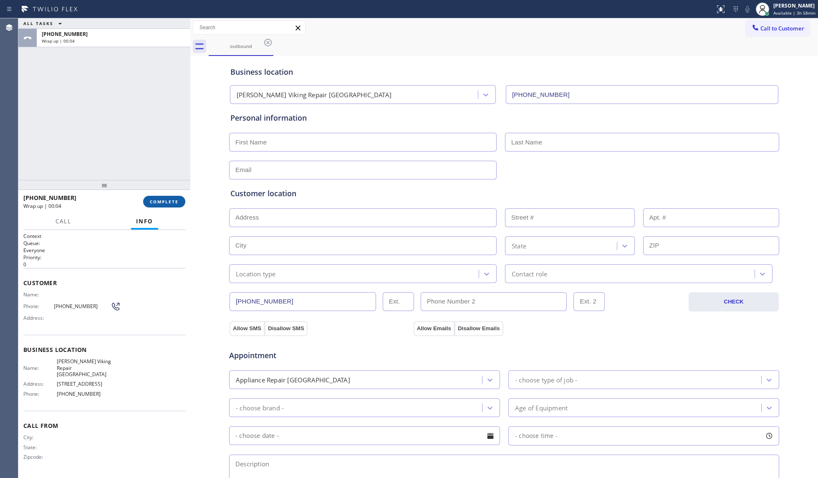
click at [166, 204] on span "COMPLETE" at bounding box center [164, 202] width 29 height 6
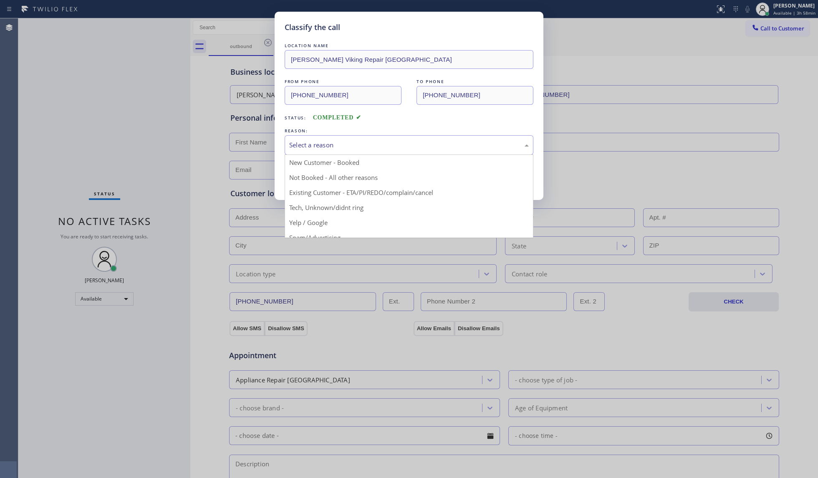
drag, startPoint x: 124, startPoint y: 214, endPoint x: 331, endPoint y: 146, distance: 217.8
click at [332, 146] on div "Select a reason" at bounding box center [409, 145] width 240 height 10
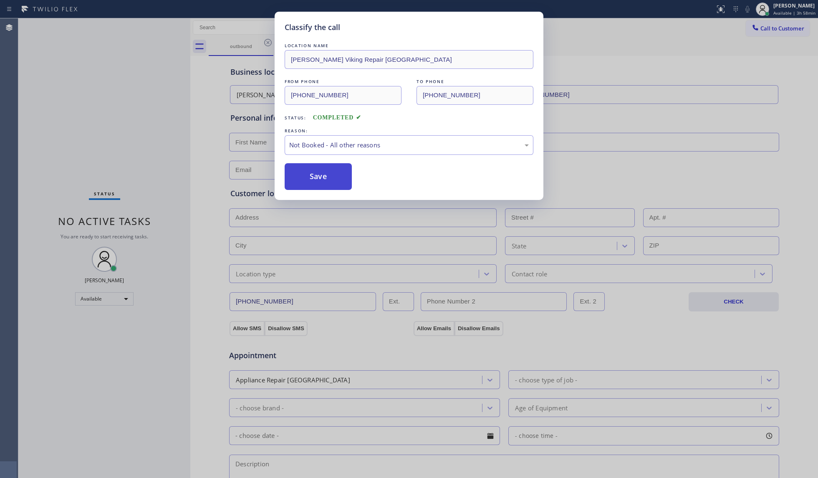
click at [323, 179] on button "Save" at bounding box center [318, 176] width 67 height 27
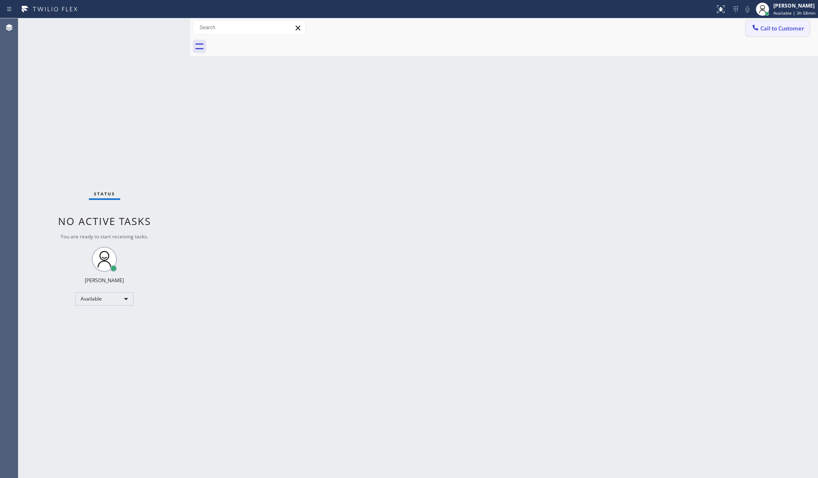
click at [613, 25] on span "Call to Customer" at bounding box center [782, 29] width 44 height 8
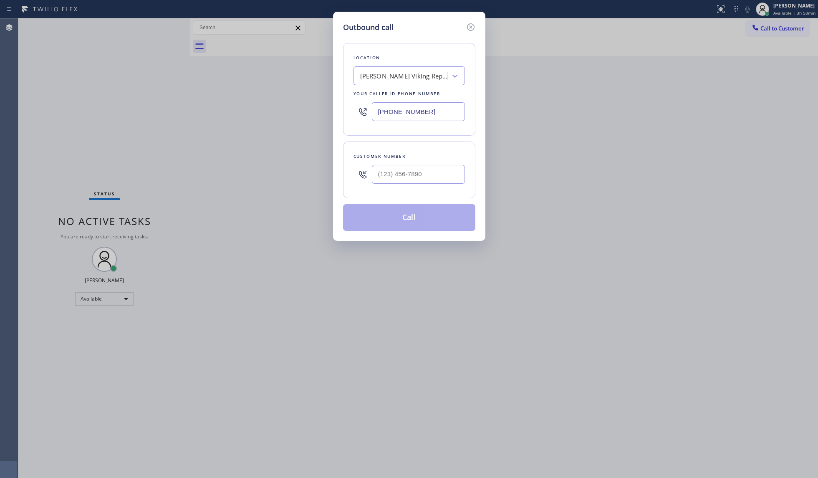
drag, startPoint x: 435, startPoint y: 121, endPoint x: 341, endPoint y: 115, distance: 94.1
click at [341, 115] on div "Outbound call Location [PERSON_NAME] Viking Repair [GEOGRAPHIC_DATA] Your calle…" at bounding box center [409, 126] width 152 height 229
type input "[PHONE_NUMBER]"
click at [459, 184] on input "(___) ___-____" at bounding box center [418, 174] width 93 height 19
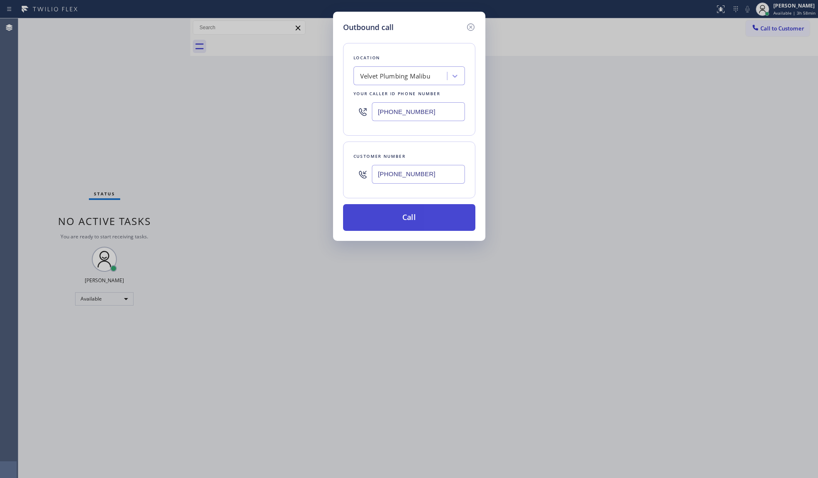
type input "[PHONE_NUMBER]"
click at [419, 207] on button "Call" at bounding box center [409, 217] width 132 height 27
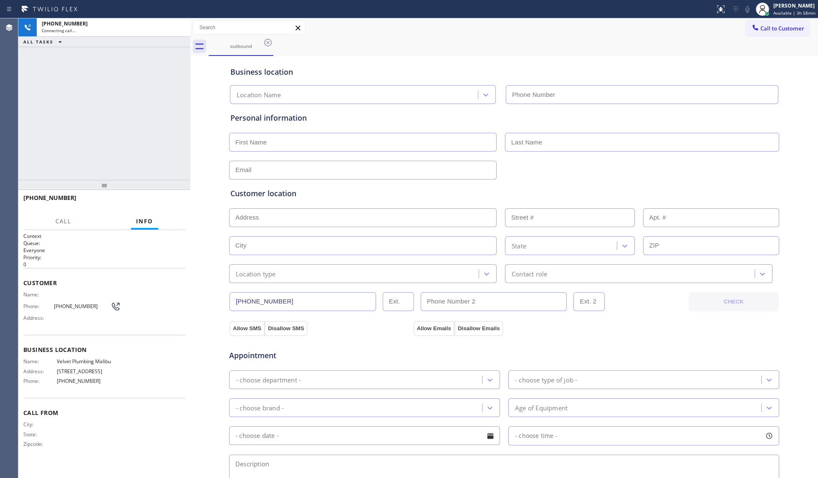
type input "[PHONE_NUMBER]"
click at [163, 200] on span "HANG UP" at bounding box center [165, 202] width 25 height 6
click at [162, 199] on span "HANG UP" at bounding box center [165, 202] width 25 height 6
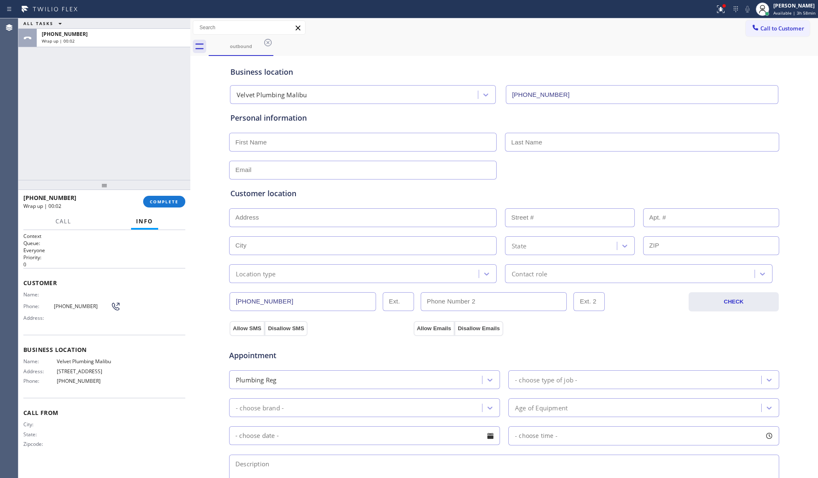
click at [173, 190] on div at bounding box center [104, 185] width 172 height 10
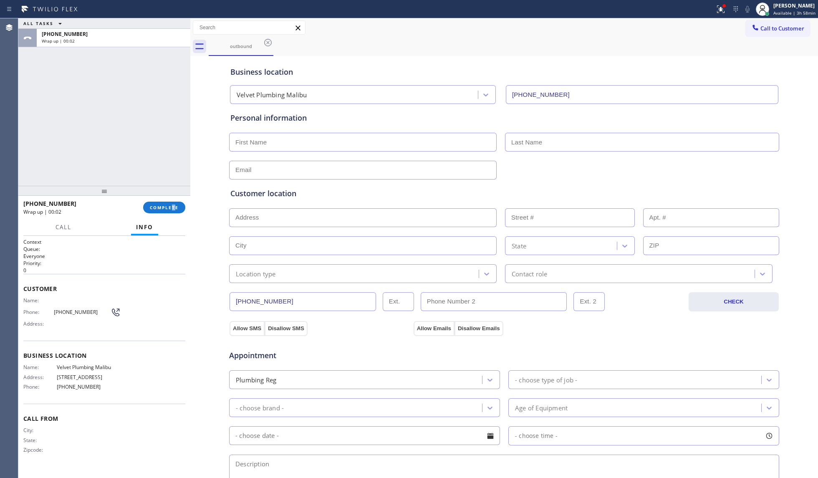
click at [174, 200] on div "[PHONE_NUMBER] Wrap up | 00:02 COMPLETE" at bounding box center [104, 208] width 162 height 22
click at [172, 202] on button "COMPLETE" at bounding box center [164, 208] width 42 height 12
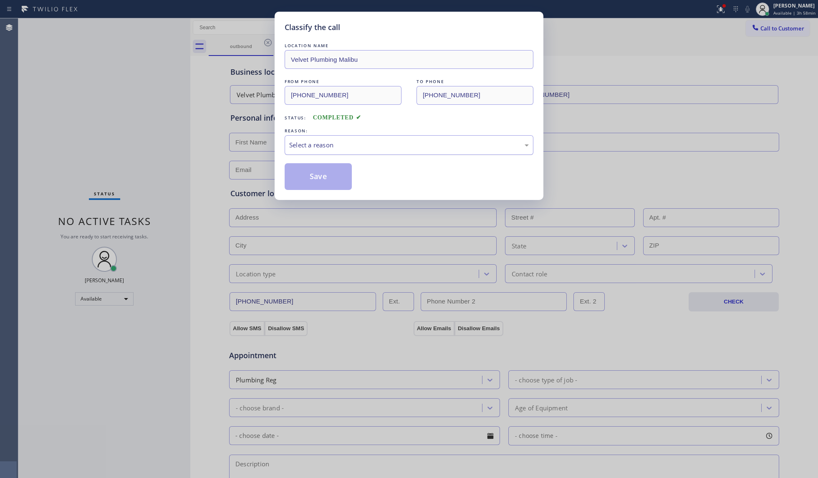
drag, startPoint x: 467, startPoint y: 144, endPoint x: 408, endPoint y: 152, distance: 59.8
click at [458, 144] on div "Select a reason" at bounding box center [409, 145] width 240 height 10
click at [300, 169] on button "Save" at bounding box center [318, 176] width 67 height 27
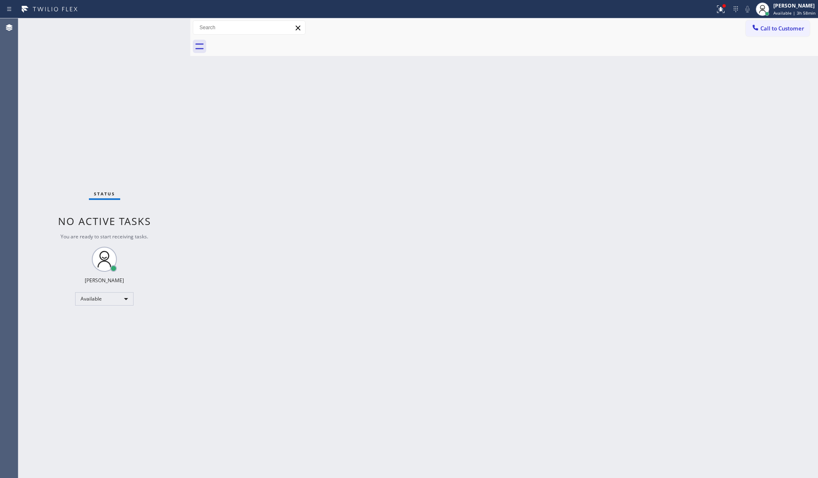
drag, startPoint x: 669, startPoint y: 77, endPoint x: 676, endPoint y: 76, distance: 8.0
click at [613, 77] on div "Back to Dashboard Change Sender ID Customers Technicians Select a contact Outbo…" at bounding box center [504, 247] width 628 height 459
drag, startPoint x: 783, startPoint y: 25, endPoint x: 763, endPoint y: 35, distance: 21.8
click at [613, 30] on span "Call to Customer" at bounding box center [782, 29] width 44 height 8
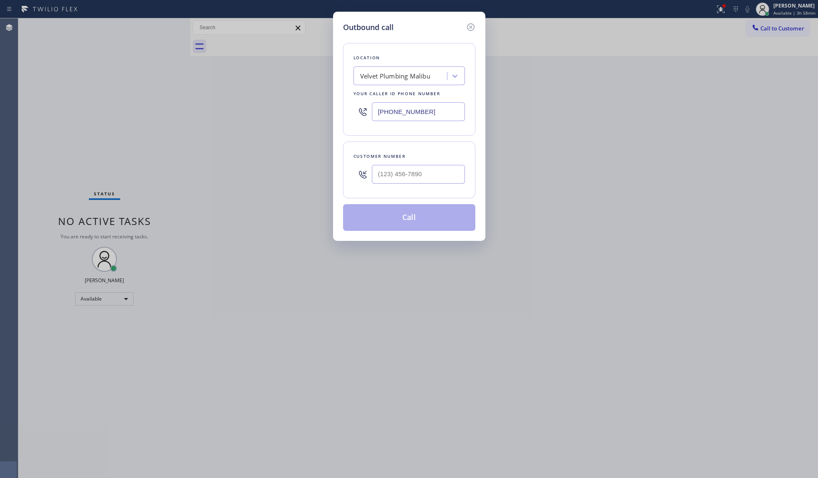
drag, startPoint x: 386, startPoint y: 114, endPoint x: 366, endPoint y: 111, distance: 20.6
click at [346, 111] on div "Location Velvet Plumbing [GEOGRAPHIC_DATA] Your caller id phone number [PHONE_N…" at bounding box center [409, 89] width 132 height 93
type input "[PHONE_NUMBER]"
click at [437, 181] on input "(___) ___-____" at bounding box center [418, 174] width 93 height 19
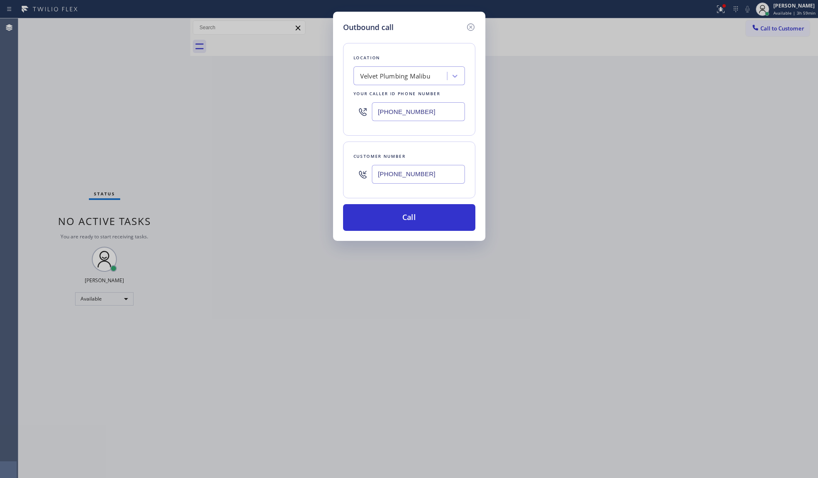
type input "[PHONE_NUMBER]"
click at [464, 186] on div "Customer number [PHONE_NUMBER]" at bounding box center [409, 169] width 132 height 57
click at [435, 215] on button "Call" at bounding box center [409, 217] width 132 height 27
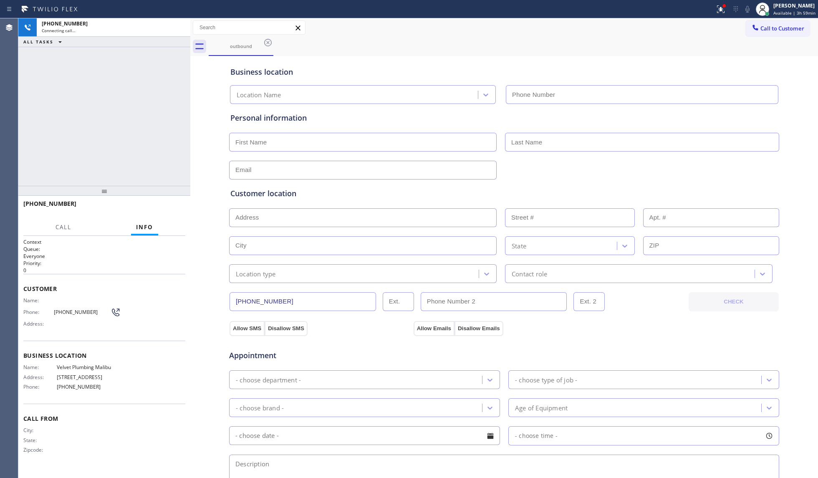
type input "[PHONE_NUMBER]"
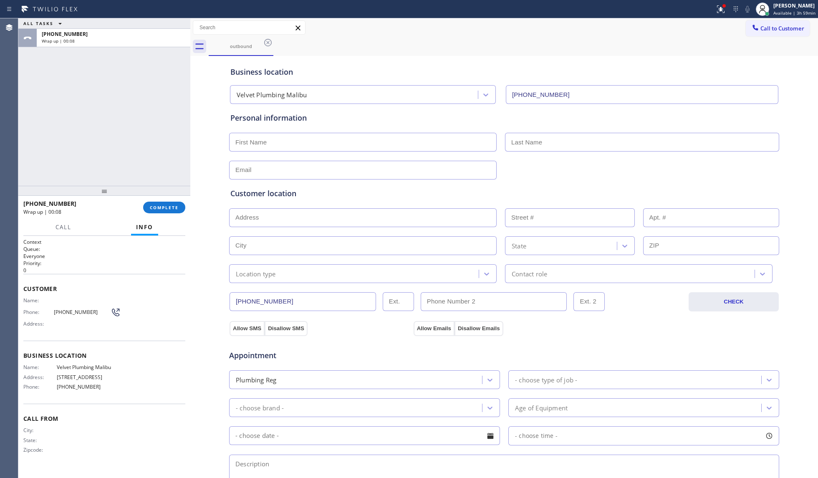
click at [280, 301] on input "[PHONE_NUMBER]" at bounding box center [303, 301] width 146 height 19
click at [280, 302] on input "[PHONE_NUMBER]" at bounding box center [303, 301] width 146 height 19
click at [177, 206] on span "COMPLETE" at bounding box center [164, 207] width 29 height 6
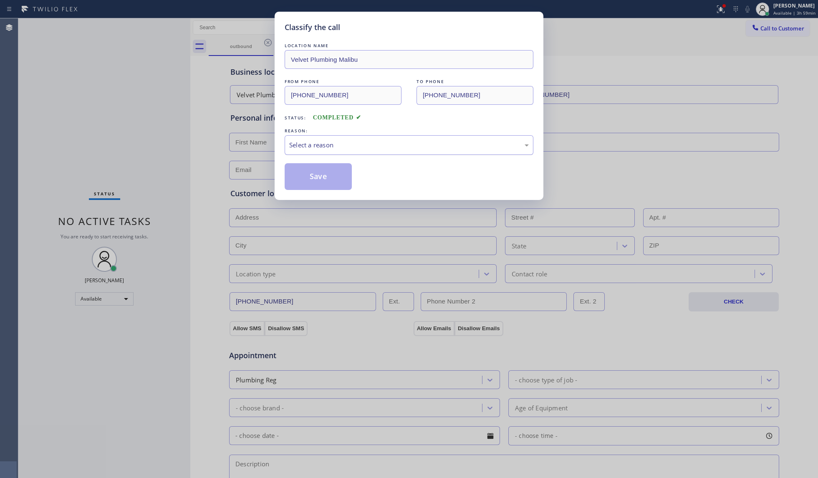
click at [310, 149] on div "Select a reason" at bounding box center [409, 145] width 240 height 10
click at [316, 174] on button "Save" at bounding box center [318, 176] width 67 height 27
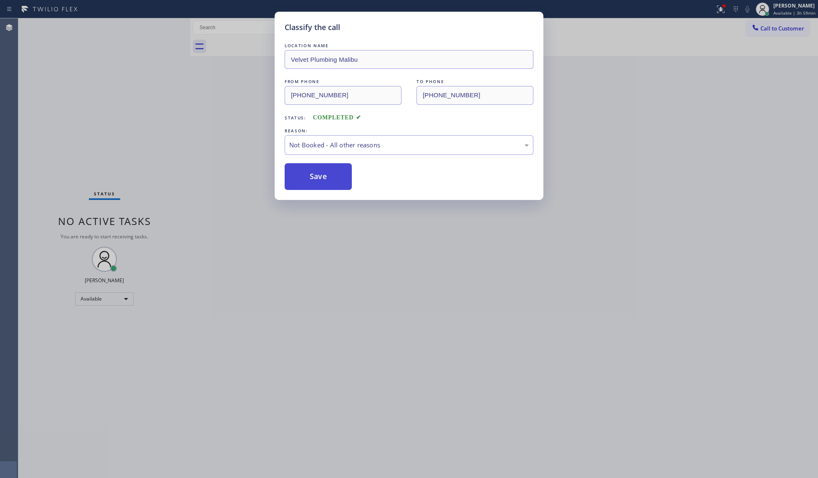
click at [318, 174] on button "Save" at bounding box center [318, 176] width 67 height 27
click at [318, 173] on button "Save" at bounding box center [318, 176] width 67 height 27
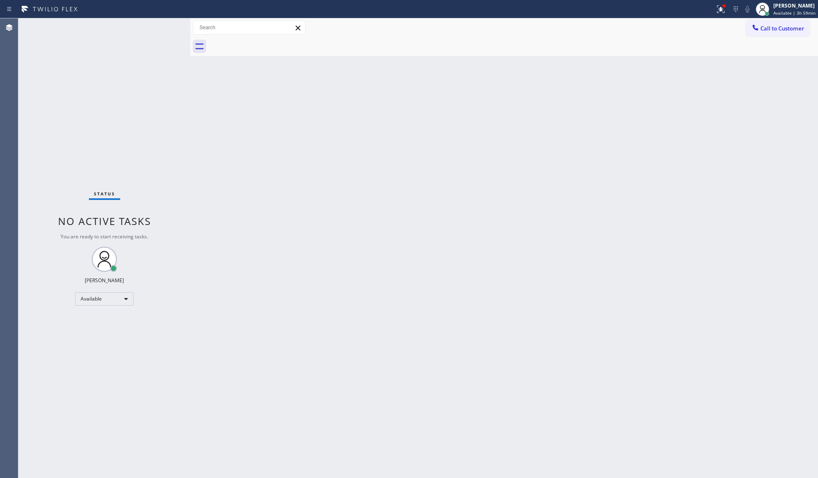
drag, startPoint x: 750, startPoint y: 22, endPoint x: 760, endPoint y: 26, distance: 11.6
click at [613, 25] on button "Call to Customer" at bounding box center [778, 28] width 64 height 16
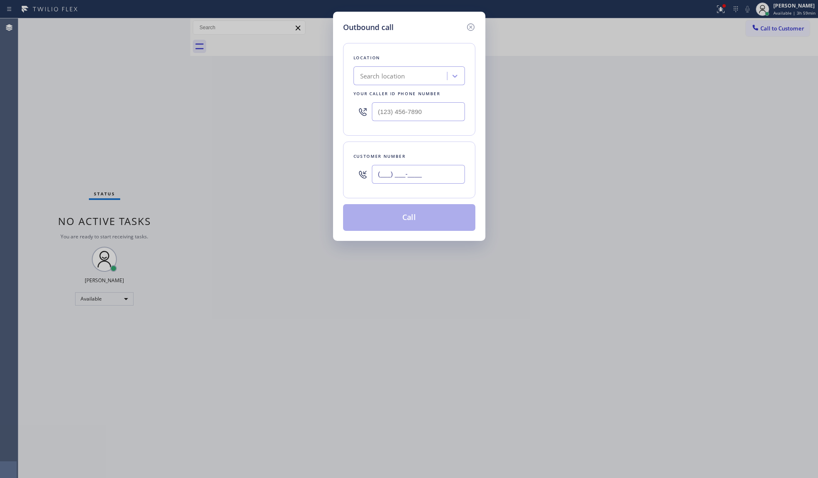
drag, startPoint x: 432, startPoint y: 168, endPoint x: 361, endPoint y: 182, distance: 72.8
click at [415, 168] on input "(___) ___-____" at bounding box center [418, 174] width 93 height 19
drag, startPoint x: 388, startPoint y: 179, endPoint x: 381, endPoint y: 177, distance: 6.5
click at [383, 177] on input "(___) ___-__26" at bounding box center [418, 174] width 93 height 19
click at [381, 177] on input "(___) ___-__26" at bounding box center [418, 174] width 93 height 19
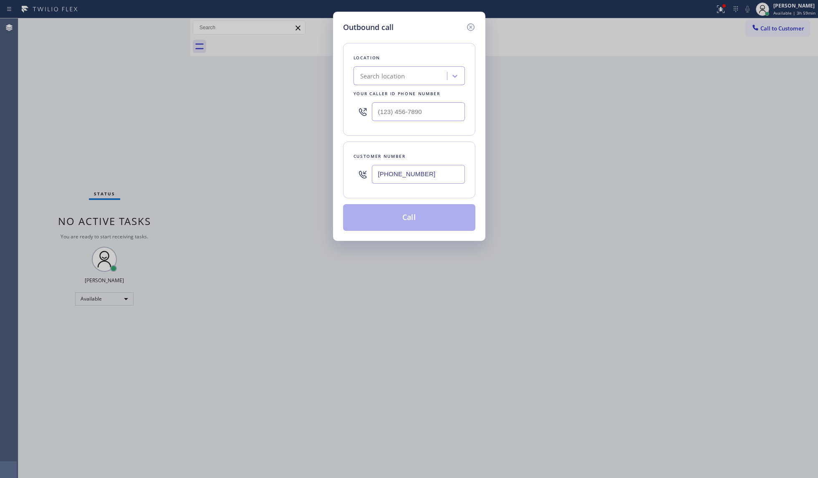
type input "[PHONE_NUMBER]"
type input "(___) ___-____"
click at [440, 106] on input "(___) ___-____" at bounding box center [418, 111] width 93 height 19
drag, startPoint x: 419, startPoint y: 107, endPoint x: 339, endPoint y: 98, distance: 80.7
click at [339, 98] on div "Outbound call Location Search location Your caller id phone number (___) ___-__…" at bounding box center [409, 126] width 152 height 229
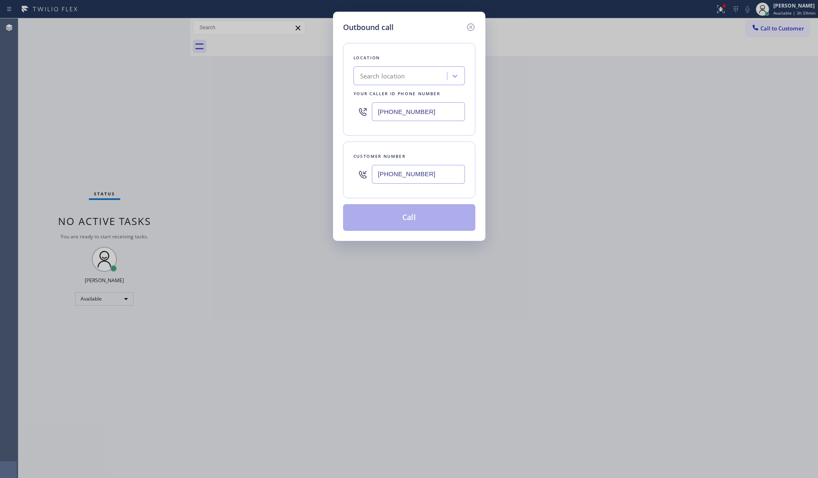
type input "[PHONE_NUMBER]"
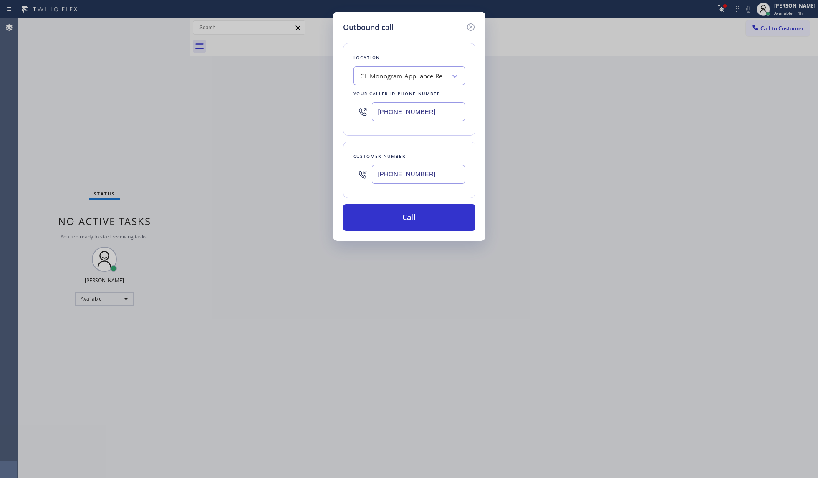
click at [391, 204] on div "Location GE Monogram Appliance Repair Service Your caller id phone number [PHON…" at bounding box center [409, 132] width 132 height 198
click at [401, 215] on button "Call" at bounding box center [409, 217] width 132 height 27
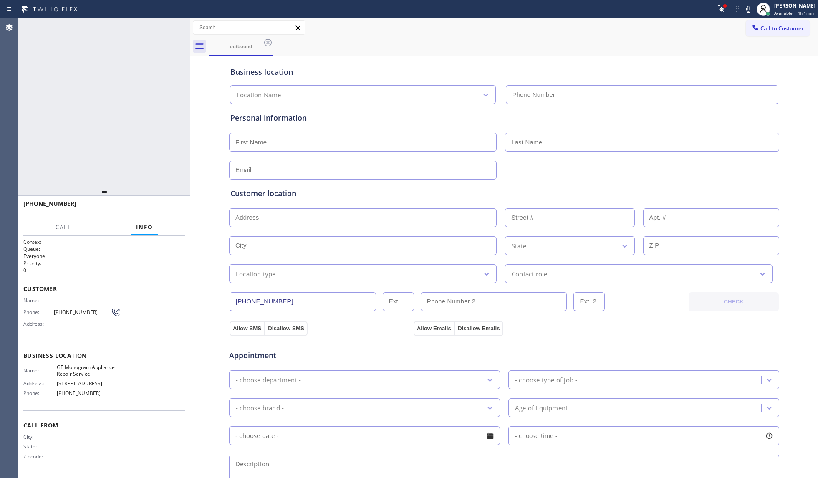
type input "[PHONE_NUMBER]"
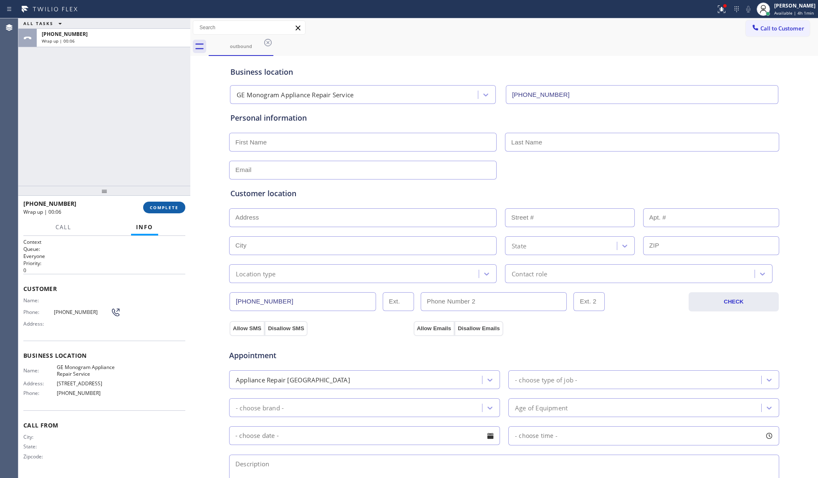
click at [172, 212] on button "COMPLETE" at bounding box center [164, 208] width 42 height 12
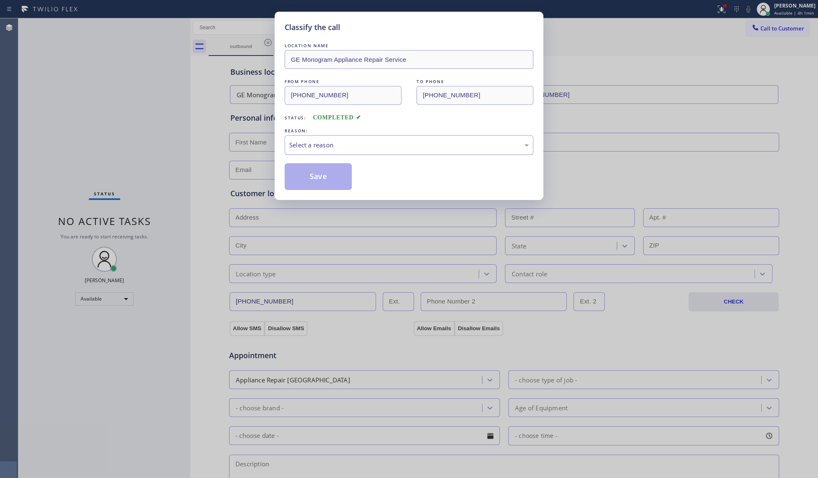
drag, startPoint x: 324, startPoint y: 144, endPoint x: 323, endPoint y: 153, distance: 8.4
click at [323, 150] on div "Select a reason" at bounding box center [409, 145] width 240 height 10
click at [323, 180] on button "Save" at bounding box center [318, 176] width 67 height 27
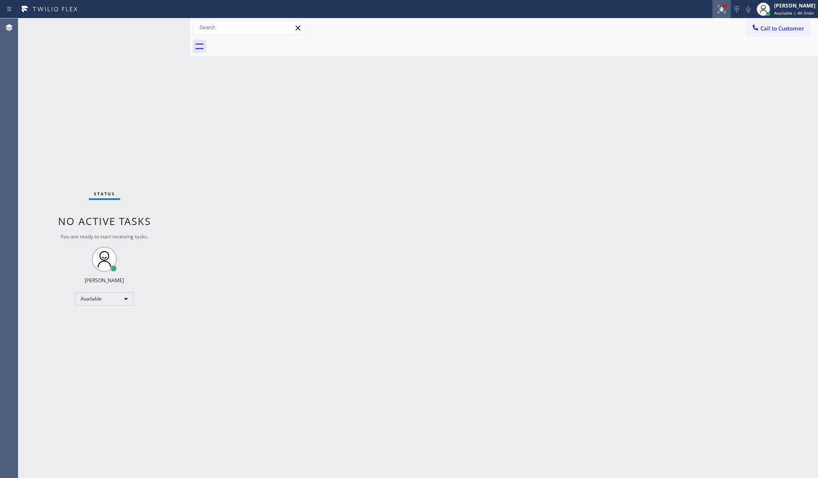
click at [613, 11] on icon at bounding box center [722, 9] width 10 height 10
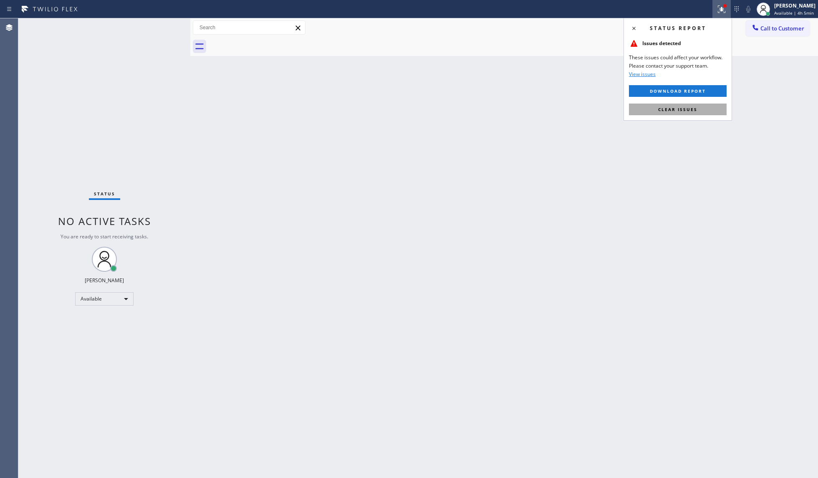
click at [613, 109] on span "Clear issues" at bounding box center [677, 109] width 39 height 6
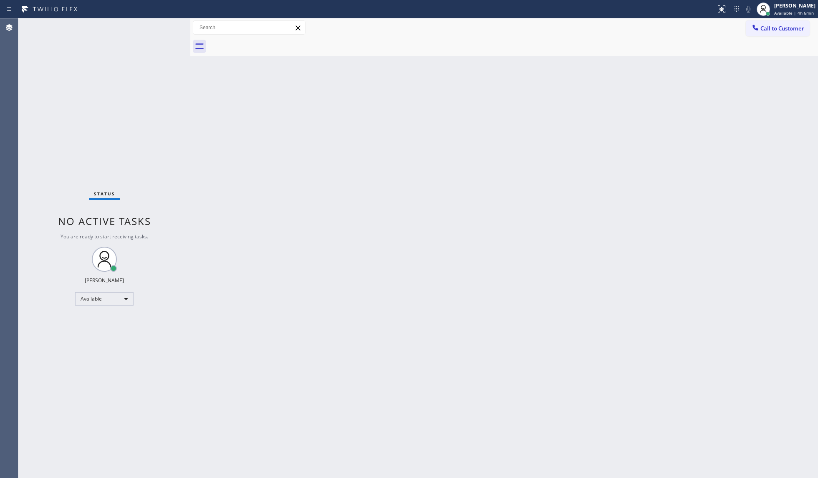
drag, startPoint x: 570, startPoint y: 114, endPoint x: 653, endPoint y: 59, distance: 100.0
click at [578, 108] on div "Back to Dashboard Change Sender ID Customers Technicians Select a contact Outbo…" at bounding box center [504, 247] width 628 height 459
click at [613, 25] on span "Call to Customer" at bounding box center [782, 29] width 44 height 8
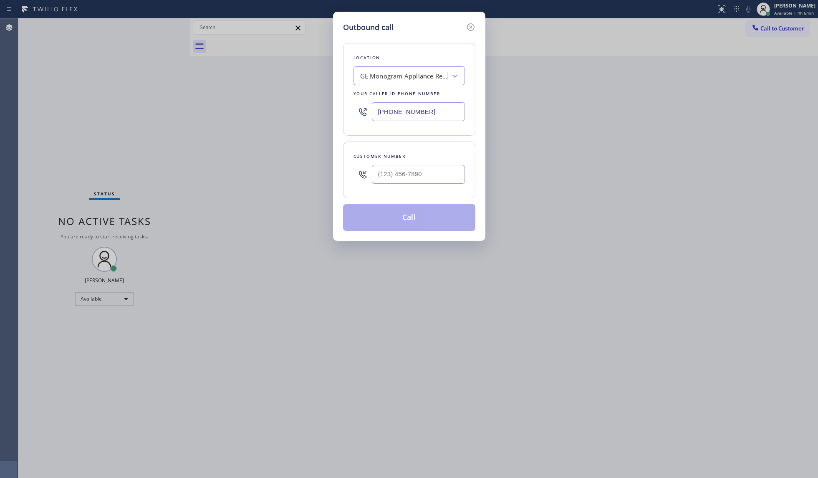
drag, startPoint x: 429, startPoint y: 114, endPoint x: 344, endPoint y: 113, distance: 85.2
click at [344, 113] on div "Location GE Monogram Appliance Repair Service Your caller id phone number [PHON…" at bounding box center [409, 89] width 132 height 93
type input "[PHONE_NUMBER]"
click at [445, 176] on input "(___) ___-____" at bounding box center [418, 174] width 93 height 19
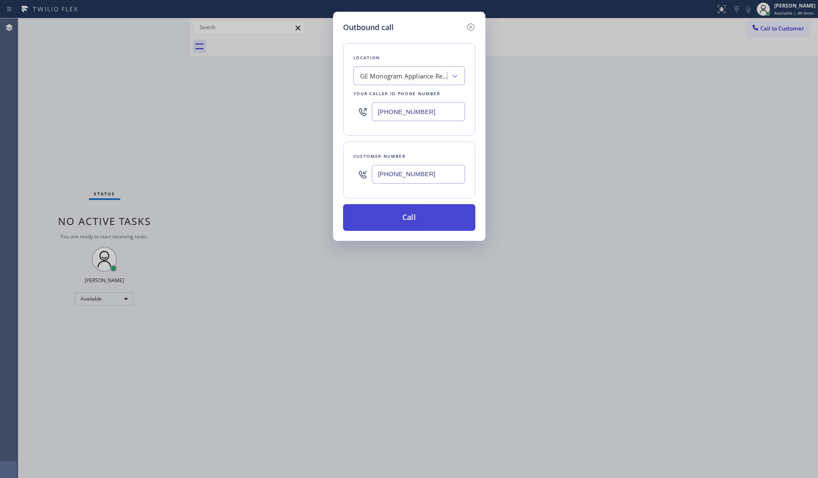
type input "[PHONE_NUMBER]"
click at [406, 214] on button "Call" at bounding box center [409, 217] width 132 height 27
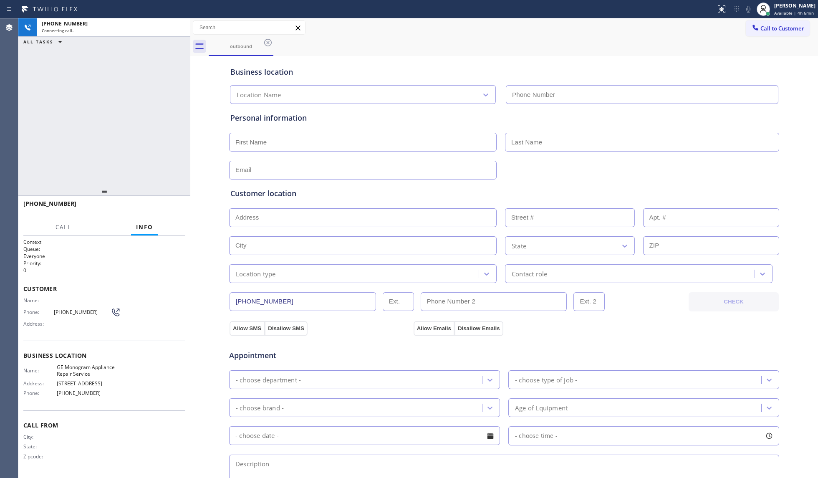
type input "[PHONE_NUMBER]"
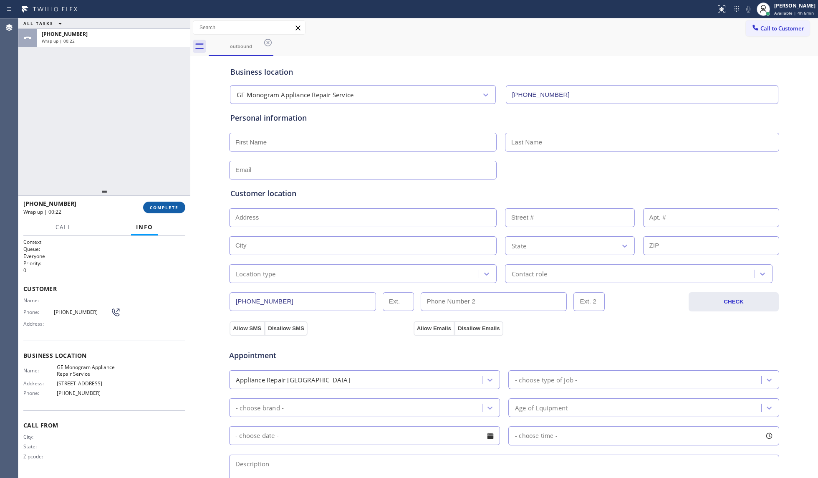
click at [169, 203] on button "COMPLETE" at bounding box center [164, 208] width 42 height 12
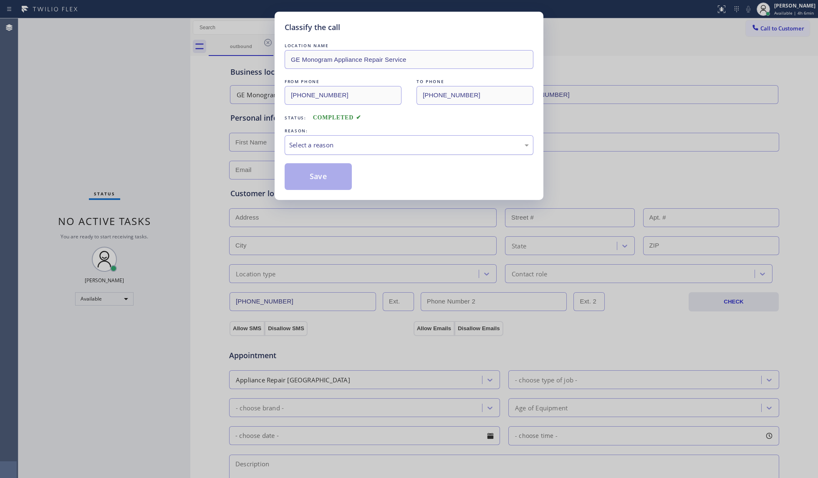
click at [316, 146] on div "Select a reason" at bounding box center [409, 145] width 240 height 10
click at [314, 176] on button "Save" at bounding box center [318, 176] width 67 height 27
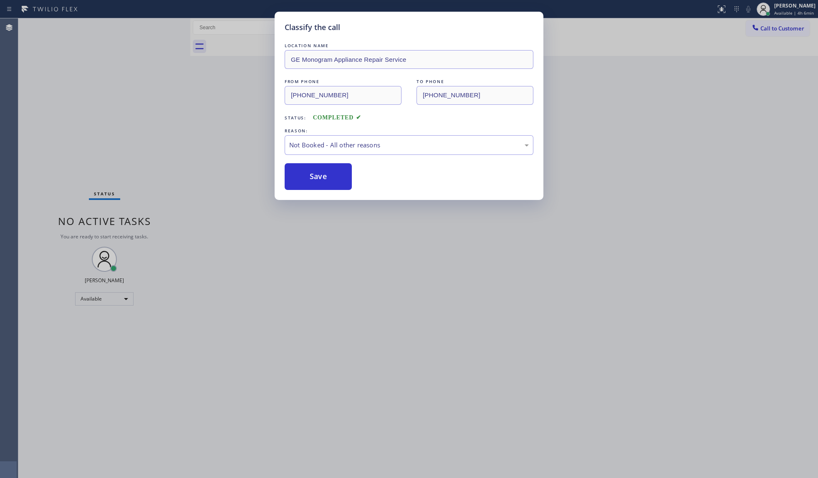
click at [314, 176] on button "Save" at bounding box center [318, 176] width 67 height 27
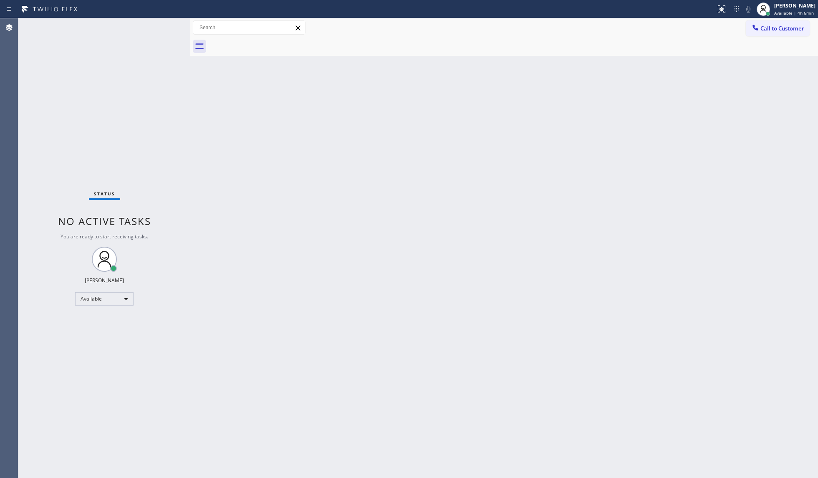
drag, startPoint x: 312, startPoint y: 174, endPoint x: 321, endPoint y: 146, distance: 29.3
click at [321, 146] on div "Back to Dashboard Change Sender ID Customers Technicians Select a contact Outbo…" at bounding box center [504, 247] width 628 height 459
click at [613, 33] on button "Call to Customer" at bounding box center [778, 28] width 64 height 16
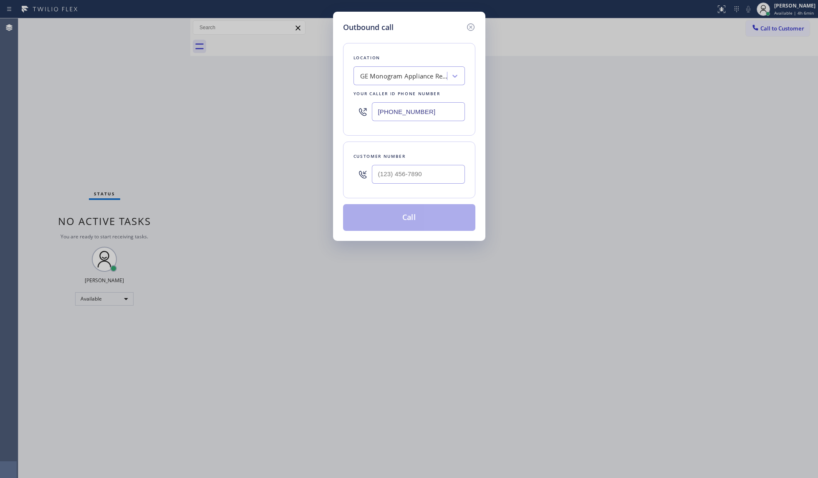
drag, startPoint x: 445, startPoint y: 102, endPoint x: 363, endPoint y: 107, distance: 82.0
click at [363, 107] on div "[PHONE_NUMBER]" at bounding box center [408, 111] width 111 height 27
type input "[PHONE_NUMBER]"
drag, startPoint x: 426, startPoint y: 178, endPoint x: 412, endPoint y: 156, distance: 25.7
click at [427, 178] on input "(___) ___-____" at bounding box center [418, 174] width 93 height 19
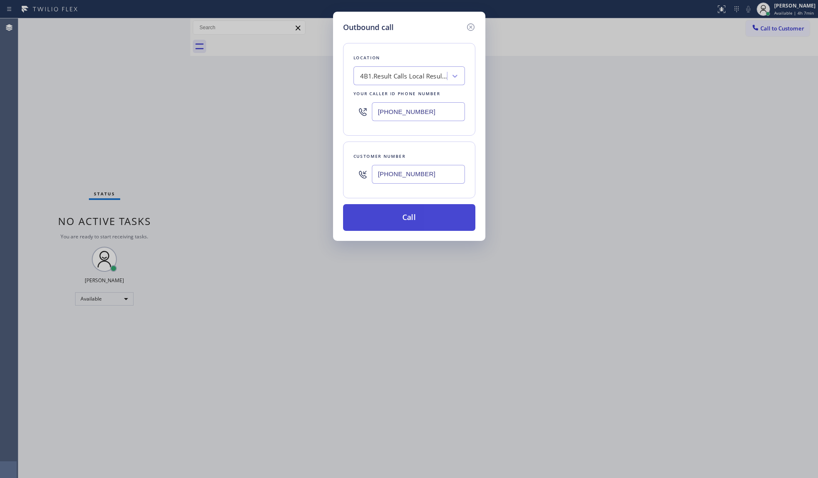
type input "[PHONE_NUMBER]"
click at [412, 220] on button "Call" at bounding box center [409, 217] width 132 height 27
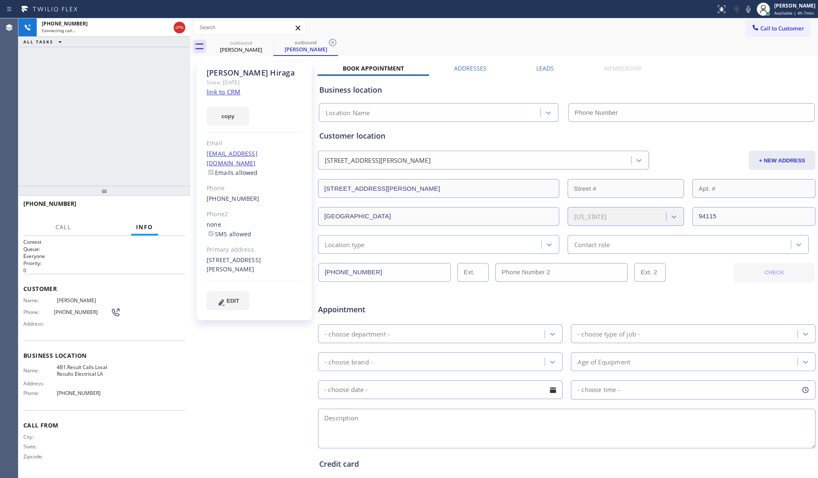
type input "[PHONE_NUMBER]"
drag, startPoint x: 181, startPoint y: 217, endPoint x: 176, endPoint y: 215, distance: 5.8
click at [179, 216] on div "[PHONE_NUMBER] Live | 00:02 HANG UP" at bounding box center [104, 208] width 162 height 22
click at [176, 214] on div "[PHONE_NUMBER] Live | 00:02 HANG UP" at bounding box center [104, 208] width 162 height 22
click at [176, 214] on div "[PHONE_NUMBER] Live | 00:03 HANG UP" at bounding box center [104, 208] width 162 height 22
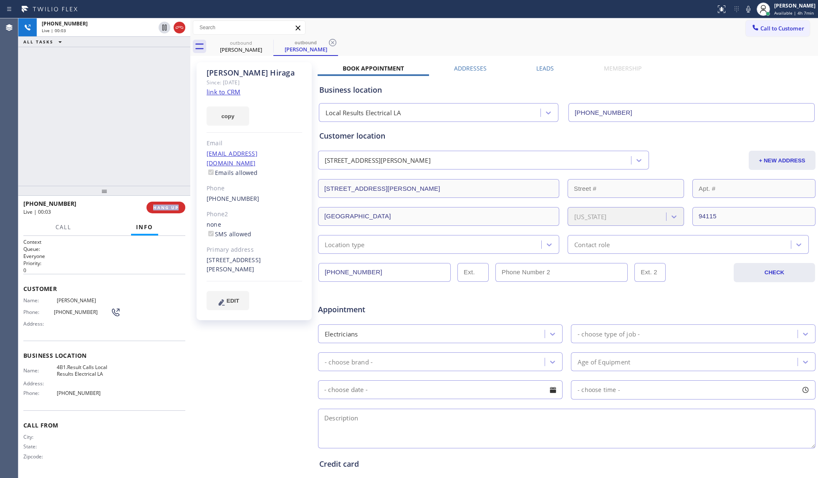
click at [176, 214] on div "[PHONE_NUMBER] Live | 00:03 HANG UP" at bounding box center [104, 208] width 162 height 22
click at [176, 212] on button "HANG UP" at bounding box center [165, 208] width 39 height 12
click at [164, 203] on button "HANG UP" at bounding box center [165, 208] width 39 height 12
click at [164, 202] on button "COMPLETE" at bounding box center [164, 208] width 42 height 12
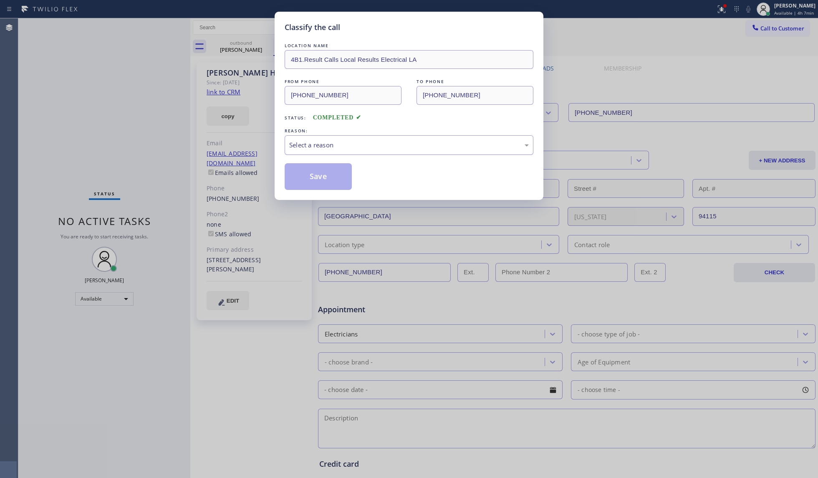
click at [328, 143] on div "Select a reason" at bounding box center [409, 145] width 240 height 10
click at [334, 178] on button "Save" at bounding box center [318, 176] width 67 height 27
click at [334, 177] on button "Save" at bounding box center [318, 176] width 67 height 27
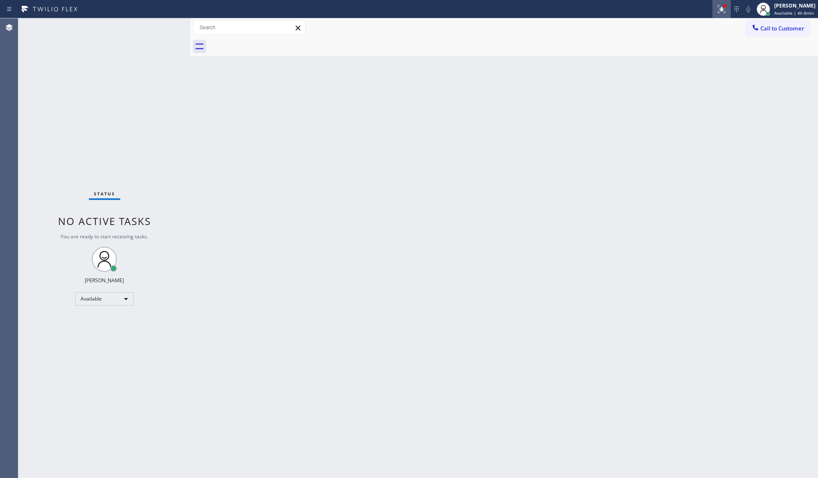
click at [613, 8] on icon at bounding box center [722, 9] width 8 height 8
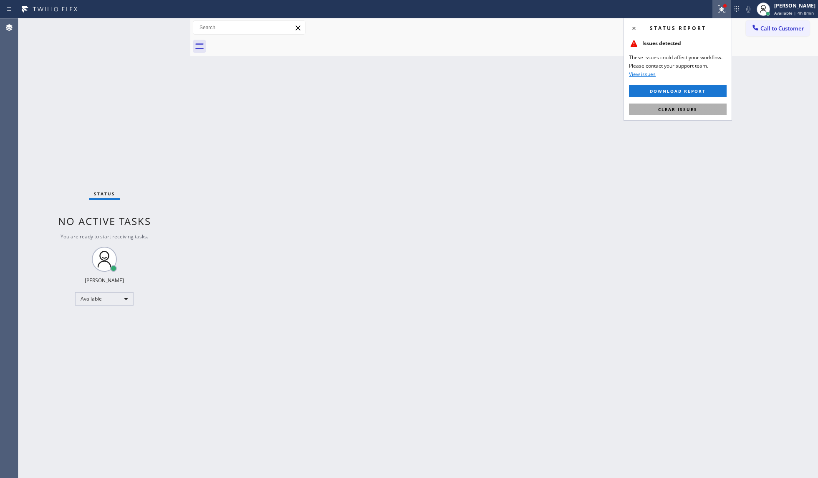
click at [613, 108] on button "Clear issues" at bounding box center [678, 109] width 98 height 12
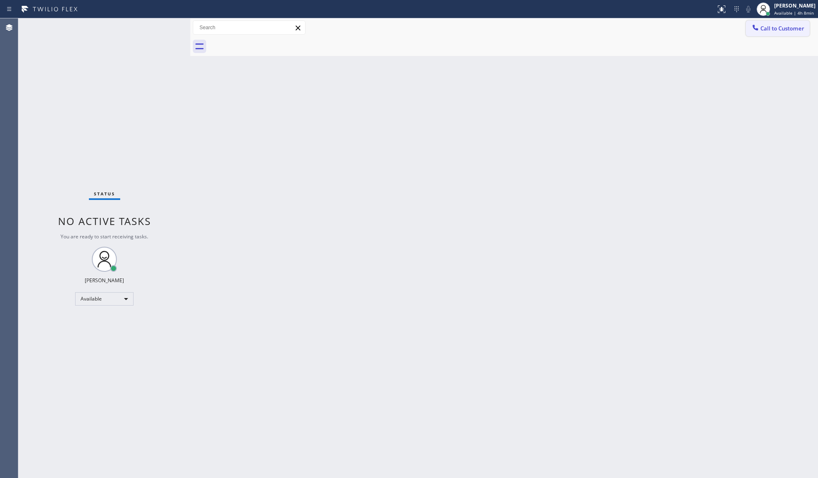
drag, startPoint x: 761, startPoint y: 25, endPoint x: 650, endPoint y: 71, distance: 120.0
click at [613, 25] on span "Call to Customer" at bounding box center [782, 29] width 44 height 8
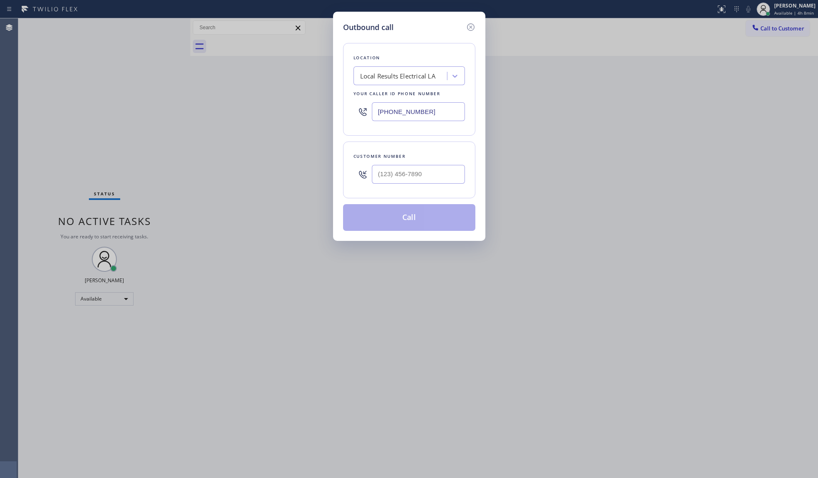
drag, startPoint x: 440, startPoint y: 111, endPoint x: 351, endPoint y: 109, distance: 88.9
click at [343, 111] on div "Location Local Results Electrical LA Your caller id phone number [PHONE_NUMBER]" at bounding box center [409, 89] width 132 height 93
type input "[PHONE_NUMBER]"
click at [438, 162] on div at bounding box center [418, 174] width 93 height 27
click at [425, 166] on input "(___) ___-____" at bounding box center [418, 174] width 93 height 19
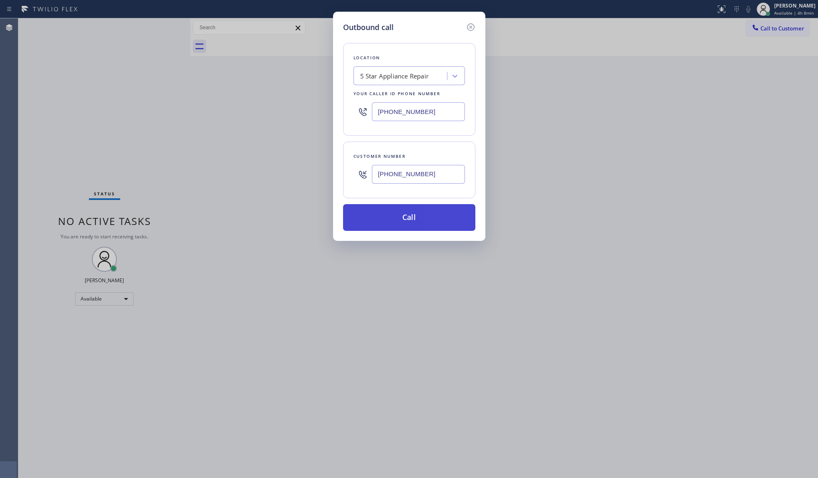
type input "[PHONE_NUMBER]"
drag, startPoint x: 416, startPoint y: 212, endPoint x: 411, endPoint y: 210, distance: 5.4
click at [415, 210] on button "Call" at bounding box center [409, 217] width 132 height 27
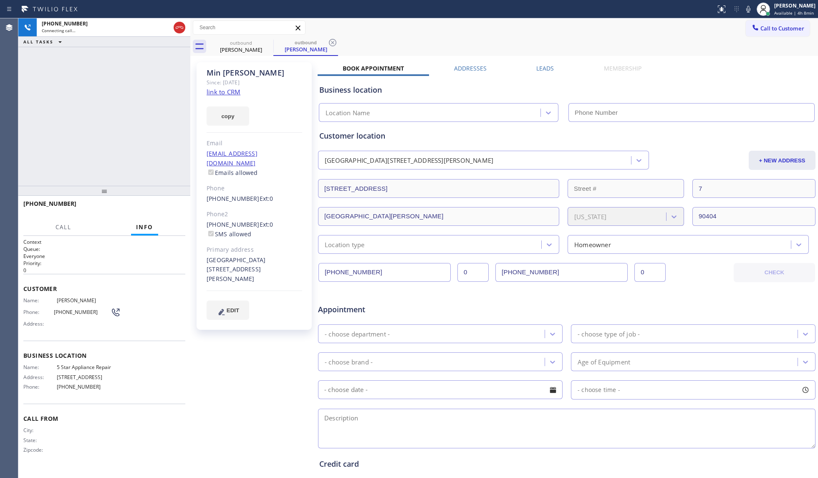
type input "[PHONE_NUMBER]"
click at [607, 30] on div "Call to Customer Outbound call Location 5 Star Appliance Repair Your caller id …" at bounding box center [504, 27] width 628 height 15
drag, startPoint x: 514, startPoint y: 40, endPoint x: 492, endPoint y: 40, distance: 21.7
click at [513, 40] on div "outbound [PERSON_NAME] outbound [PERSON_NAME]" at bounding box center [513, 46] width 609 height 19
drag, startPoint x: 331, startPoint y: 38, endPoint x: 336, endPoint y: 38, distance: 4.6
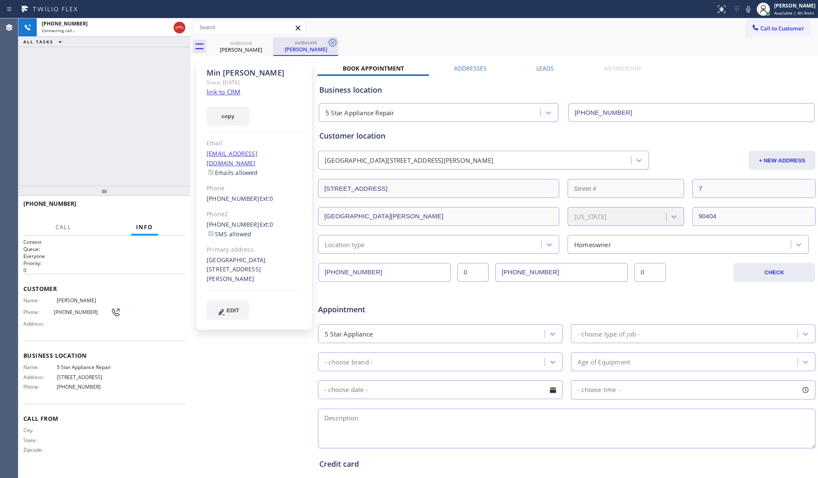
click at [331, 38] on icon at bounding box center [333, 43] width 10 height 10
click at [337, 38] on div "outbound [PERSON_NAME] outbound [PERSON_NAME]" at bounding box center [513, 46] width 609 height 19
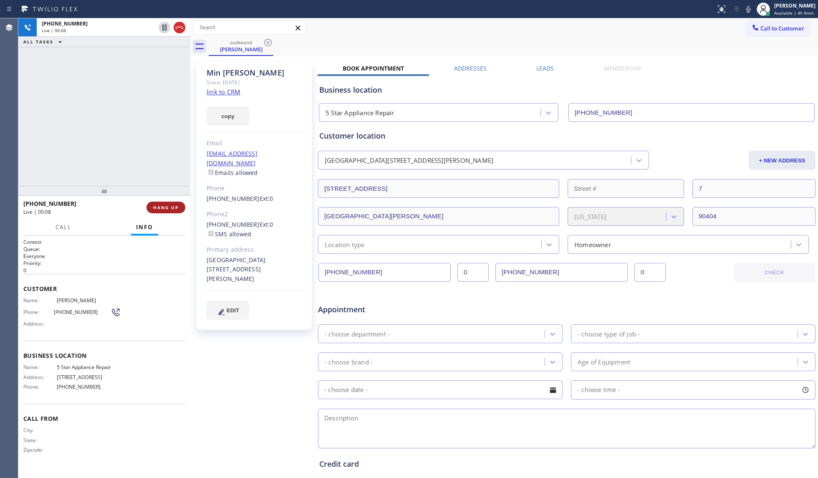
click at [160, 209] on span "HANG UP" at bounding box center [165, 207] width 25 height 6
click at [162, 210] on span "HANG UP" at bounding box center [165, 207] width 25 height 6
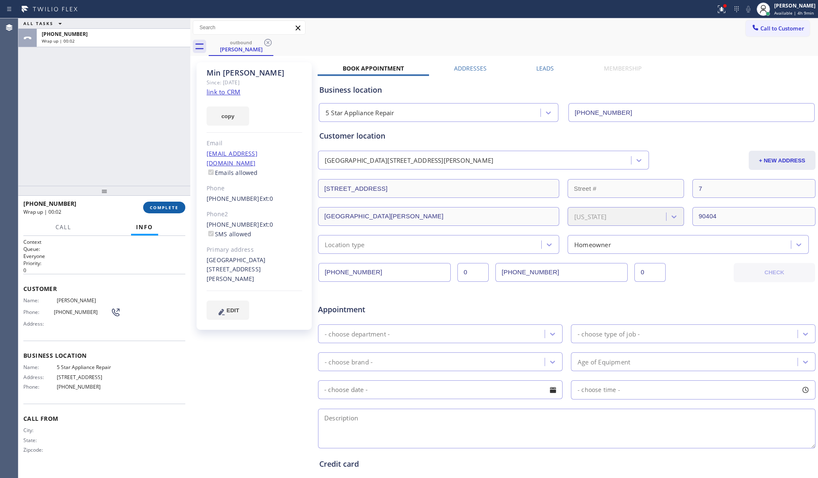
drag, startPoint x: 184, startPoint y: 201, endPoint x: 173, endPoint y: 211, distance: 15.4
click at [180, 204] on div "[PHONE_NUMBER] Wrap up | 00:02 COMPLETE" at bounding box center [104, 208] width 162 height 22
click at [173, 211] on button "COMPLETE" at bounding box center [164, 208] width 42 height 12
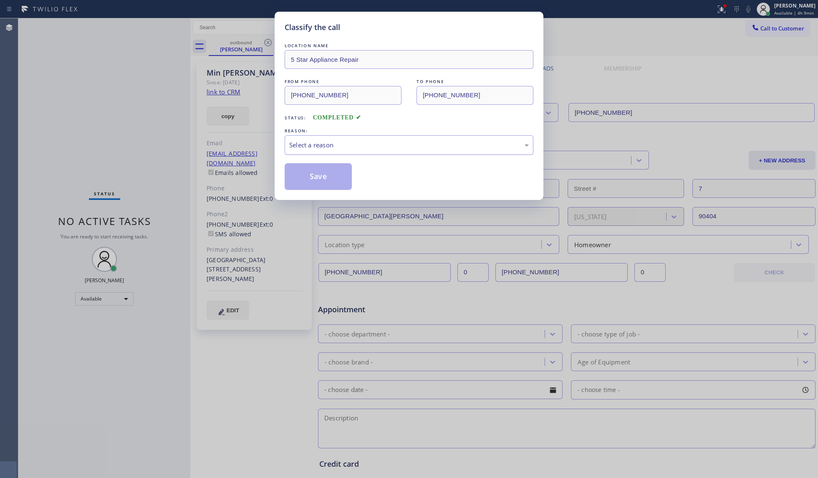
drag, startPoint x: 318, startPoint y: 142, endPoint x: 316, endPoint y: 150, distance: 8.3
click at [318, 145] on div "Select a reason" at bounding box center [409, 145] width 240 height 10
click at [313, 174] on button "Save" at bounding box center [318, 176] width 67 height 27
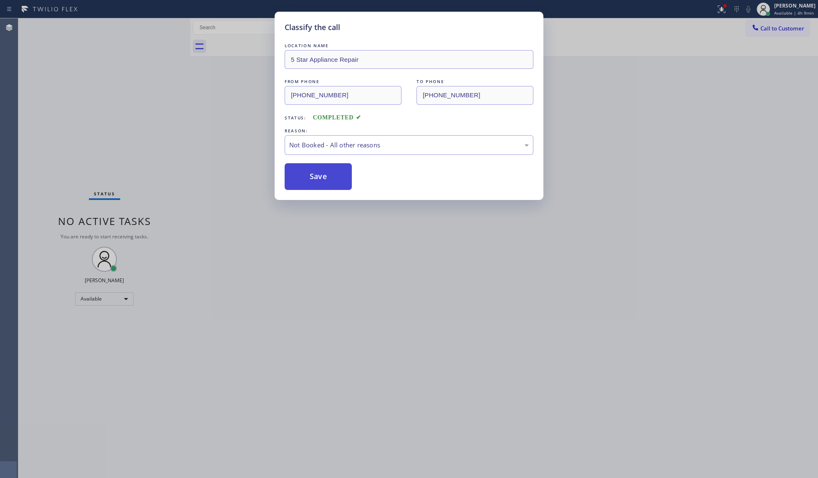
click at [314, 174] on button "Save" at bounding box center [318, 176] width 67 height 27
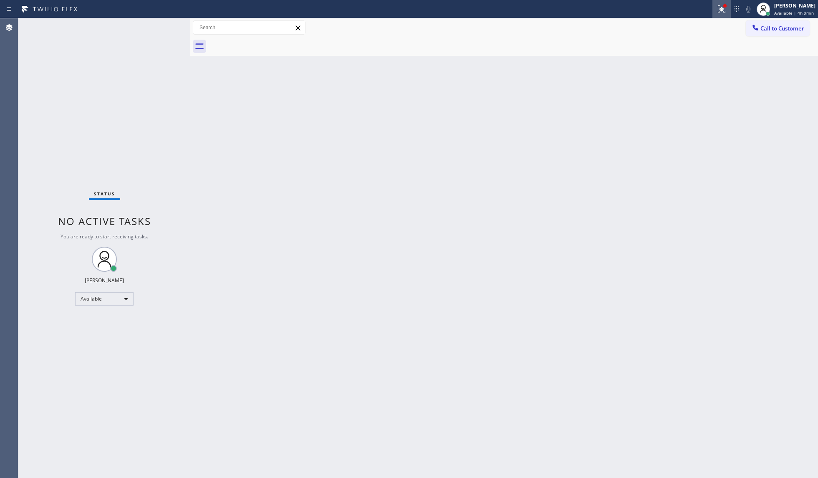
click at [613, 15] on button at bounding box center [721, 9] width 18 height 18
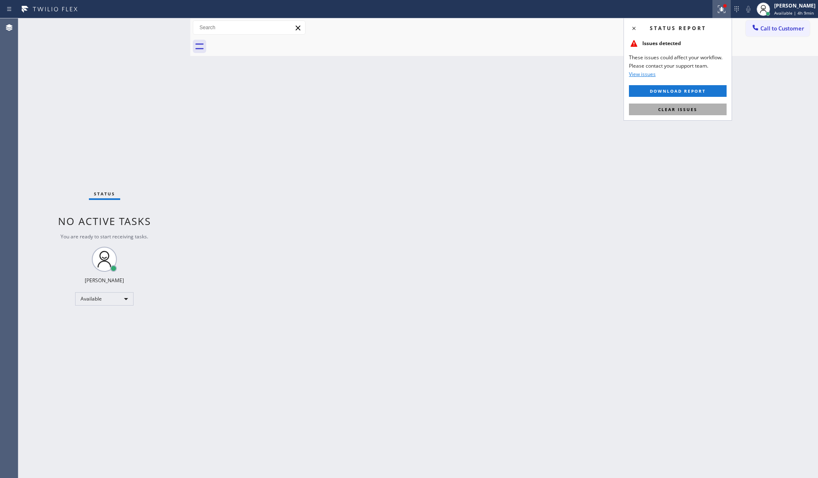
click at [613, 107] on span "Clear issues" at bounding box center [677, 109] width 39 height 6
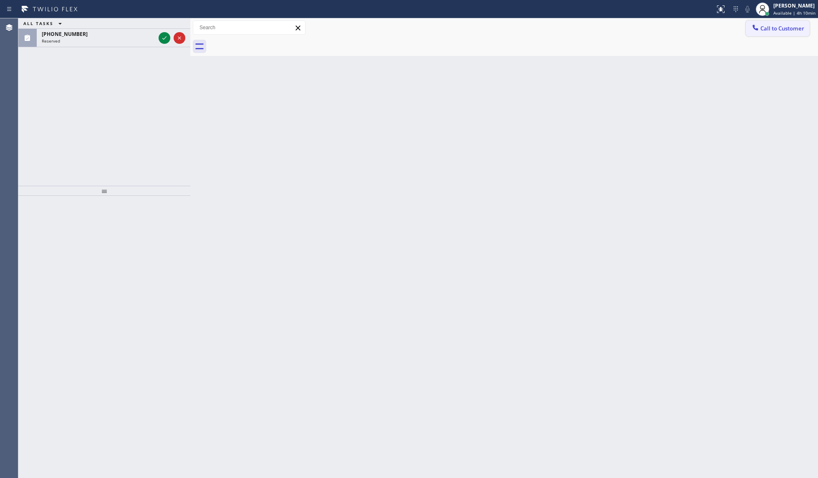
click at [613, 26] on span "Call to Customer" at bounding box center [782, 29] width 44 height 8
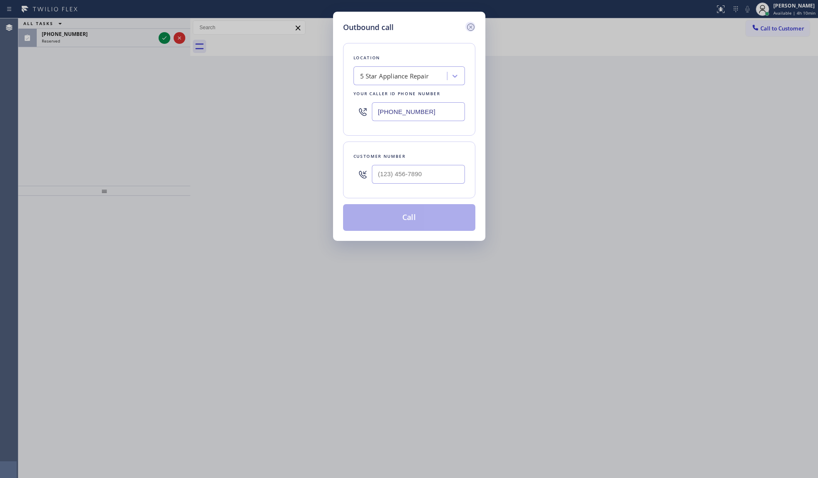
click at [469, 25] on icon at bounding box center [471, 27] width 10 height 10
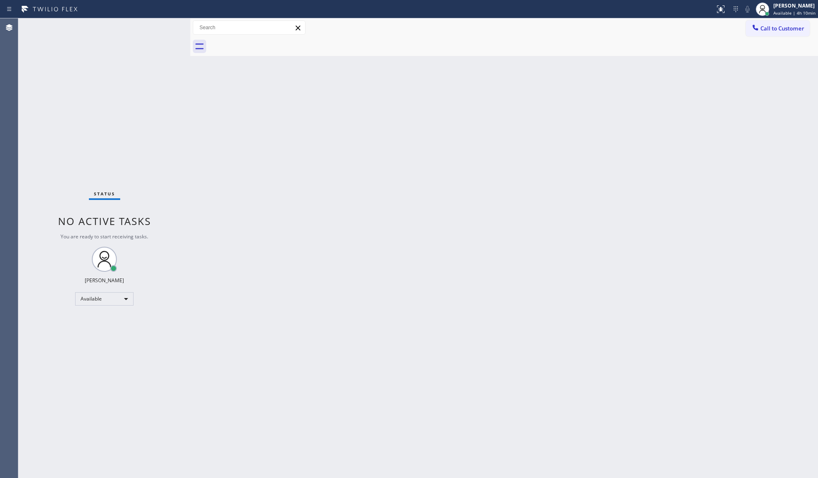
drag, startPoint x: 770, startPoint y: 27, endPoint x: 752, endPoint y: 32, distance: 18.3
click at [613, 28] on span "Call to Customer" at bounding box center [782, 29] width 44 height 8
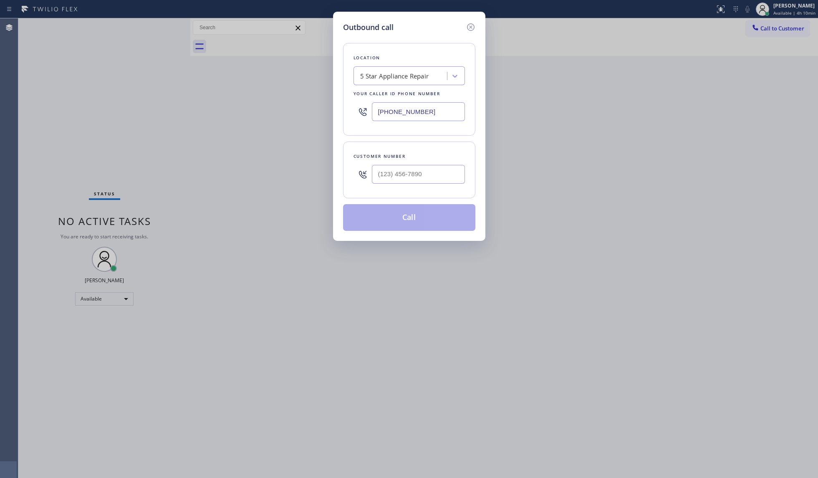
drag, startPoint x: 376, startPoint y: 109, endPoint x: 269, endPoint y: 97, distance: 108.3
click at [280, 119] on div "Outbound call Location 5 Star Appliance Repair Your caller id phone number [PHO…" at bounding box center [409, 239] width 818 height 478
type input "[PHONE_NUMBER]"
click at [411, 177] on input "(___) ___-_714" at bounding box center [418, 174] width 93 height 19
drag, startPoint x: 438, startPoint y: 172, endPoint x: 344, endPoint y: 194, distance: 96.1
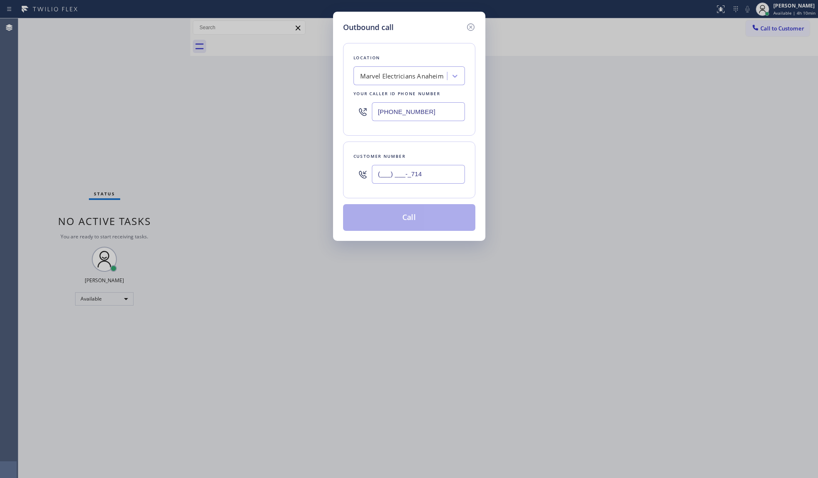
click at [345, 194] on div "Customer number (___) ___-_714" at bounding box center [409, 169] width 132 height 57
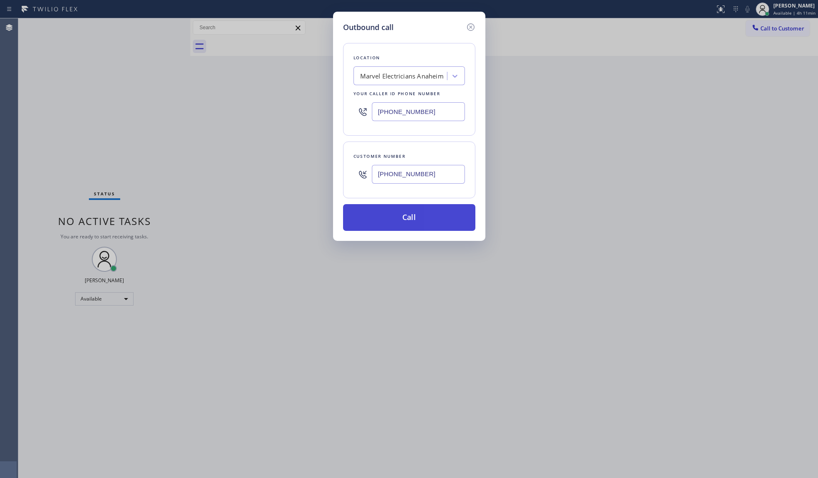
type input "[PHONE_NUMBER]"
drag, startPoint x: 418, startPoint y: 222, endPoint x: 419, endPoint y: 216, distance: 6.0
click at [419, 222] on button "Call" at bounding box center [409, 217] width 132 height 27
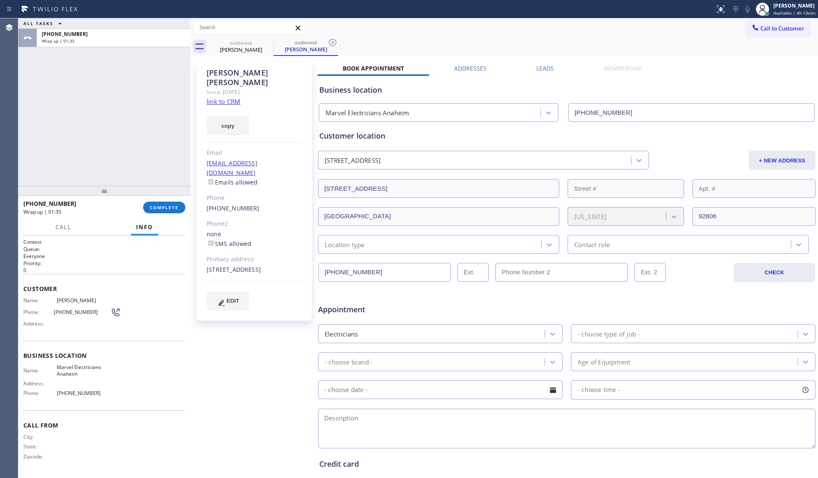
drag, startPoint x: 151, startPoint y: 210, endPoint x: 189, endPoint y: 196, distance: 40.8
click at [151, 210] on span "COMPLETE" at bounding box center [164, 207] width 29 height 6
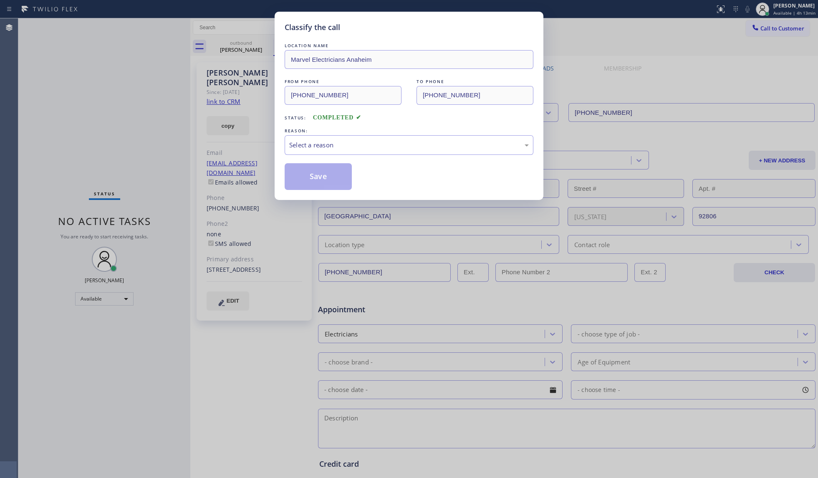
click at [309, 134] on div "REASON:" at bounding box center [409, 130] width 249 height 9
drag, startPoint x: 299, startPoint y: 139, endPoint x: 299, endPoint y: 146, distance: 6.7
click at [299, 144] on div "Select a reason" at bounding box center [409, 145] width 249 height 20
click at [301, 176] on button "Save" at bounding box center [318, 176] width 67 height 27
click at [303, 174] on button "Save" at bounding box center [318, 176] width 67 height 27
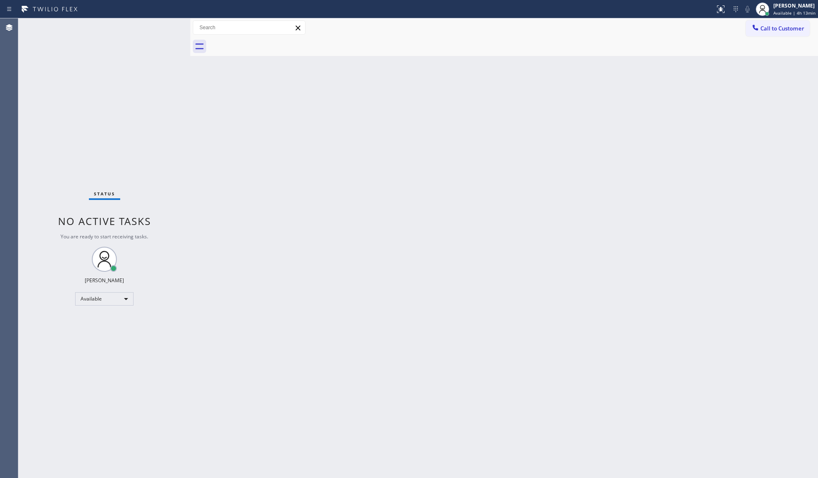
click at [613, 22] on button "Call to Customer" at bounding box center [778, 28] width 64 height 16
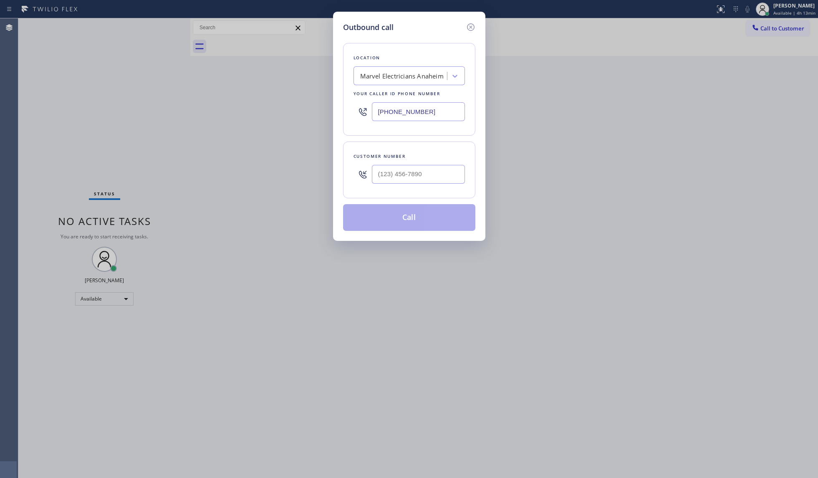
drag, startPoint x: 437, startPoint y: 114, endPoint x: 313, endPoint y: 112, distance: 124.4
click at [328, 114] on div "Outbound call Location Marvel Electricians [GEOGRAPHIC_DATA] Your caller id pho…" at bounding box center [409, 239] width 818 height 478
click at [446, 175] on input "(___) ___-____" at bounding box center [418, 174] width 93 height 19
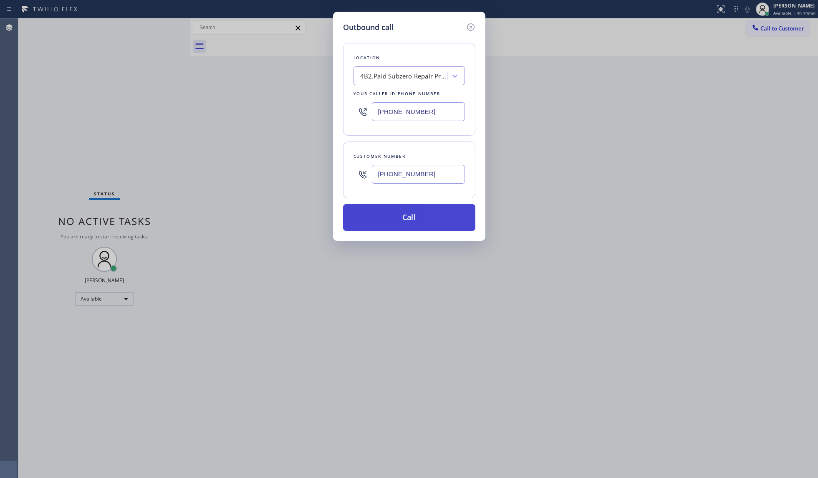
click at [408, 210] on button "Call" at bounding box center [409, 217] width 132 height 27
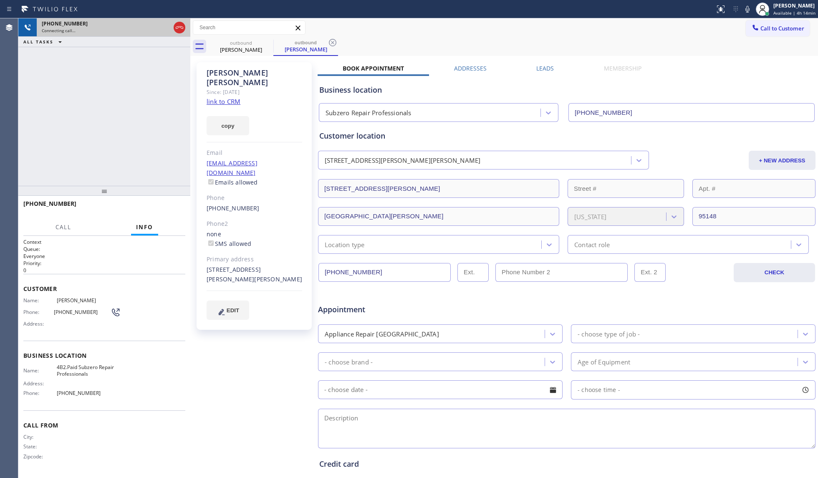
click at [170, 19] on div "[PHONE_NUMBER] Connecting call…" at bounding box center [104, 27] width 135 height 18
click at [171, 28] on div "[PHONE_NUMBER] Connecting call…" at bounding box center [104, 27] width 135 height 18
click at [174, 23] on icon at bounding box center [179, 28] width 10 height 10
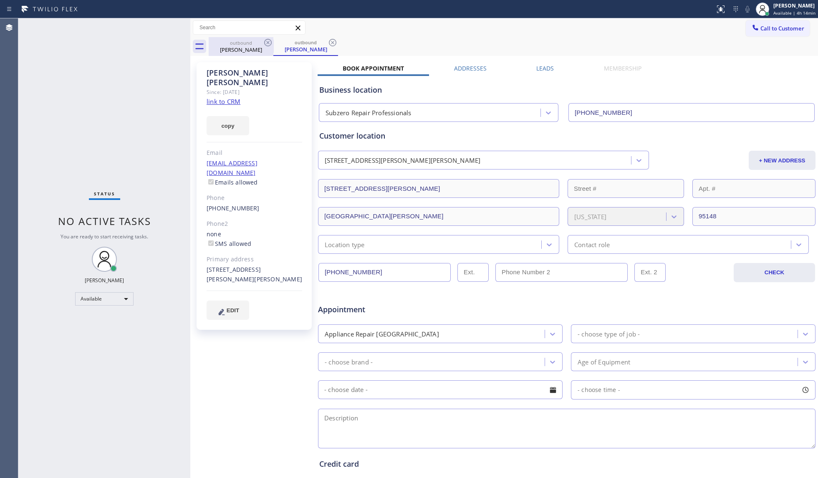
drag, startPoint x: 236, startPoint y: 46, endPoint x: 241, endPoint y: 43, distance: 5.6
click at [236, 46] on div "[PERSON_NAME]" at bounding box center [241, 50] width 63 height 8
click at [261, 41] on div "outbound" at bounding box center [241, 42] width 63 height 6
click at [264, 41] on icon at bounding box center [268, 43] width 10 height 10
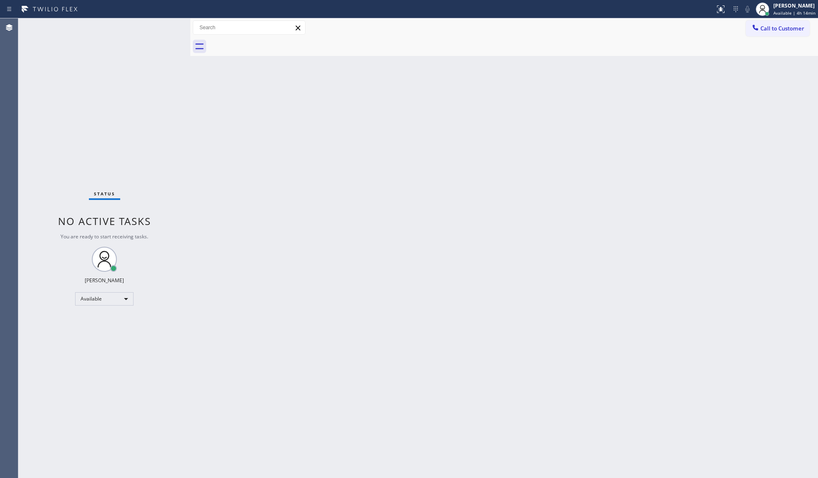
click at [264, 41] on div at bounding box center [513, 46] width 609 height 19
drag, startPoint x: 785, startPoint y: 33, endPoint x: 552, endPoint y: 102, distance: 243.5
click at [613, 33] on button "Call to Customer" at bounding box center [778, 28] width 64 height 16
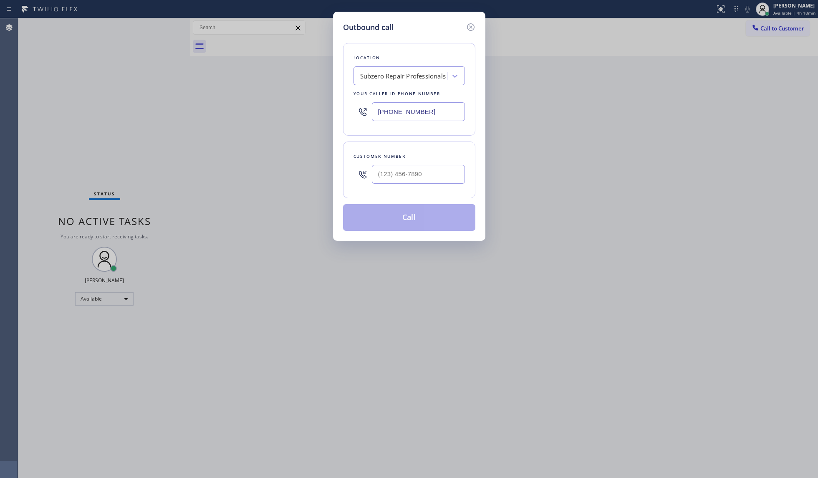
drag, startPoint x: 441, startPoint y: 126, endPoint x: 391, endPoint y: 120, distance: 50.4
click at [391, 120] on div "[PHONE_NUMBER]" at bounding box center [408, 111] width 111 height 27
click at [435, 110] on input "[PHONE_NUMBER]" at bounding box center [418, 111] width 93 height 19
drag, startPoint x: 435, startPoint y: 110, endPoint x: 341, endPoint y: 107, distance: 93.5
click at [339, 109] on div "Outbound call Location Subzero Repair Professionals Your caller id phone number…" at bounding box center [409, 126] width 152 height 229
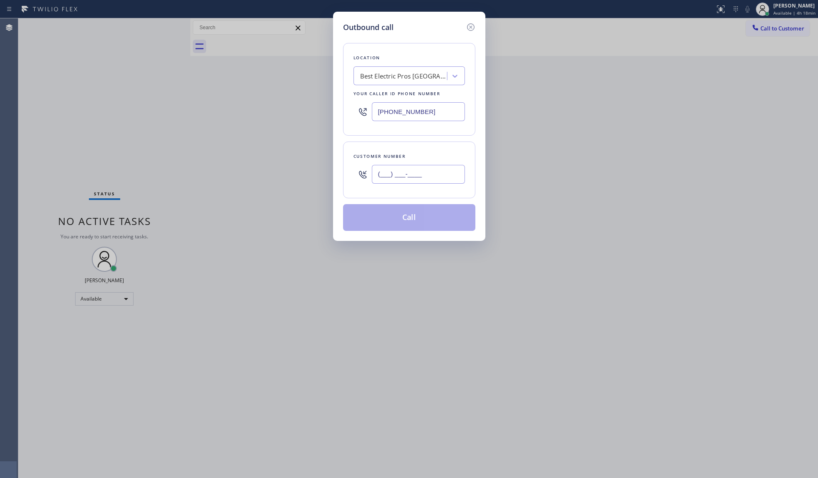
click at [428, 177] on input "(___) ___-____" at bounding box center [418, 174] width 93 height 19
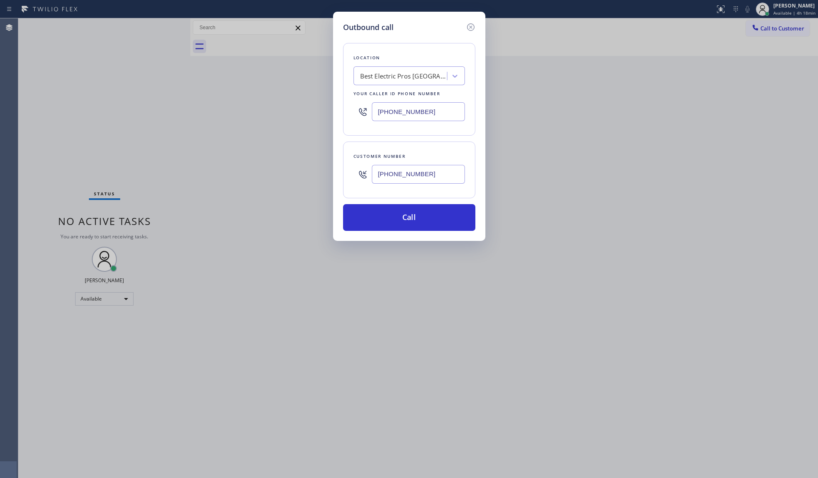
click at [411, 186] on div "[PHONE_NUMBER]" at bounding box center [418, 174] width 93 height 27
drag, startPoint x: 583, startPoint y: 15, endPoint x: 471, endPoint y: 81, distance: 129.4
click at [582, 18] on div "Outbound call Location Best Electric Pros [GEOGRAPHIC_DATA] Your caller id phon…" at bounding box center [409, 239] width 818 height 478
click at [411, 217] on button "Call" at bounding box center [409, 217] width 132 height 27
drag, startPoint x: 725, startPoint y: 129, endPoint x: 746, endPoint y: 73, distance: 60.5
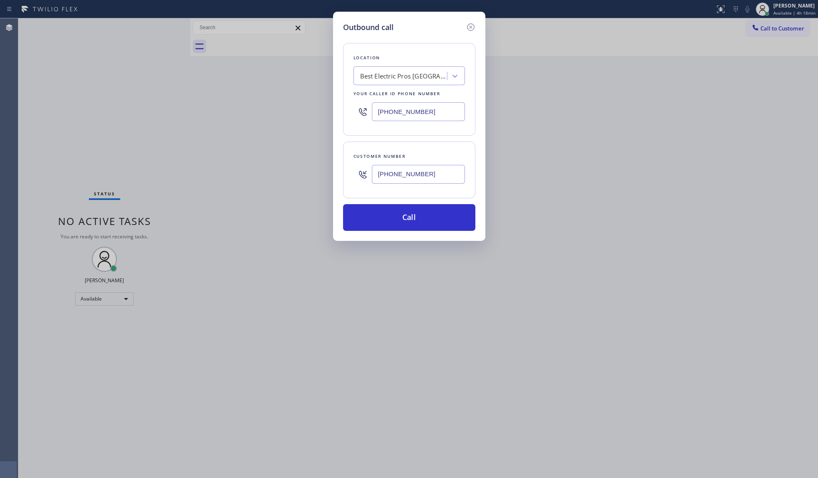
click at [613, 124] on div "Outbound call Location Best Electric Pros [GEOGRAPHIC_DATA] Your caller id phon…" at bounding box center [409, 239] width 818 height 478
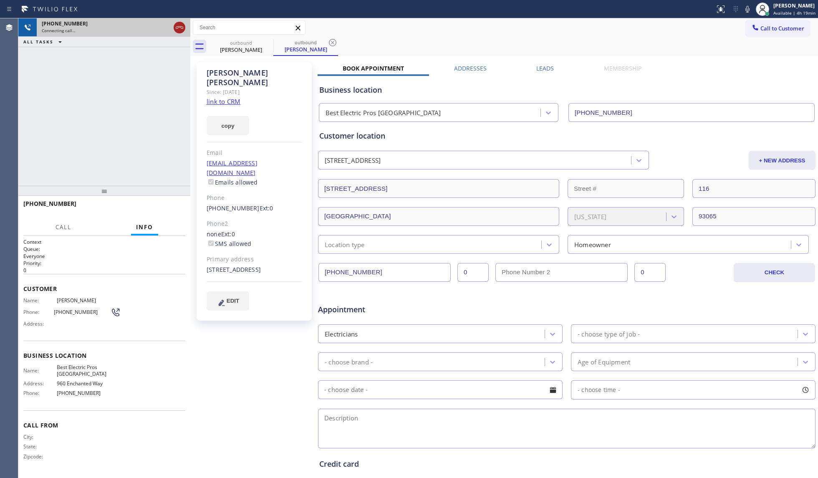
click at [179, 29] on icon at bounding box center [179, 28] width 10 height 10
drag, startPoint x: 247, startPoint y: 47, endPoint x: 264, endPoint y: 46, distance: 16.7
click at [251, 47] on div "[PERSON_NAME]" at bounding box center [241, 50] width 63 height 8
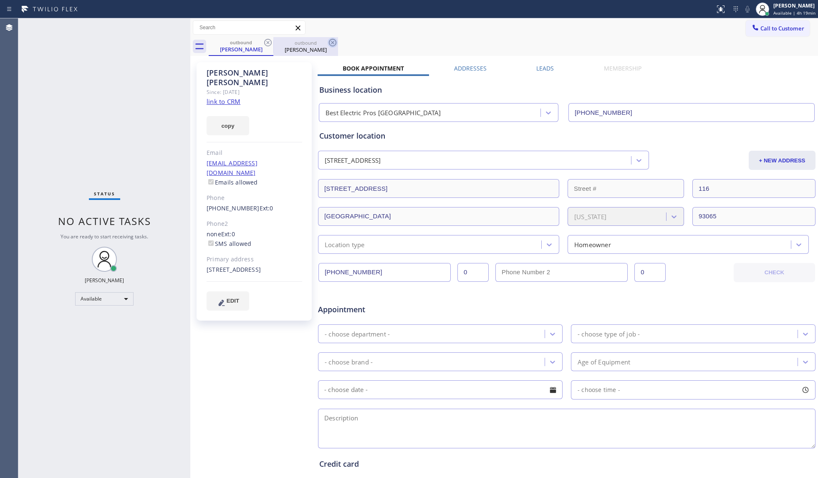
click at [269, 40] on icon at bounding box center [268, 43] width 10 height 10
click at [268, 40] on icon at bounding box center [268, 43] width 10 height 10
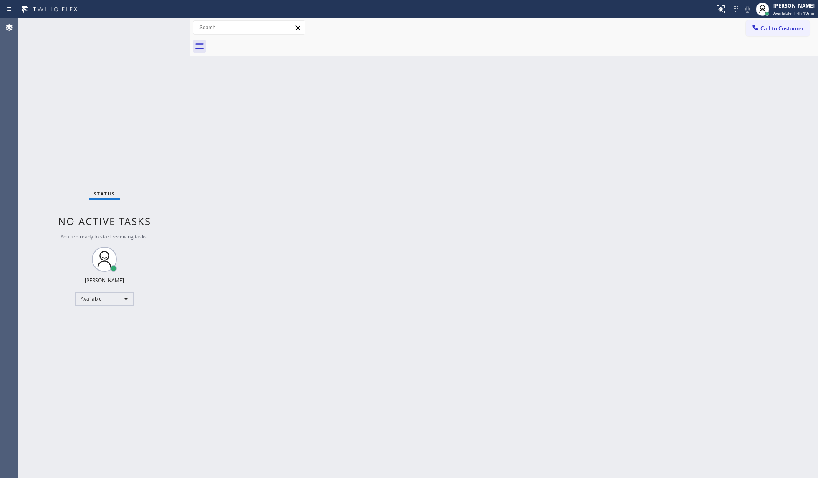
drag, startPoint x: 268, startPoint y: 40, endPoint x: 279, endPoint y: 52, distance: 16.5
click at [269, 40] on div at bounding box center [513, 46] width 609 height 19
drag, startPoint x: 772, startPoint y: 32, endPoint x: 569, endPoint y: 77, distance: 207.9
click at [613, 32] on span "Call to Customer" at bounding box center [782, 29] width 44 height 8
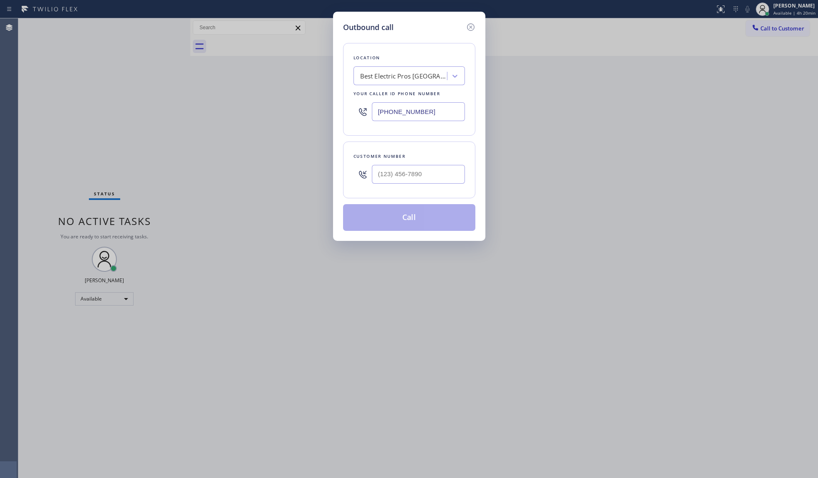
drag, startPoint x: 439, startPoint y: 117, endPoint x: 274, endPoint y: 114, distance: 165.3
click at [274, 114] on div "Outbound call Location Best Electric Pros [GEOGRAPHIC_DATA] Your caller id phon…" at bounding box center [409, 239] width 818 height 478
drag, startPoint x: 421, startPoint y: 174, endPoint x: 438, endPoint y: 157, distance: 24.5
click at [422, 174] on input "(___) ___-____" at bounding box center [418, 174] width 93 height 19
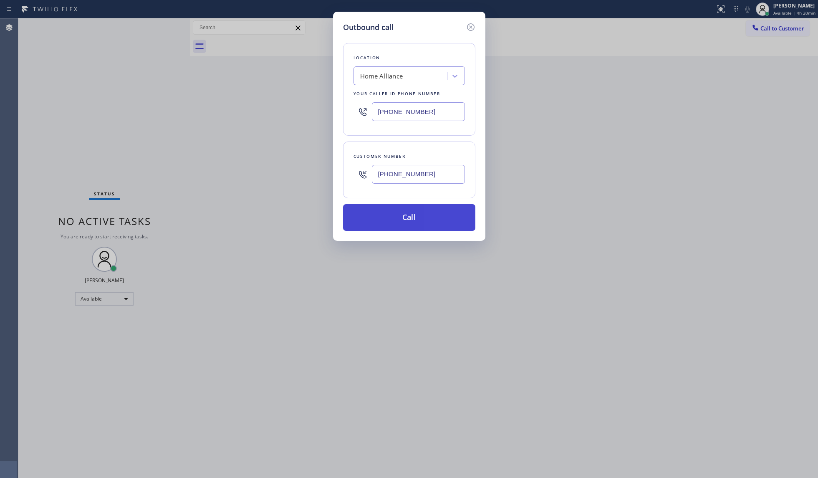
click at [418, 217] on button "Call" at bounding box center [409, 217] width 132 height 27
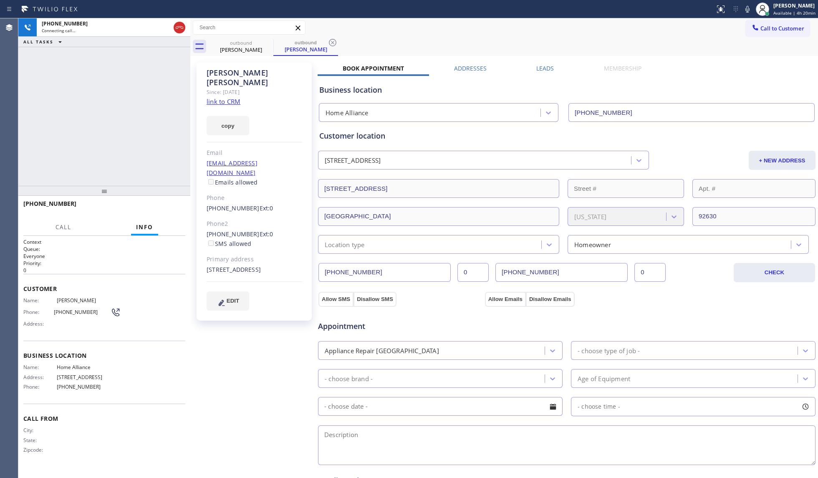
click at [331, 42] on icon at bounding box center [333, 43] width 10 height 10
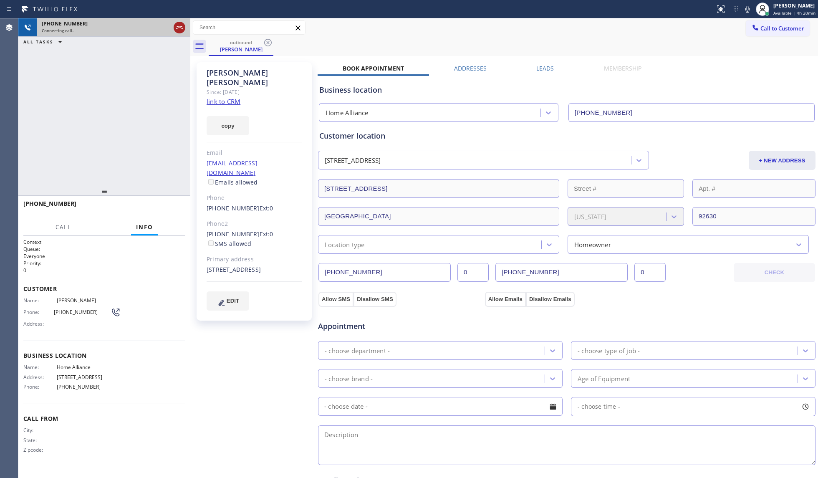
click at [181, 31] on icon at bounding box center [179, 28] width 10 height 10
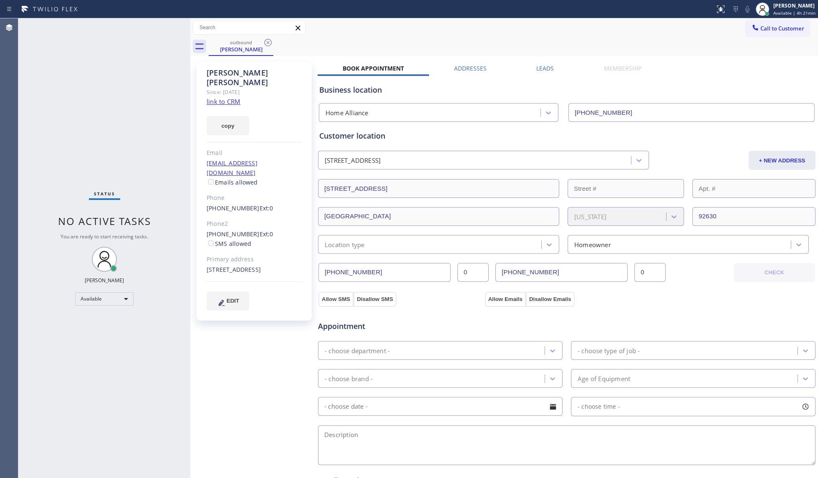
drag, startPoint x: 269, startPoint y: 41, endPoint x: 281, endPoint y: 41, distance: 12.1
click at [270, 41] on icon at bounding box center [268, 43] width 10 height 10
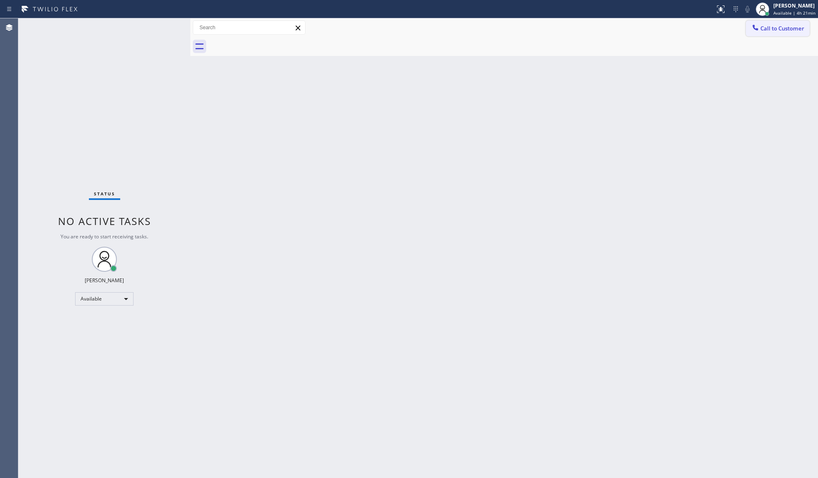
click at [613, 34] on button "Call to Customer" at bounding box center [778, 28] width 64 height 16
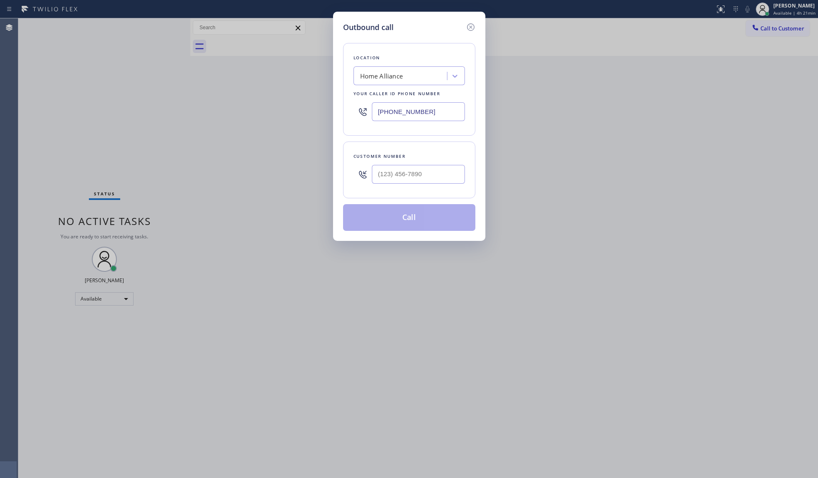
drag, startPoint x: 435, startPoint y: 112, endPoint x: 328, endPoint y: 100, distance: 107.5
click at [328, 100] on div "Outbound call Location Home Alliance Your caller id phone number [PHONE_NUMBER]…" at bounding box center [409, 239] width 818 height 478
click at [457, 169] on input "(___) ___-____" at bounding box center [418, 174] width 93 height 19
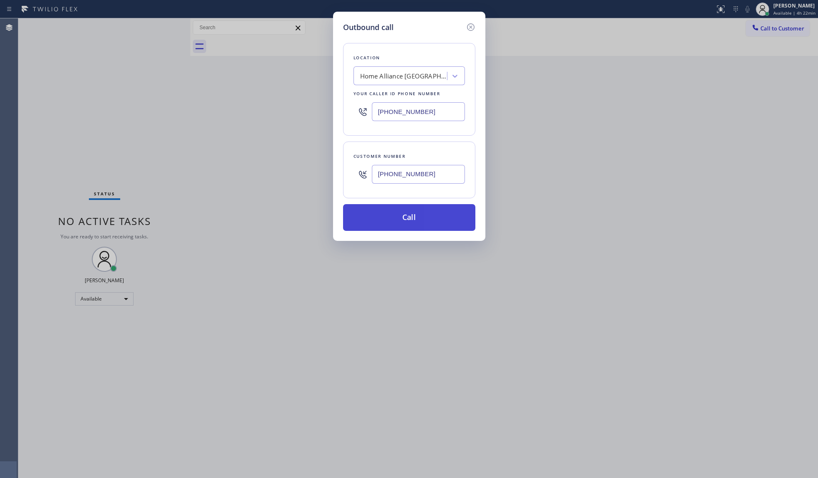
click at [406, 217] on button "Call" at bounding box center [409, 217] width 132 height 27
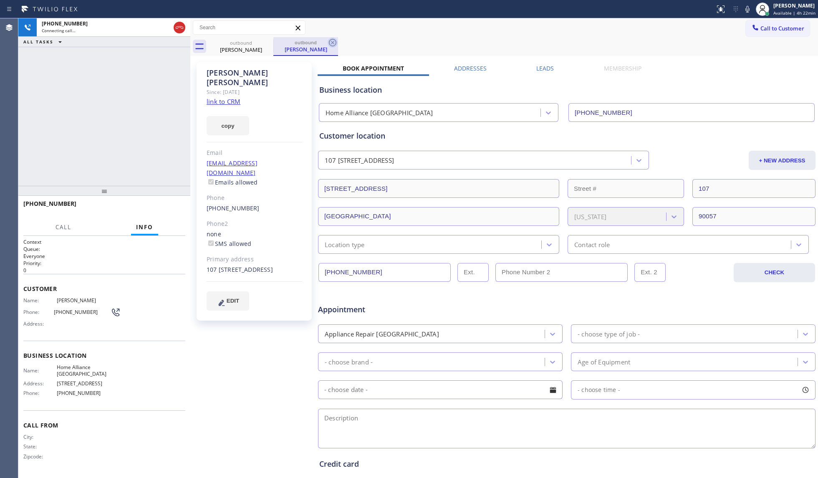
click at [336, 40] on icon at bounding box center [333, 43] width 10 height 10
click at [341, 40] on div "outbound [PERSON_NAME]" at bounding box center [513, 46] width 609 height 19
drag, startPoint x: 139, startPoint y: 88, endPoint x: 149, endPoint y: 89, distance: 10.4
click at [139, 88] on div "[PHONE_NUMBER] Connecting call… ALL TASKS ALL TASKS ACTIVE TASKS TASKS IN WRAP …" at bounding box center [104, 101] width 172 height 167
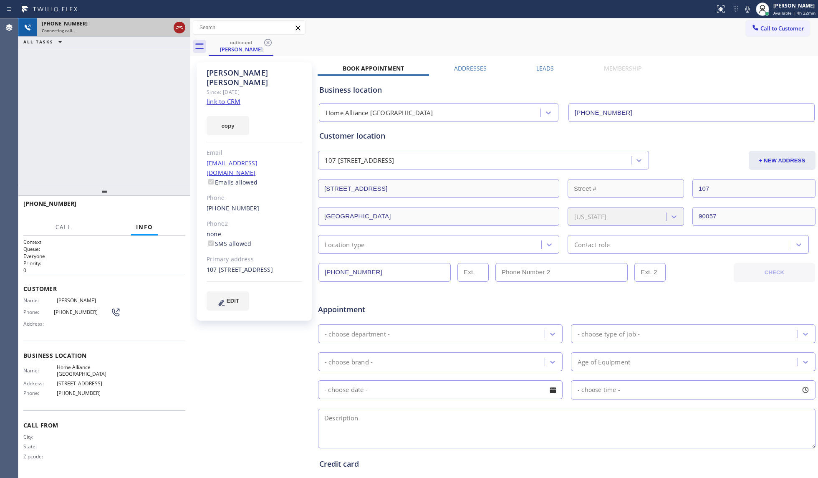
drag, startPoint x: 177, startPoint y: 30, endPoint x: 176, endPoint y: 26, distance: 4.8
click at [177, 30] on icon at bounding box center [179, 28] width 10 height 10
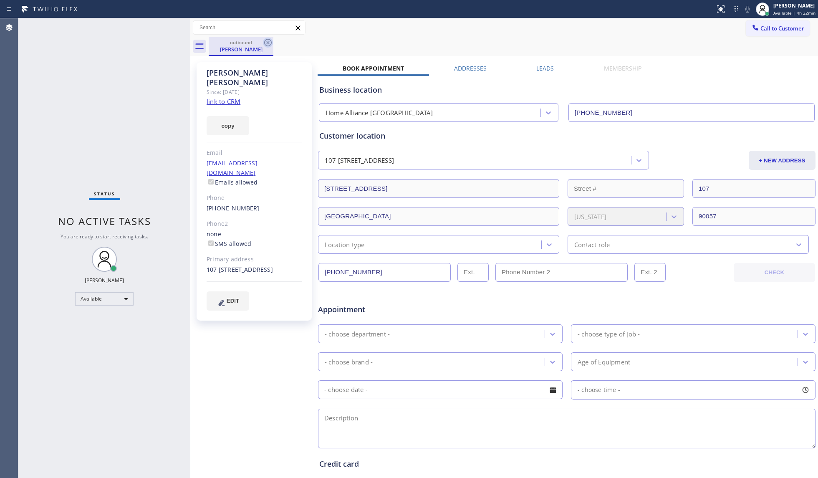
click at [266, 42] on icon at bounding box center [268, 43] width 10 height 10
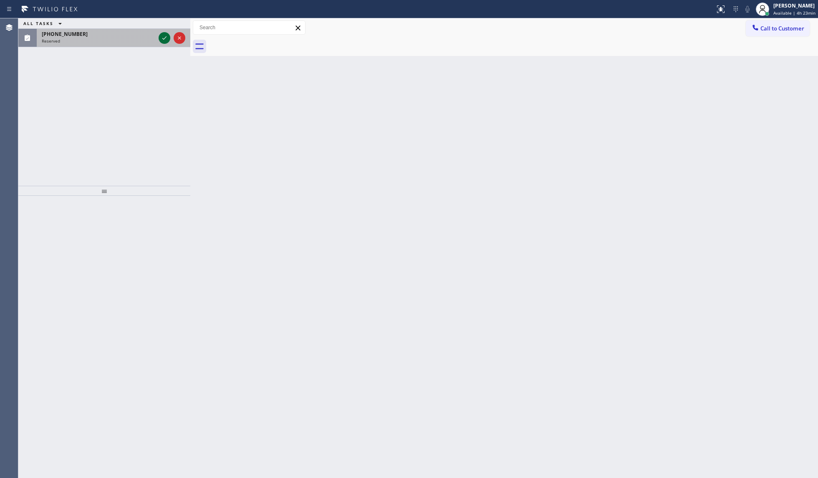
click at [166, 43] on button at bounding box center [165, 38] width 12 height 12
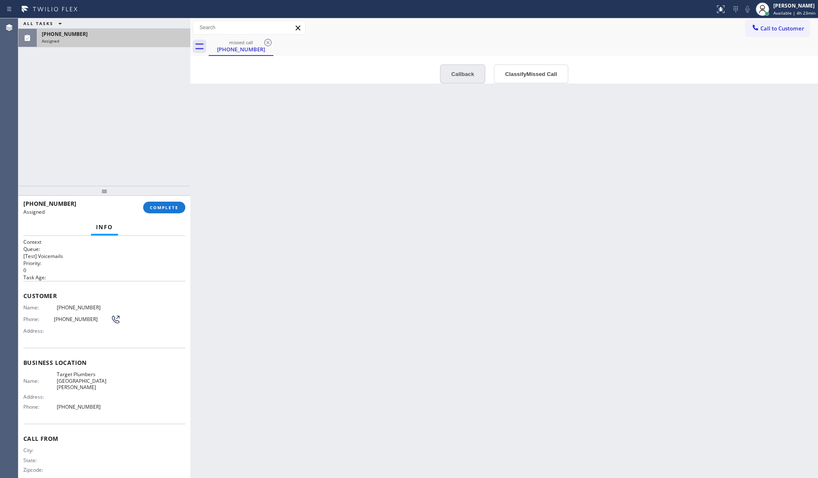
click at [462, 74] on button "Callback" at bounding box center [462, 73] width 45 height 19
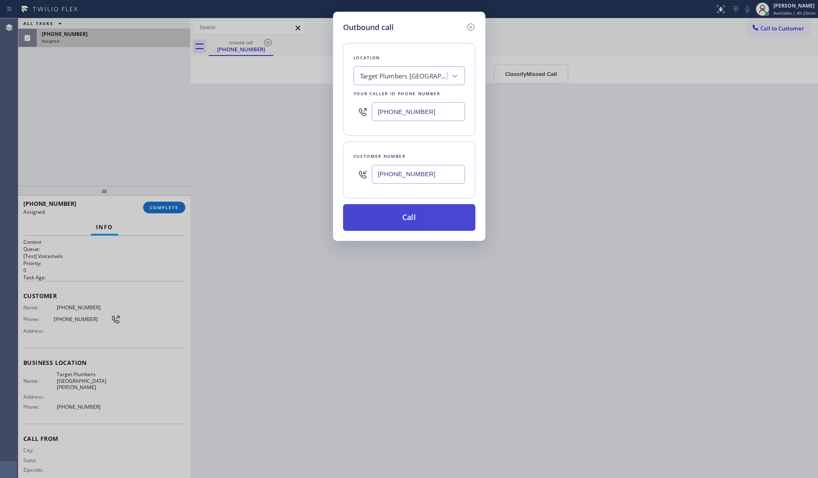
drag, startPoint x: 404, startPoint y: 216, endPoint x: 412, endPoint y: 212, distance: 8.6
click at [405, 216] on button "Call" at bounding box center [409, 217] width 132 height 27
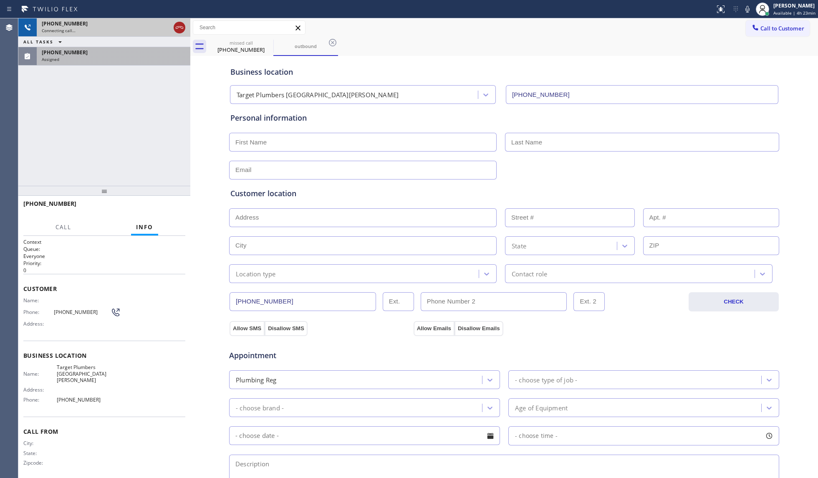
click at [178, 23] on icon at bounding box center [179, 28] width 10 height 10
click at [148, 54] on div "[PHONE_NUMBER]" at bounding box center [114, 52] width 144 height 7
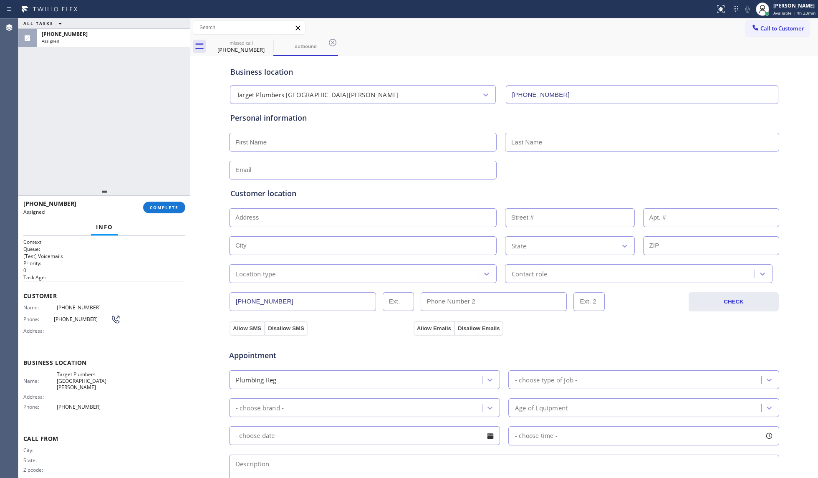
click at [157, 201] on div "[PHONE_NUMBER] Assigned COMPLETE" at bounding box center [104, 208] width 162 height 22
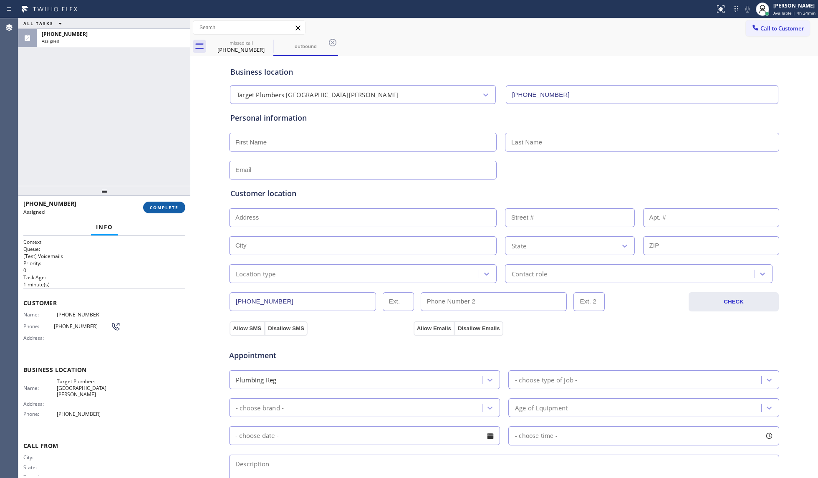
drag, startPoint x: 172, startPoint y: 204, endPoint x: 179, endPoint y: 213, distance: 11.4
click at [180, 215] on div "[PHONE_NUMBER] Assigned COMPLETE" at bounding box center [104, 208] width 162 height 22
click at [174, 202] on button "COMPLETE" at bounding box center [164, 208] width 42 height 12
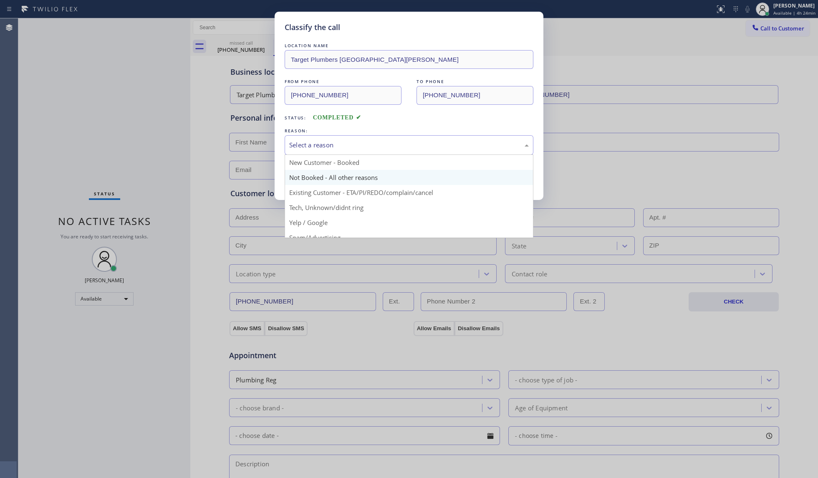
drag, startPoint x: 356, startPoint y: 144, endPoint x: 334, endPoint y: 173, distance: 36.0
click at [353, 149] on div "Select a reason" at bounding box center [409, 145] width 240 height 10
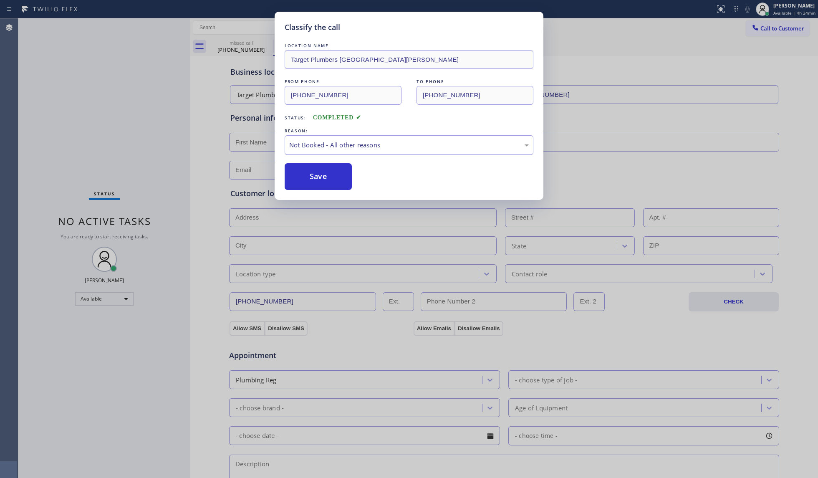
click at [319, 182] on button "Save" at bounding box center [318, 176] width 67 height 27
click at [319, 181] on button "Save" at bounding box center [318, 176] width 67 height 27
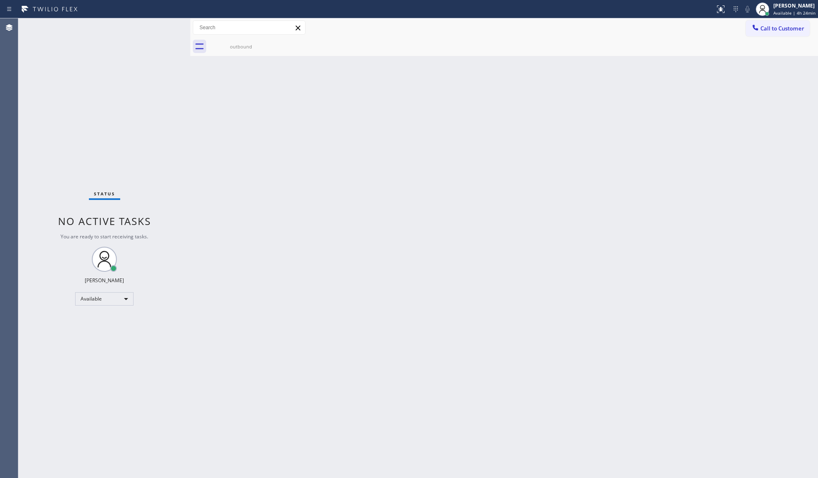
drag, startPoint x: 786, startPoint y: 26, endPoint x: 780, endPoint y: 24, distance: 6.1
click at [613, 25] on span "Call to Customer" at bounding box center [782, 29] width 44 height 8
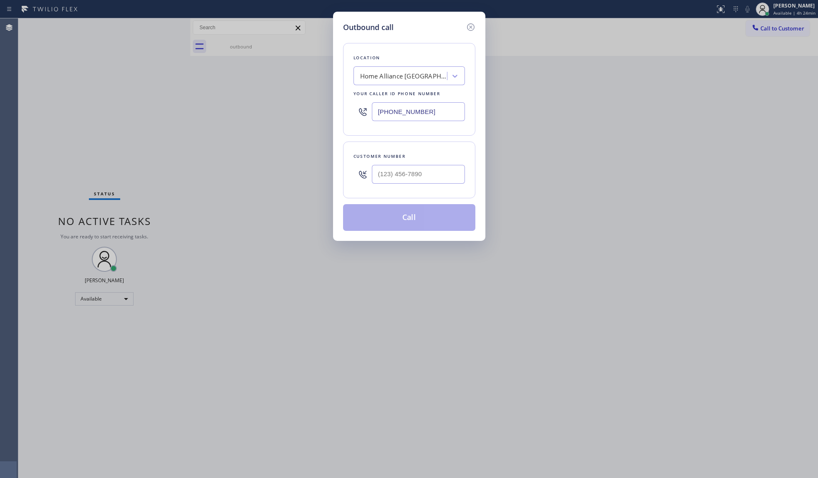
drag, startPoint x: 428, startPoint y: 119, endPoint x: 389, endPoint y: 118, distance: 38.8
click at [389, 118] on input "[PHONE_NUMBER]" at bounding box center [418, 111] width 93 height 19
drag, startPoint x: 389, startPoint y: 114, endPoint x: 555, endPoint y: 111, distance: 166.1
click at [531, 113] on div "Outbound call Location Search location Your caller id phone number [PHONE_NUMBE…" at bounding box center [409, 239] width 818 height 478
click at [432, 175] on input "[PHONE_NUMBER]" at bounding box center [418, 174] width 93 height 19
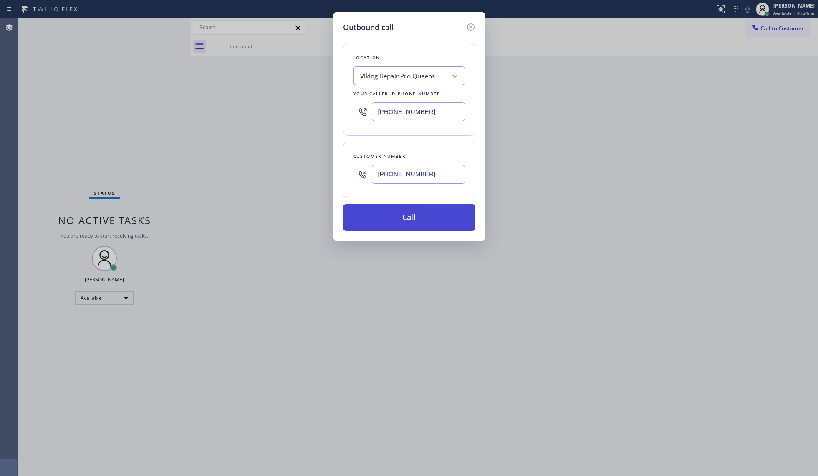
click at [406, 219] on button "Call" at bounding box center [409, 217] width 132 height 27
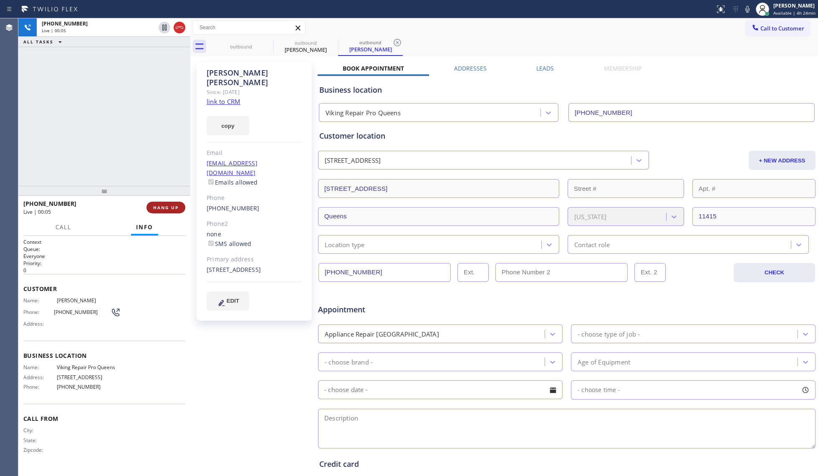
click at [171, 210] on span "HANG UP" at bounding box center [165, 207] width 25 height 6
click at [171, 207] on span "HANG UP" at bounding box center [165, 207] width 25 height 6
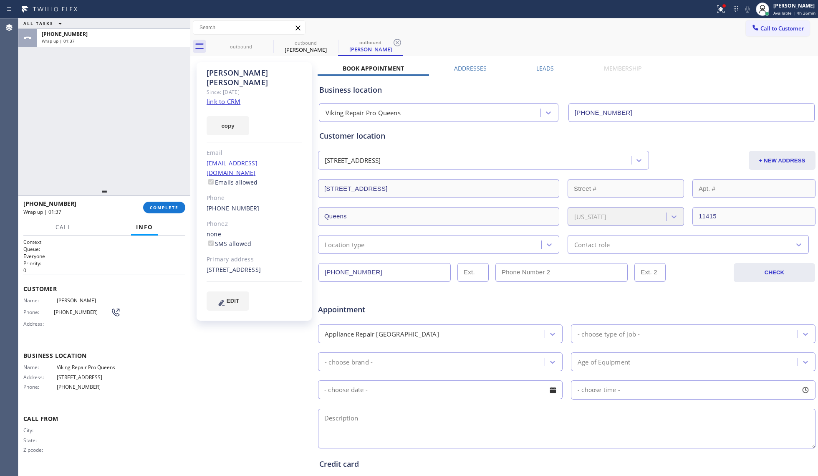
drag, startPoint x: 179, startPoint y: 199, endPoint x: 159, endPoint y: 110, distance: 91.7
click at [159, 110] on div "ALL TASKS ALL TASKS ACTIVE TASKS TASKS IN WRAP UP [PHONE_NUMBER] Wrap up | 01:37" at bounding box center [104, 101] width 172 height 167
drag, startPoint x: 162, startPoint y: 212, endPoint x: 158, endPoint y: 202, distance: 10.6
click at [162, 211] on button "COMPLETE" at bounding box center [164, 208] width 42 height 12
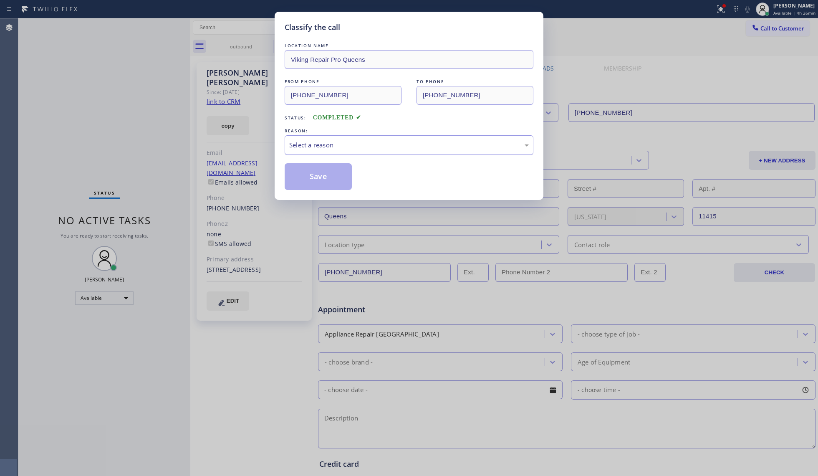
click at [321, 141] on div "Select a reason" at bounding box center [409, 145] width 240 height 10
click at [306, 182] on button "Save" at bounding box center [318, 176] width 67 height 27
click at [307, 182] on button "Save" at bounding box center [318, 176] width 67 height 27
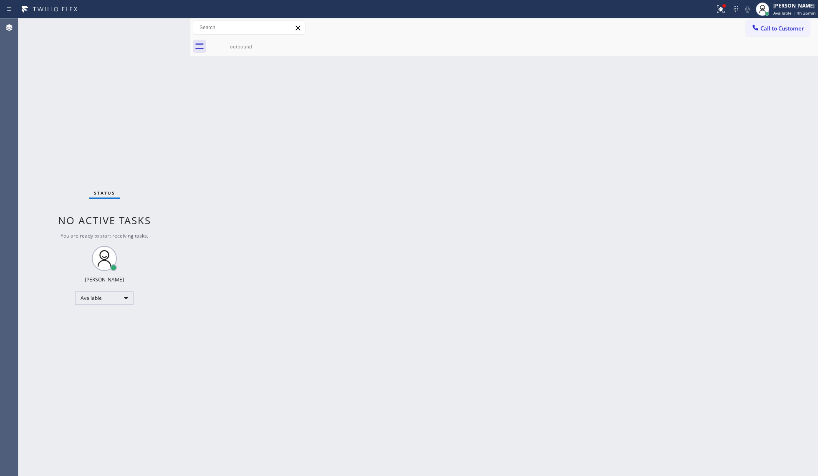
click at [566, 274] on div "Back to Dashboard Change Sender ID Customers Technicians Select a contact Outbo…" at bounding box center [504, 246] width 628 height 457
click at [399, 154] on div "Back to Dashboard Change Sender ID Customers Technicians Select a contact Outbo…" at bounding box center [504, 246] width 628 height 457
click at [255, 24] on input "text" at bounding box center [249, 27] width 112 height 13
drag, startPoint x: 224, startPoint y: 53, endPoint x: 243, endPoint y: 49, distance: 19.5
click at [225, 53] on div "outbound" at bounding box center [241, 46] width 63 height 19
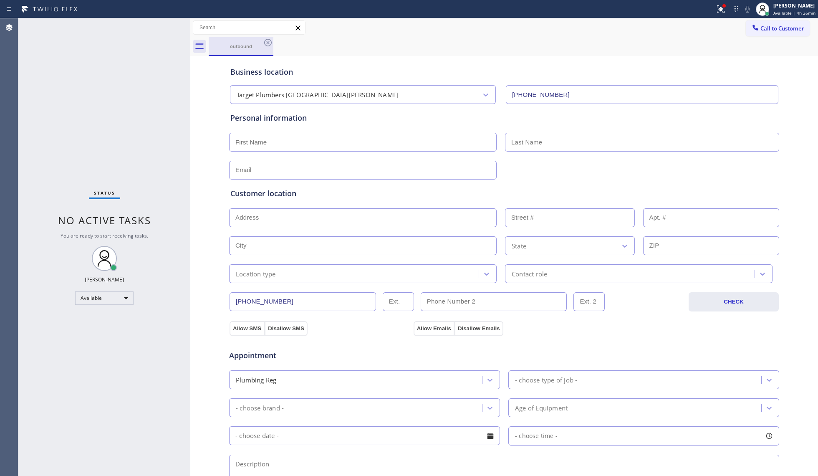
drag, startPoint x: 243, startPoint y: 49, endPoint x: 259, endPoint y: 43, distance: 16.9
click at [244, 49] on div "outbound" at bounding box center [241, 46] width 63 height 18
click at [268, 40] on icon at bounding box center [268, 43] width 10 height 10
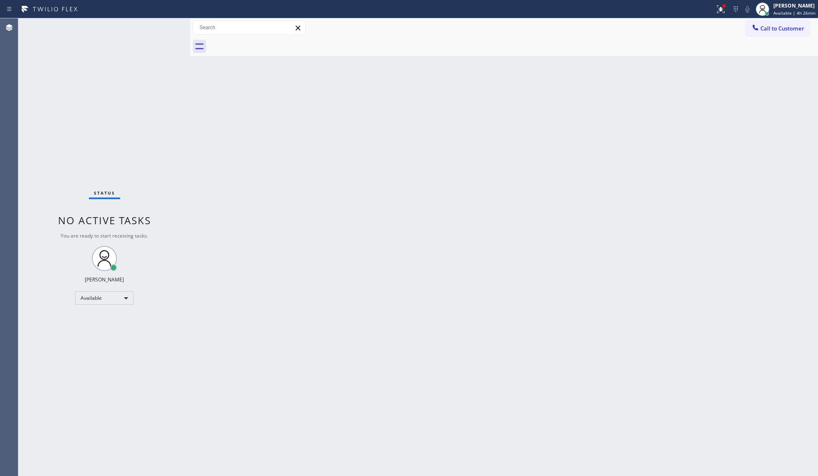
drag, startPoint x: 414, startPoint y: 79, endPoint x: 431, endPoint y: 77, distance: 16.8
click at [416, 81] on div "Back to Dashboard Change Sender ID Customers Technicians Select a contact Outbo…" at bounding box center [504, 246] width 628 height 457
drag, startPoint x: 725, startPoint y: 7, endPoint x: 722, endPoint y: 15, distance: 9.2
click at [613, 9] on div at bounding box center [721, 9] width 18 height 18
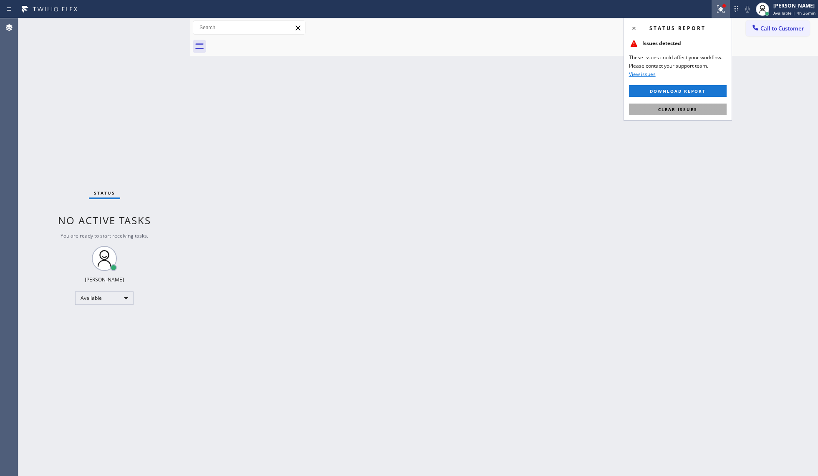
click at [613, 112] on button "Clear issues" at bounding box center [678, 109] width 98 height 12
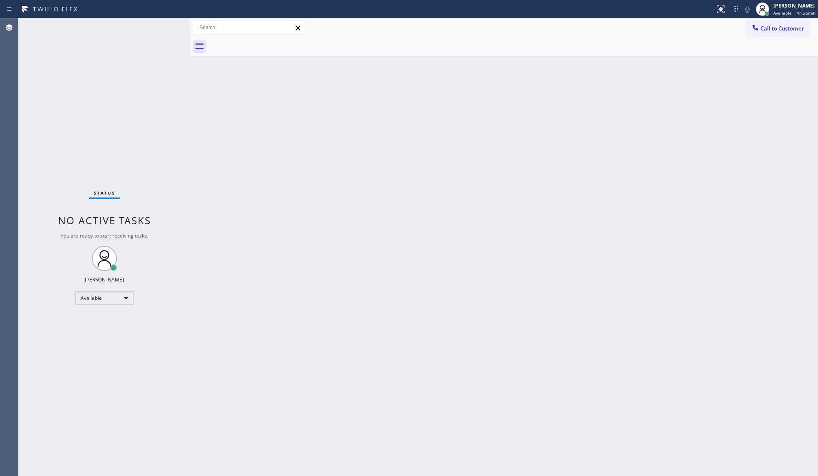
click at [613, 225] on div "Back to Dashboard Change Sender ID Customers Technicians Select a contact Outbo…" at bounding box center [504, 246] width 628 height 457
click at [613, 4] on div at bounding box center [763, 9] width 18 height 18
click at [613, 63] on button "Break" at bounding box center [776, 66] width 83 height 11
